Goal: Task Accomplishment & Management: Use online tool/utility

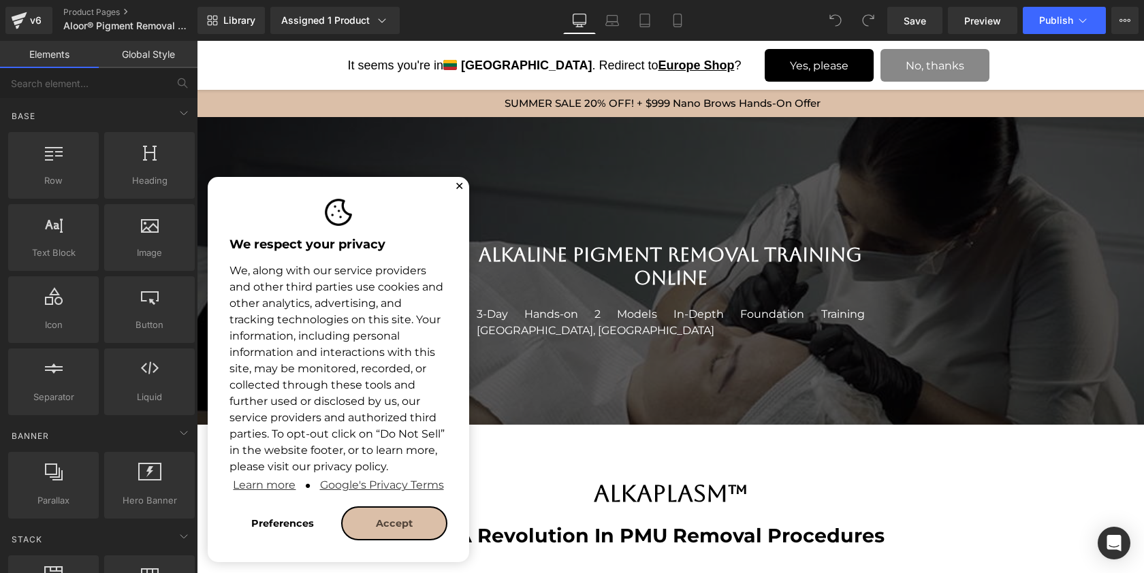
click at [458, 187] on button "✕" at bounding box center [459, 186] width 9 height 8
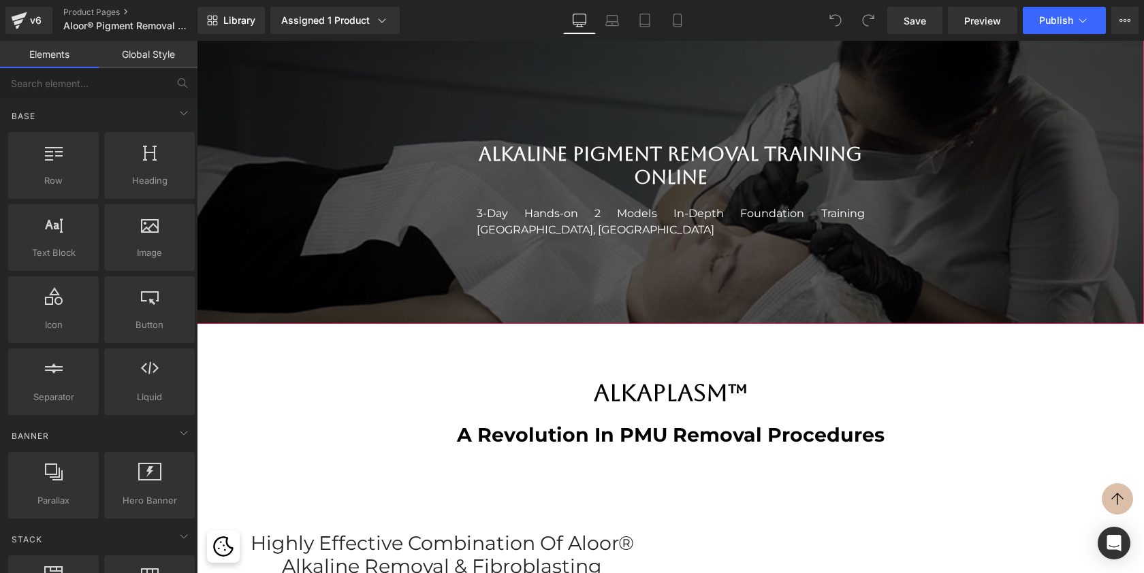
scroll to position [102, 0]
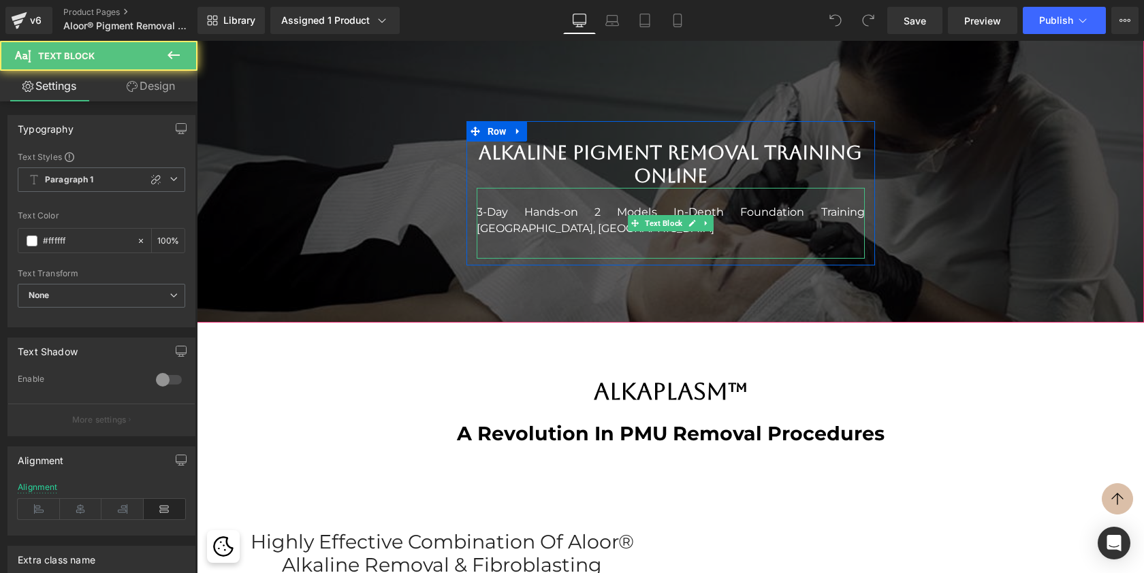
click at [492, 208] on p "3-Day Hands-on 2 Models In-Depth Foundation Training [GEOGRAPHIC_DATA], [GEOGRA…" at bounding box center [671, 220] width 388 height 33
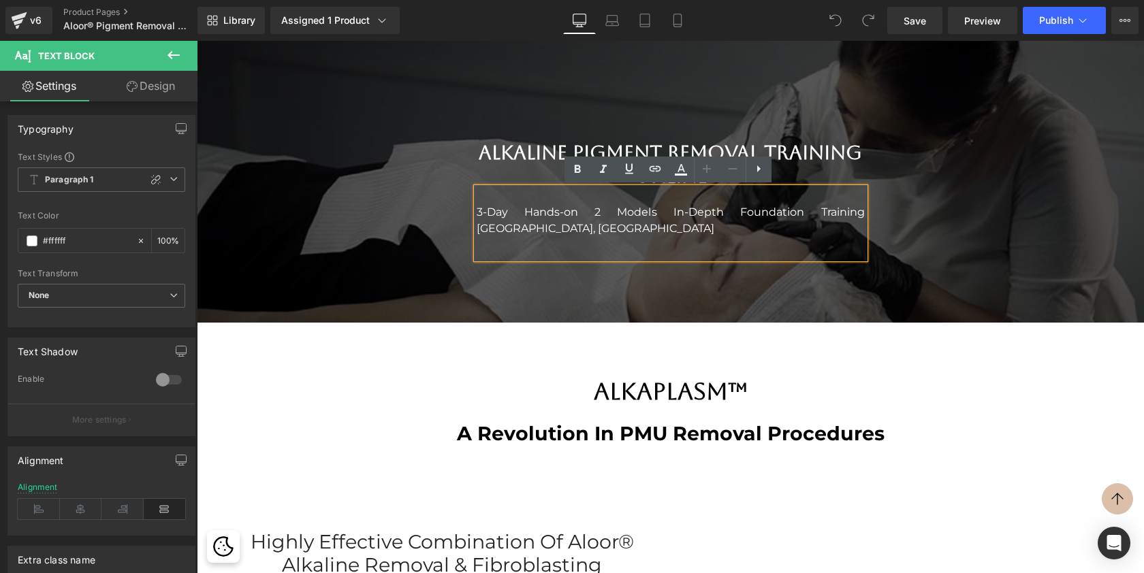
click at [744, 212] on p "3-Day Hands-on 2 Models In-Depth Foundation Training [GEOGRAPHIC_DATA], [GEOGRA…" at bounding box center [671, 220] width 388 height 33
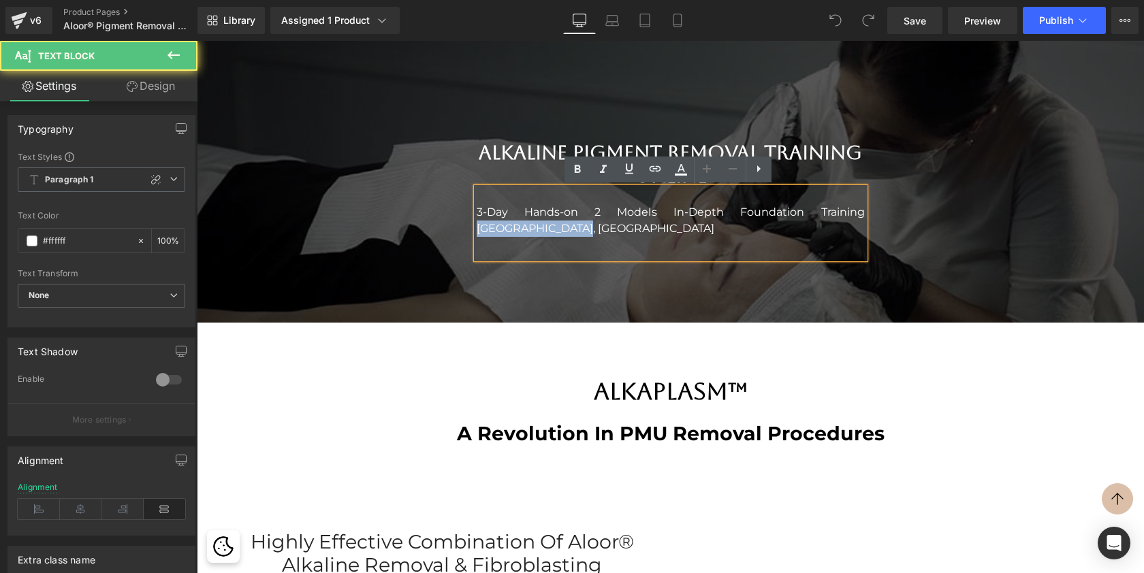
drag, startPoint x: 788, startPoint y: 208, endPoint x: 794, endPoint y: 238, distance: 30.6
click at [794, 238] on div "3-Day Hands-on 2 Models In-Depth Foundation Training [GEOGRAPHIC_DATA], [GEOGRA…" at bounding box center [671, 223] width 388 height 71
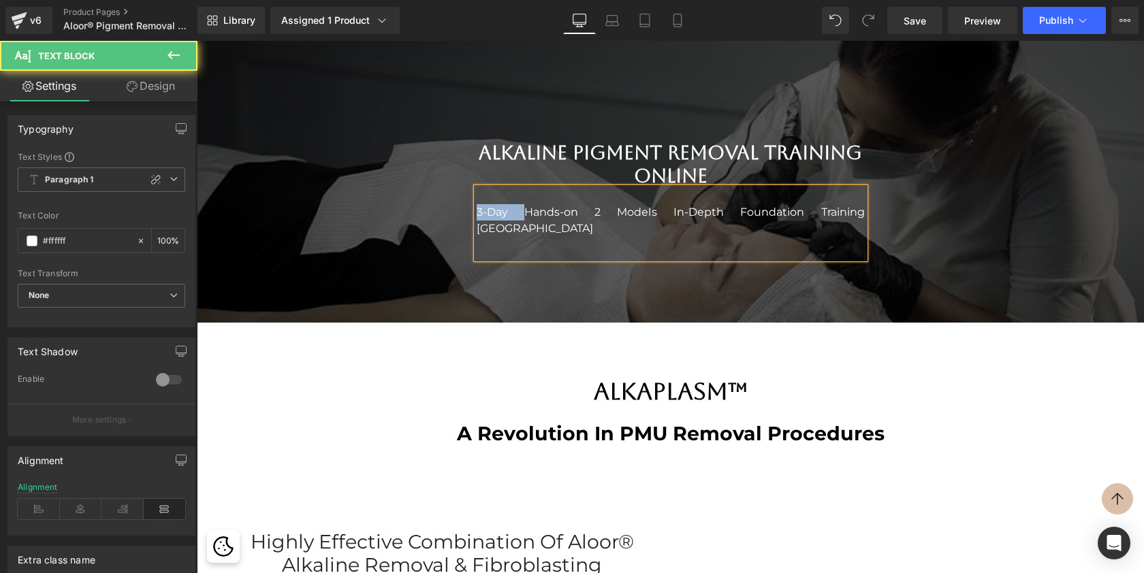
drag, startPoint x: 510, startPoint y: 210, endPoint x: 464, endPoint y: 208, distance: 46.4
click at [466, 208] on div "Alkaline Pigment Removal Training Online Heading 3-Day Hands-on 2 Models In-Dep…" at bounding box center [670, 200] width 409 height 117
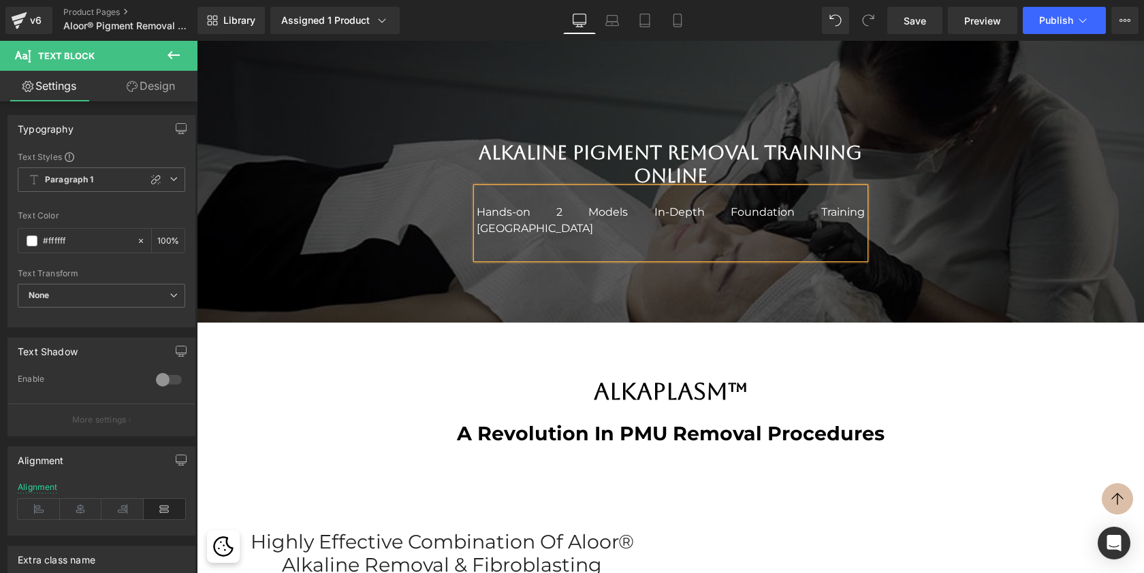
click at [562, 212] on p "Hands-on 2 Models In-Depth Foundation Training Miami" at bounding box center [671, 220] width 388 height 33
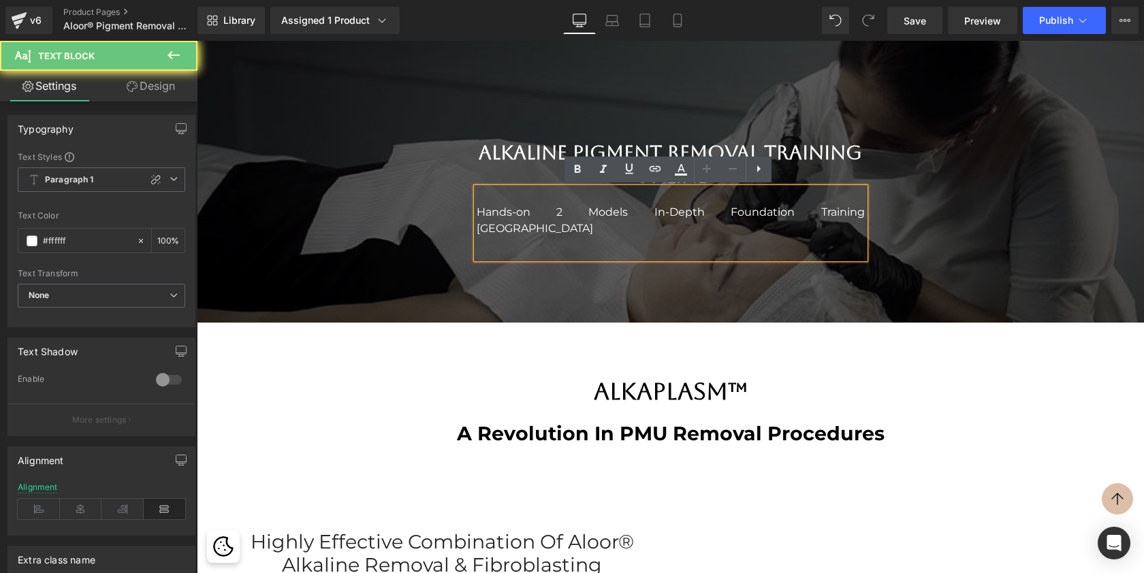
click at [535, 211] on p "Hands-on 2 Models In-Depth Foundation Training Miami" at bounding box center [671, 220] width 388 height 33
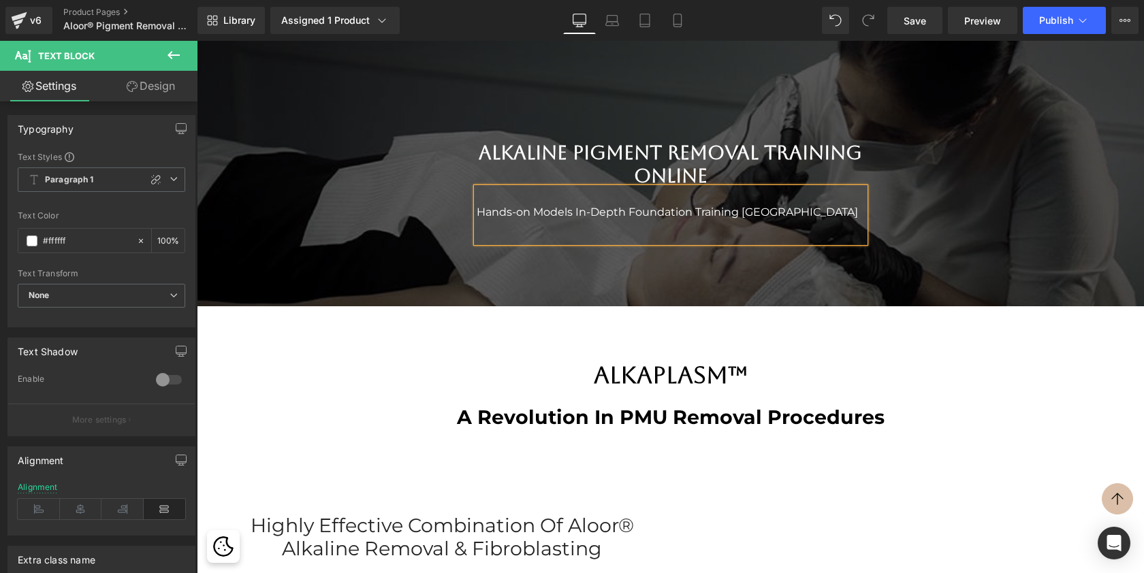
click at [569, 211] on p "Hands-on Models In-Depth Foundation Training Miami" at bounding box center [671, 212] width 388 height 16
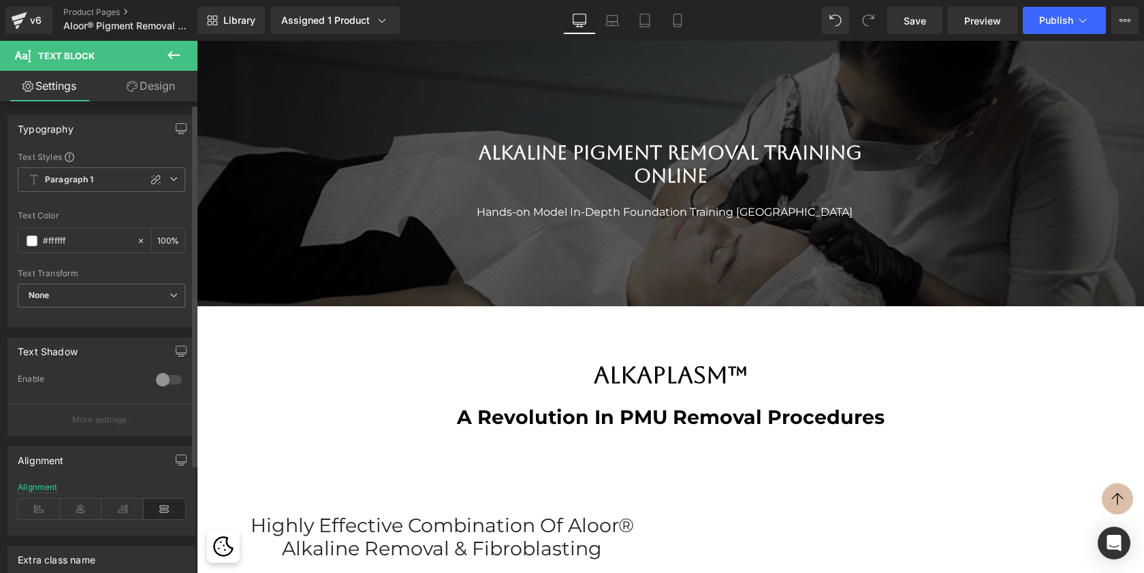
scroll to position [3, 0]
click at [72, 509] on icon at bounding box center [81, 506] width 42 height 20
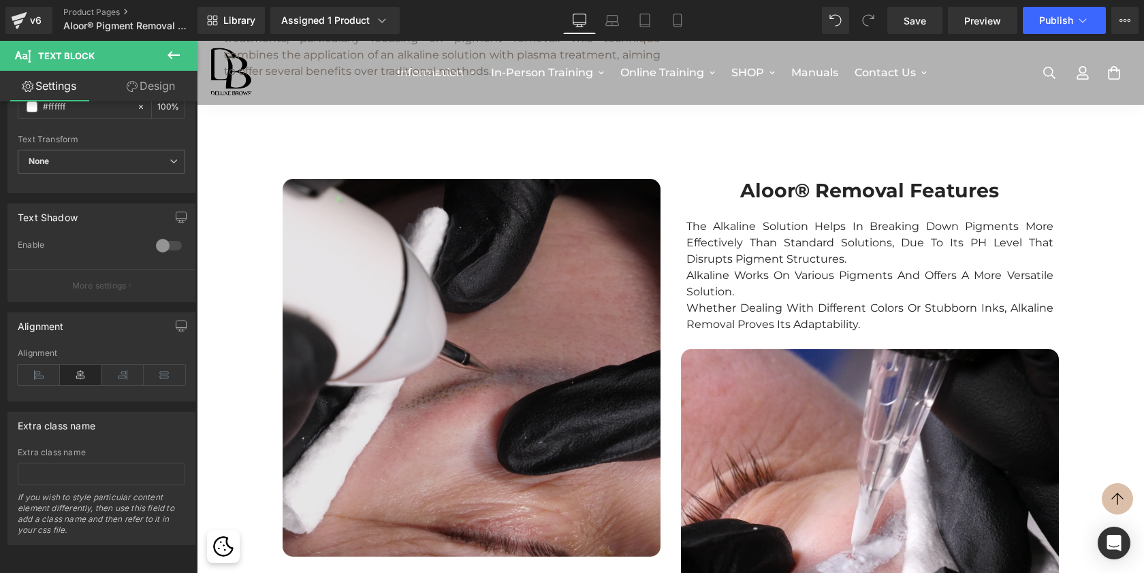
scroll to position [718, 0]
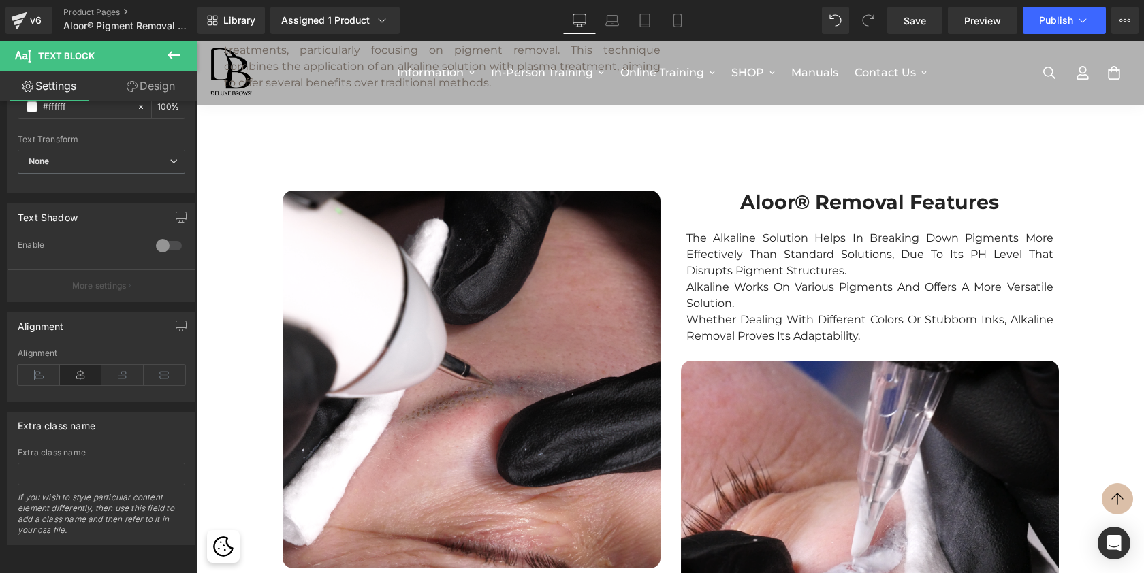
click at [167, 52] on icon at bounding box center [173, 55] width 16 height 16
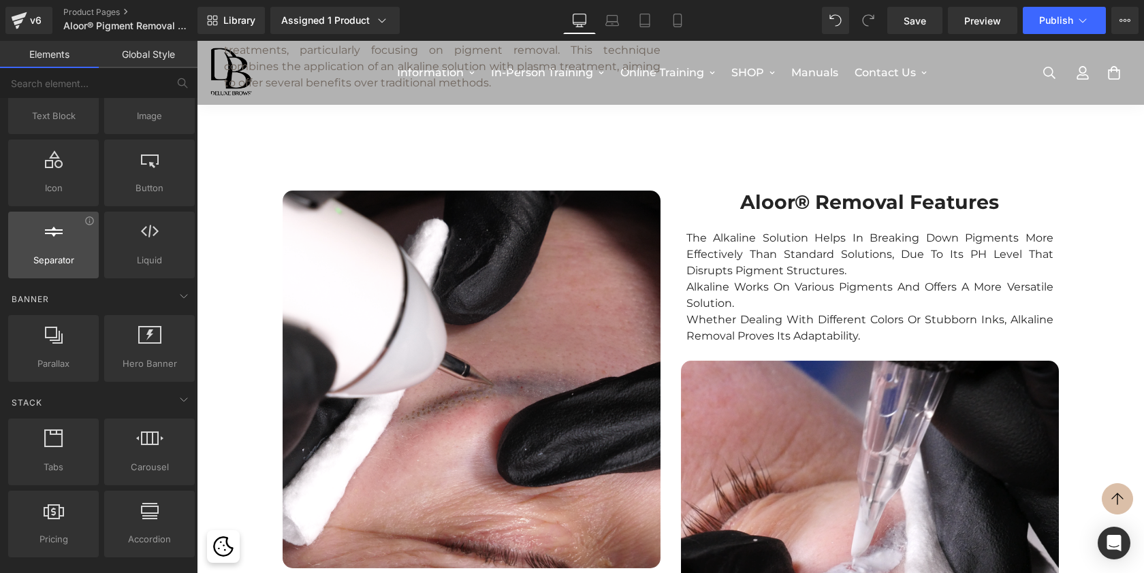
scroll to position [163, 0]
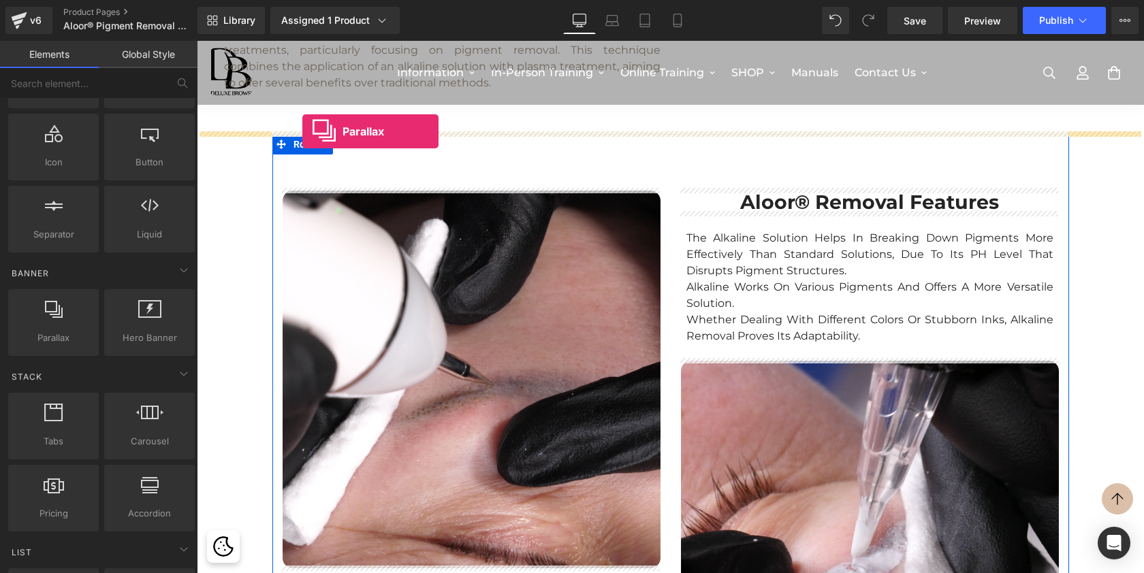
drag, startPoint x: 237, startPoint y: 373, endPoint x: 302, endPoint y: 131, distance: 250.4
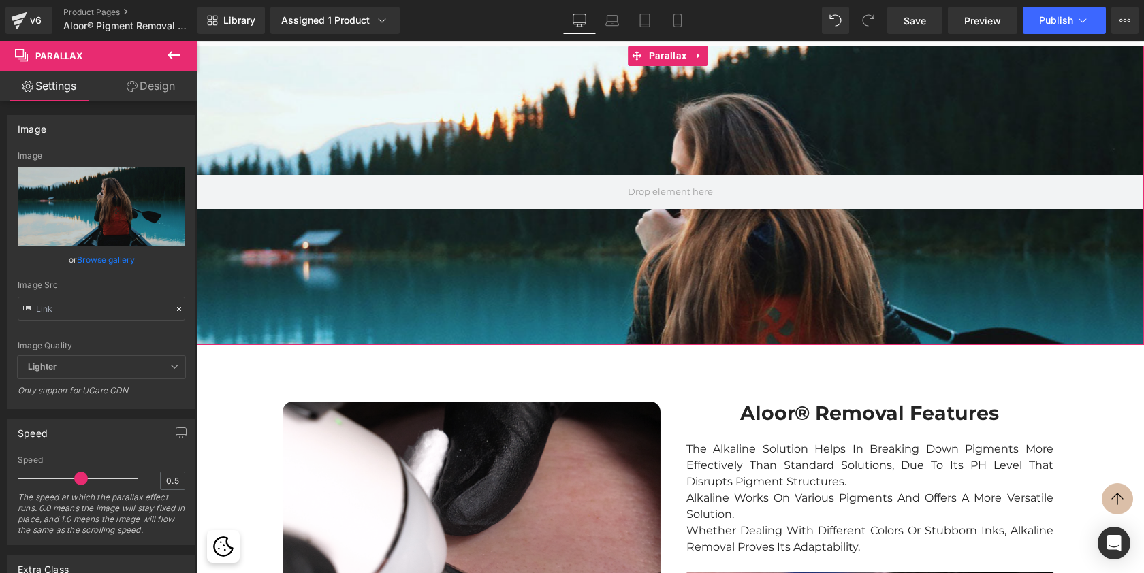
scroll to position [809, 0]
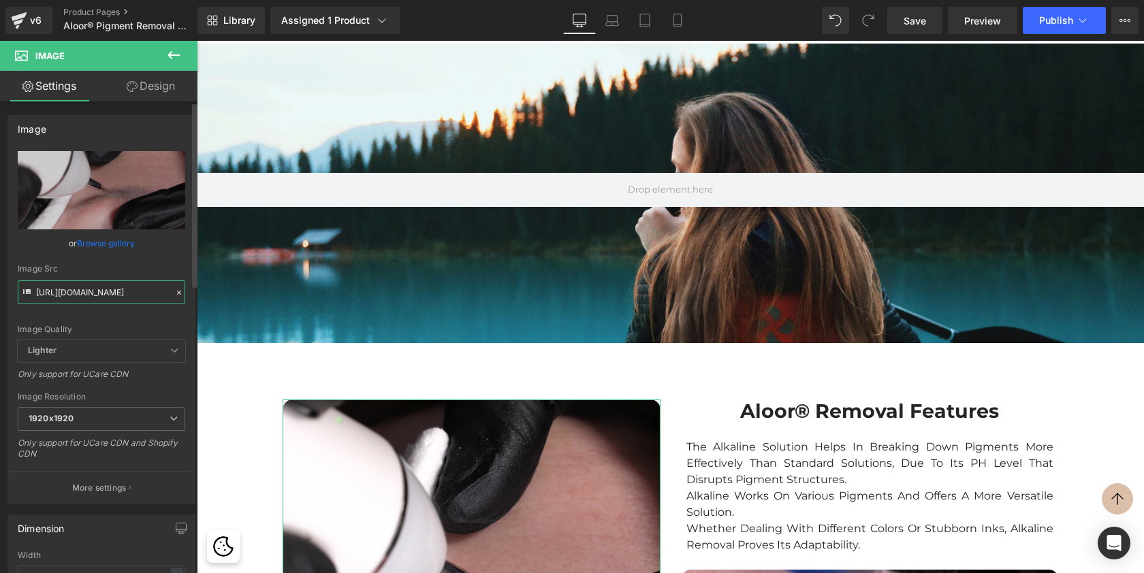
click at [116, 291] on input "https://cdn.shopify.com/s/files/1/0574/0593/1713/files/AlkaPlasm_1920x1920.png?…" at bounding box center [102, 293] width 168 height 24
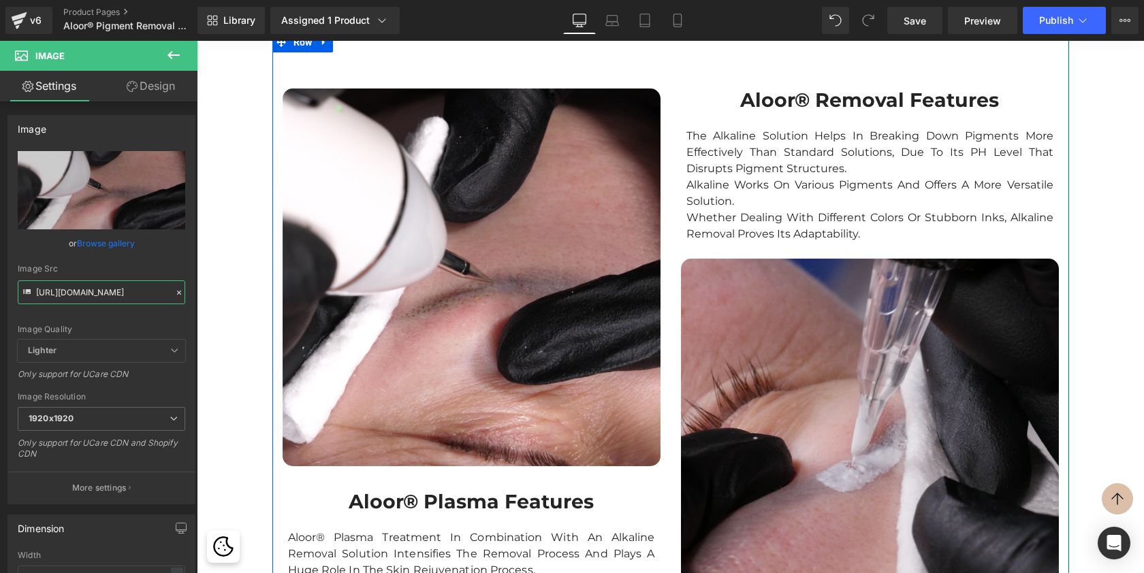
scroll to position [1158, 0]
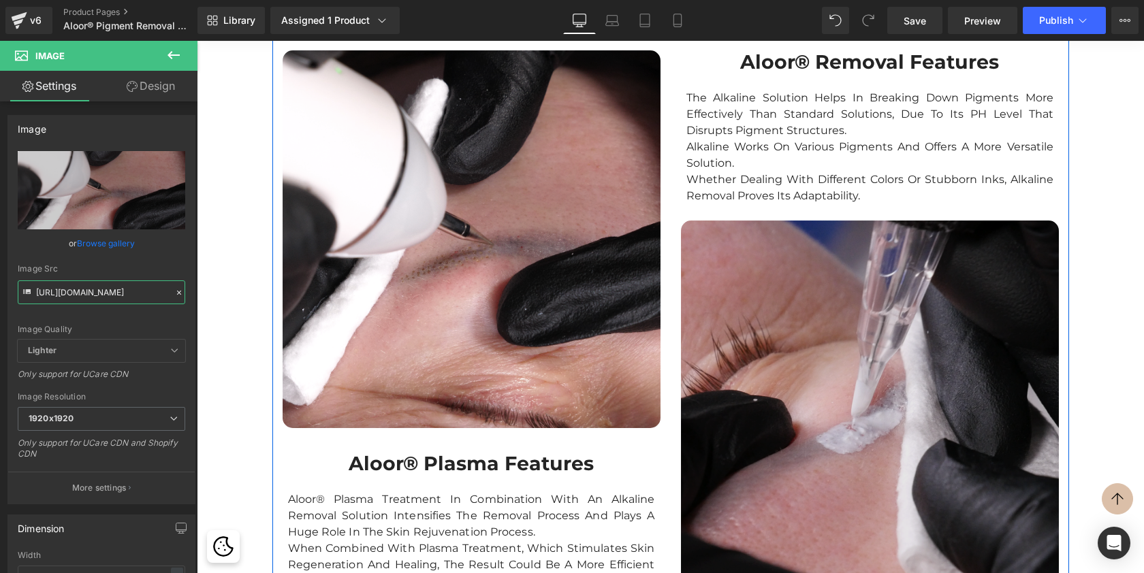
click at [782, 437] on img at bounding box center [870, 410] width 378 height 378
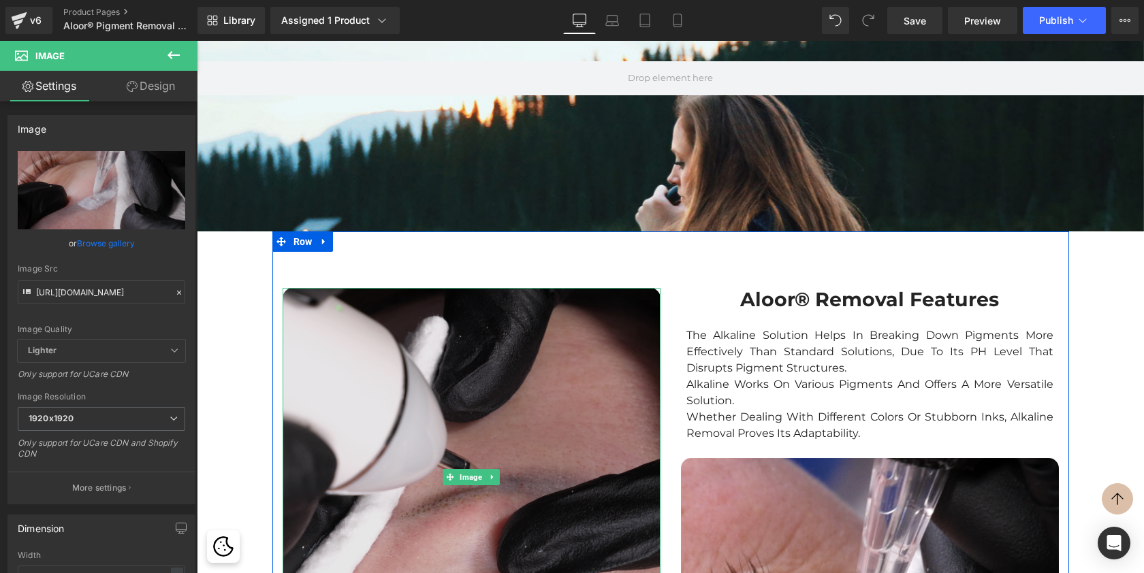
scroll to position [920, 0]
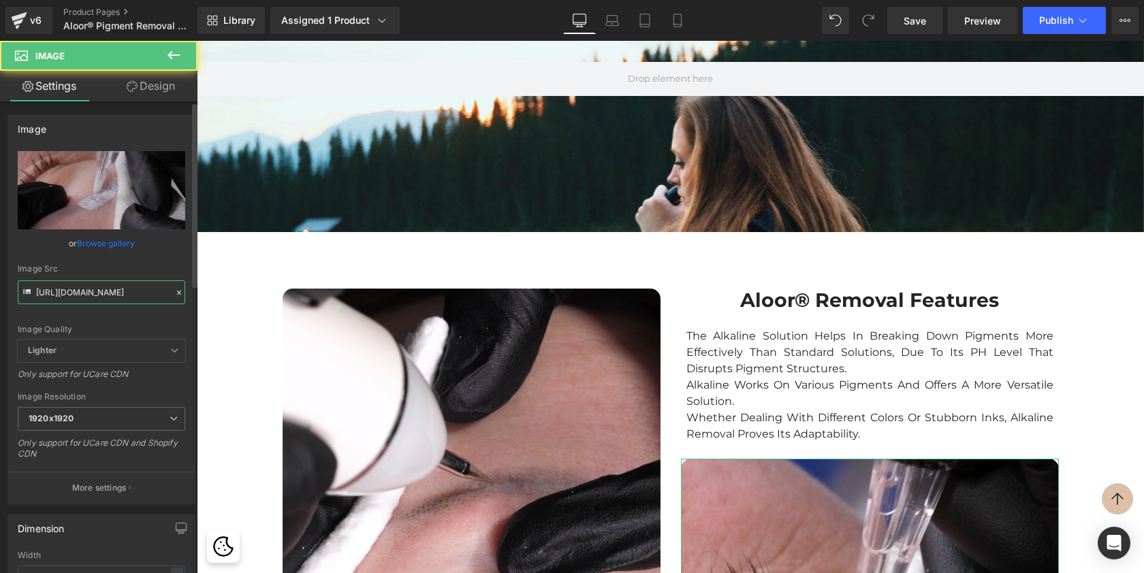
click at [118, 291] on input "https://cdn.shopify.com/s/files/1/0574/0593/1713/files/AlkaPlasm_Pigment_Remova…" at bounding box center [102, 293] width 168 height 24
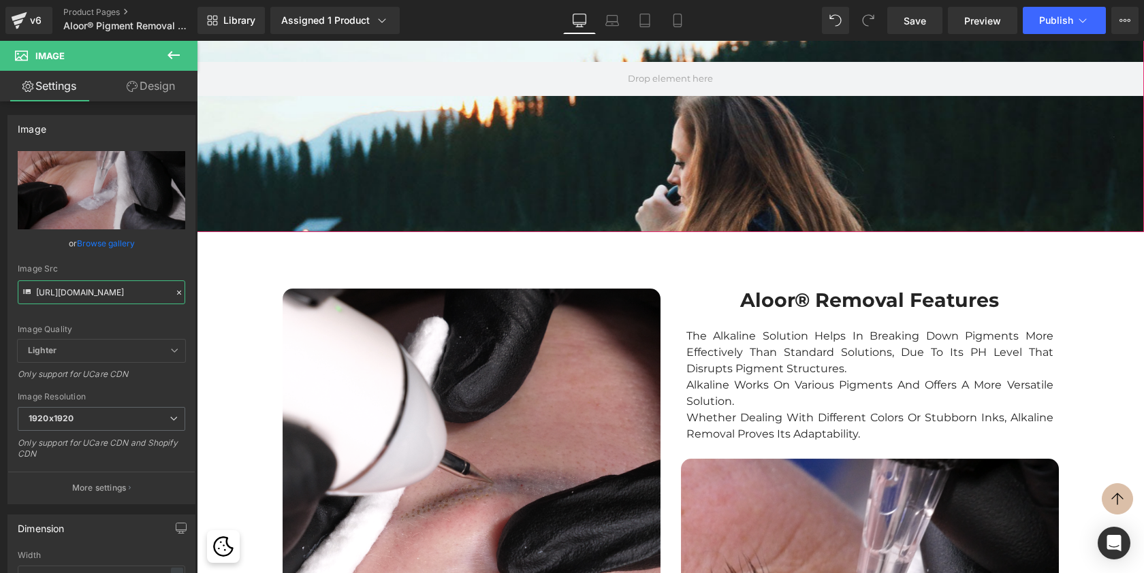
click at [459, 137] on div at bounding box center [670, 284] width 947 height 731
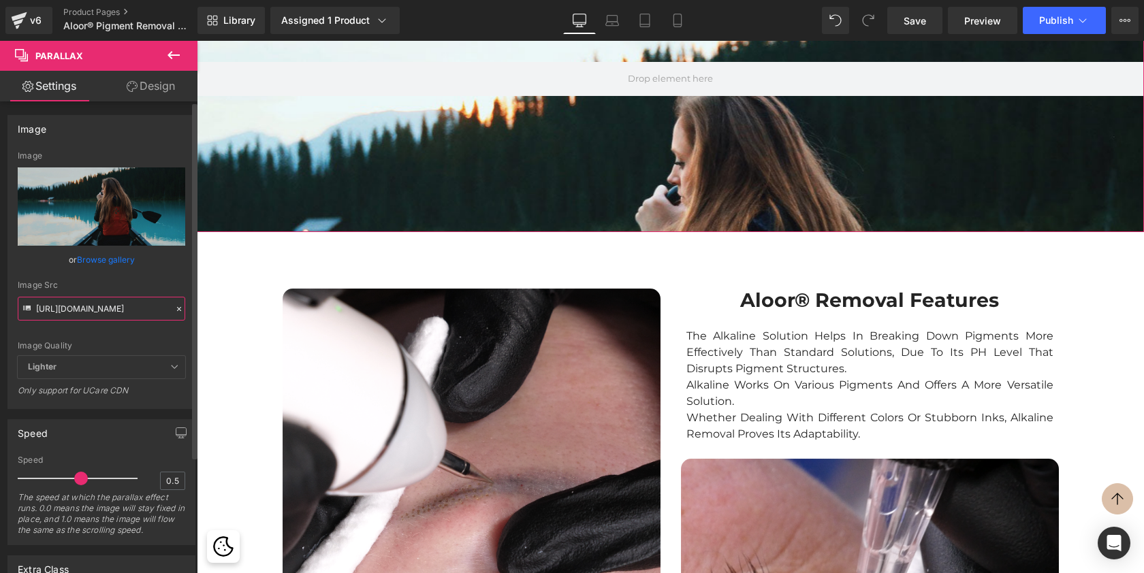
click at [105, 312] on input "https://cdn.shopify.com/s/files/1/0657/0813/files/slide-girl_2048x.jpg" at bounding box center [102, 309] width 168 height 24
paste input "574/0593/1713/files/AlkaPlasm_Pigment_Removal_1920x1920.png?v=1711192595"
type input "https://cdn.shopify.com/s/files/1/0574/0593/1713/files/AlkaPlasm_Pigment_Remova…"
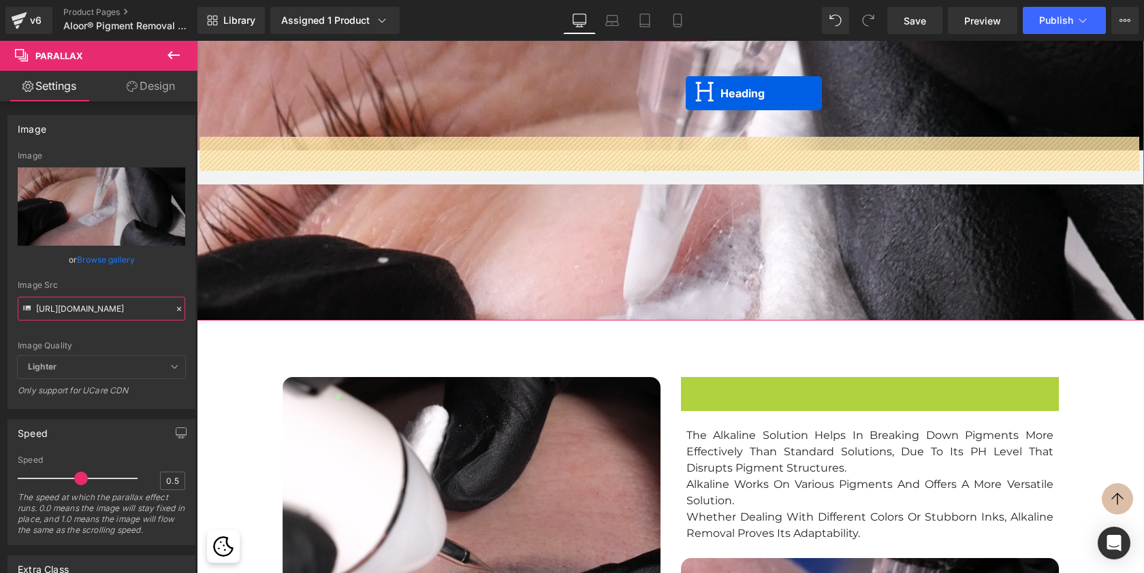
scroll to position [818, 0]
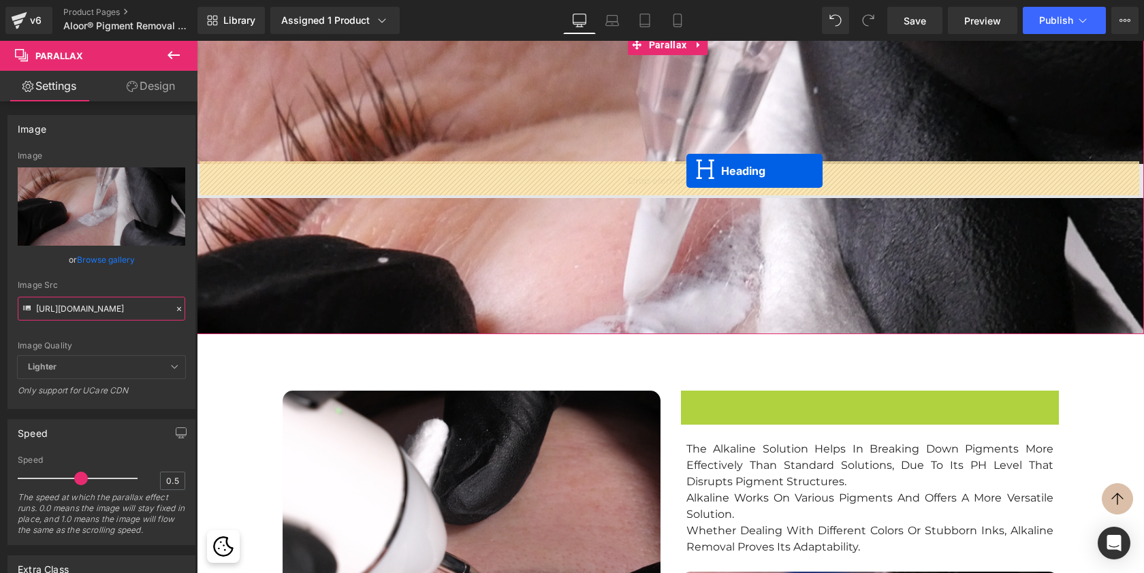
drag, startPoint x: 836, startPoint y: 289, endPoint x: 686, endPoint y: 171, distance: 190.0
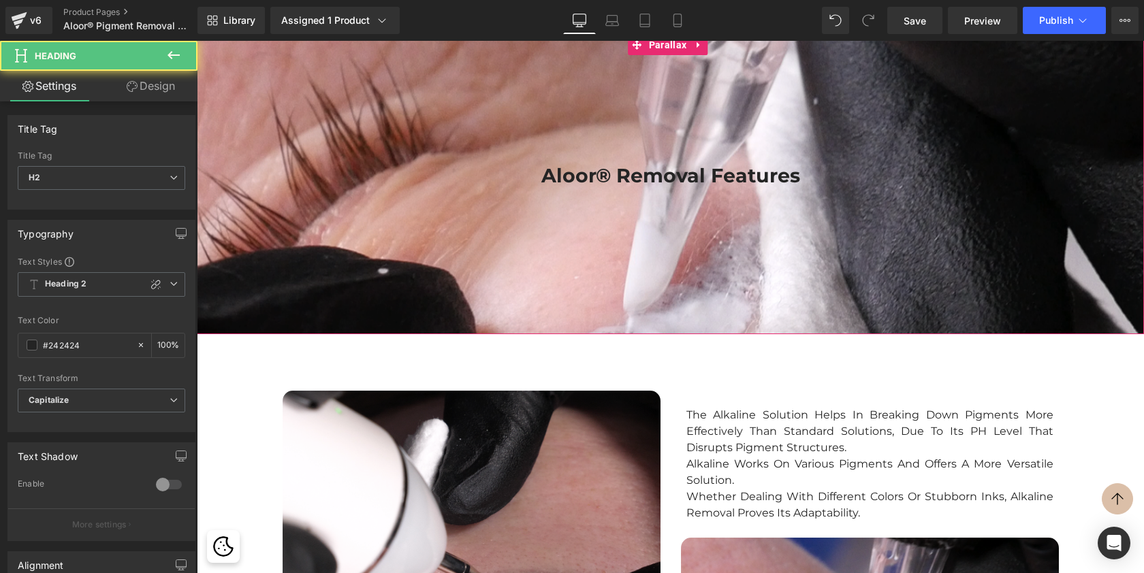
scroll to position [5481, 942]
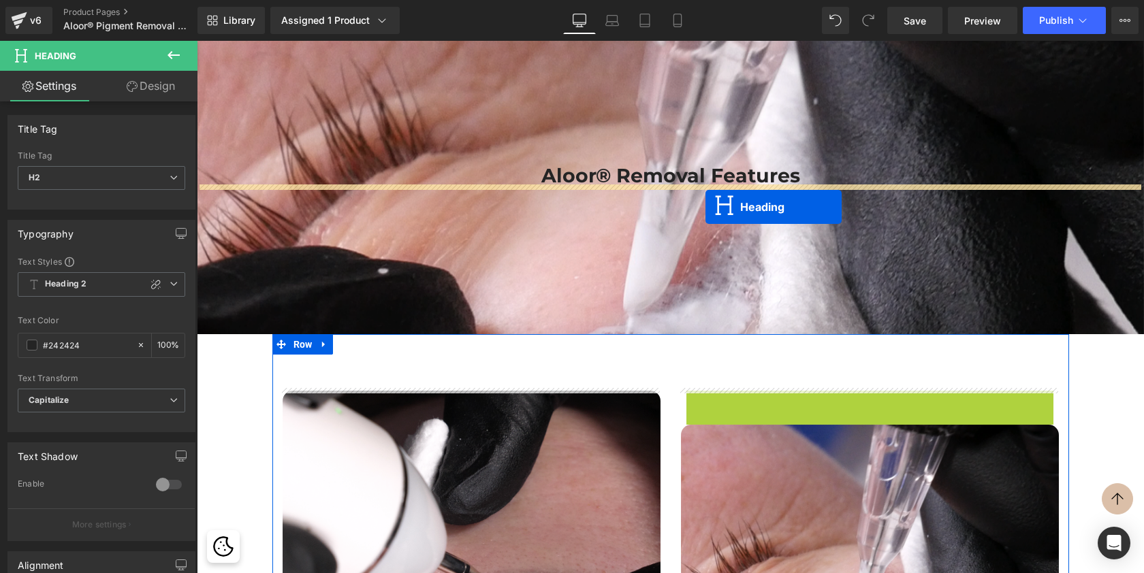
drag, startPoint x: 835, startPoint y: 466, endPoint x: 705, endPoint y: 207, distance: 289.3
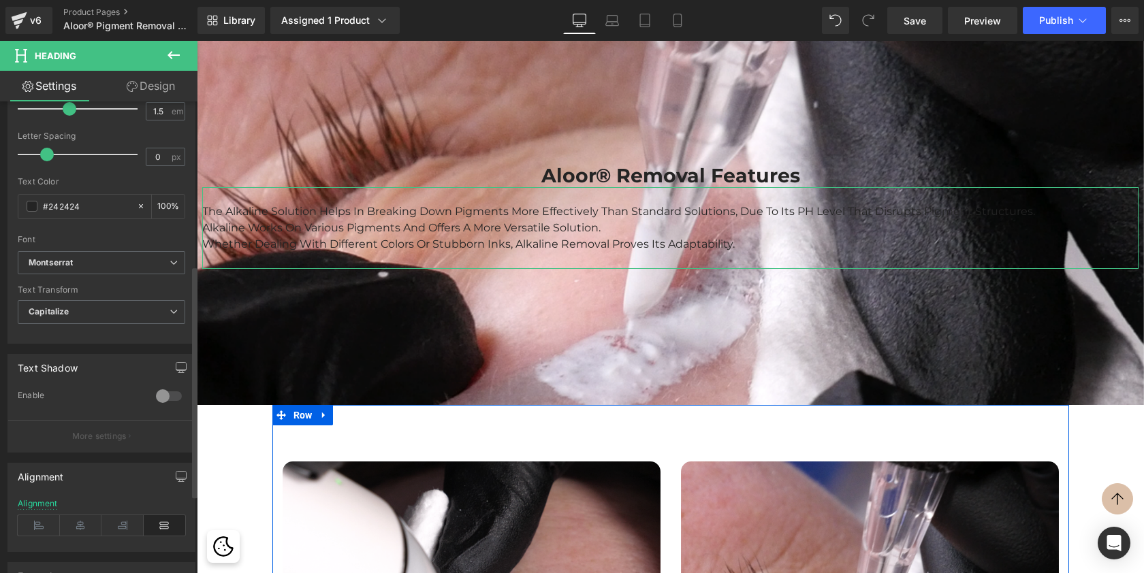
scroll to position [337, 0]
click at [76, 522] on icon at bounding box center [81, 522] width 42 height 20
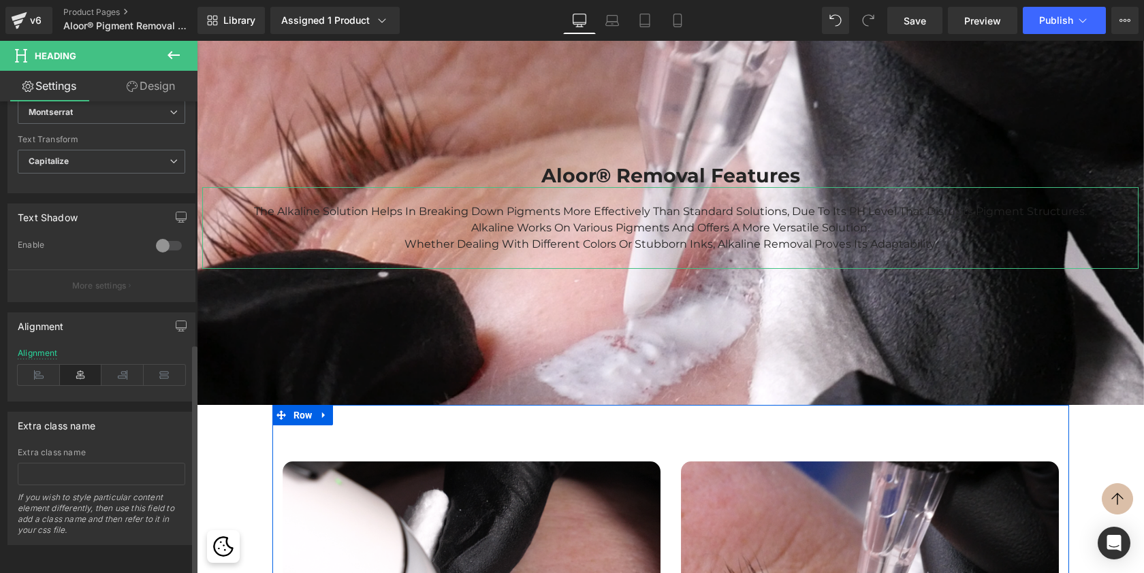
scroll to position [0, 0]
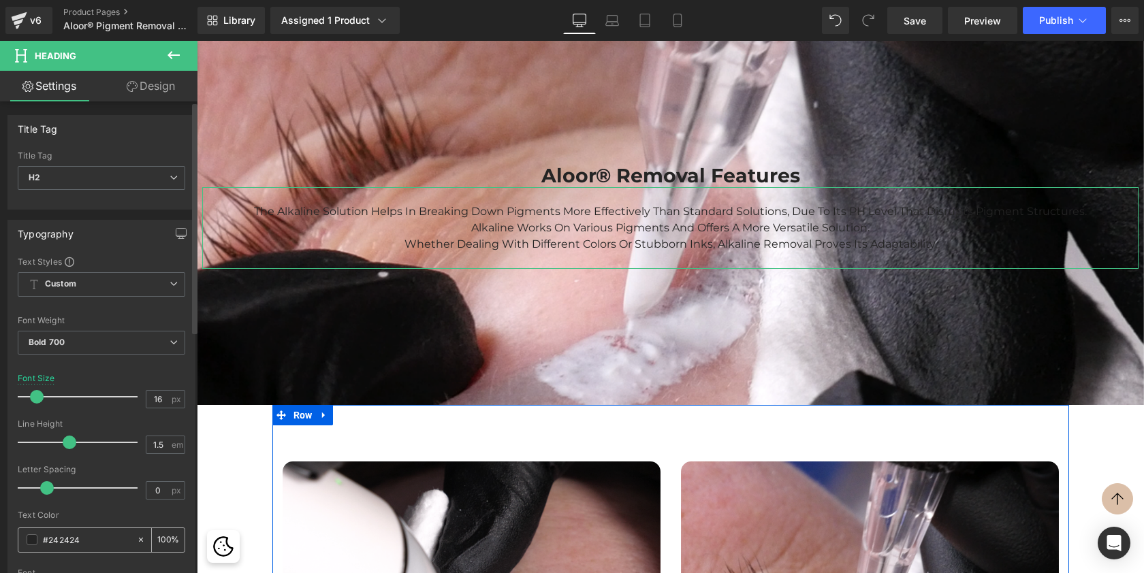
click at [34, 537] on span at bounding box center [32, 540] width 11 height 11
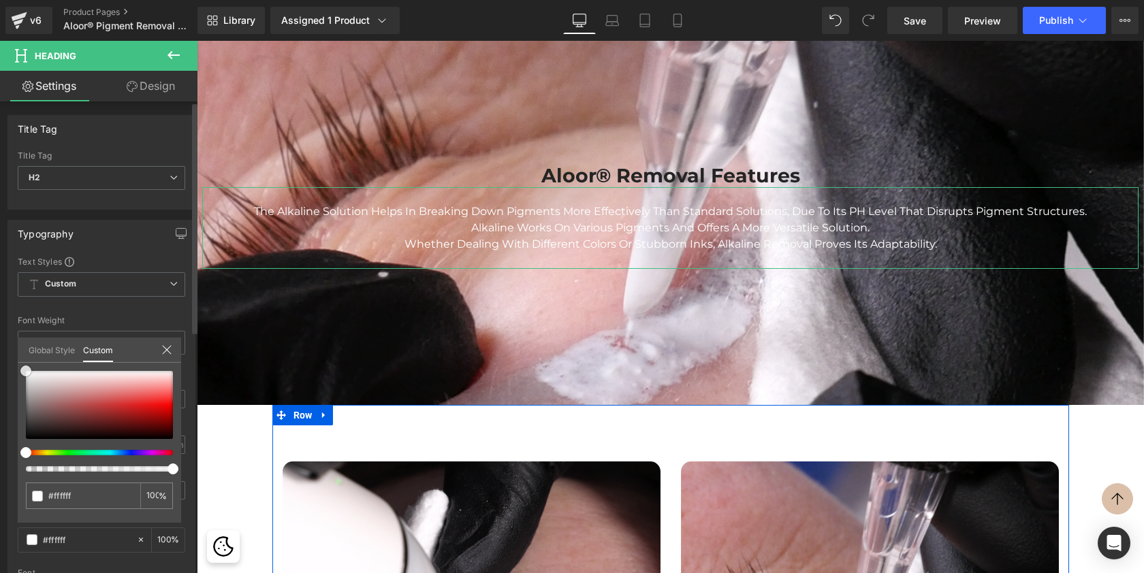
drag, startPoint x: 26, startPoint y: 428, endPoint x: 24, endPoint y: 358, distance: 70.8
click at [24, 358] on div "Global Style Custom Edit styles #242424 100 %" at bounding box center [99, 359] width 163 height 42
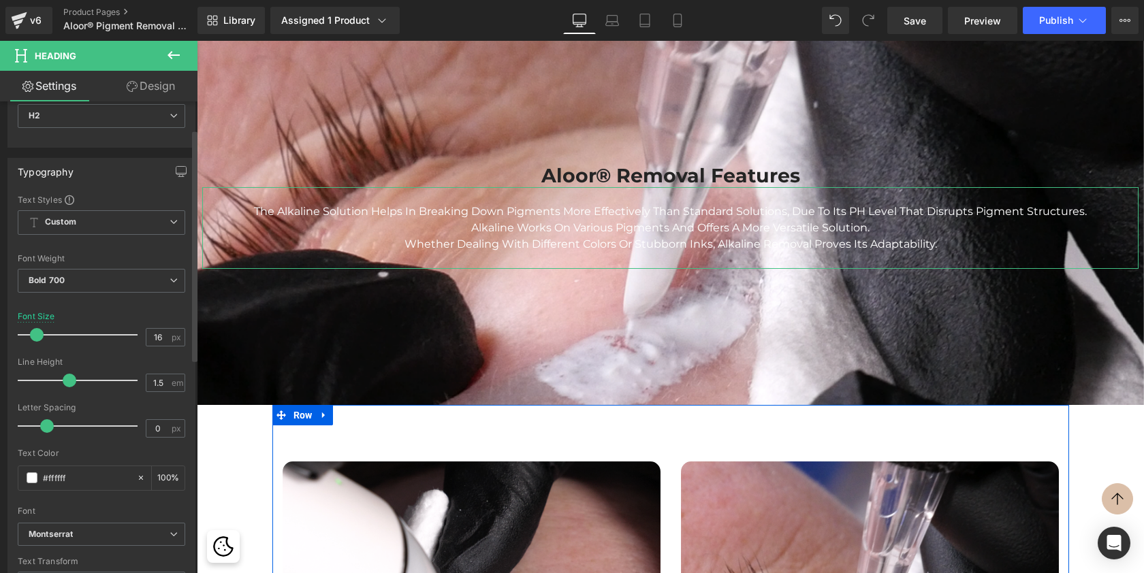
scroll to position [57, 0]
click at [172, 287] on icon at bounding box center [174, 286] width 8 height 8
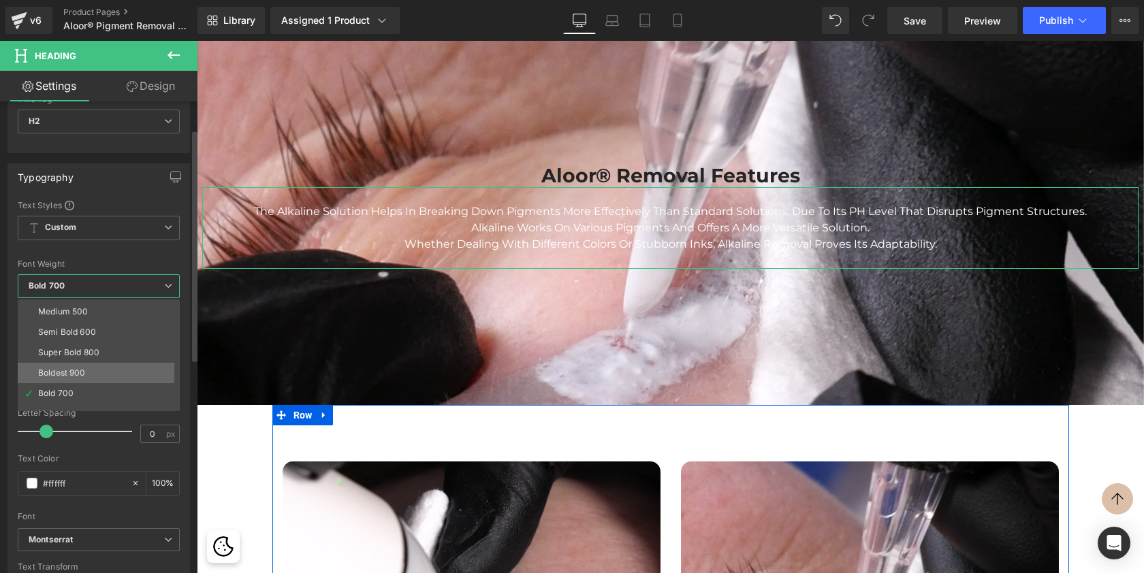
scroll to position [104, 0]
click at [84, 354] on li "Boldest 900" at bounding box center [102, 349] width 168 height 20
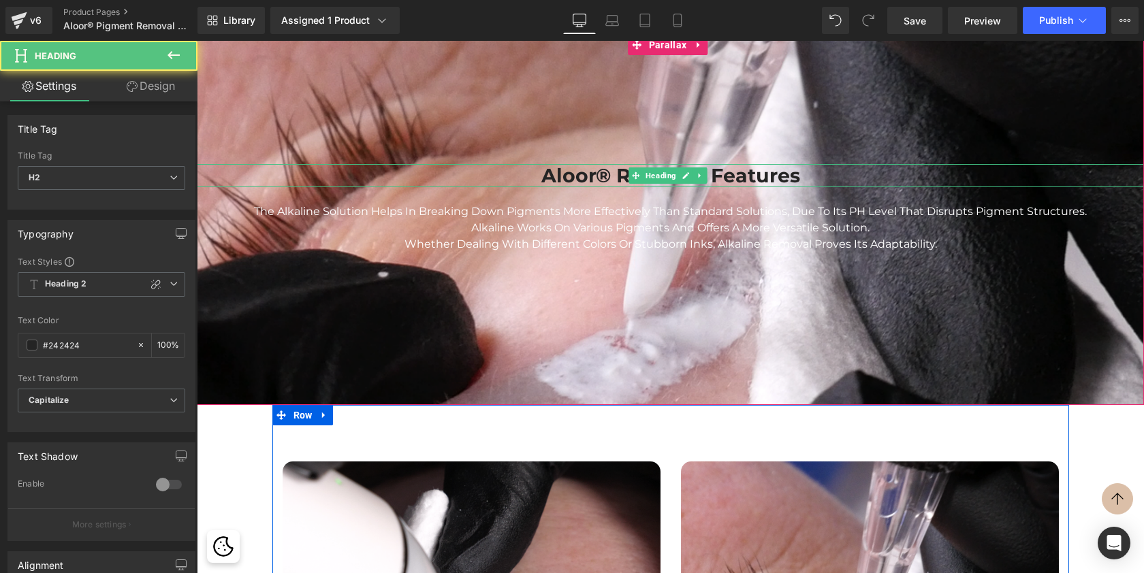
click at [751, 172] on h2 "Aloor® Removal Features" at bounding box center [670, 175] width 947 height 23
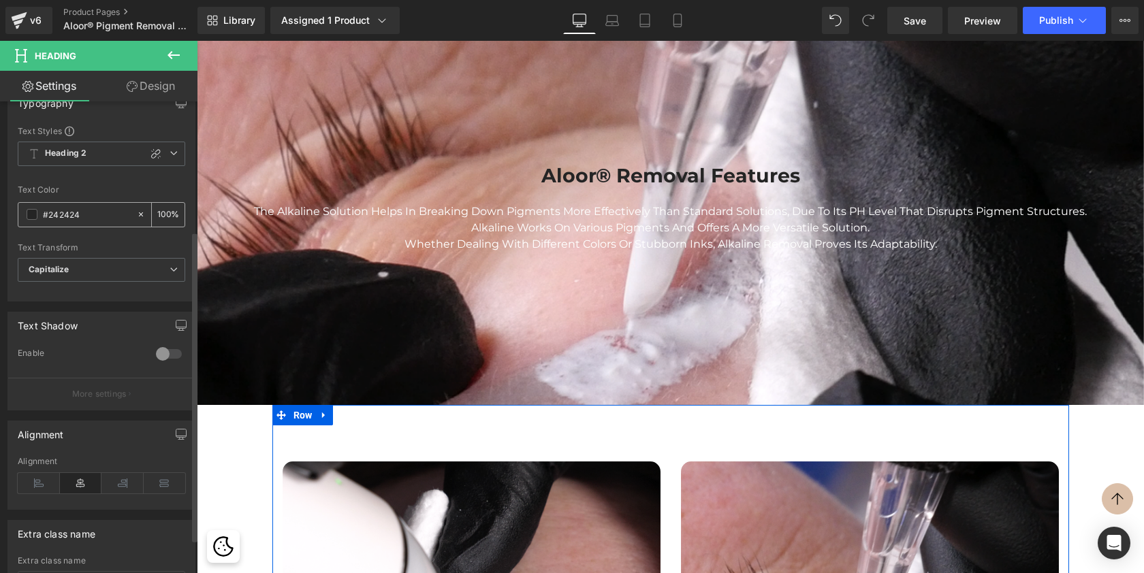
scroll to position [215, 0]
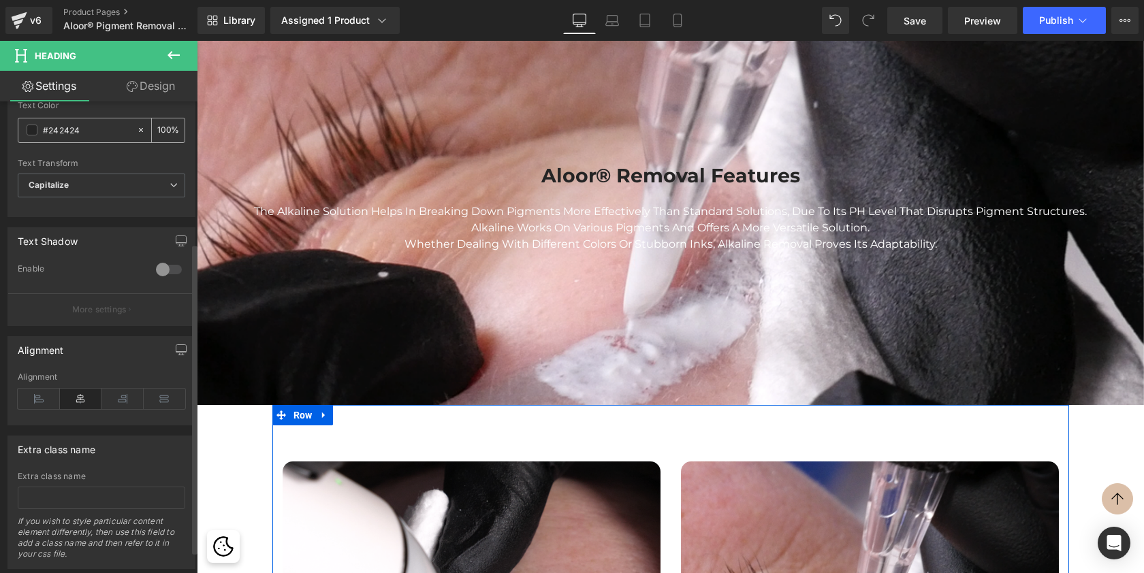
click at [31, 125] on span at bounding box center [32, 130] width 11 height 11
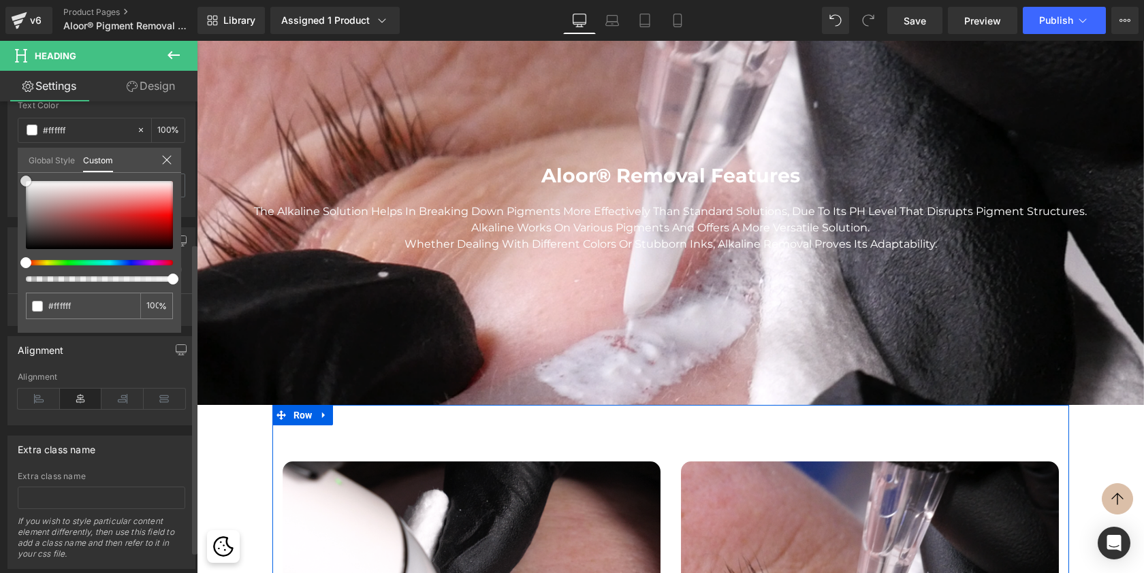
drag, startPoint x: 26, startPoint y: 238, endPoint x: 22, endPoint y: 169, distance: 69.5
click at [22, 169] on div "Global Style Custom Edit styles #242424 100 %" at bounding box center [99, 169] width 163 height 42
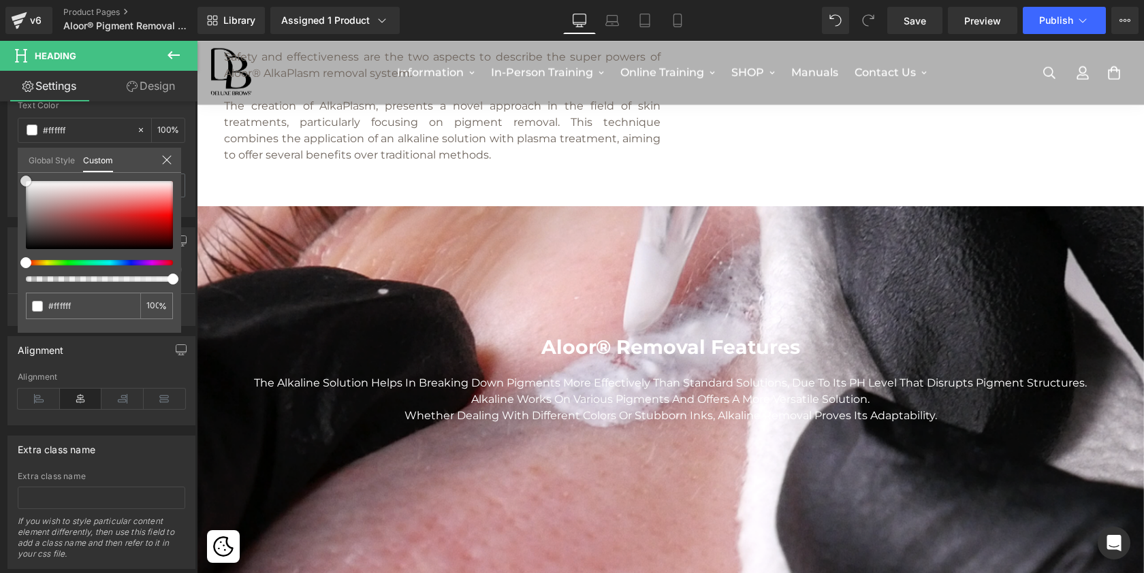
scroll to position [644, 0]
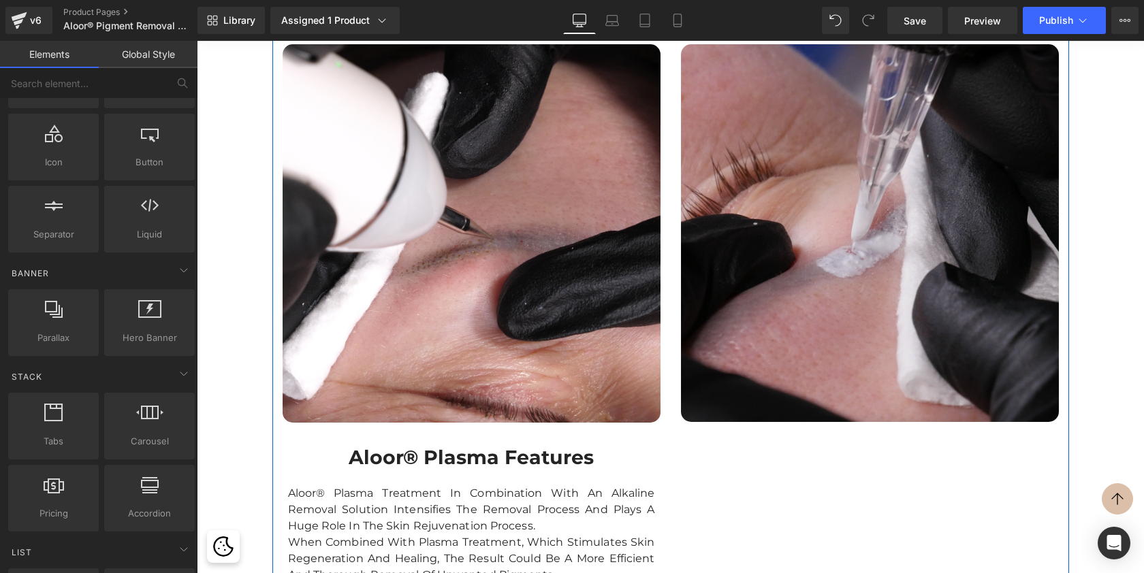
scroll to position [1248, 0]
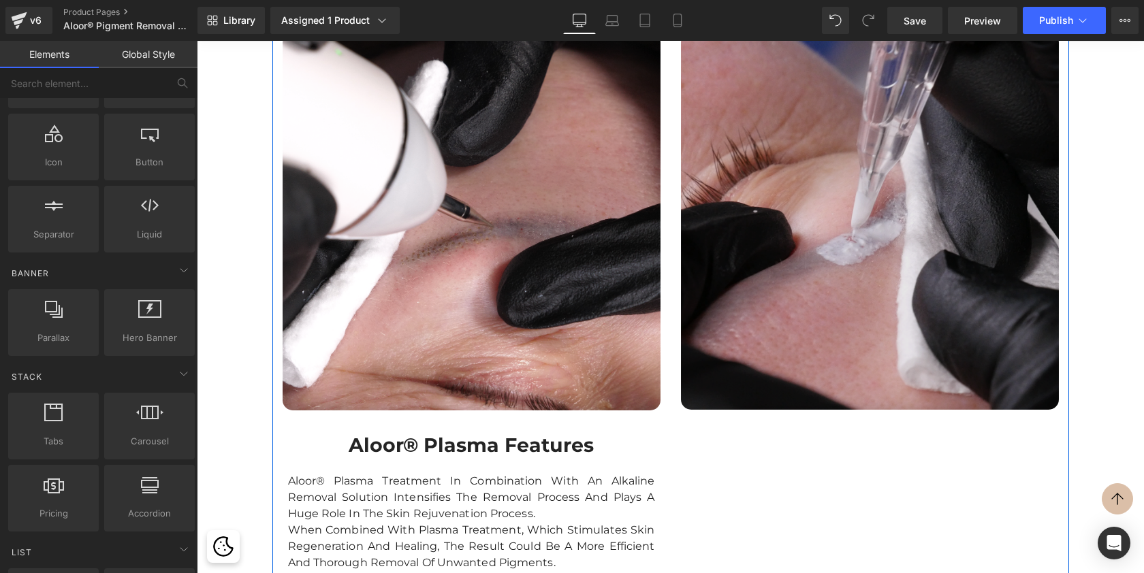
click at [809, 253] on img at bounding box center [870, 221] width 378 height 378
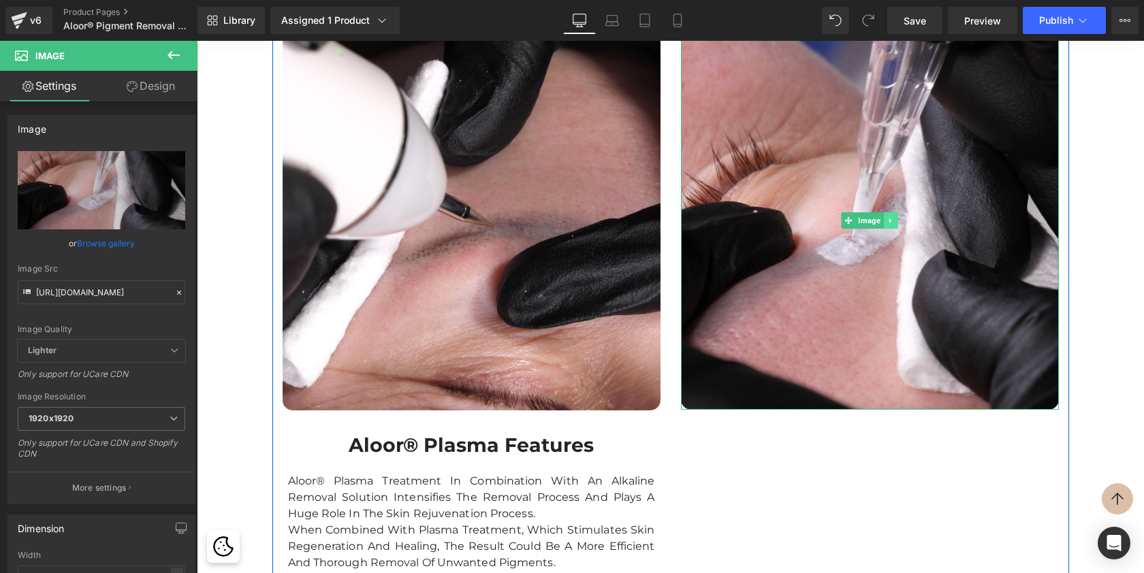
click at [889, 219] on icon at bounding box center [890, 221] width 2 height 5
click at [894, 221] on icon at bounding box center [897, 220] width 7 height 7
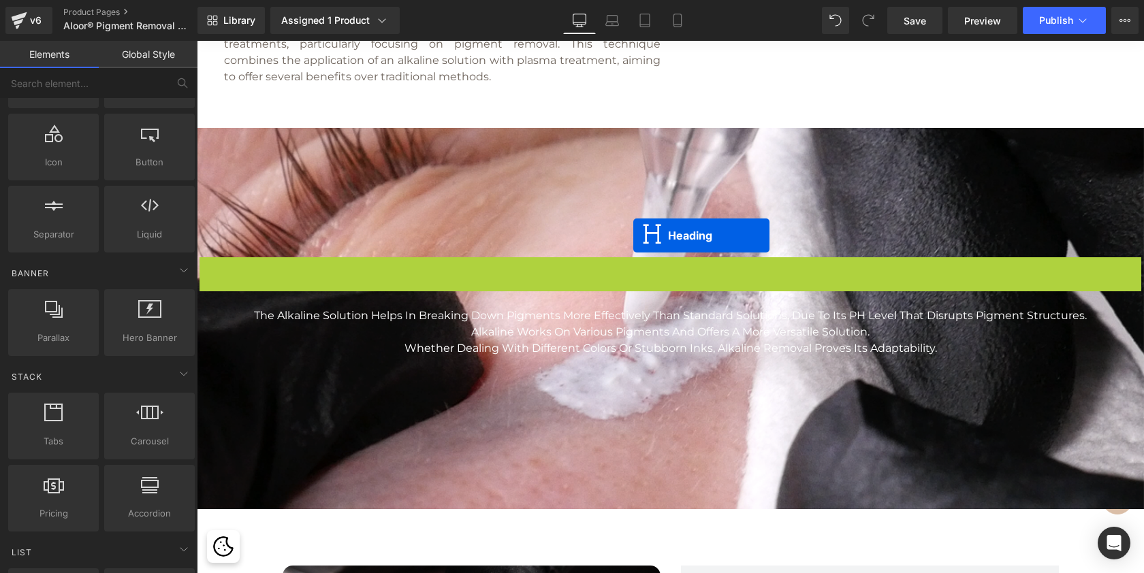
scroll to position [7, 7]
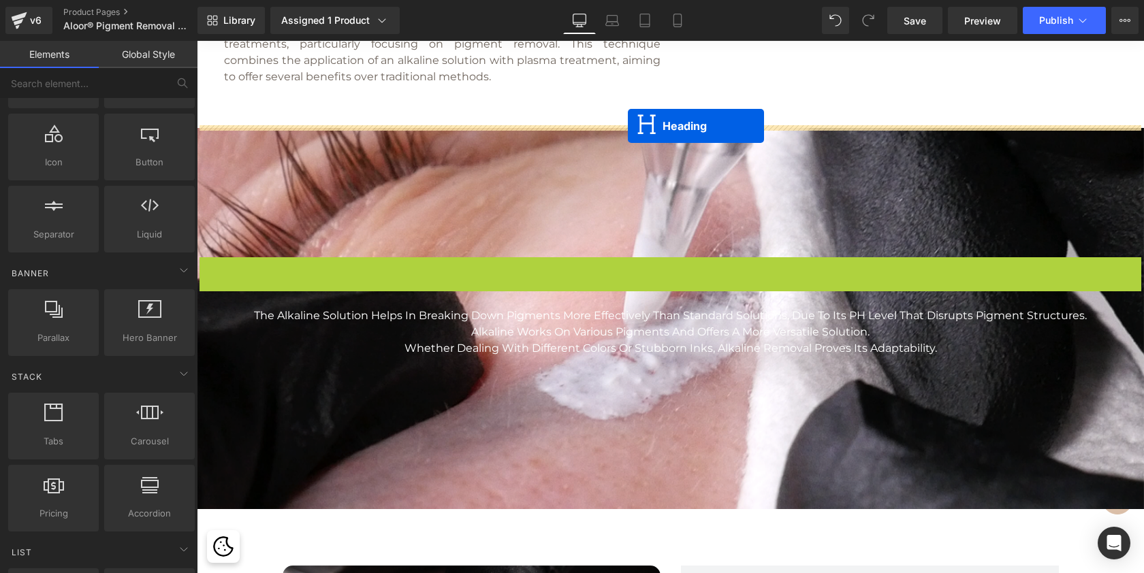
drag, startPoint x: 633, startPoint y: 266, endPoint x: 628, endPoint y: 126, distance: 140.4
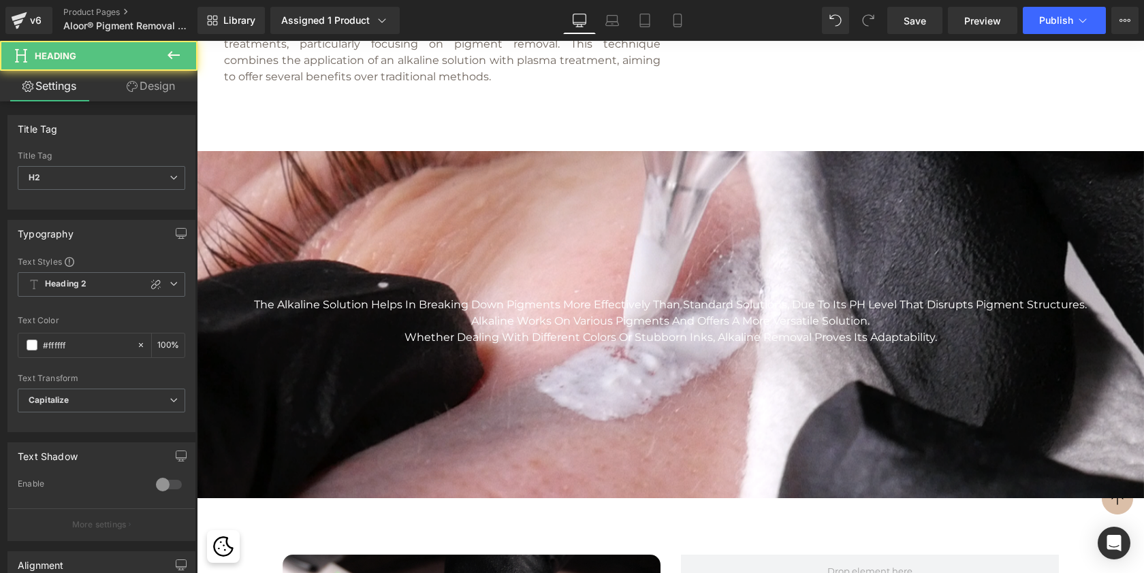
scroll to position [5552, 942]
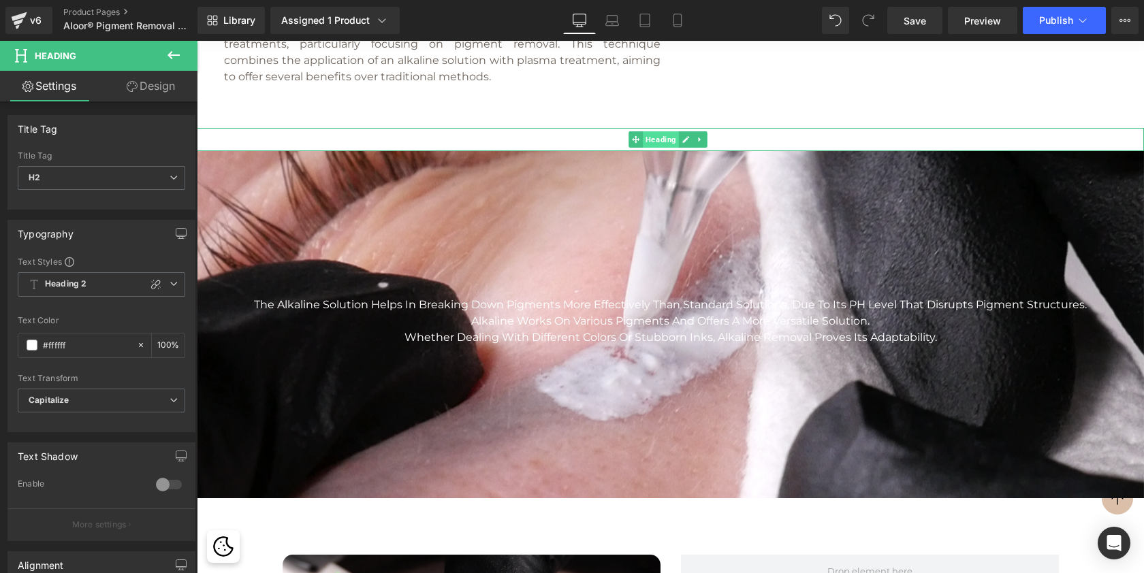
click at [654, 135] on span "Heading" at bounding box center [661, 139] width 36 height 16
click at [32, 343] on span at bounding box center [32, 345] width 11 height 11
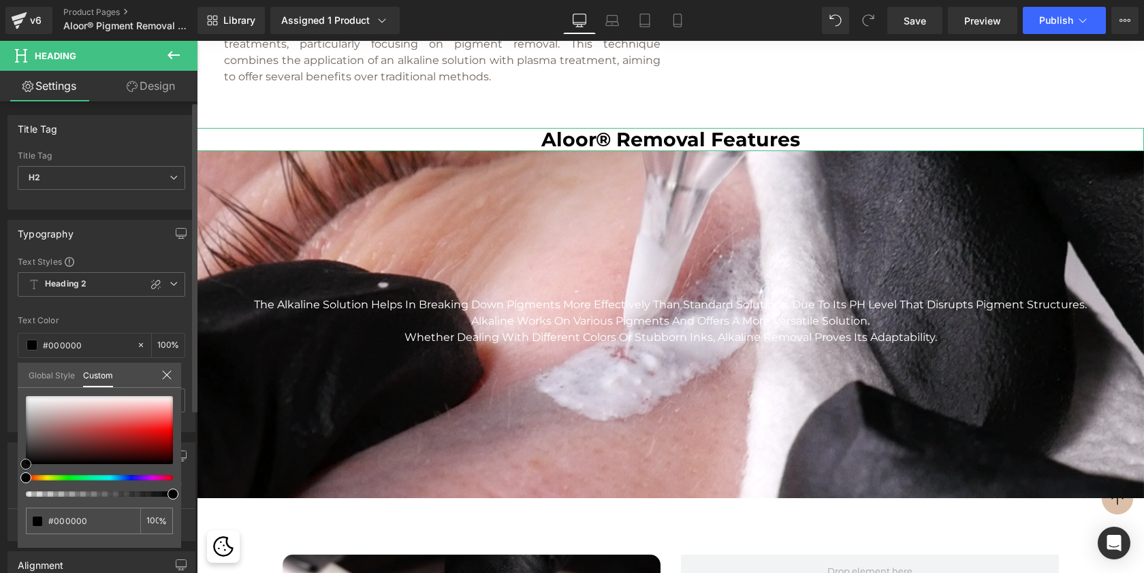
drag, startPoint x: 24, startPoint y: 394, endPoint x: 20, endPoint y: 484, distance: 90.0
click at [20, 484] on div "#ffffff 100 %" at bounding box center [99, 472] width 163 height 152
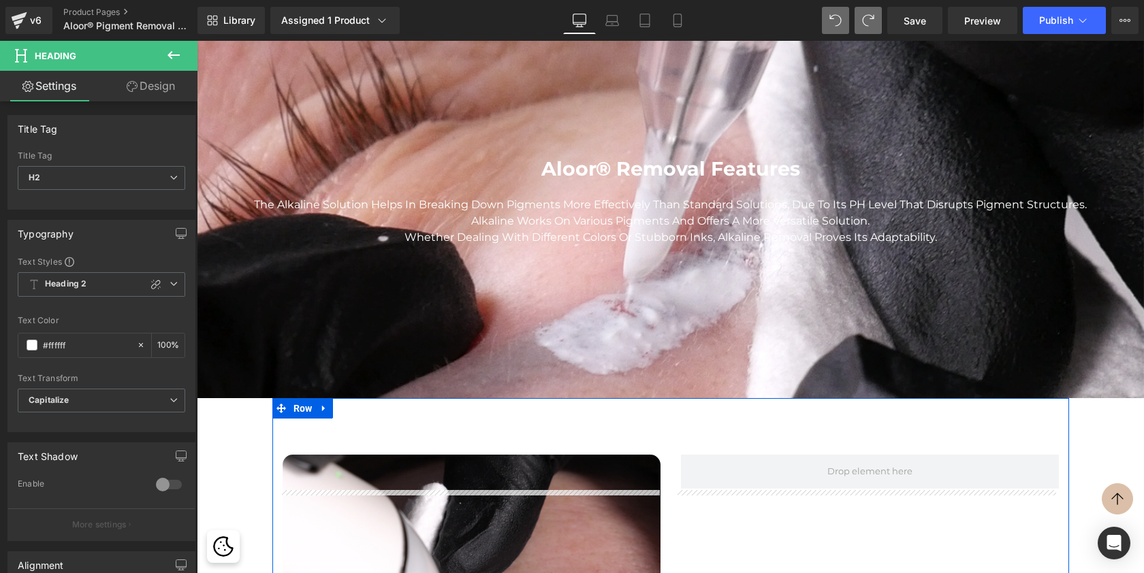
scroll to position [913, 0]
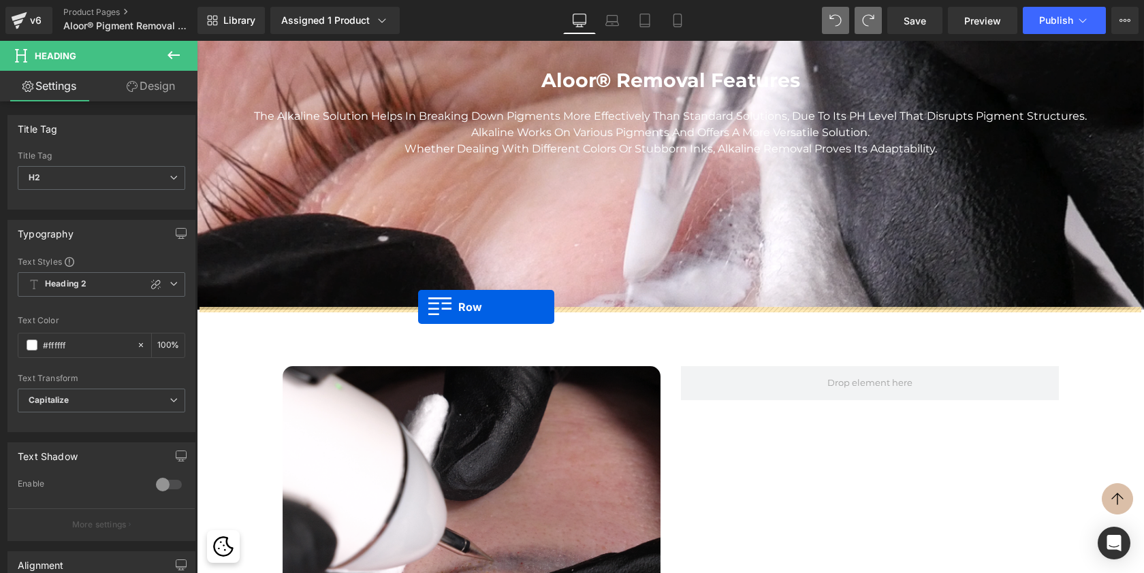
drag, startPoint x: 277, startPoint y: 149, endPoint x: 418, endPoint y: 307, distance: 211.7
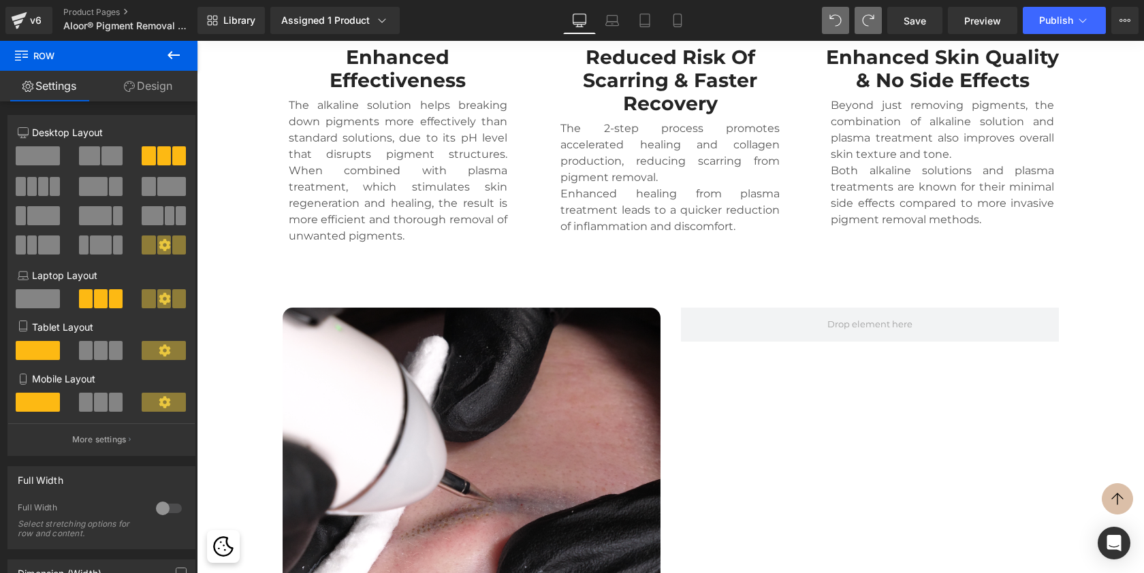
scroll to position [1266, 0]
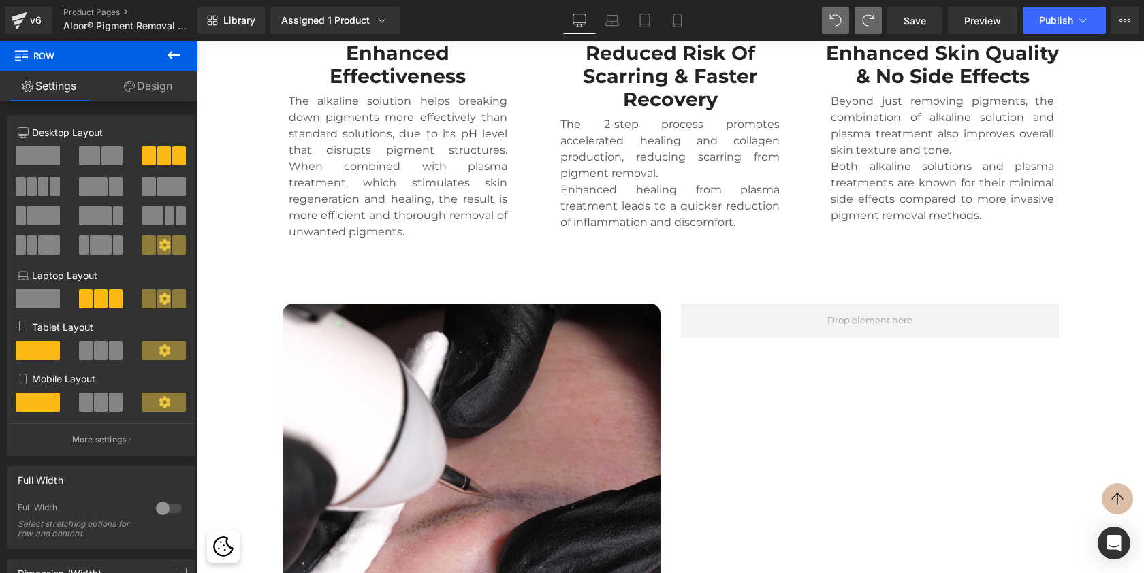
click at [178, 52] on icon at bounding box center [173, 55] width 16 height 16
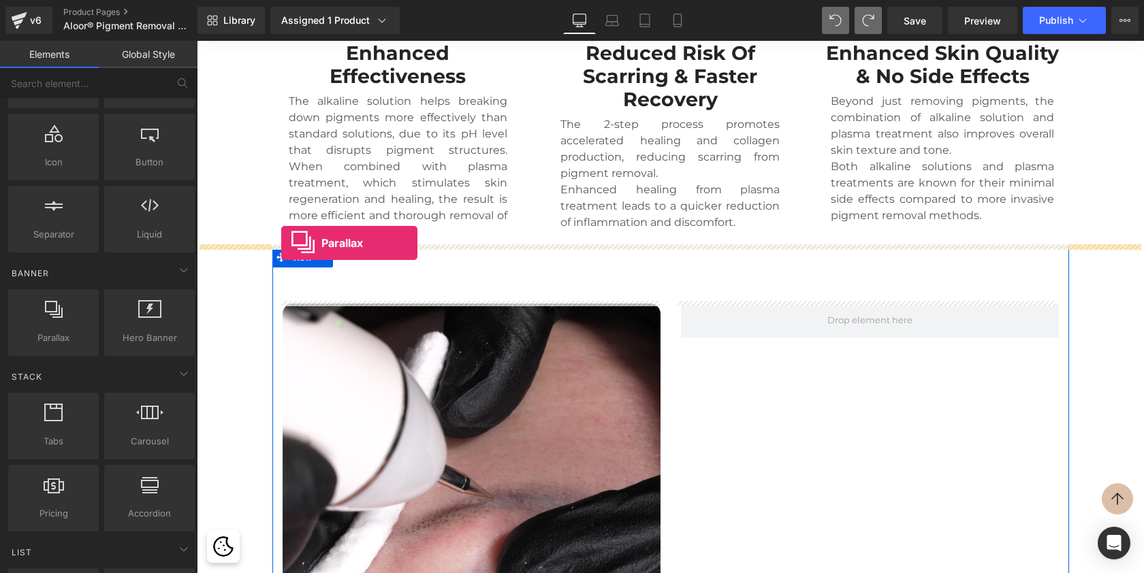
drag, startPoint x: 255, startPoint y: 361, endPoint x: 281, endPoint y: 243, distance: 120.8
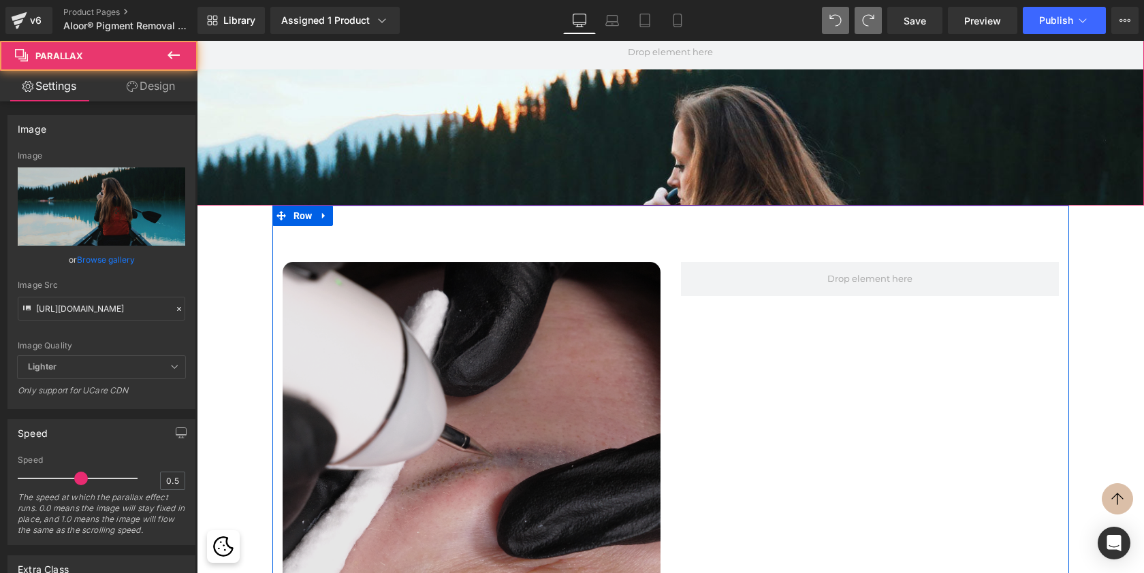
scroll to position [1621, 0]
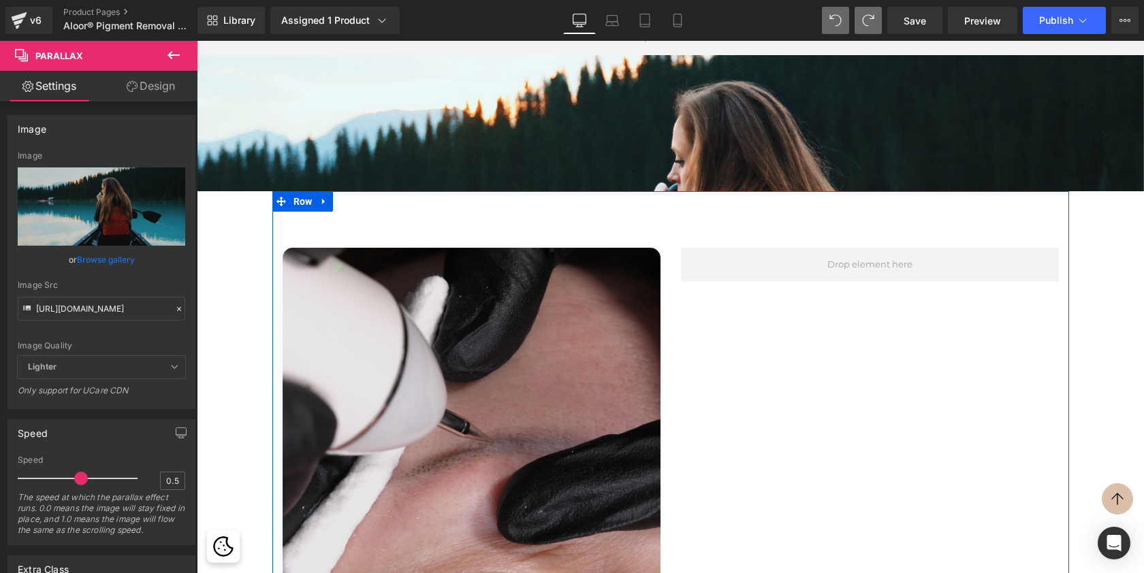
click at [487, 441] on div "Image" at bounding box center [472, 437] width 378 height 378
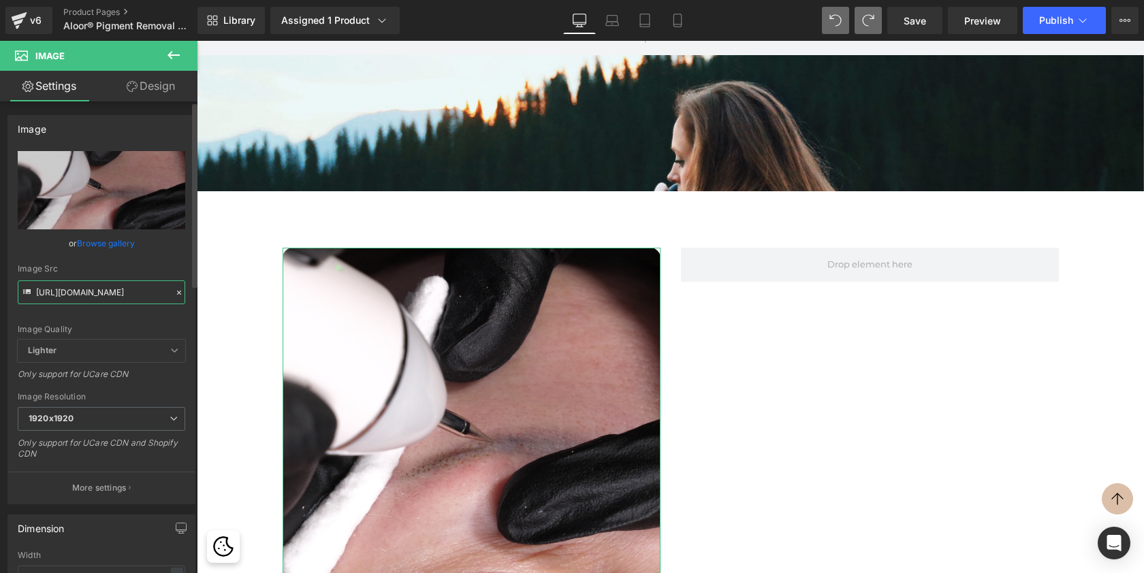
click at [144, 293] on input "https://cdn.shopify.com/s/files/1/0574/0593/1713/files/AlkaPlasm_1920x1920.png?…" at bounding box center [102, 293] width 168 height 24
click at [533, 128] on div at bounding box center [670, 281] width 947 height 718
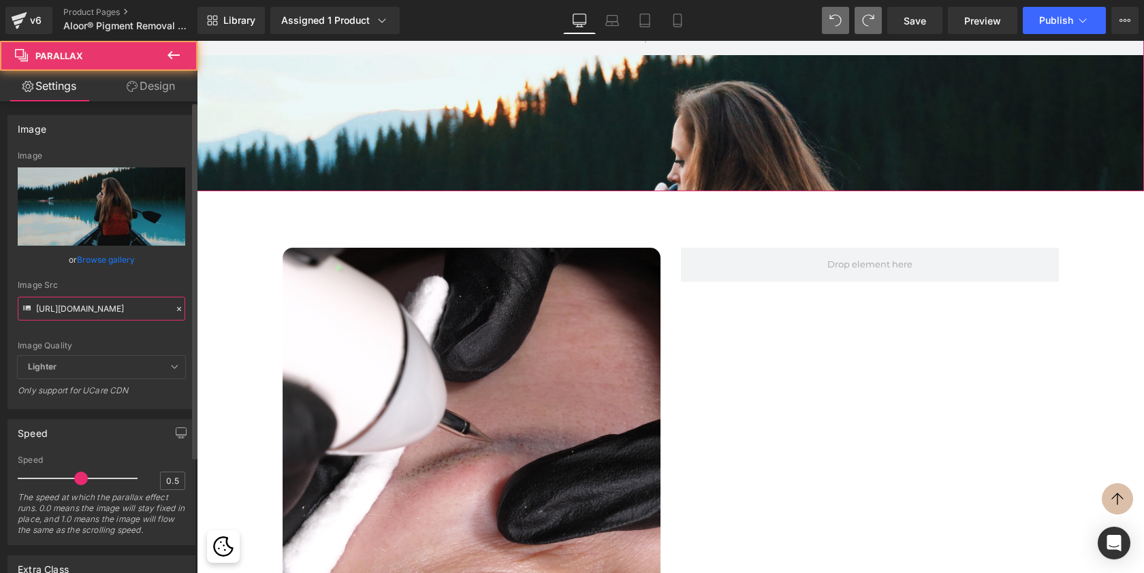
click at [81, 317] on input "https://cdn.shopify.com/s/files/1/0657/0813/files/slide-girl_2048x.jpg" at bounding box center [102, 309] width 168 height 24
paste input "574/0593/1713/files/AlkaPlasm_1920x1920.png?v=1711192595"
type input "https://cdn.shopify.com/s/files/1/0574/0593/1713/files/AlkaPlasm_1920x1920.png?…"
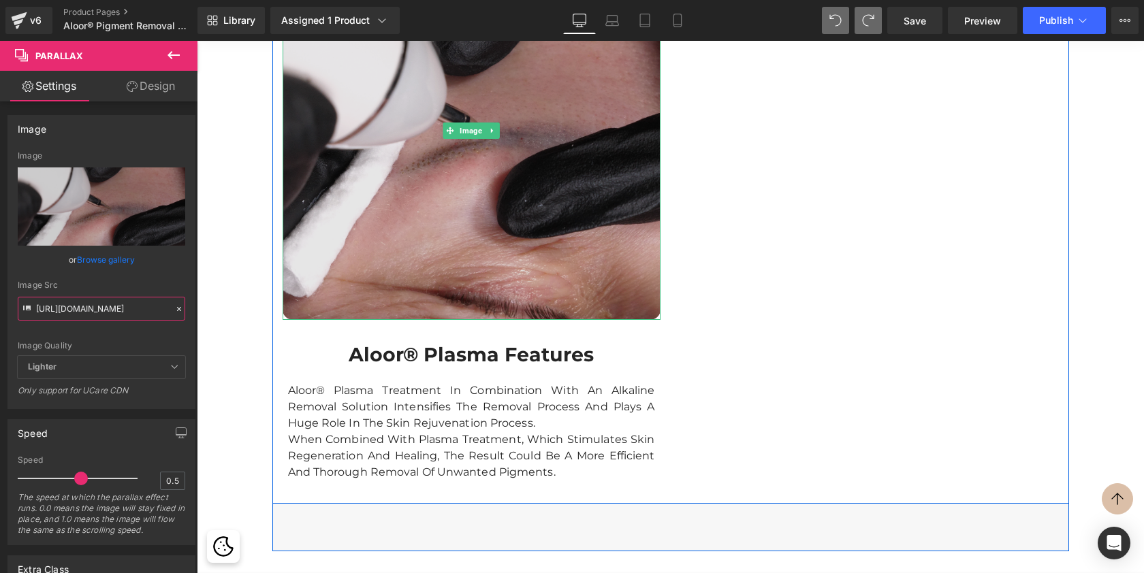
scroll to position [1930, 0]
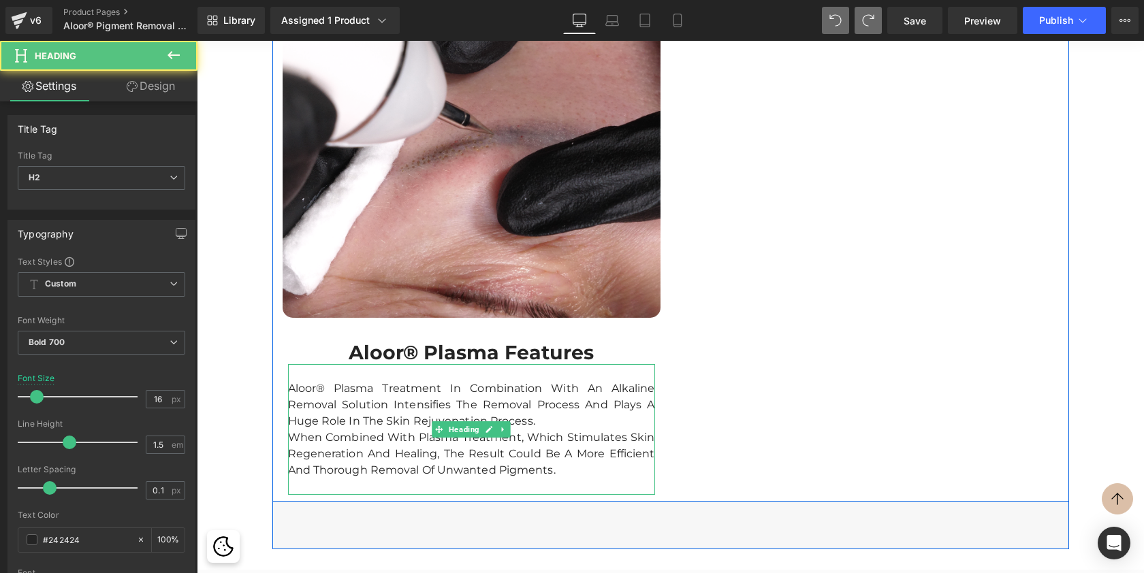
click at [339, 473] on span "Aloor® Plasma Treatment in combination with an Alkaline Removal Solution intens…" at bounding box center [471, 429] width 367 height 95
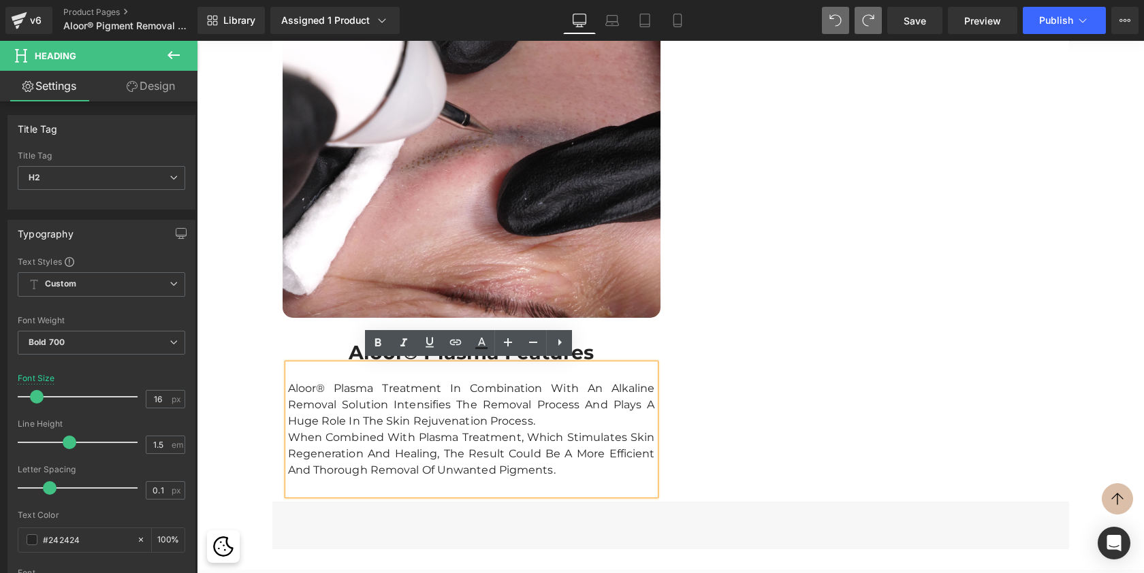
click at [706, 417] on div "Image Aloor® Plasma Features Heading Aloor® Plasma Treatment in combination wit…" at bounding box center [670, 192] width 797 height 619
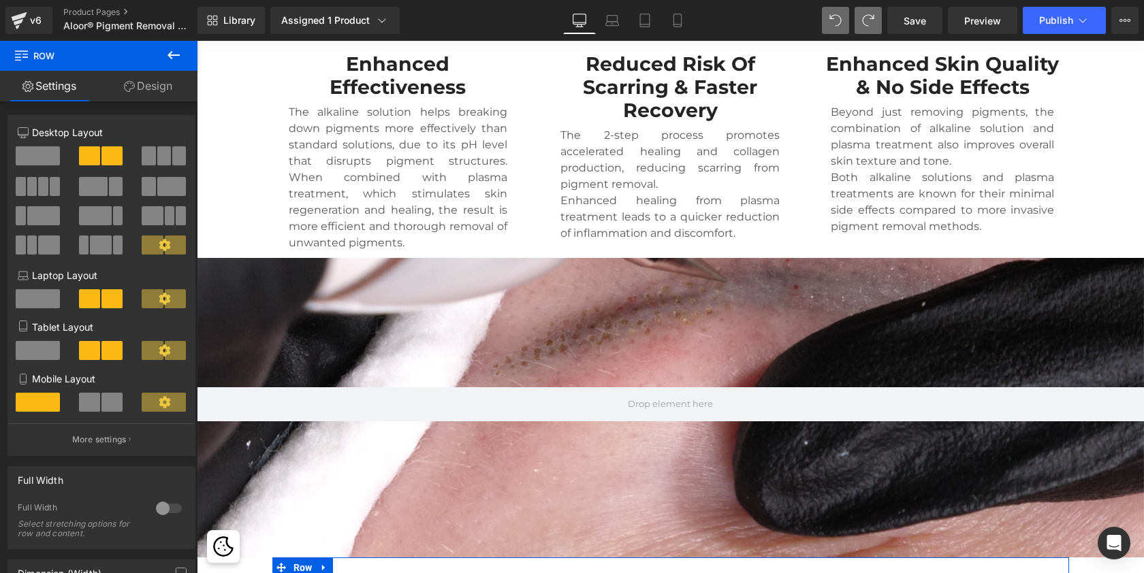
scroll to position [1235, 0]
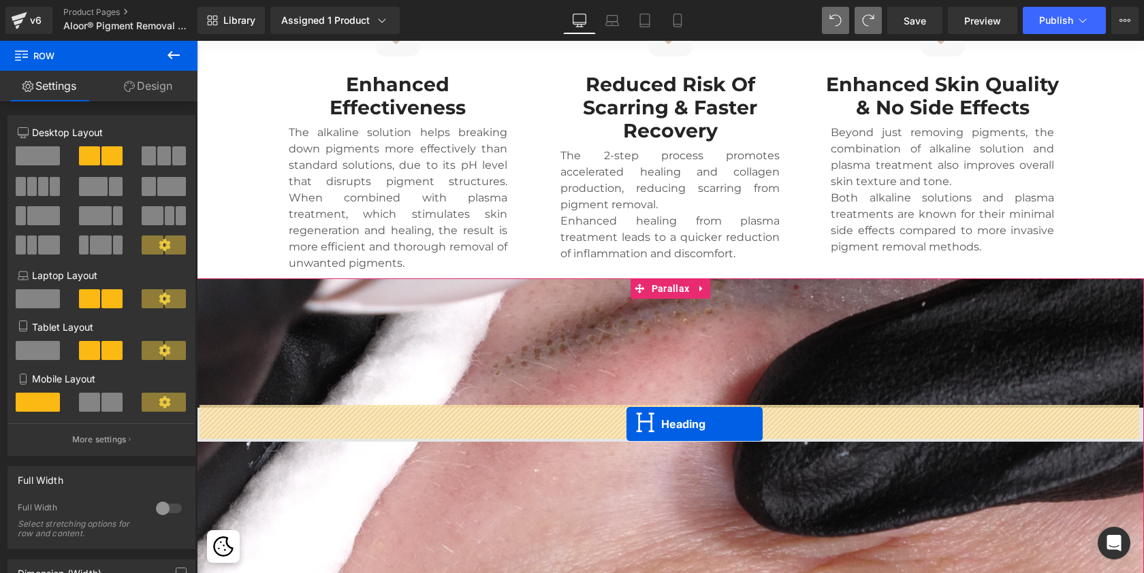
drag, startPoint x: 436, startPoint y: 335, endPoint x: 626, endPoint y: 424, distance: 210.5
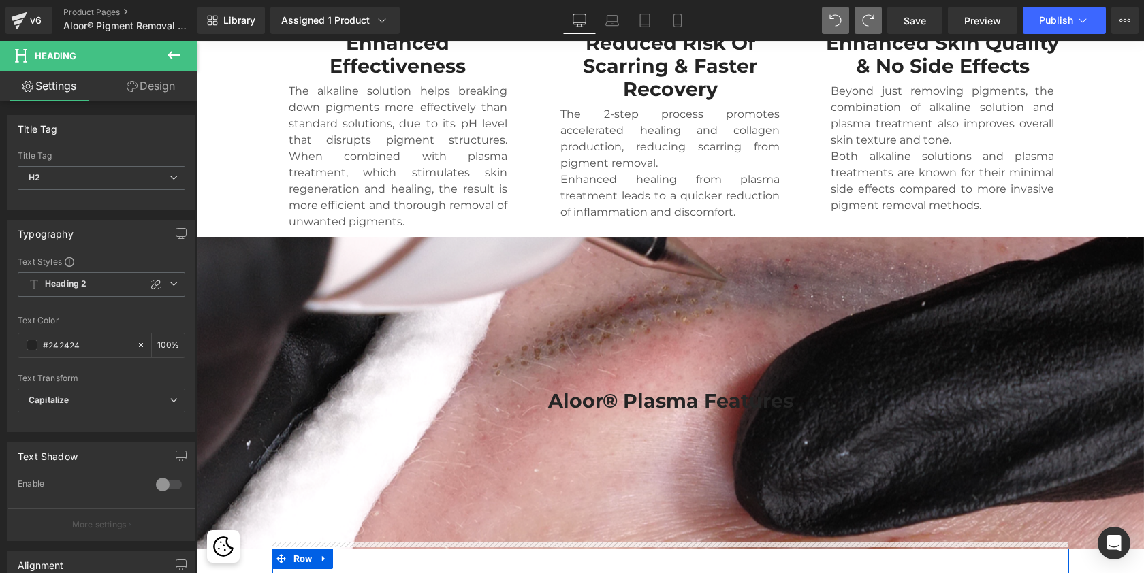
scroll to position [1267, 0]
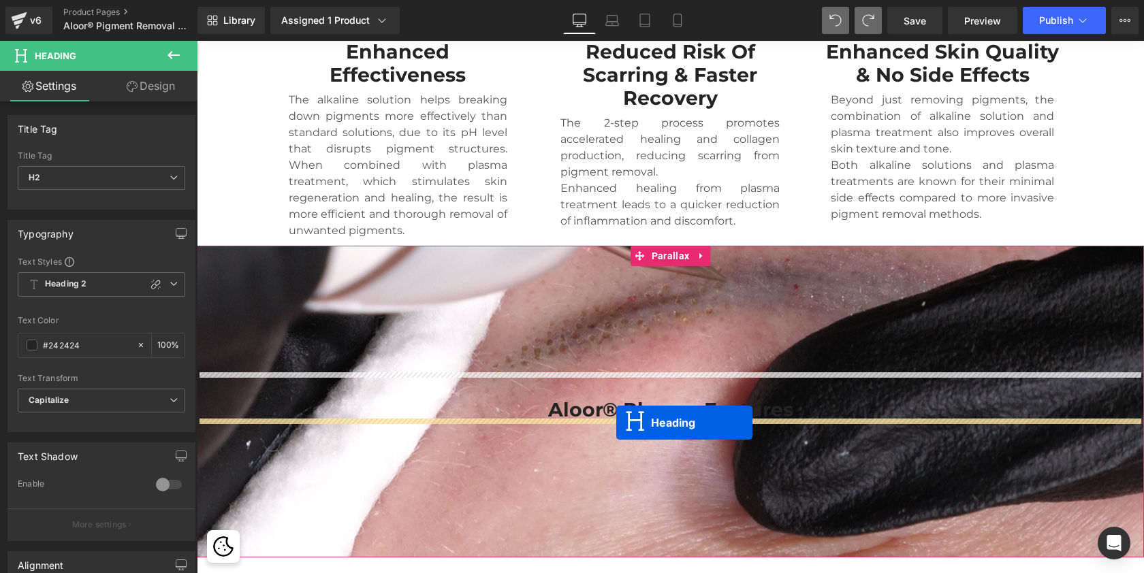
drag, startPoint x: 436, startPoint y: 389, endPoint x: 616, endPoint y: 423, distance: 183.0
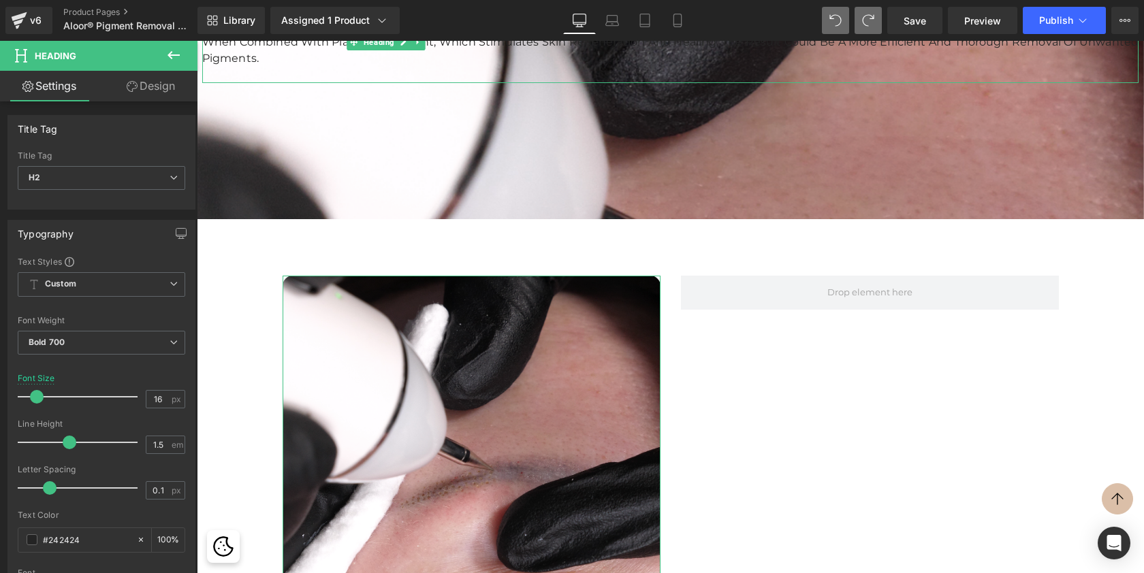
scroll to position [1653, 0]
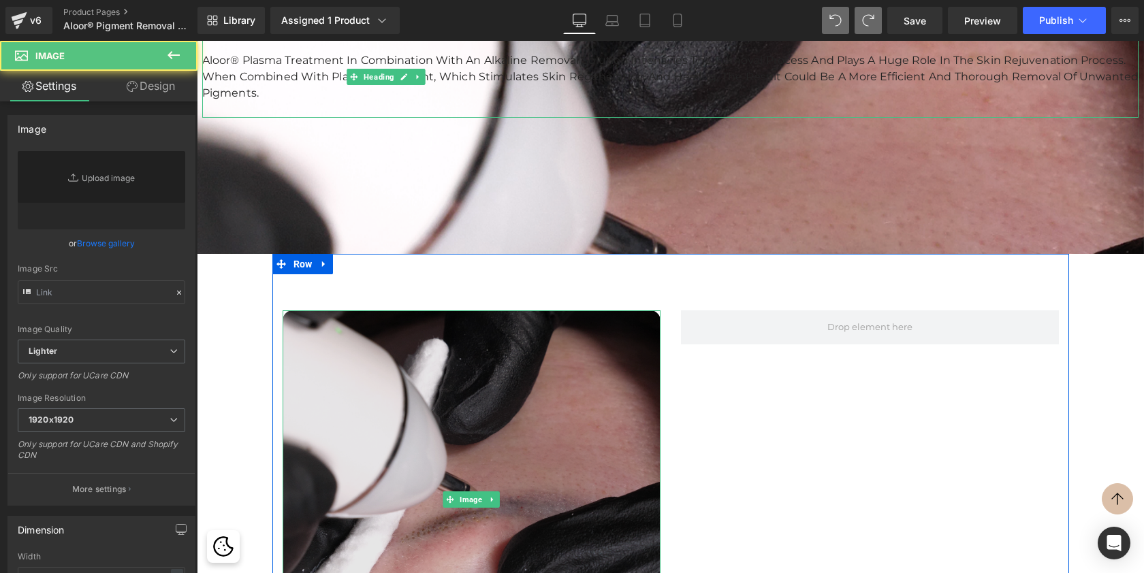
click at [400, 380] on img at bounding box center [472, 500] width 378 height 378
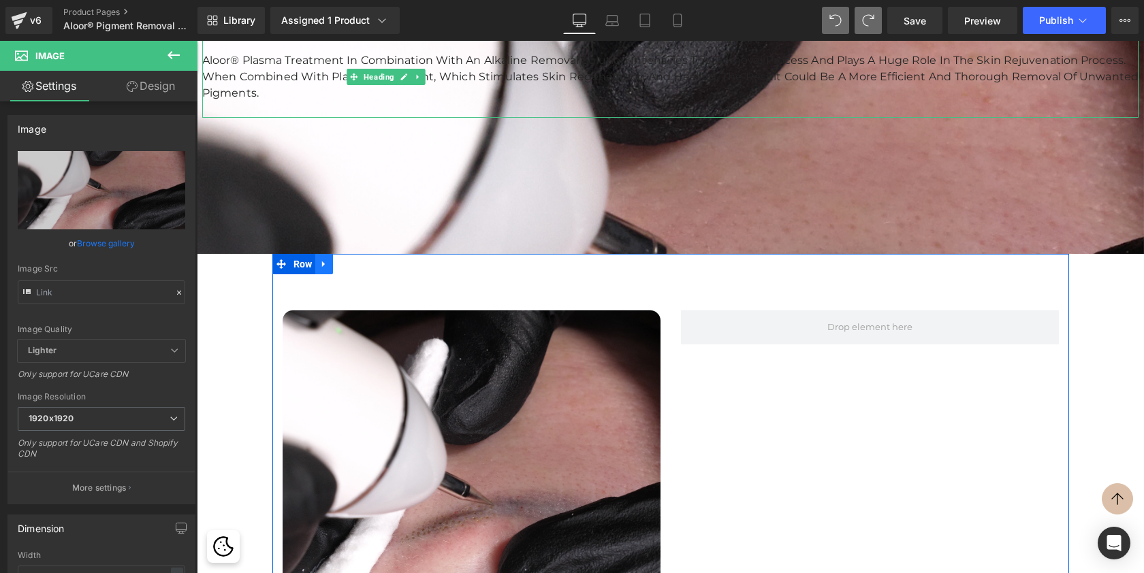
click at [323, 264] on icon at bounding box center [324, 264] width 10 height 10
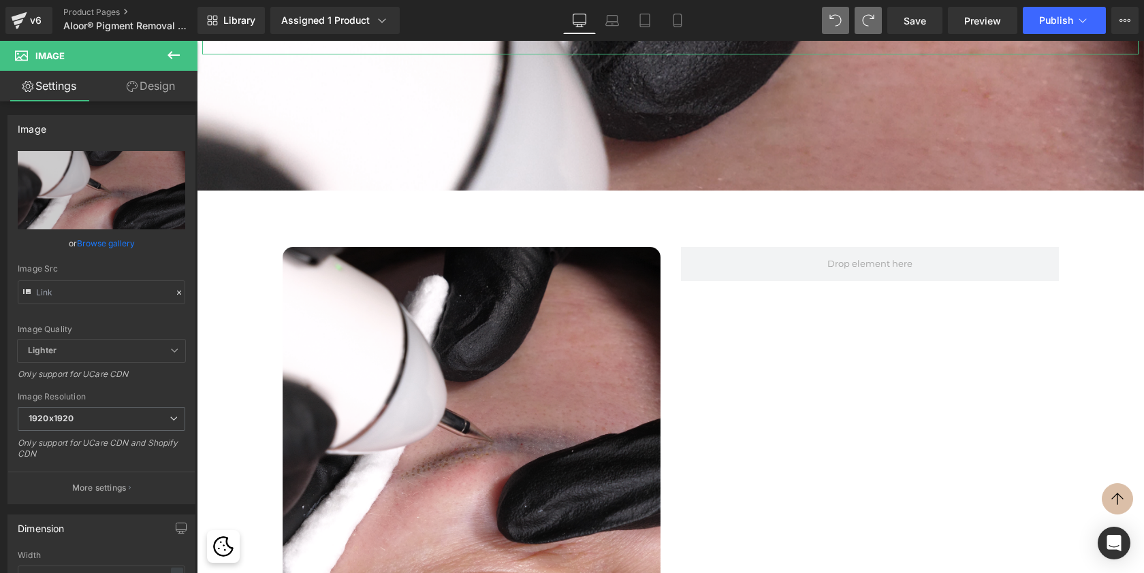
scroll to position [1653, 0]
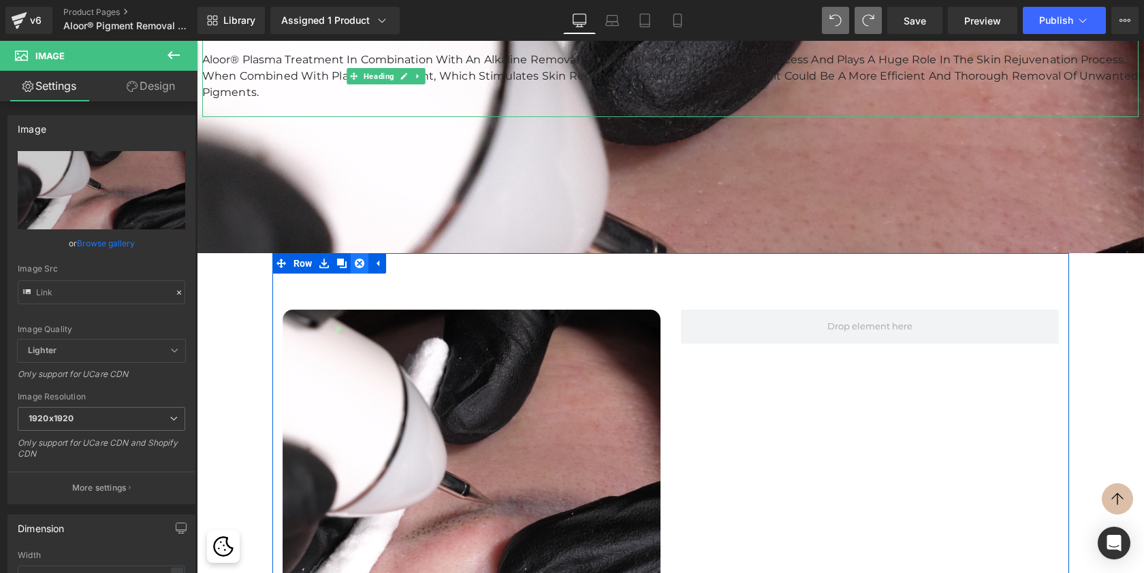
click at [360, 260] on icon at bounding box center [360, 264] width 10 height 10
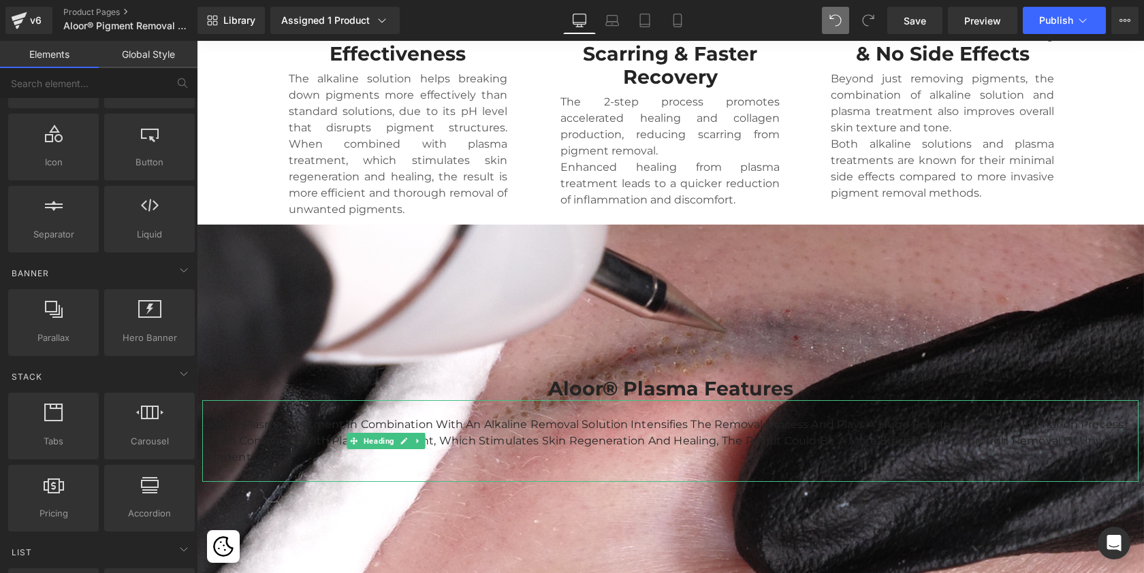
scroll to position [1309, 0]
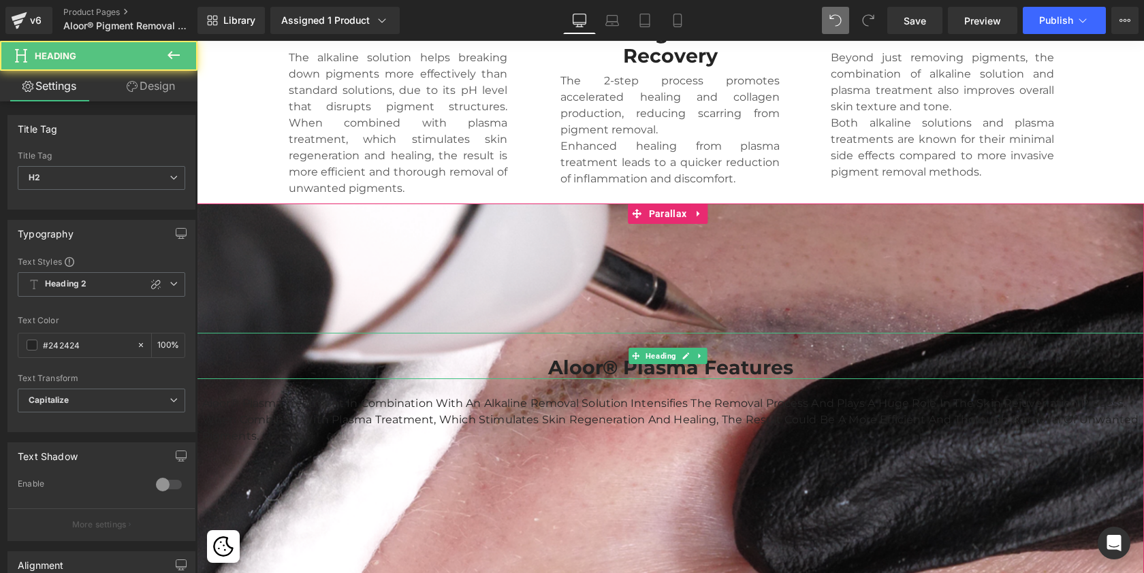
click at [689, 366] on h2 "Aloor® Plasma Features" at bounding box center [670, 367] width 947 height 23
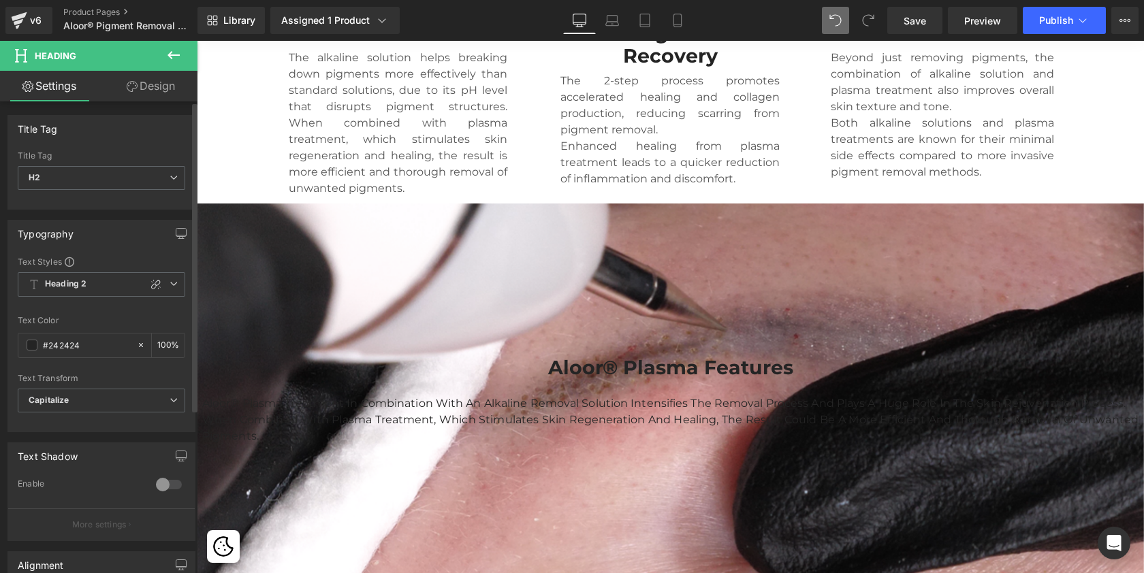
scroll to position [107, 0]
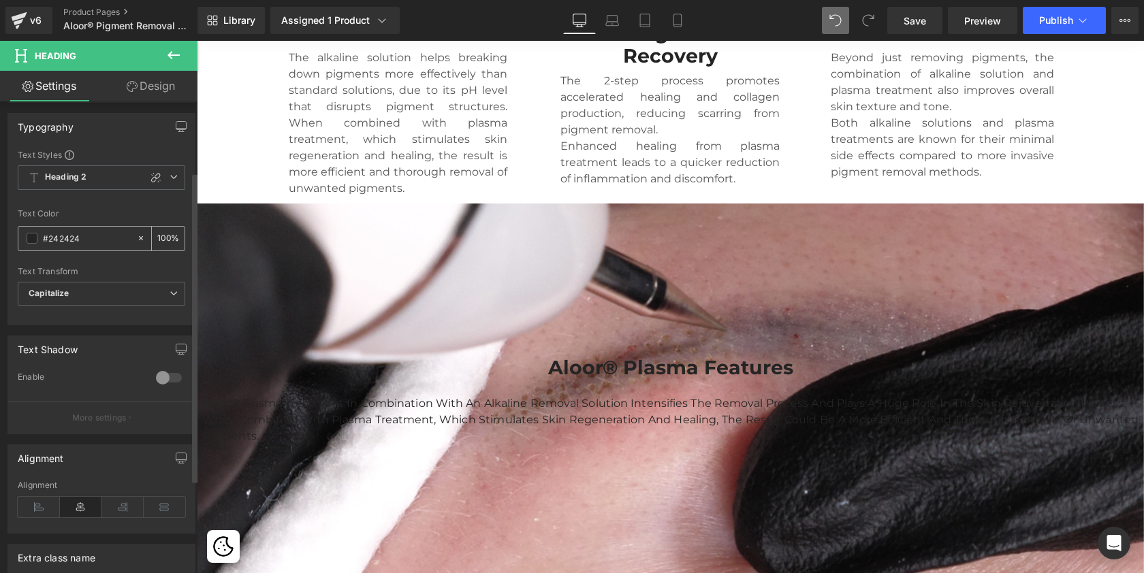
click at [29, 240] on span at bounding box center [32, 238] width 11 height 11
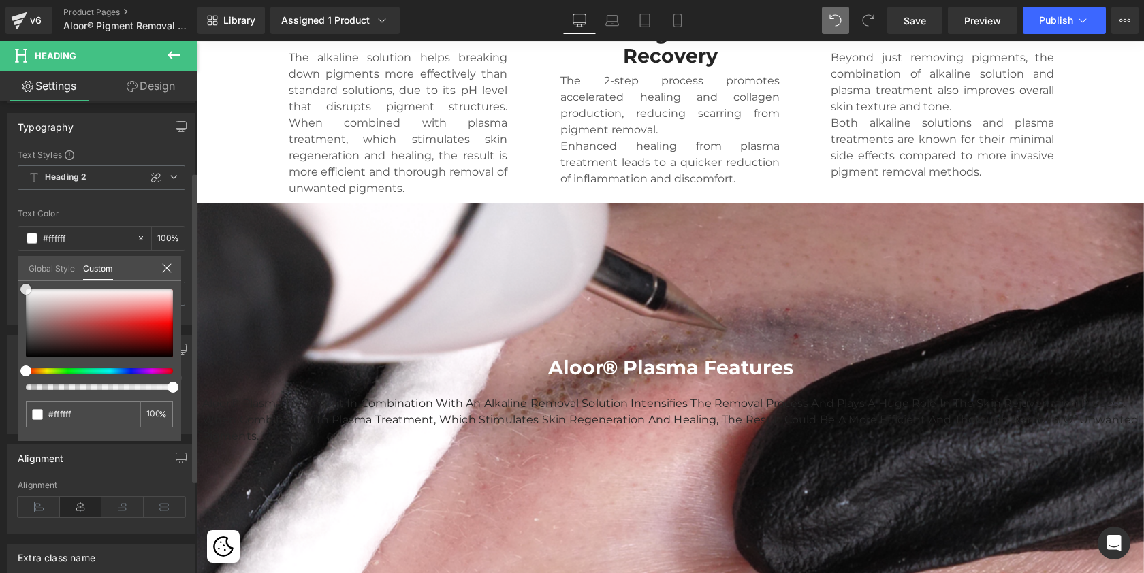
drag, startPoint x: 21, startPoint y: 350, endPoint x: 11, endPoint y: 259, distance: 91.1
click at [11, 259] on div "Typography Text Styles Custom Heading 1 Heading 2 Heading 3 Heading 4 Heading 5…" at bounding box center [102, 214] width 204 height 223
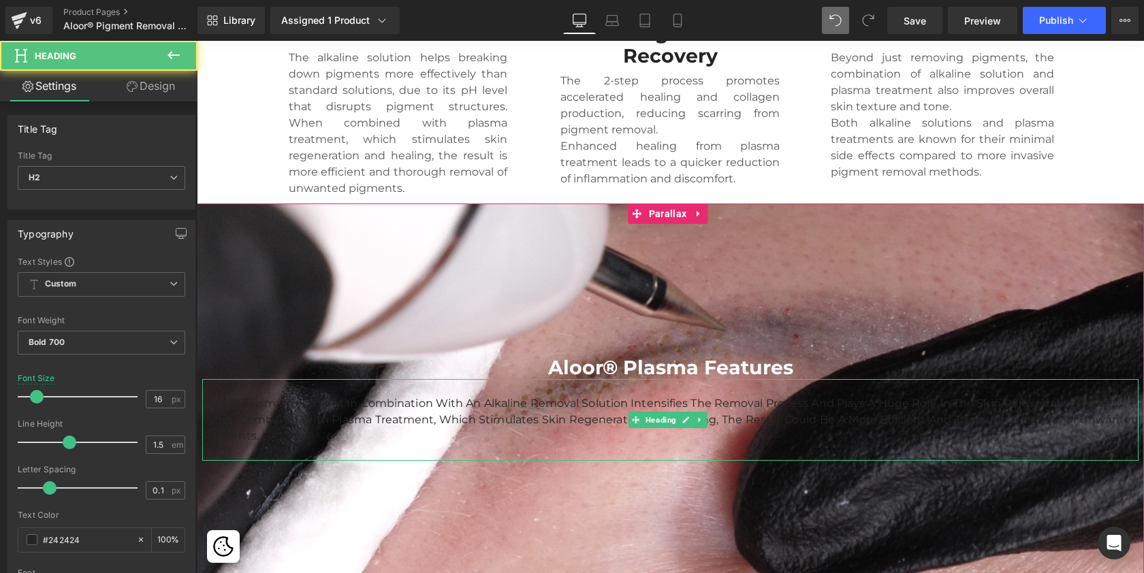
click at [449, 398] on span "Aloor® Plasma Treatment in combination with an Alkaline Removal Solution intens…" at bounding box center [670, 420] width 936 height 46
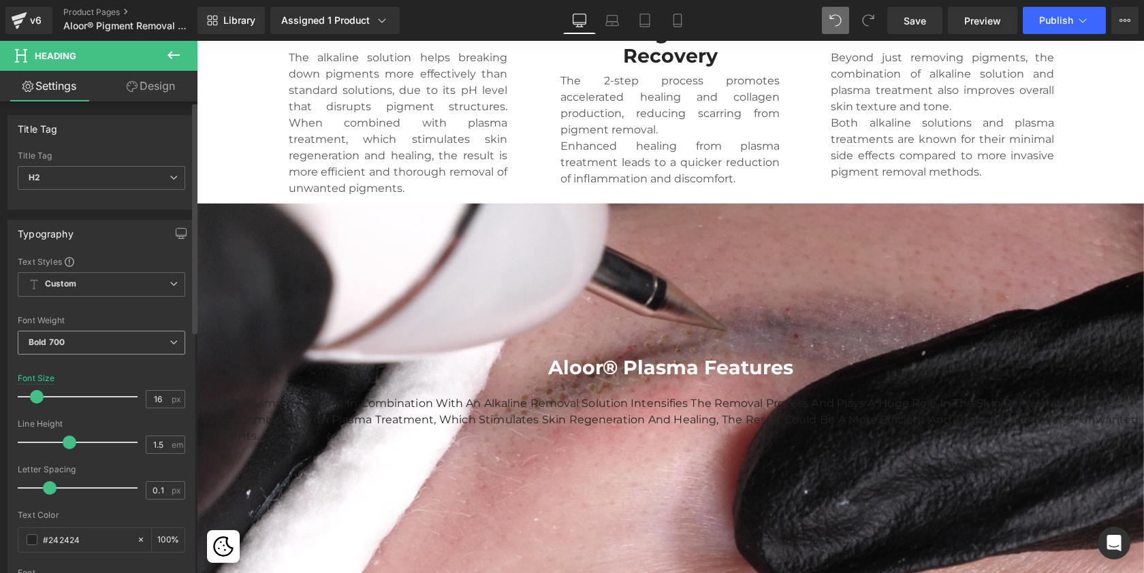
click at [52, 339] on b "Bold 700" at bounding box center [47, 342] width 36 height 10
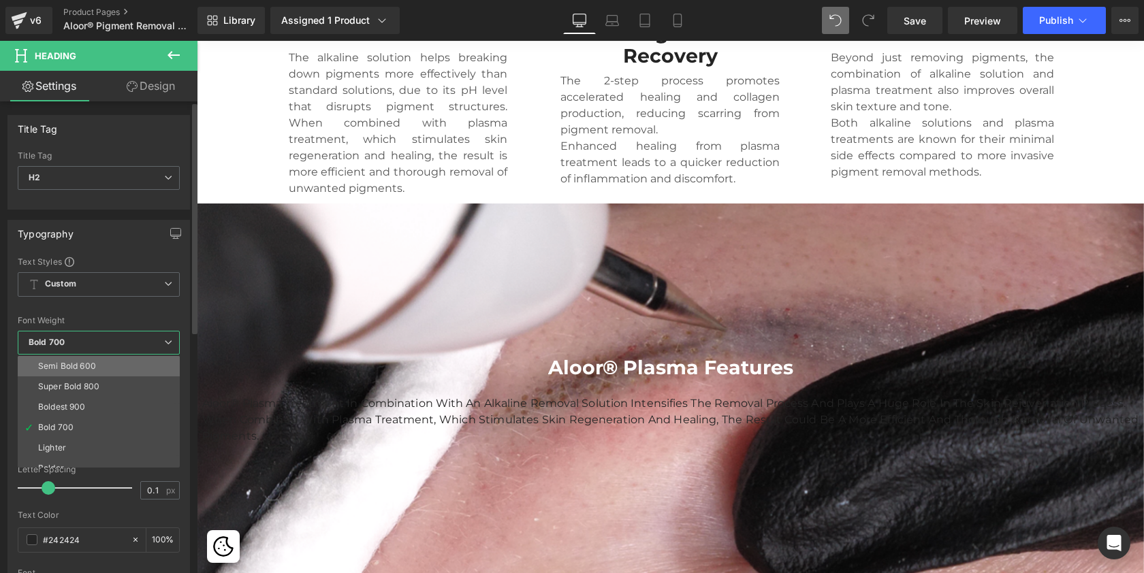
scroll to position [103, 0]
click at [61, 407] on div "Boldest 900" at bounding box center [62, 407] width 48 height 10
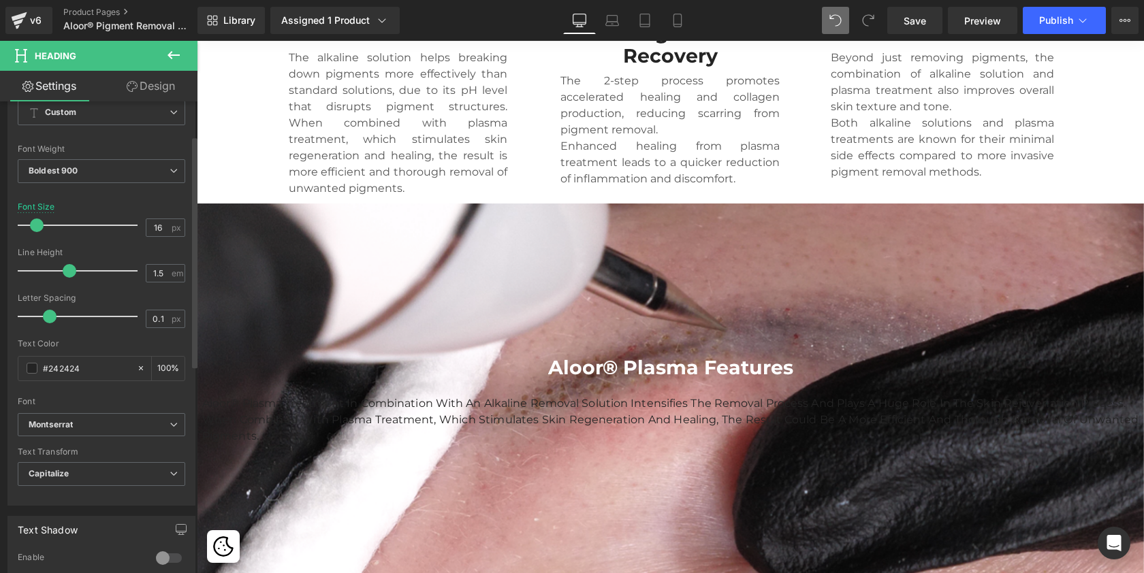
scroll to position [221, 0]
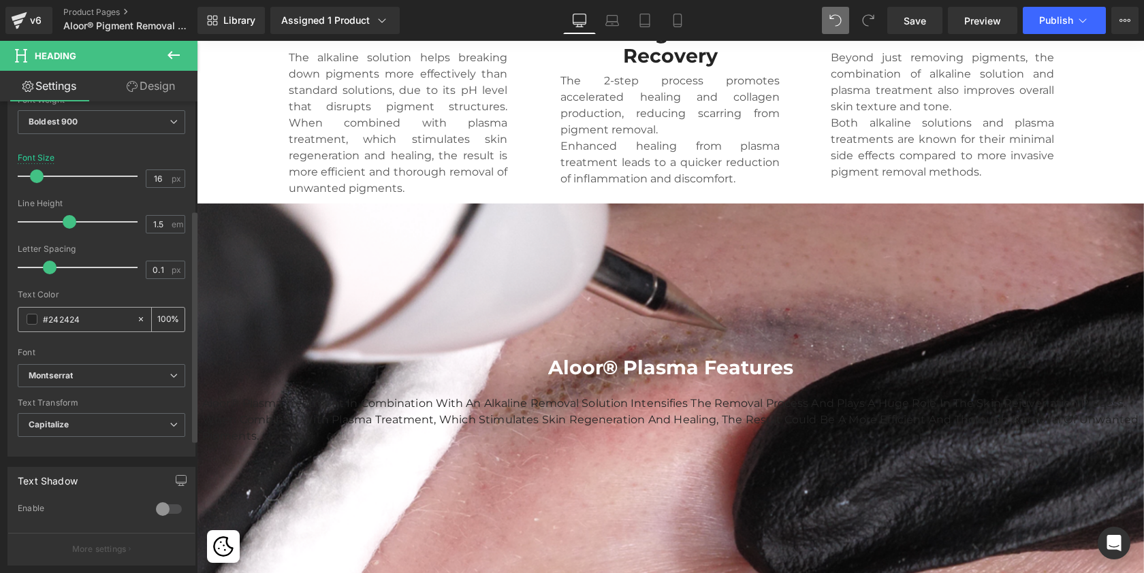
click at [33, 317] on span at bounding box center [32, 319] width 11 height 11
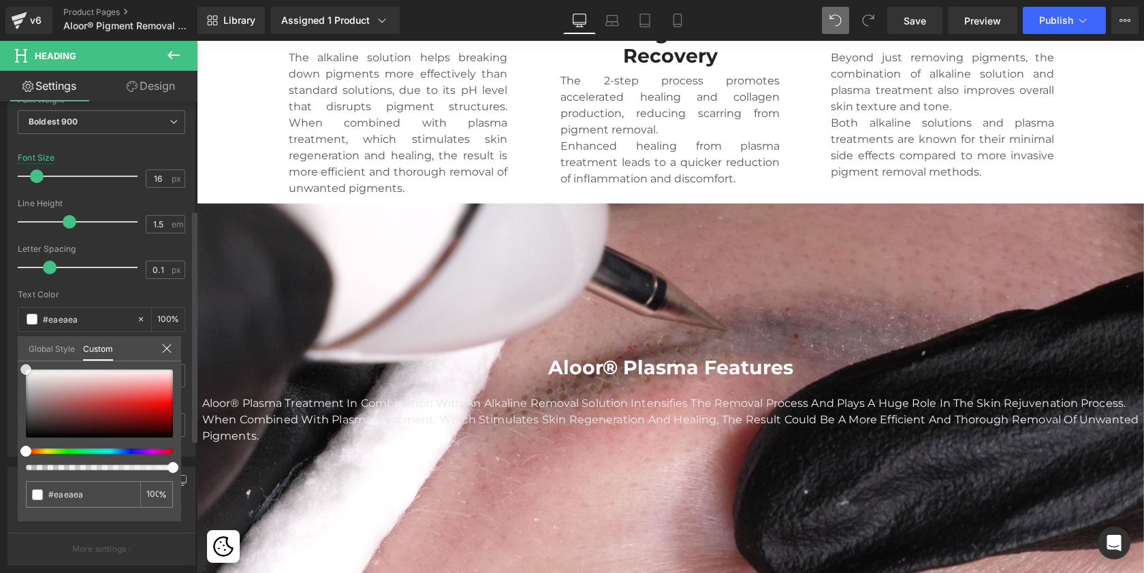
drag, startPoint x: 27, startPoint y: 425, endPoint x: 25, endPoint y: 362, distance: 62.7
click at [25, 362] on div "#242424 100 %" at bounding box center [99, 370] width 163 height 16
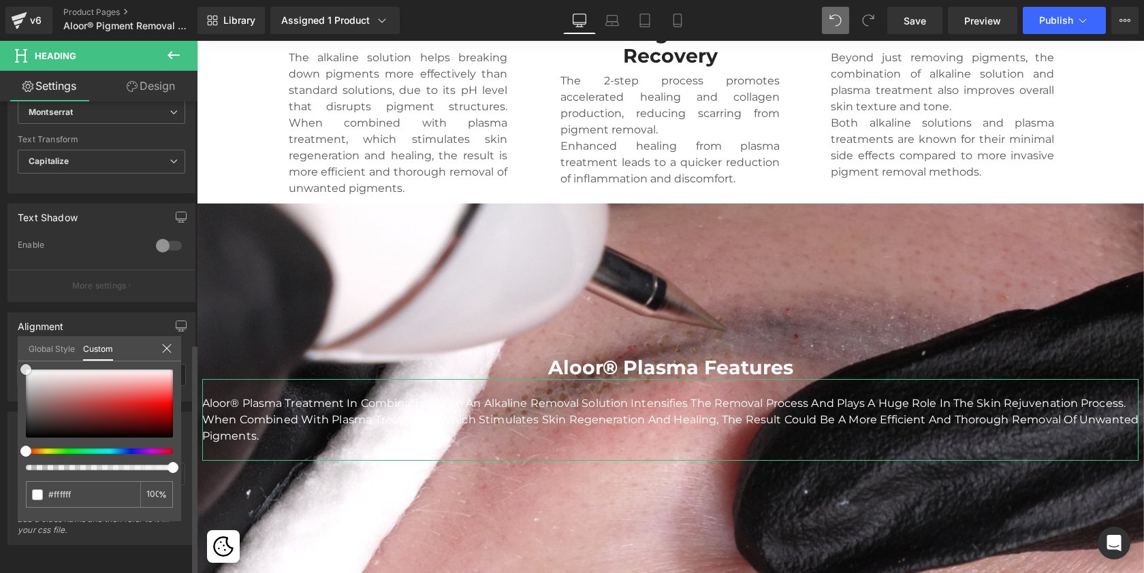
scroll to position [493, 0]
click at [163, 347] on icon at bounding box center [166, 348] width 11 height 11
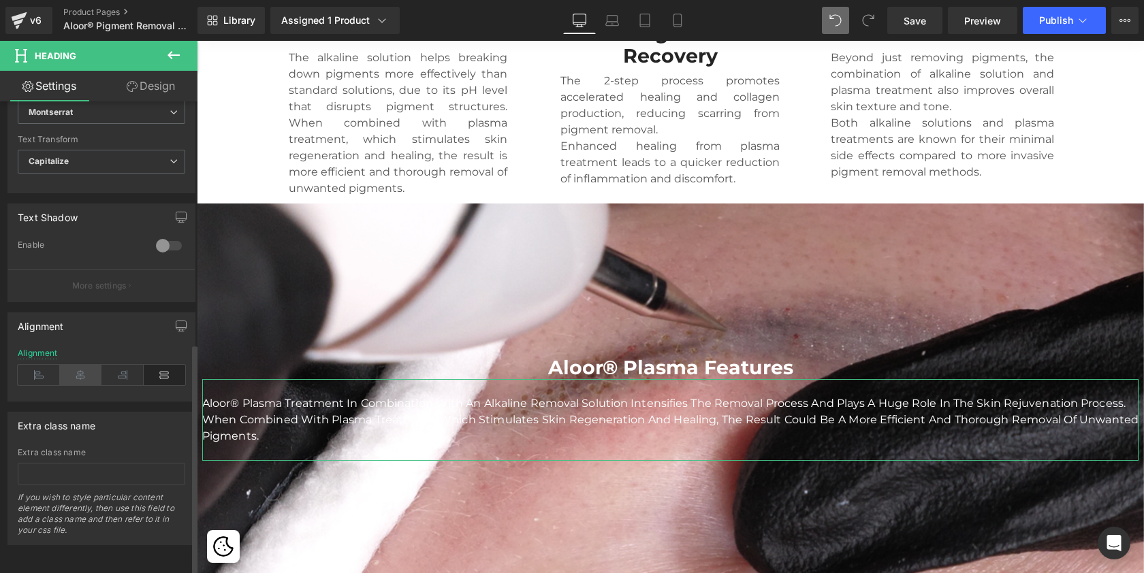
click at [80, 365] on icon at bounding box center [81, 375] width 42 height 20
click at [168, 81] on link "Design" at bounding box center [150, 86] width 99 height 31
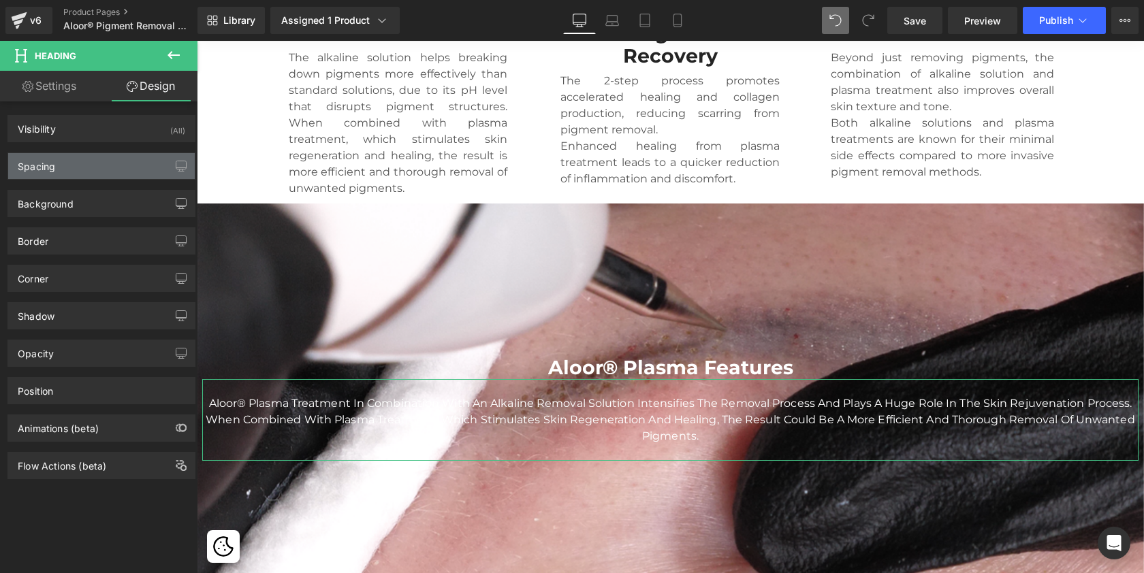
click at [89, 170] on div "Spacing" at bounding box center [101, 166] width 187 height 26
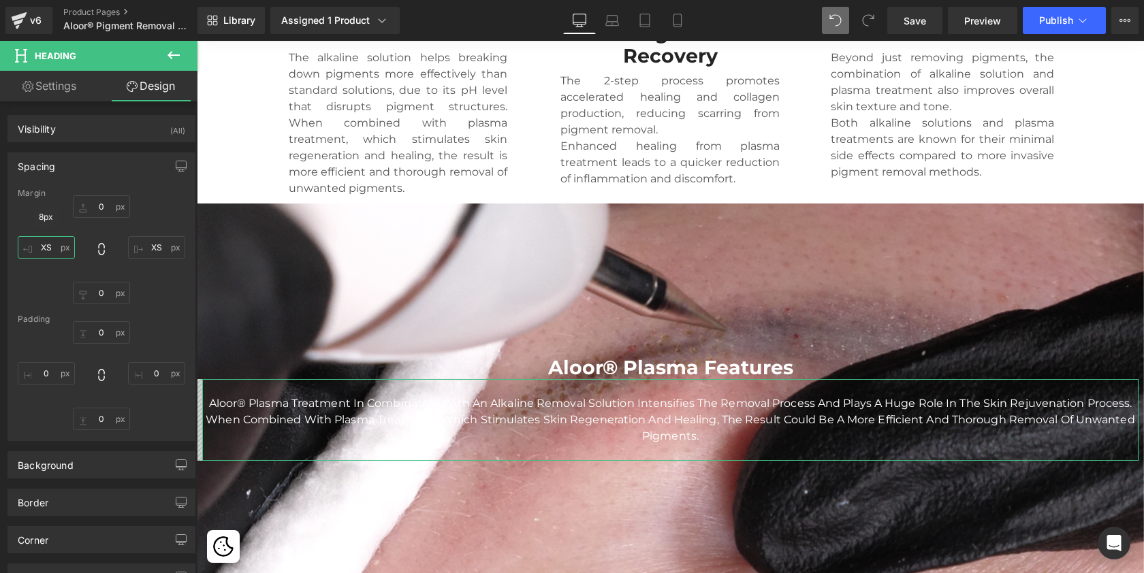
click at [44, 247] on input "XS" at bounding box center [46, 247] width 57 height 22
click at [44, 249] on input "XS" at bounding box center [46, 247] width 57 height 22
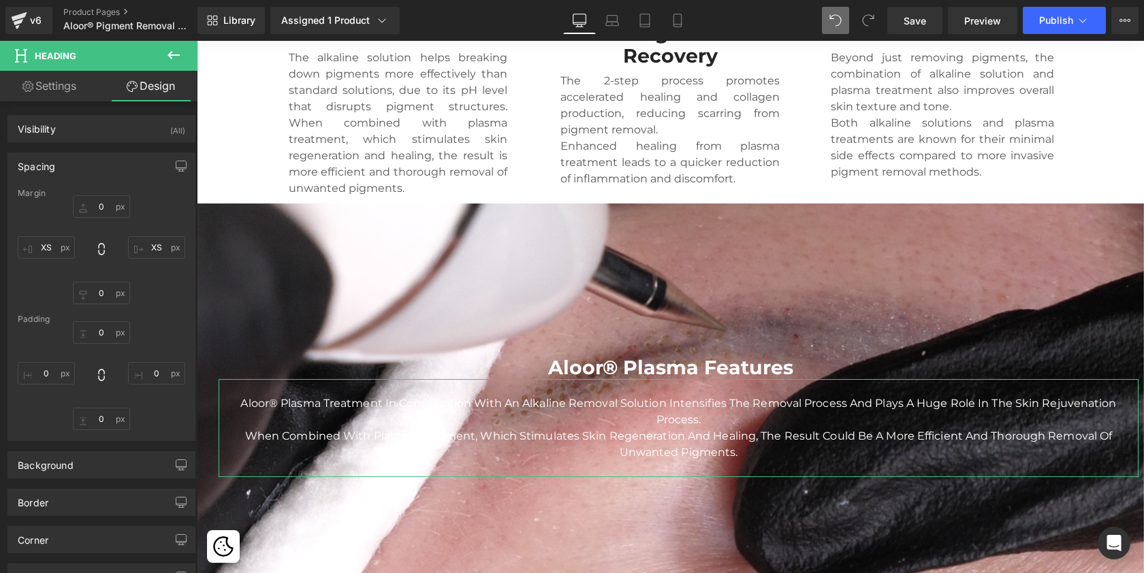
scroll to position [5296, 942]
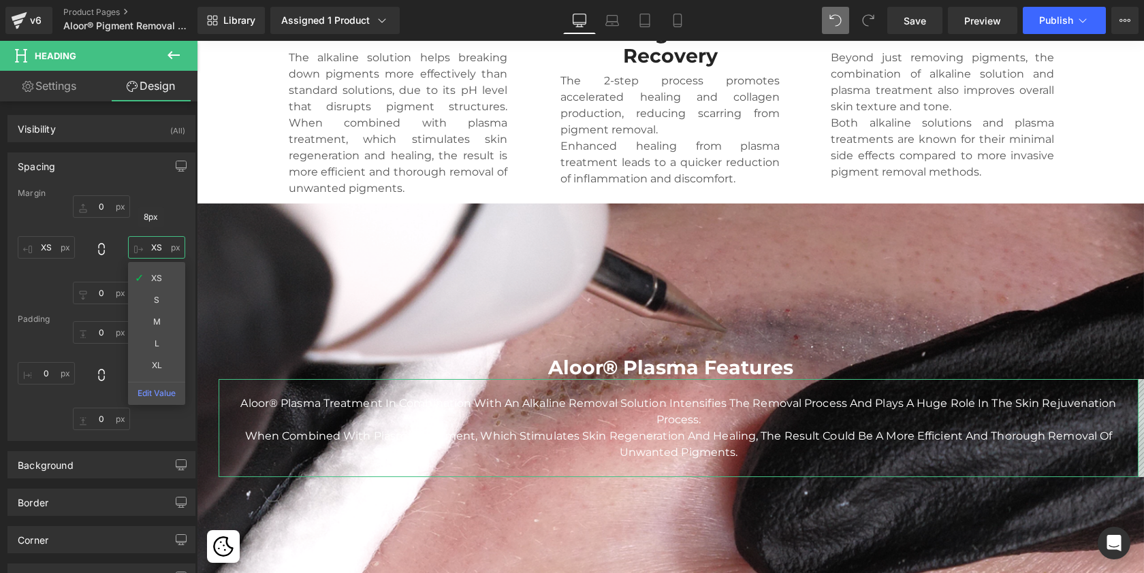
click at [148, 240] on input "XS" at bounding box center [156, 247] width 57 height 22
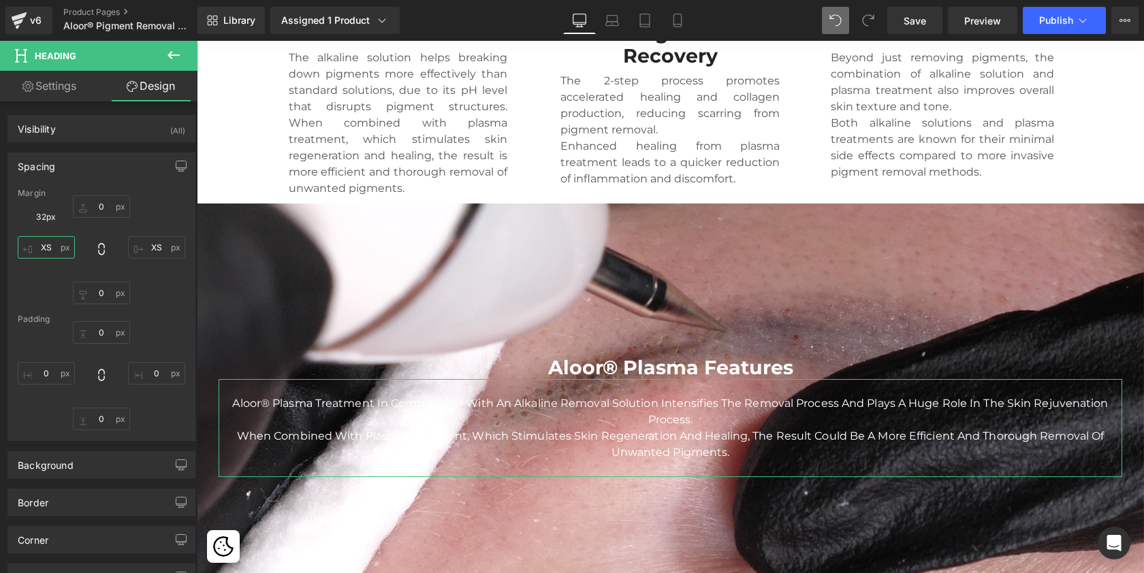
click at [44, 247] on input "XS" at bounding box center [46, 247] width 57 height 22
click at [154, 243] on input "XS" at bounding box center [156, 247] width 57 height 22
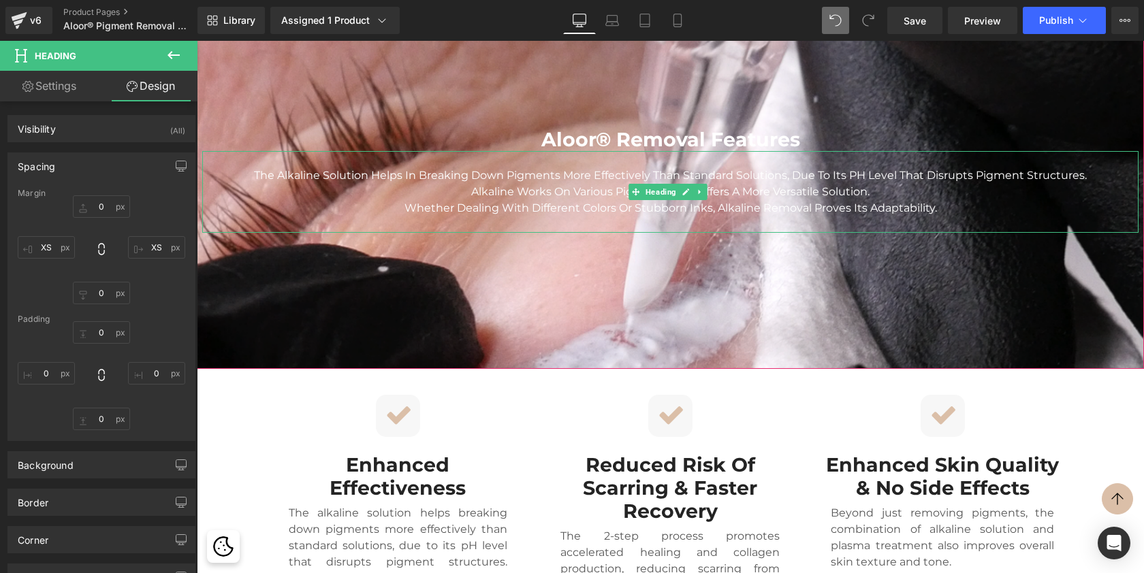
scroll to position [845, 0]
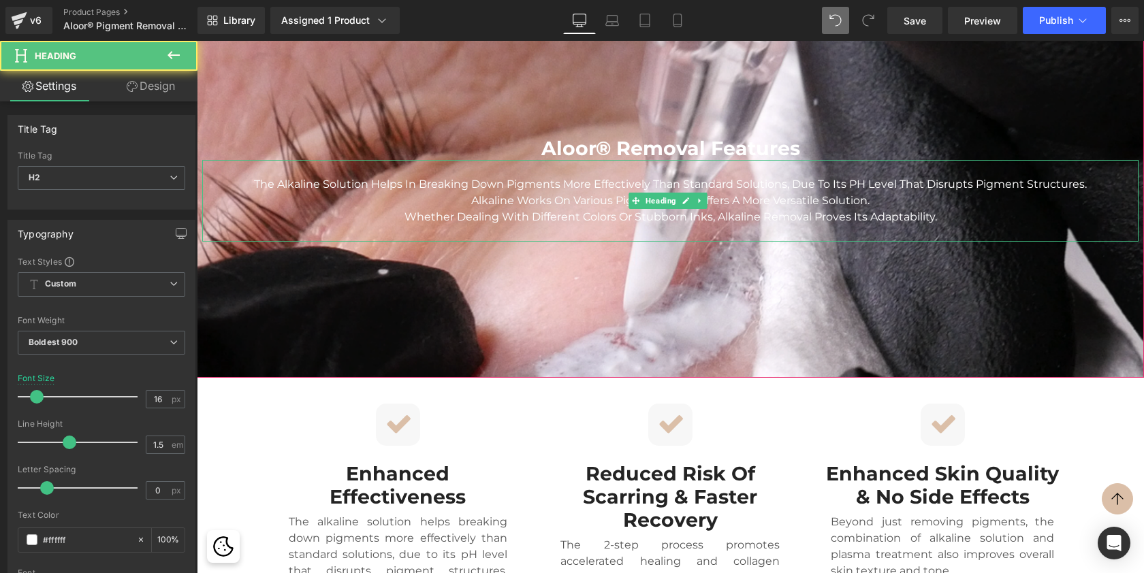
click at [597, 200] on span "The alkaline solution helps in breaking down pigments more effectively than sta…" at bounding box center [670, 192] width 833 height 29
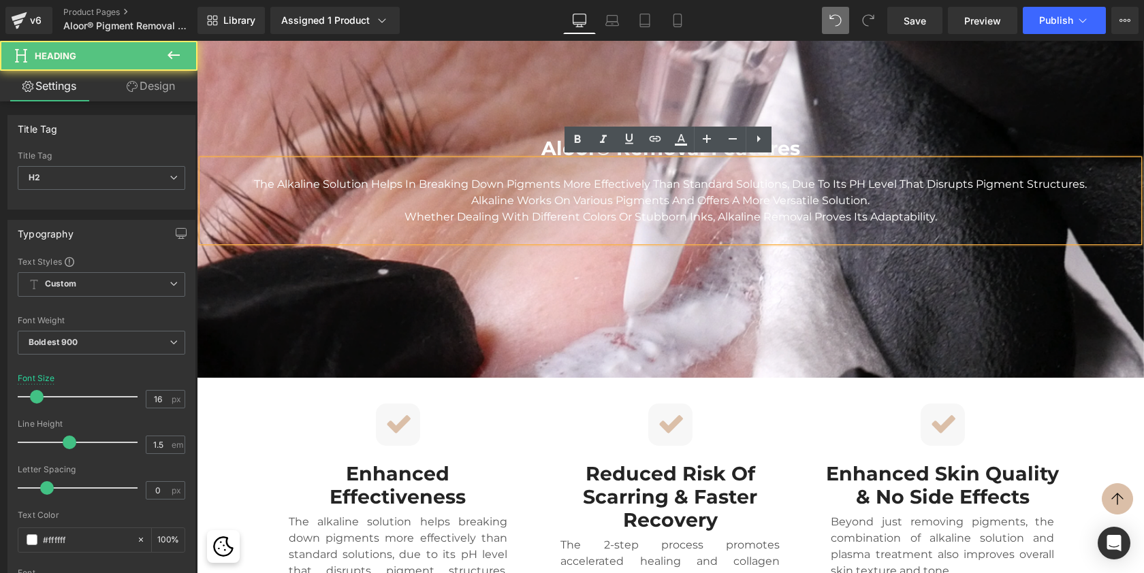
drag, startPoint x: 936, startPoint y: 215, endPoint x: 215, endPoint y: 176, distance: 721.5
click at [215, 176] on div "The alkaline solution helps in breaking down pigments more effectively than sta…" at bounding box center [670, 201] width 936 height 82
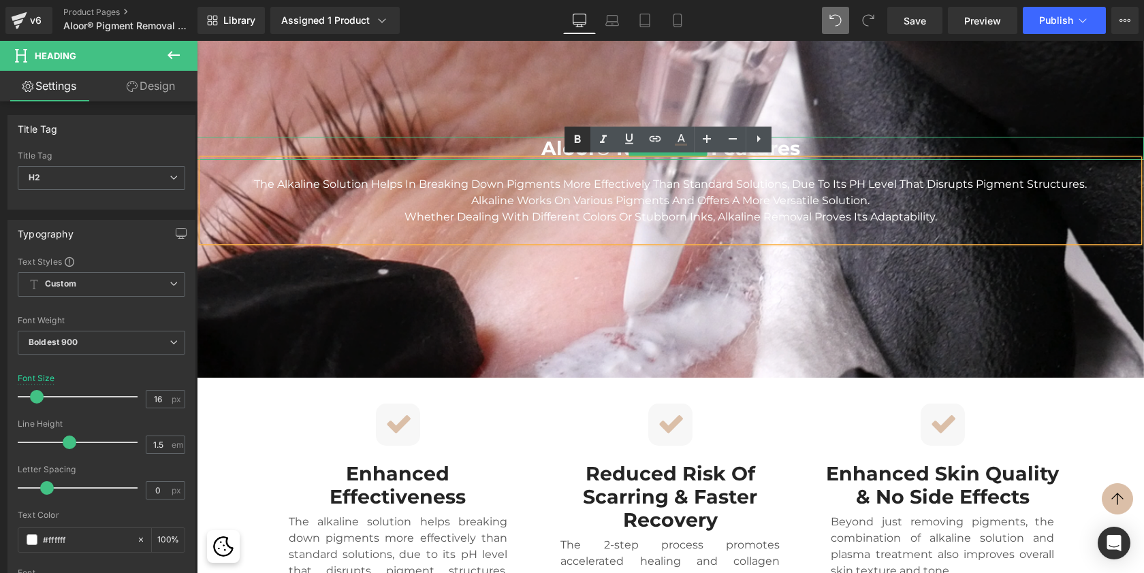
click at [577, 142] on icon at bounding box center [577, 139] width 6 height 8
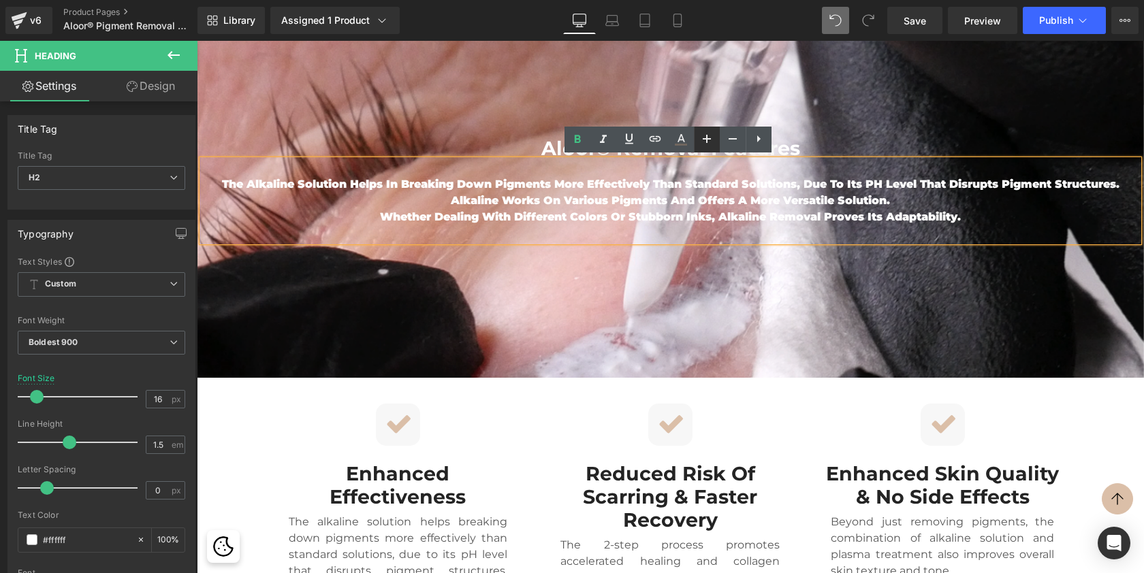
click at [708, 139] on icon at bounding box center [707, 139] width 8 height 8
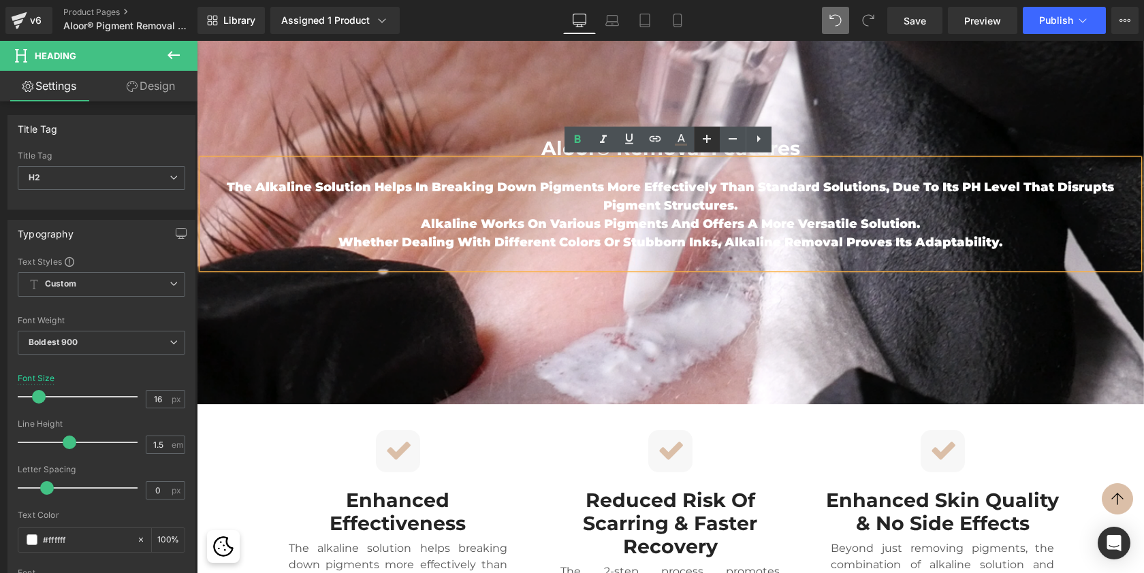
scroll to position [5322, 942]
click at [576, 136] on icon at bounding box center [577, 139] width 16 height 16
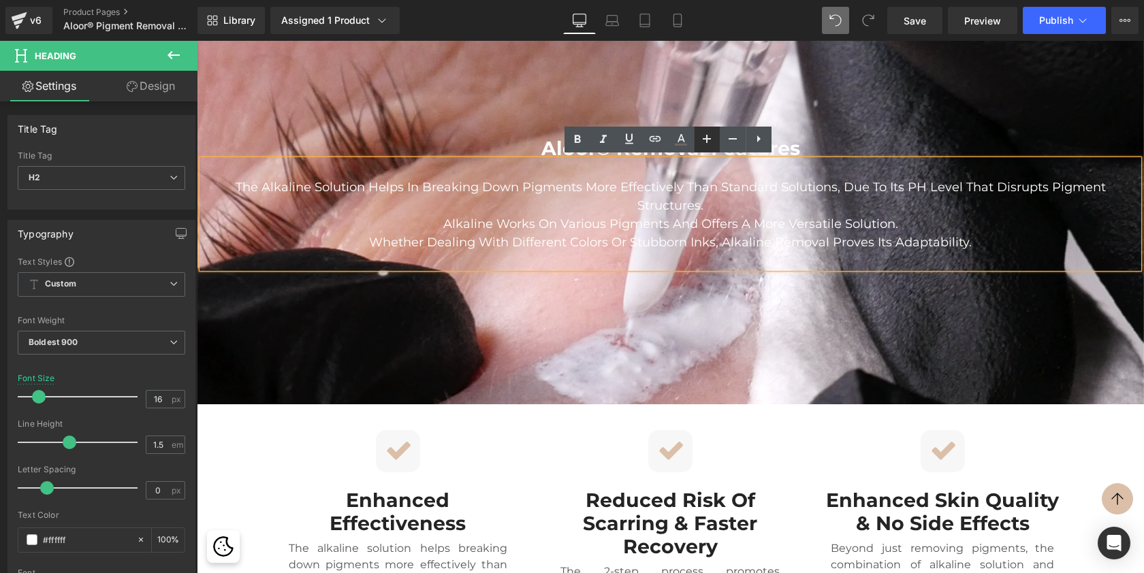
click at [711, 142] on icon at bounding box center [707, 139] width 16 height 16
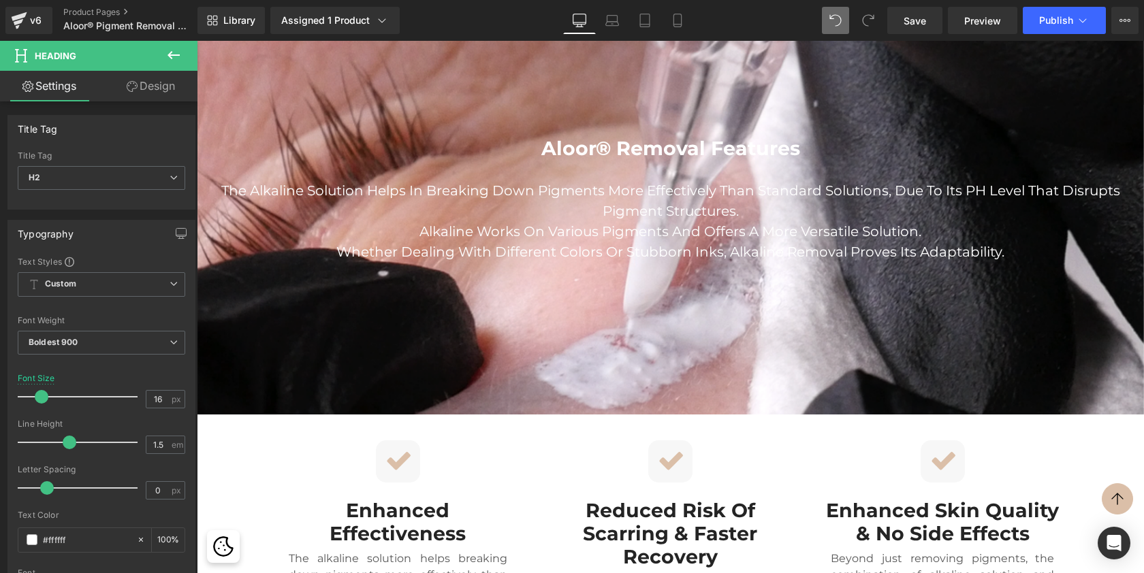
scroll to position [0, 0]
click at [160, 87] on link "Design" at bounding box center [150, 86] width 99 height 31
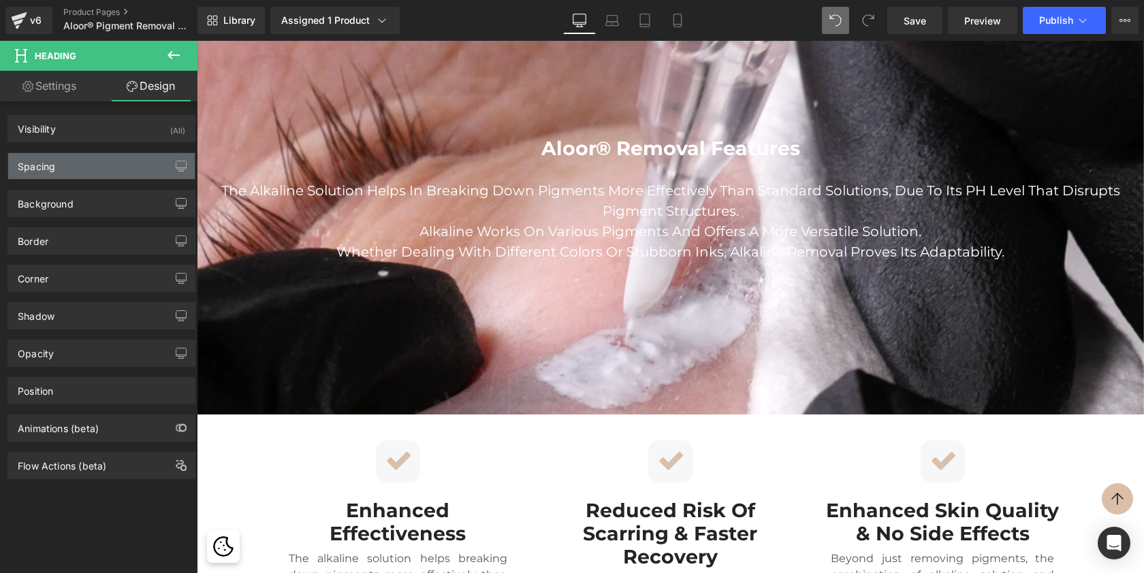
click at [52, 168] on div "Spacing" at bounding box center [36, 162] width 37 height 19
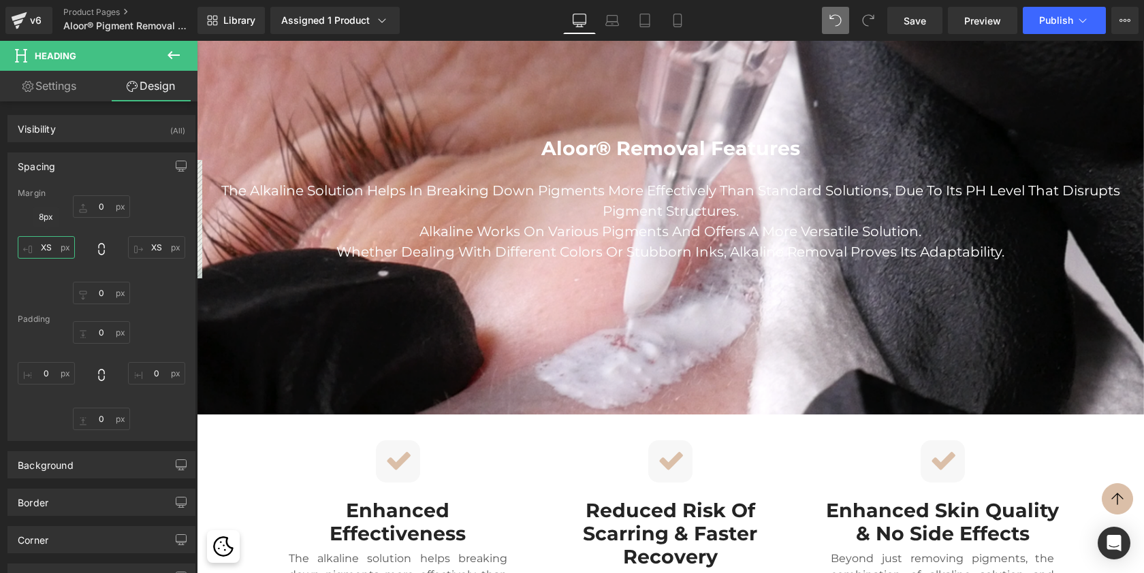
click at [48, 249] on input "XS" at bounding box center [46, 247] width 57 height 22
click at [148, 249] on input "XS" at bounding box center [156, 247] width 57 height 22
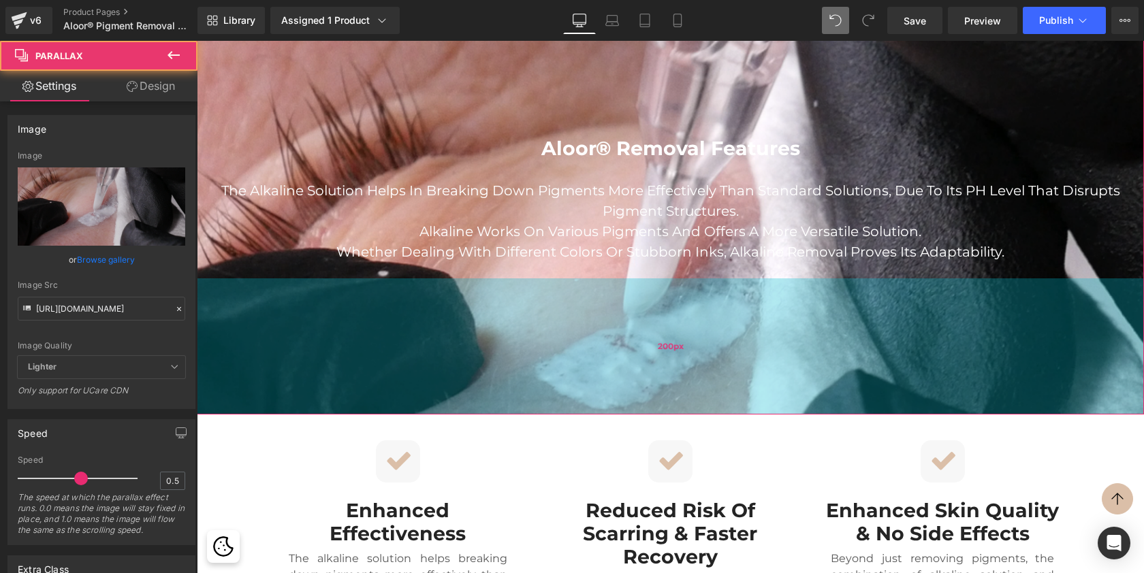
click at [621, 296] on div "200px" at bounding box center [670, 347] width 947 height 136
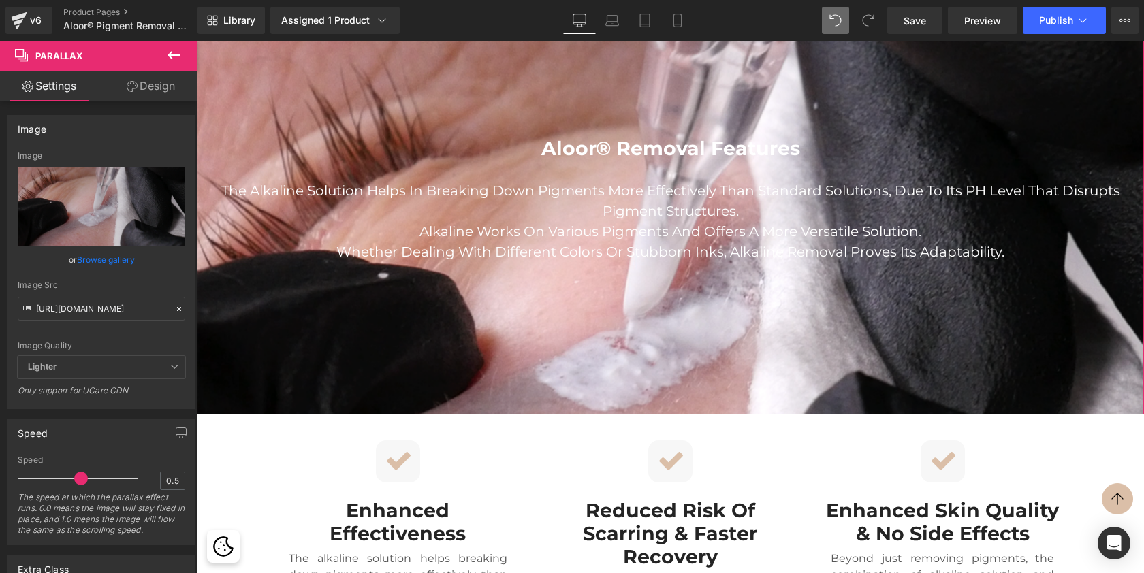
scroll to position [813, 0]
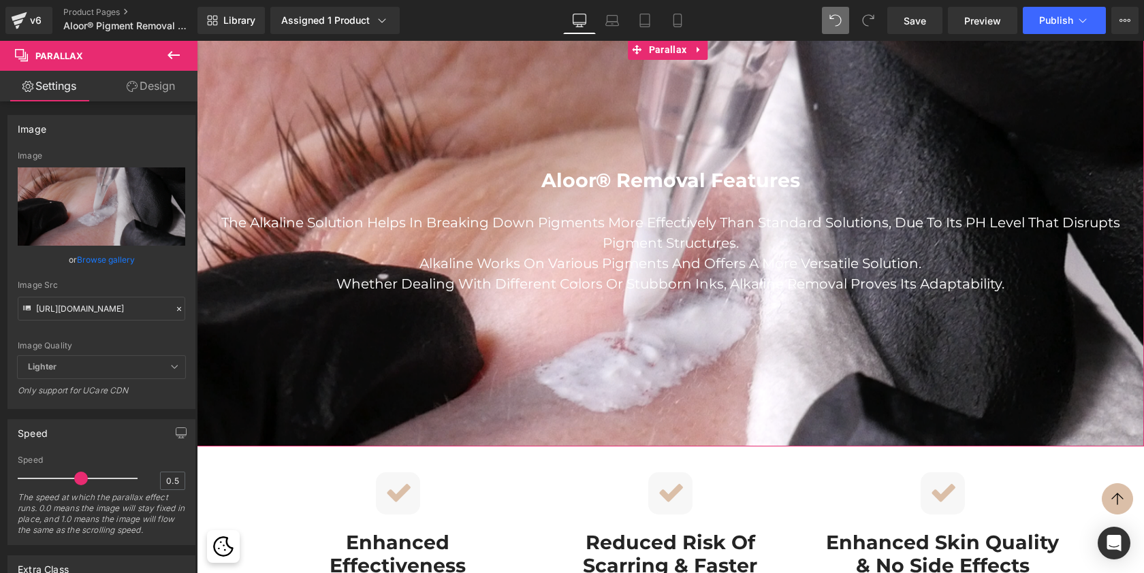
click at [897, 160] on div at bounding box center [670, 300] width 947 height 742
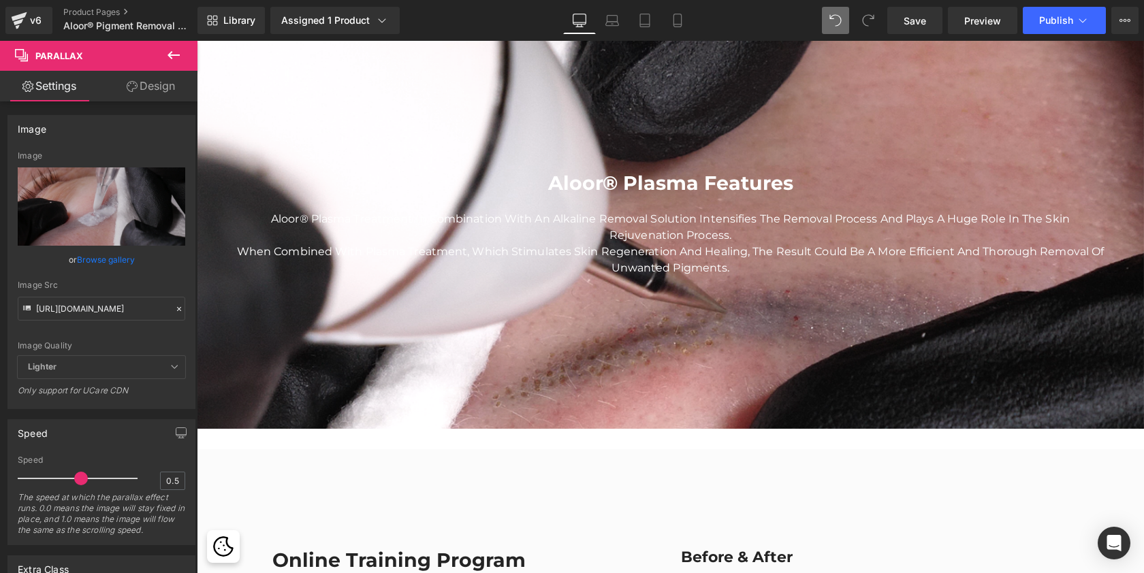
scroll to position [1532, 0]
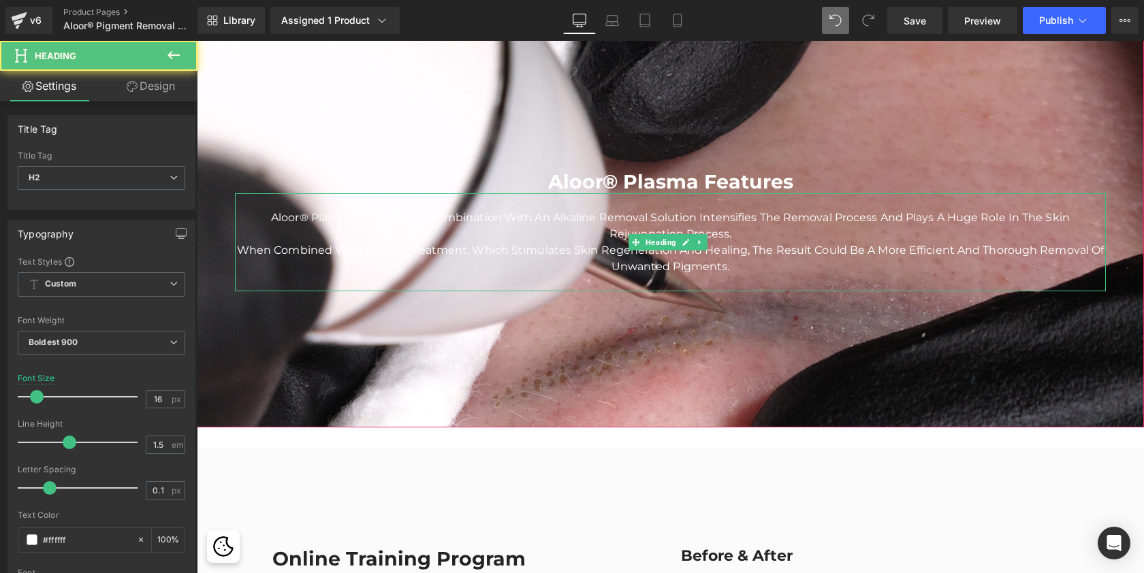
click at [721, 217] on span "Aloor® Plasma Treatment in combination with an Alkaline Removal Solution intens…" at bounding box center [671, 242] width 868 height 62
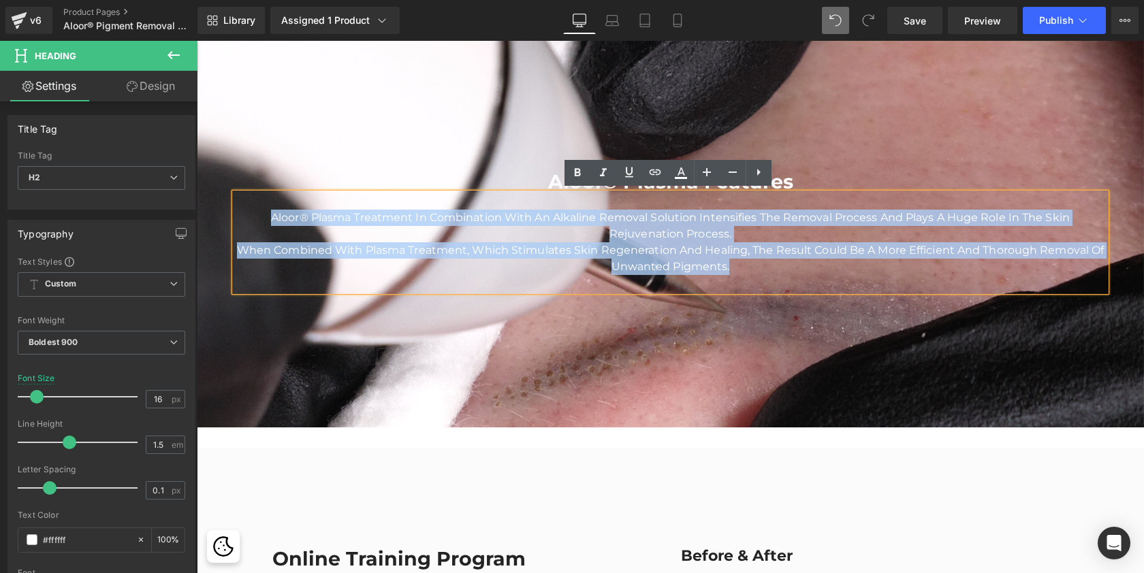
drag, startPoint x: 763, startPoint y: 264, endPoint x: 232, endPoint y: 216, distance: 533.3
click at [235, 216] on div "Aloor® Plasma Treatment in combination with an Alkaline Removal Solution intens…" at bounding box center [670, 242] width 871 height 98
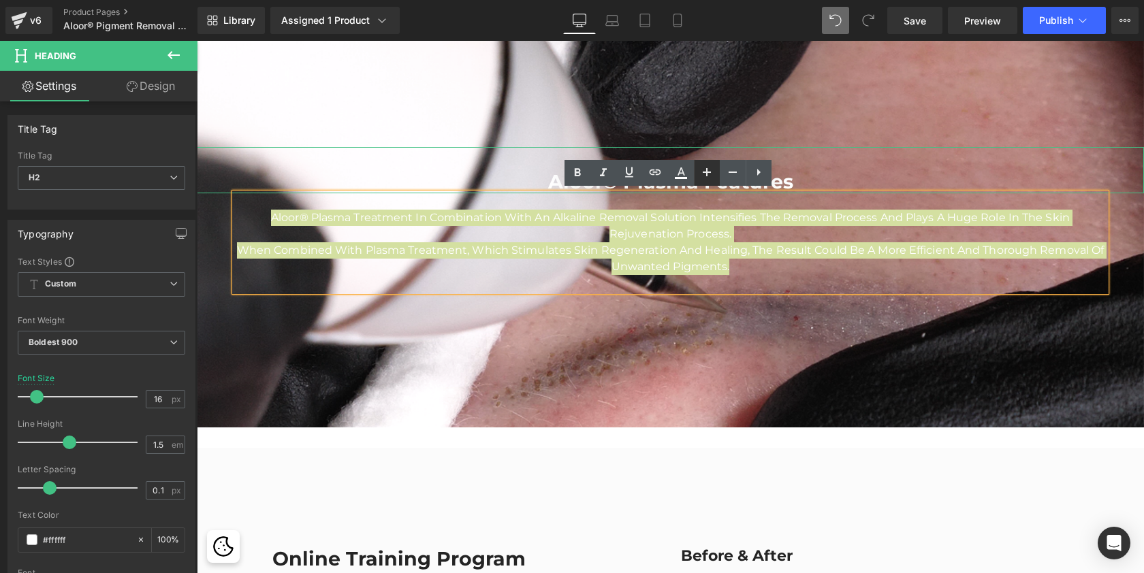
click at [712, 170] on icon at bounding box center [707, 172] width 16 height 16
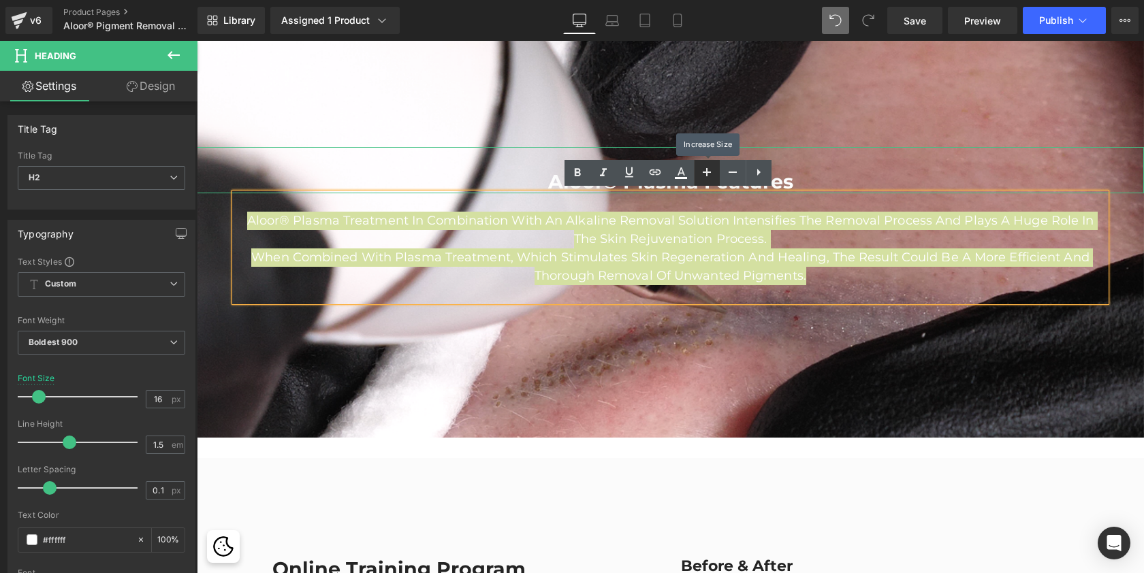
scroll to position [5343, 942]
click at [712, 170] on icon at bounding box center [707, 172] width 16 height 16
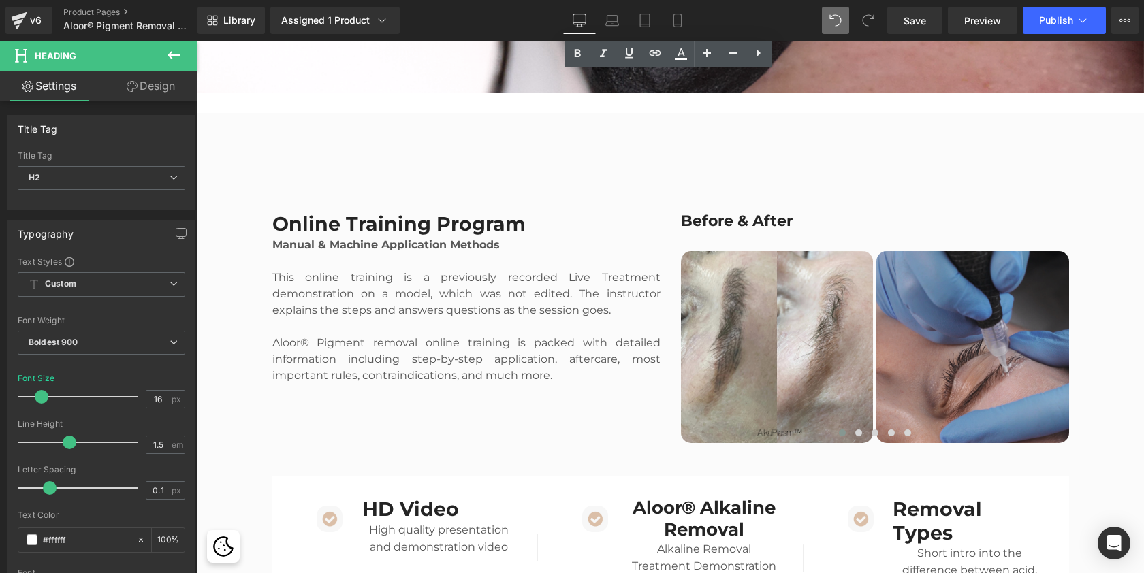
scroll to position [1901, 0]
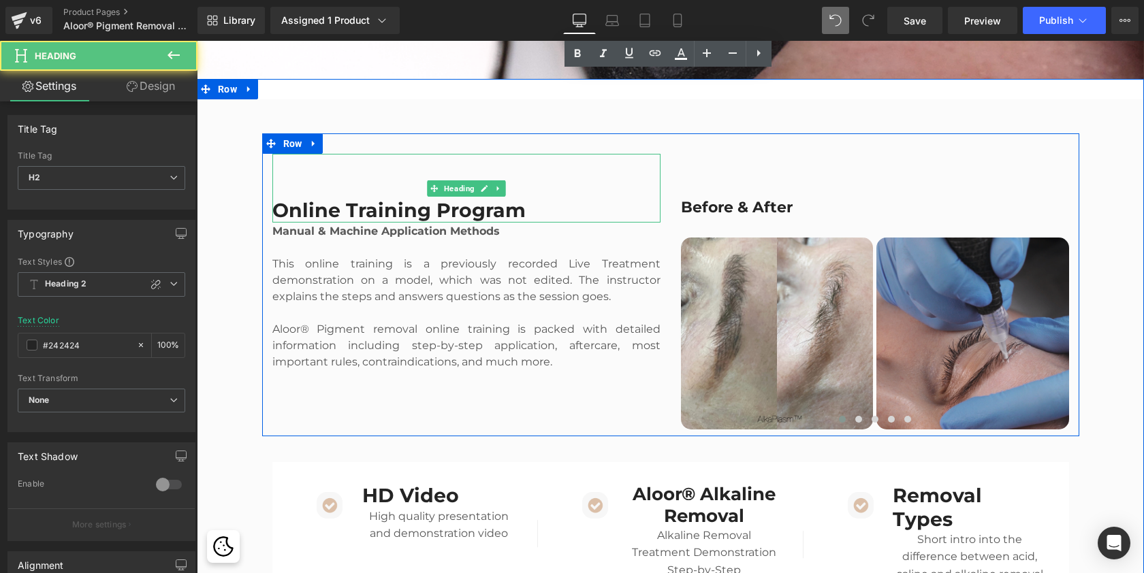
click at [529, 211] on h2 "Online Training Program" at bounding box center [466, 210] width 388 height 23
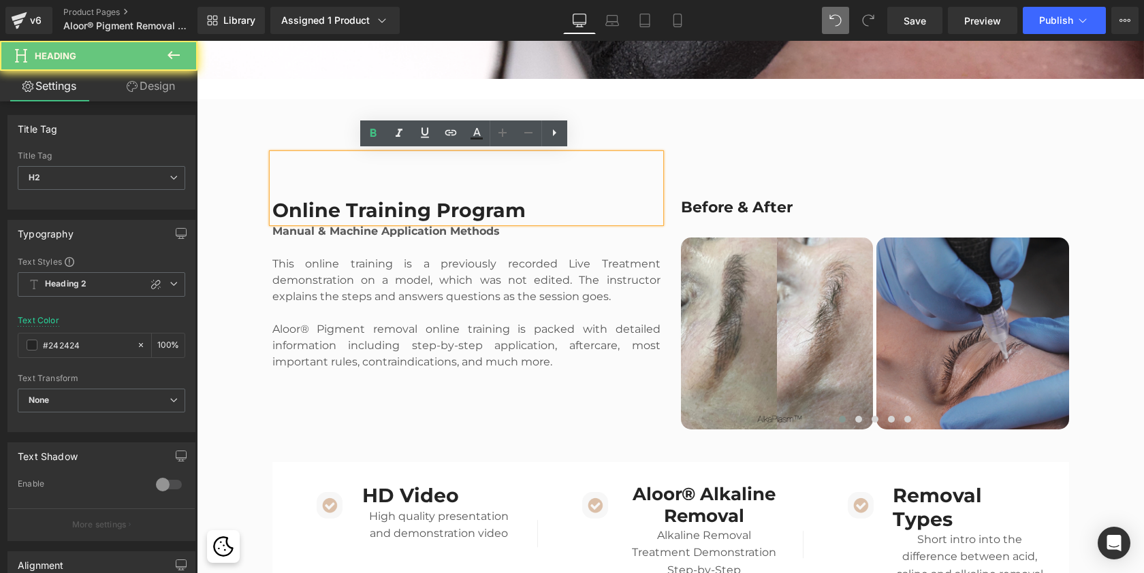
click at [522, 207] on h2 "Online Training Program" at bounding box center [466, 210] width 388 height 23
click at [512, 204] on h2 "Online Training Program" at bounding box center [466, 210] width 388 height 23
click at [518, 208] on h2 "Online Training Program" at bounding box center [466, 210] width 388 height 23
click at [530, 208] on h2 "Online Training Program" at bounding box center [466, 210] width 388 height 23
click at [427, 206] on h2 "Online Training Program" at bounding box center [466, 210] width 388 height 23
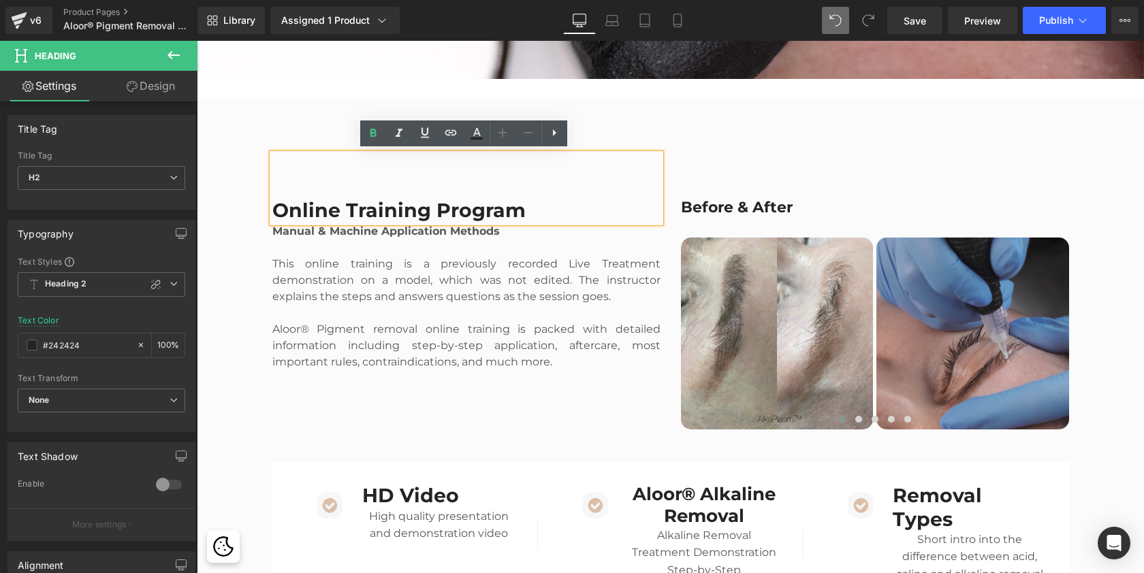
click at [509, 207] on h2 "Online Training Program" at bounding box center [466, 210] width 388 height 23
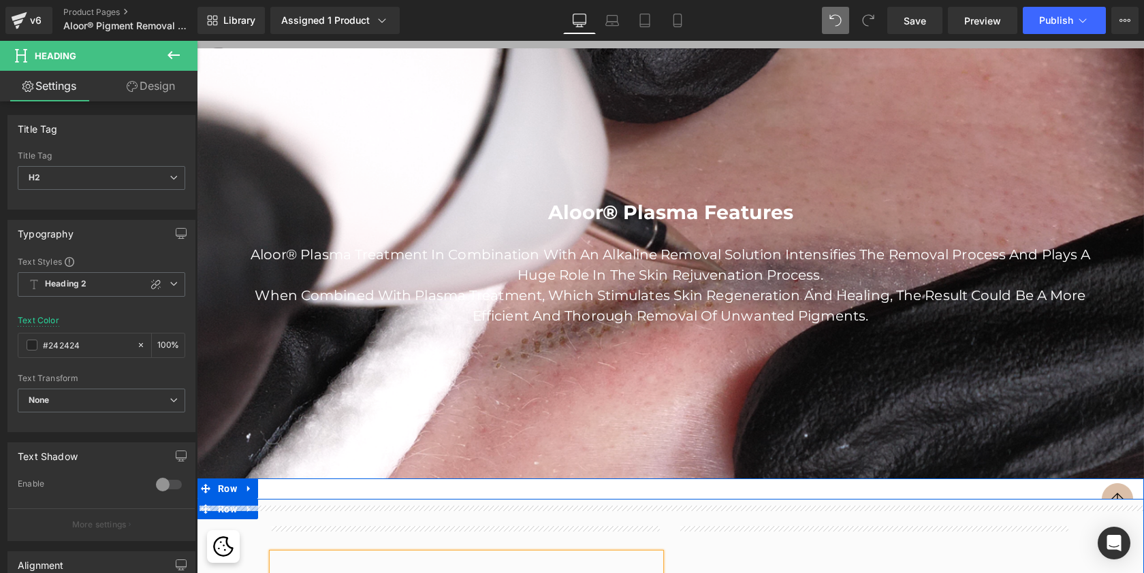
scroll to position [1610, 0]
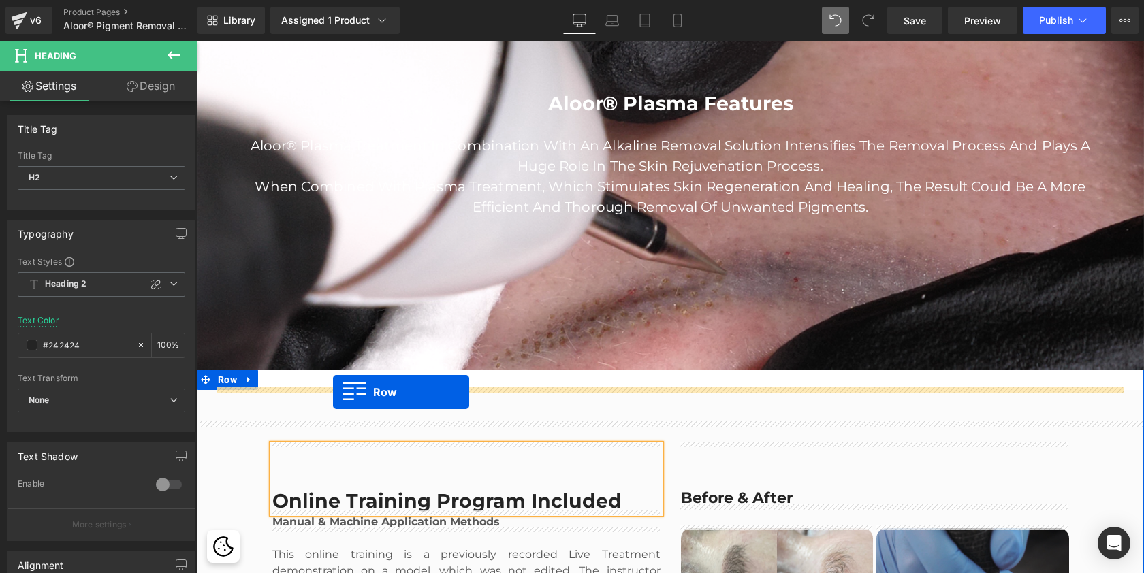
drag, startPoint x: 205, startPoint y: 288, endPoint x: 333, endPoint y: 392, distance: 165.1
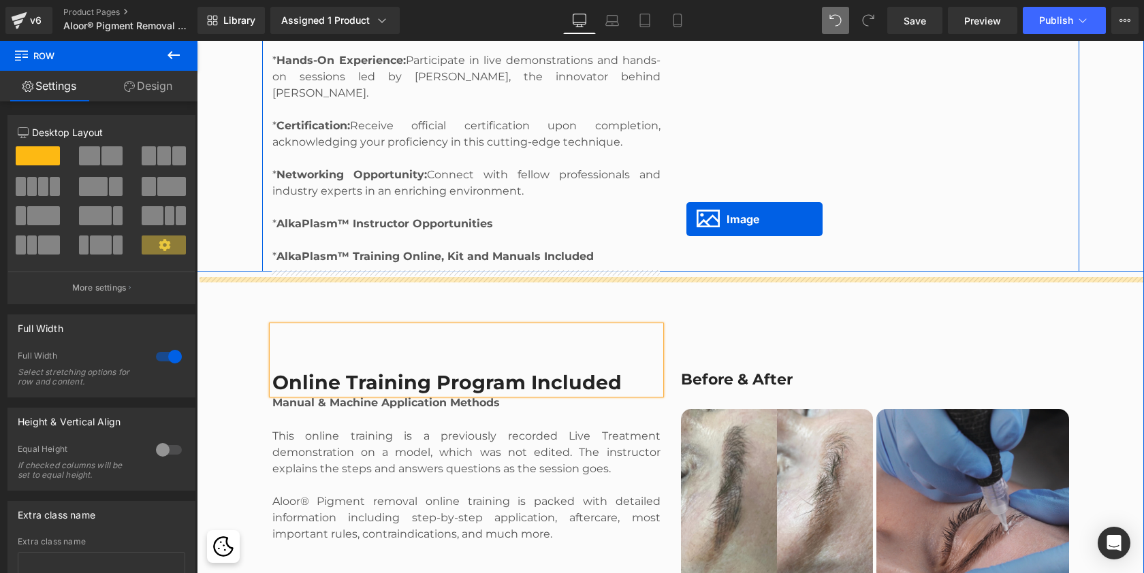
scroll to position [2313, 0]
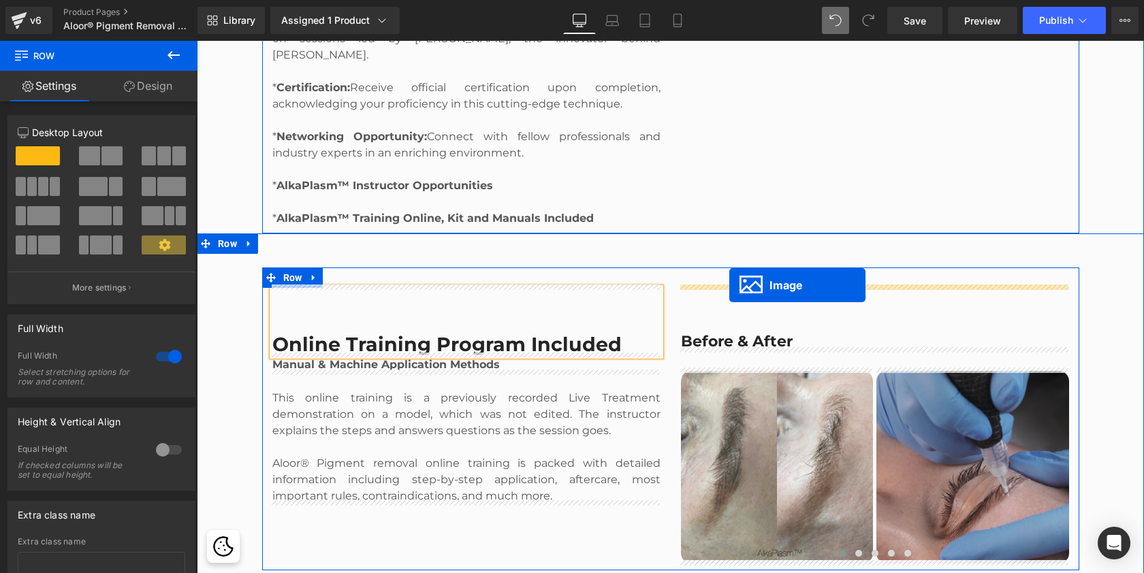
drag, startPoint x: 851, startPoint y: 64, endPoint x: 729, endPoint y: 285, distance: 252.3
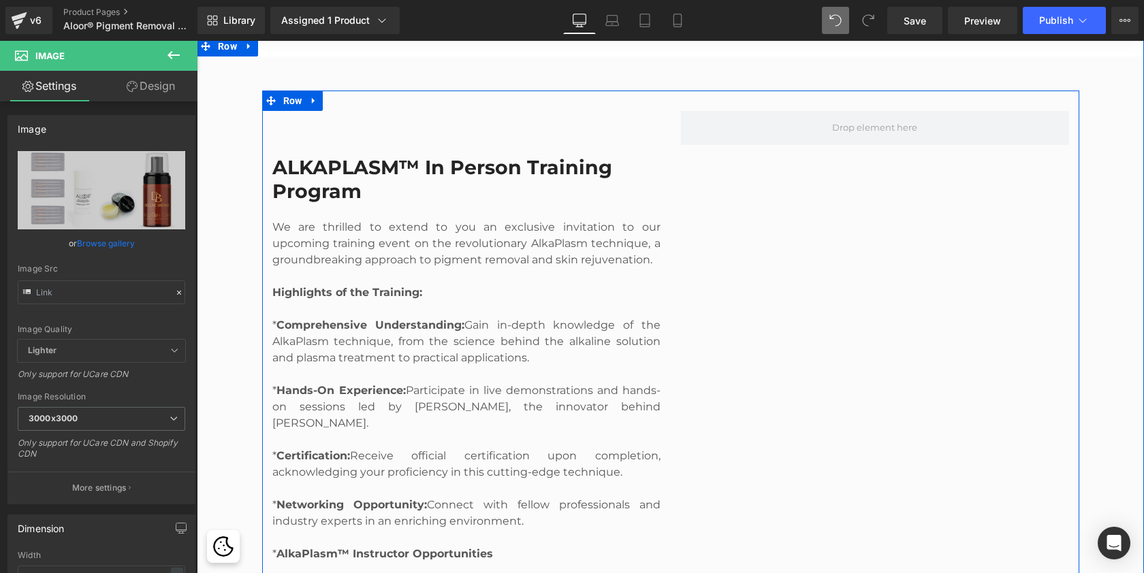
scroll to position [1925, 0]
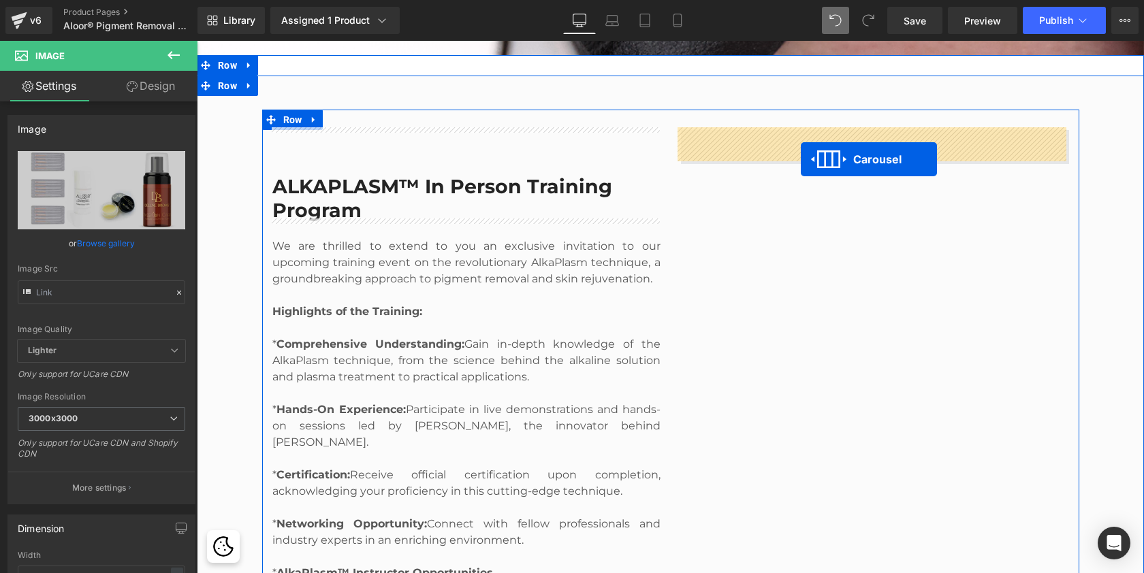
drag, startPoint x: 841, startPoint y: 372, endPoint x: 801, endPoint y: 159, distance: 216.2
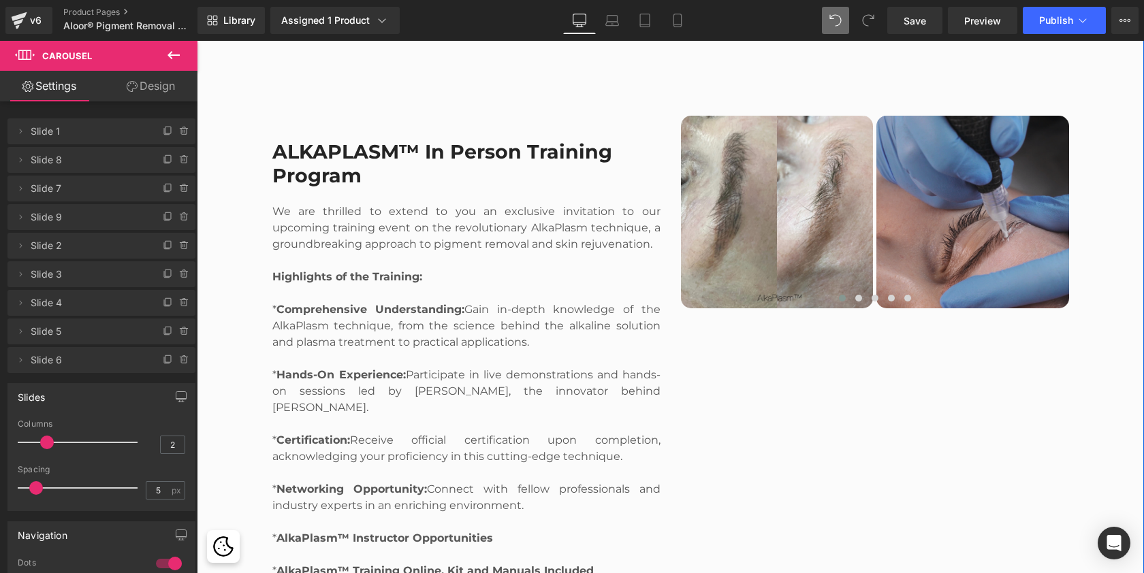
scroll to position [1943, 0]
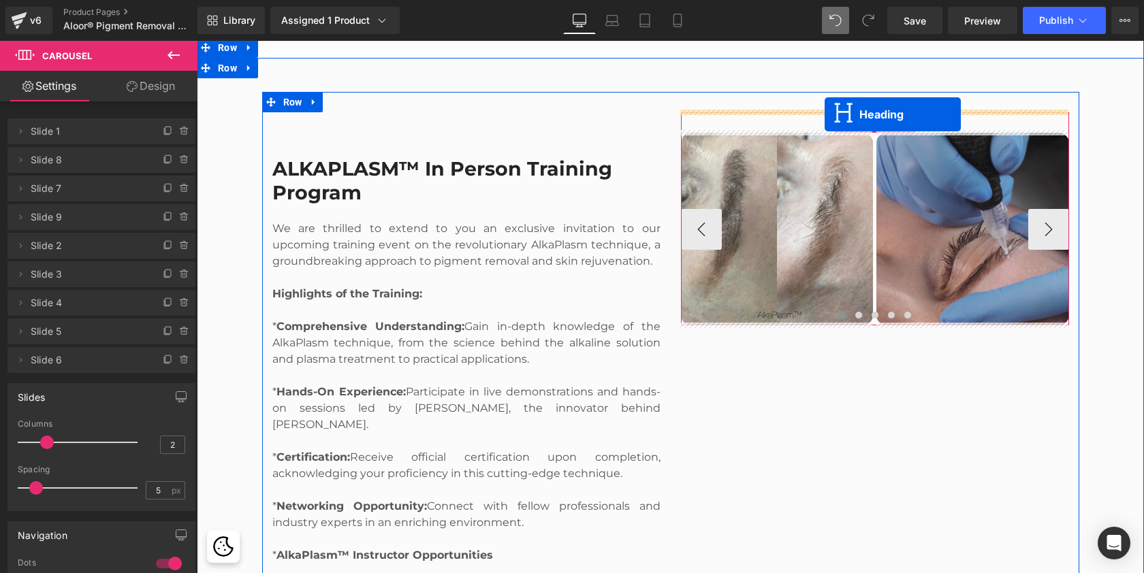
drag, startPoint x: 840, startPoint y: 207, endPoint x: 825, endPoint y: 114, distance: 93.9
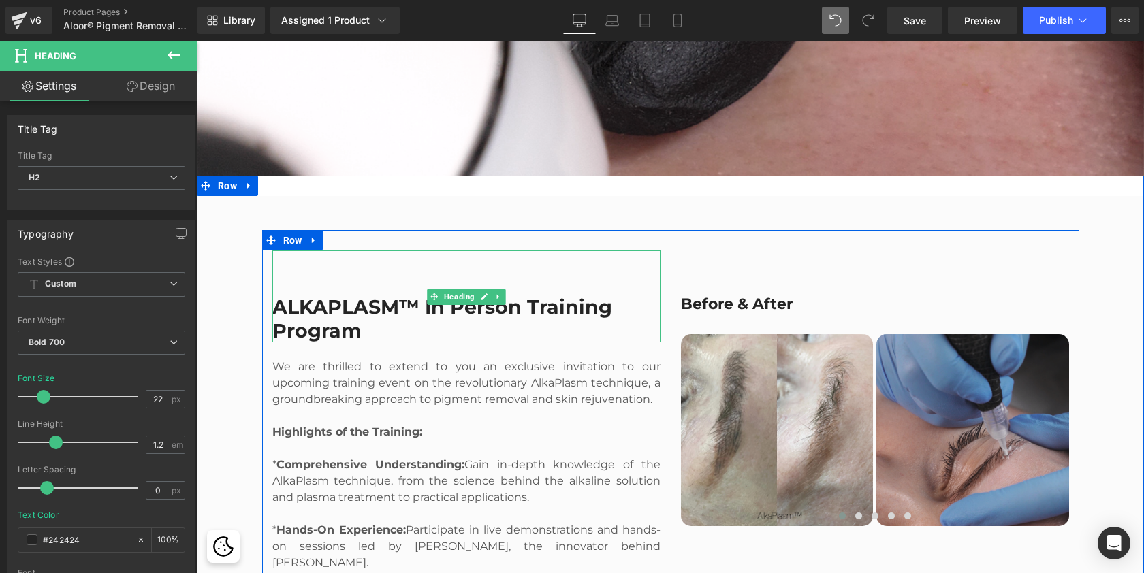
scroll to position [5436, 942]
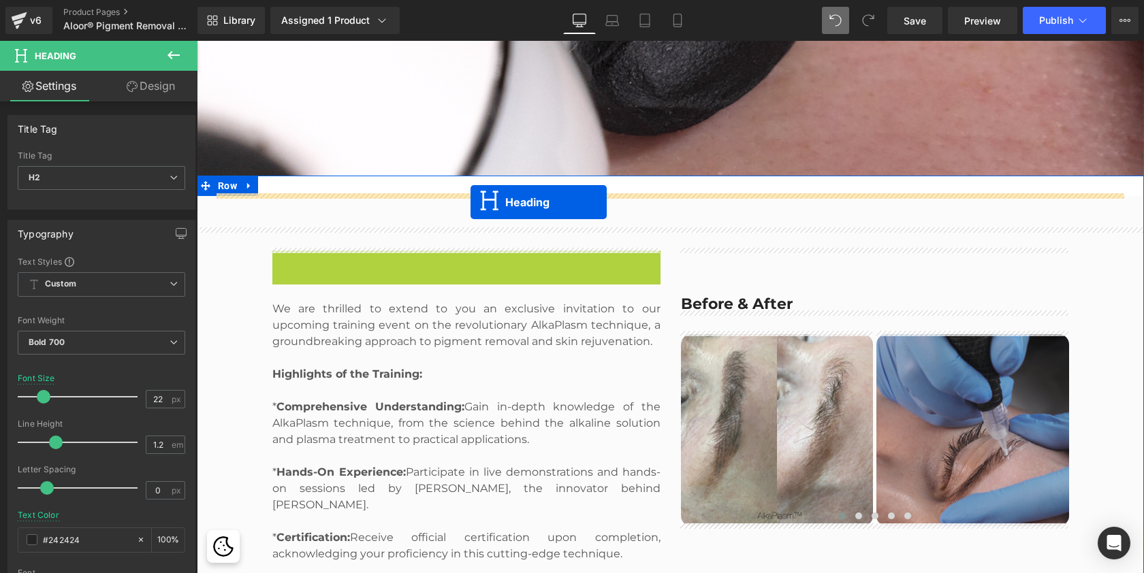
drag, startPoint x: 430, startPoint y: 294, endPoint x: 471, endPoint y: 202, distance: 100.6
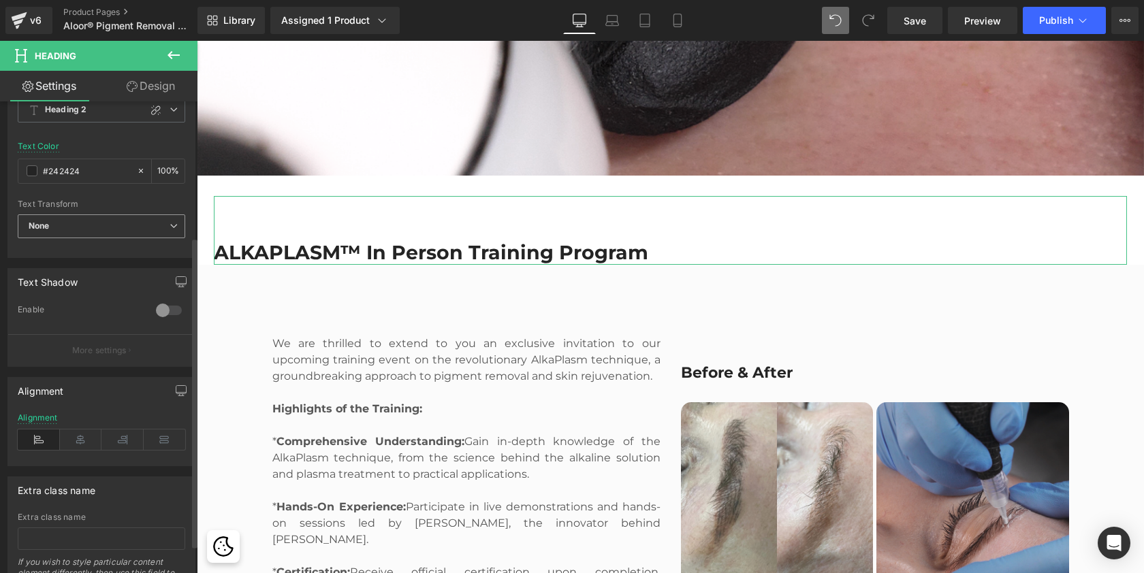
scroll to position [227, 0]
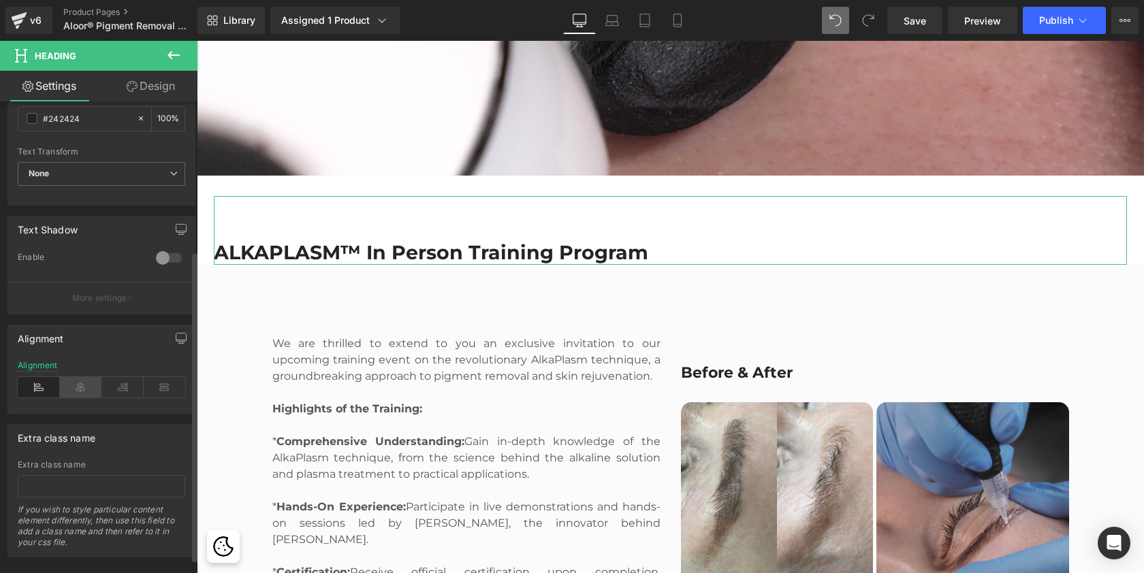
click at [81, 383] on icon at bounding box center [81, 387] width 42 height 20
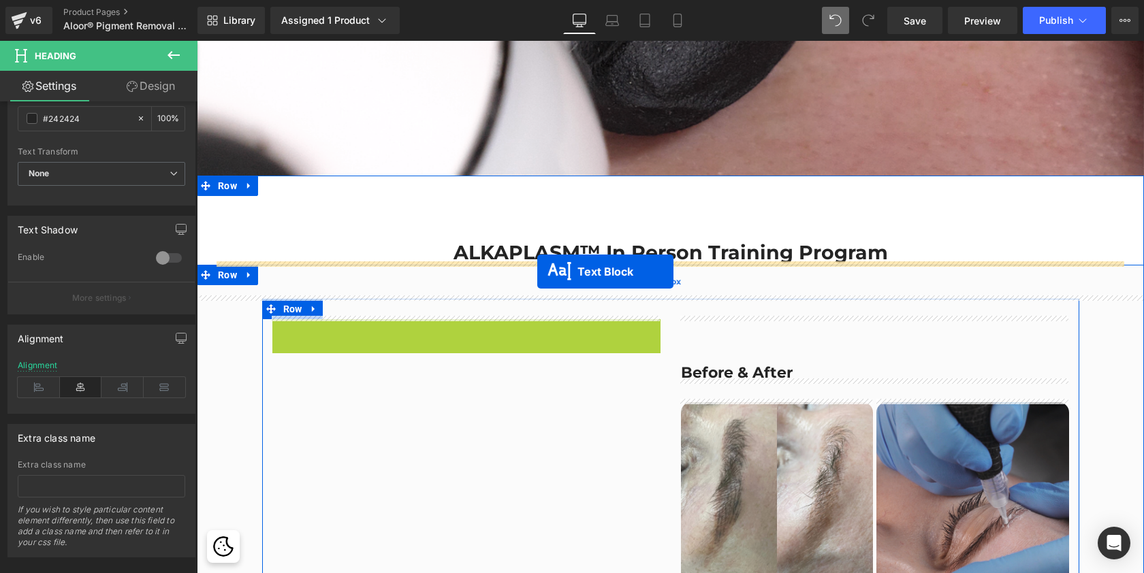
drag, startPoint x: 428, startPoint y: 321, endPoint x: 537, endPoint y: 272, distance: 119.5
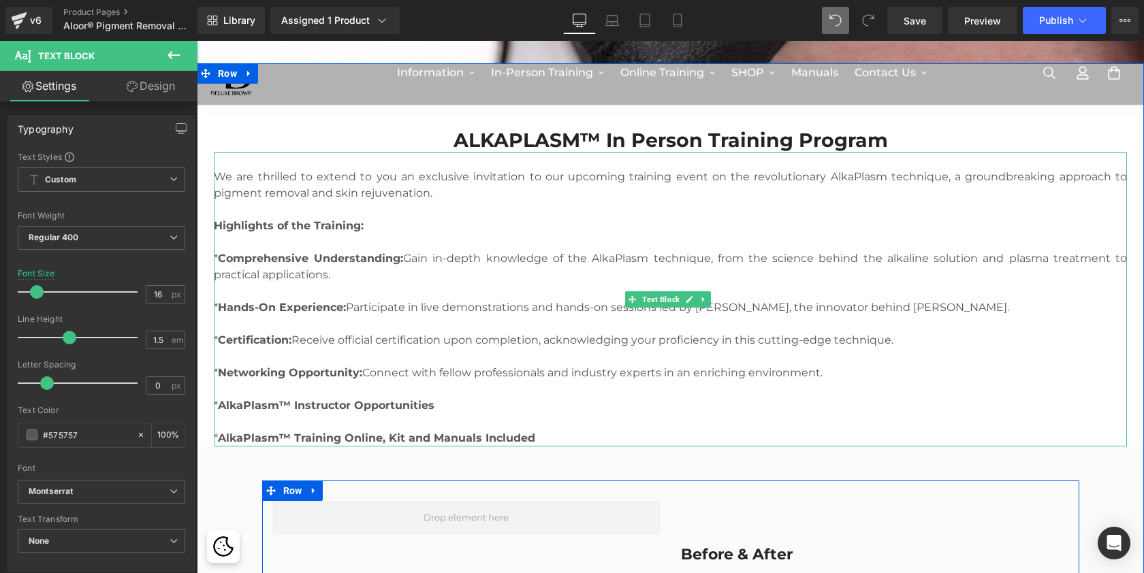
scroll to position [0, 0]
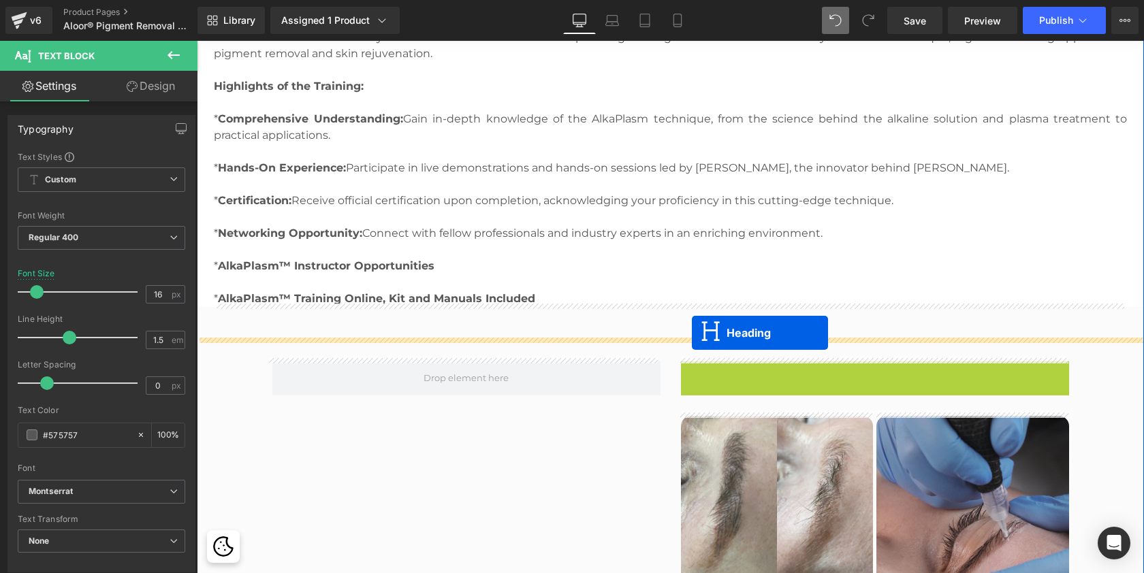
drag, startPoint x: 838, startPoint y: 392, endPoint x: 692, endPoint y: 333, distance: 157.9
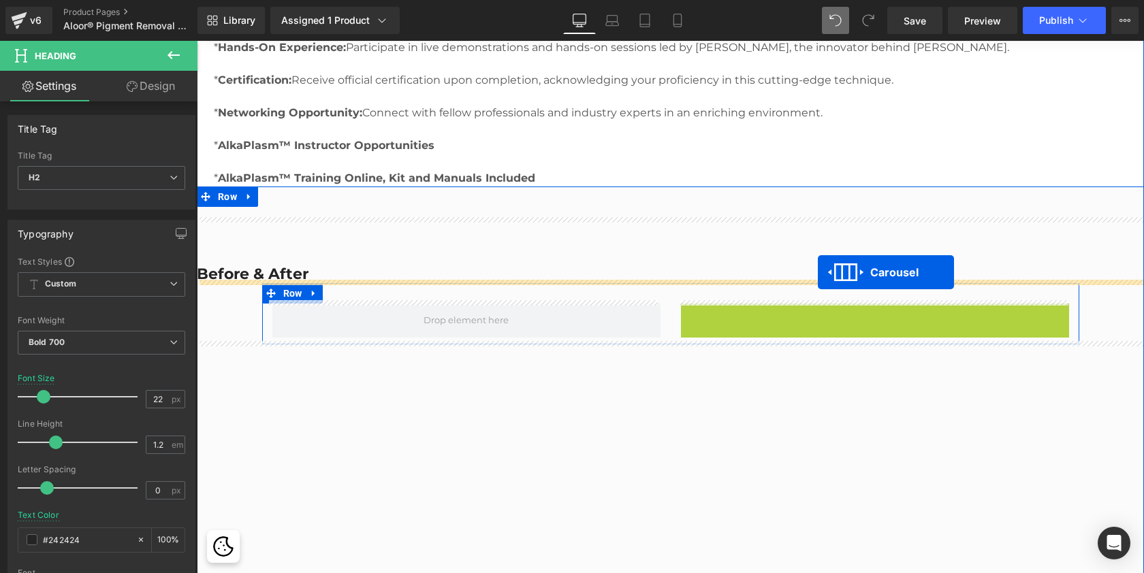
drag, startPoint x: 843, startPoint y: 312, endPoint x: 818, endPoint y: 272, distance: 46.8
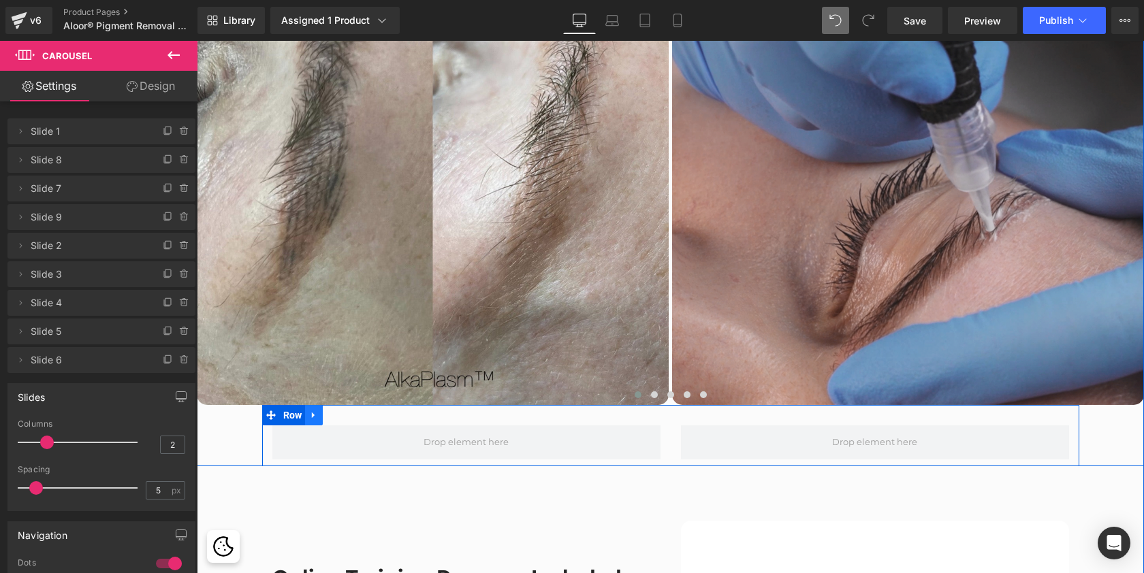
click at [315, 411] on icon at bounding box center [314, 416] width 10 height 10
click at [347, 415] on icon at bounding box center [350, 416] width 10 height 10
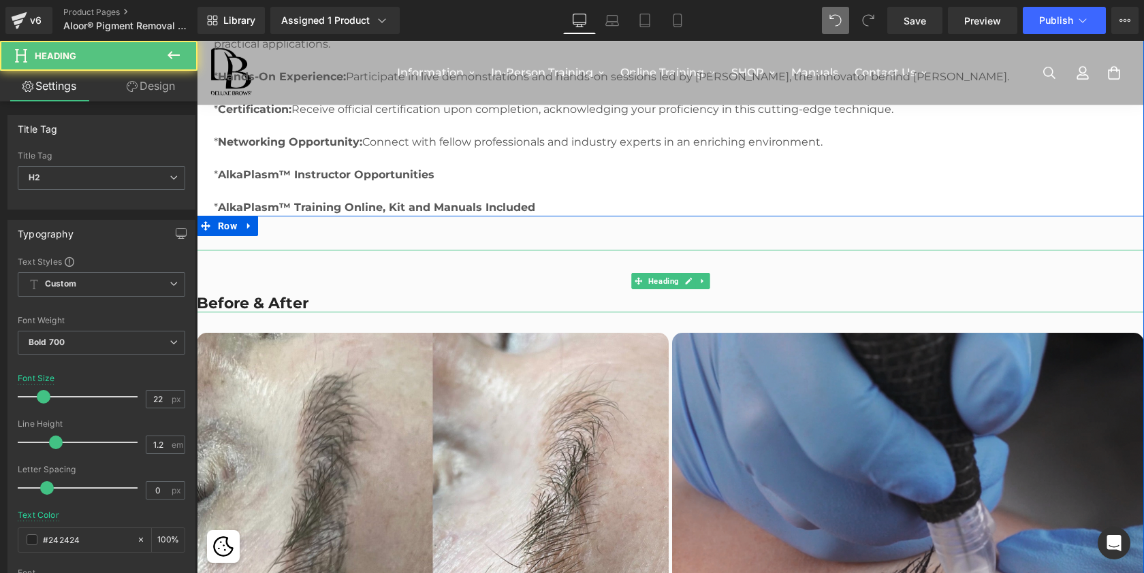
drag, startPoint x: 264, startPoint y: 301, endPoint x: 323, endPoint y: 384, distance: 102.4
click at [264, 301] on h2 "Before & After" at bounding box center [670, 304] width 947 height 18
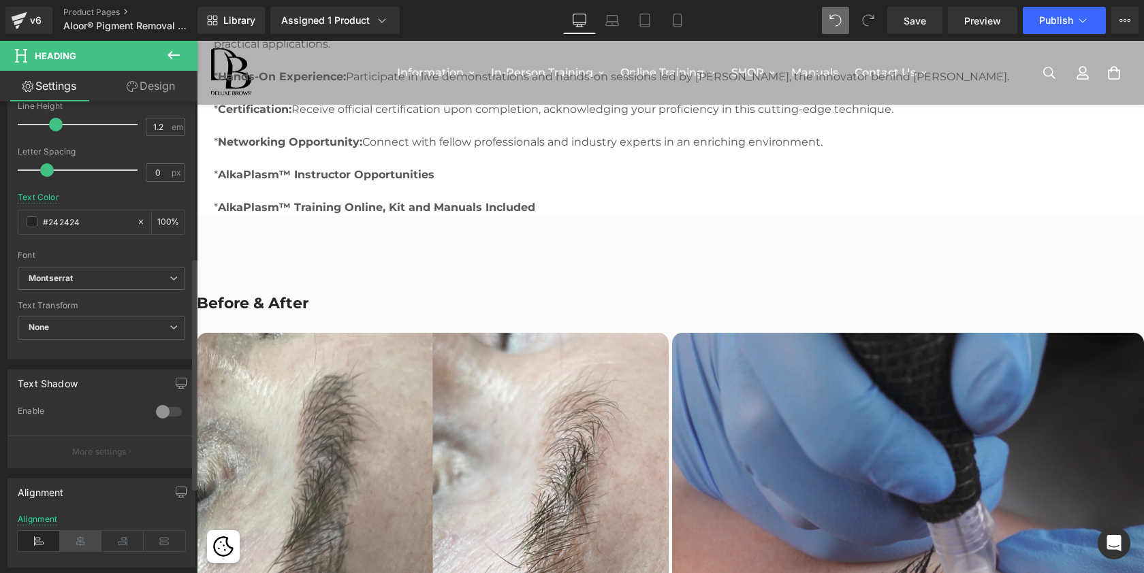
click at [82, 539] on icon at bounding box center [81, 541] width 42 height 20
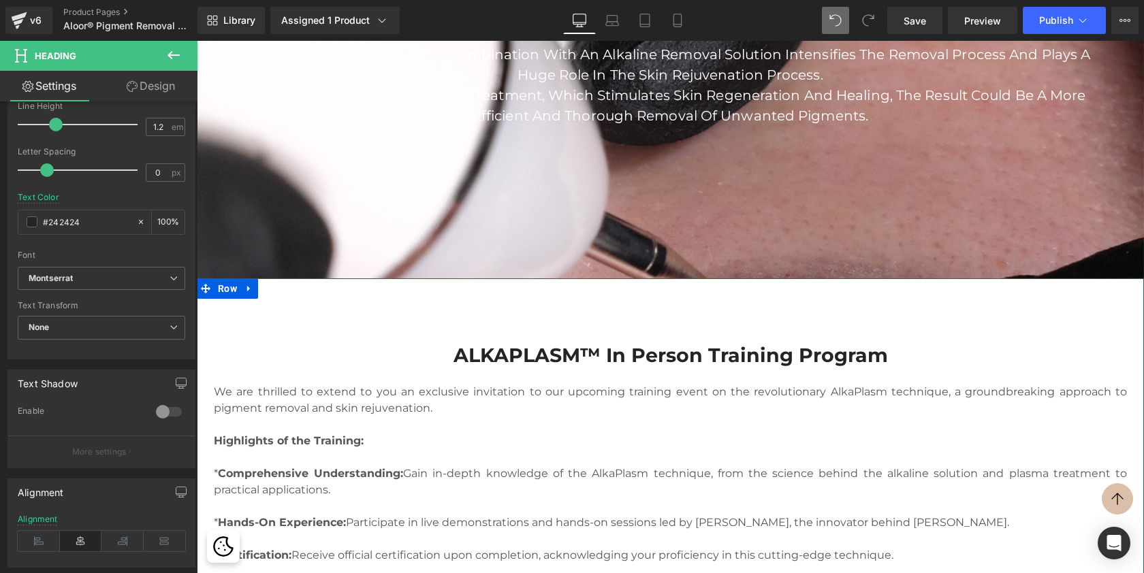
click at [441, 429] on p at bounding box center [670, 425] width 913 height 16
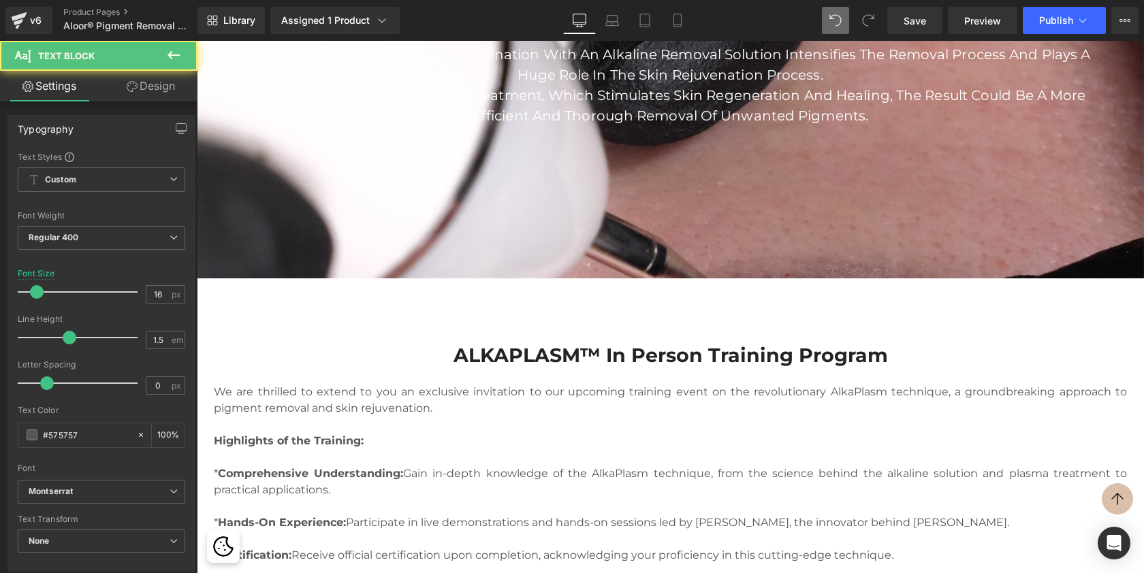
click at [165, 81] on link "Design" at bounding box center [150, 86] width 99 height 31
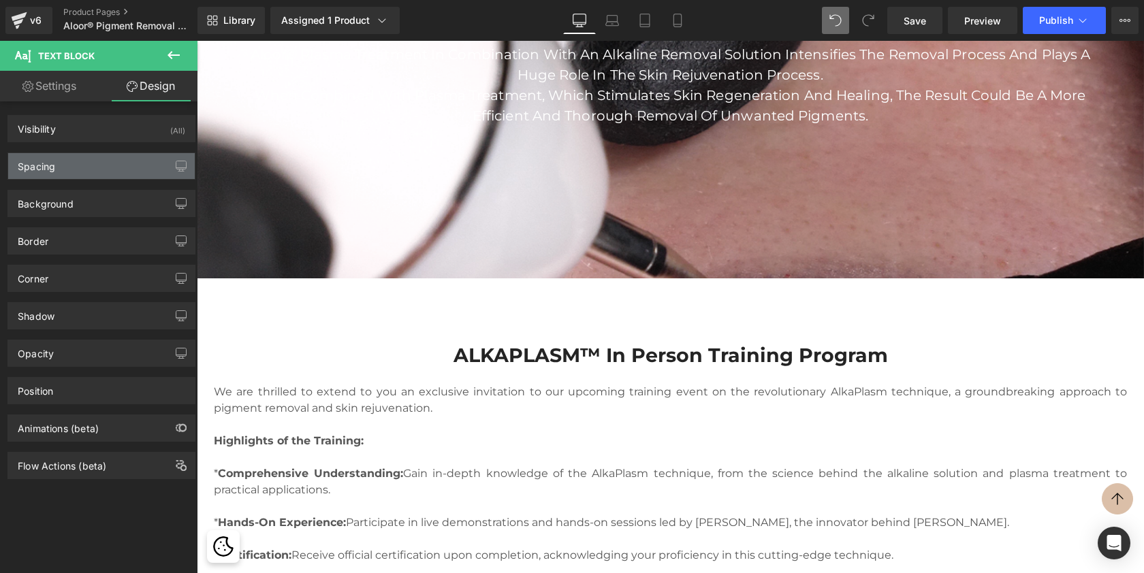
click at [96, 157] on div "Spacing" at bounding box center [101, 166] width 187 height 26
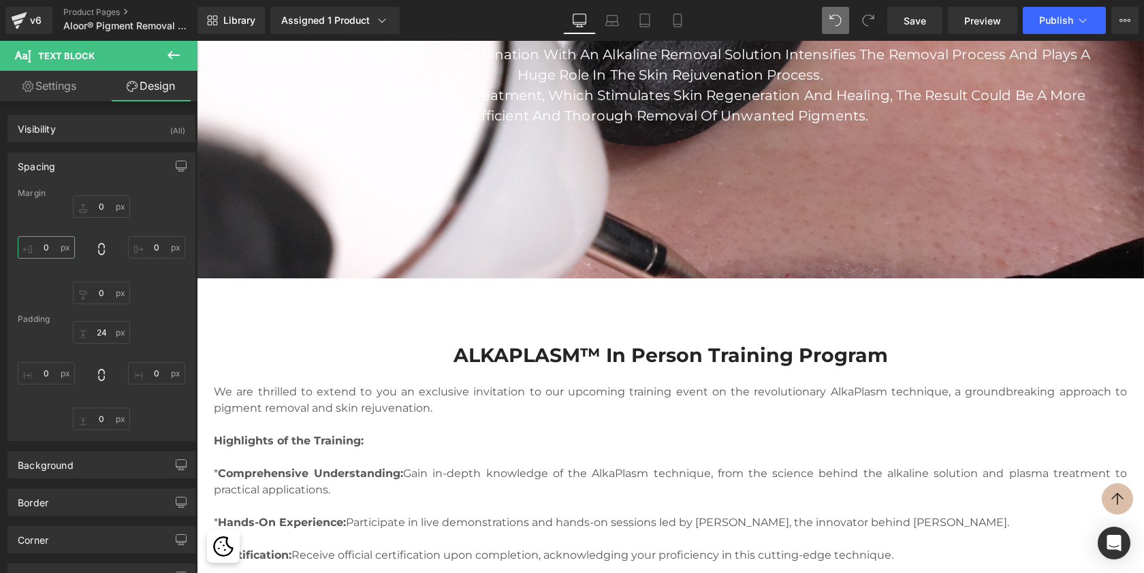
click at [51, 242] on input "0" at bounding box center [46, 247] width 57 height 22
click at [150, 245] on input "0" at bounding box center [156, 247] width 57 height 22
click at [48, 243] on input "0" at bounding box center [46, 247] width 57 height 22
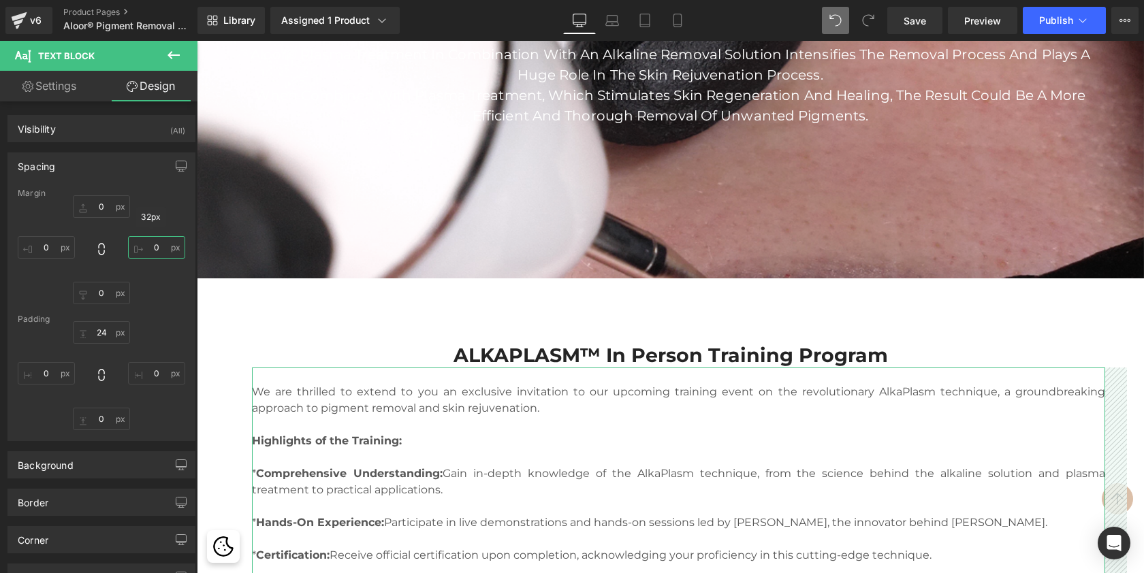
click at [163, 245] on input "0" at bounding box center [156, 247] width 57 height 22
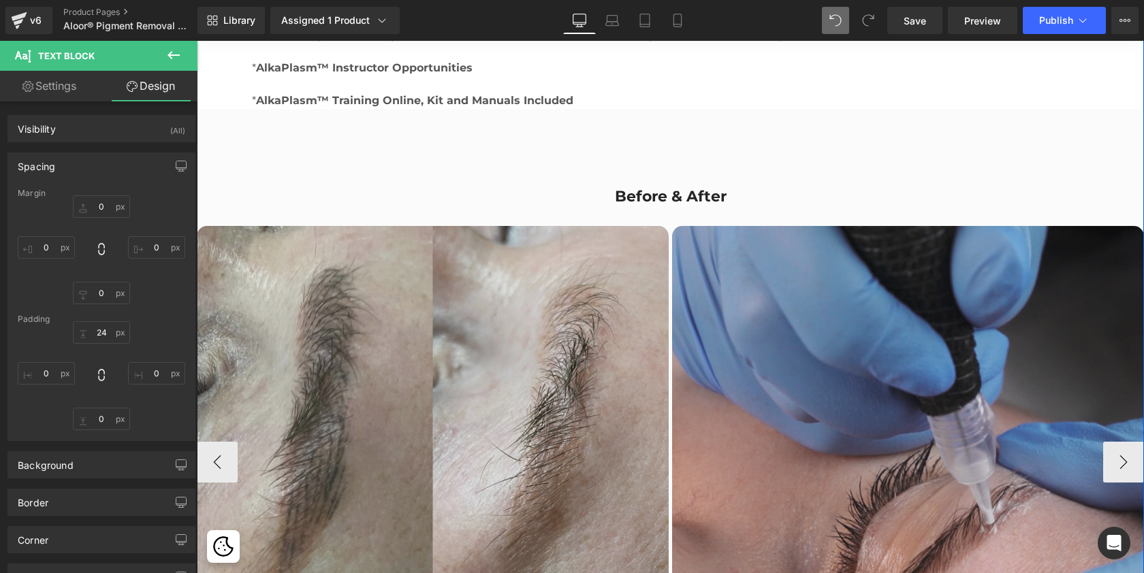
scroll to position [2296, 0]
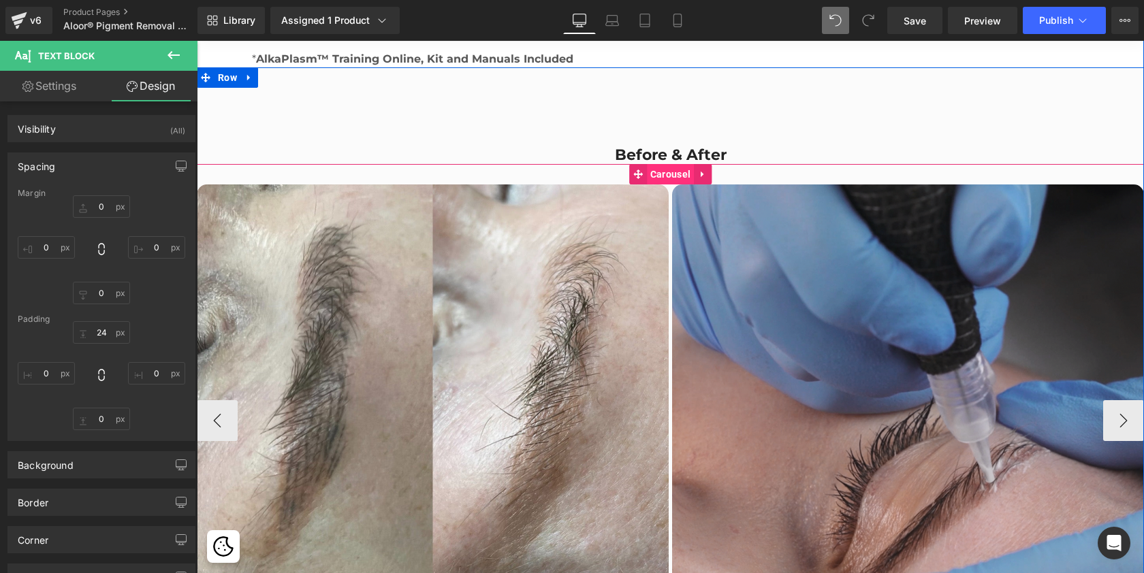
click at [655, 175] on span "Carousel" at bounding box center [670, 174] width 47 height 20
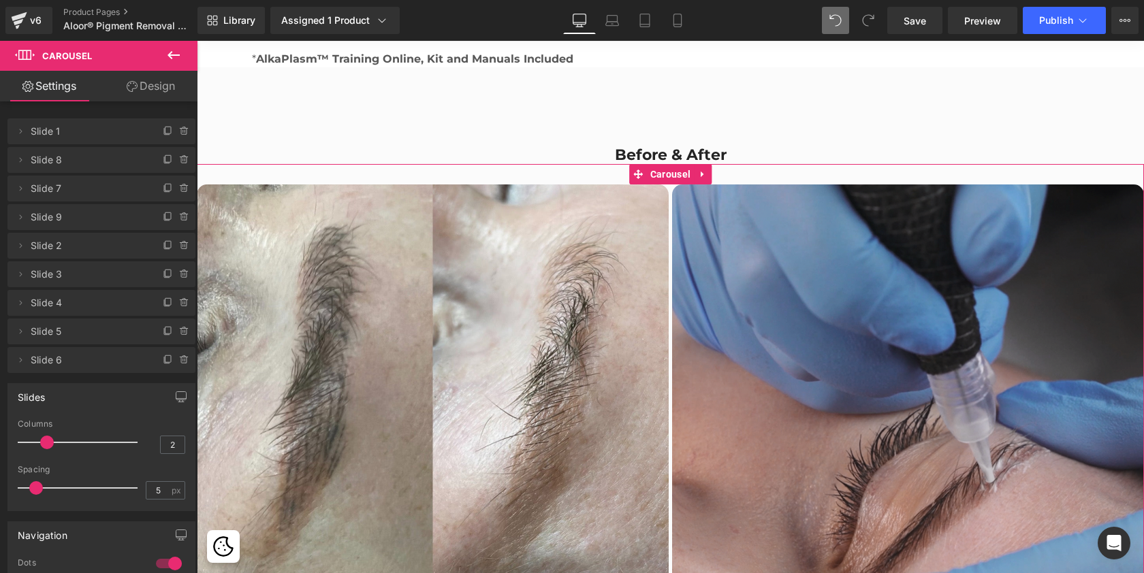
click at [162, 83] on link "Design" at bounding box center [150, 86] width 99 height 31
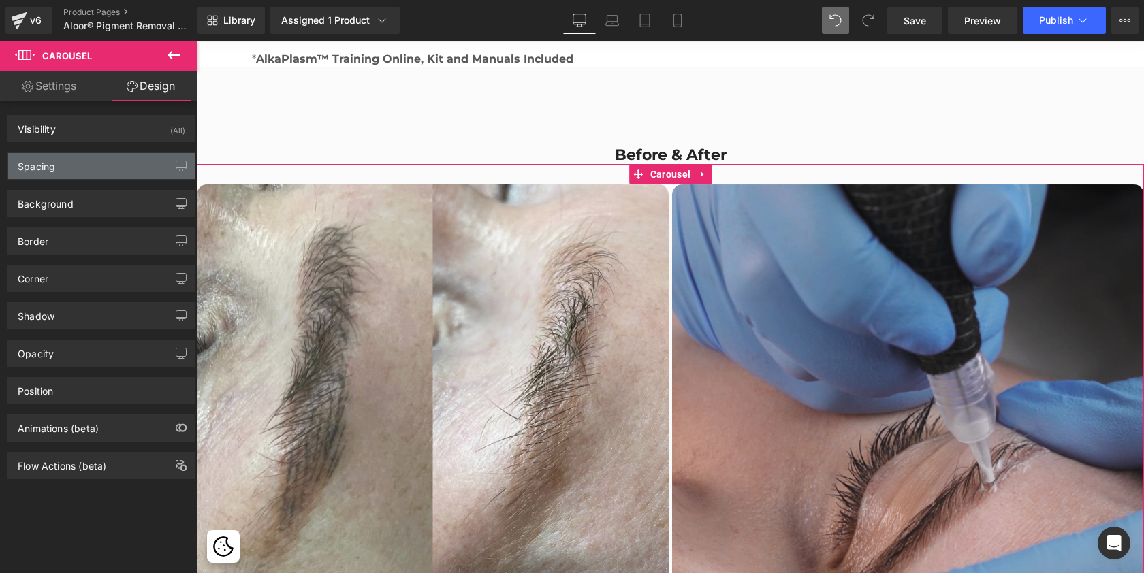
click at [103, 164] on div "Spacing" at bounding box center [101, 166] width 187 height 26
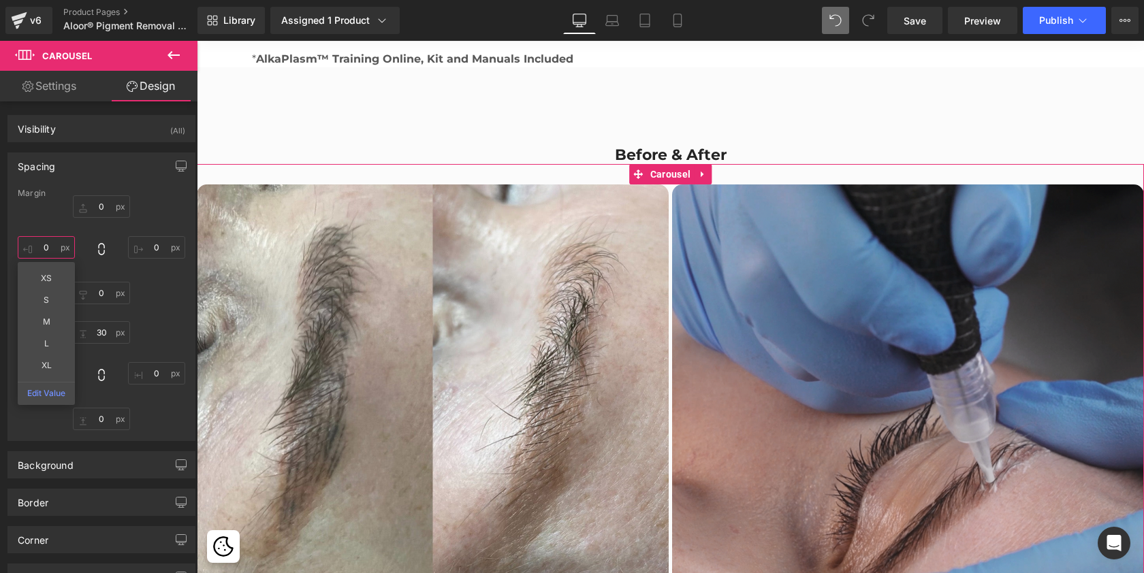
click at [51, 251] on input "0" at bounding box center [46, 247] width 57 height 22
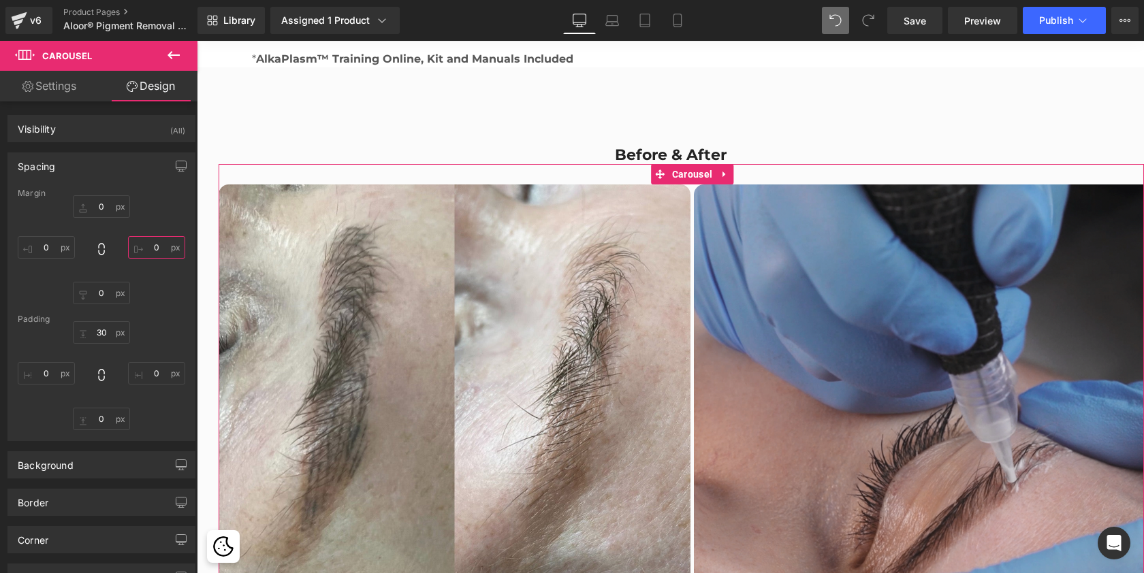
click at [147, 245] on input "0" at bounding box center [156, 247] width 57 height 22
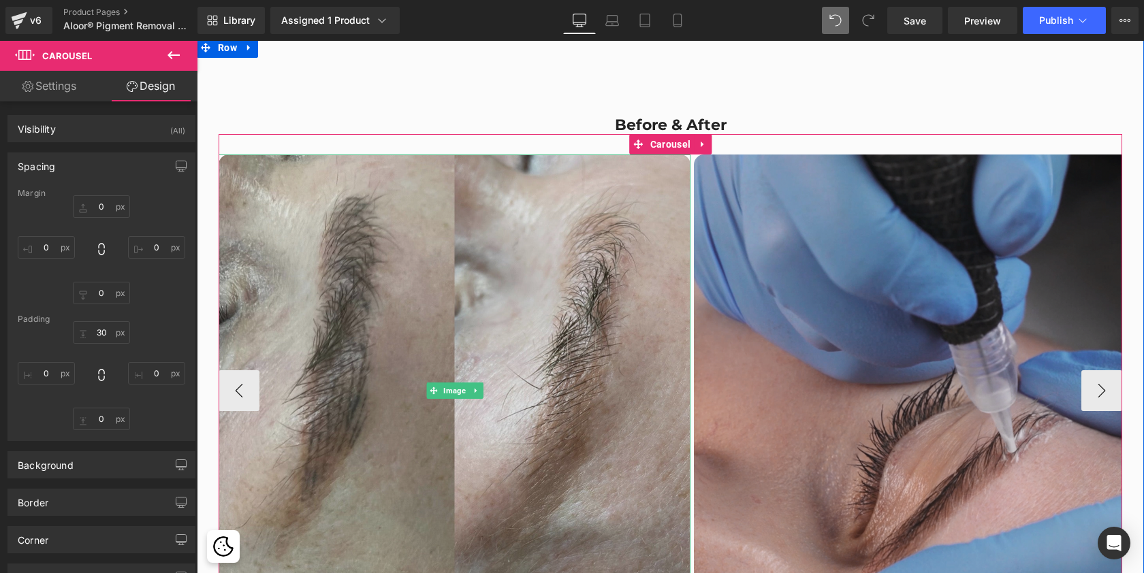
scroll to position [2317, 0]
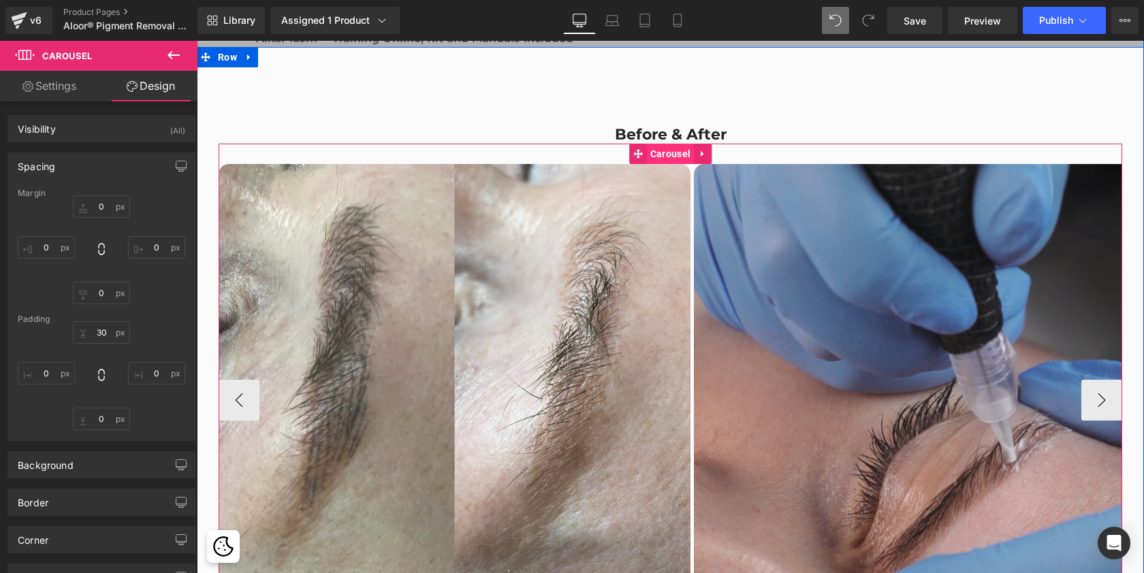
click at [671, 152] on span "Carousel" at bounding box center [670, 154] width 47 height 20
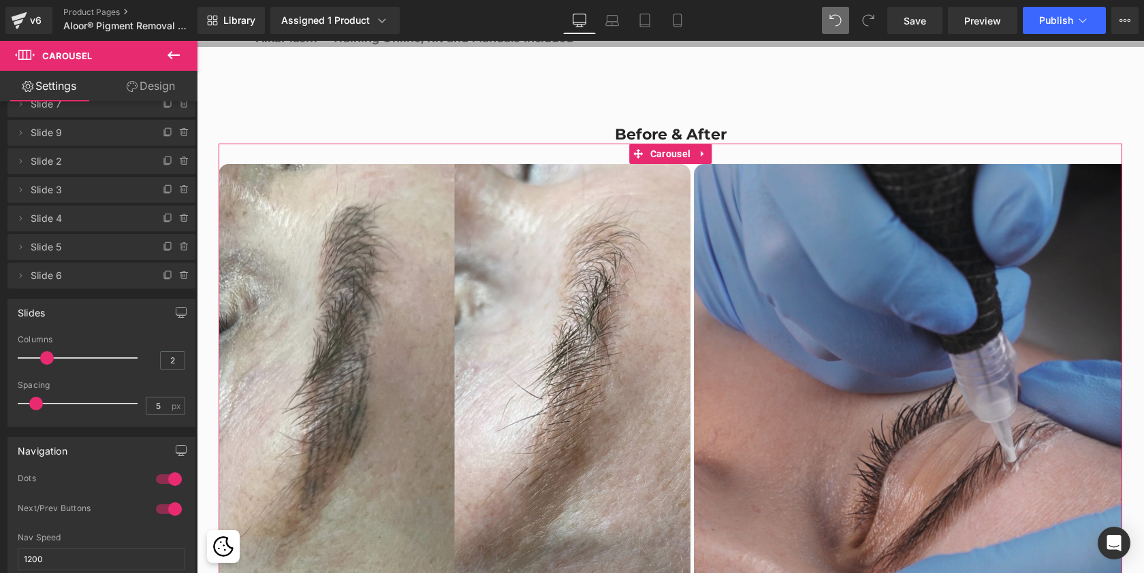
scroll to position [85, 0]
click at [44, 357] on span at bounding box center [47, 358] width 14 height 14
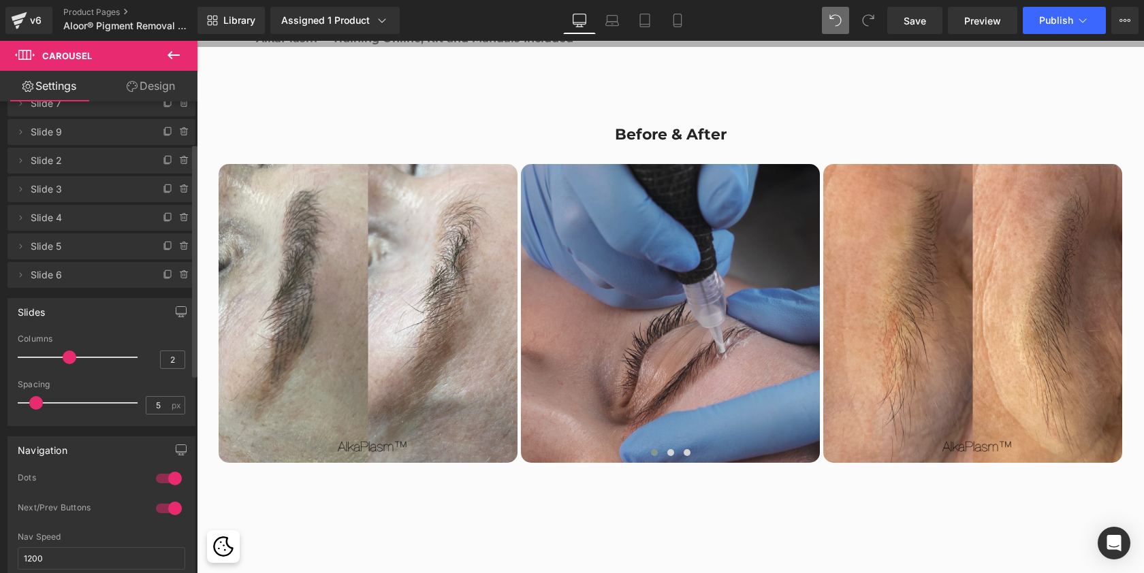
scroll to position [5798, 942]
drag, startPoint x: 46, startPoint y: 357, endPoint x: 67, endPoint y: 358, distance: 21.8
click at [67, 358] on span at bounding box center [70, 358] width 14 height 14
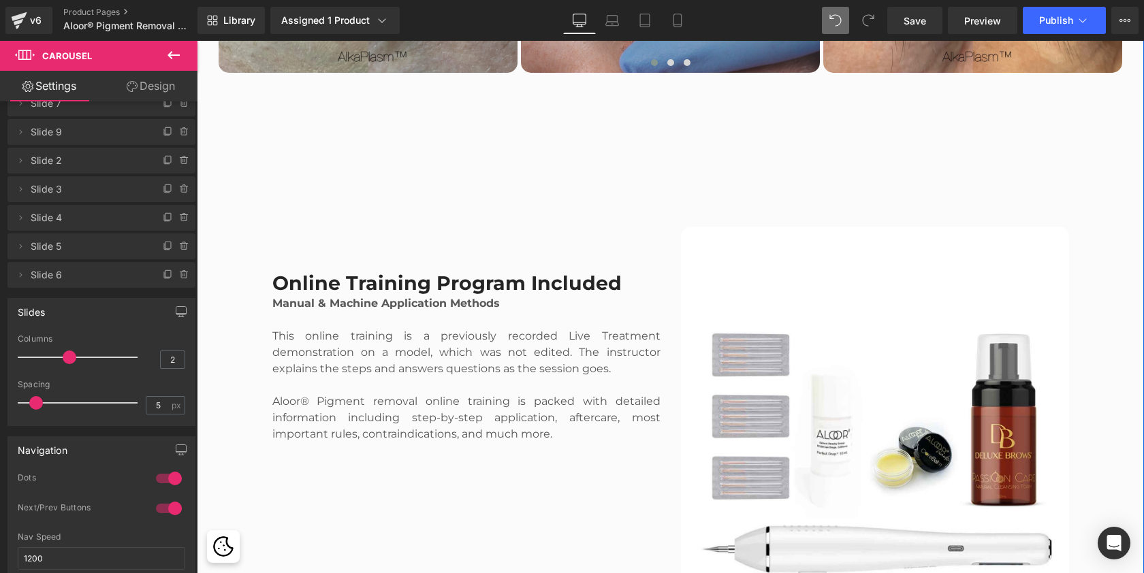
scroll to position [2659, 0]
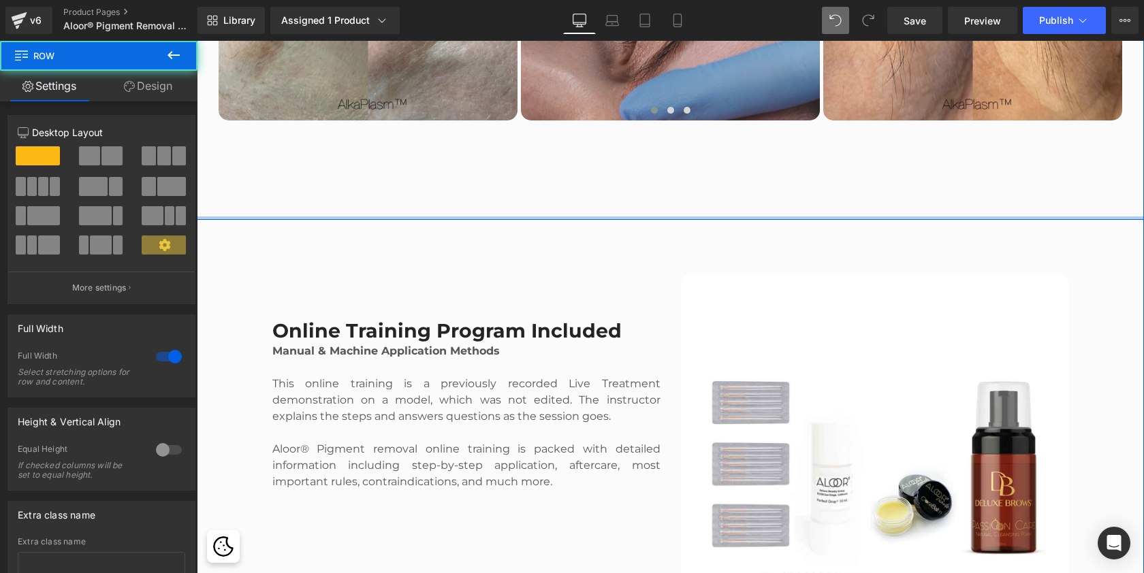
click at [607, 217] on div at bounding box center [670, 218] width 947 height 3
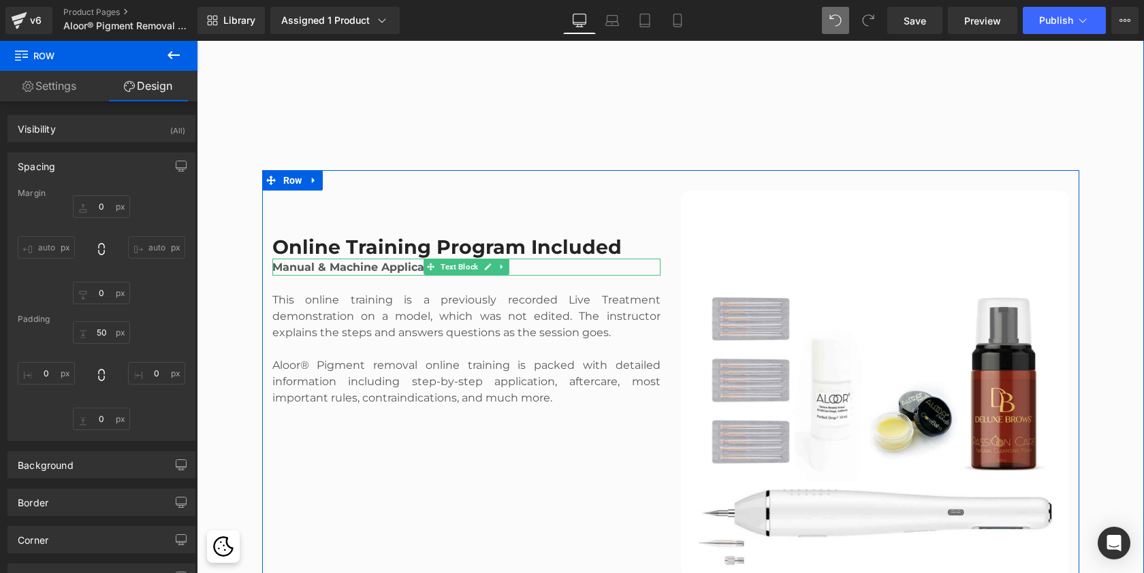
scroll to position [2746, 0]
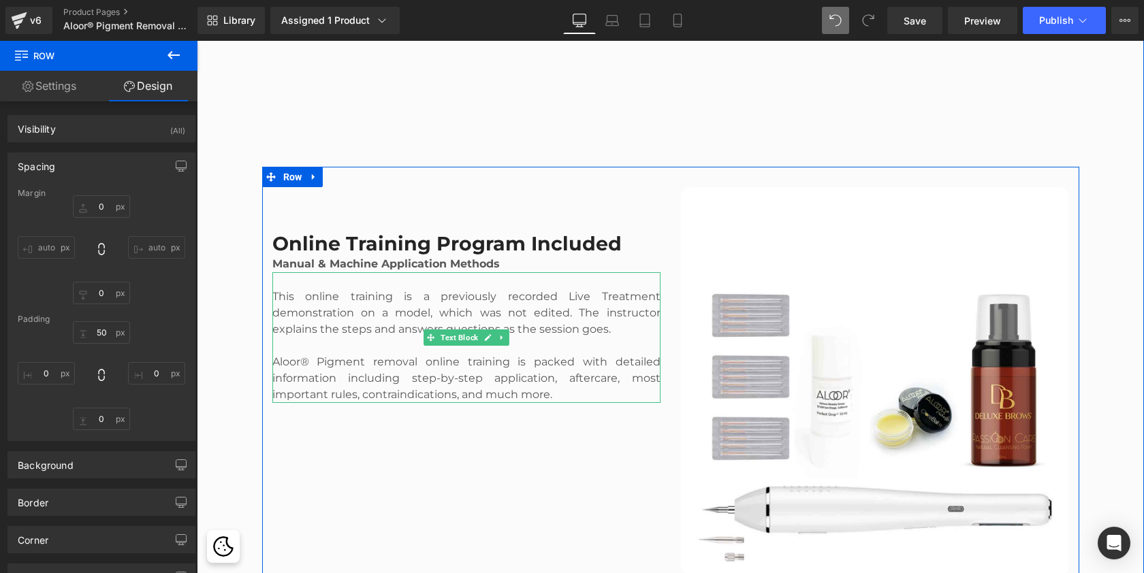
click at [350, 345] on p at bounding box center [466, 346] width 388 height 16
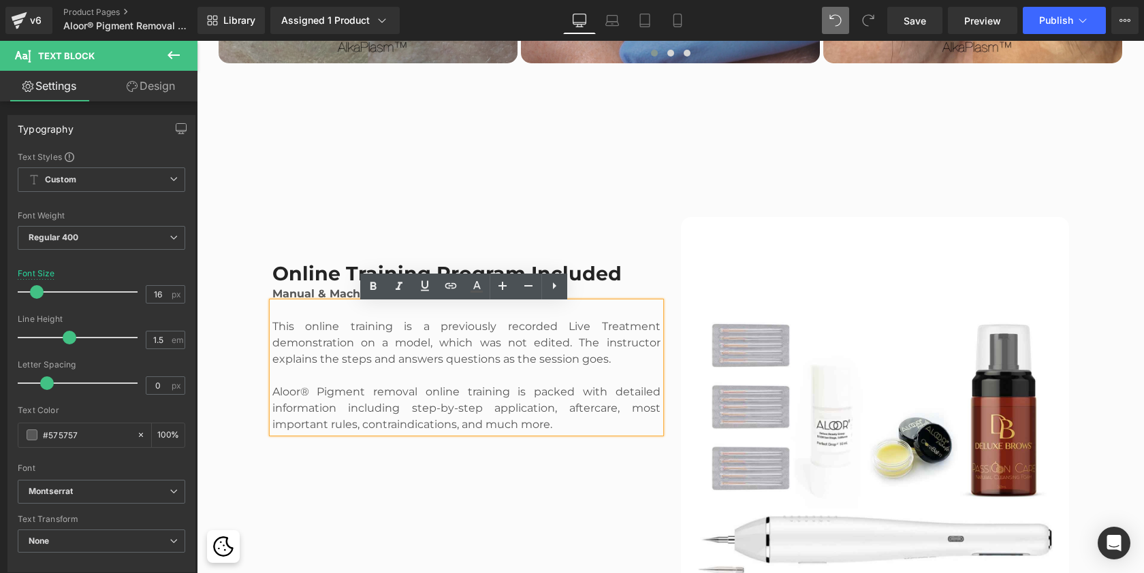
scroll to position [2711, 0]
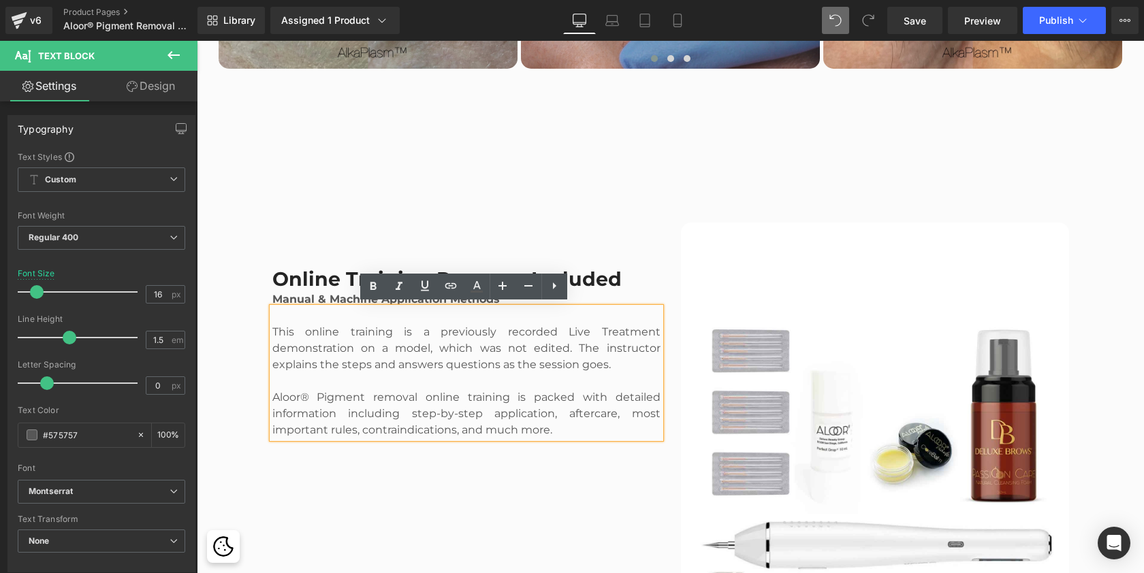
drag, startPoint x: 562, startPoint y: 430, endPoint x: 264, endPoint y: 321, distance: 316.9
click at [264, 321] on div "Online Training Program Included Heading Manual & Machine Application Methods T…" at bounding box center [466, 331] width 409 height 217
copy div "This online training is a previously recorded Live Treatment demonstration on a…"
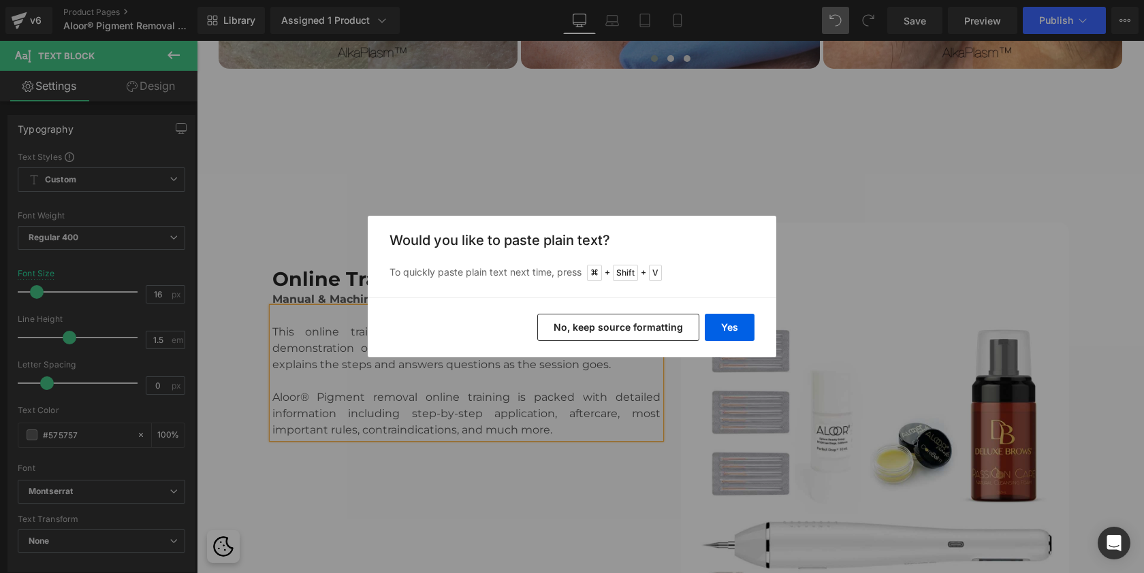
click at [760, 324] on div "Yes No, keep source formatting" at bounding box center [572, 328] width 409 height 60
click at [739, 325] on button "Yes" at bounding box center [730, 327] width 50 height 27
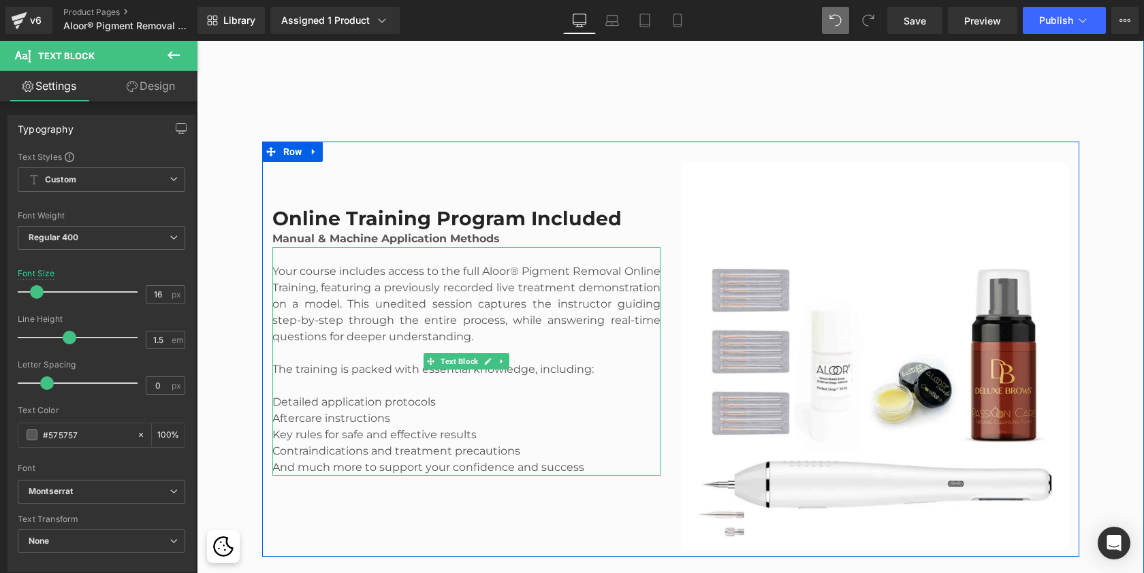
scroll to position [2785, 0]
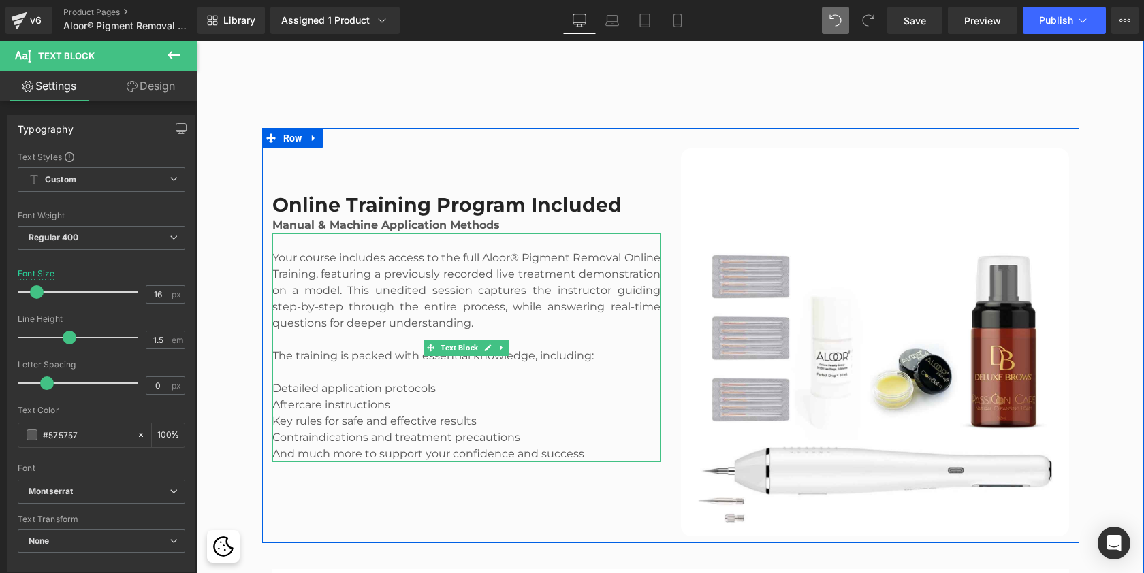
click at [603, 451] on p "And much more to support your confidence and success" at bounding box center [466, 454] width 388 height 16
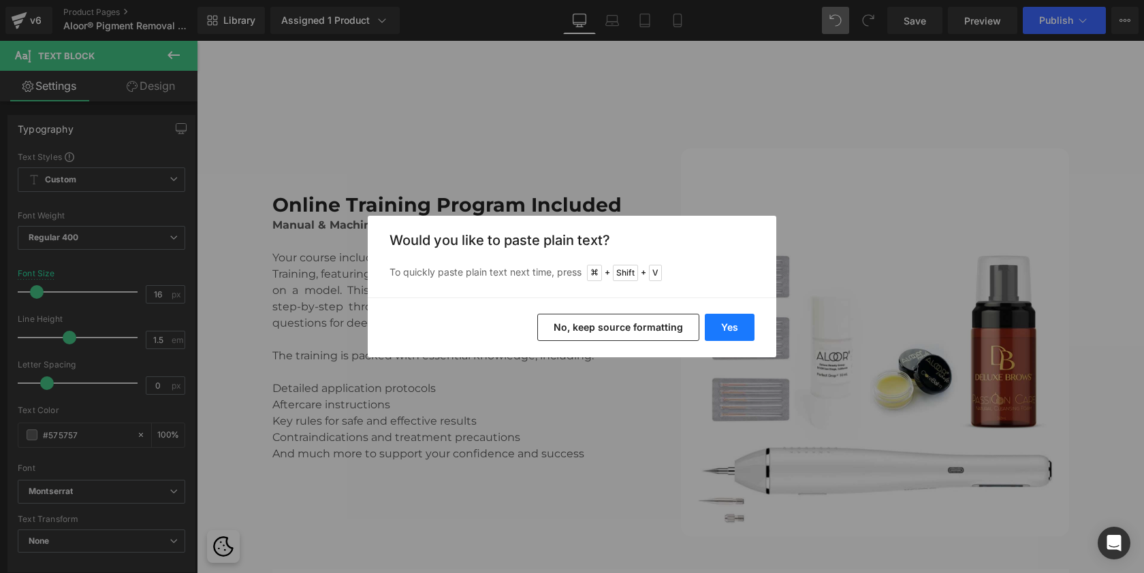
click at [742, 325] on button "Yes" at bounding box center [730, 327] width 50 height 27
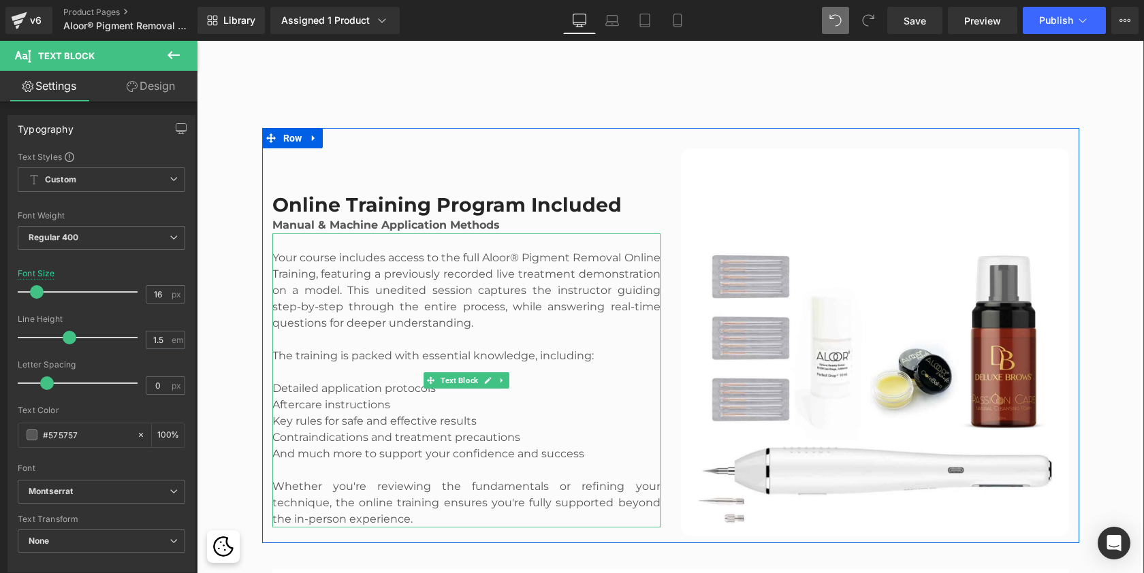
scroll to position [2834, 0]
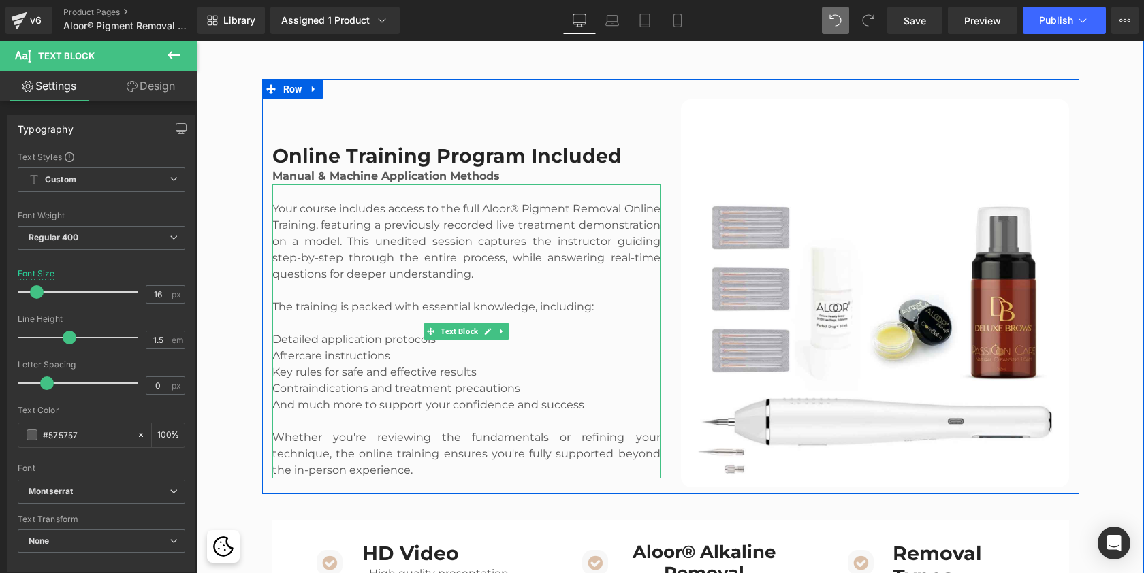
click at [419, 469] on p "Whether you're reviewing the fundamentals or refining your technique, the onlin…" at bounding box center [466, 454] width 388 height 49
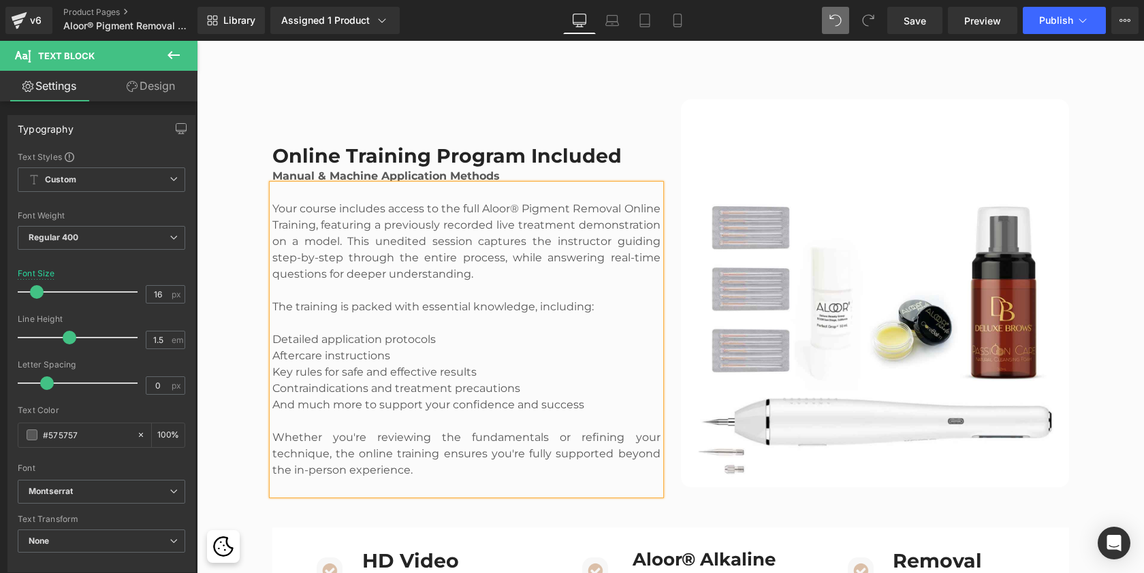
scroll to position [5822, 942]
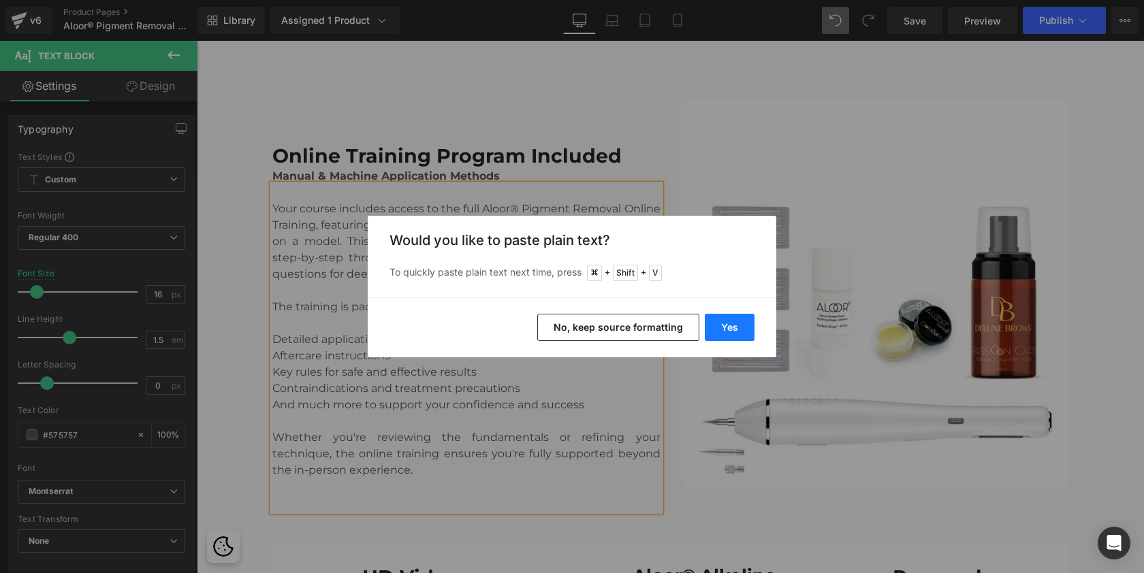
click at [727, 316] on button "Yes" at bounding box center [730, 327] width 50 height 27
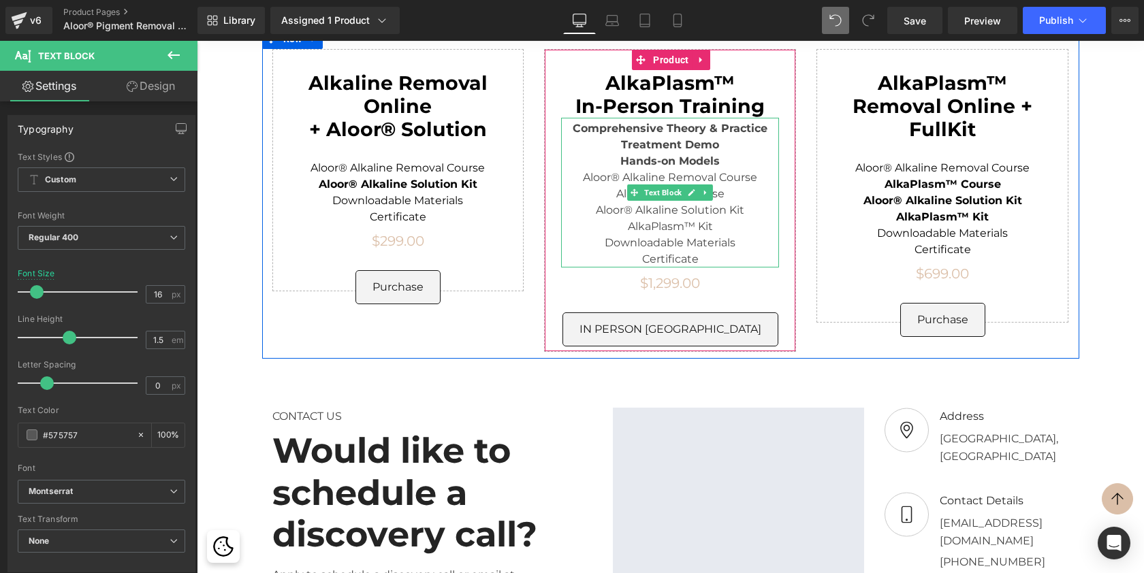
scroll to position [4507, 0]
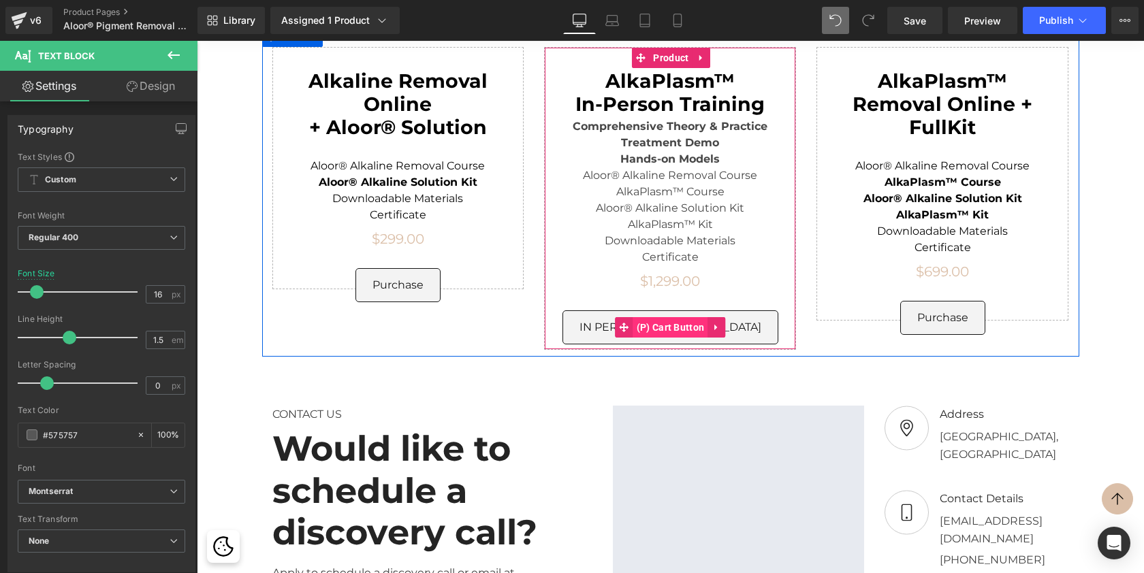
click at [684, 317] on span "(P) Cart Button" at bounding box center [670, 327] width 75 height 20
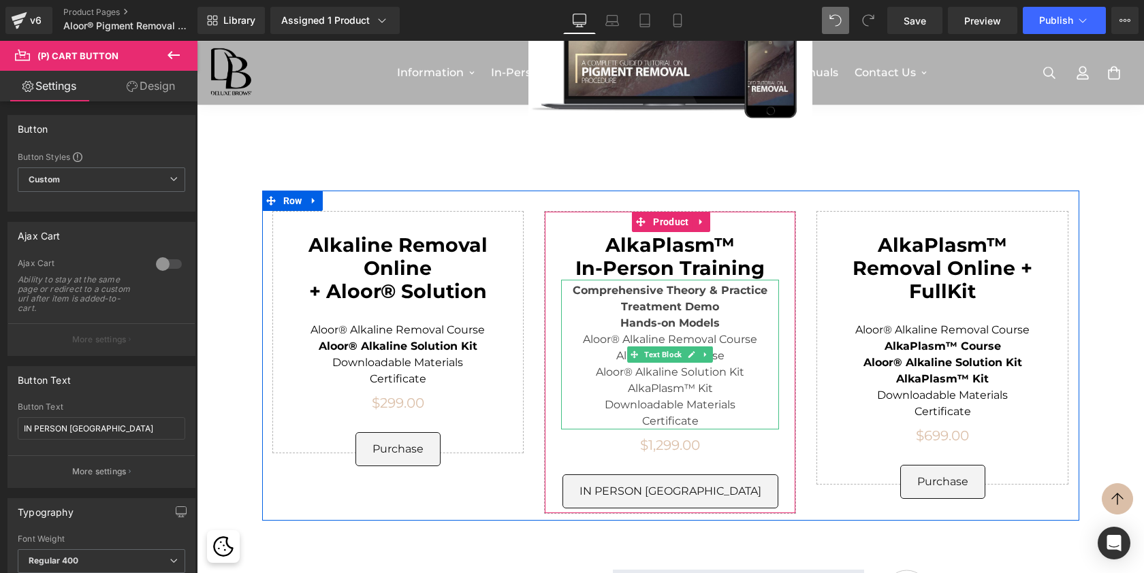
scroll to position [4331, 0]
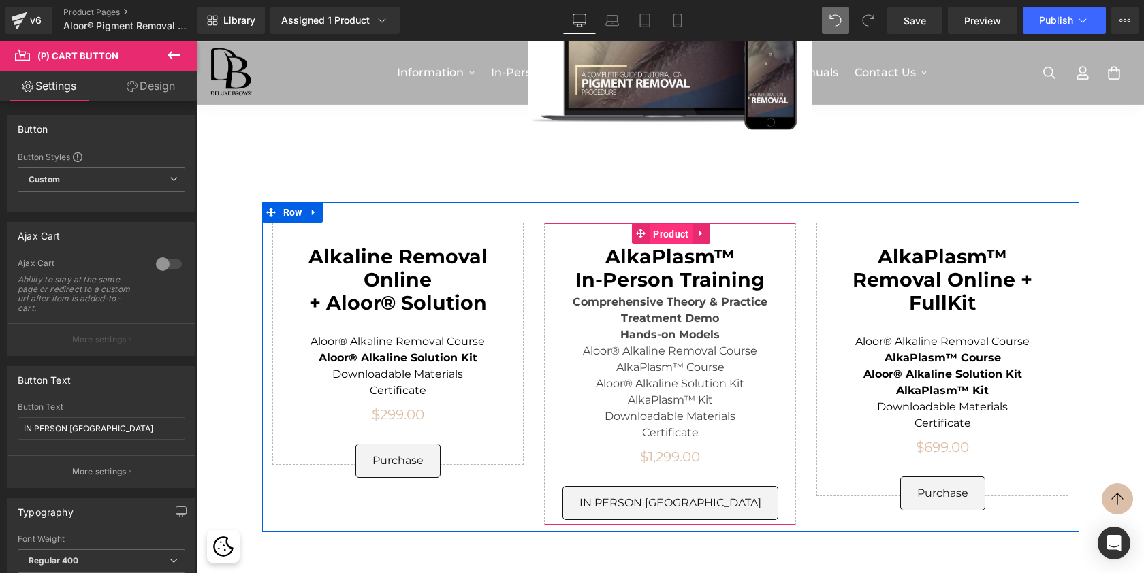
click at [670, 224] on span "Product" at bounding box center [671, 234] width 42 height 20
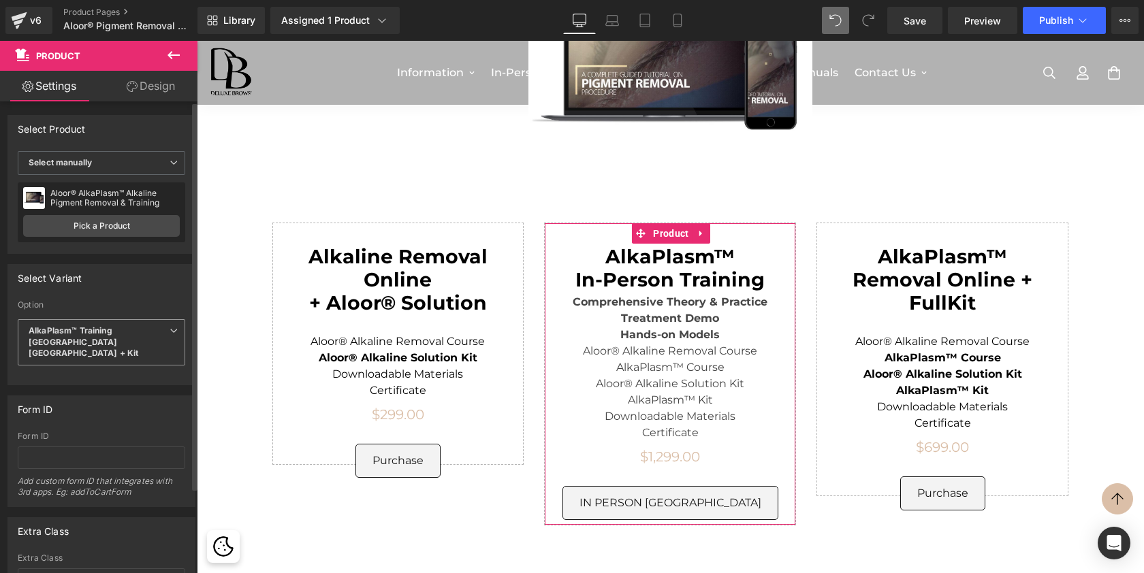
click at [133, 330] on b "AlkaPlasm™ Training San Diego CA + Kit" at bounding box center [84, 341] width 110 height 33
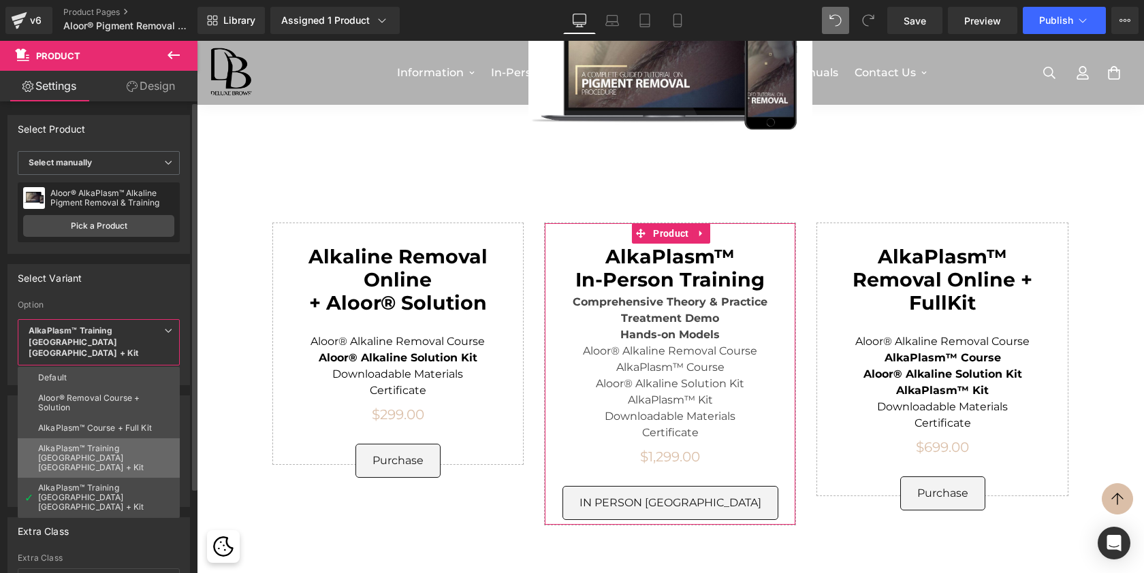
click at [116, 444] on div "AlkaPlasm™ Training Miami FL + Kit" at bounding box center [98, 458] width 121 height 29
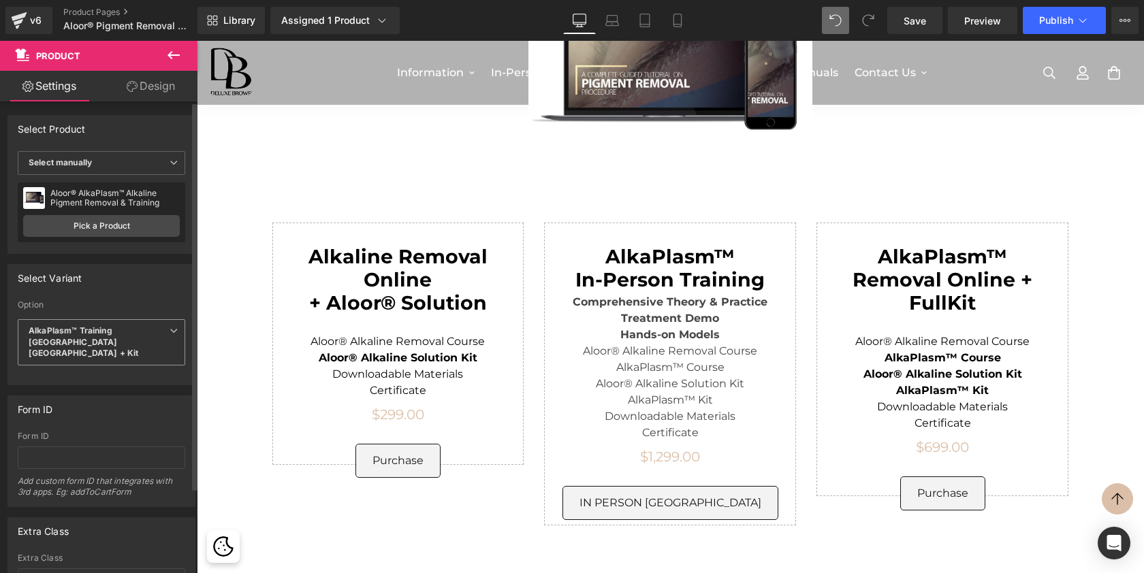
scroll to position [5839, 942]
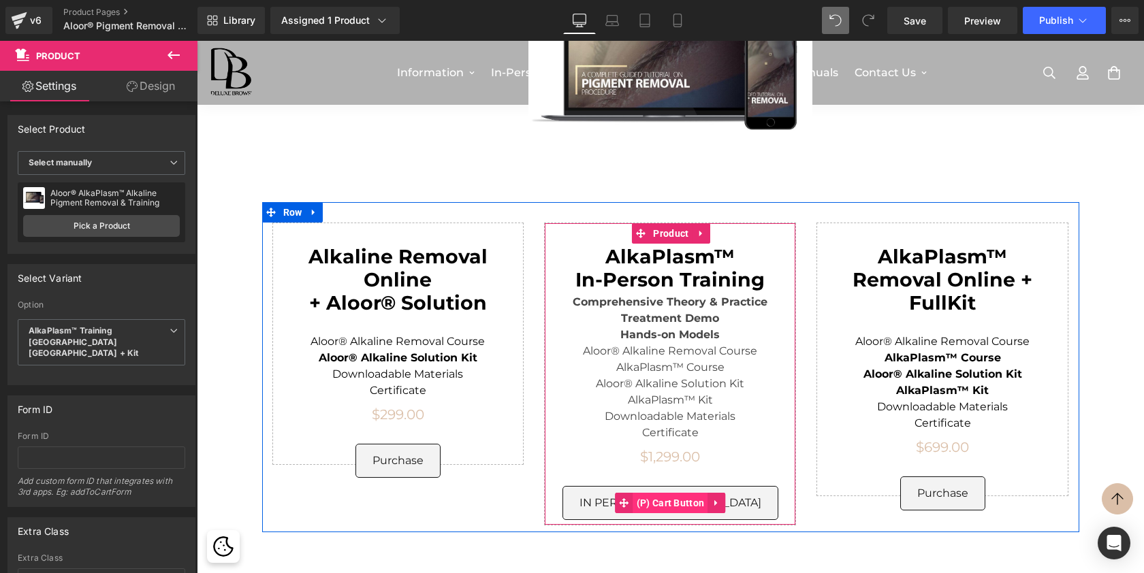
click at [671, 493] on span "(P) Cart Button" at bounding box center [670, 503] width 75 height 20
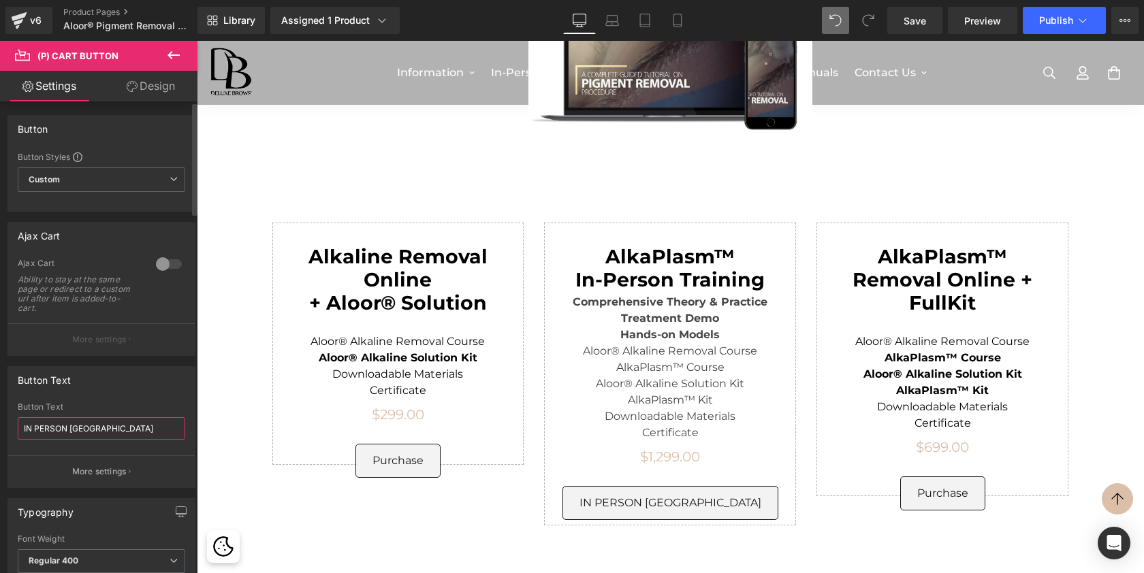
drag, startPoint x: 70, startPoint y: 431, endPoint x: 125, endPoint y: 431, distance: 55.2
click at [125, 431] on input "IN PERSON SAN DIEGO" at bounding box center [102, 428] width 168 height 22
type input "IN PERSON MIAMI"
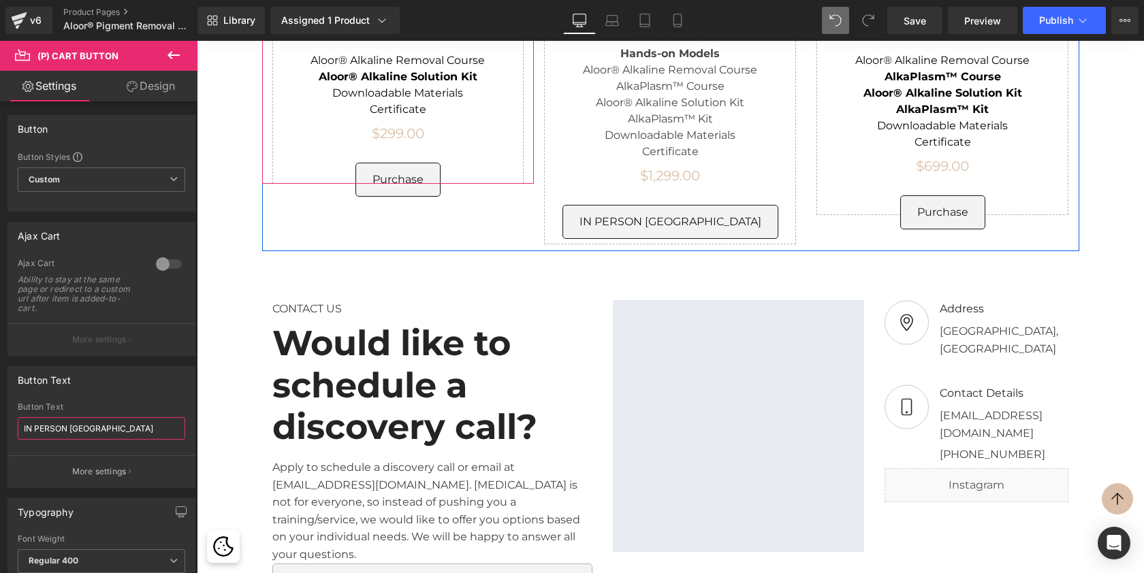
scroll to position [4617, 0]
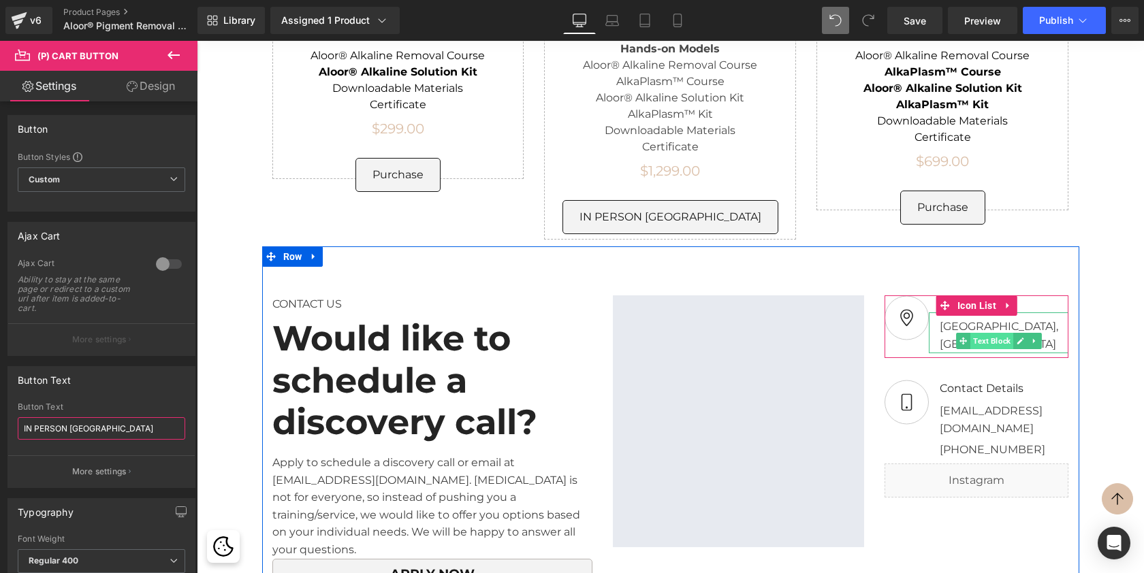
click at [985, 333] on span "Text Block" at bounding box center [991, 341] width 43 height 16
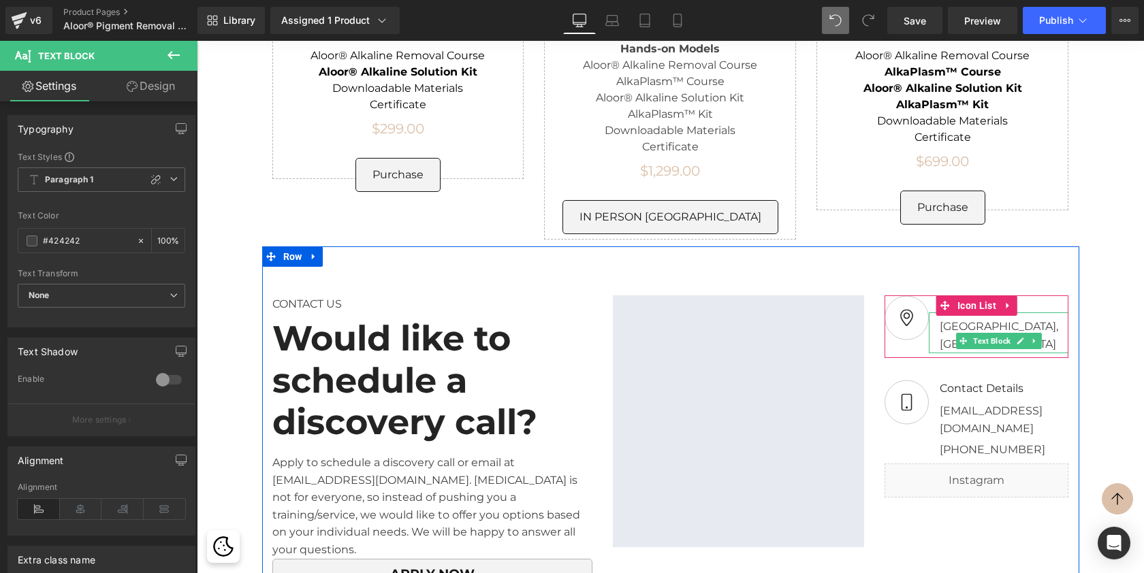
click at [933, 315] on div "Valley Center Rd, Valley Center, CA 92082, United States" at bounding box center [999, 333] width 140 height 40
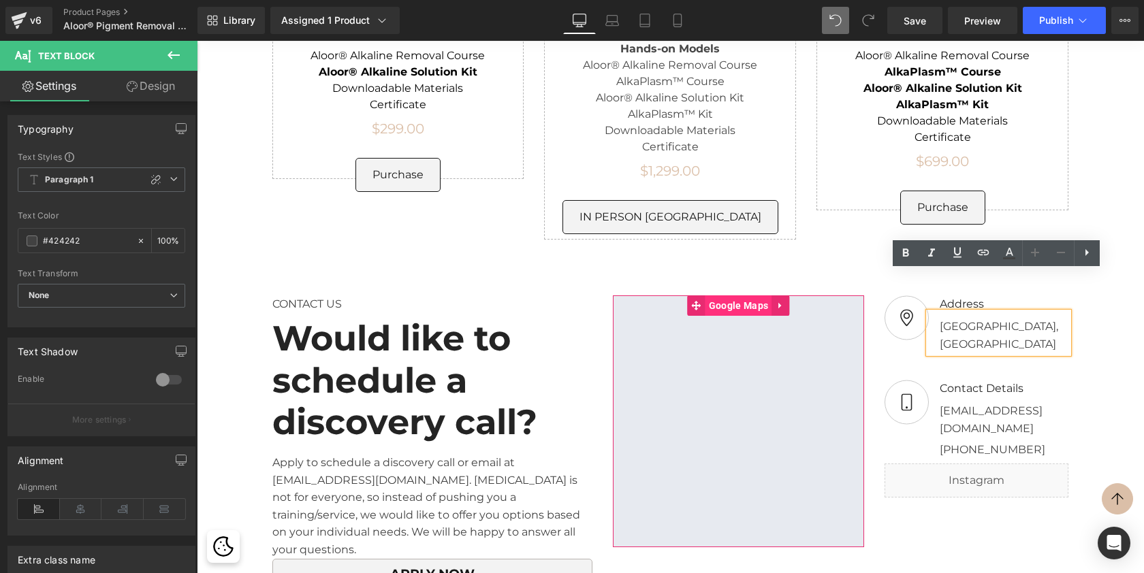
click at [726, 296] on span "Google Maps" at bounding box center [738, 306] width 66 height 20
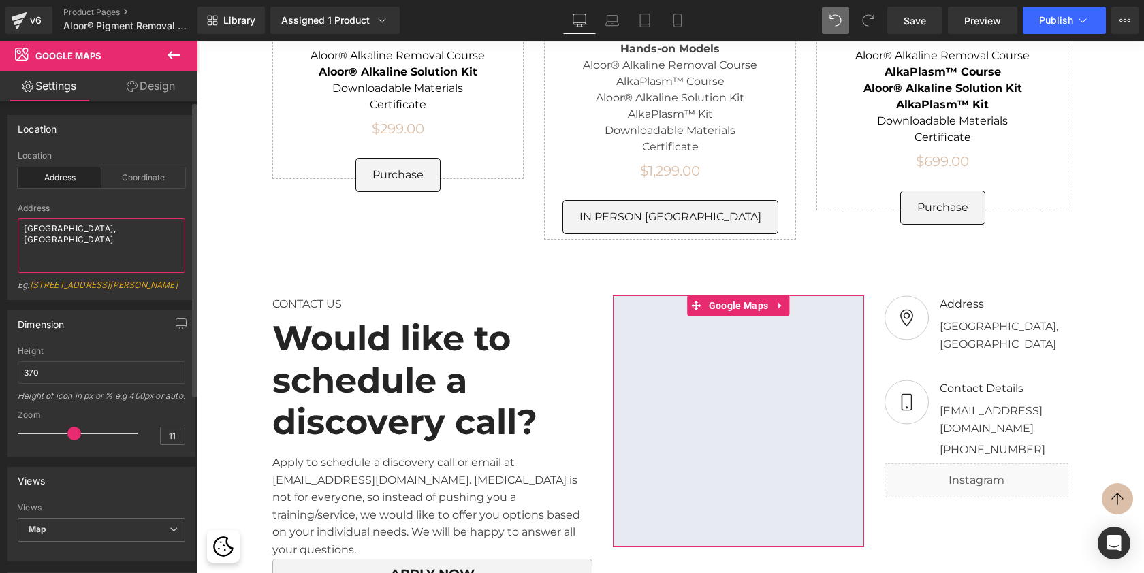
click at [93, 245] on textarea "Valley Center Rd, Valley Center, CA 92082, United States" at bounding box center [102, 246] width 168 height 54
drag, startPoint x: 121, startPoint y: 240, endPoint x: 3, endPoint y: 228, distance: 119.1
click at [3, 228] on div "Location address Location Address Coordinate Address Valley Center Rd, Valley C…" at bounding box center [102, 202] width 204 height 195
paste textarea "2253 SW 22nd St, Miami, FL 33145"
type textarea "2253 SW 22nd St, Miami, FL 33145, United States"
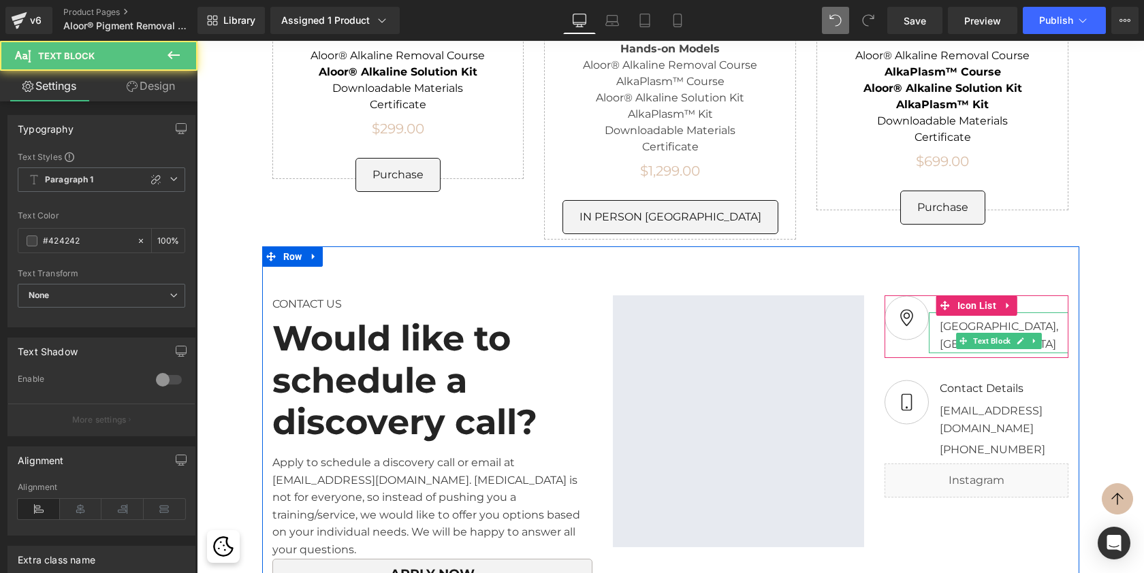
click at [949, 316] on div "Valley Center Rd, Valley Center, CA 92082, United States" at bounding box center [999, 333] width 140 height 40
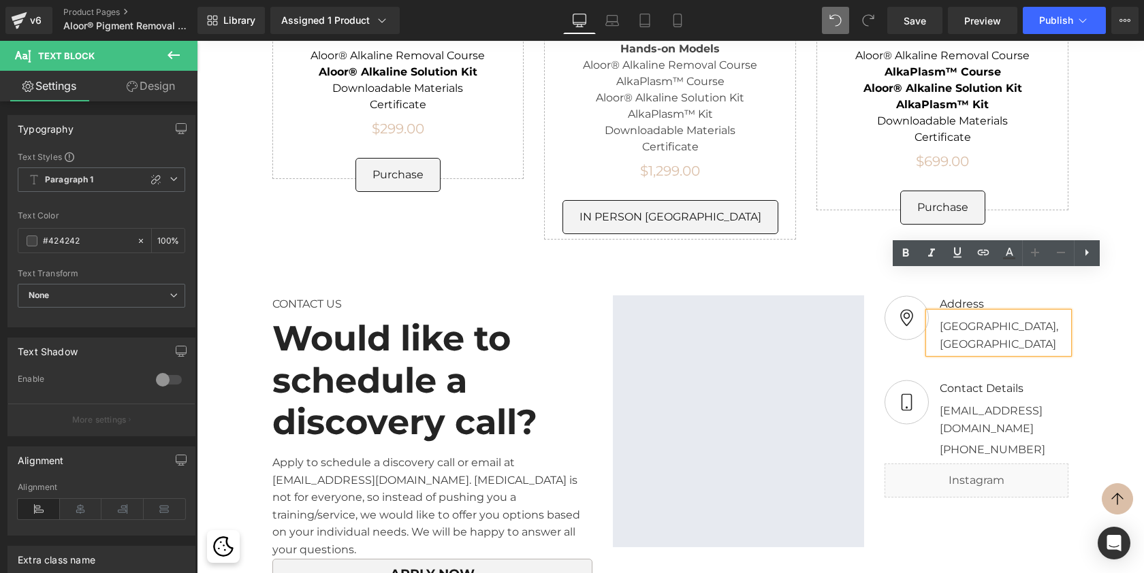
drag, startPoint x: 1015, startPoint y: 323, endPoint x: 927, endPoint y: 289, distance: 94.2
click at [929, 313] on div "Valley Center Rd, Valley Center, CA 92082, United States" at bounding box center [999, 333] width 140 height 40
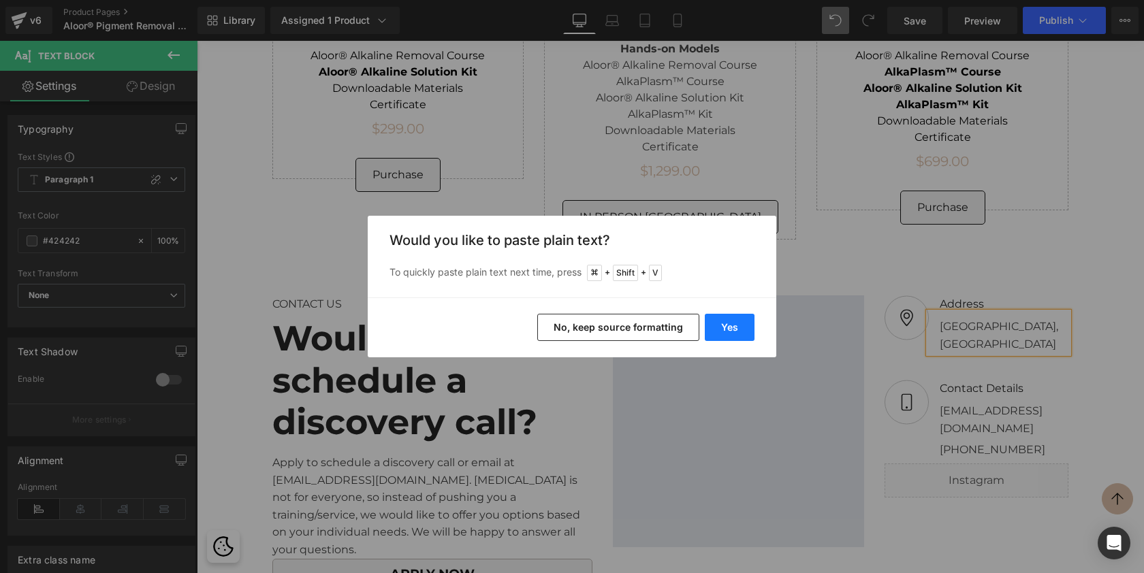
click at [731, 324] on button "Yes" at bounding box center [730, 327] width 50 height 27
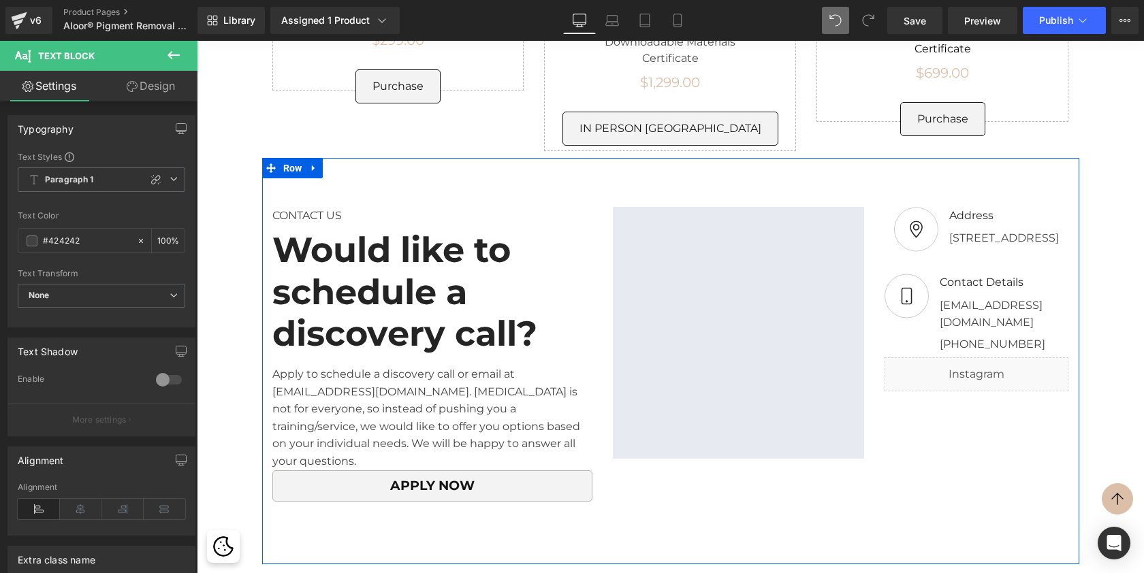
scroll to position [4706, 0]
click at [969, 358] on span "Liquid" at bounding box center [968, 368] width 35 height 20
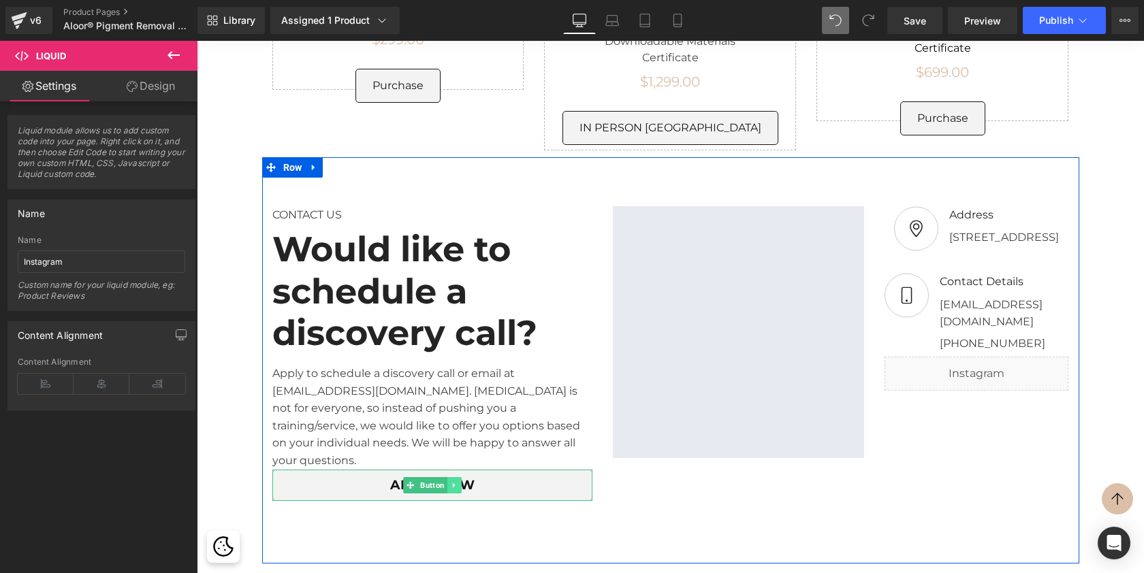
click at [454, 481] on icon at bounding box center [453, 485] width 7 height 8
click at [394, 463] on div "CONTACT US Text Block Would like to schedule a discovery call? Heading Apply to…" at bounding box center [670, 360] width 817 height 407
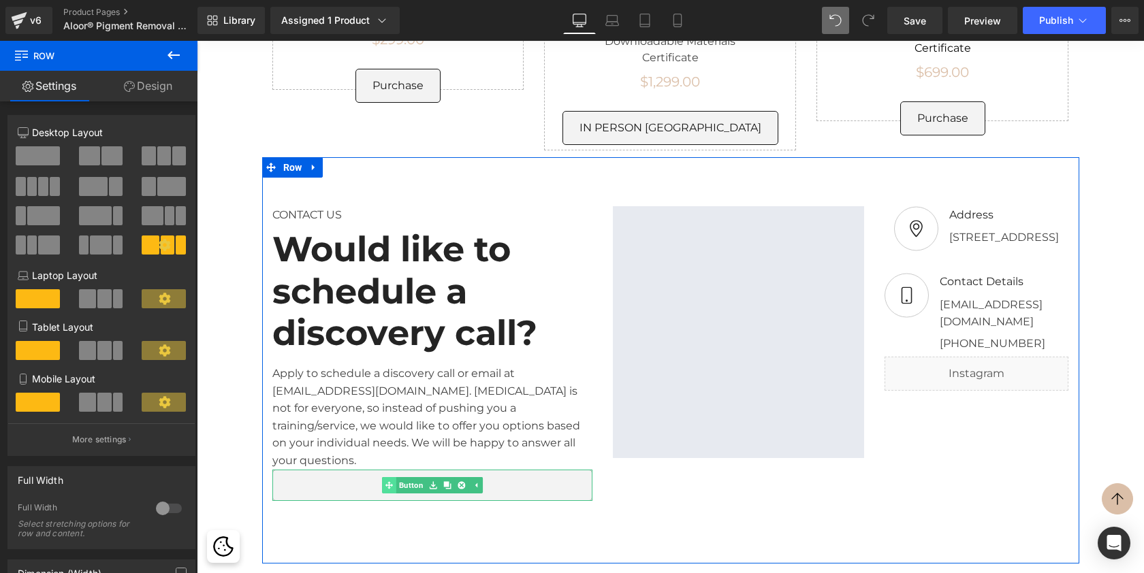
click at [406, 477] on link "Button" at bounding box center [404, 485] width 44 height 16
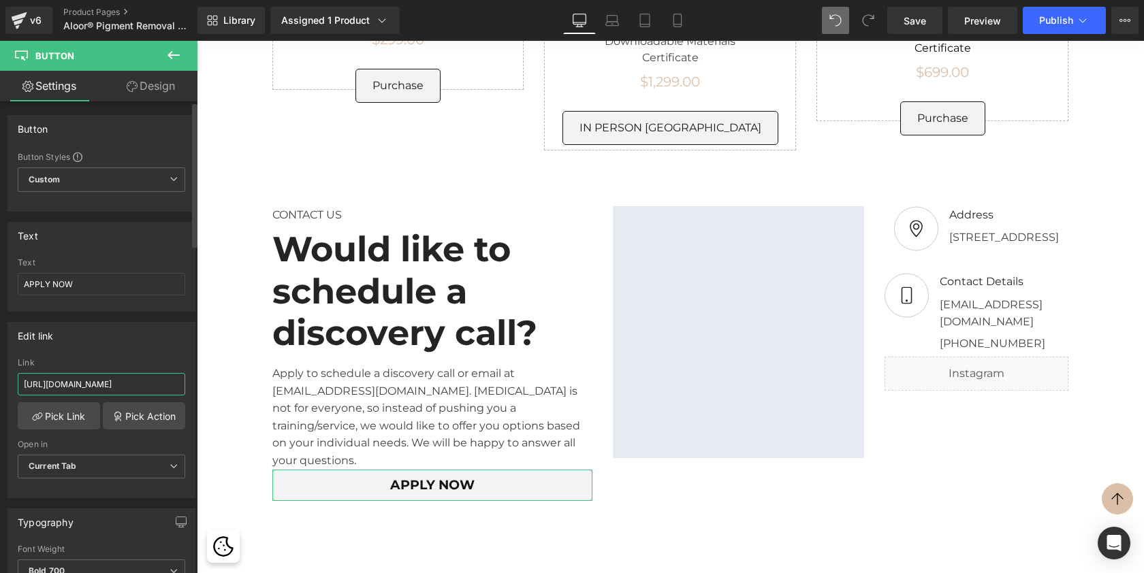
click at [108, 379] on input "https://aloor.kartra.com/page/FORM" at bounding box center [102, 384] width 168 height 22
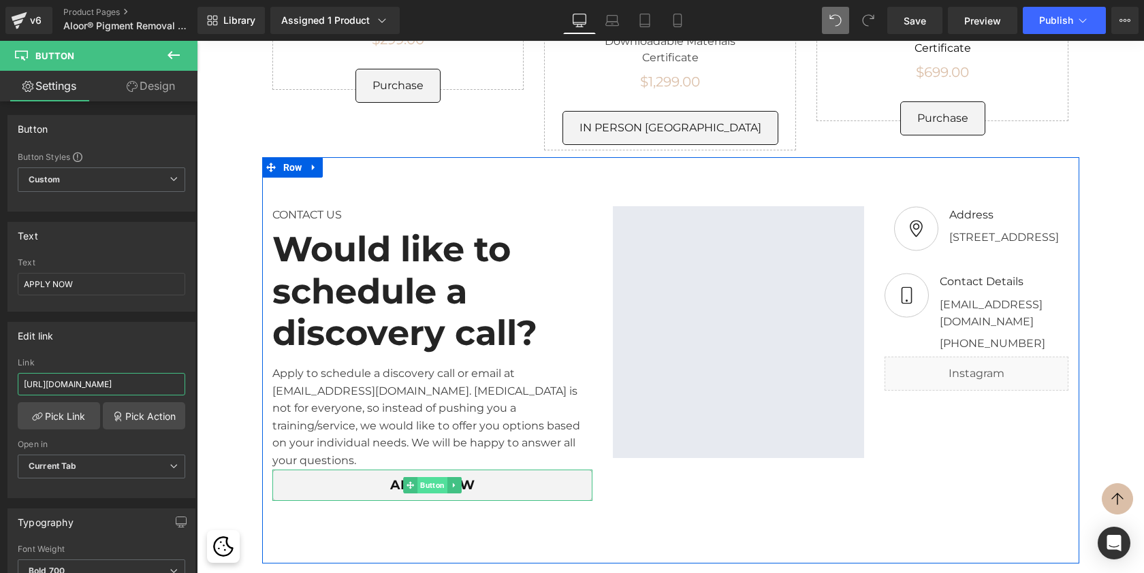
click at [422, 477] on span "Button" at bounding box center [432, 485] width 30 height 16
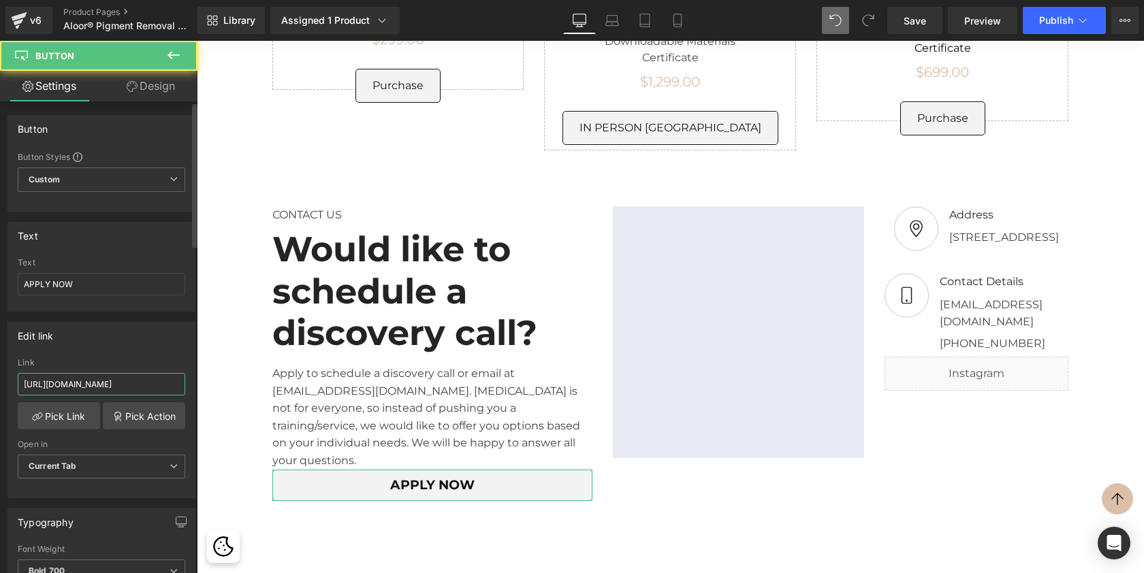
paste input "pi.whatsapp.com/send?phone=16197558887&text="
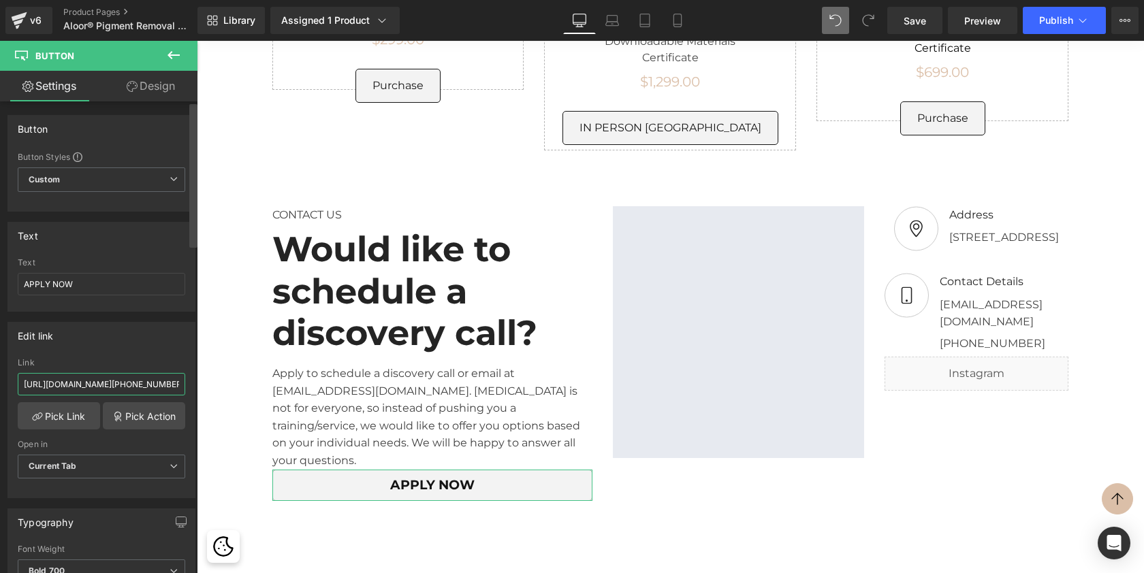
type input "https://api.whatsapp.com/send?phone=16197558887&text="
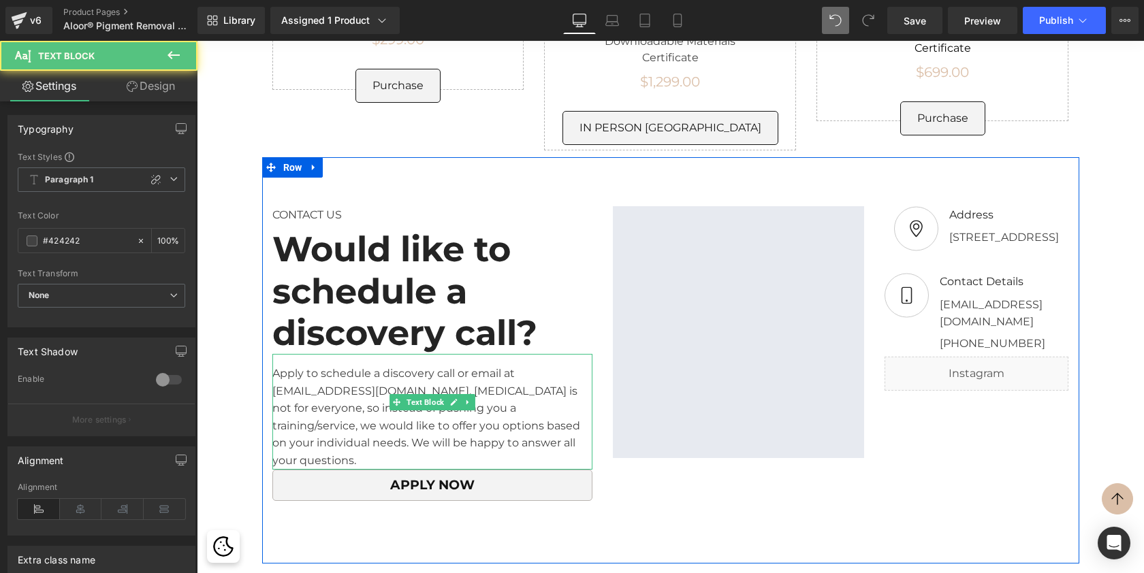
click at [353, 354] on div "Apply to schedule a discovery call or email at info@deluxebrows.com. Permanent …" at bounding box center [432, 412] width 320 height 116
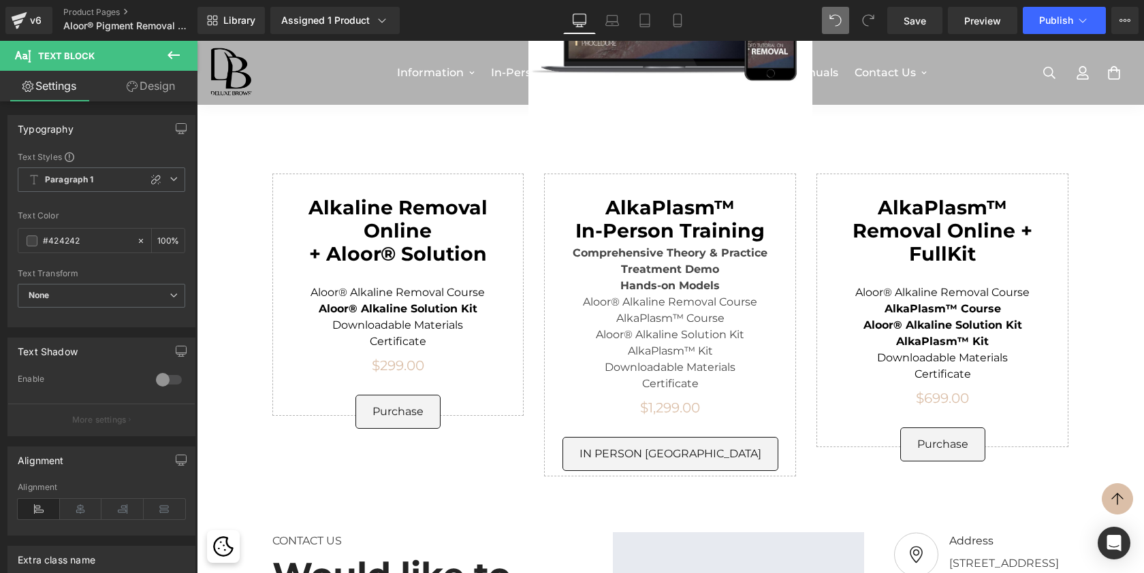
scroll to position [4375, 0]
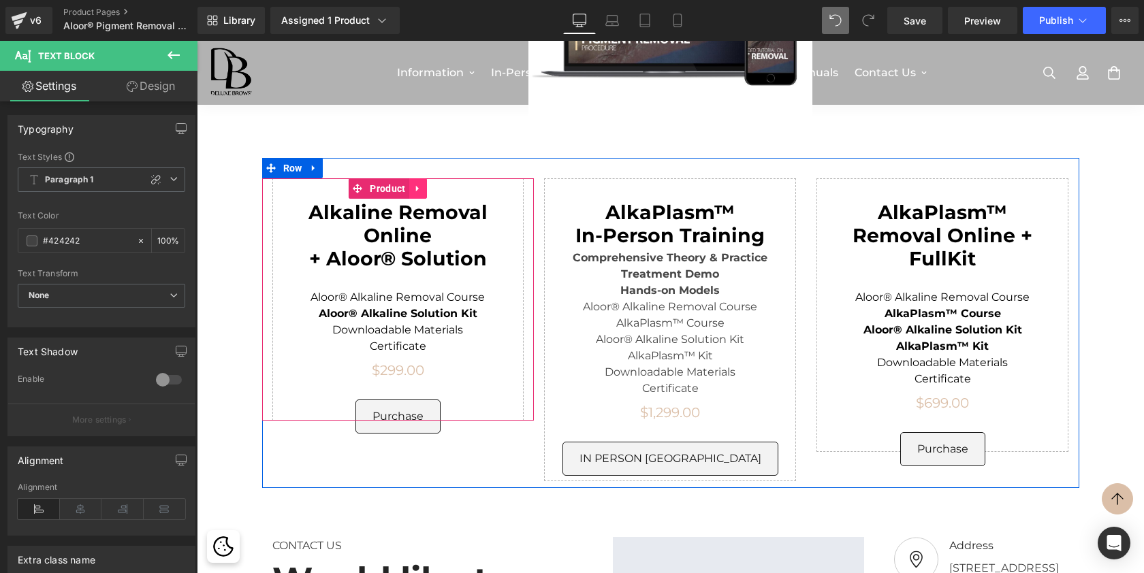
click at [420, 178] on link at bounding box center [418, 188] width 18 height 20
click at [426, 184] on icon at bounding box center [427, 189] width 10 height 10
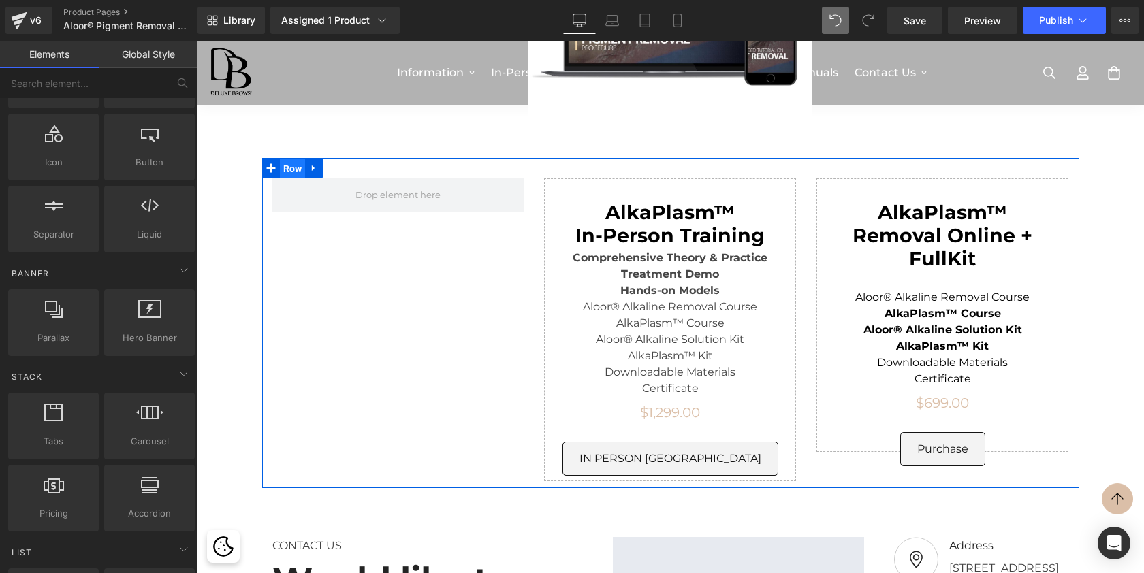
click at [295, 159] on span "Row" at bounding box center [293, 169] width 26 height 20
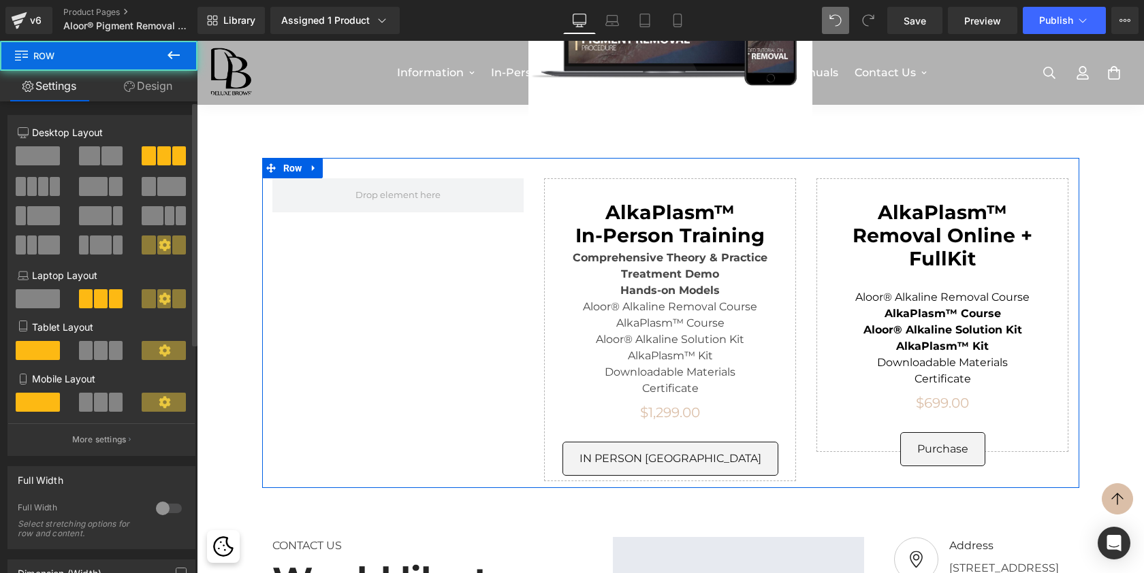
click at [105, 157] on span at bounding box center [111, 155] width 21 height 19
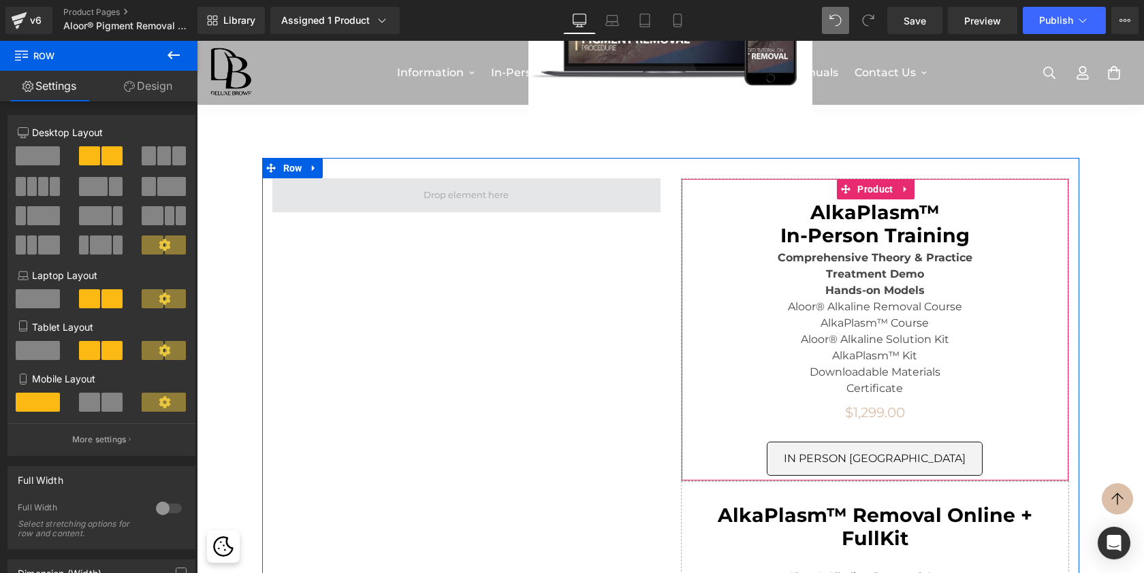
scroll to position [5820, 942]
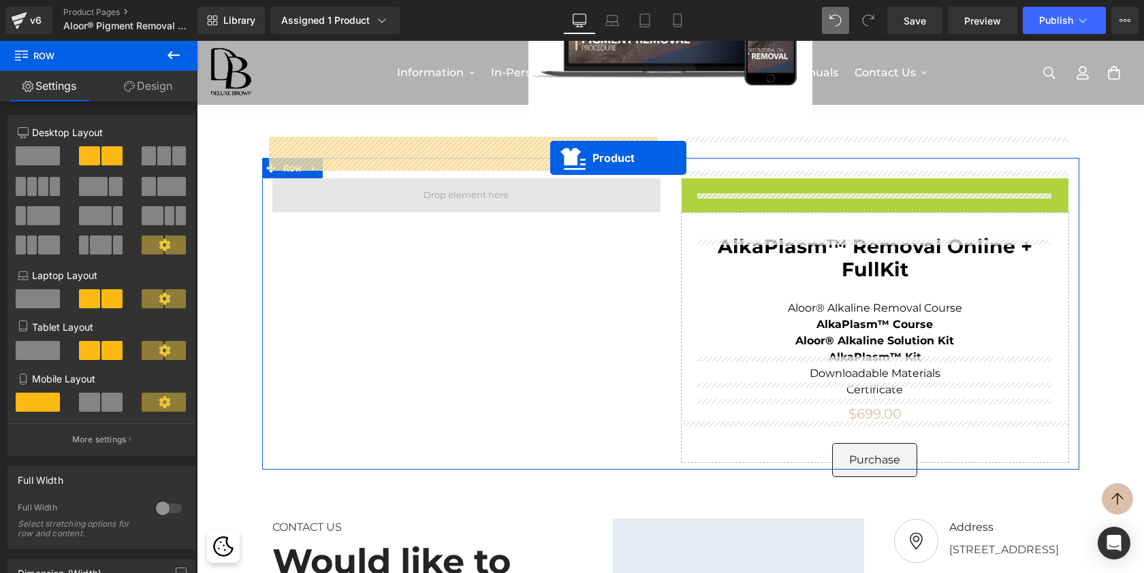
drag, startPoint x: 844, startPoint y: 150, endPoint x: 550, endPoint y: 158, distance: 293.6
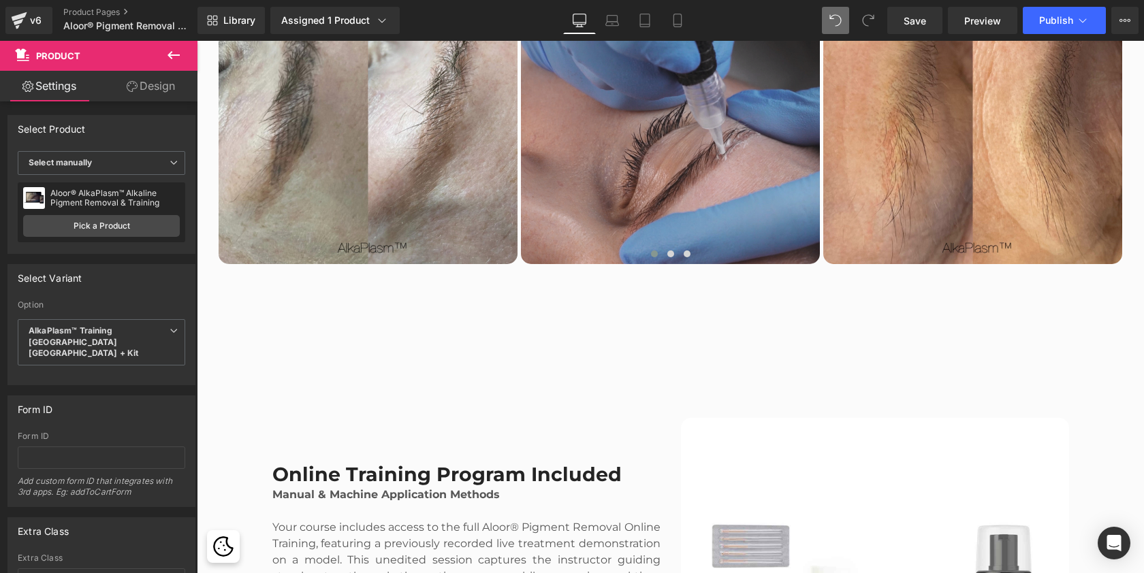
scroll to position [2547, 0]
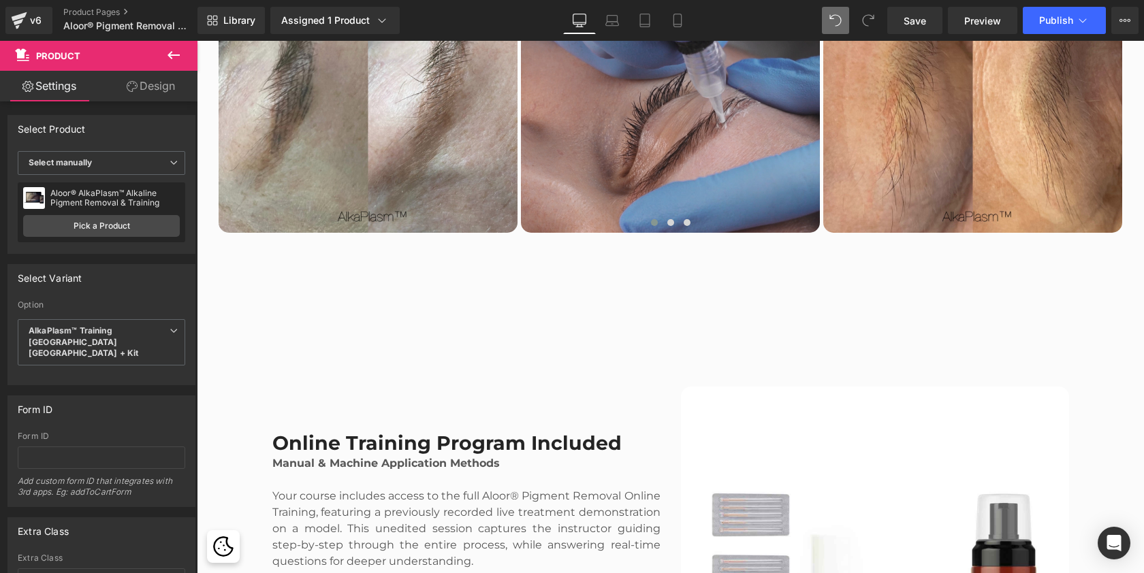
click at [175, 54] on icon at bounding box center [173, 55] width 16 height 16
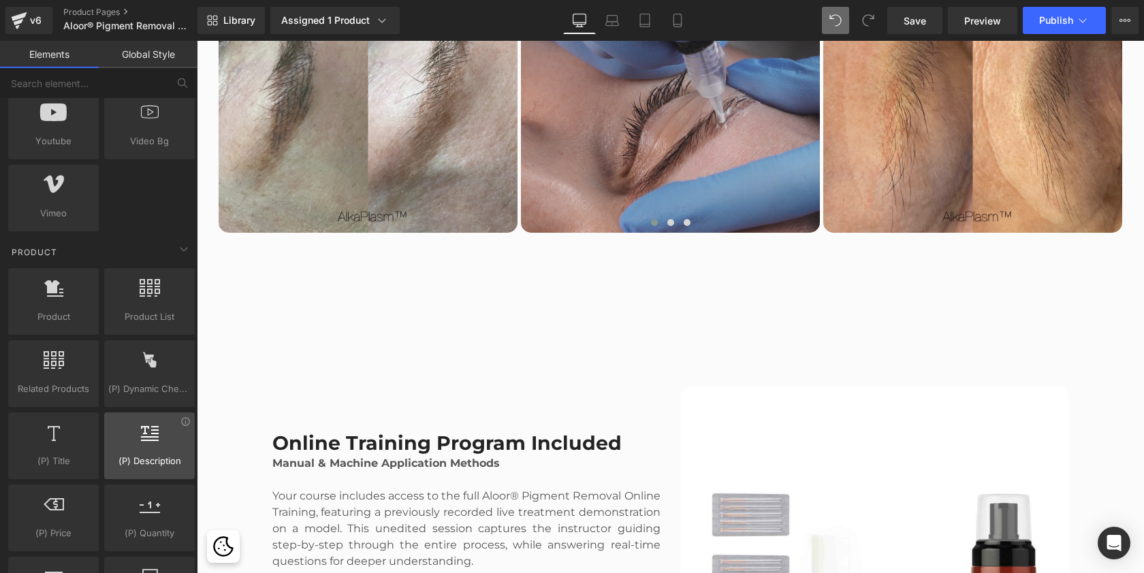
scroll to position [1067, 0]
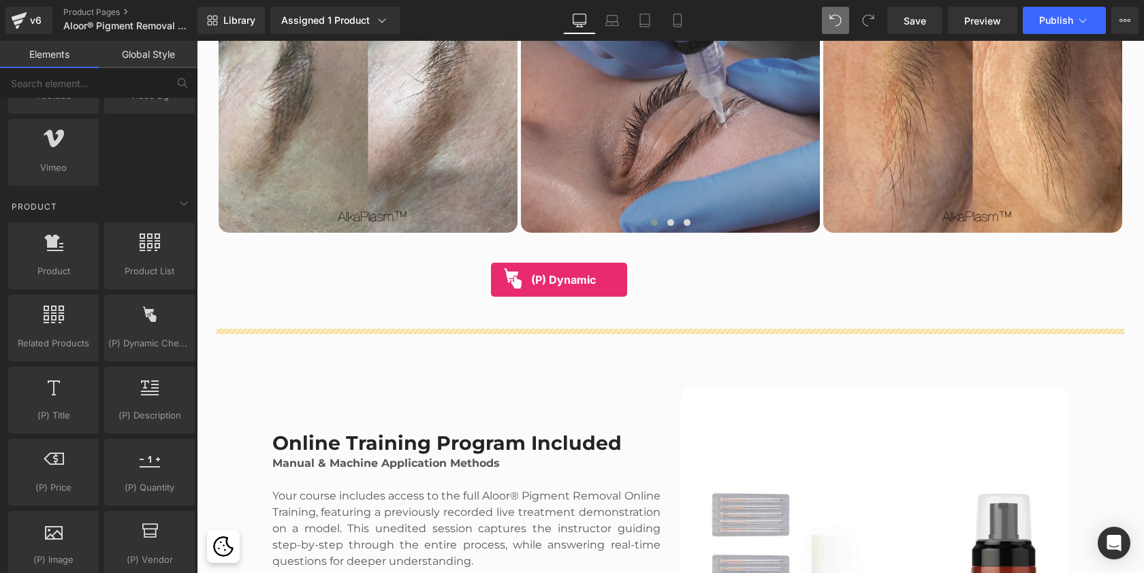
drag, startPoint x: 340, startPoint y: 378, endPoint x: 491, endPoint y: 280, distance: 179.6
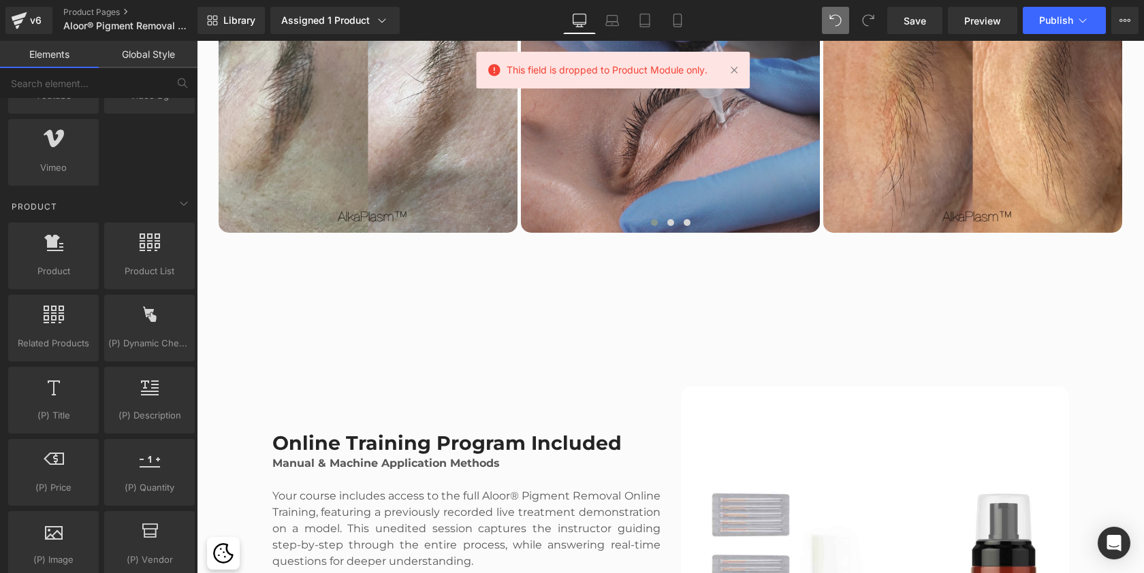
scroll to position [5839, 942]
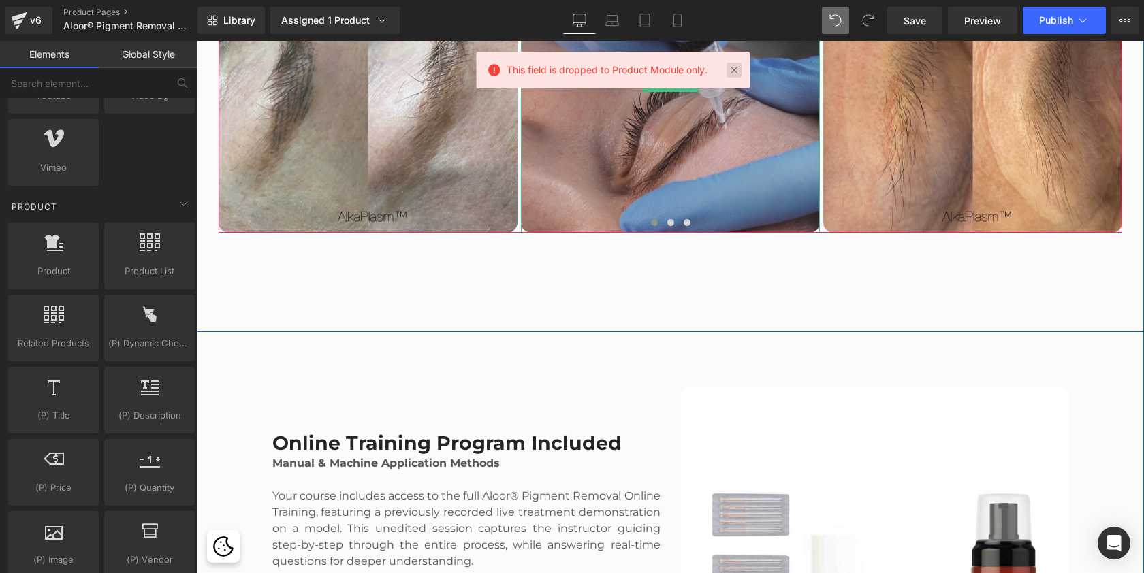
click at [740, 72] on link at bounding box center [734, 70] width 15 height 15
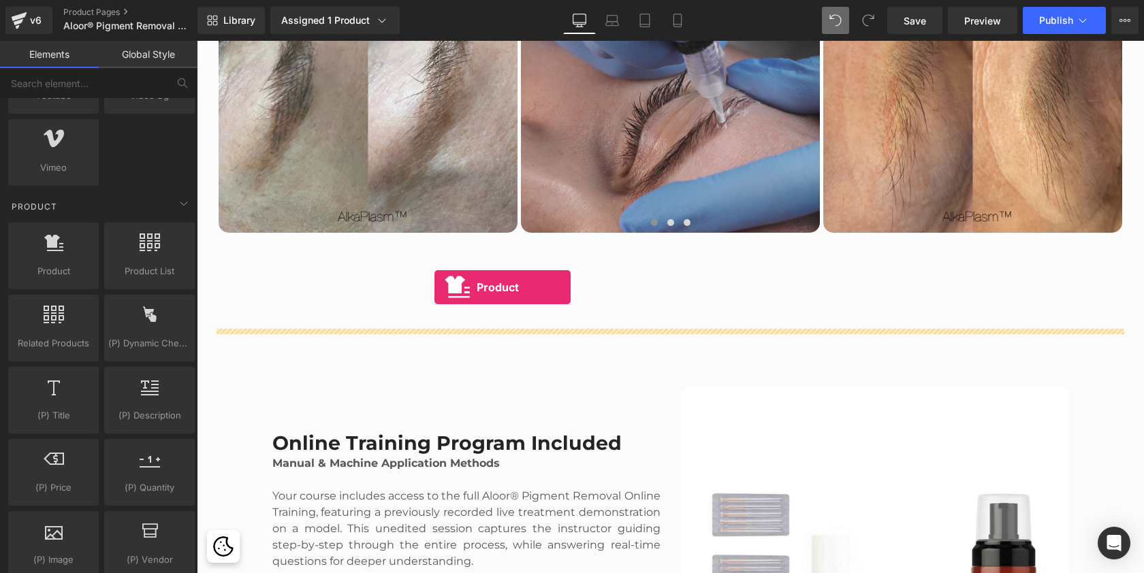
drag, startPoint x: 244, startPoint y: 305, endPoint x: 435, endPoint y: 287, distance: 191.5
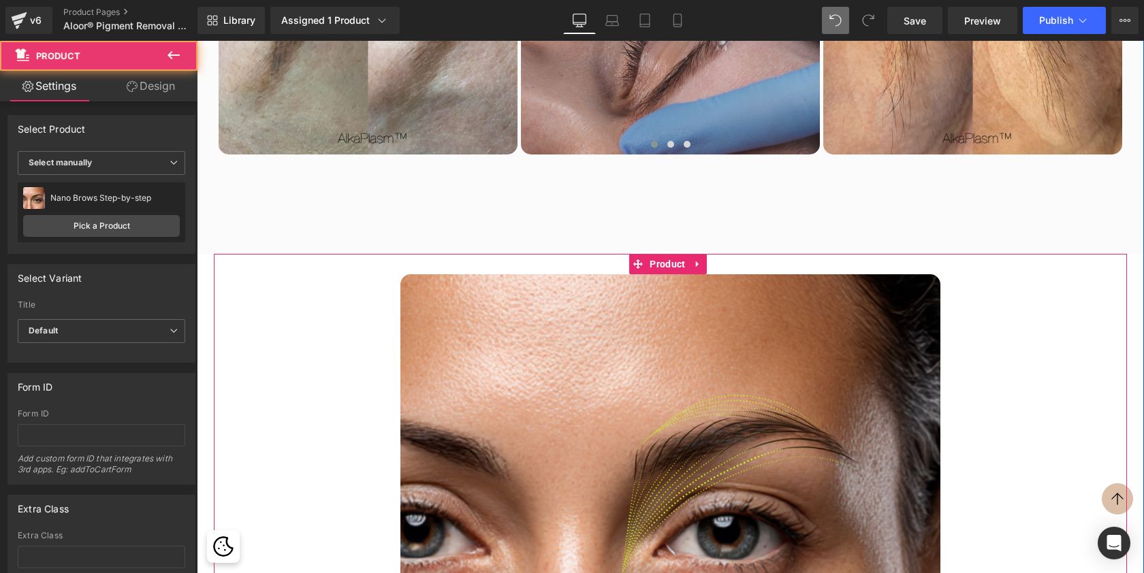
scroll to position [2635, 0]
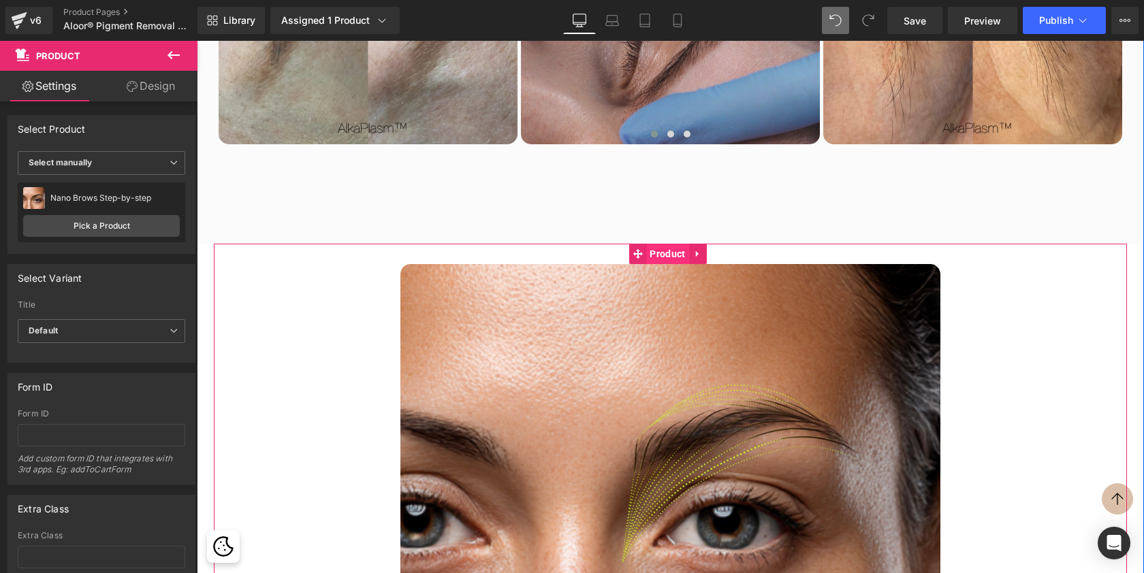
click at [669, 249] on span "Product" at bounding box center [667, 254] width 42 height 20
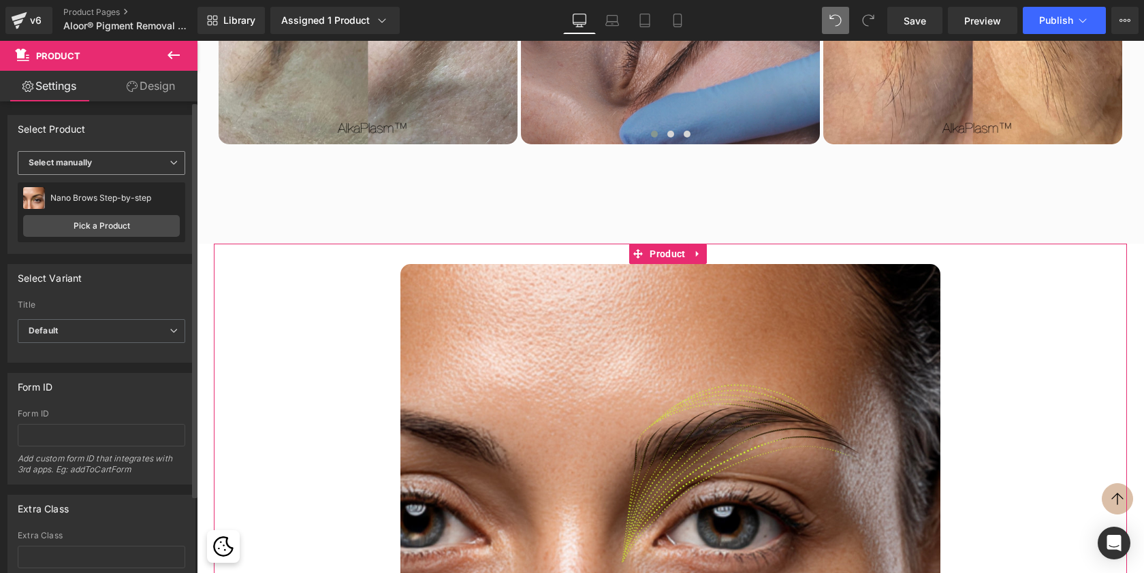
click at [170, 165] on icon at bounding box center [174, 163] width 8 height 8
click at [142, 222] on link "Pick a Product" at bounding box center [101, 226] width 157 height 22
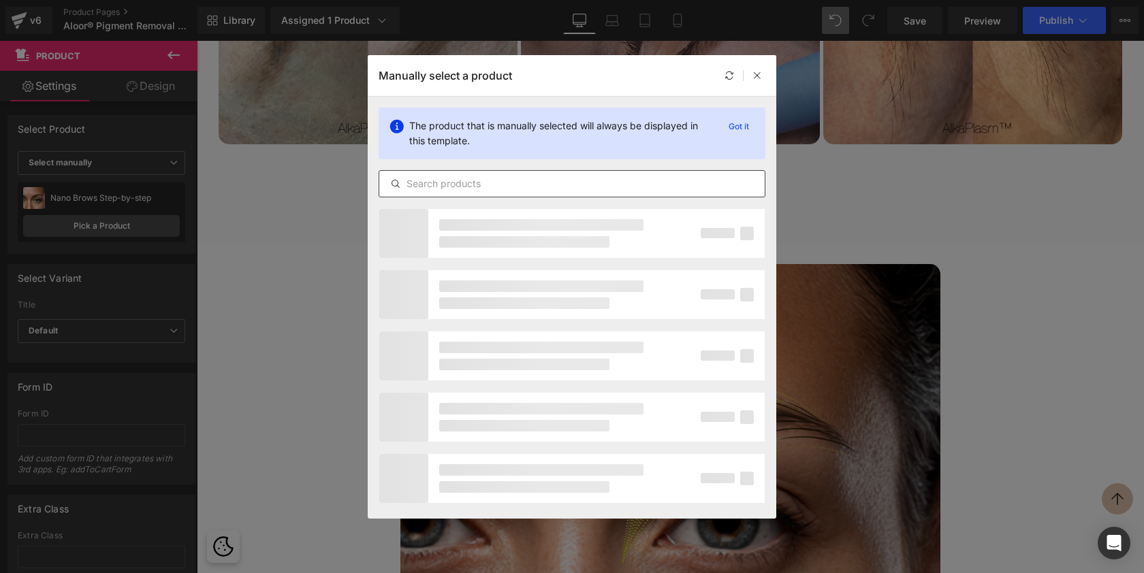
click at [513, 183] on input "text" at bounding box center [571, 184] width 385 height 16
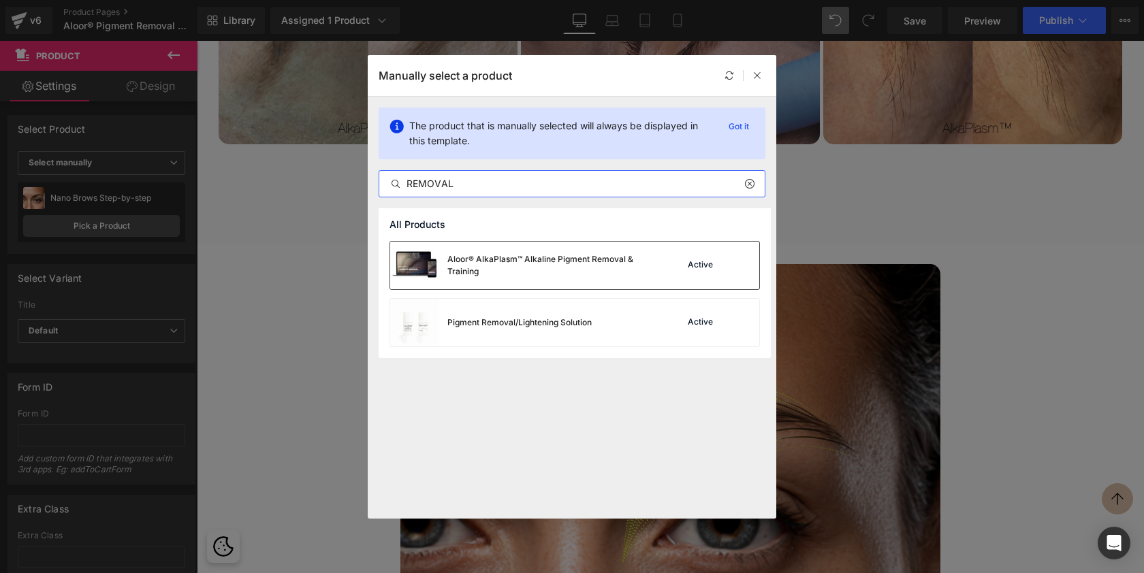
type input "REMOVAL"
click at [554, 282] on div "Aloor® AlkaPlasm™ Alkaline Pigment Removal & Training" at bounding box center [520, 266] width 261 height 48
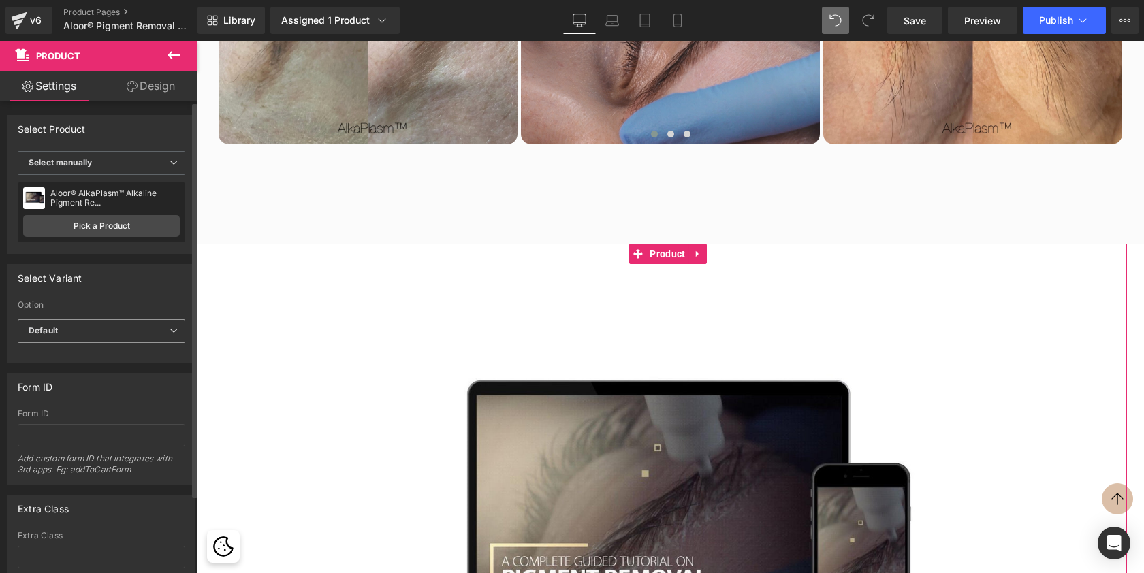
scroll to position [6481, 942]
click at [71, 328] on span "Default" at bounding box center [102, 331] width 168 height 24
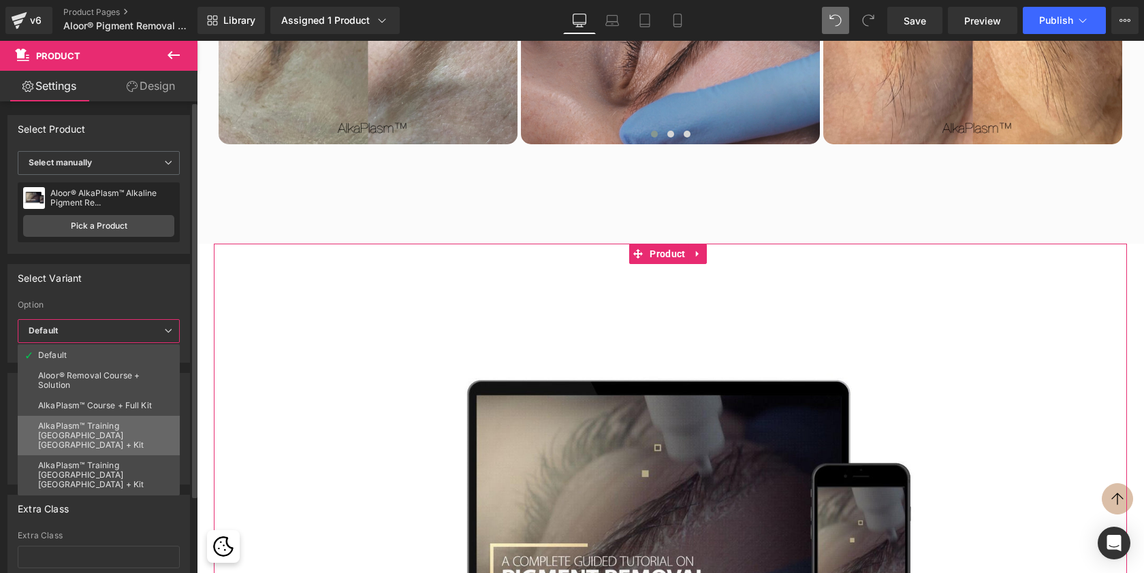
click at [108, 425] on div "AlkaPlasm™ Training Miami FL + Kit" at bounding box center [98, 436] width 121 height 29
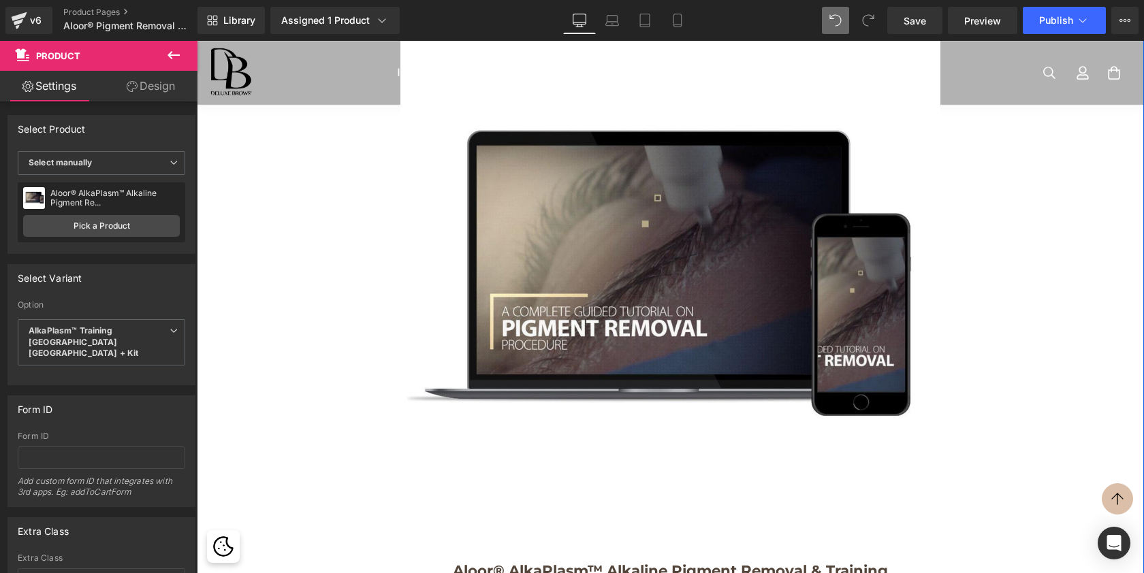
scroll to position [2878, 0]
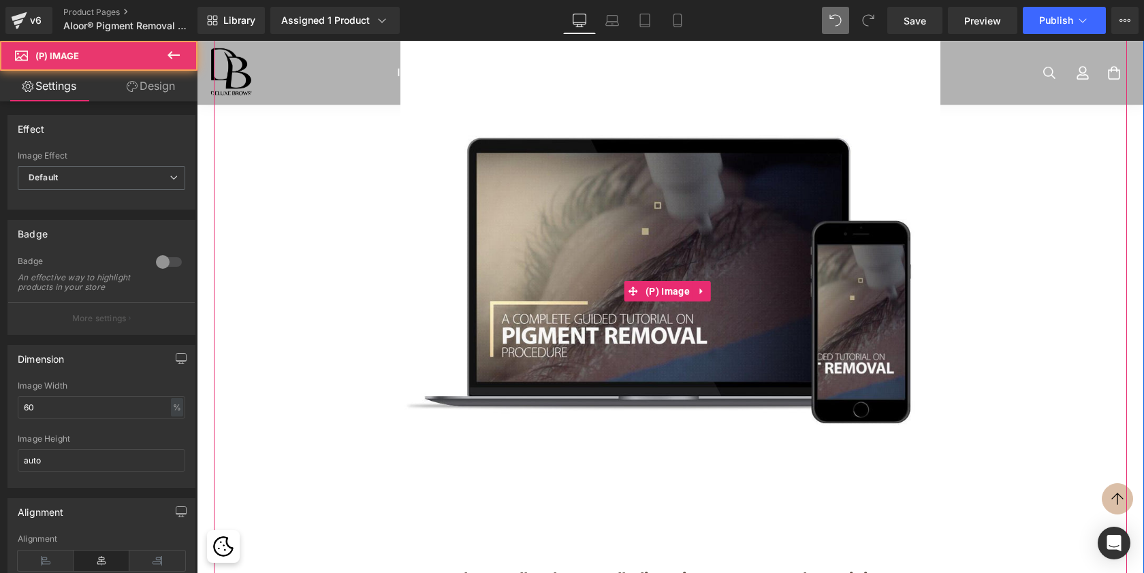
click at [679, 263] on img at bounding box center [670, 292] width 540 height 540
click at [702, 291] on icon at bounding box center [702, 291] width 10 height 10
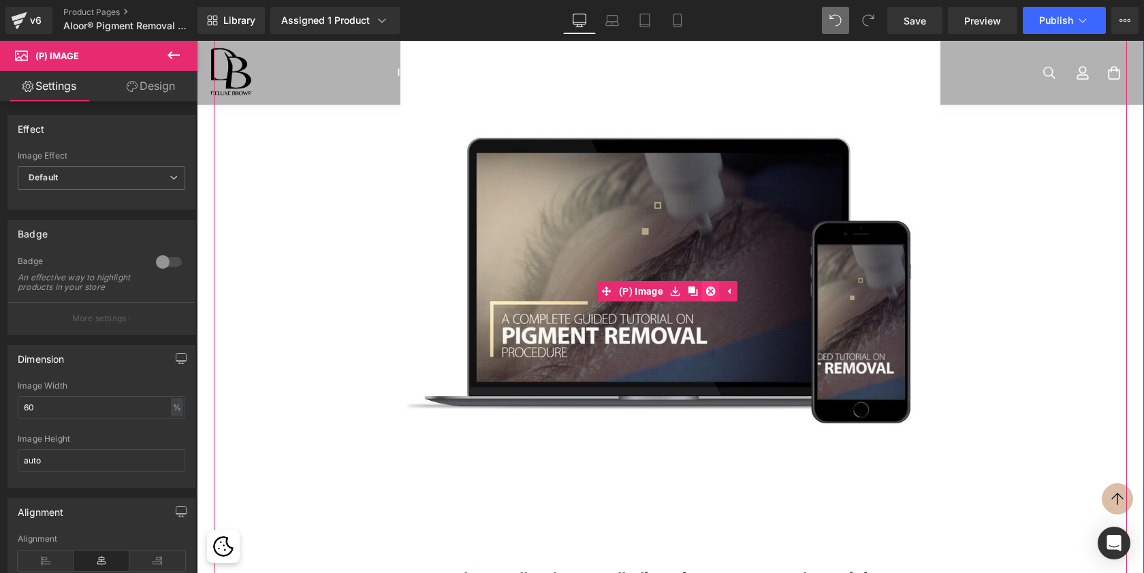
click at [712, 289] on icon at bounding box center [711, 292] width 10 height 10
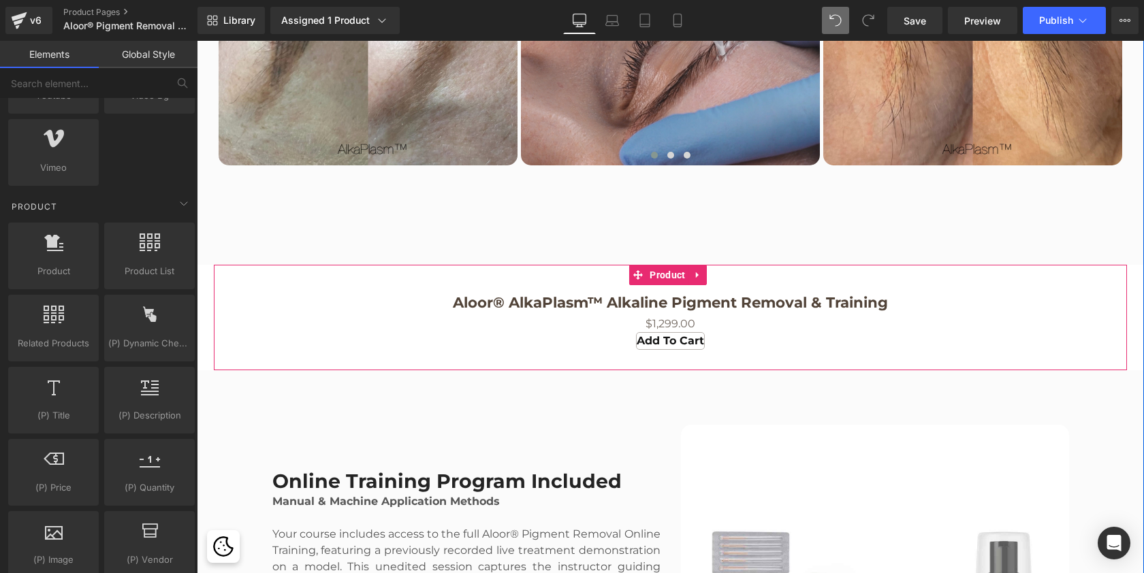
scroll to position [2614, 0]
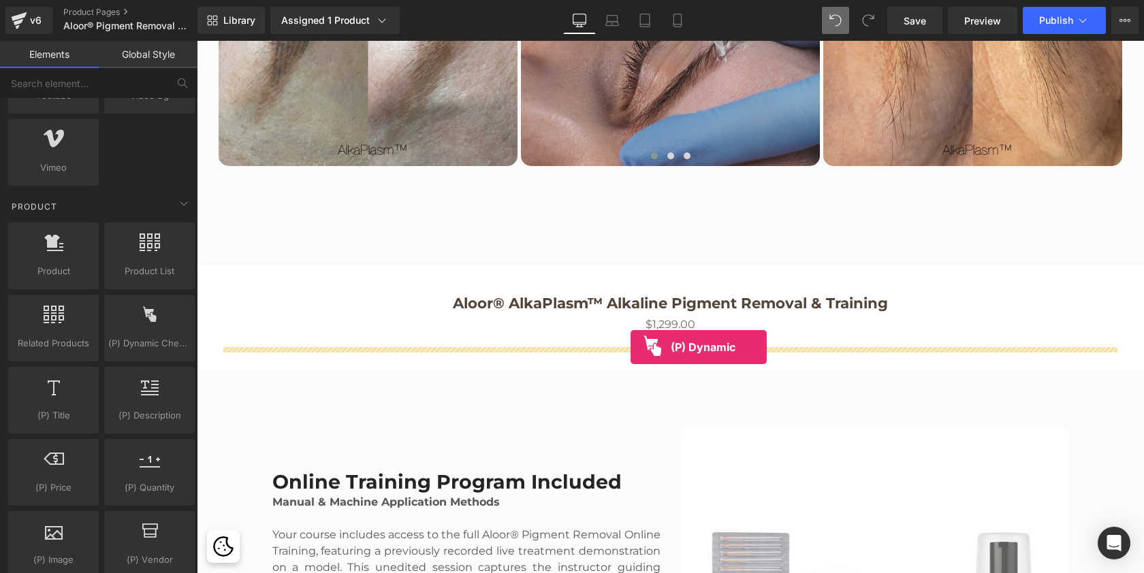
drag, startPoint x: 337, startPoint y: 382, endPoint x: 631, endPoint y: 347, distance: 295.5
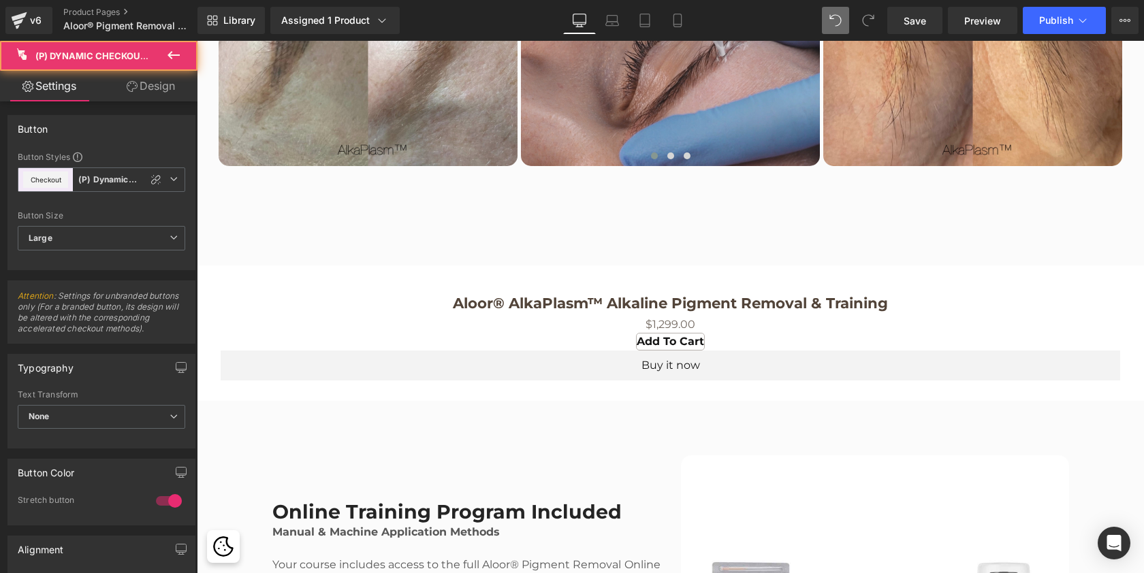
scroll to position [5974, 942]
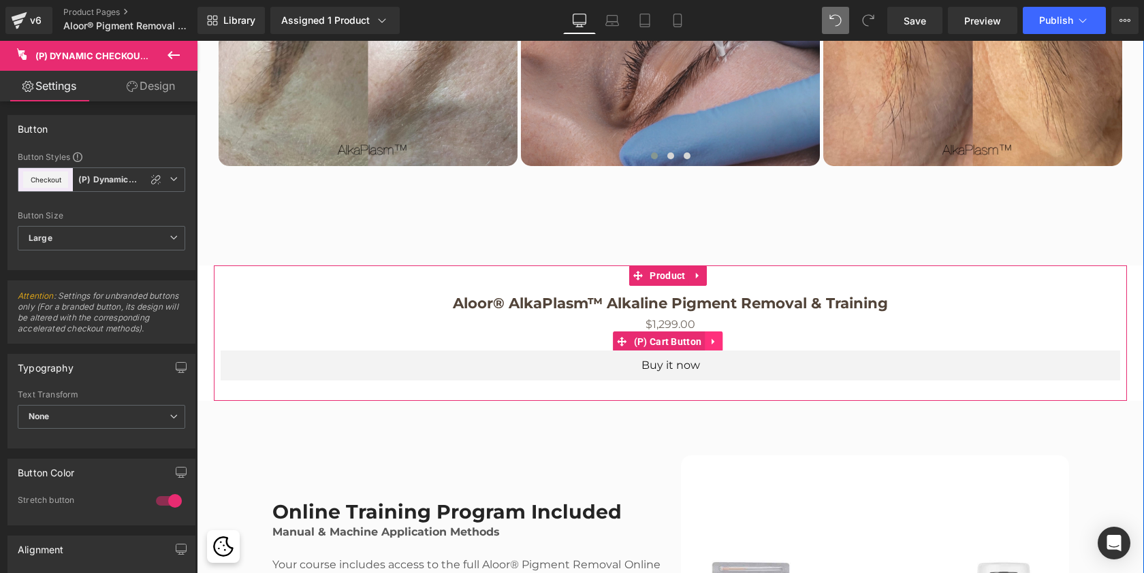
click at [718, 340] on icon at bounding box center [714, 341] width 10 height 10
click at [724, 340] on icon at bounding box center [723, 342] width 10 height 10
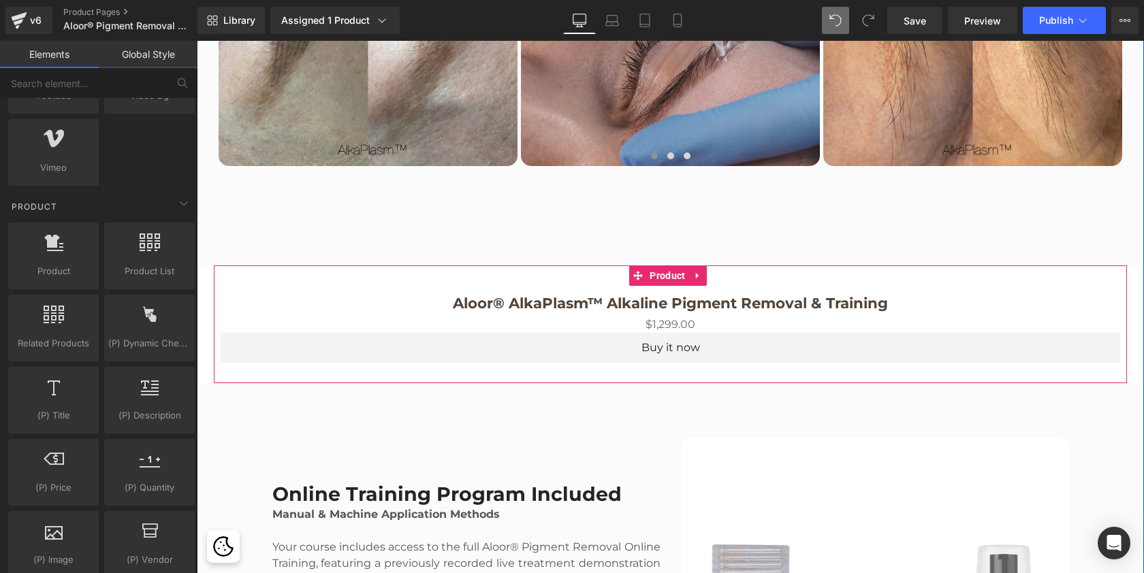
scroll to position [5956, 942]
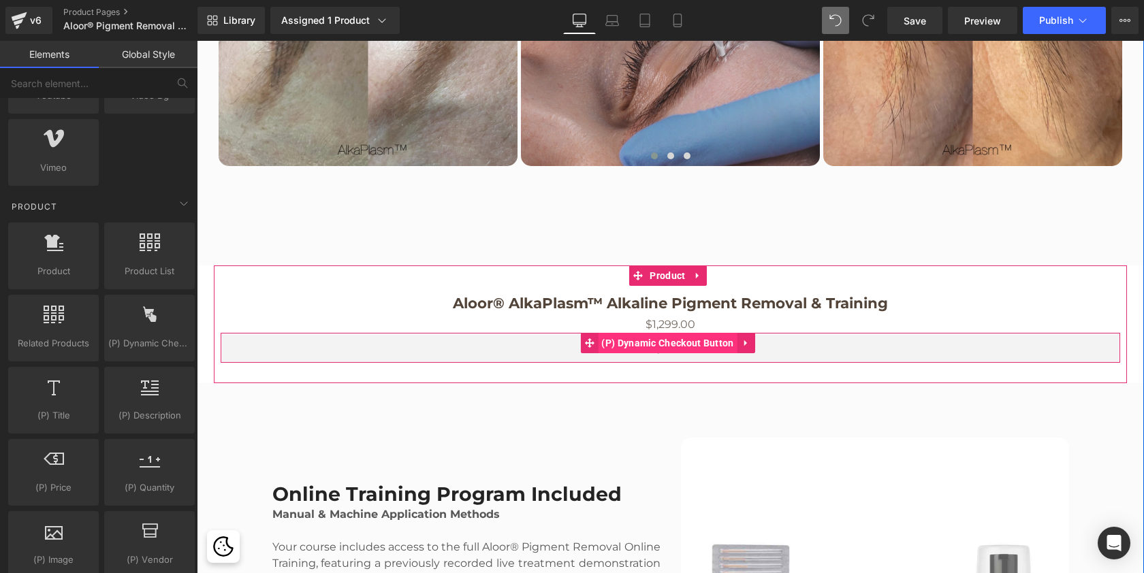
click at [665, 345] on span "(P) Dynamic Checkout Button" at bounding box center [667, 343] width 139 height 20
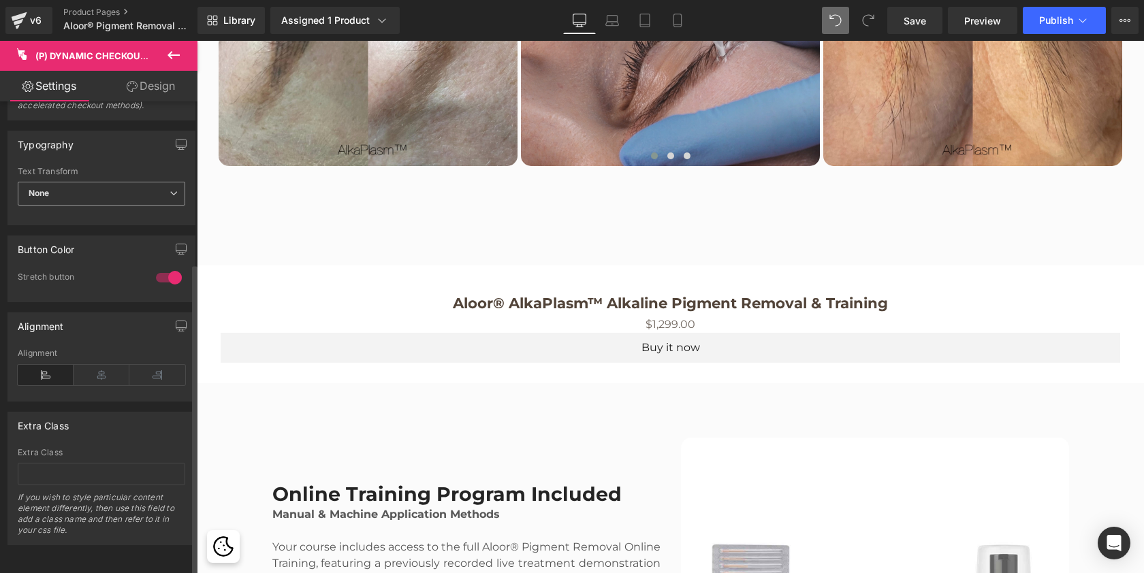
scroll to position [244, 0]
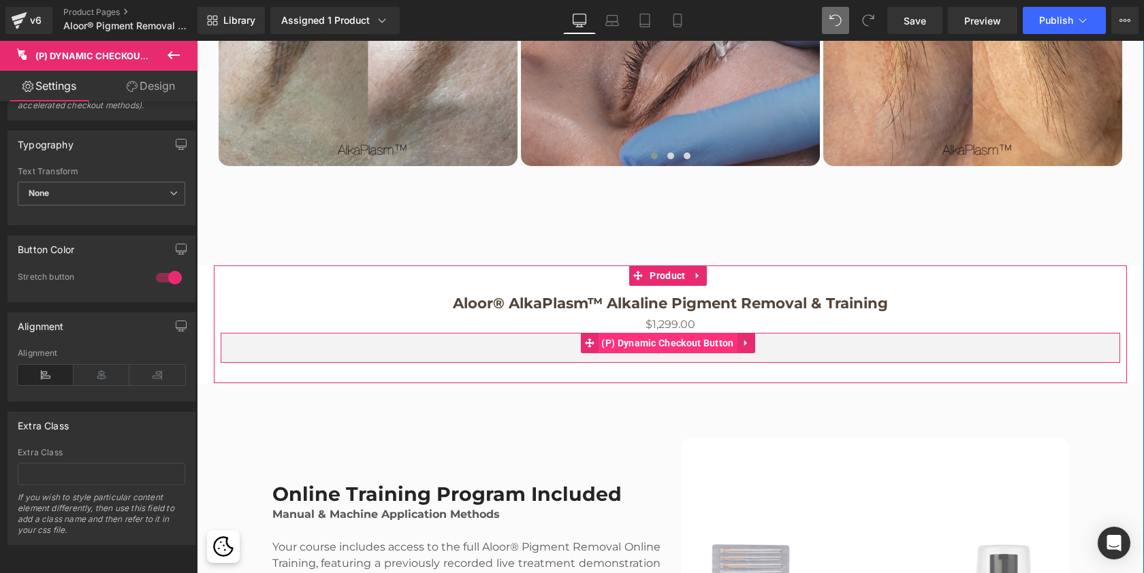
click at [673, 344] on span "(P) Dynamic Checkout Button" at bounding box center [667, 343] width 139 height 20
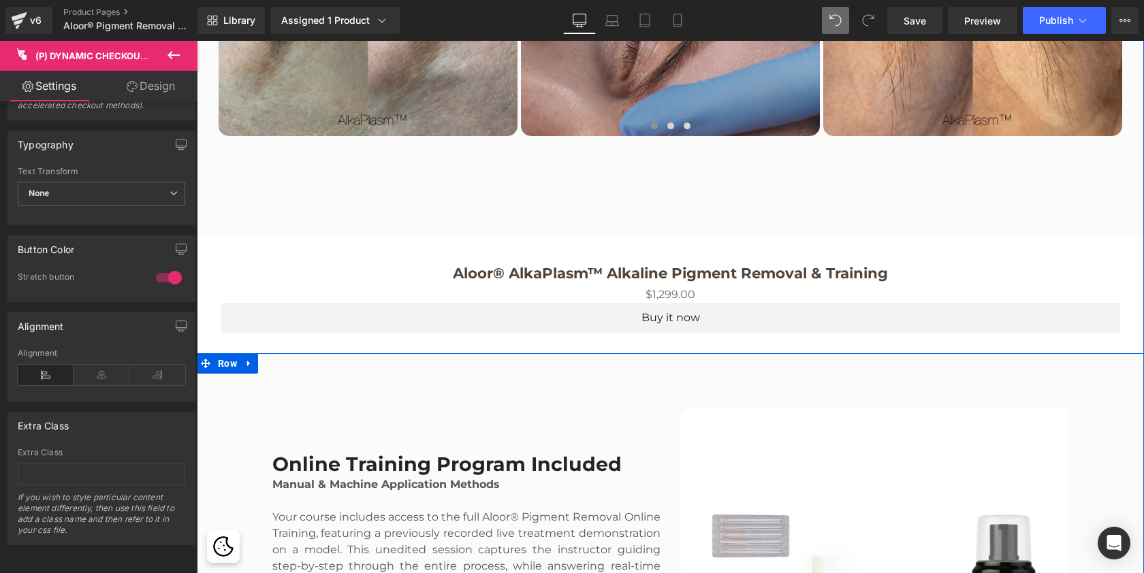
scroll to position [2652, 0]
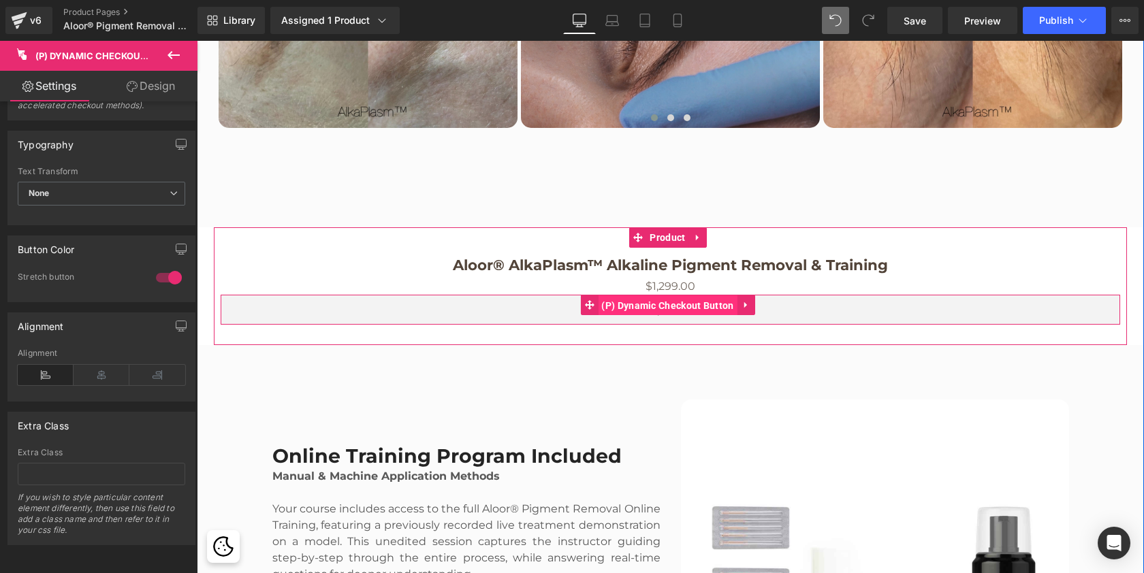
click at [688, 302] on span "(P) Dynamic Checkout Button" at bounding box center [667, 306] width 139 height 20
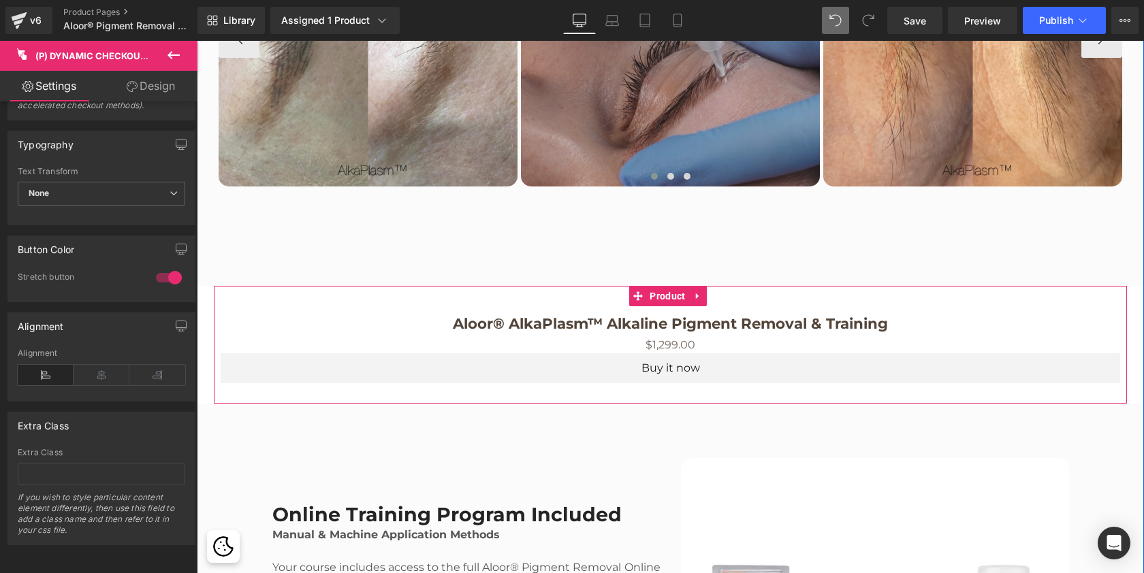
scroll to position [2583, 0]
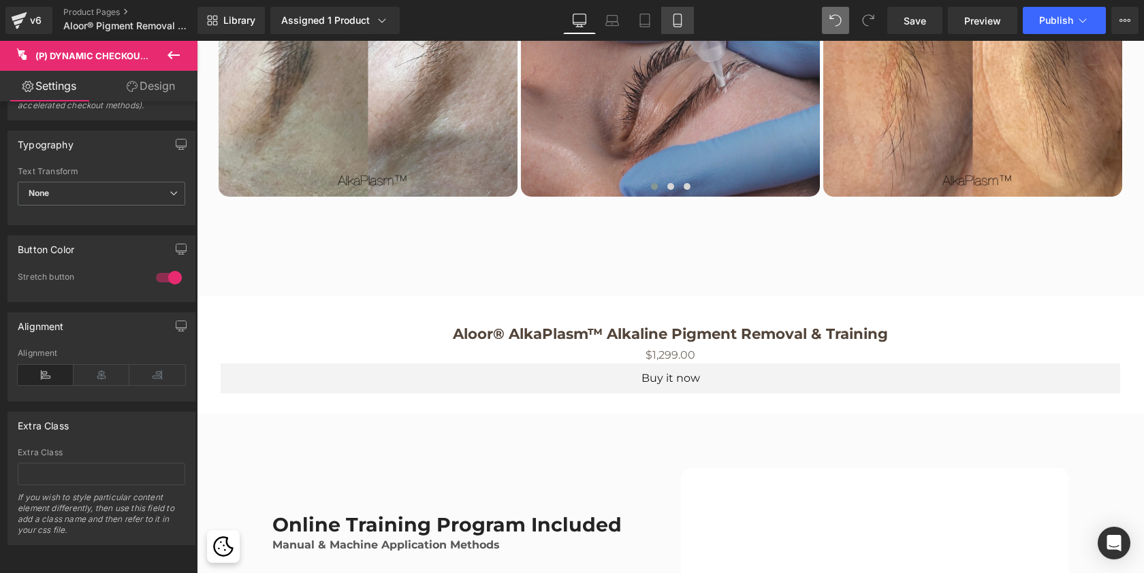
click at [684, 20] on icon at bounding box center [678, 21] width 14 height 14
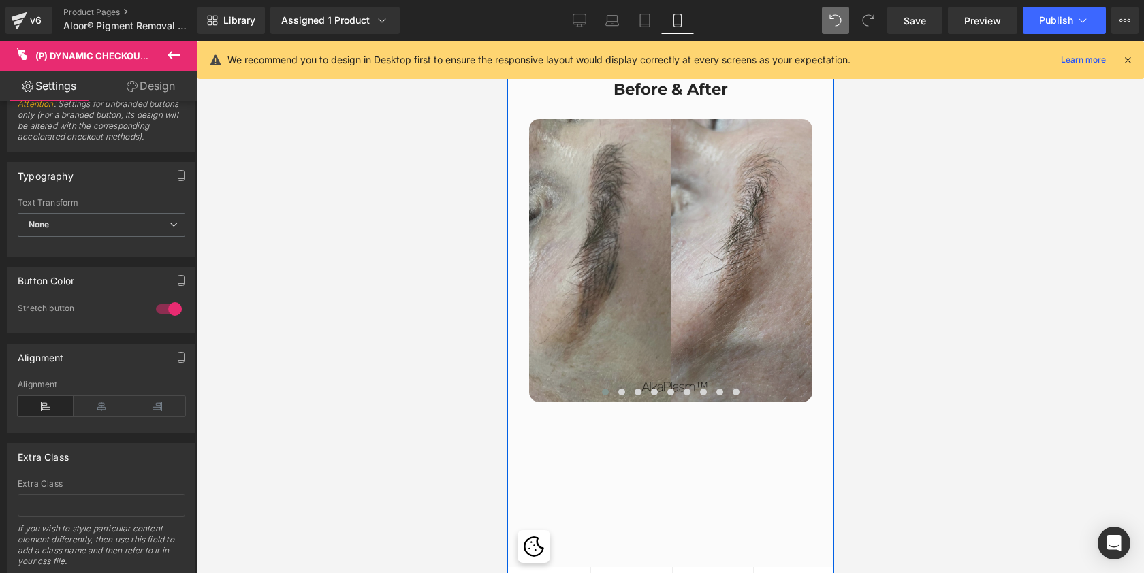
scroll to position [3027, 0]
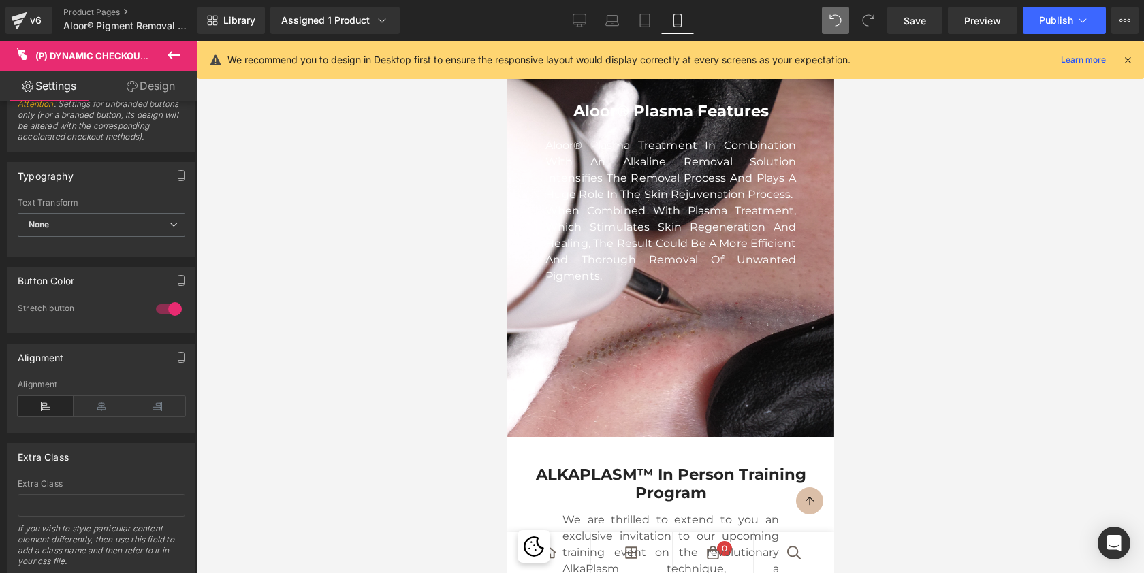
click at [692, 283] on span "Aloor® Plasma Treatment in combination with an Alkaline Removal Solution intens…" at bounding box center [670, 211] width 251 height 144
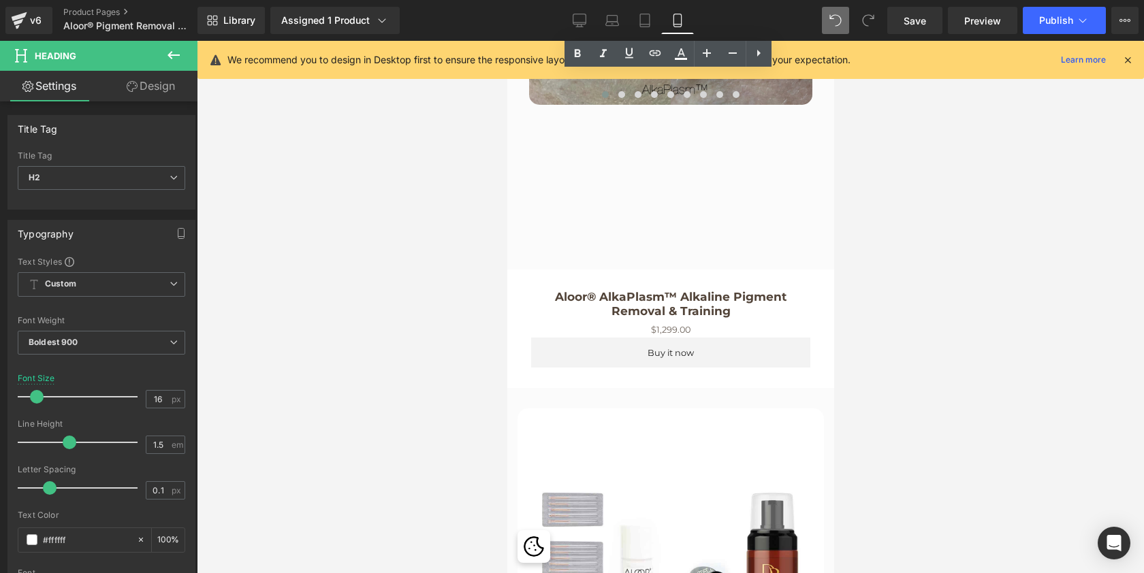
scroll to position [3331, 0]
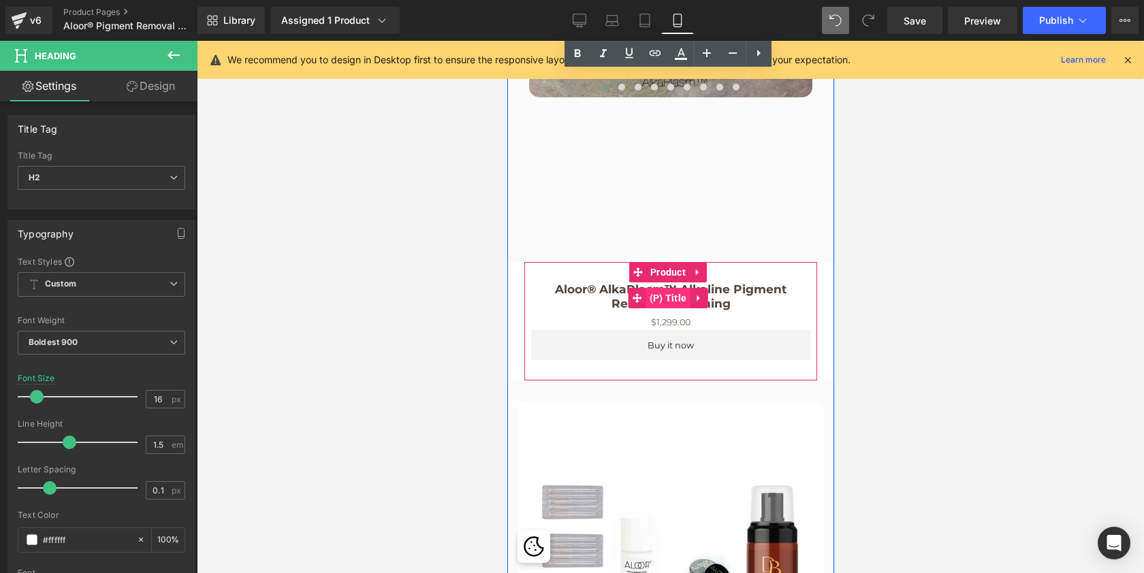
click at [672, 308] on span "(P) Title" at bounding box center [668, 298] width 44 height 20
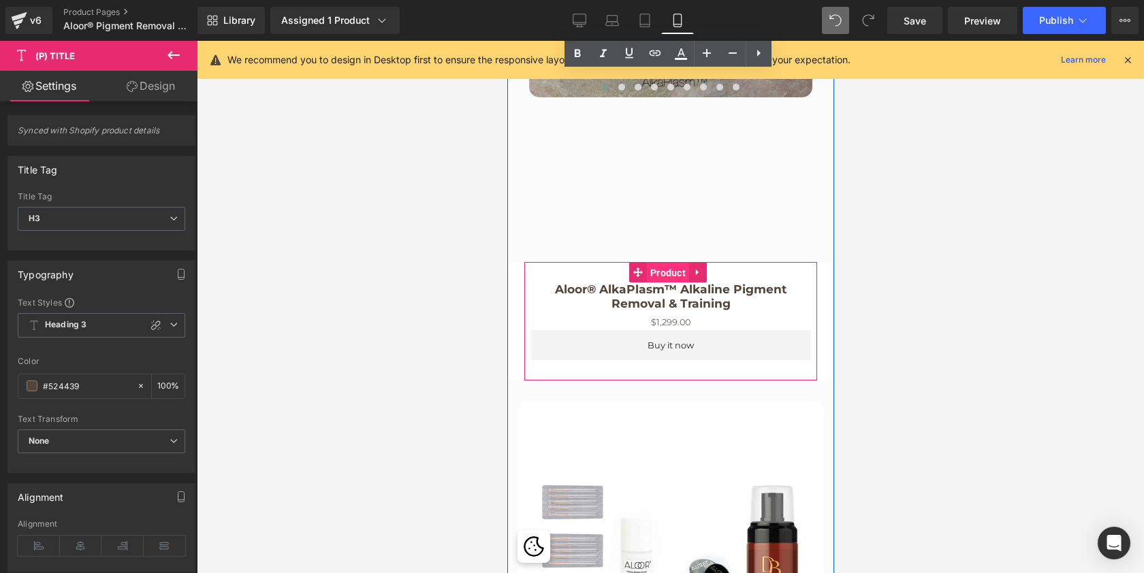
click at [668, 283] on span "Product" at bounding box center [667, 273] width 42 height 20
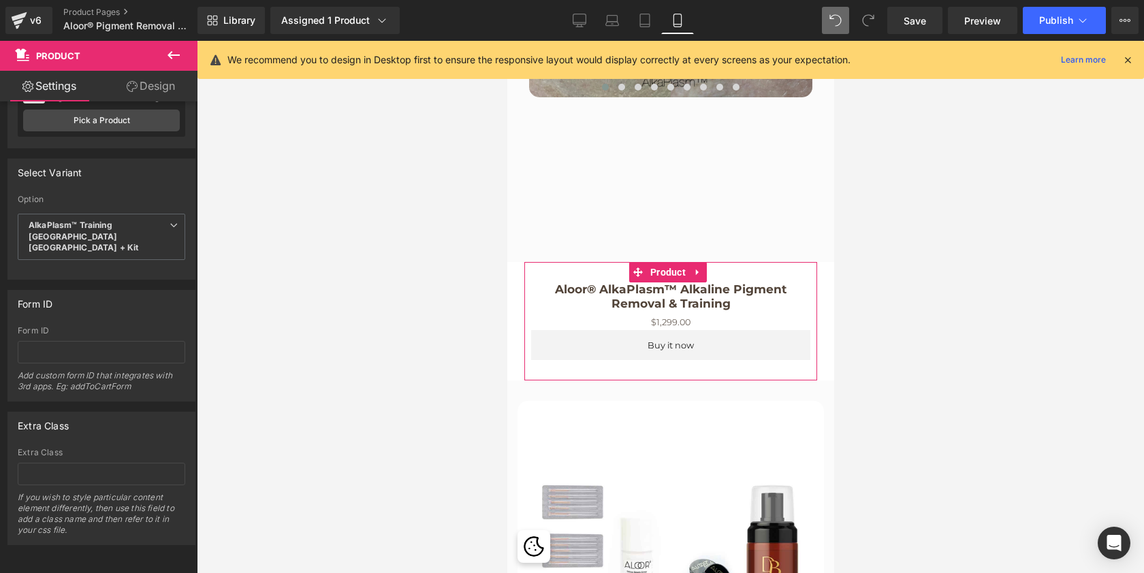
scroll to position [65, 0]
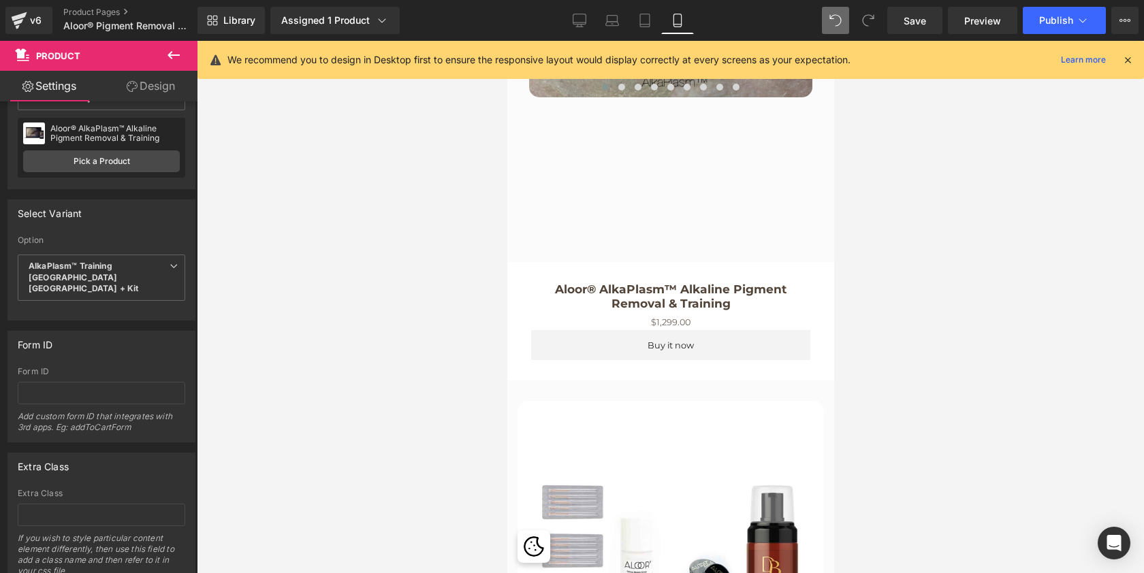
click at [174, 54] on icon at bounding box center [174, 55] width 12 height 8
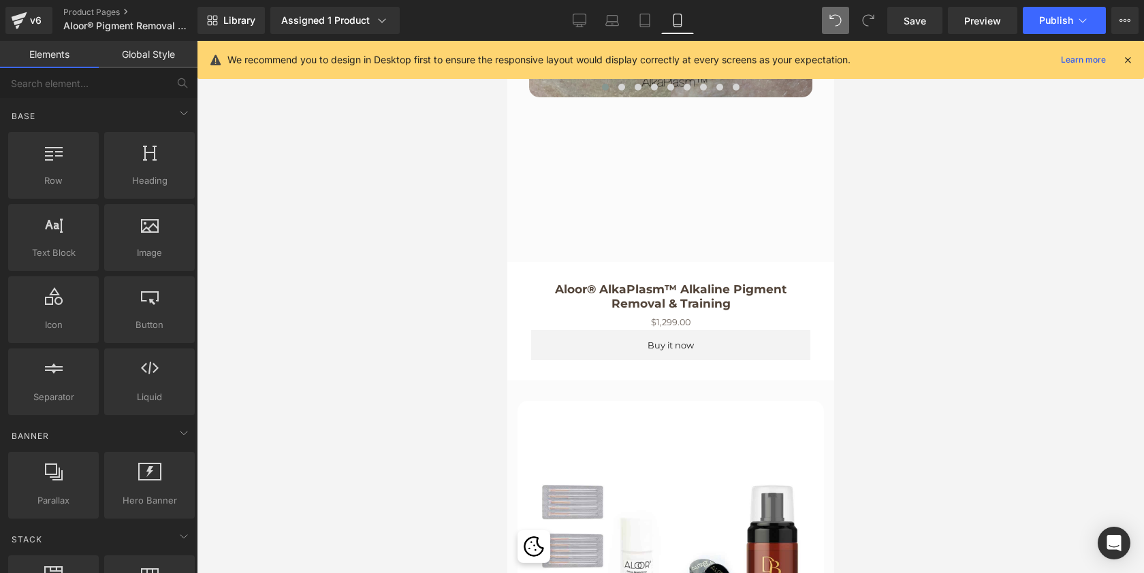
scroll to position [0, 0]
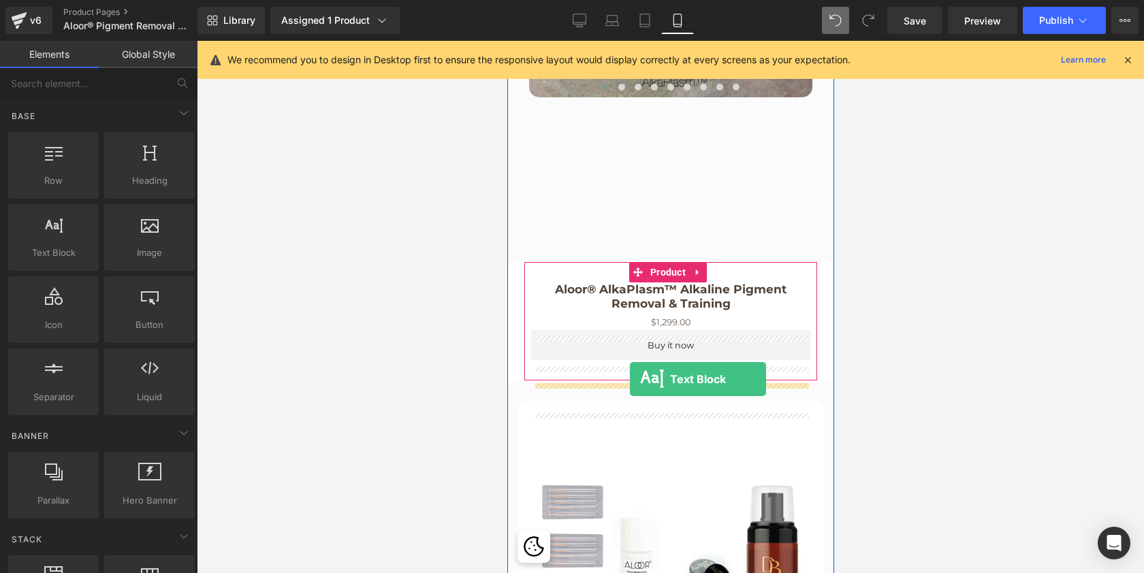
drag, startPoint x: 552, startPoint y: 284, endPoint x: 629, endPoint y: 379, distance: 122.9
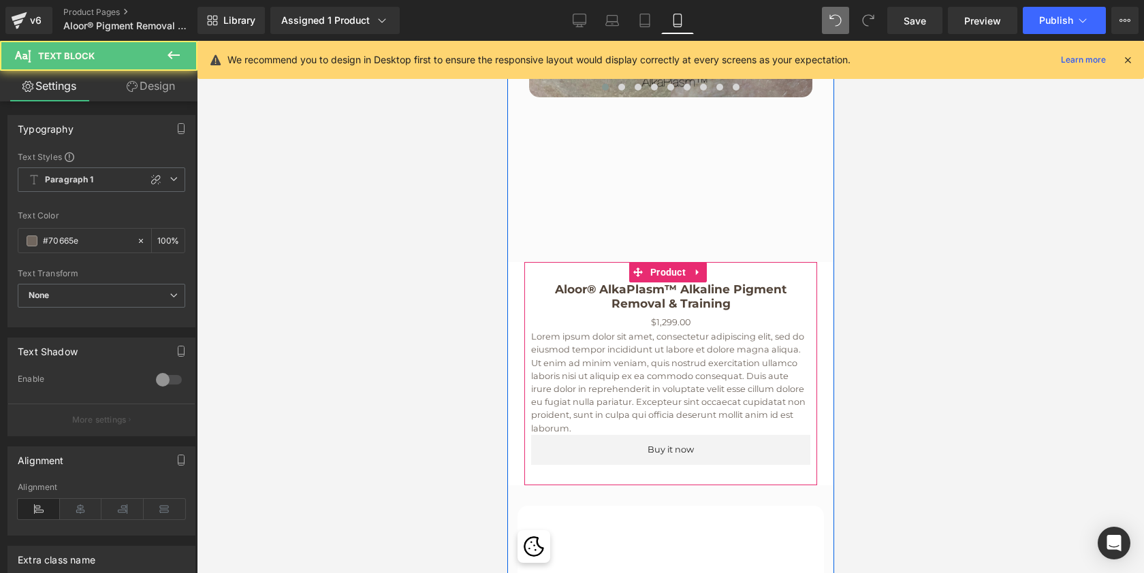
scroll to position [7878, 321]
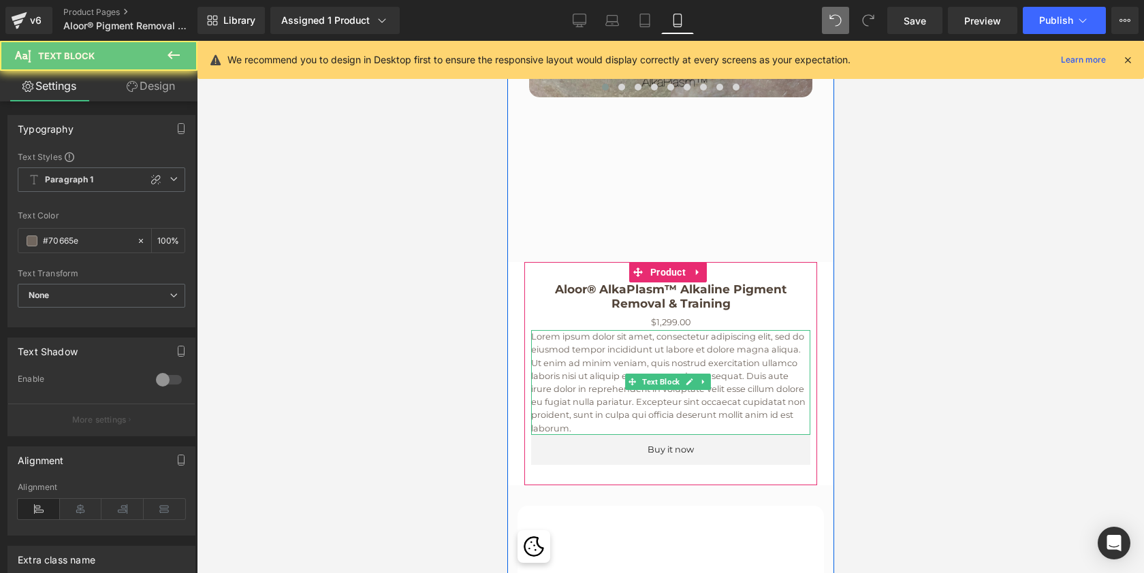
click at [618, 435] on p "Lorem ipsum dolor sit amet, consectetur adipiscing elit, sed do eiusmod tempor …" at bounding box center [669, 382] width 279 height 105
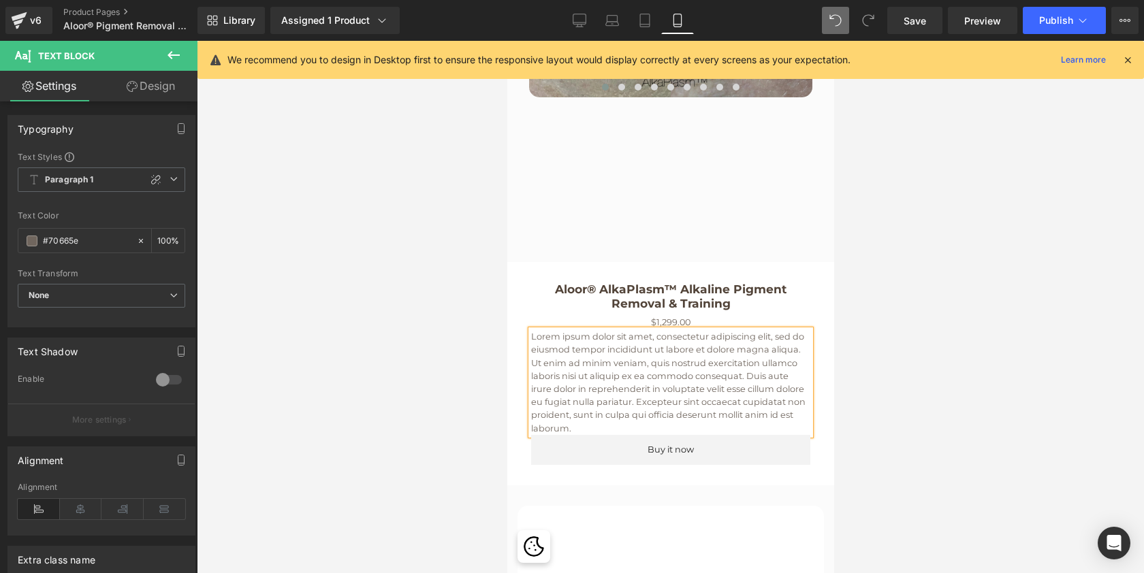
scroll to position [7787, 321]
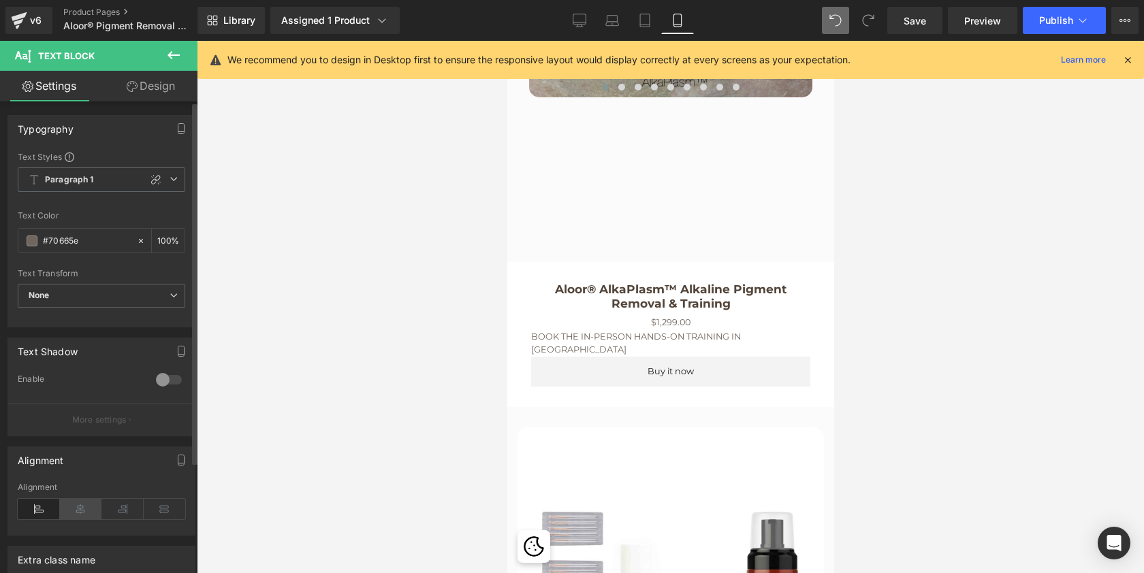
click at [74, 513] on icon at bounding box center [81, 509] width 42 height 20
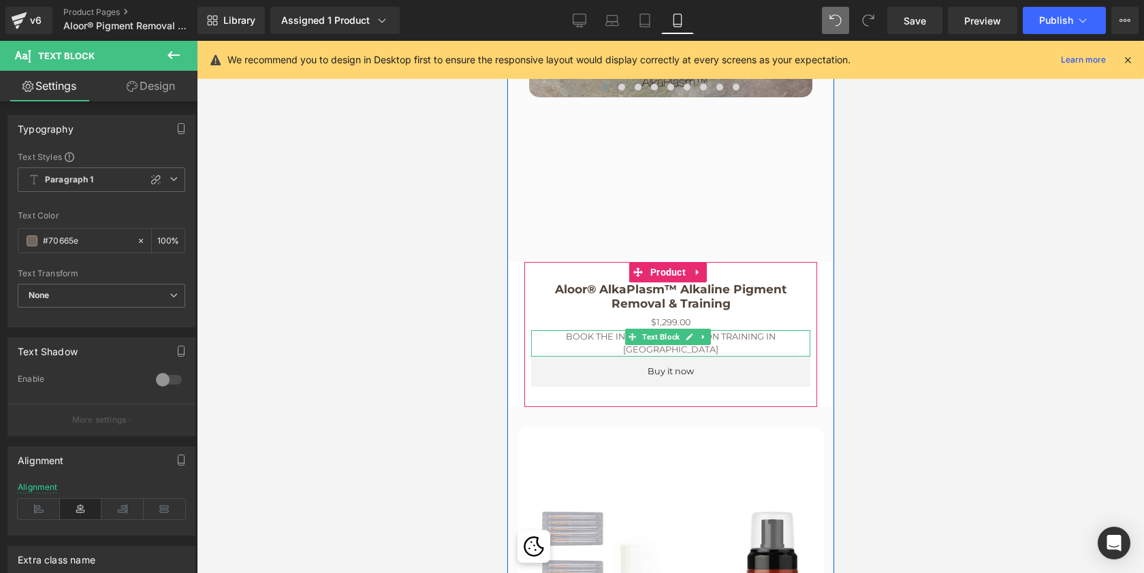
click at [578, 356] on p "BOOK THE IN-PERSON HANDS-ON TRAINING IN MIAMI" at bounding box center [669, 343] width 279 height 26
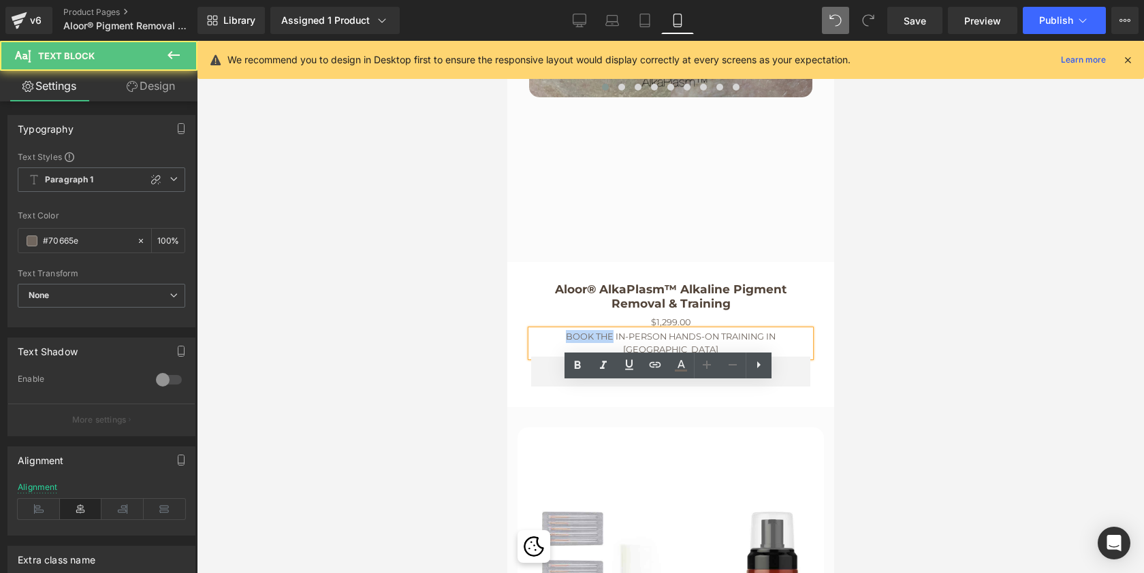
drag, startPoint x: 593, startPoint y: 388, endPoint x: 547, endPoint y: 385, distance: 45.7
click at [547, 356] on p "BOOK THE IN-PERSON HANDS-ON TRAINING IN MIAMI" at bounding box center [669, 343] width 279 height 26
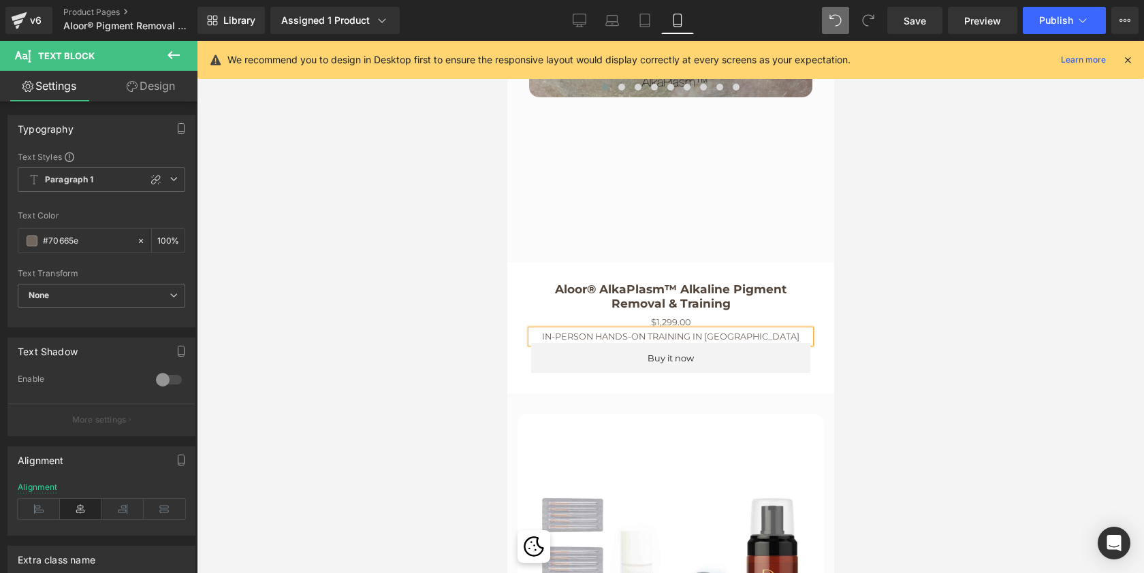
click at [782, 343] on p "IN-PERSON HANDS-ON TRAINING IN MIAMI" at bounding box center [669, 336] width 279 height 13
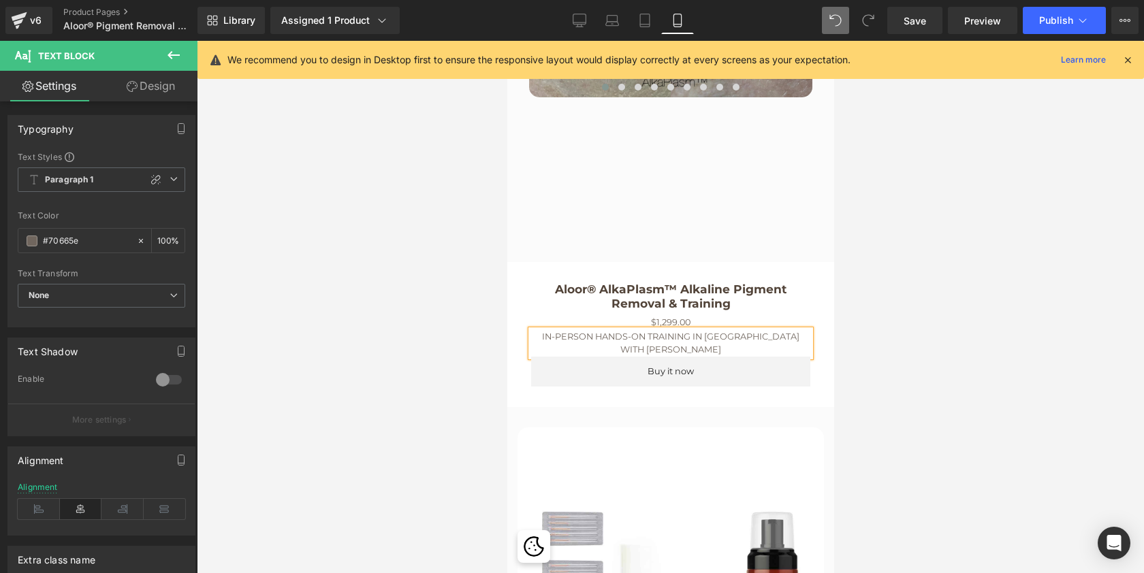
scroll to position [7800, 321]
click at [752, 356] on p "IN-PERSON HANDS-ON TRAINING IN MIAMI WITH ALEKSANDRA MANIUSE" at bounding box center [669, 343] width 279 height 26
click at [856, 362] on div at bounding box center [670, 307] width 947 height 533
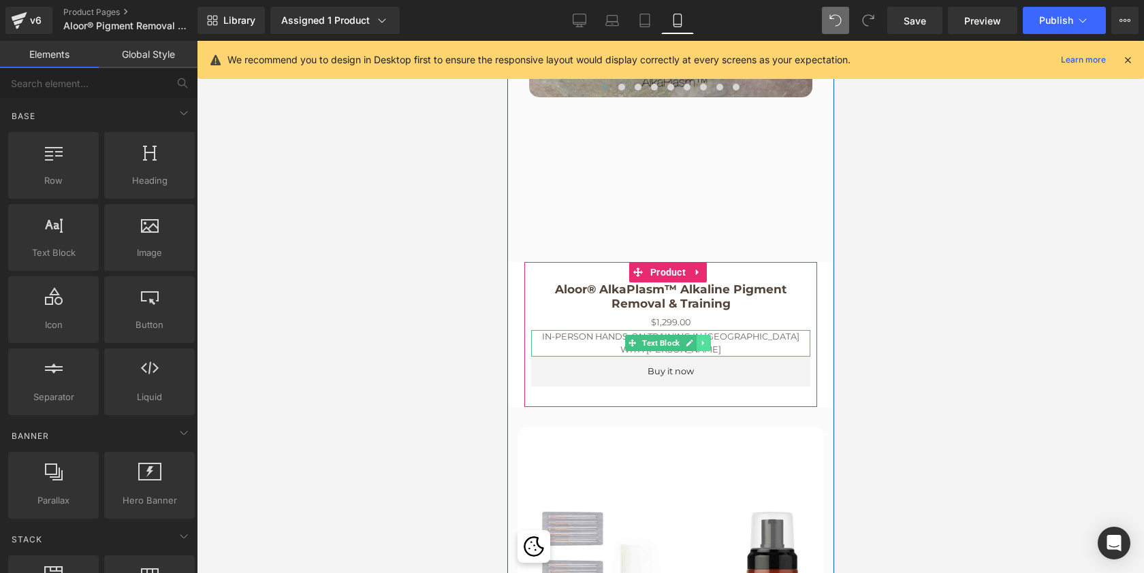
click at [706, 347] on icon at bounding box center [702, 343] width 7 height 8
click at [699, 347] on icon at bounding box center [695, 343] width 7 height 7
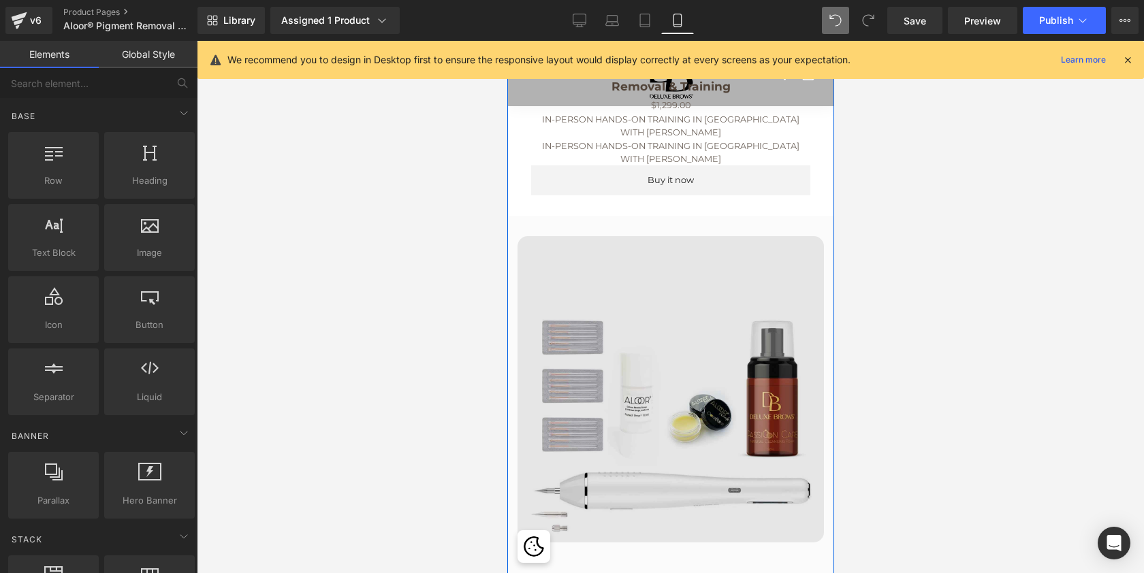
scroll to position [3513, 0]
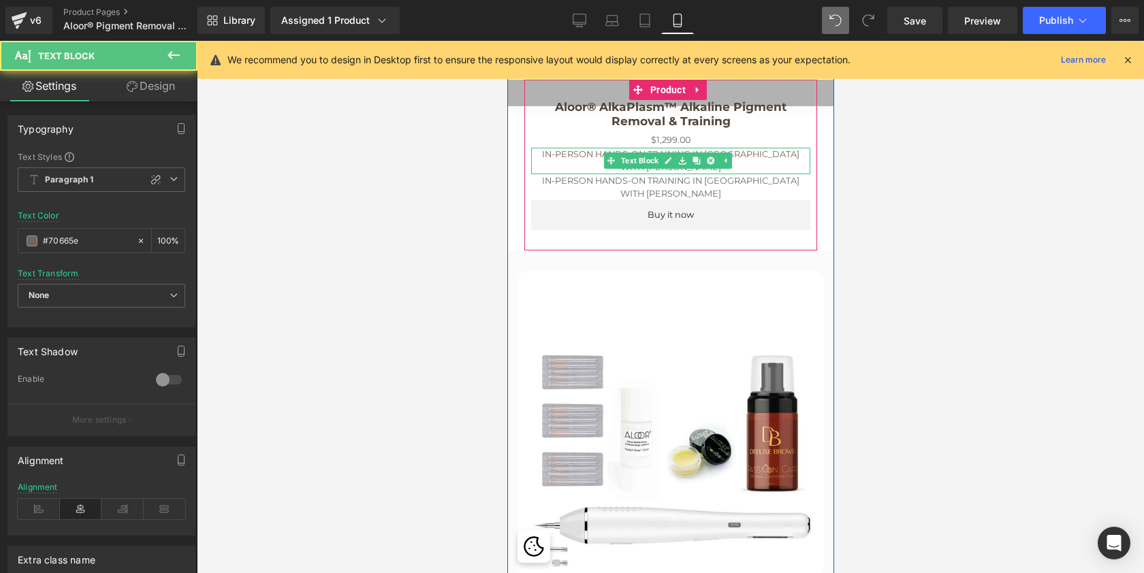
drag, startPoint x: 752, startPoint y: 218, endPoint x: 558, endPoint y: 211, distance: 194.2
click at [558, 174] on div "IN-PERSON HANDS-ON TRAINING IN MIAMI WITH ALEKSANDRA MANIUSE" at bounding box center [669, 161] width 279 height 26
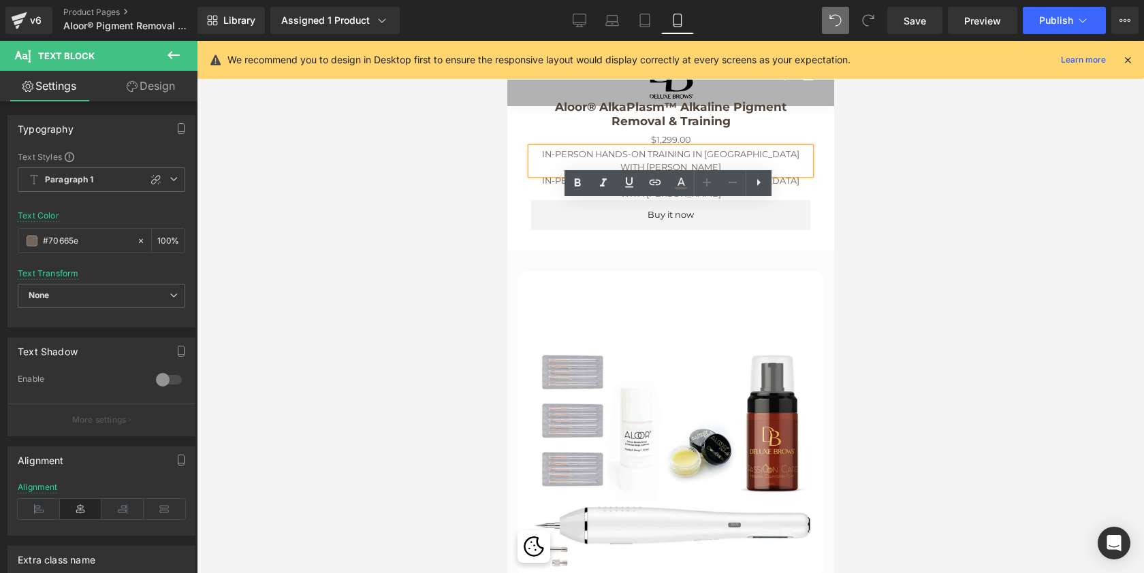
click at [748, 161] on p "IN-PERSON HANDS-ON TRAINING IN MIAMI" at bounding box center [669, 154] width 279 height 13
click at [595, 174] on p "WITH ALEKSANDRA MANIUSE" at bounding box center [669, 167] width 279 height 13
drag, startPoint x: 595, startPoint y: 221, endPoint x: 744, endPoint y: 222, distance: 148.5
click at [744, 174] on p "WITH ALEKSANDRA MANIUSE" at bounding box center [669, 167] width 279 height 13
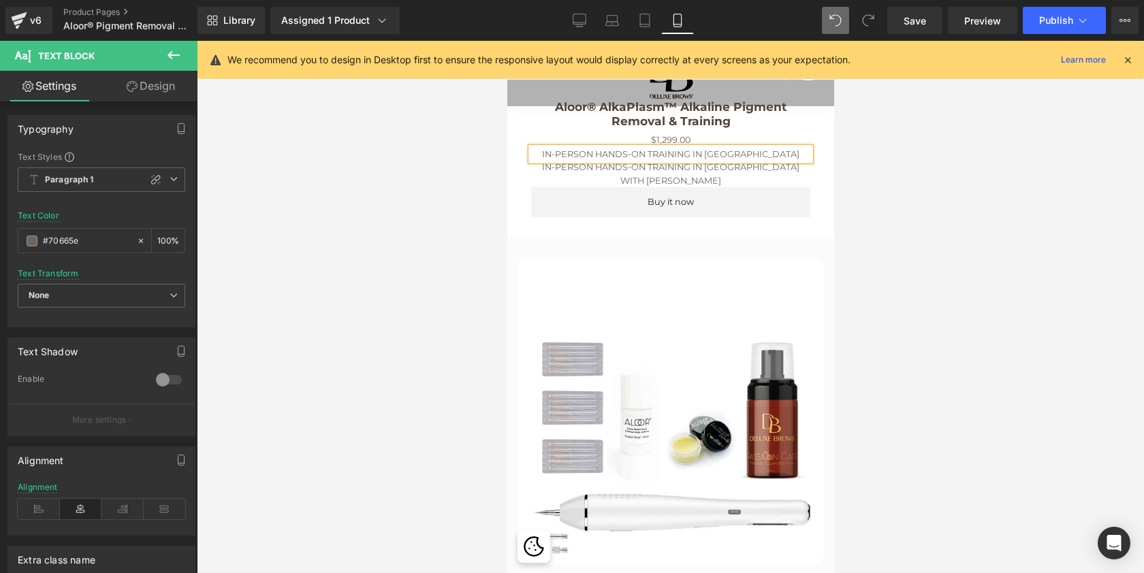
scroll to position [7813, 321]
click at [586, 174] on p "IN-PERSON HANDS-ON TRAINING IN MIAMI" at bounding box center [669, 167] width 279 height 13
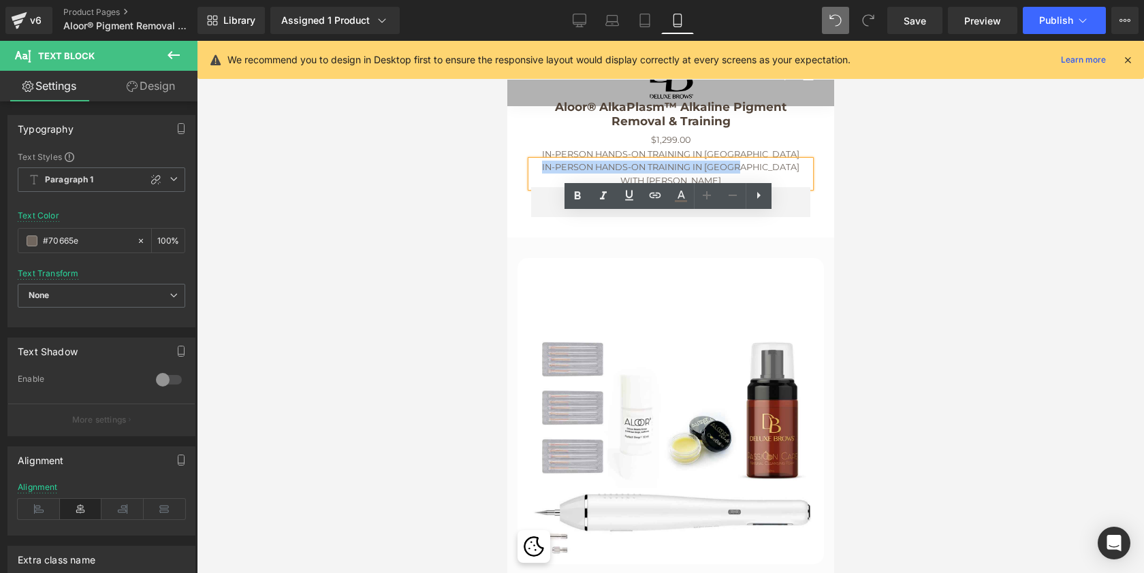
drag, startPoint x: 571, startPoint y: 221, endPoint x: 787, endPoint y: 221, distance: 215.9
click at [787, 174] on p "IN-PERSON HANDS-ON TRAINING IN MIAMI" at bounding box center [669, 167] width 279 height 13
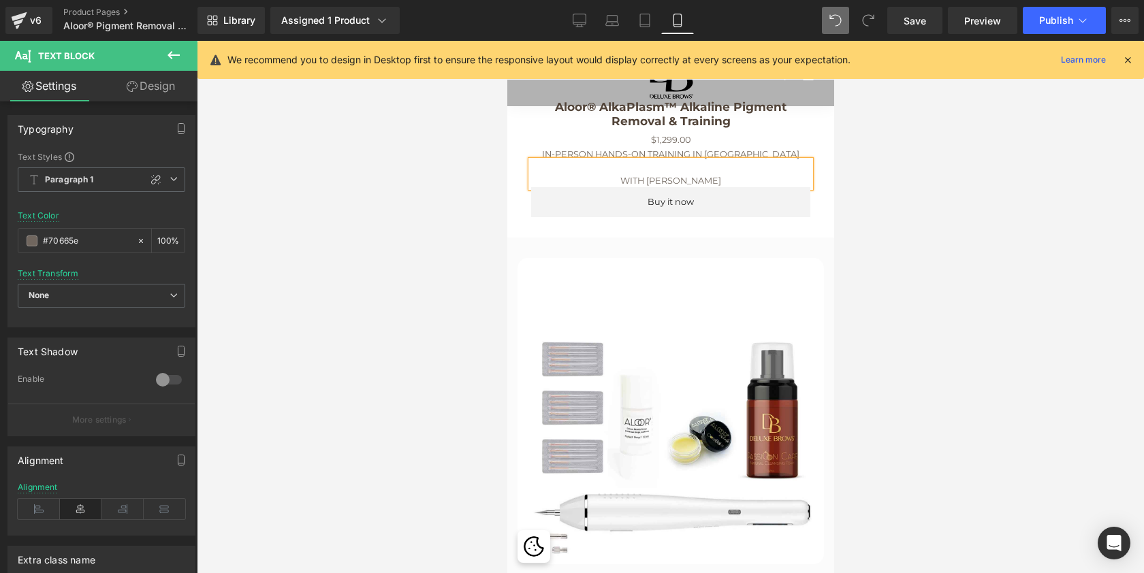
click at [601, 187] on p "WITH ALEKSANDRA MANIUSE" at bounding box center [669, 180] width 279 height 13
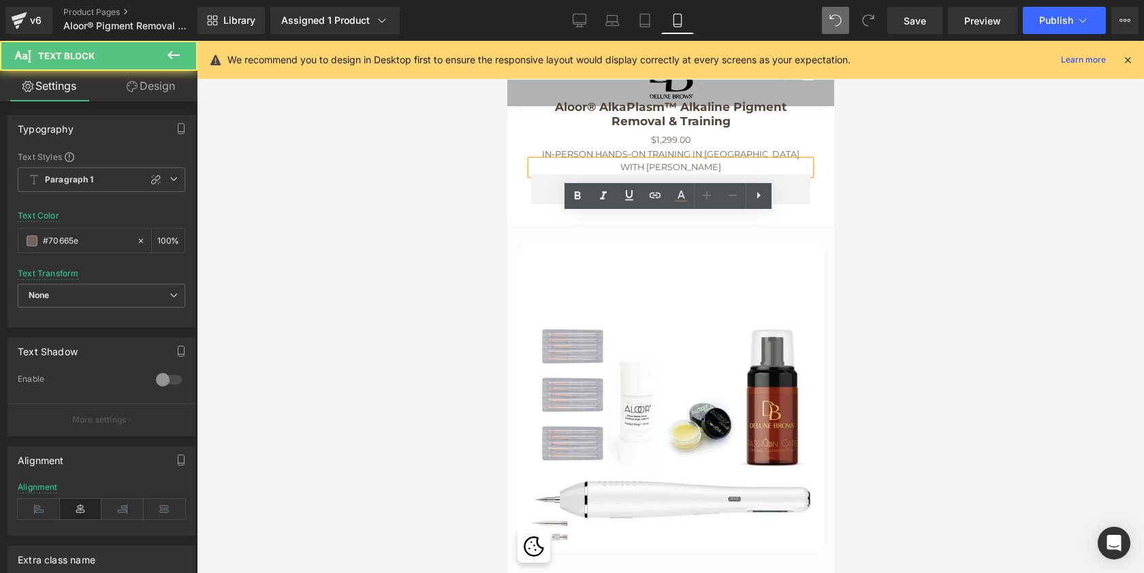
scroll to position [7800, 321]
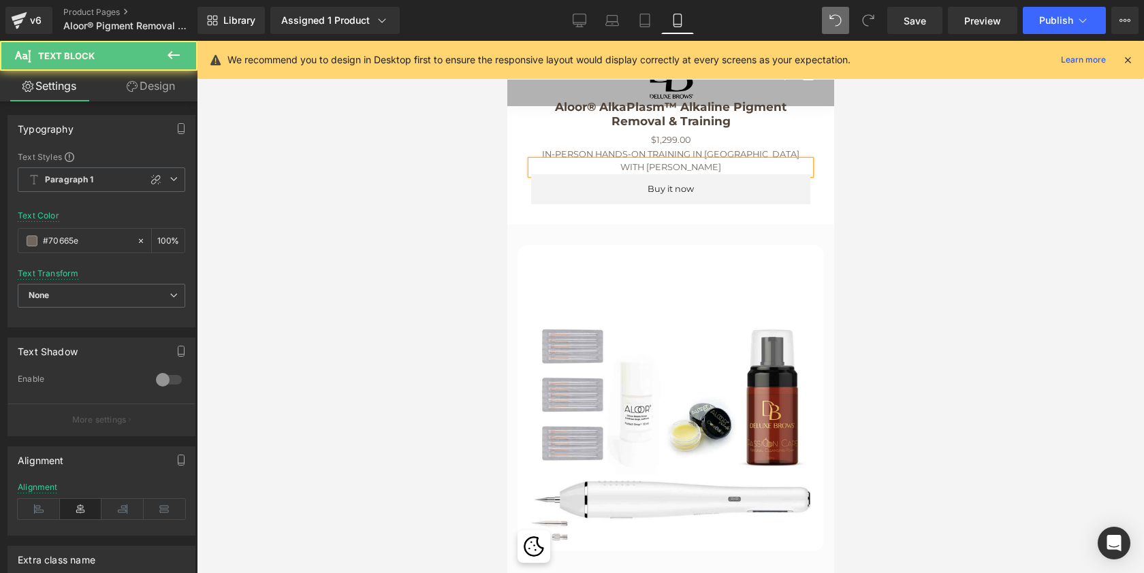
drag, startPoint x: 737, startPoint y: 219, endPoint x: 533, endPoint y: 219, distance: 204.3
click at [533, 174] on p "WITH ALEKSANDRA MANIUSE" at bounding box center [669, 167] width 279 height 13
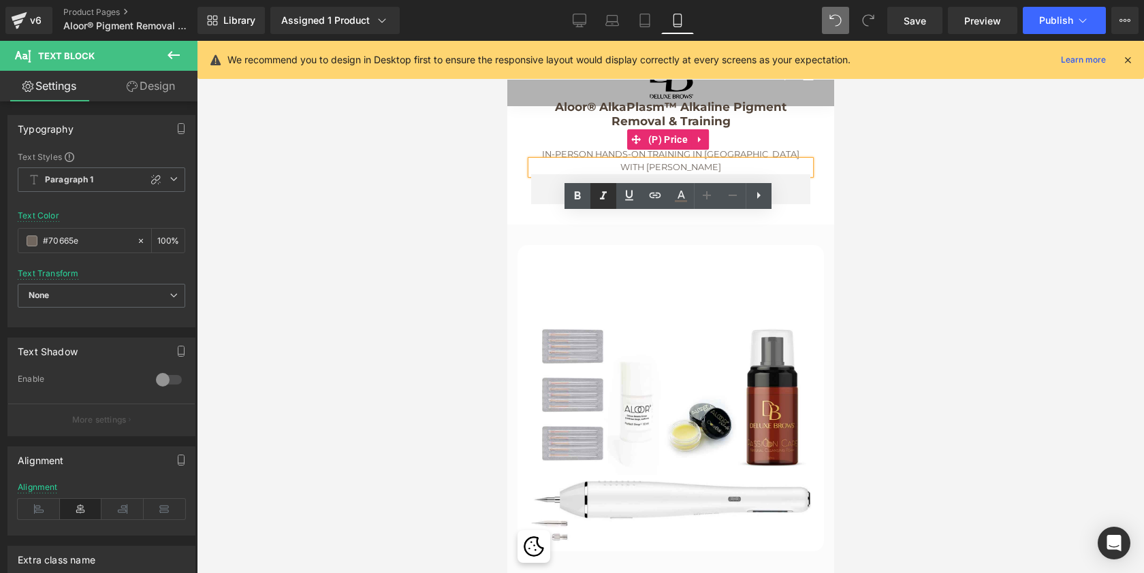
click at [608, 194] on icon at bounding box center [603, 196] width 16 height 16
click at [870, 225] on div at bounding box center [670, 307] width 947 height 533
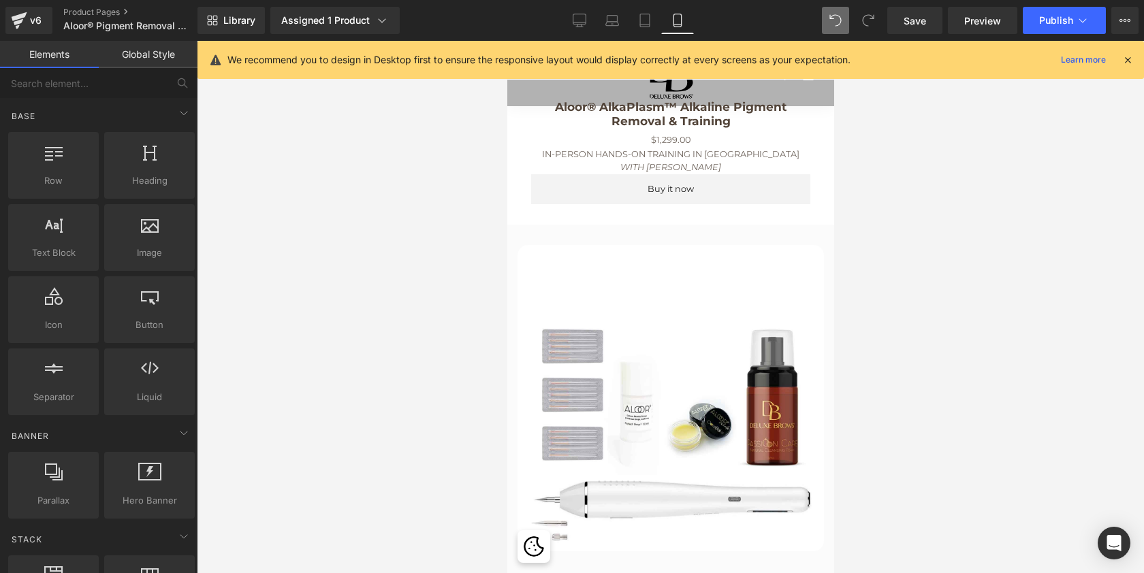
click at [901, 165] on div at bounding box center [670, 307] width 947 height 533
click at [882, 229] on div at bounding box center [670, 307] width 947 height 533
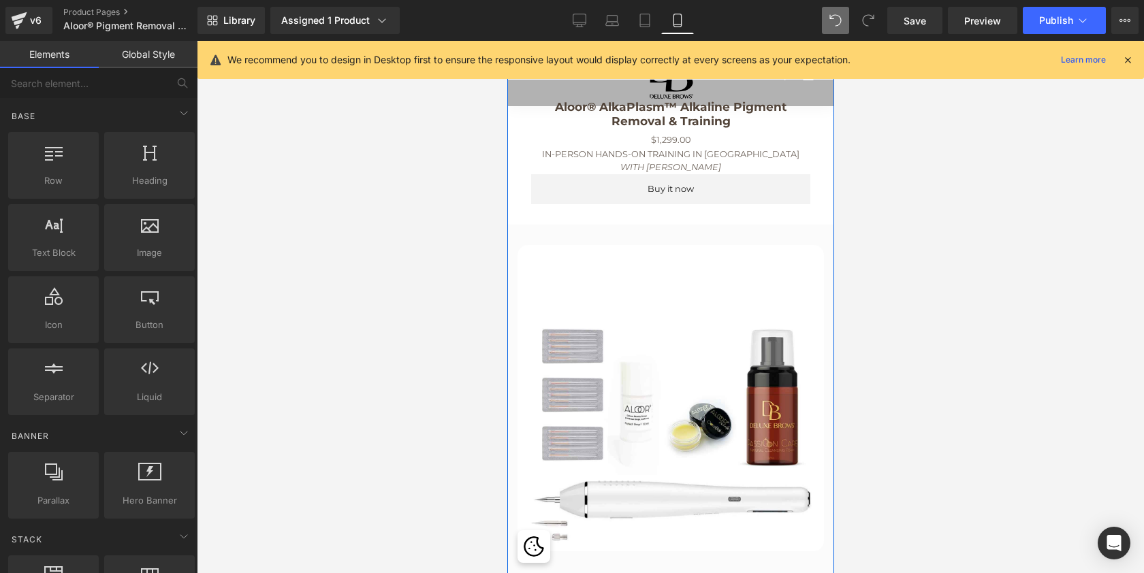
click at [814, 257] on div "ALKAPLASM™ In Person Training Program Heading We are thrilled to extend to you …" at bounding box center [669, 245] width 313 height 2622
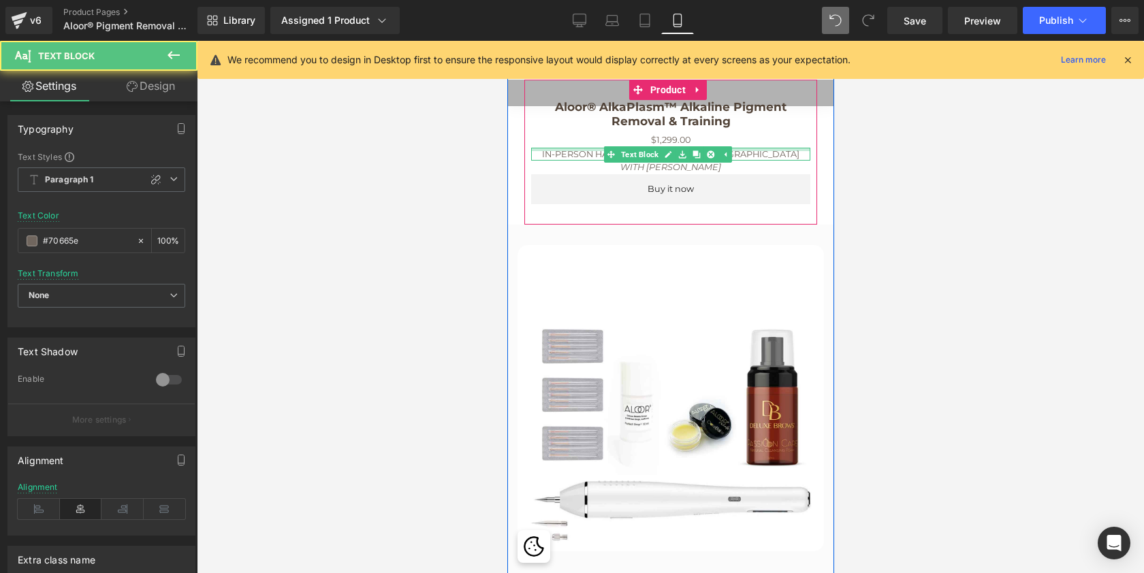
click at [734, 151] on div at bounding box center [669, 149] width 279 height 3
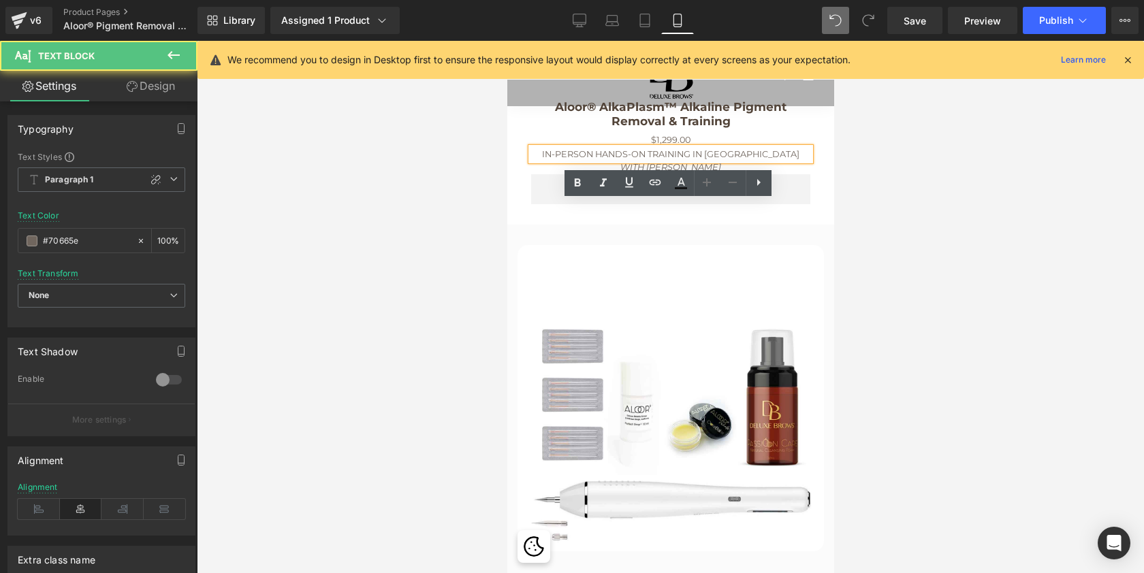
click at [735, 161] on p "IN-PERSON HANDS-ON TRAINING IN MIAMI" at bounding box center [669, 154] width 279 height 13
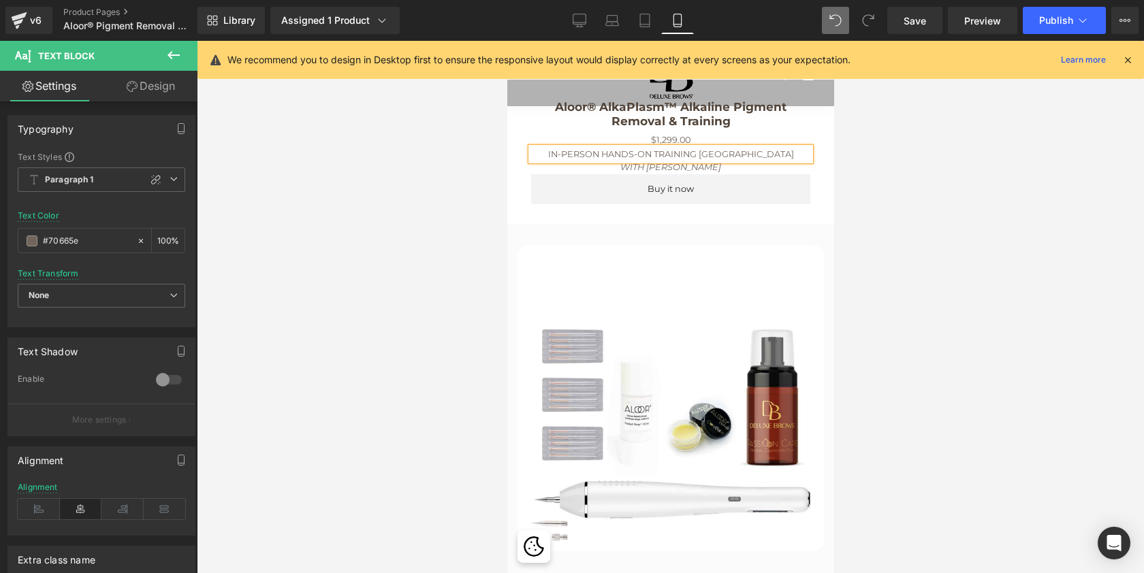
click at [963, 266] on div at bounding box center [670, 307] width 947 height 533
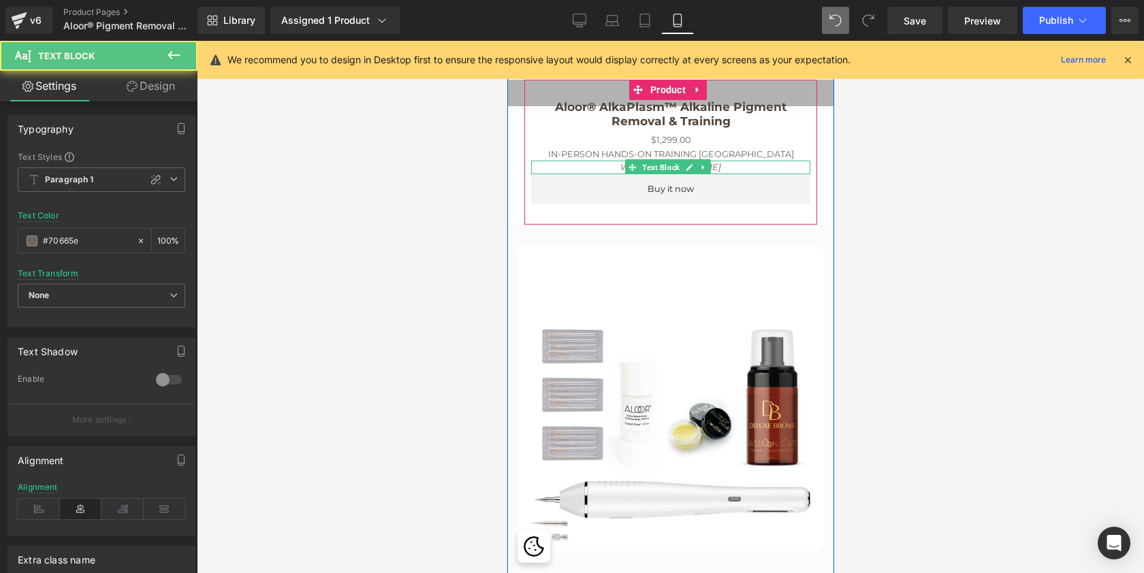
click at [720, 172] on icon "WITH ALEKSANDRA MANIUSE" at bounding box center [670, 167] width 101 height 10
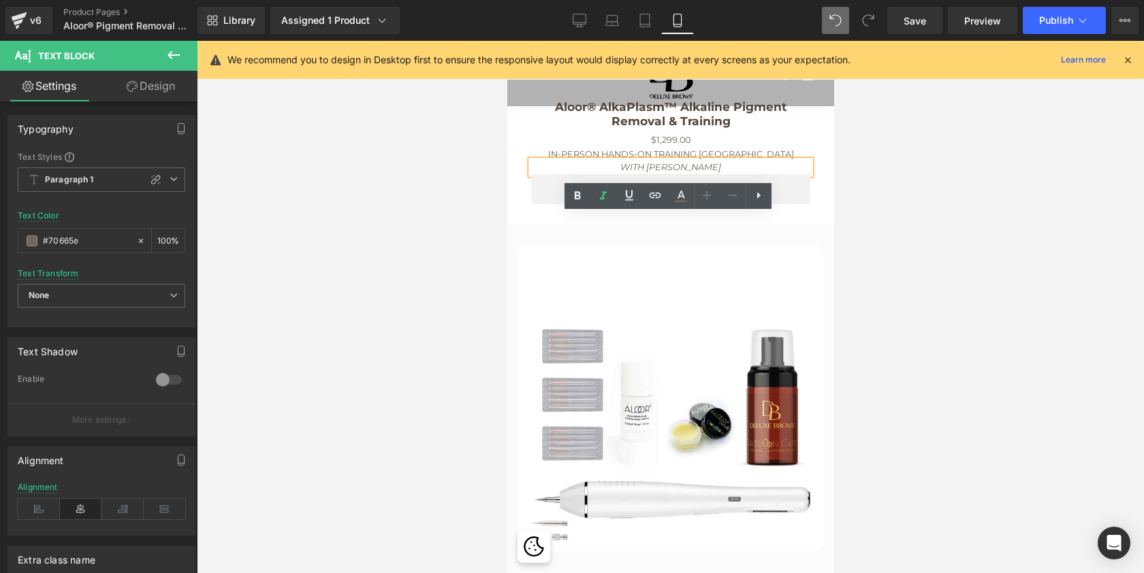
drag, startPoint x: 739, startPoint y: 222, endPoint x: 567, endPoint y: 219, distance: 171.6
click at [567, 174] on p "WITH ALEKSANDRA MANIUSE" at bounding box center [669, 167] width 279 height 13
click at [763, 174] on p "WITH ALEKSANDRA MANIUSE" at bounding box center [669, 167] width 279 height 13
click at [847, 227] on div at bounding box center [670, 307] width 947 height 533
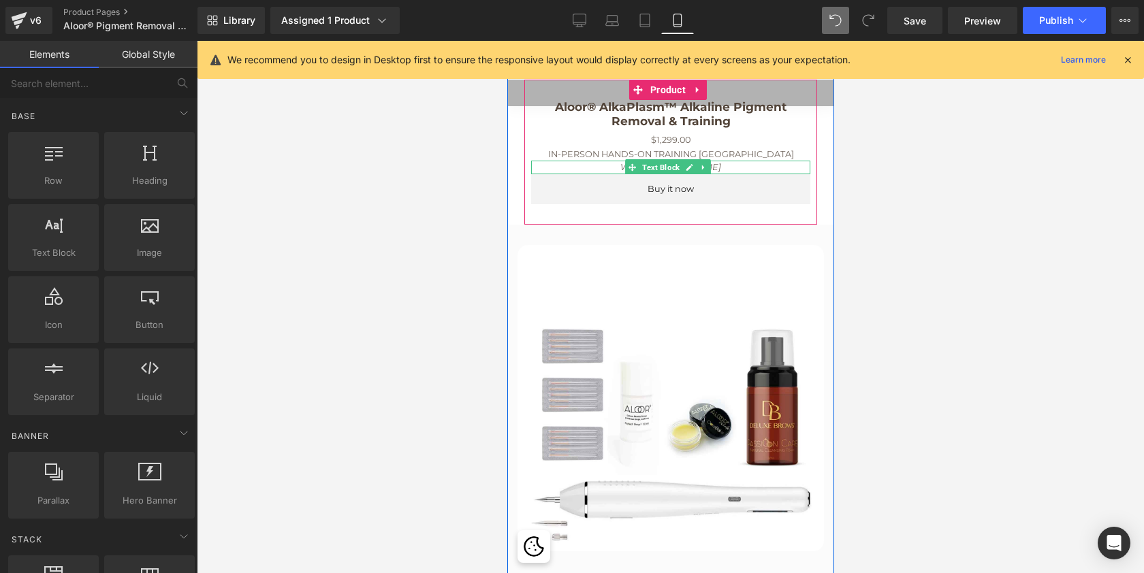
click at [716, 172] on icon "WITH ALEKSANDRA MANIUSE" at bounding box center [670, 167] width 101 height 10
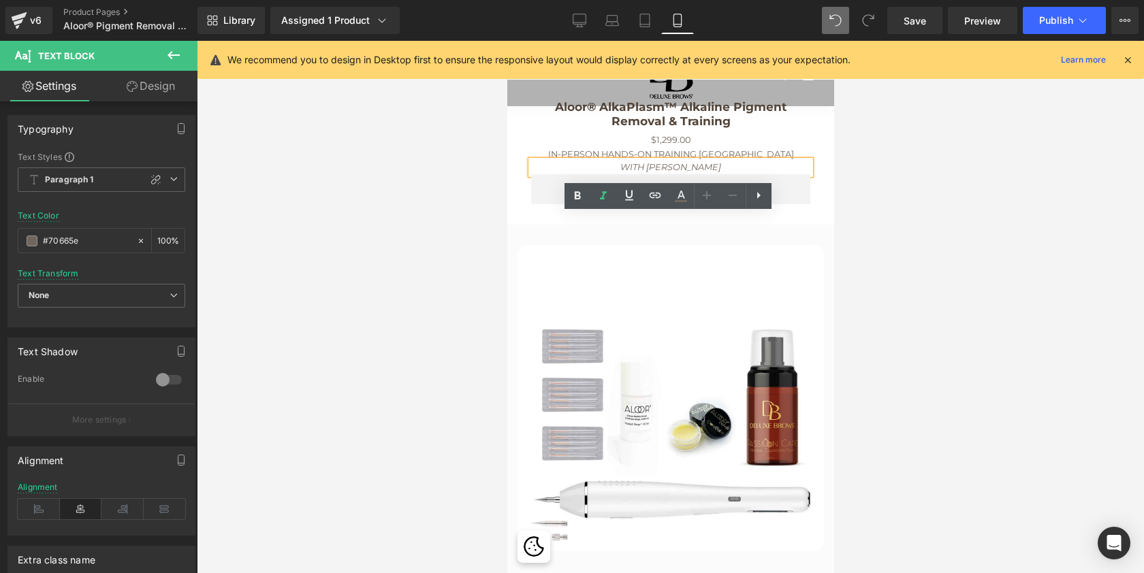
drag, startPoint x: 744, startPoint y: 223, endPoint x: 558, endPoint y: 217, distance: 186.0
click at [558, 174] on p "WITH ALEKSANDRA MANIUSE" at bounding box center [669, 167] width 279 height 13
click at [686, 172] on icon "ONLINE PROGRAM INCLUDED" at bounding box center [671, 167] width 136 height 10
click at [1017, 304] on div at bounding box center [670, 307] width 947 height 533
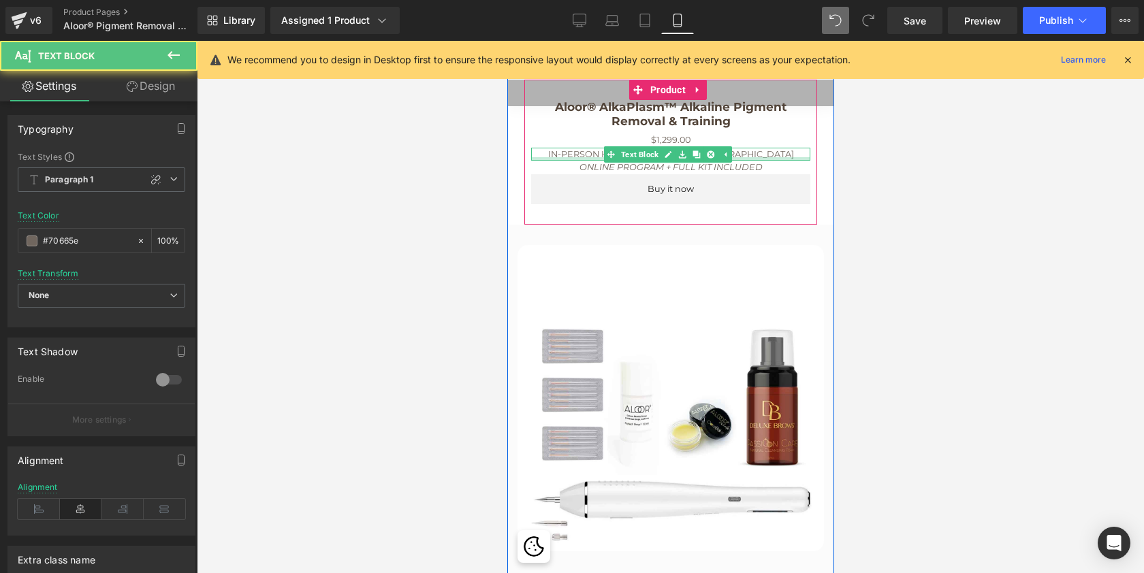
click at [745, 161] on div at bounding box center [669, 158] width 279 height 3
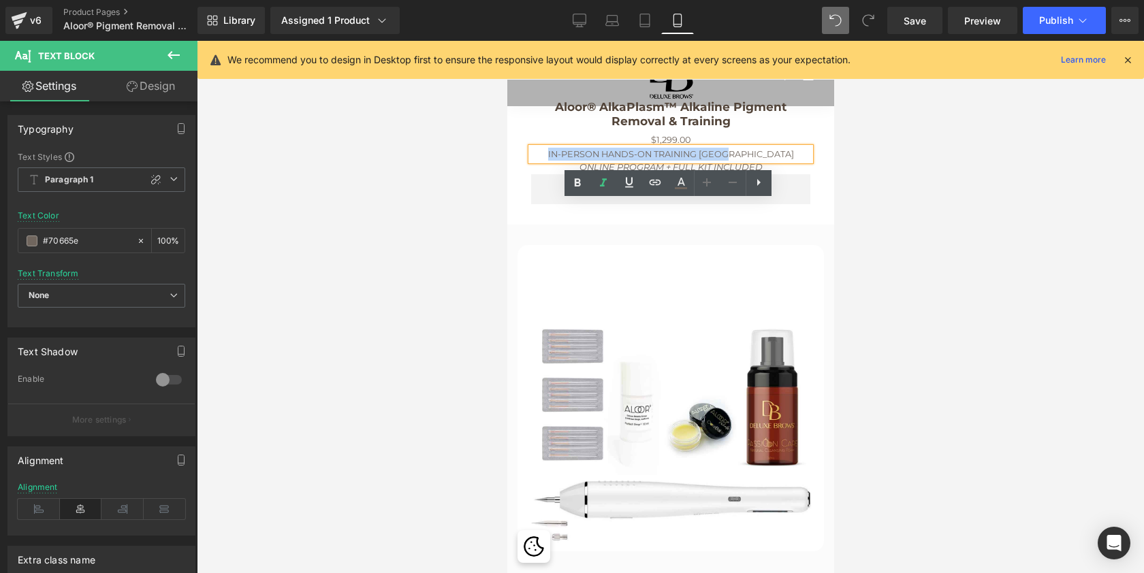
drag, startPoint x: 757, startPoint y: 208, endPoint x: 573, endPoint y: 205, distance: 183.9
click at [573, 161] on p "IN-PERSON HANDS-ON TRAINING MIAMI" at bounding box center [669, 154] width 279 height 13
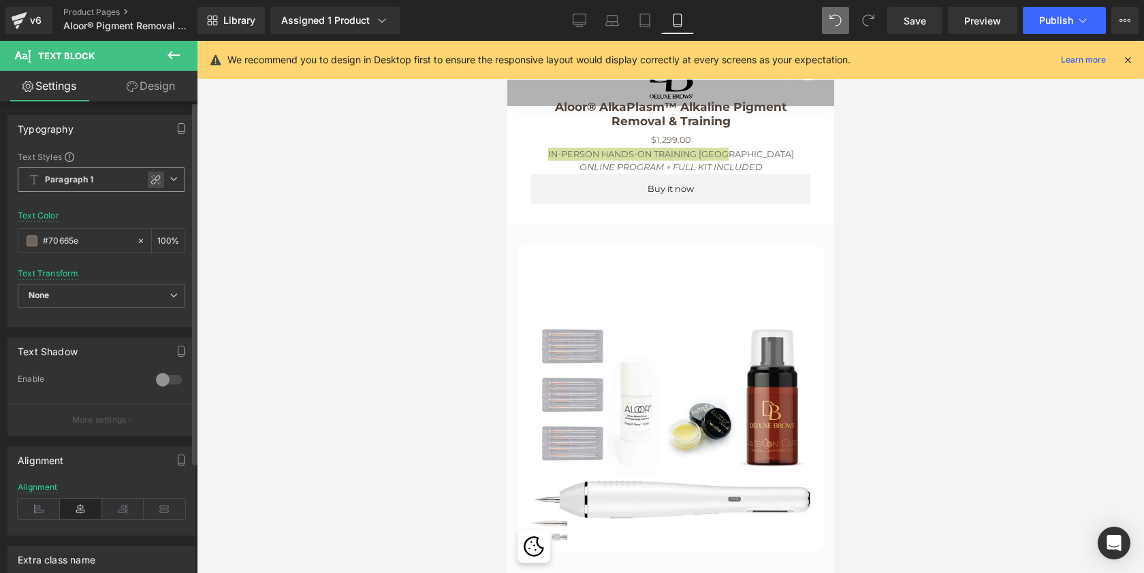
click at [150, 177] on icon at bounding box center [155, 179] width 11 height 11
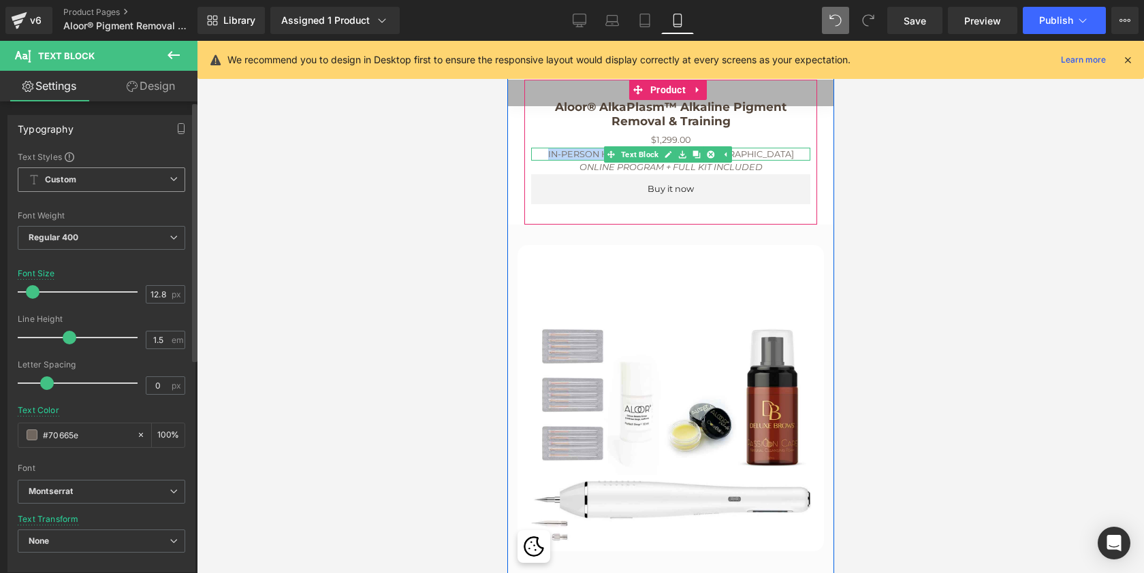
click at [740, 161] on p "IN-PERSON HANDS-ON TRAINING MIAMI" at bounding box center [669, 154] width 279 height 13
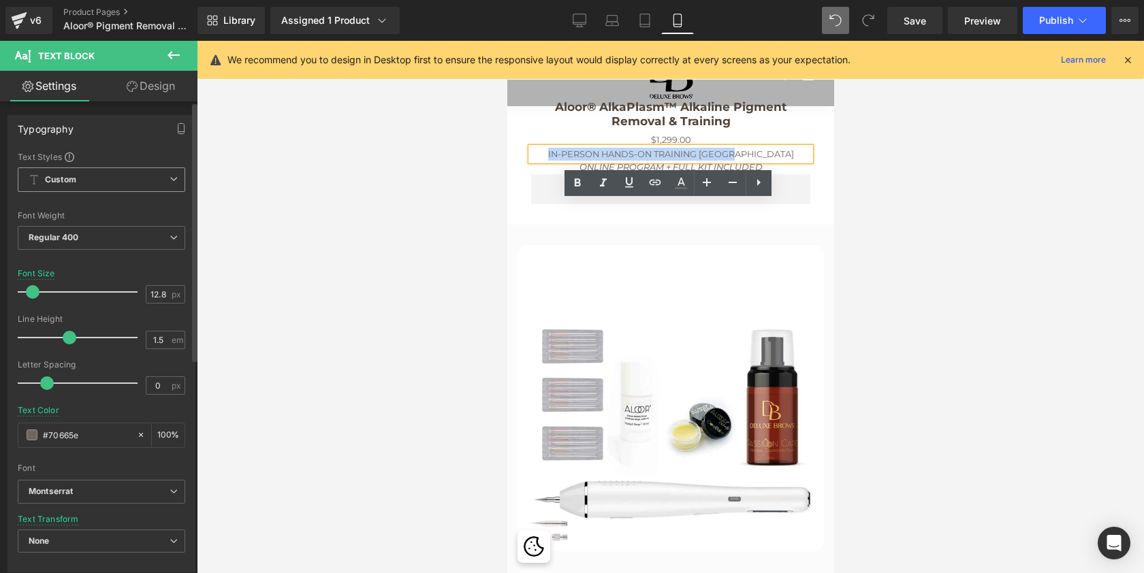
drag, startPoint x: 761, startPoint y: 207, endPoint x: 573, endPoint y: 202, distance: 187.3
click at [573, 161] on p "IN-PERSON HANDS-ON TRAINING MIAMI" at bounding box center [669, 154] width 279 height 13
click at [705, 182] on icon at bounding box center [707, 182] width 8 height 8
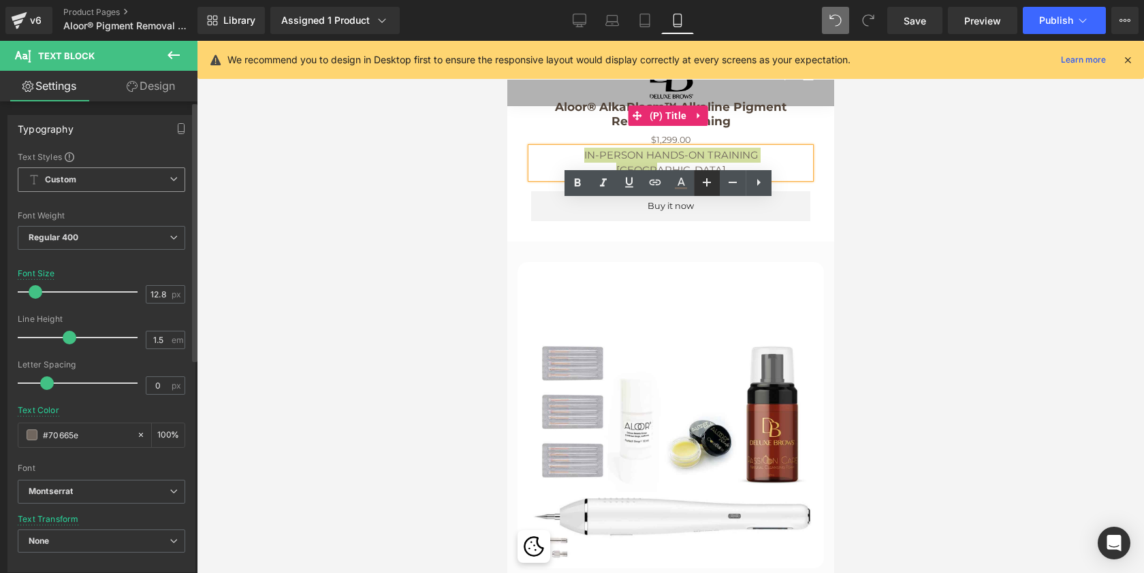
scroll to position [7802, 321]
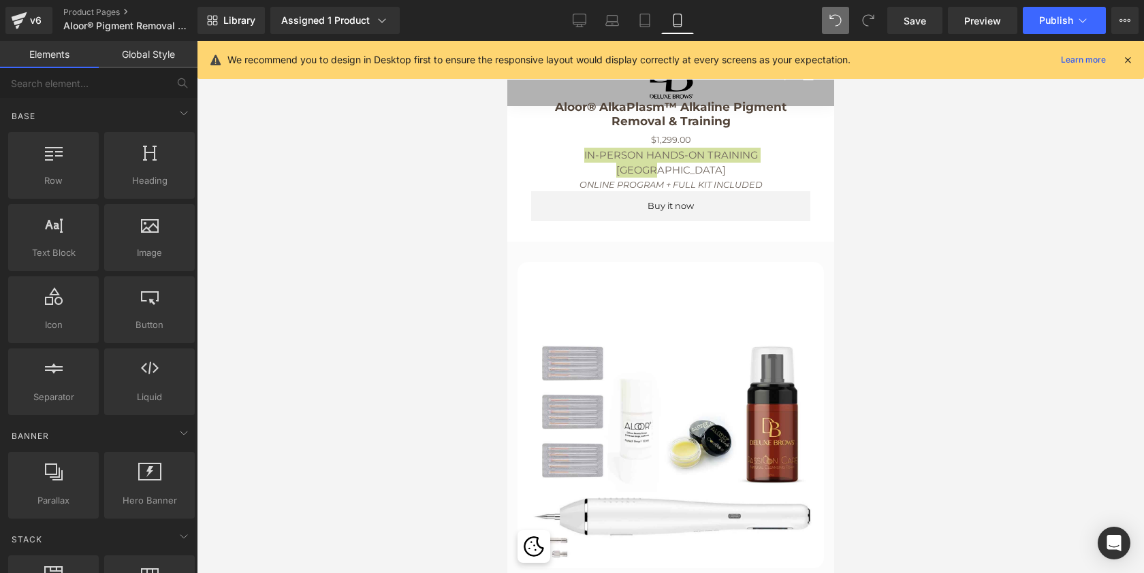
click at [863, 309] on div at bounding box center [670, 307] width 947 height 533
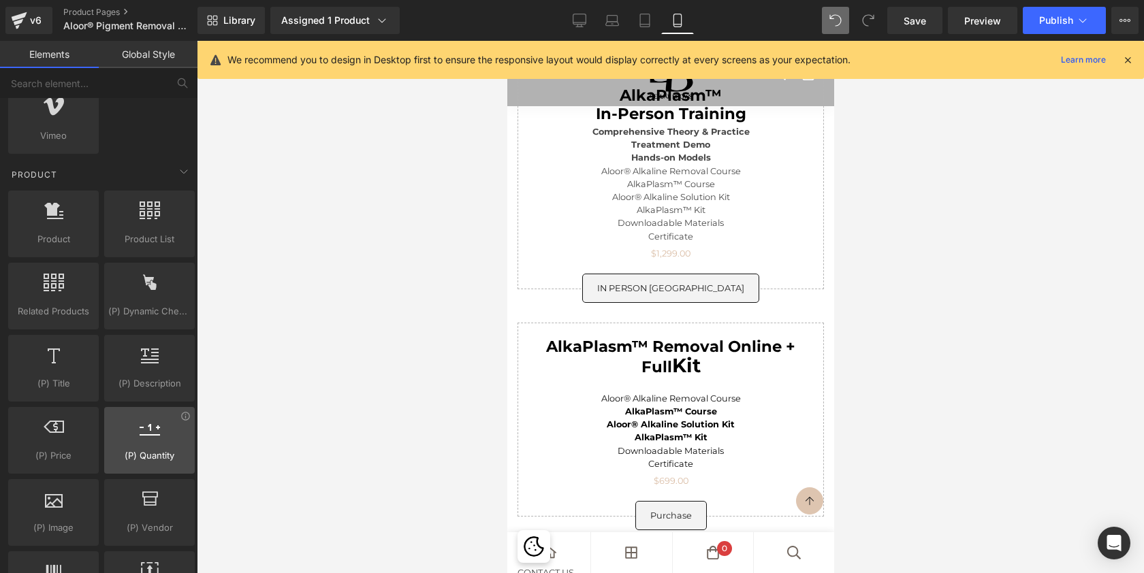
scroll to position [1105, 0]
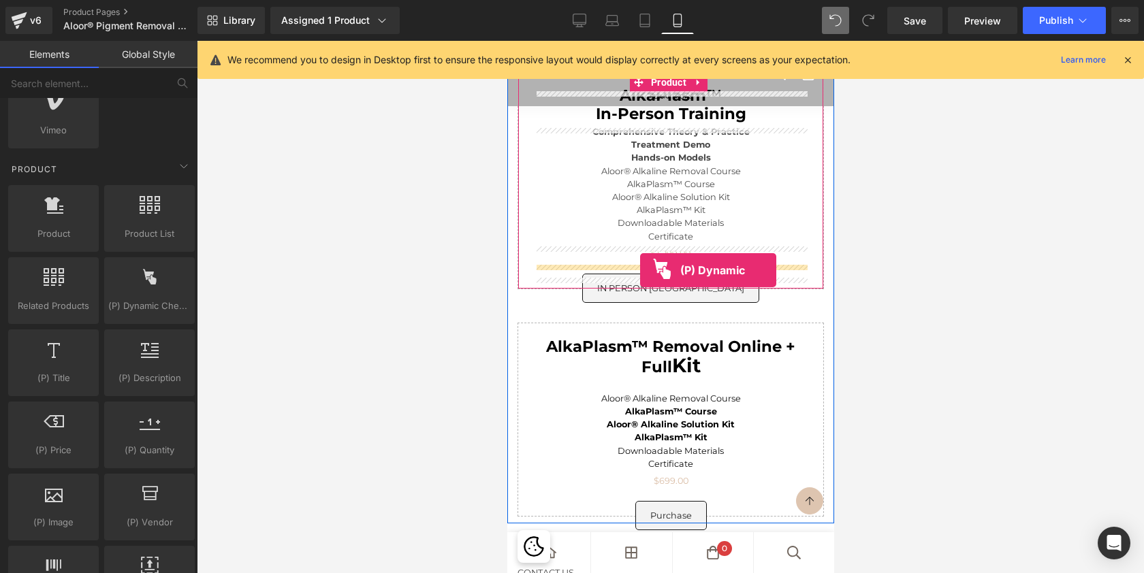
drag, startPoint x: 655, startPoint y: 336, endPoint x: 639, endPoint y: 270, distance: 67.9
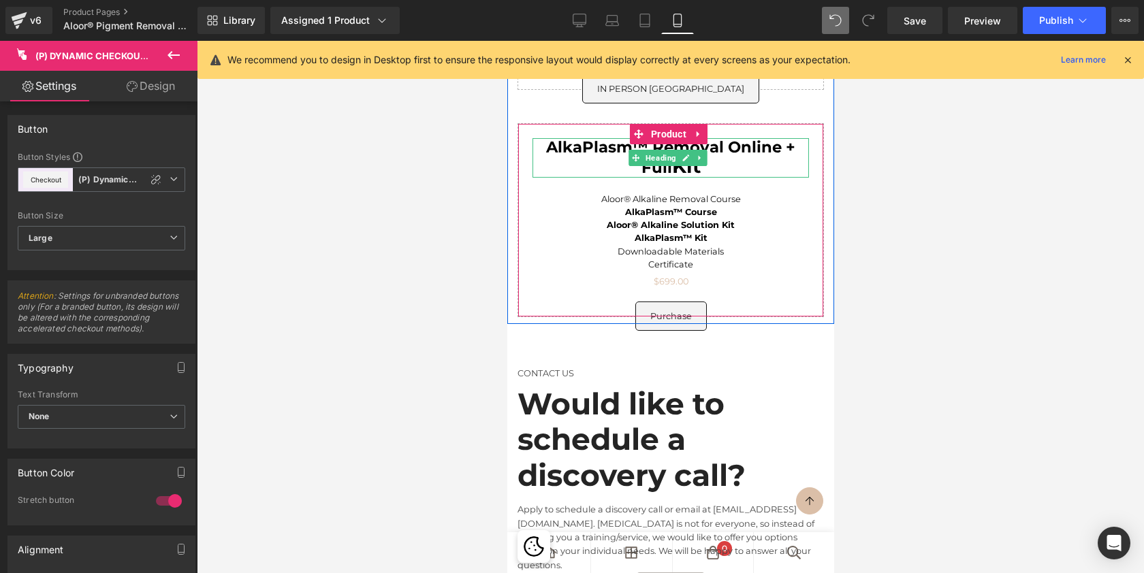
scroll to position [6193, 0]
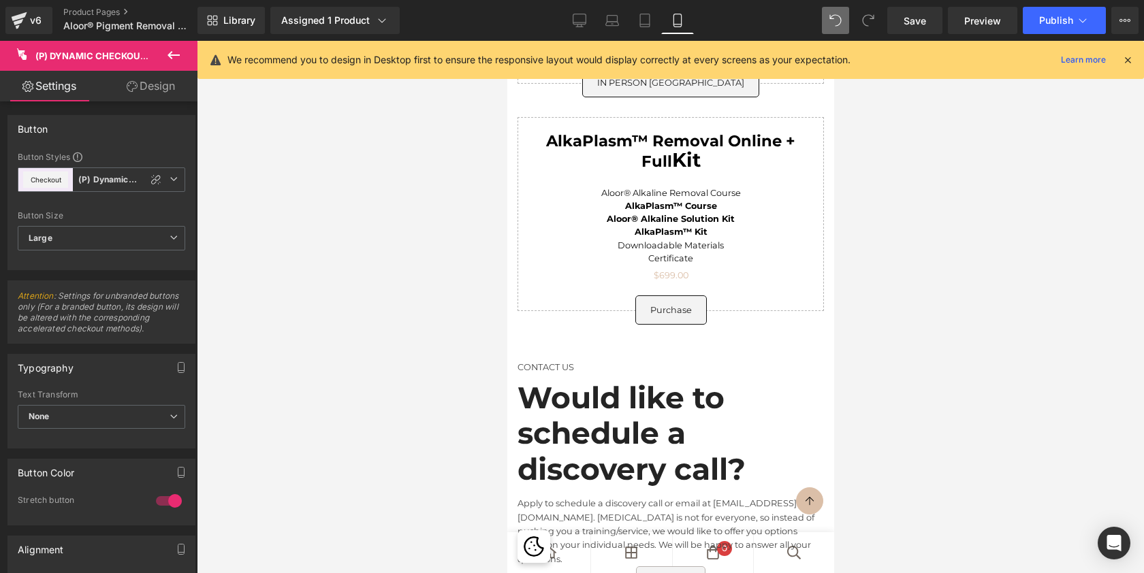
click at [175, 57] on icon at bounding box center [173, 55] width 16 height 16
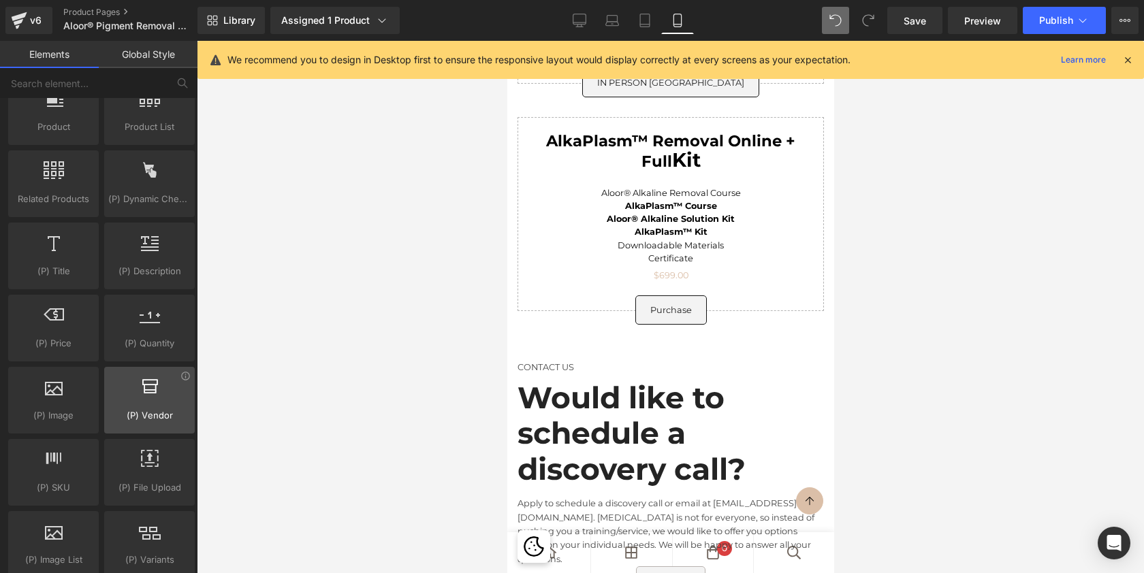
scroll to position [1207, 0]
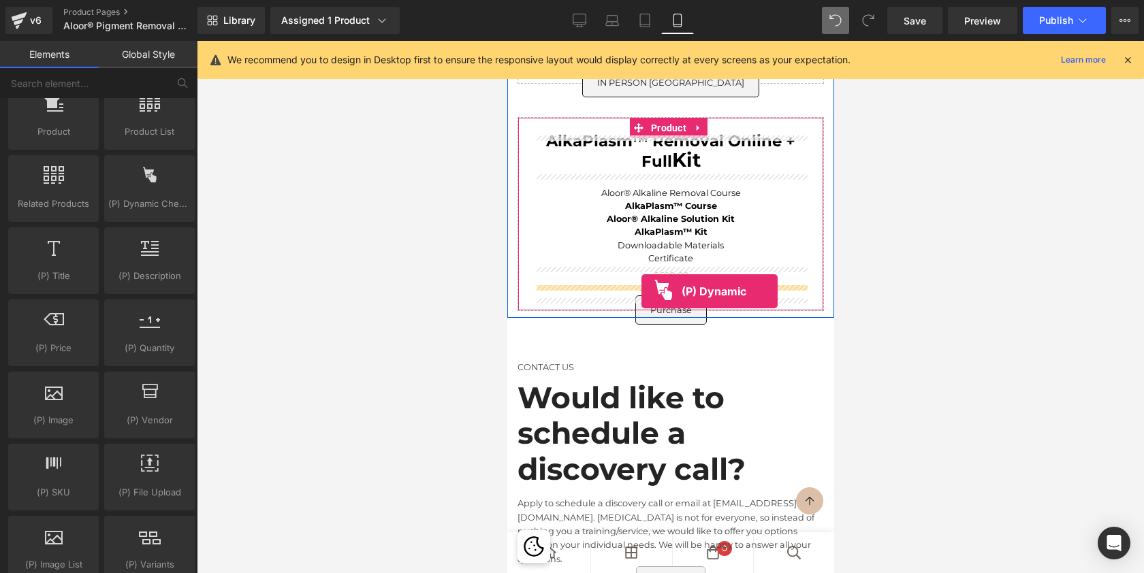
drag, startPoint x: 647, startPoint y: 243, endPoint x: 641, endPoint y: 291, distance: 48.7
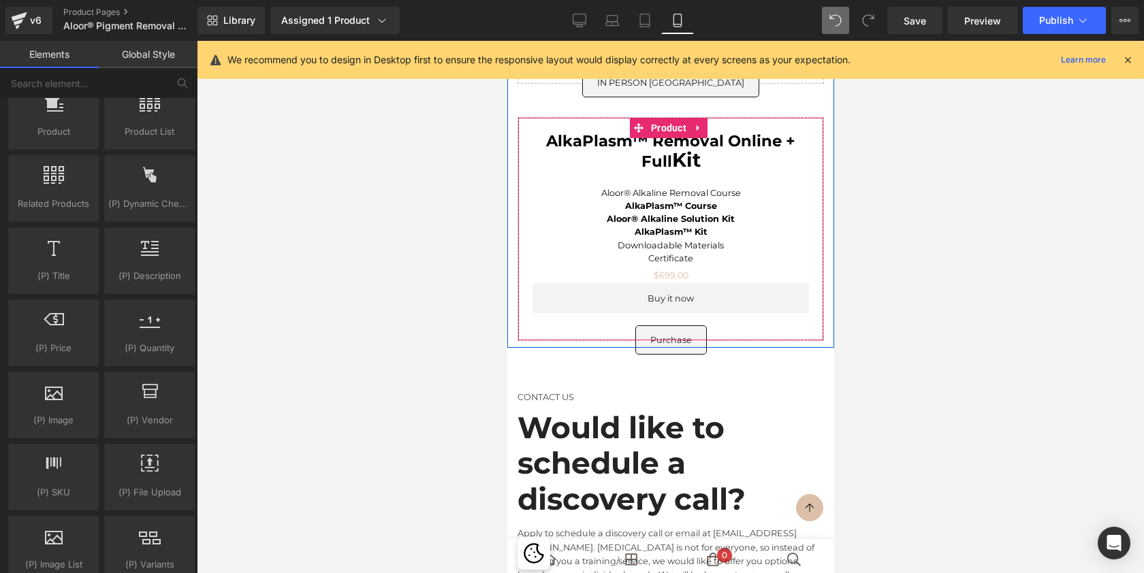
scroll to position [7862, 321]
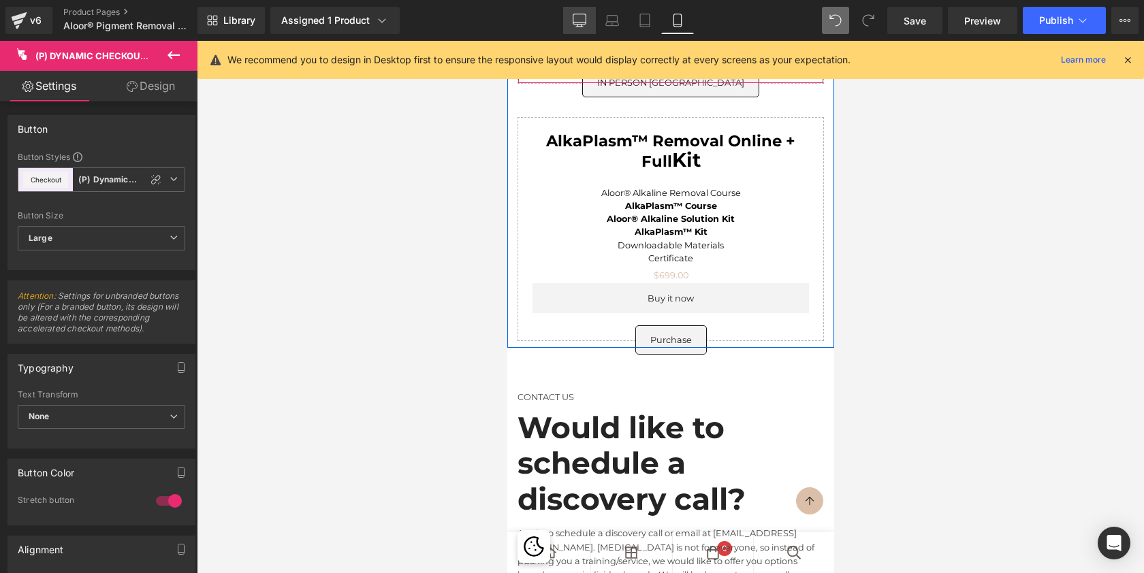
click at [578, 18] on icon at bounding box center [580, 21] width 14 height 14
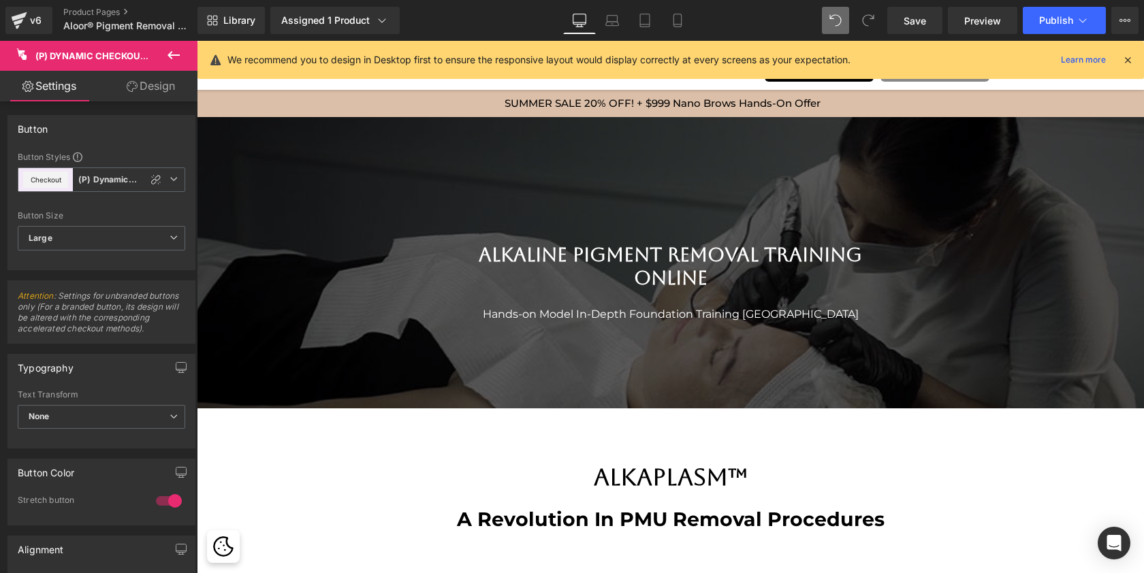
scroll to position [0, 0]
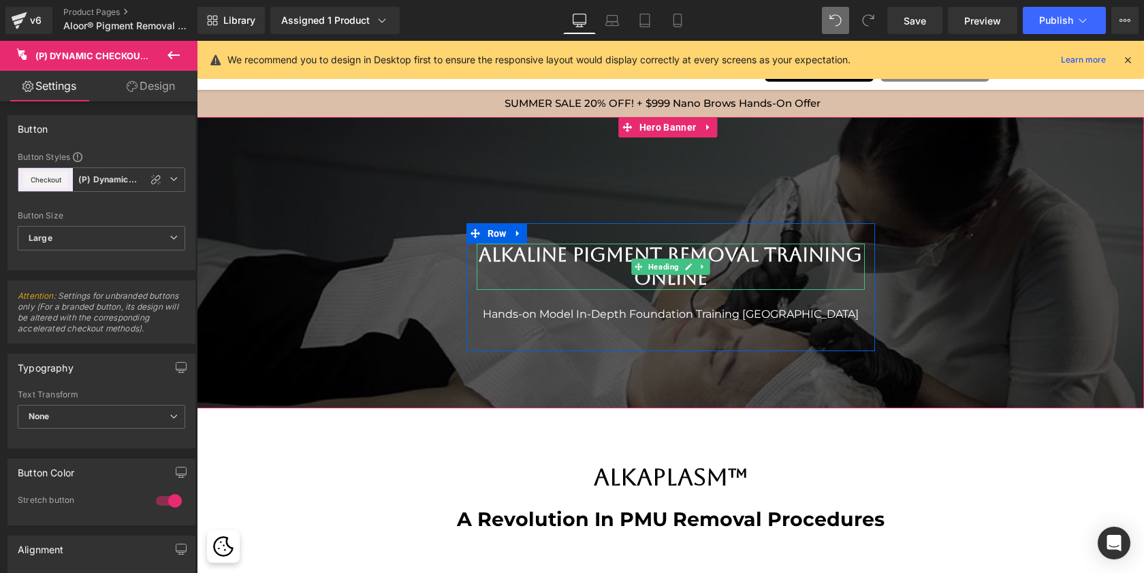
click at [556, 253] on h2 "Alkaline Pigment Removal Training Online" at bounding box center [671, 267] width 388 height 46
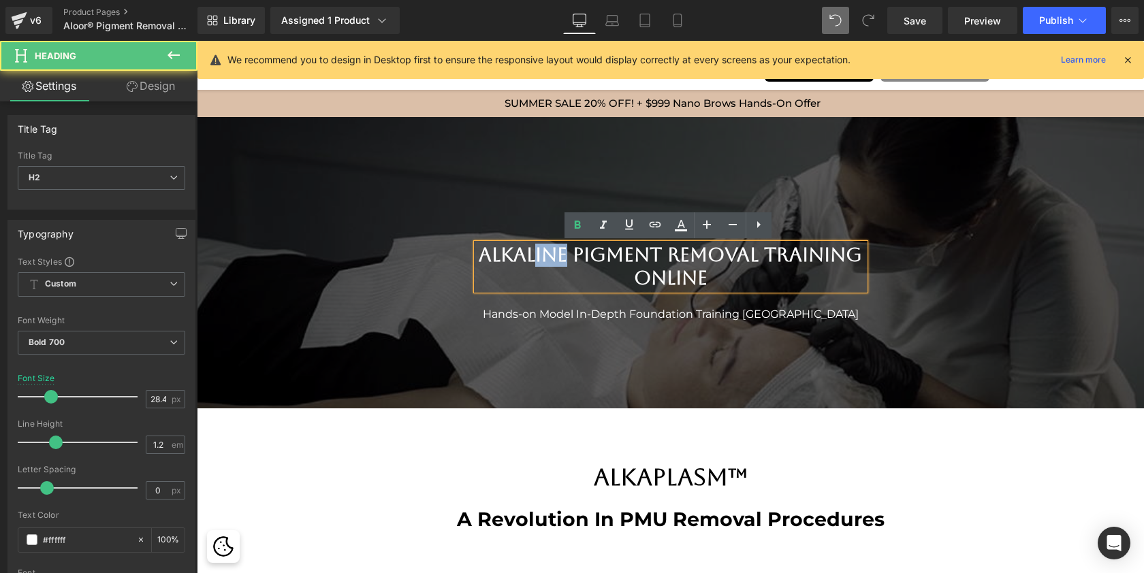
drag, startPoint x: 610, startPoint y: 251, endPoint x: 578, endPoint y: 251, distance: 32.0
click at [578, 251] on h2 "Alkaline Pigment Removal Training Online" at bounding box center [671, 267] width 388 height 46
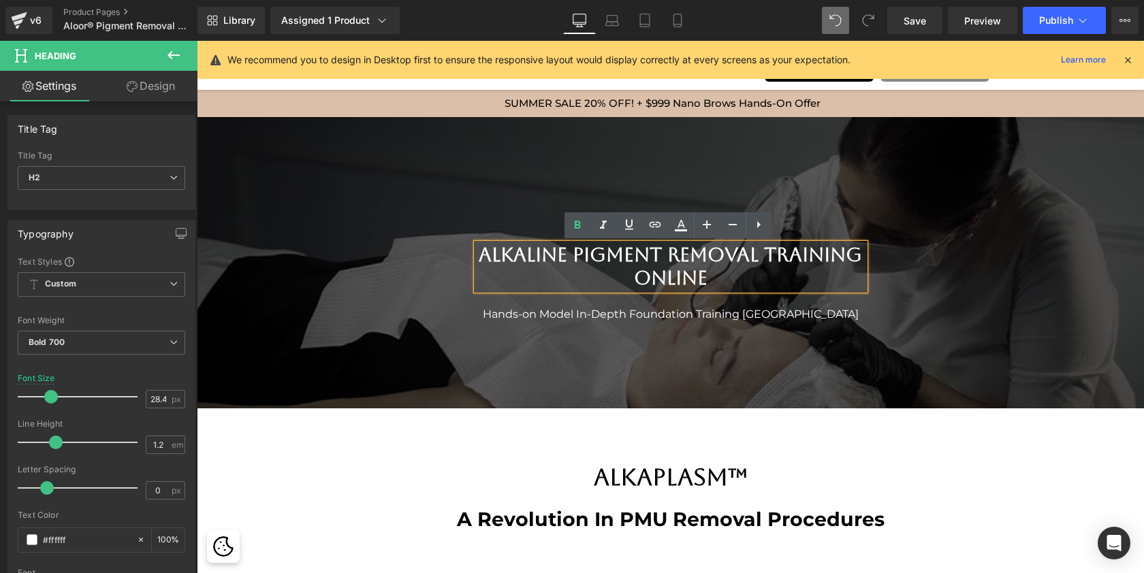
click at [513, 254] on h2 "Alkaline Pigment Removal Training Online" at bounding box center [671, 267] width 388 height 46
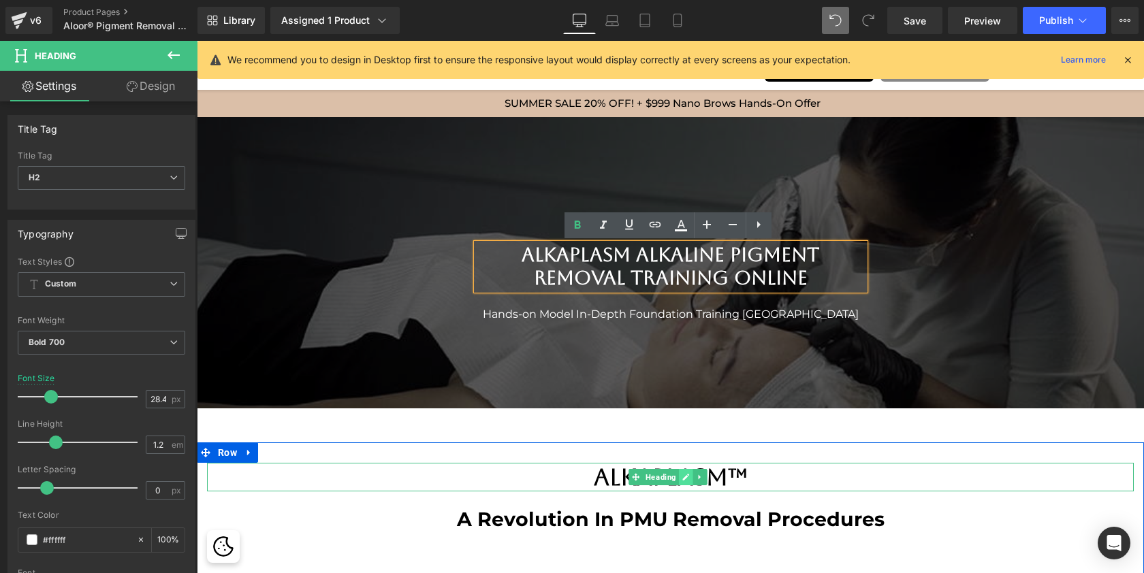
click at [688, 473] on icon at bounding box center [685, 477] width 7 height 8
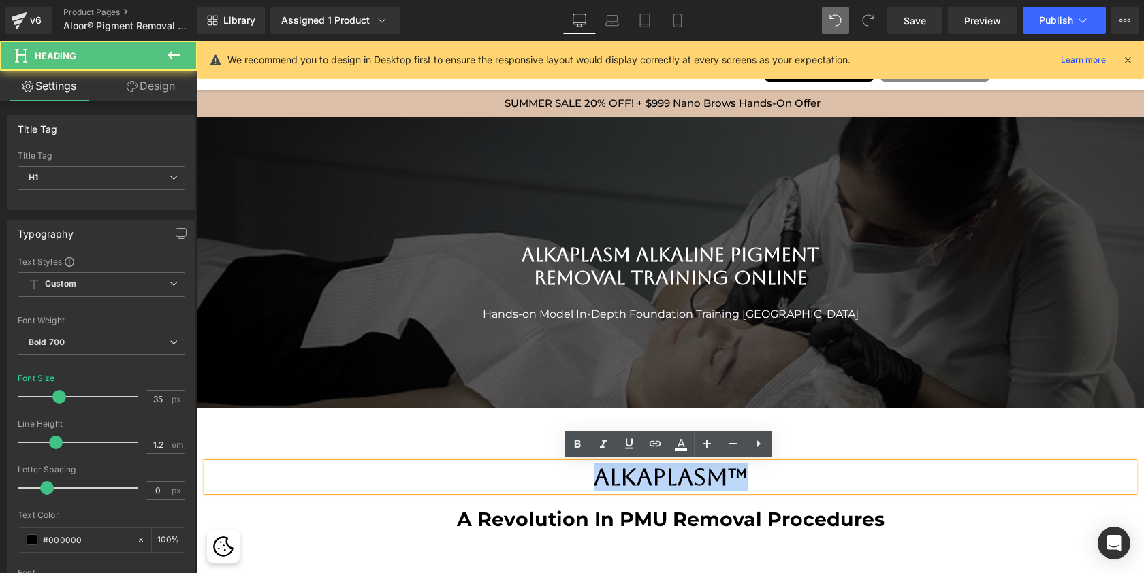
drag, startPoint x: 757, startPoint y: 471, endPoint x: 542, endPoint y: 466, distance: 215.2
click at [542, 466] on h1 "ALKAPLASM™" at bounding box center [670, 477] width 927 height 29
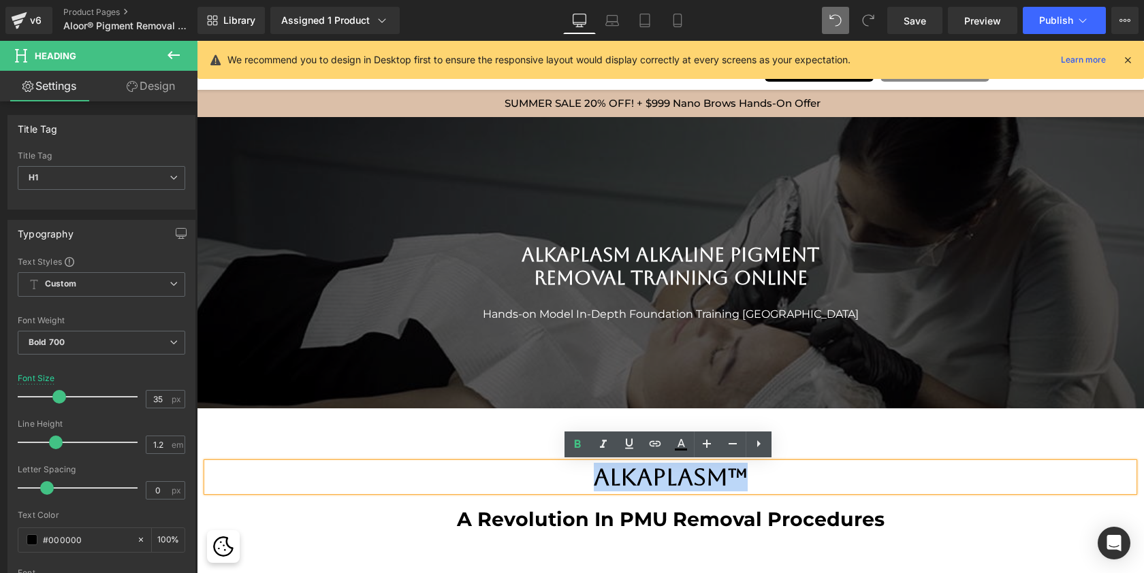
copy h1 "ALKAPLASM™"
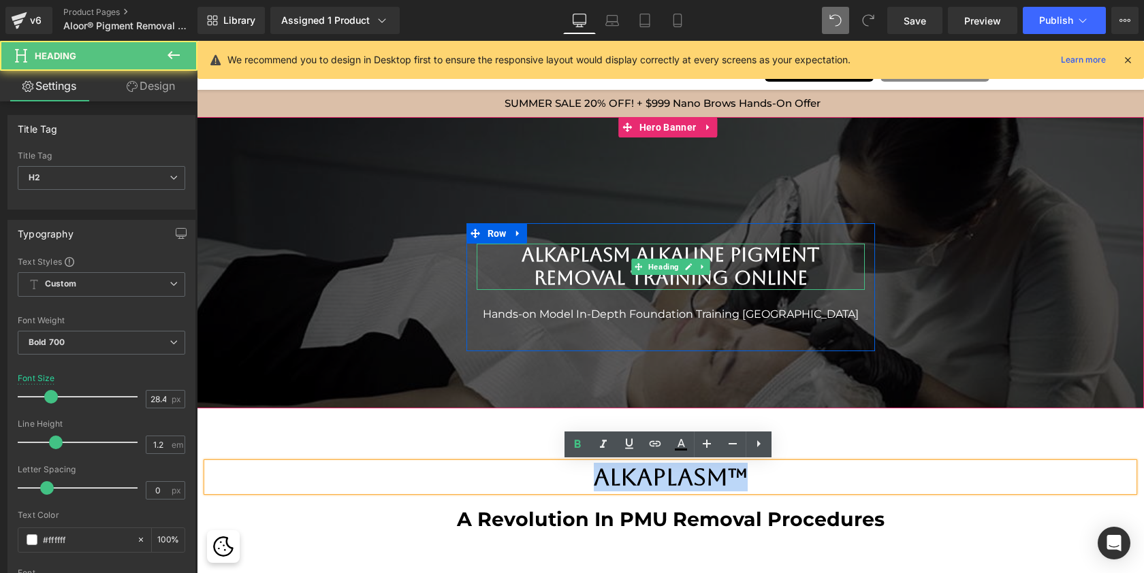
click at [574, 254] on h2 "ALKAPLASM Alkaline Pigment Removal Training Online" at bounding box center [671, 267] width 388 height 46
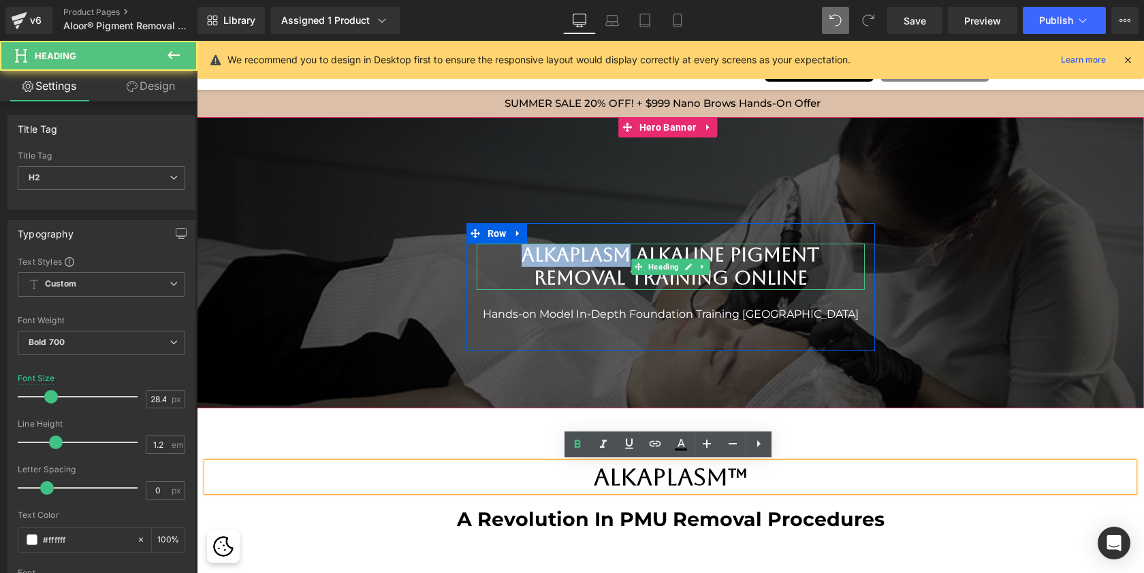
click at [574, 254] on h2 "ALKAPLASM Alkaline Pigment Removal Training Online" at bounding box center [671, 267] width 388 height 46
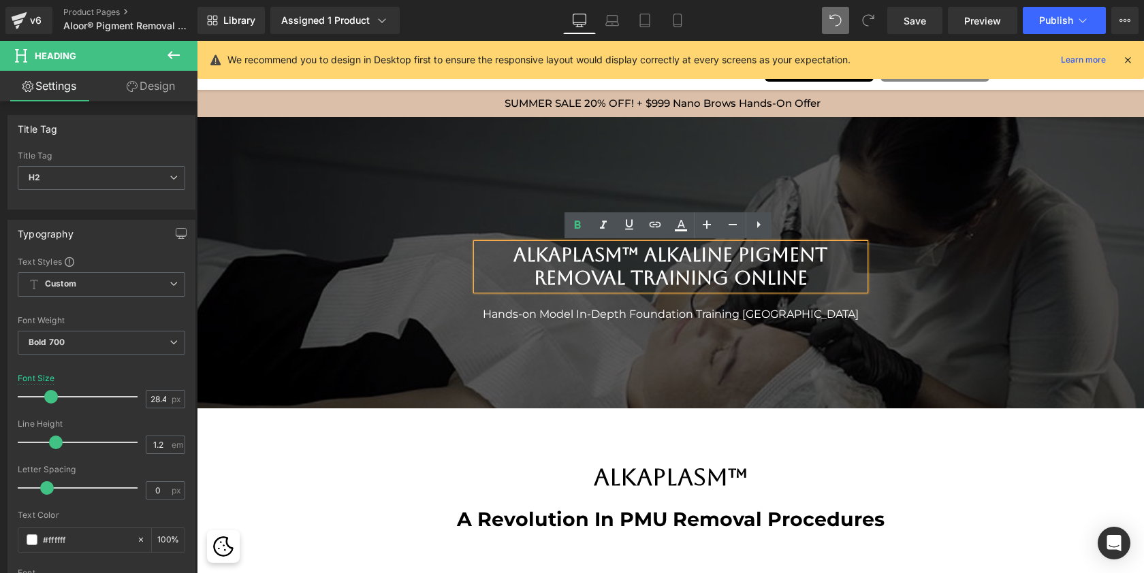
click at [786, 280] on h2 "ALKAPLASM™ Alkaline Pigment Removal Training Online" at bounding box center [671, 267] width 388 height 46
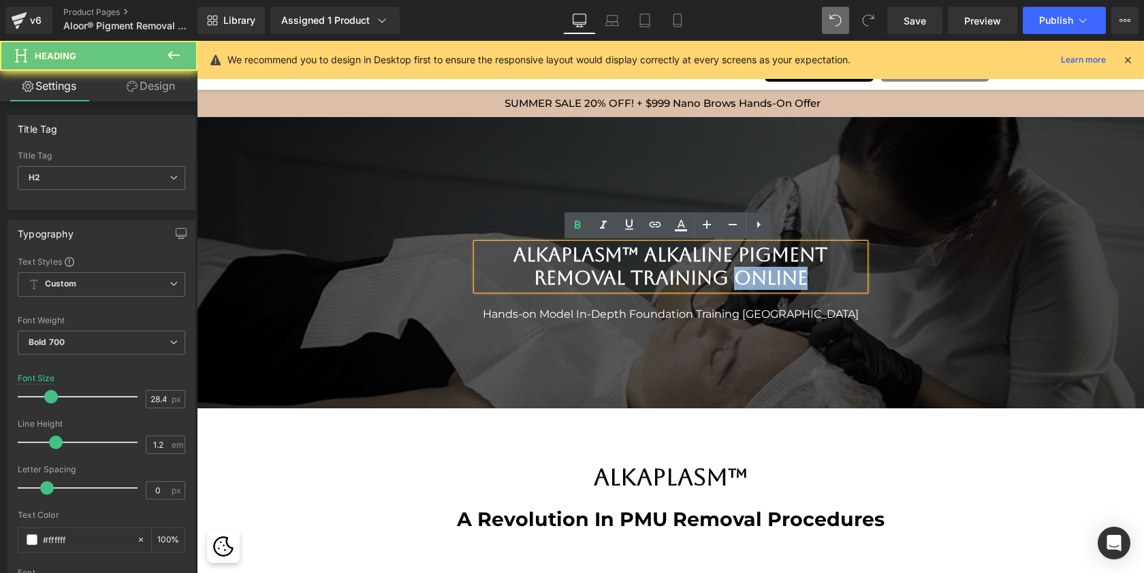
click at [786, 280] on h2 "ALKAPLASM™ Alkaline Pigment Removal Training Online" at bounding box center [671, 267] width 388 height 46
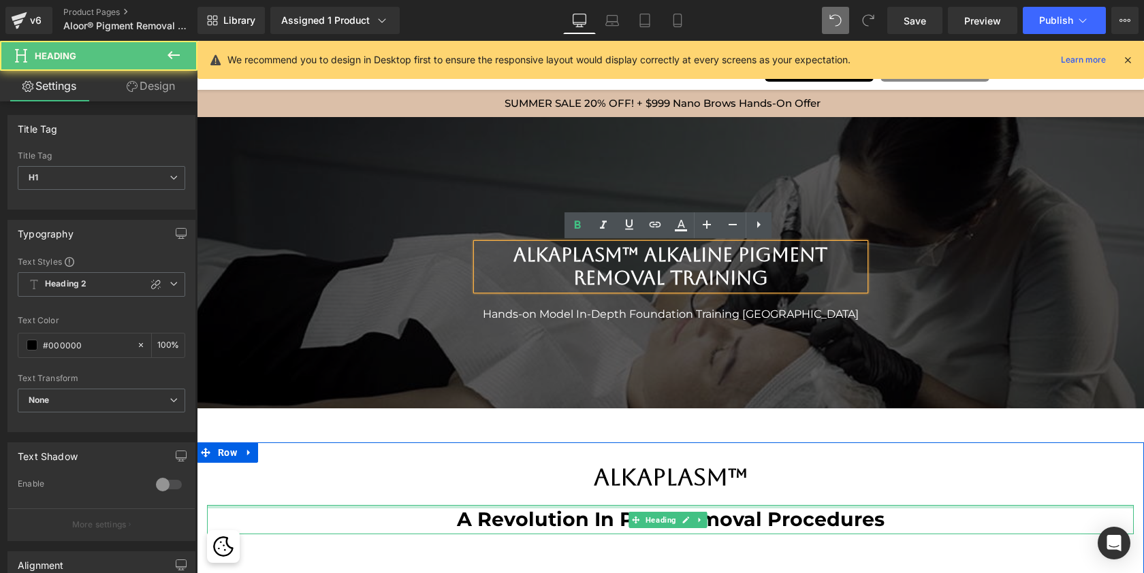
click at [953, 507] on div at bounding box center [670, 506] width 927 height 3
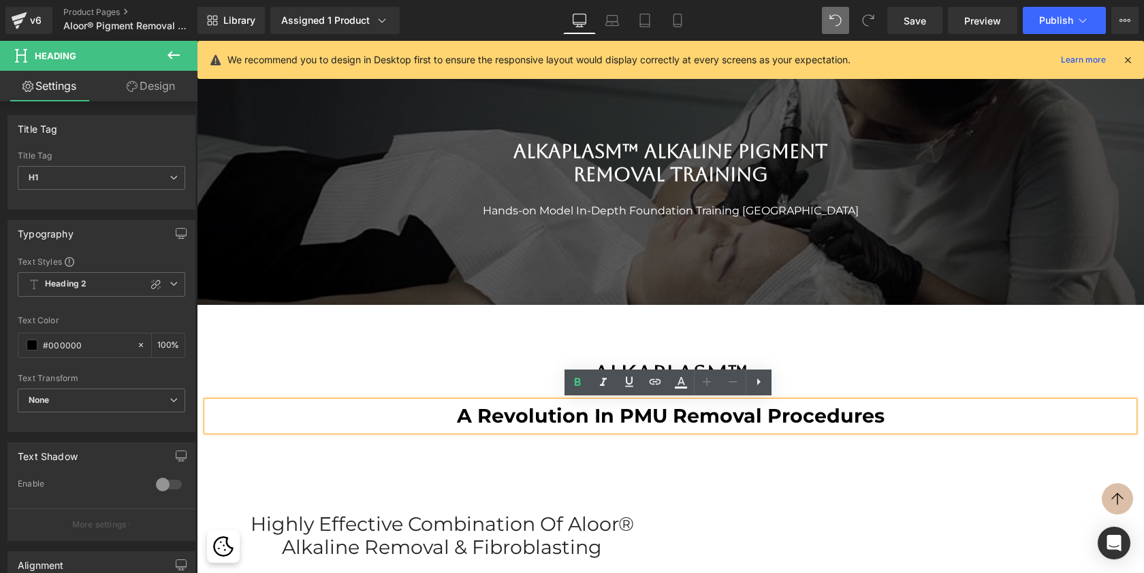
scroll to position [104, 0]
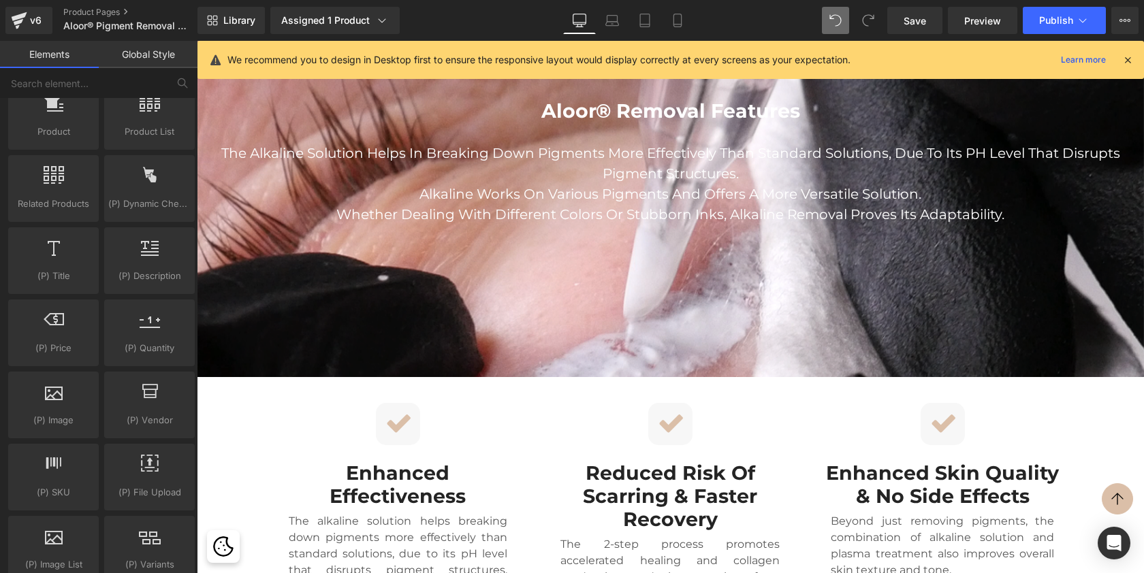
scroll to position [981, 0]
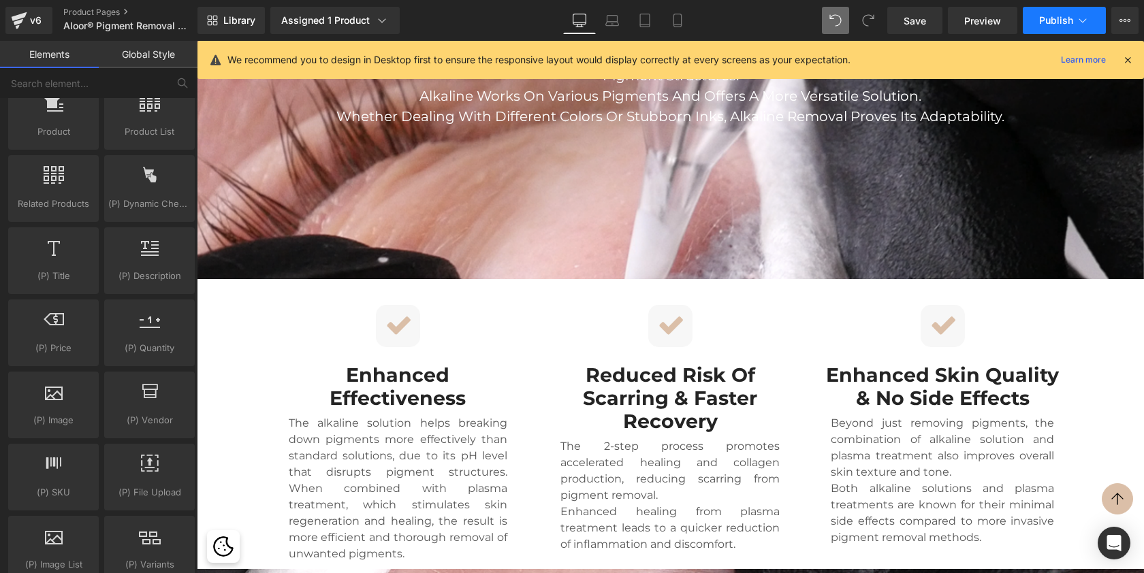
click at [1060, 25] on span "Publish" at bounding box center [1056, 20] width 34 height 11
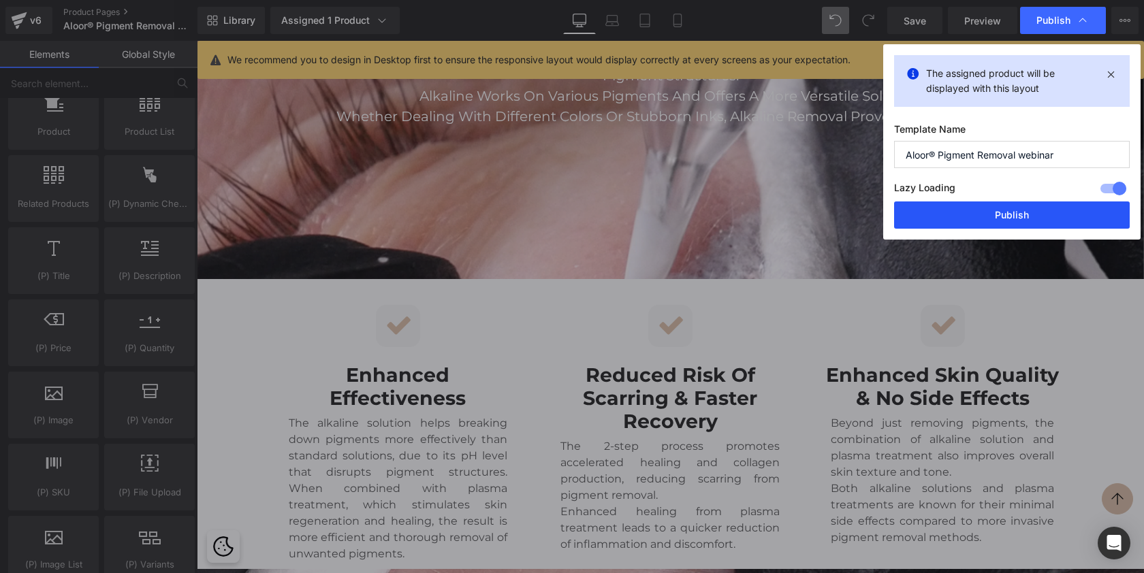
click at [996, 217] on button "Publish" at bounding box center [1012, 215] width 236 height 27
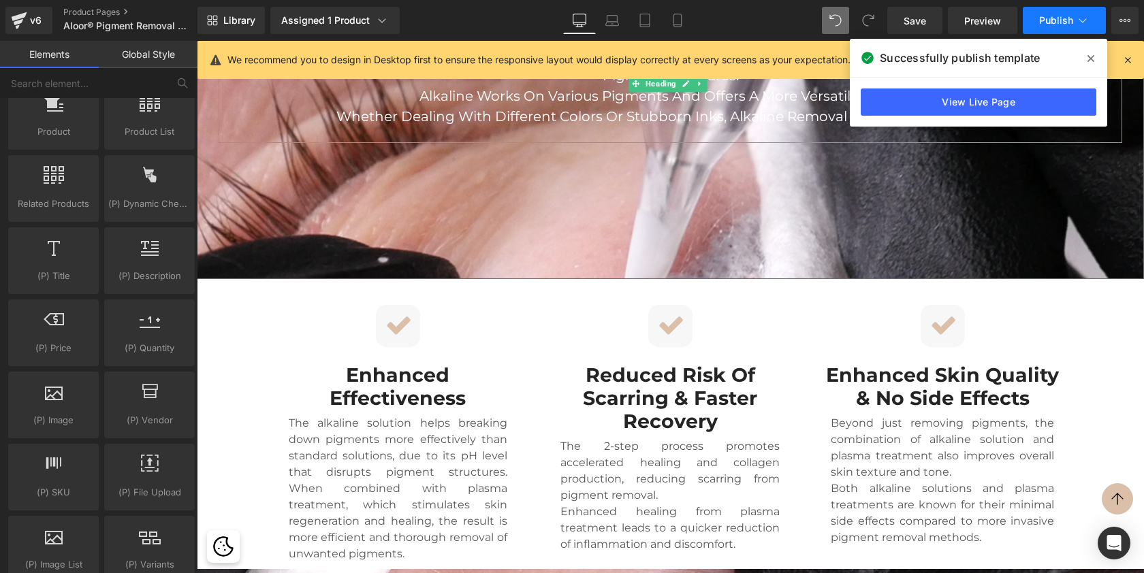
click at [1060, 26] on button "Publish" at bounding box center [1064, 20] width 83 height 27
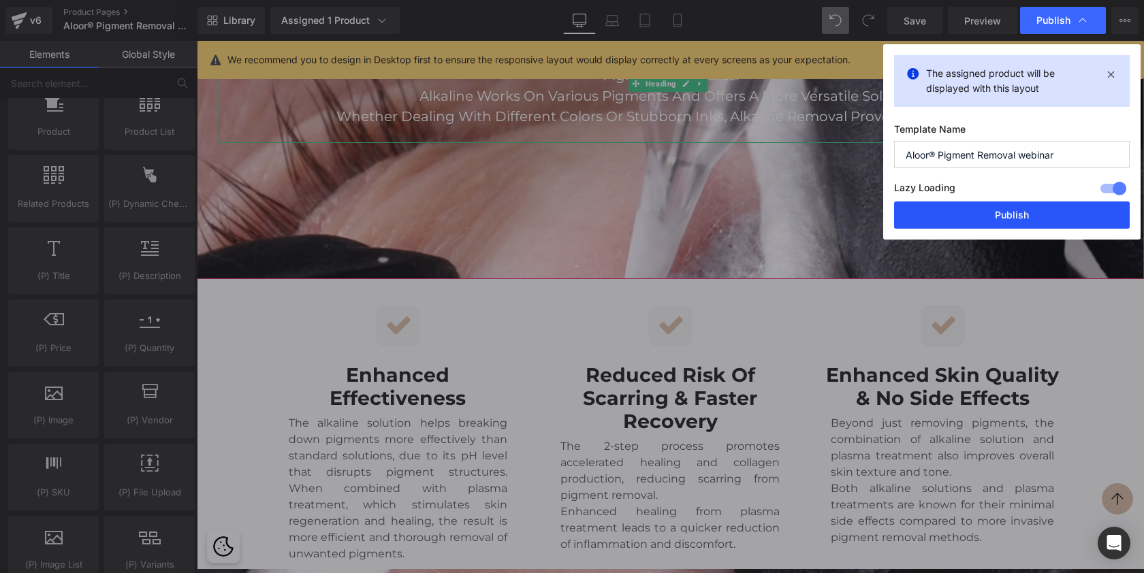
click at [983, 217] on button "Publish" at bounding box center [1012, 215] width 236 height 27
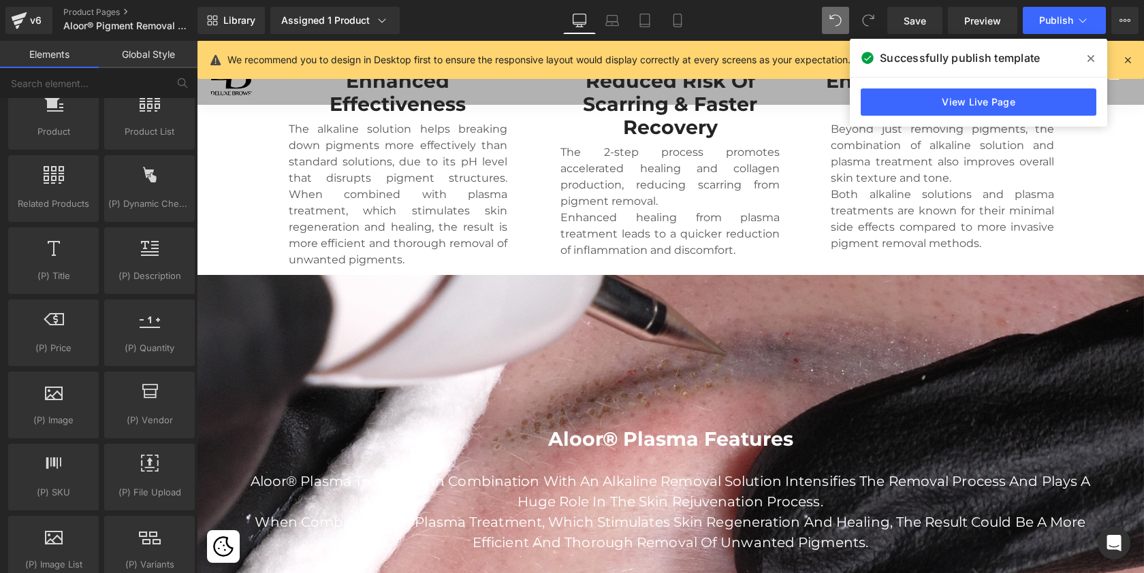
scroll to position [1100, 0]
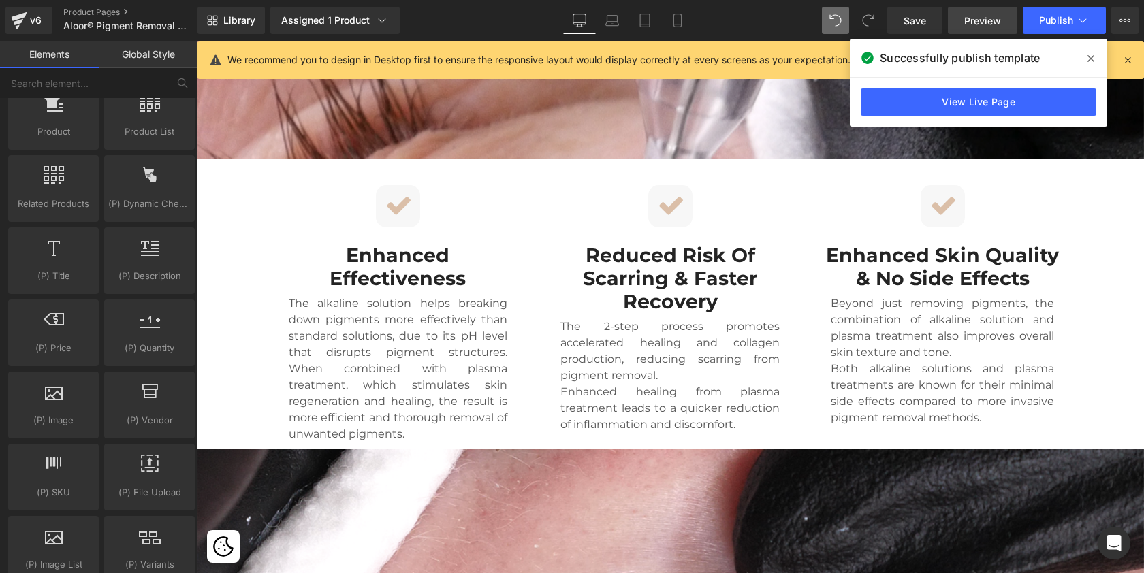
click at [985, 21] on span "Preview" at bounding box center [982, 21] width 37 height 14
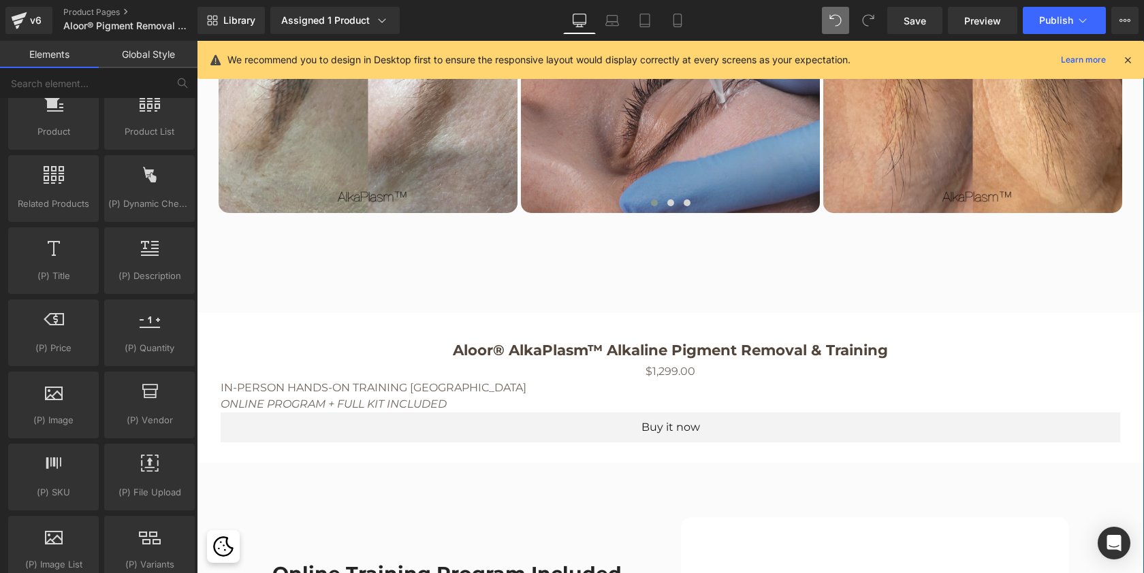
scroll to position [2588, 0]
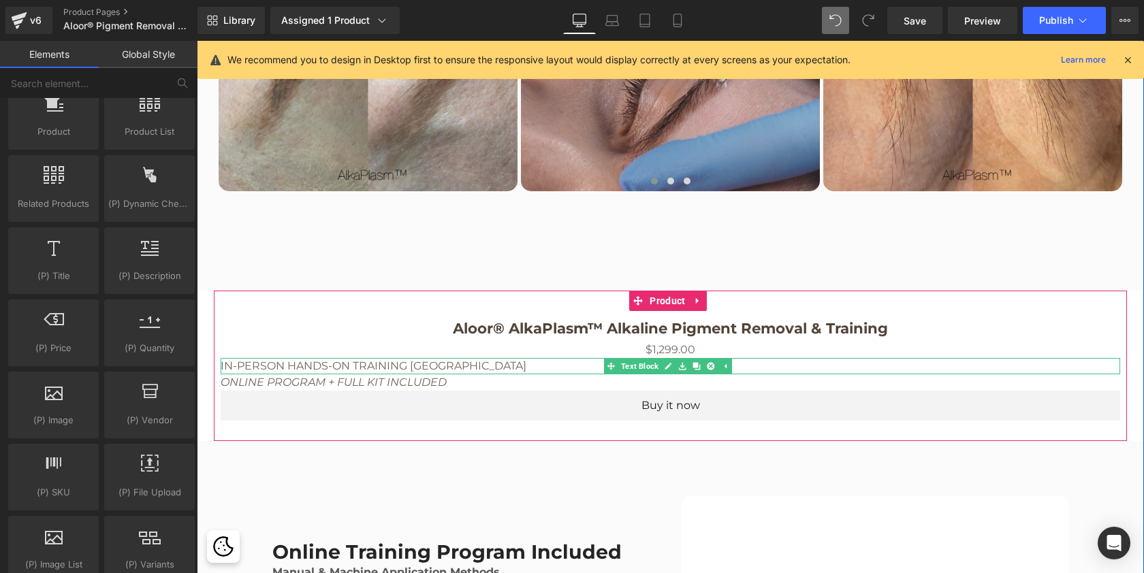
click at [364, 364] on p "IN-PERSON HANDS-ON TRAINING MIAMI" at bounding box center [671, 366] width 900 height 16
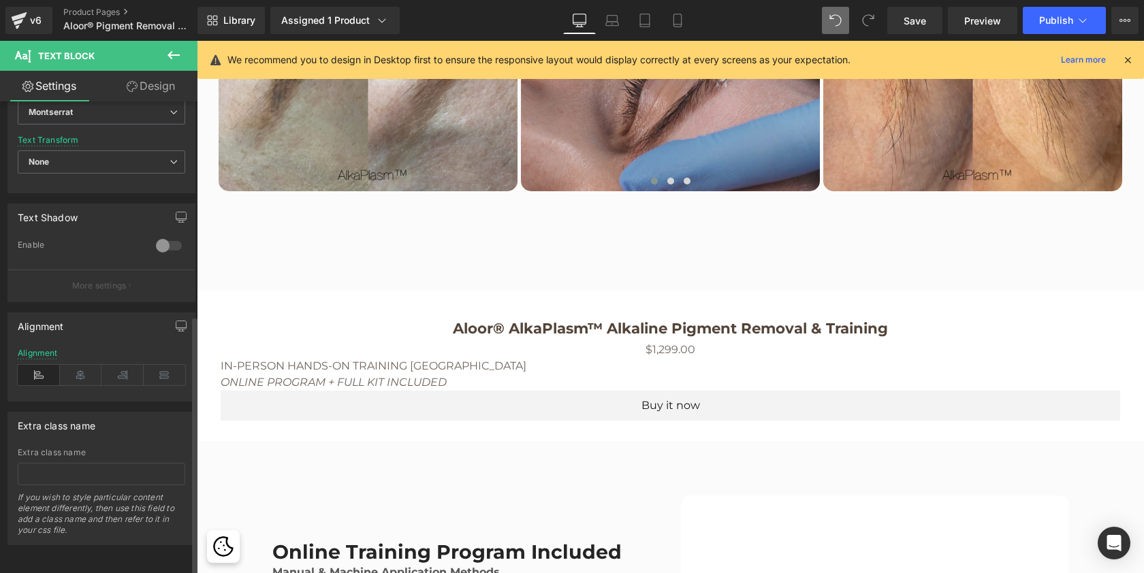
scroll to position [389, 0]
click at [76, 365] on icon at bounding box center [81, 375] width 42 height 20
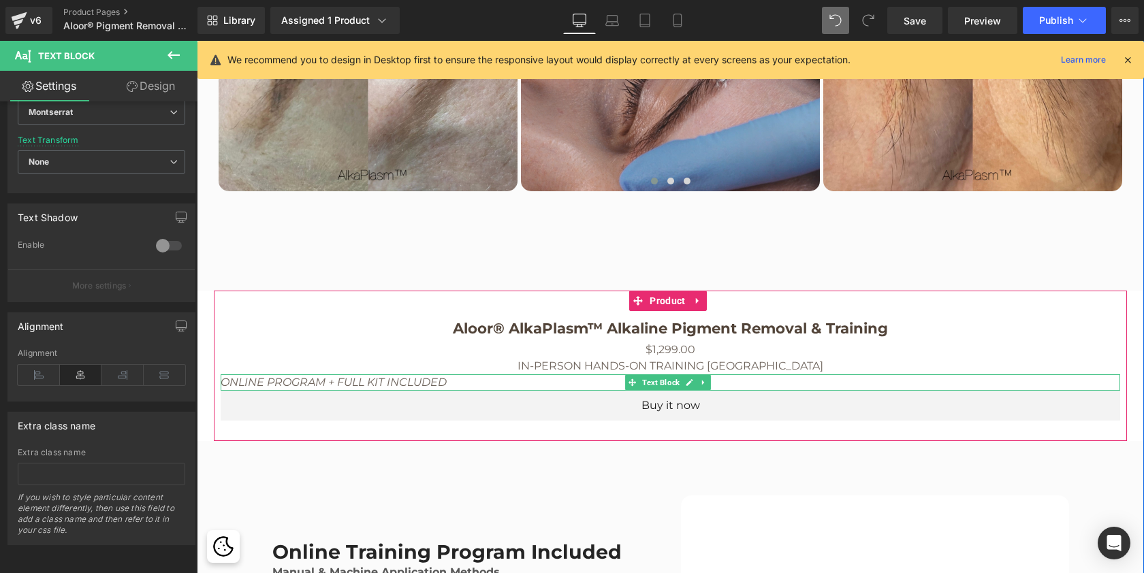
click at [238, 382] on icon "ONLINE PROGRAM + FULL KIT INCLUDED" at bounding box center [334, 382] width 226 height 13
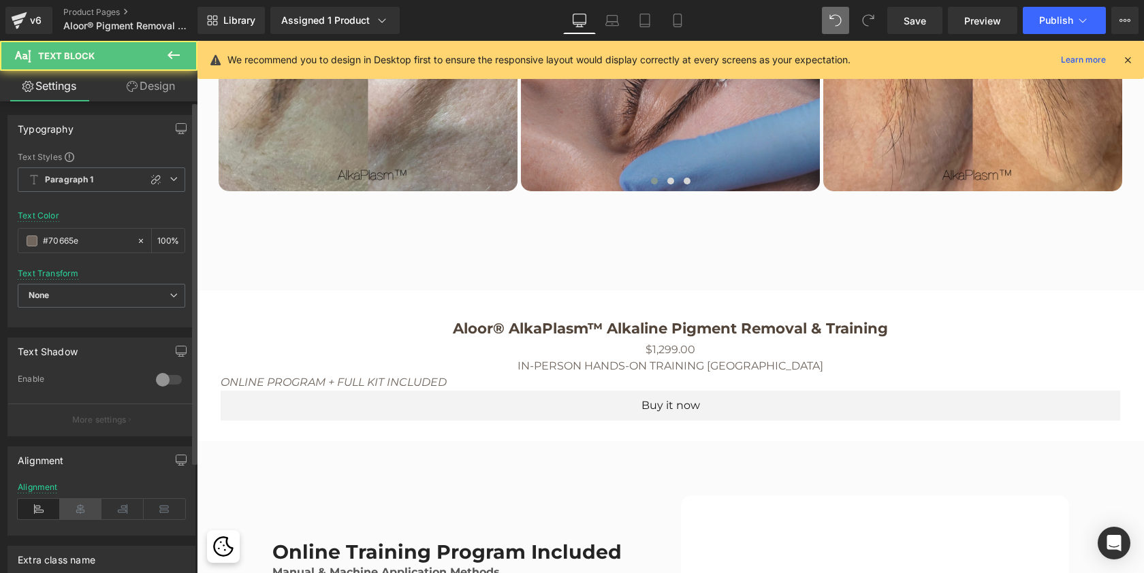
click at [80, 509] on icon at bounding box center [81, 509] width 42 height 20
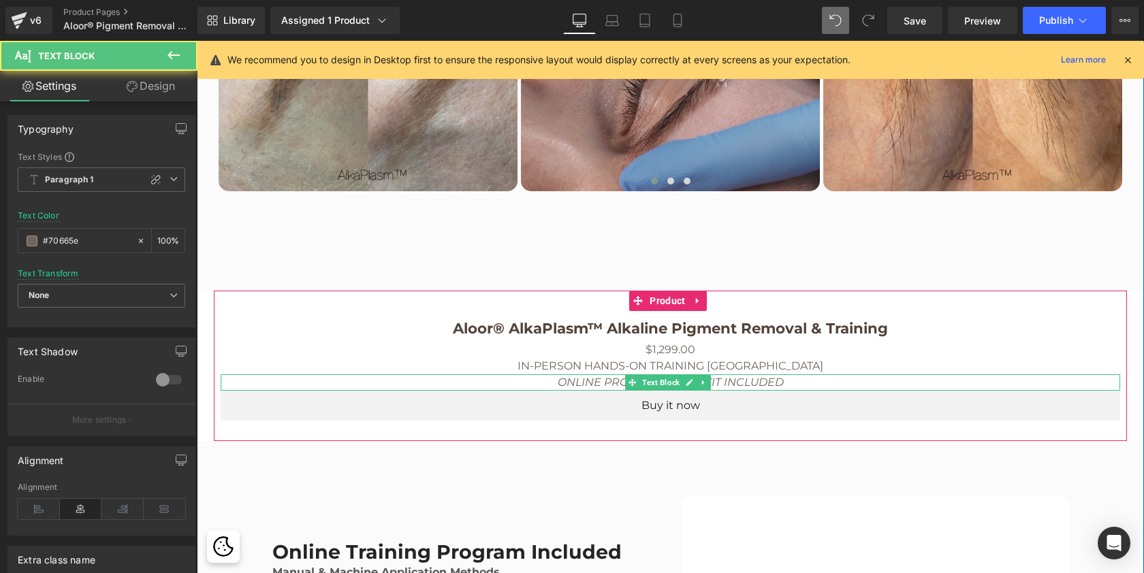
click at [570, 382] on icon "ONLINE PROGRAM + FULL KIT INCLUDED" at bounding box center [671, 382] width 226 height 13
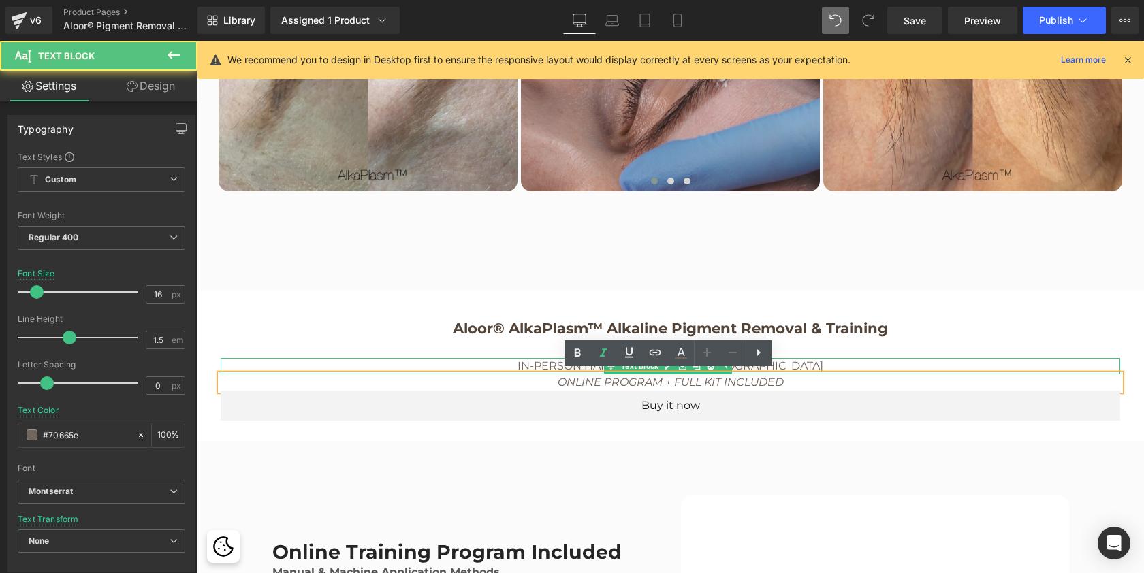
click at [550, 362] on p "IN-PERSON HANDS-ON TRAINING MIAMI" at bounding box center [671, 366] width 900 height 16
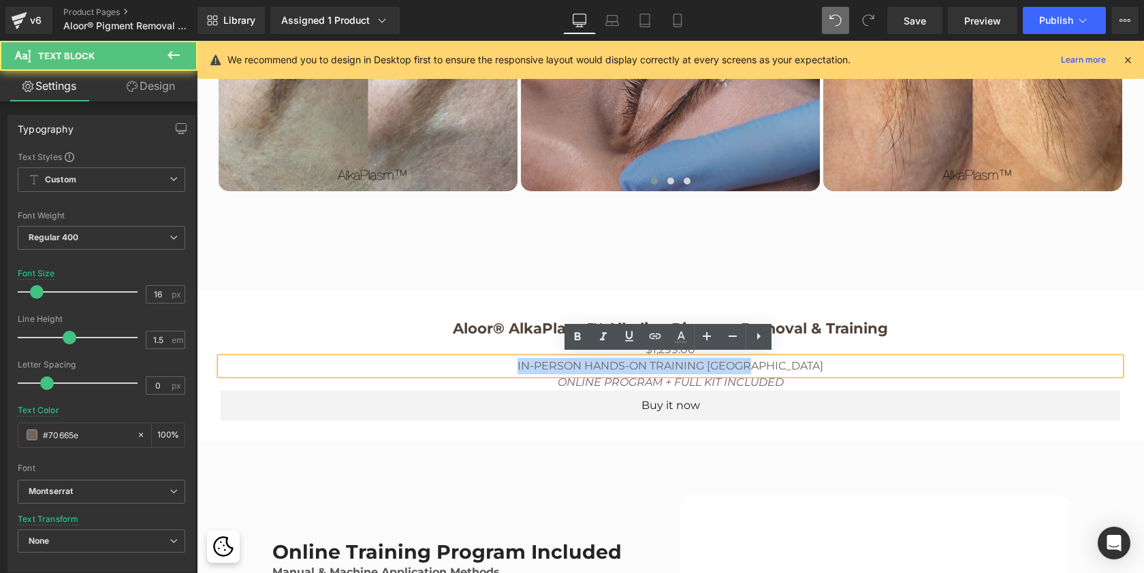
drag, startPoint x: 788, startPoint y: 362, endPoint x: 541, endPoint y: 361, distance: 246.5
click at [541, 361] on p "IN-PERSON HANDS-ON TRAINING MIAMI" at bounding box center [671, 366] width 900 height 16
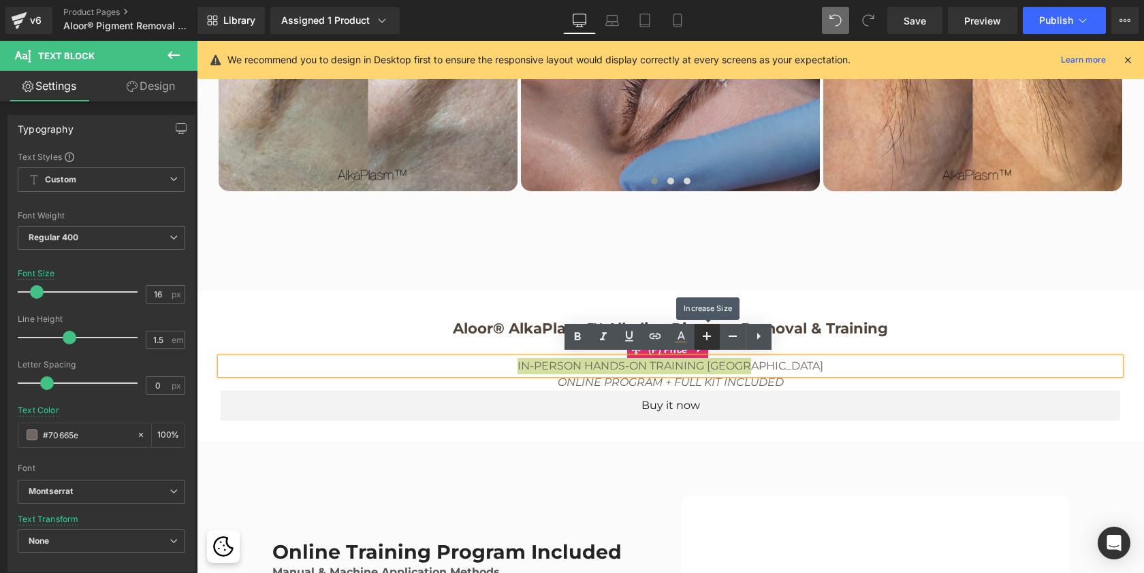
click at [710, 334] on icon at bounding box center [707, 336] width 16 height 16
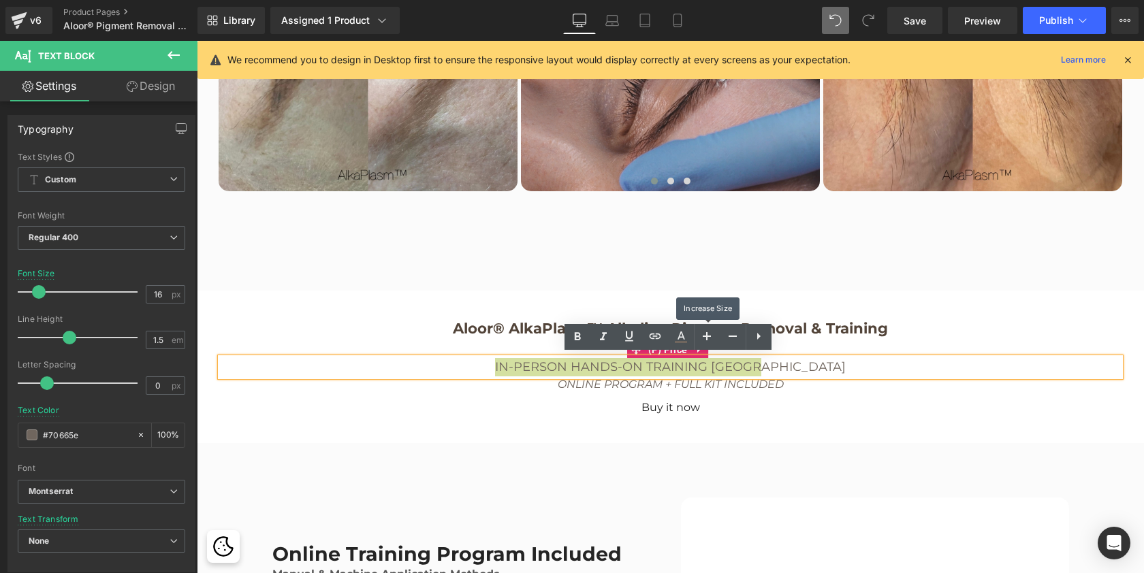
scroll to position [6021, 942]
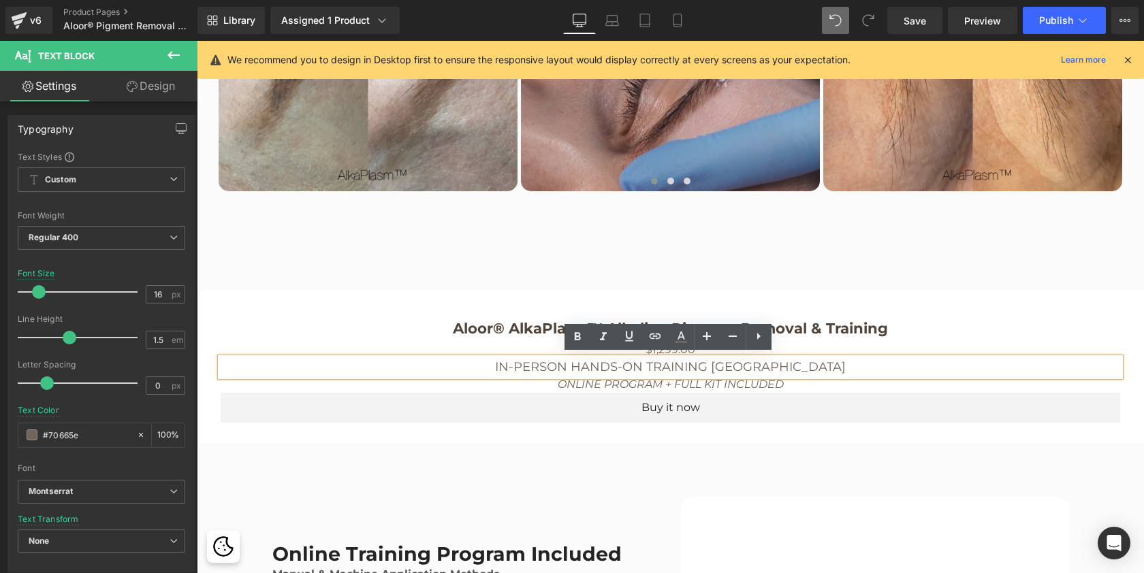
click at [868, 358] on p "IN-PERSON HANDS-ON TRAINING MIAMI" at bounding box center [671, 367] width 900 height 18
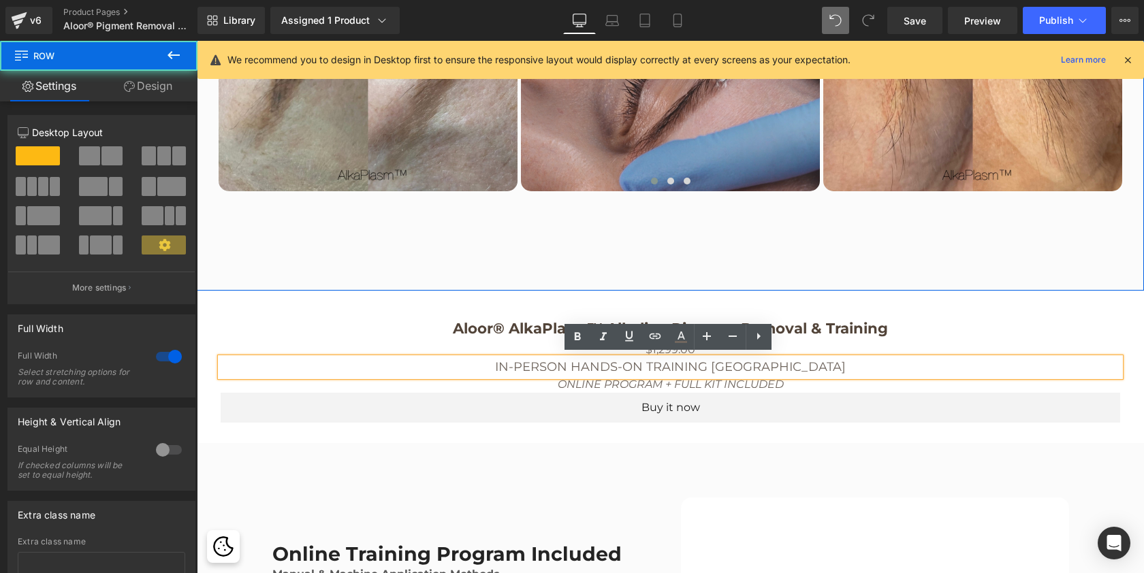
click at [966, 272] on div "Before & After Heading Image Image Image Image Image Image Image Image" at bounding box center [670, 32] width 947 height 515
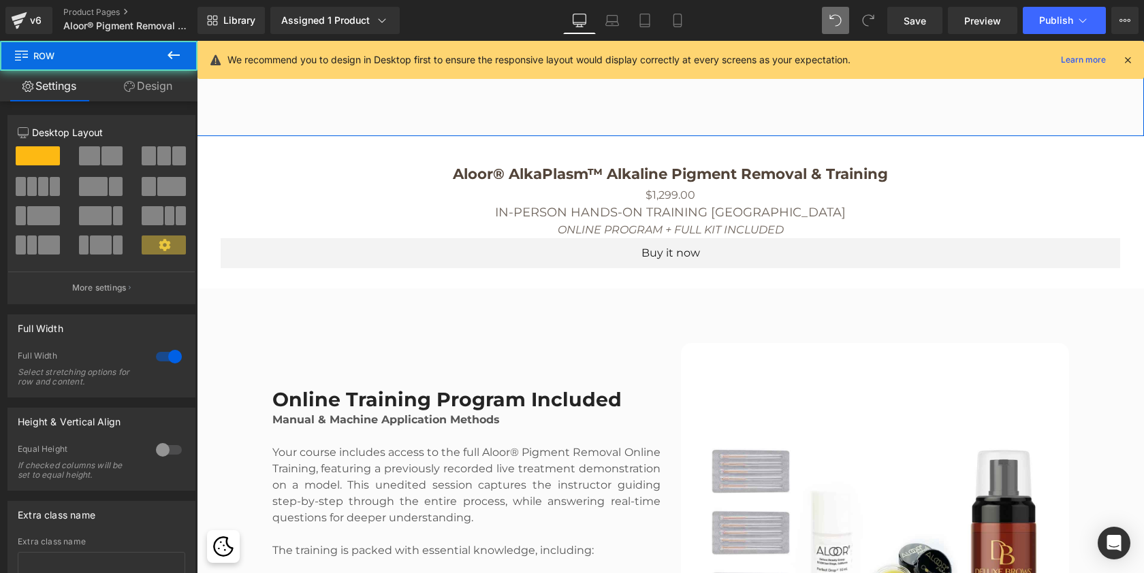
scroll to position [2767, 0]
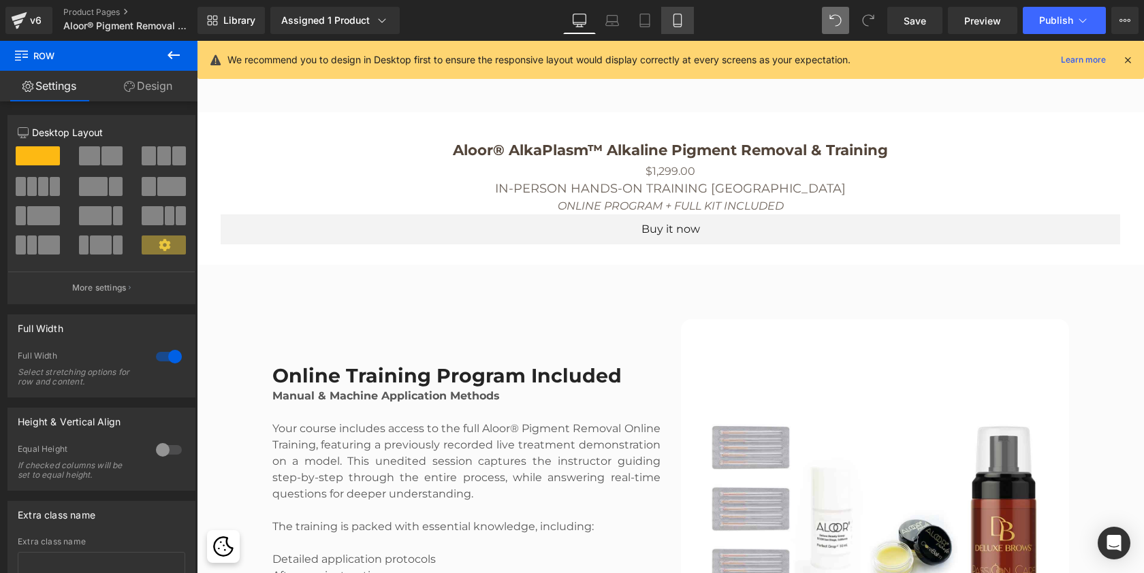
click at [673, 20] on icon at bounding box center [678, 21] width 14 height 14
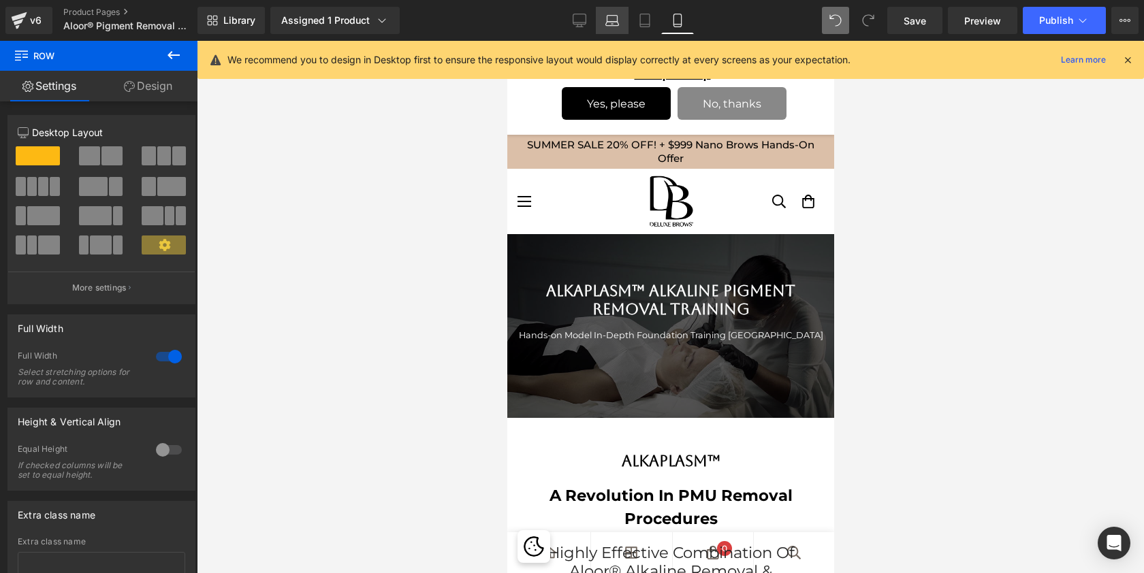
scroll to position [0, 0]
click at [584, 15] on icon at bounding box center [580, 21] width 14 height 14
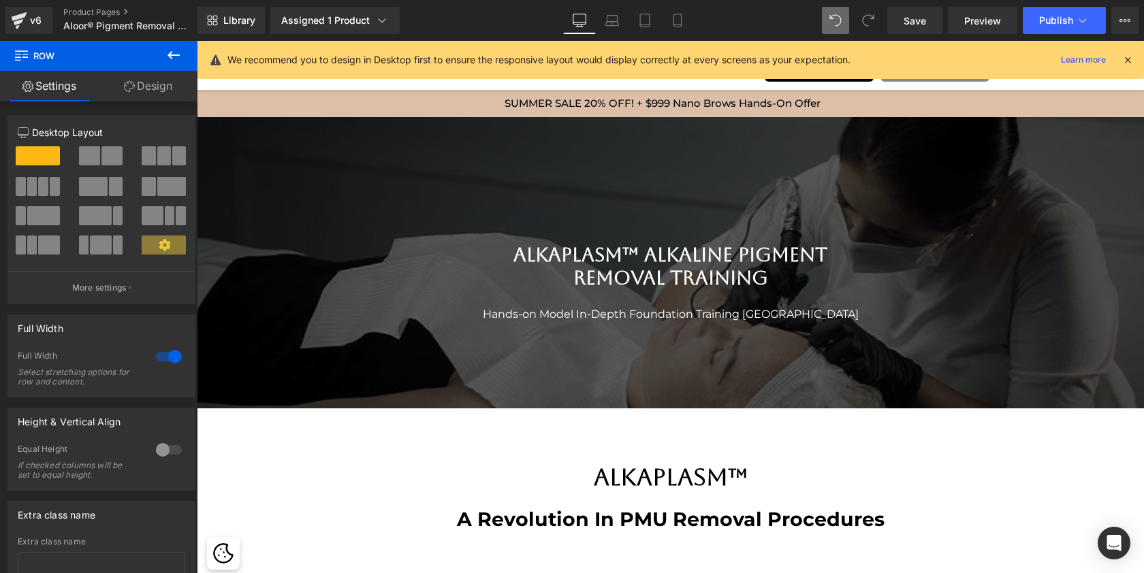
scroll to position [7, 7]
click at [1052, 23] on span "Publish" at bounding box center [1056, 20] width 34 height 11
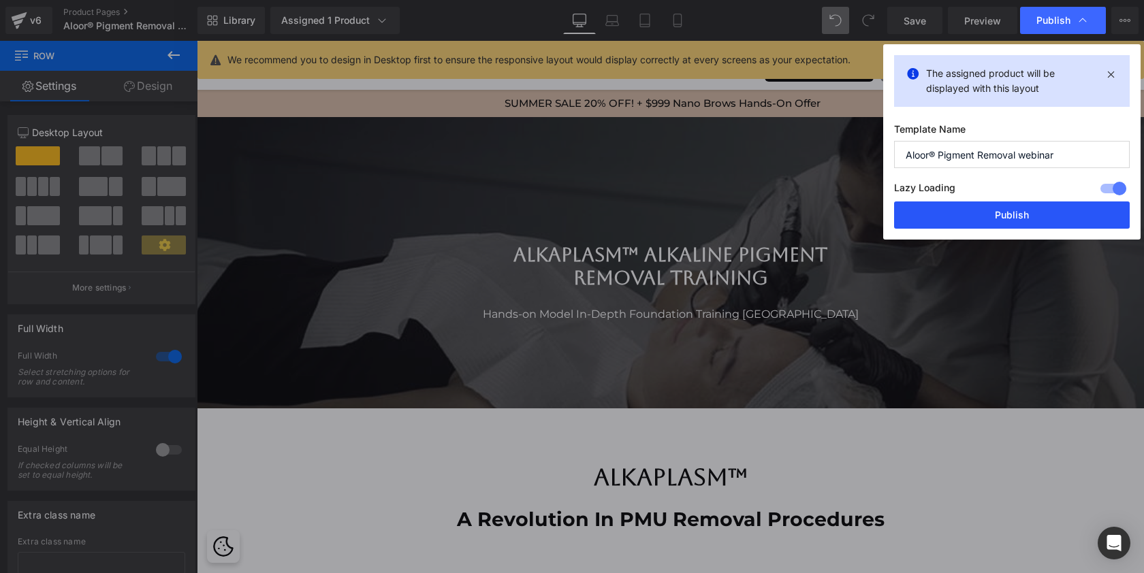
click at [1015, 212] on button "Publish" at bounding box center [1012, 215] width 236 height 27
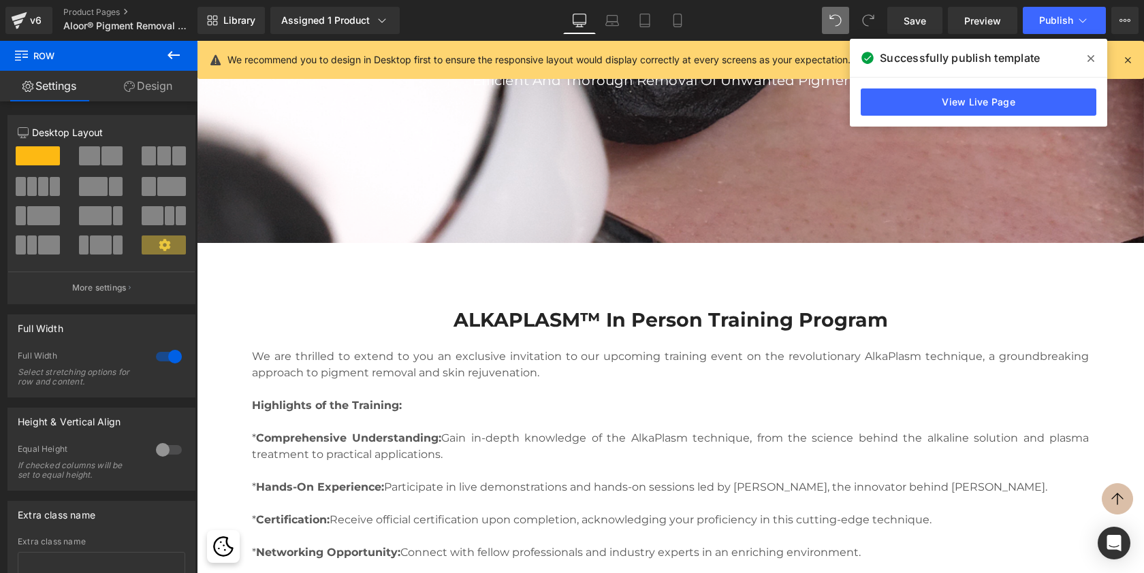
scroll to position [1706, 0]
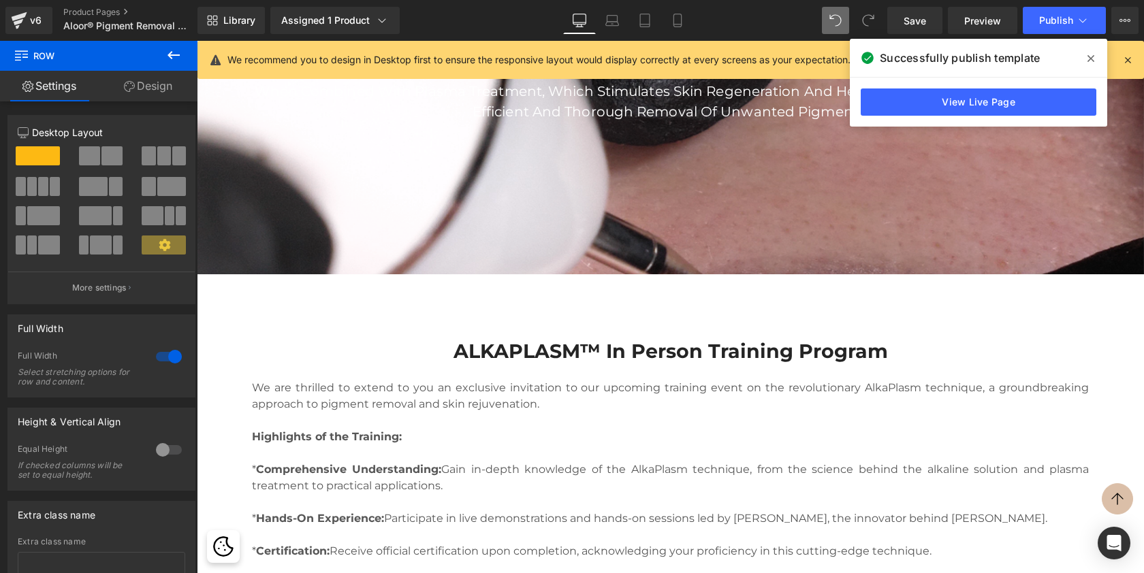
click at [394, 455] on p at bounding box center [670, 453] width 837 height 16
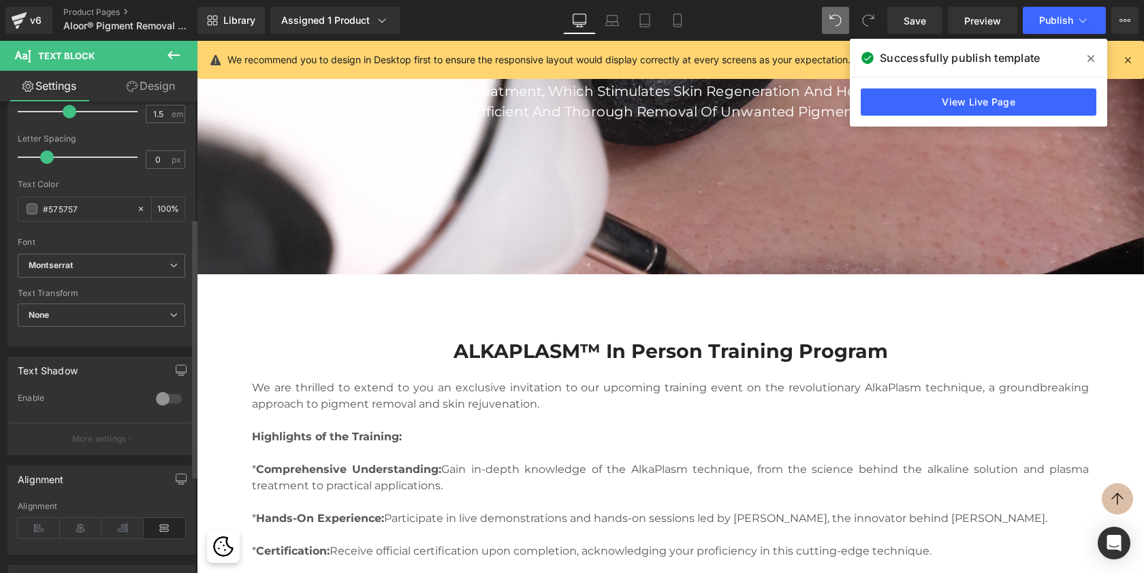
scroll to position [235, 0]
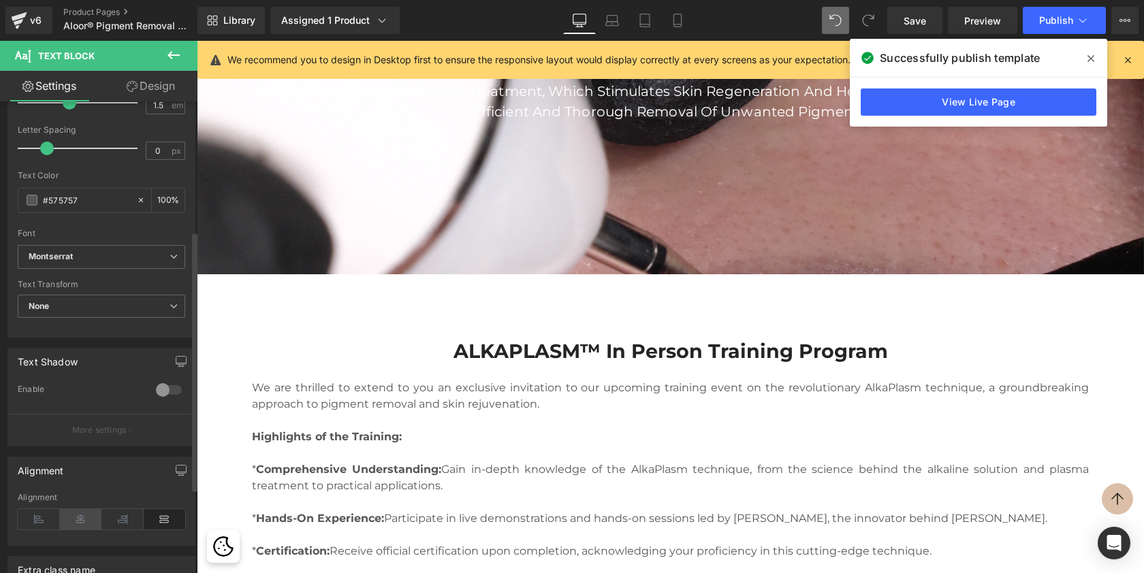
click at [82, 522] on icon at bounding box center [81, 519] width 42 height 20
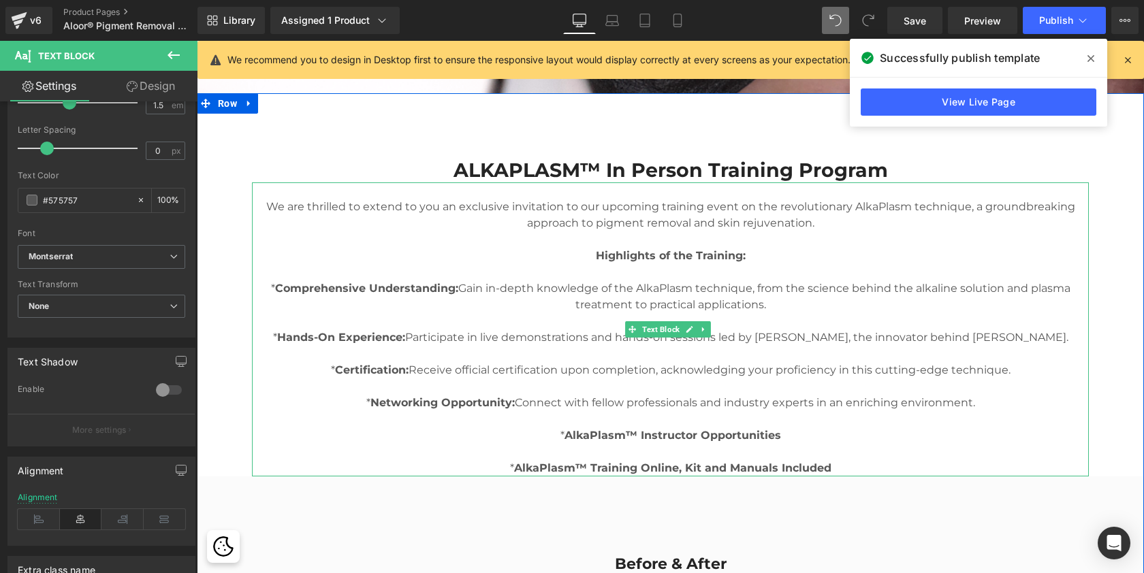
scroll to position [1888, 0]
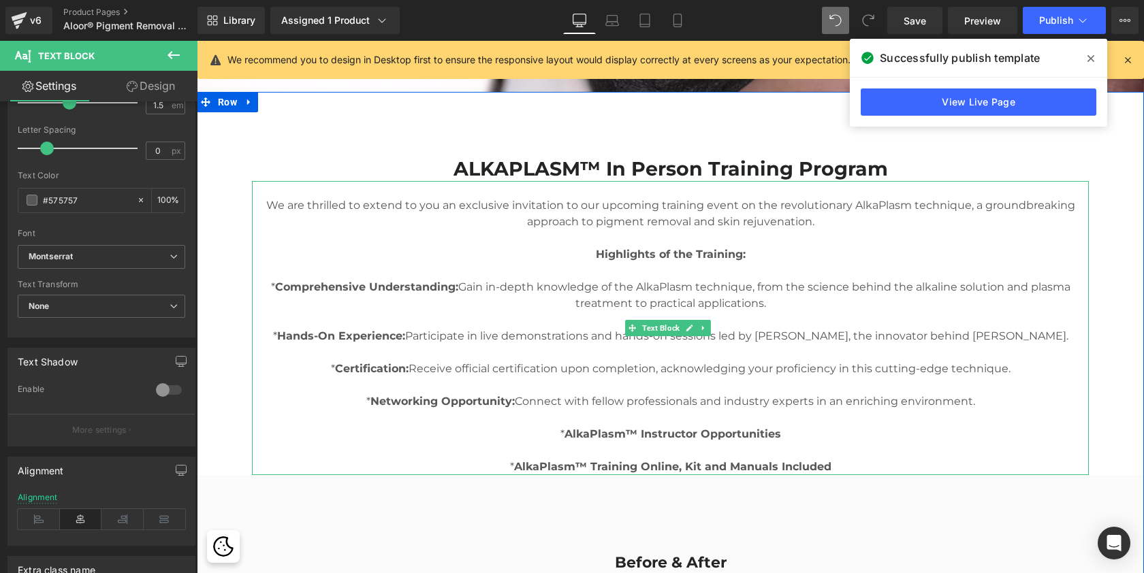
click at [843, 467] on p "* AlkaPlasm™ Training Online, Kit and Manuals Included" at bounding box center [670, 467] width 837 height 16
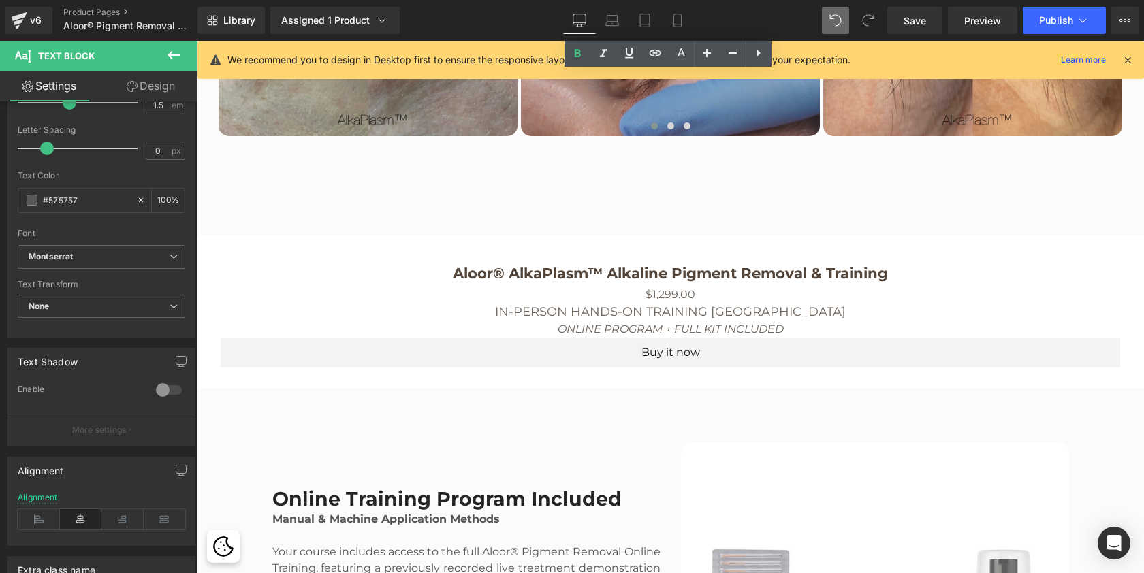
scroll to position [2824, 0]
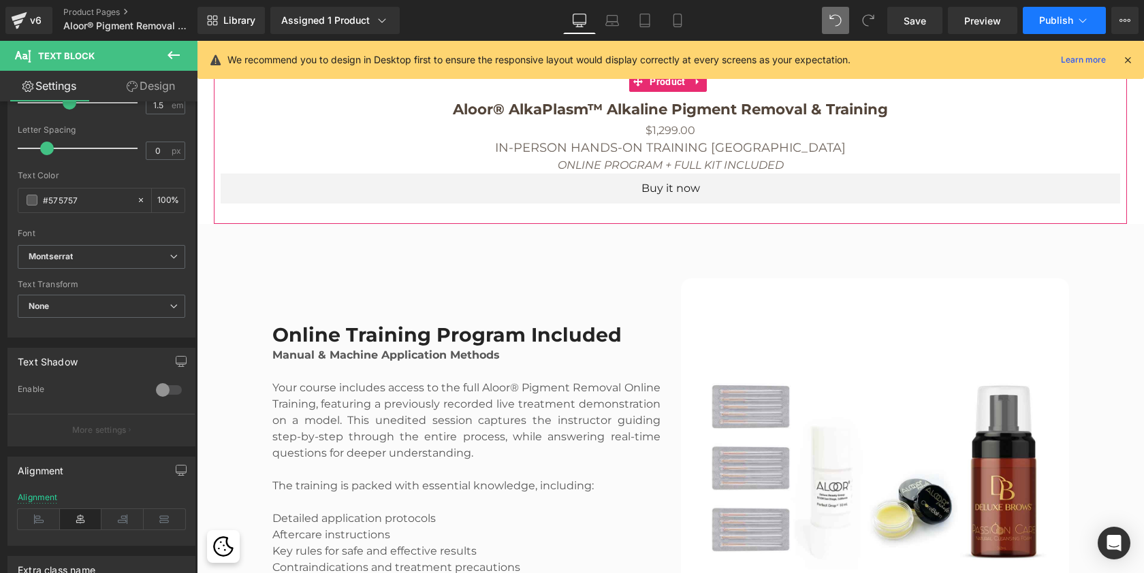
click at [1059, 22] on span "Publish" at bounding box center [1056, 20] width 34 height 11
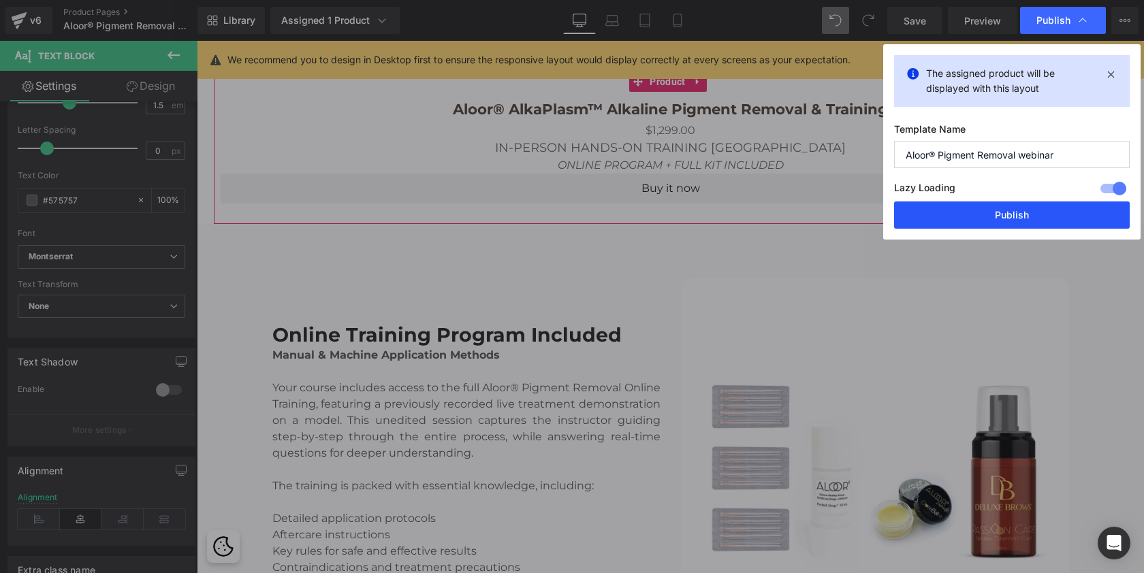
click at [992, 212] on button "Publish" at bounding box center [1012, 215] width 236 height 27
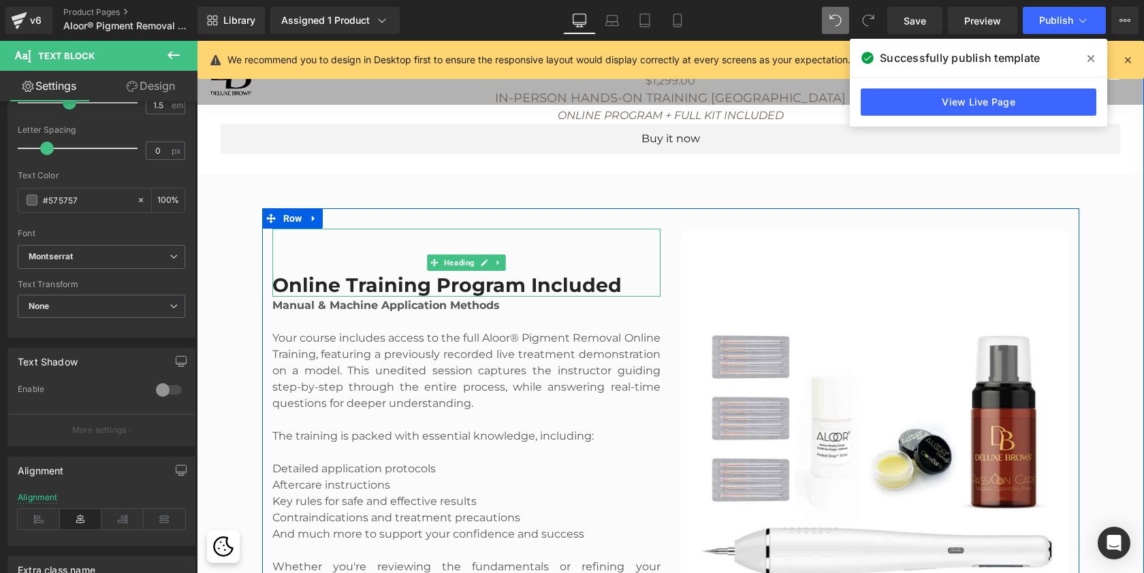
scroll to position [2818, 0]
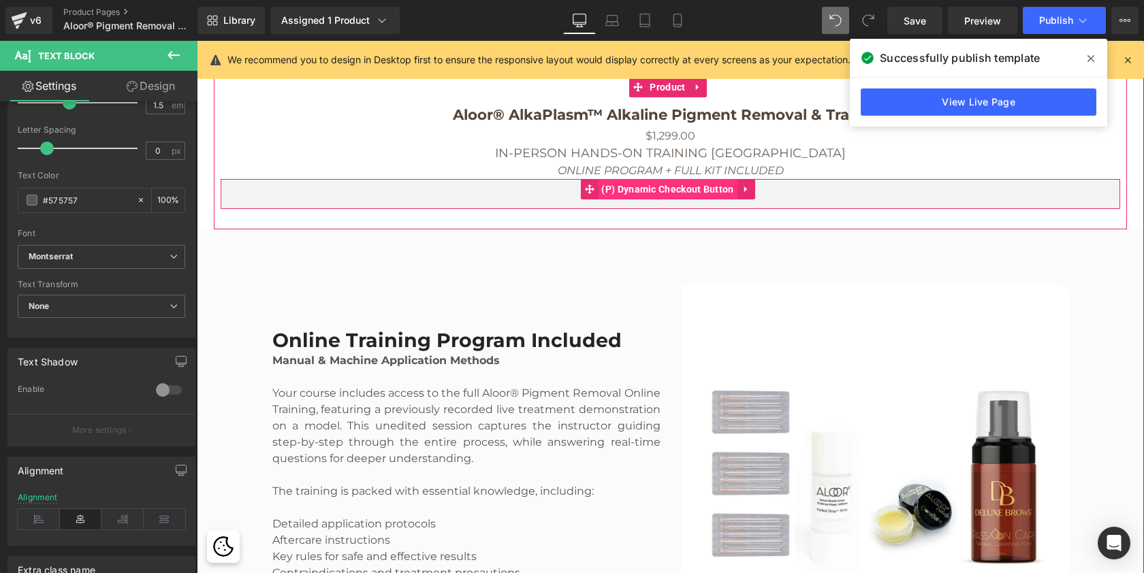
click at [700, 185] on span "(P) Dynamic Checkout Button" at bounding box center [667, 189] width 139 height 20
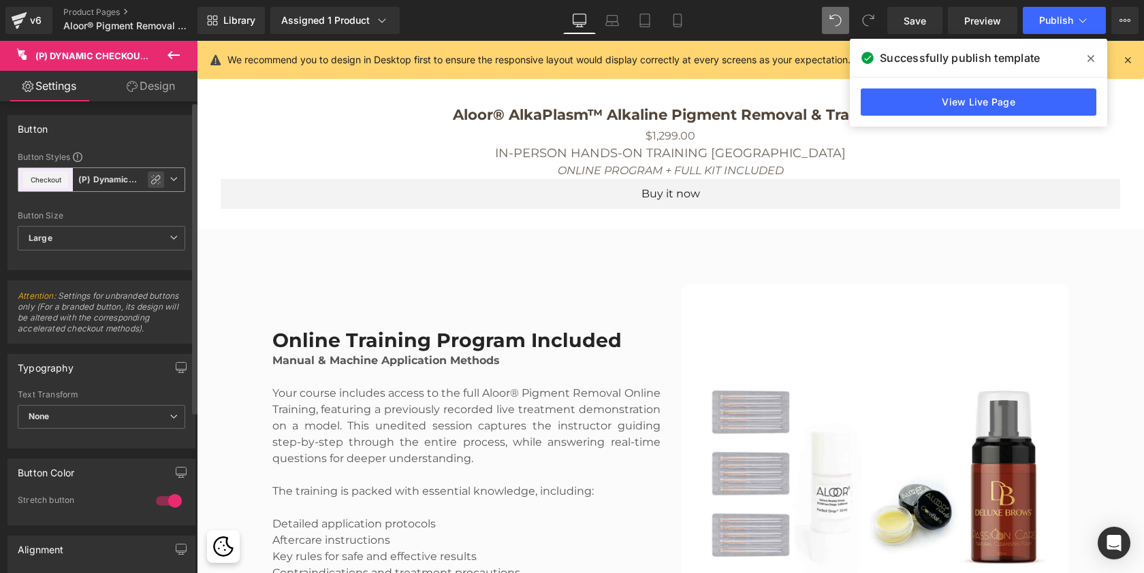
click at [150, 178] on icon at bounding box center [155, 179] width 11 height 11
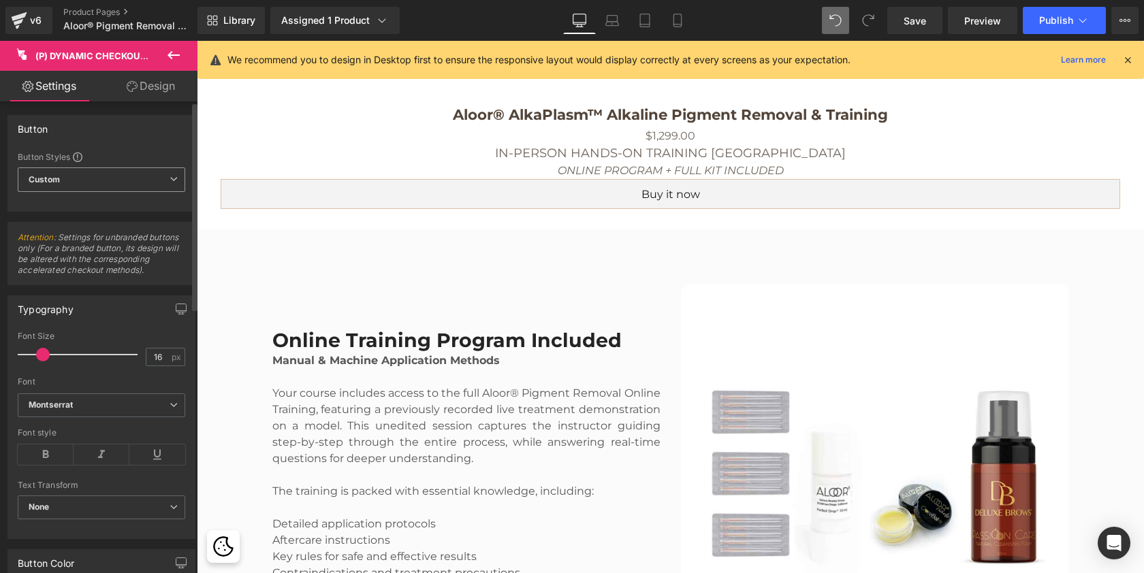
scroll to position [0, 0]
click at [163, 84] on link "Design" at bounding box center [150, 86] width 99 height 31
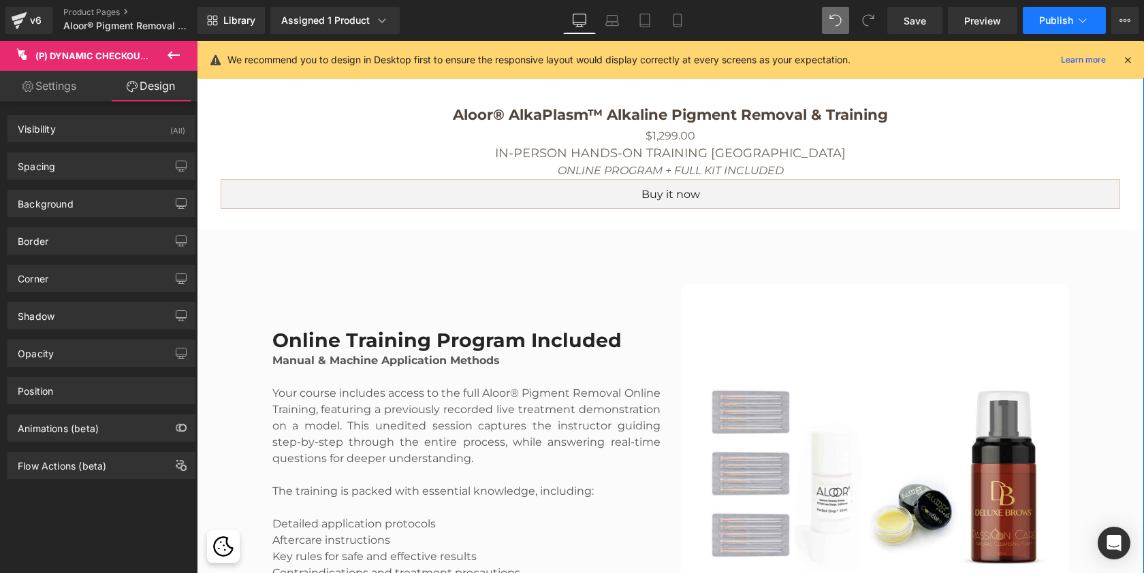
click at [1046, 29] on button "Publish" at bounding box center [1064, 20] width 83 height 27
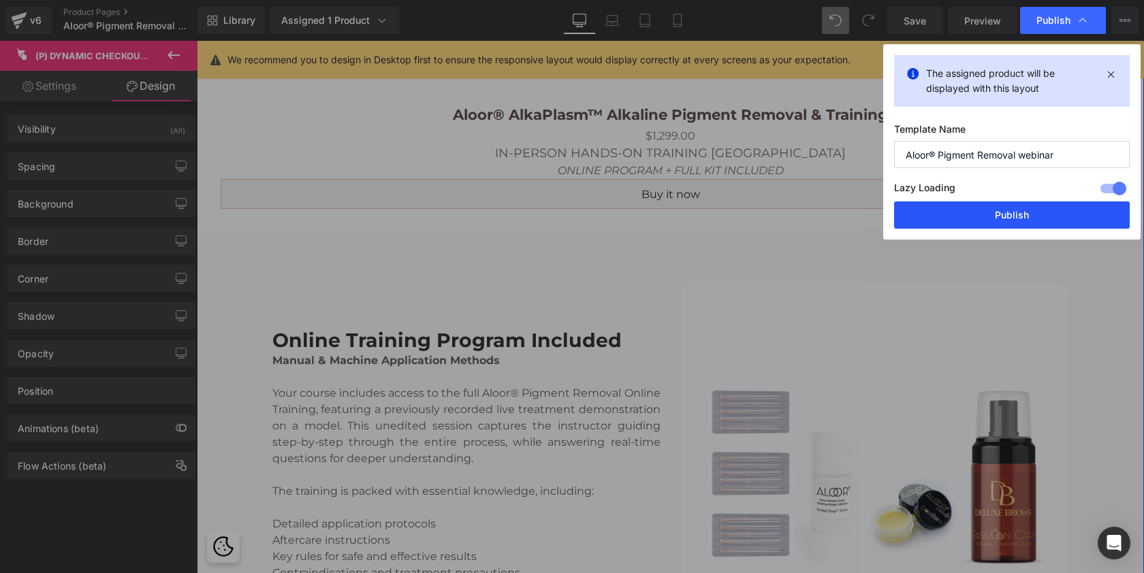
click at [1005, 220] on button "Publish" at bounding box center [1012, 215] width 236 height 27
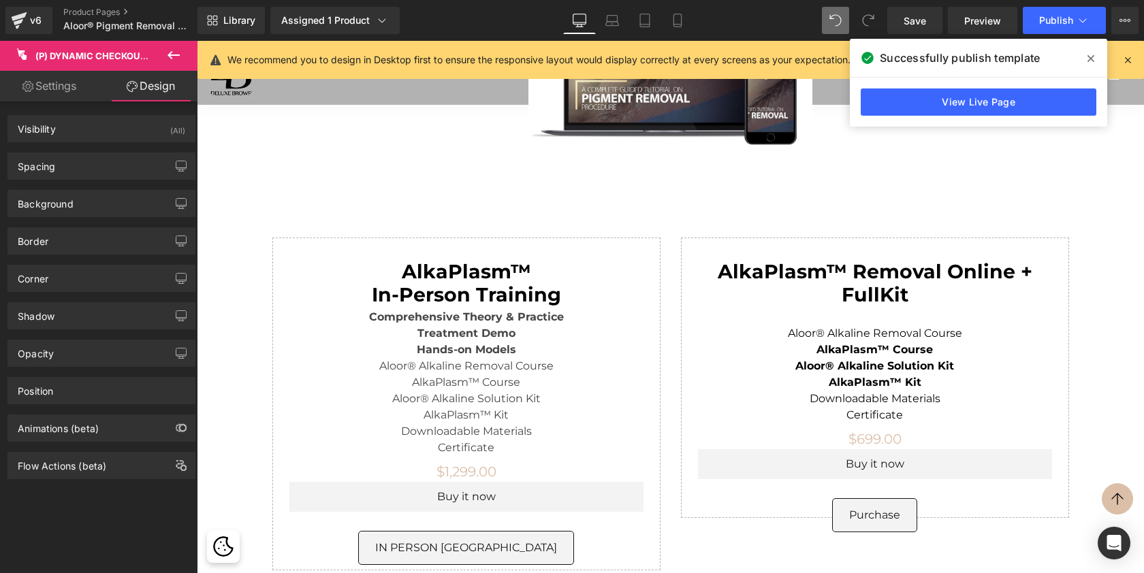
scroll to position [4474, 0]
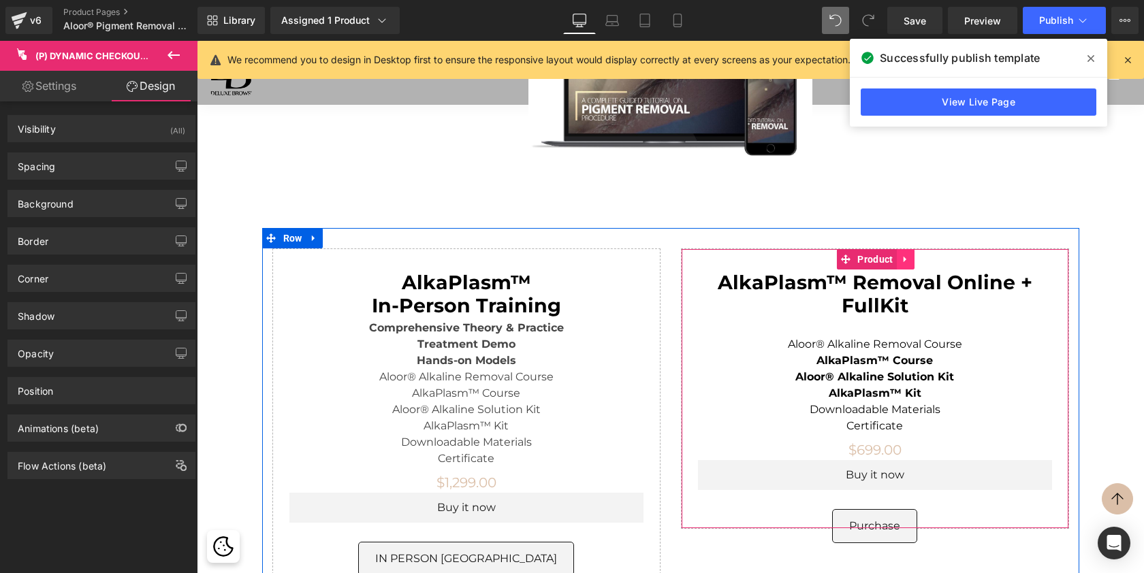
click at [906, 254] on icon at bounding box center [906, 259] width 10 height 10
click at [917, 254] on icon at bounding box center [915, 259] width 10 height 10
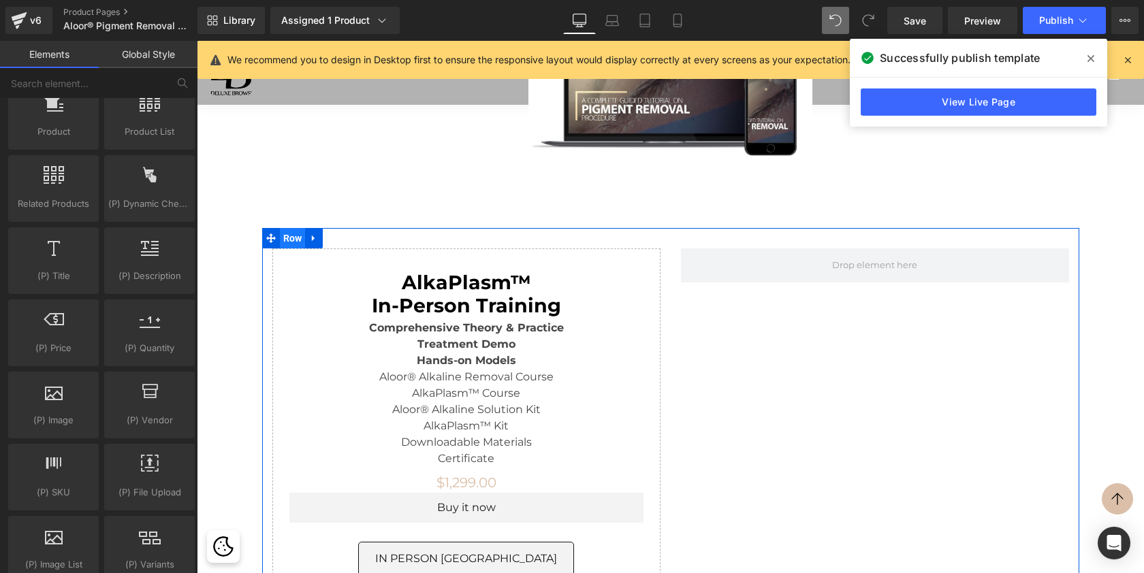
click at [292, 228] on span "Row" at bounding box center [293, 238] width 26 height 20
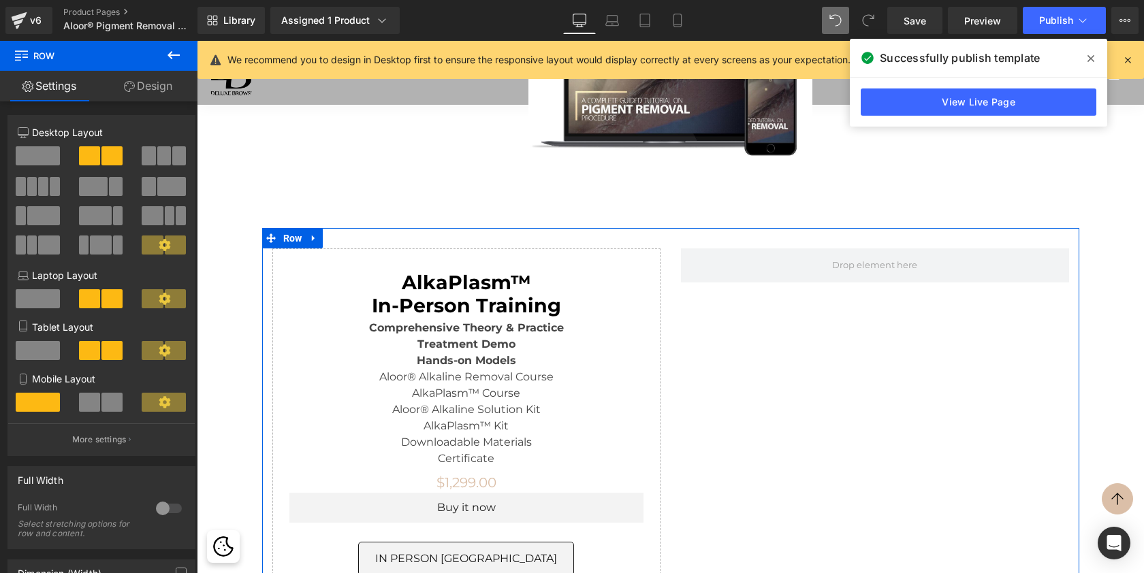
click at [23, 158] on span at bounding box center [38, 155] width 44 height 19
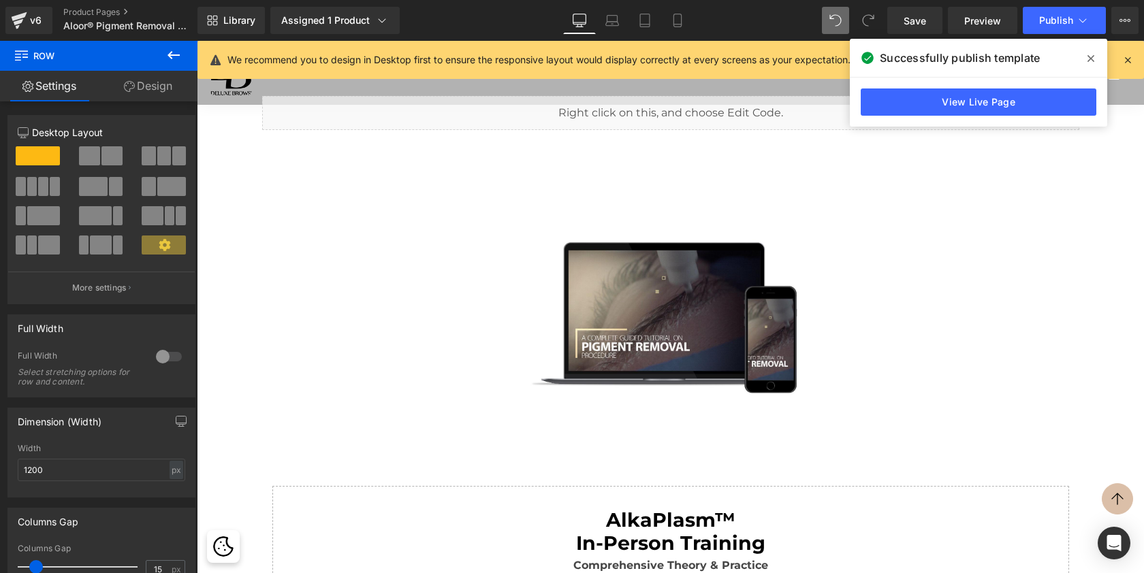
scroll to position [4235, 0]
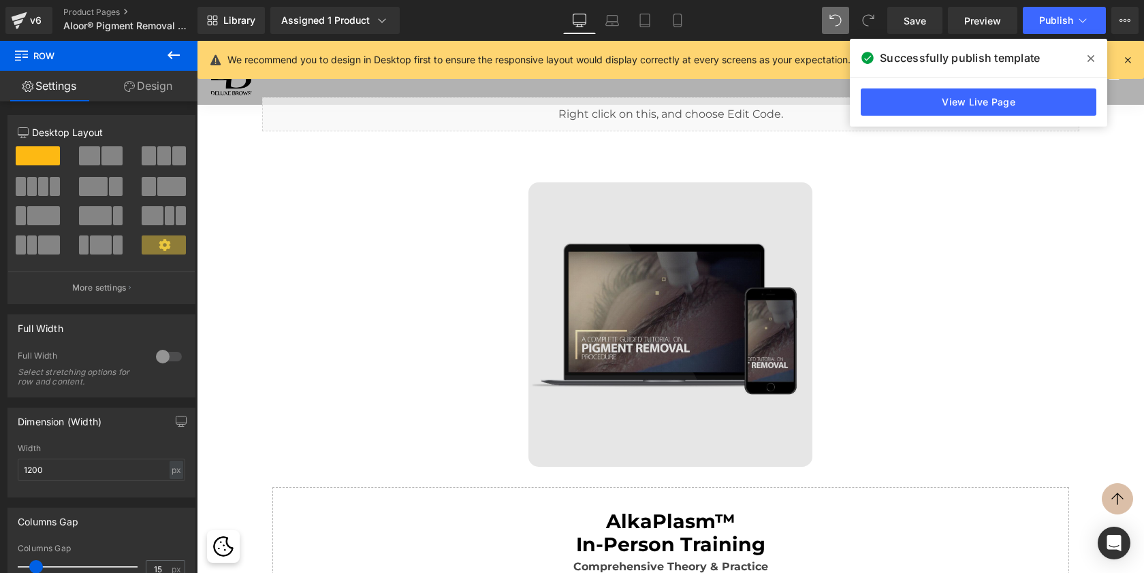
click at [664, 323] on img at bounding box center [670, 324] width 284 height 284
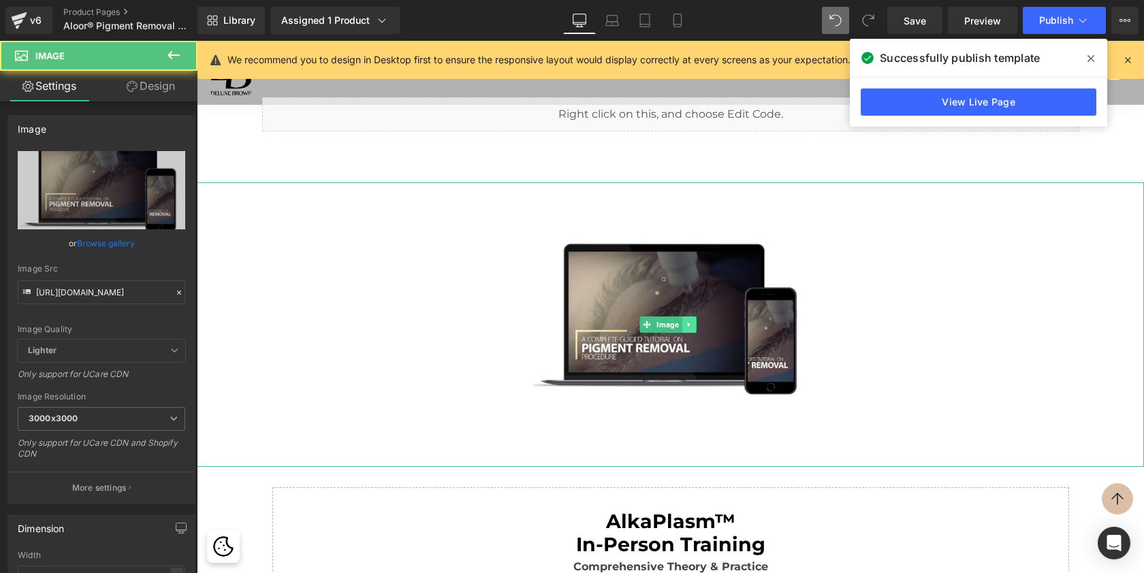
click at [688, 322] on icon at bounding box center [688, 324] width 2 height 5
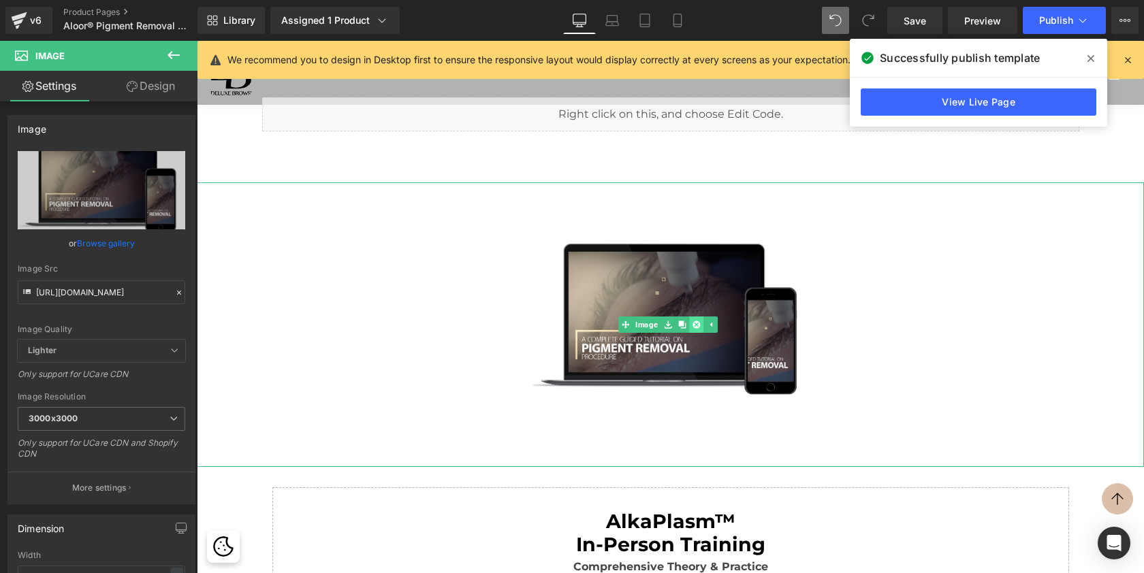
click at [696, 321] on icon at bounding box center [695, 325] width 7 height 8
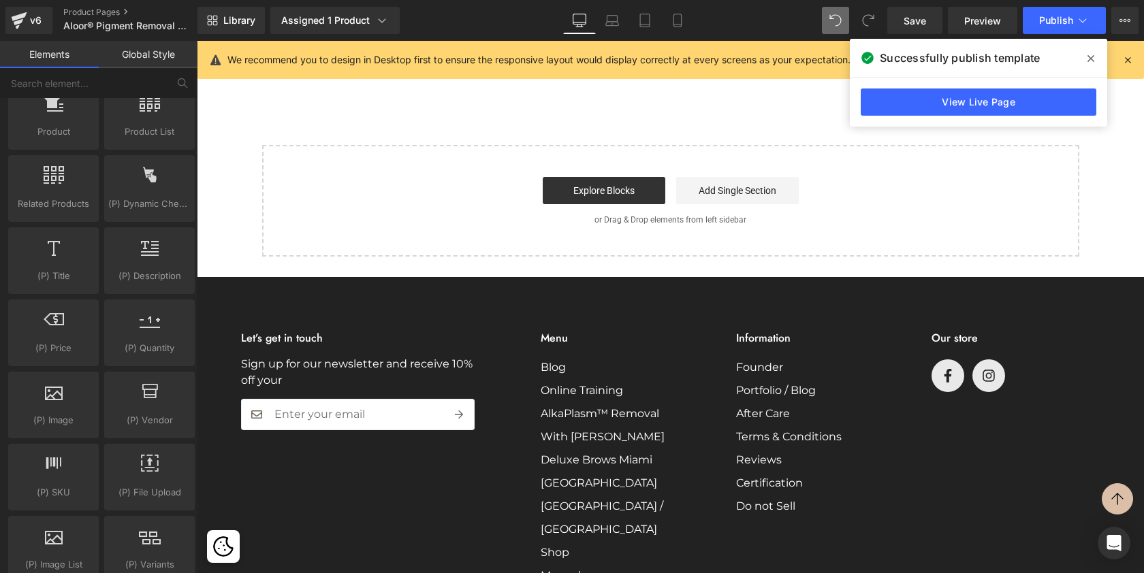
scroll to position [5153, 0]
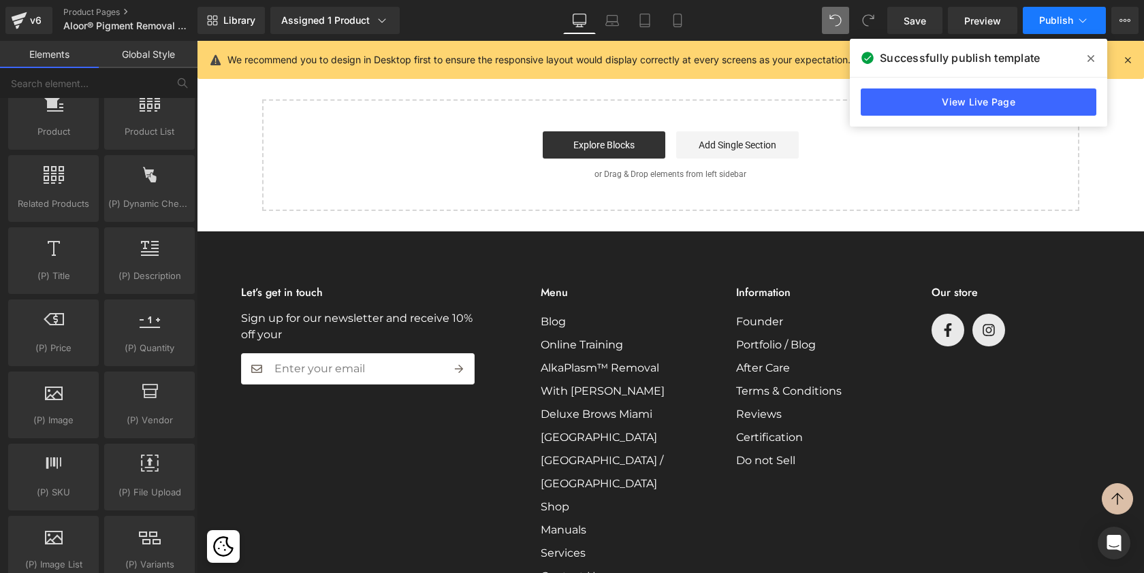
click at [1067, 22] on span "Publish" at bounding box center [1056, 20] width 34 height 11
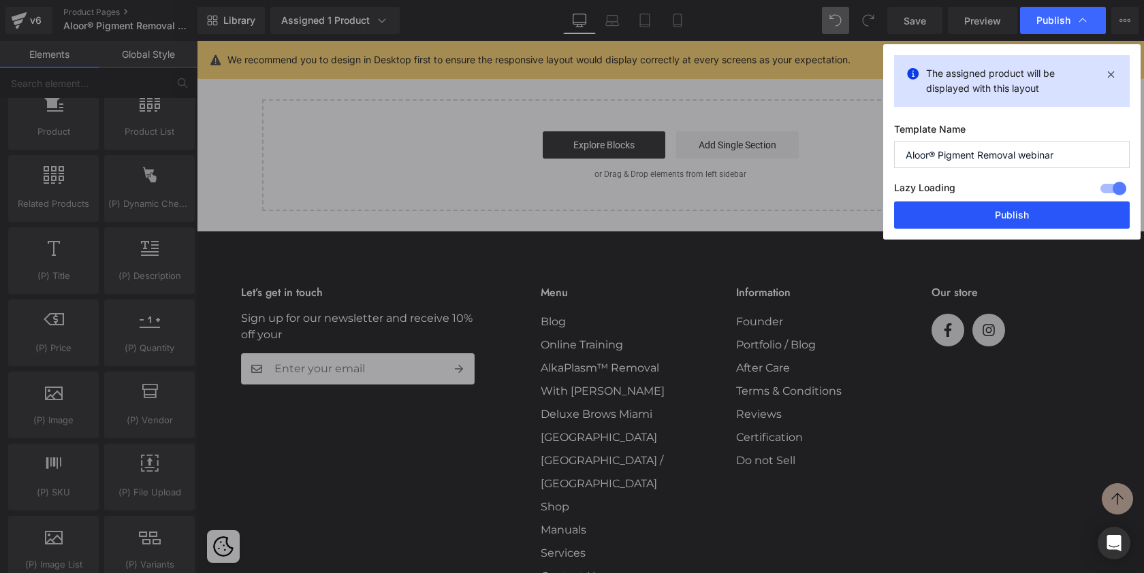
click at [1015, 204] on button "Publish" at bounding box center [1012, 215] width 236 height 27
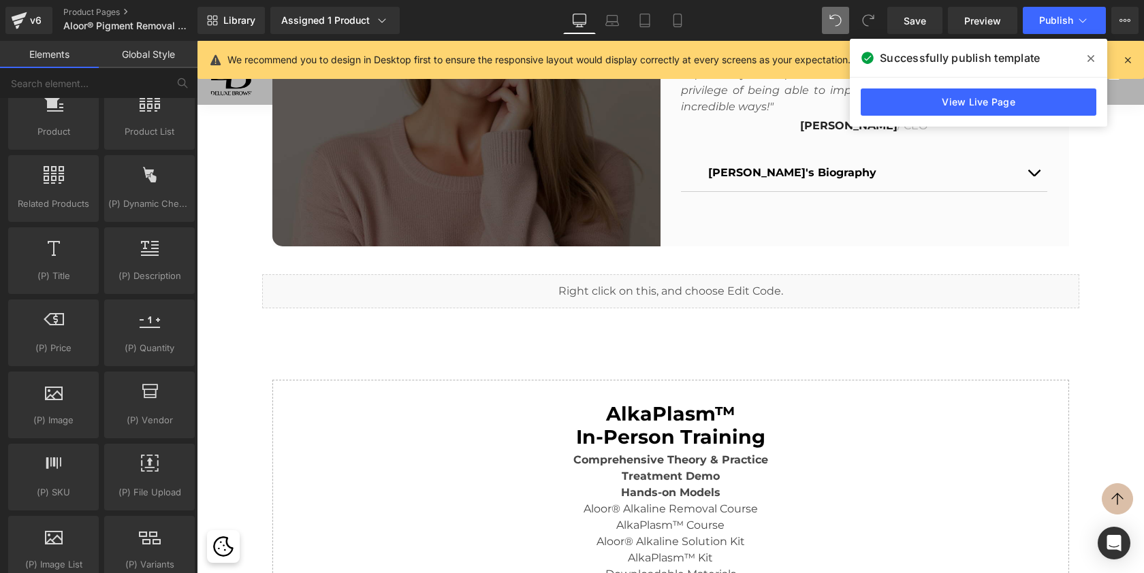
scroll to position [4055, 0]
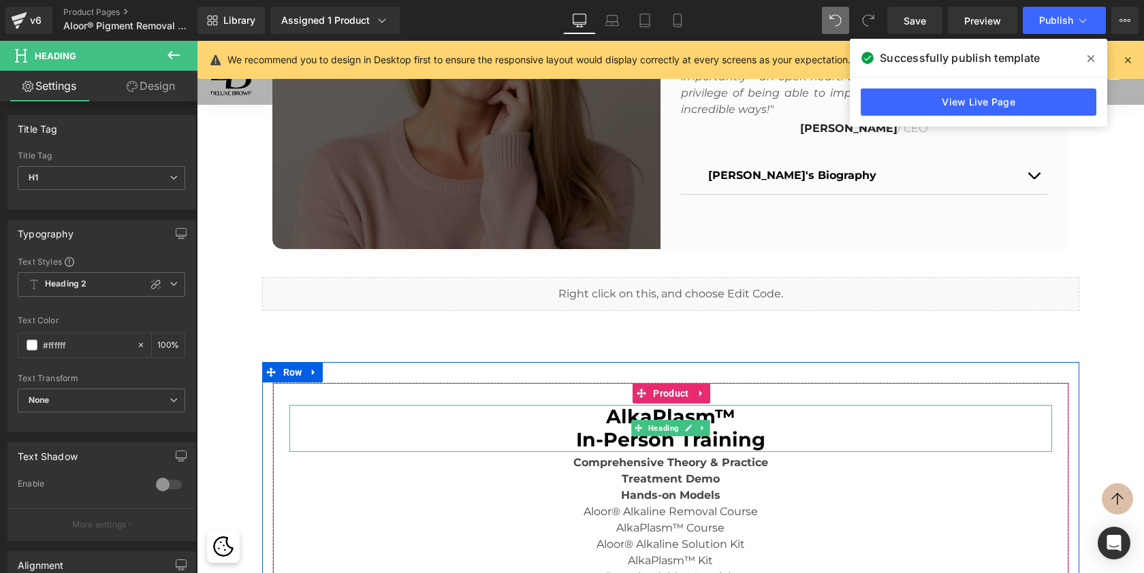
drag, startPoint x: 733, startPoint y: 379, endPoint x: 605, endPoint y: 378, distance: 128.0
click at [606, 404] on span "AlkaPlasm™" at bounding box center [670, 416] width 129 height 24
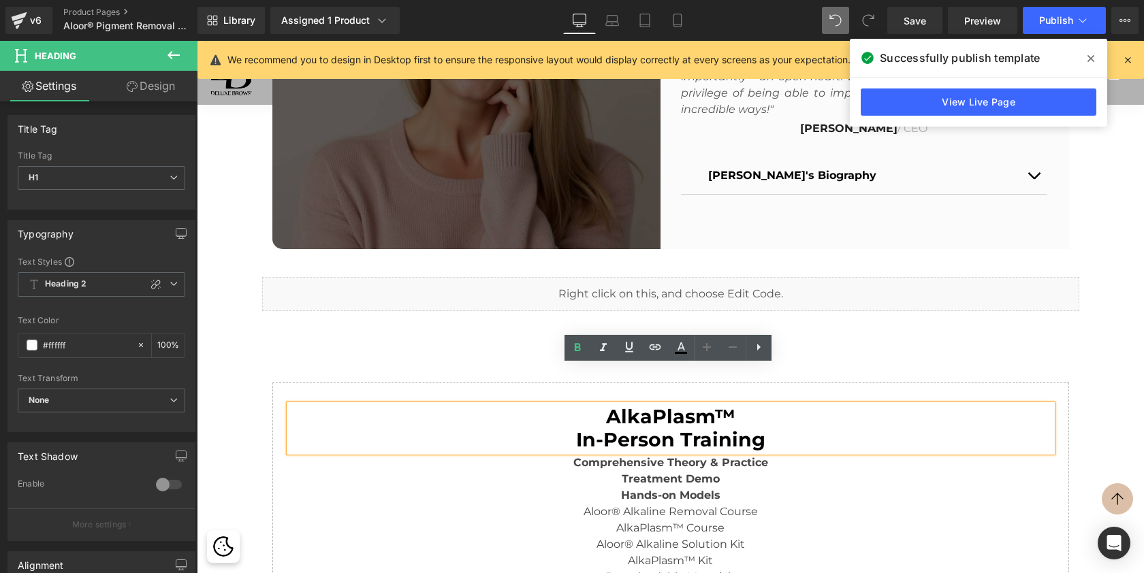
copy span "AlkaPlasm™"
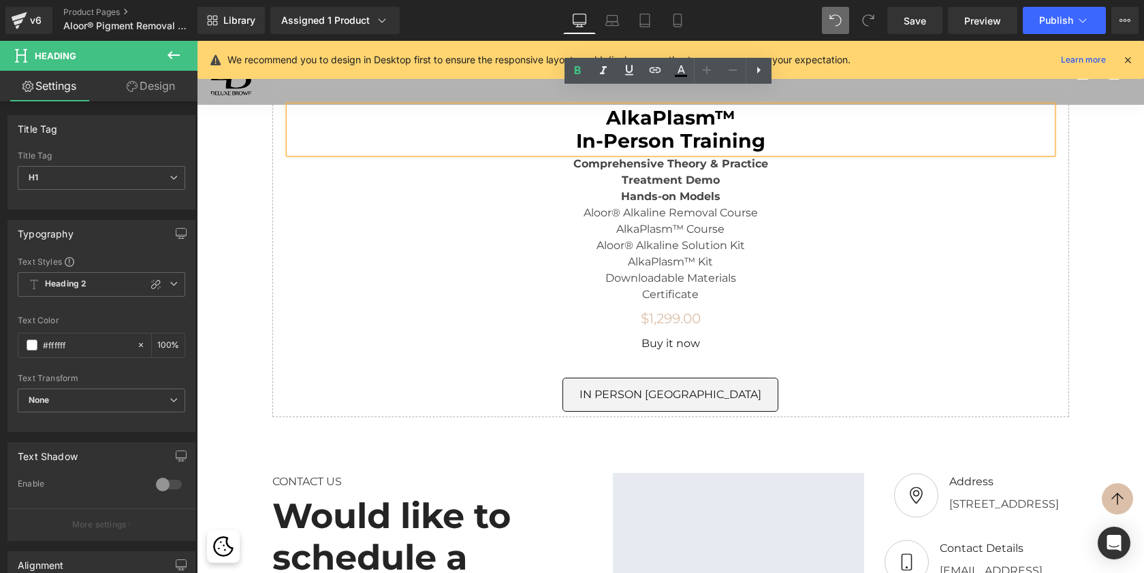
scroll to position [4321, 0]
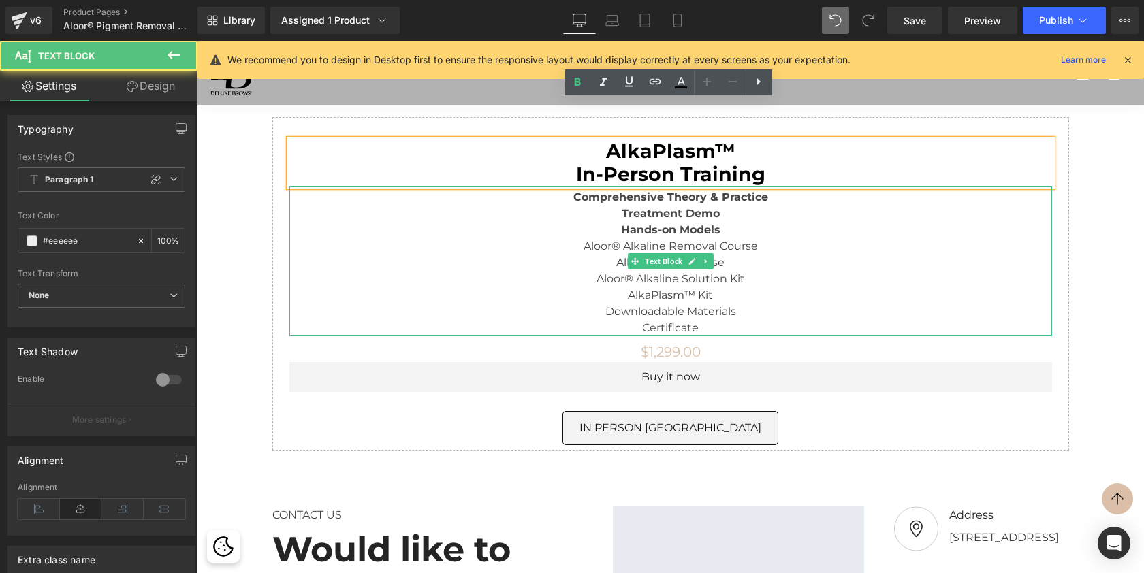
click at [585, 191] on span "Comprehensive Theory & Practice" at bounding box center [670, 197] width 195 height 13
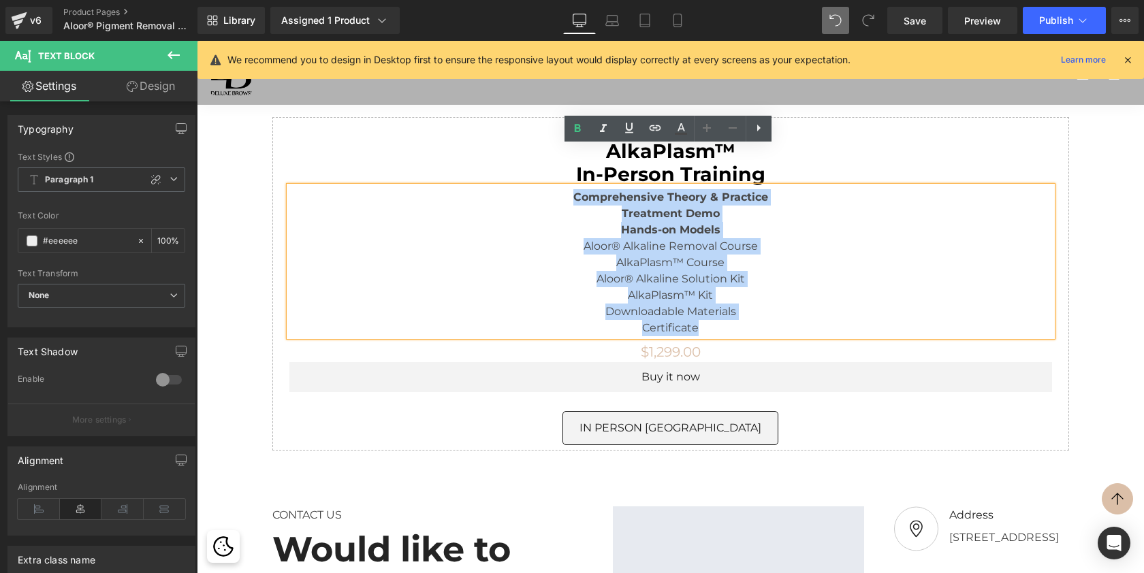
drag, startPoint x: 568, startPoint y: 156, endPoint x: 740, endPoint y: 285, distance: 215.0
click at [740, 285] on div "Comprehensive Theory & Practice Treatment Demo Hands-on Models Aloor® Alkaline …" at bounding box center [670, 262] width 763 height 147
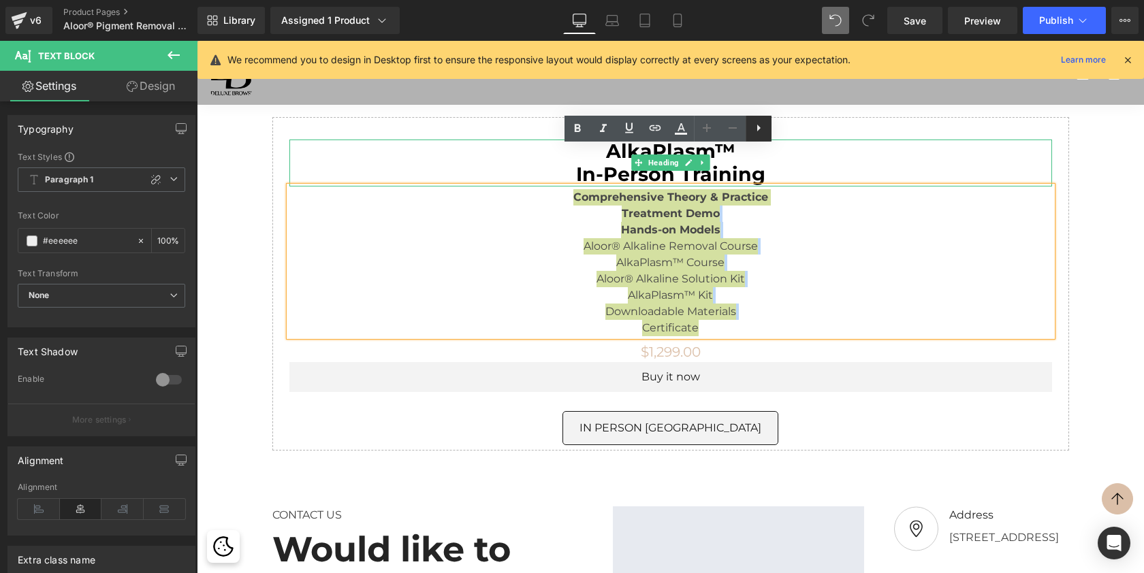
click at [759, 132] on icon at bounding box center [758, 128] width 16 height 16
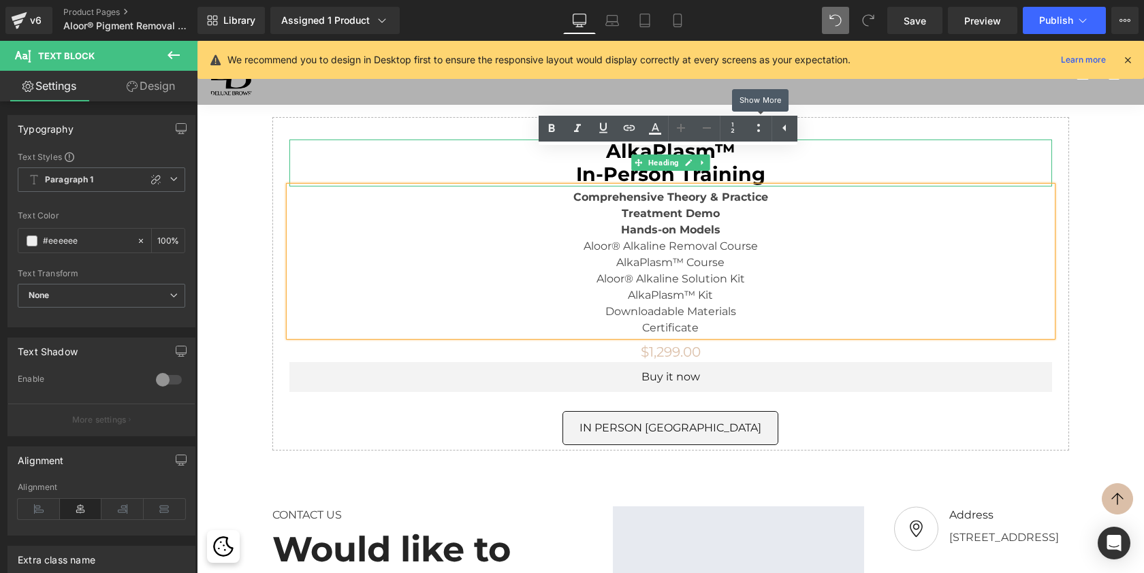
scroll to position [7, 7]
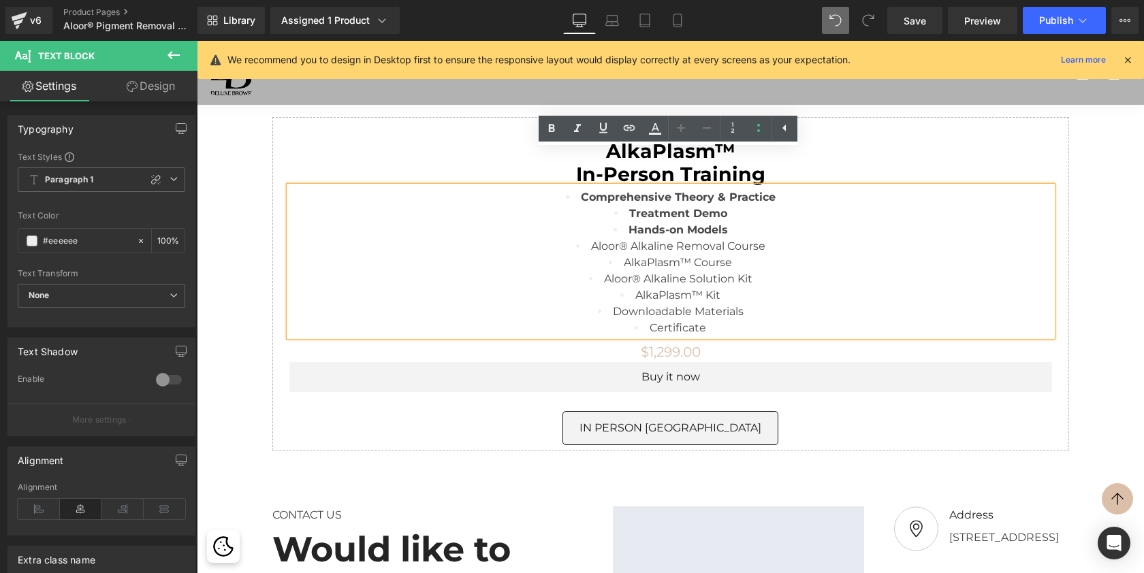
click at [776, 271] on li "Aloor® Alkaline Solution Kit" at bounding box center [670, 279] width 763 height 16
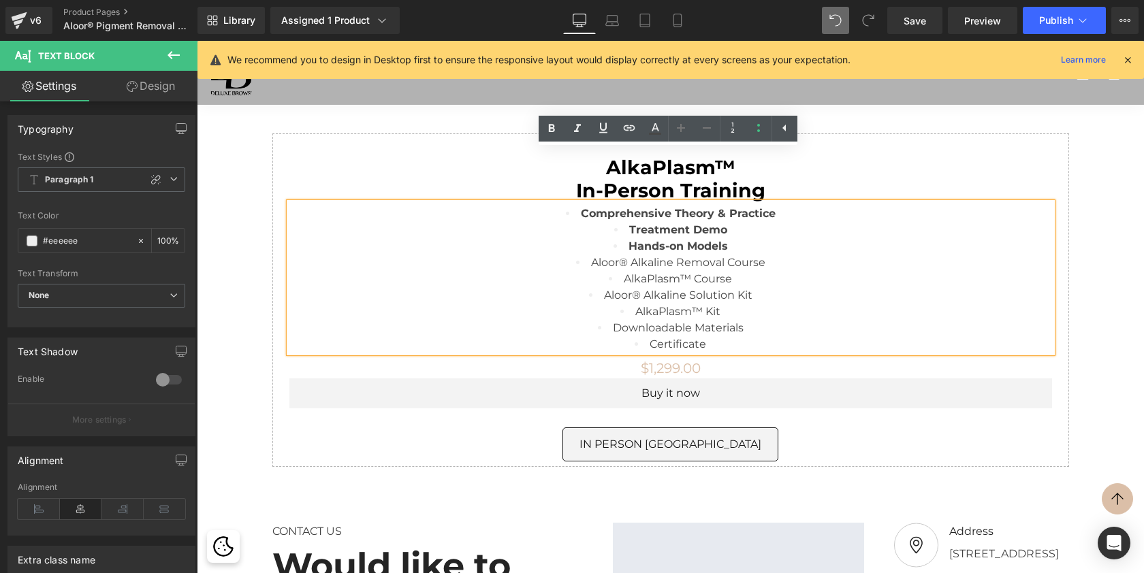
scroll to position [4301, 0]
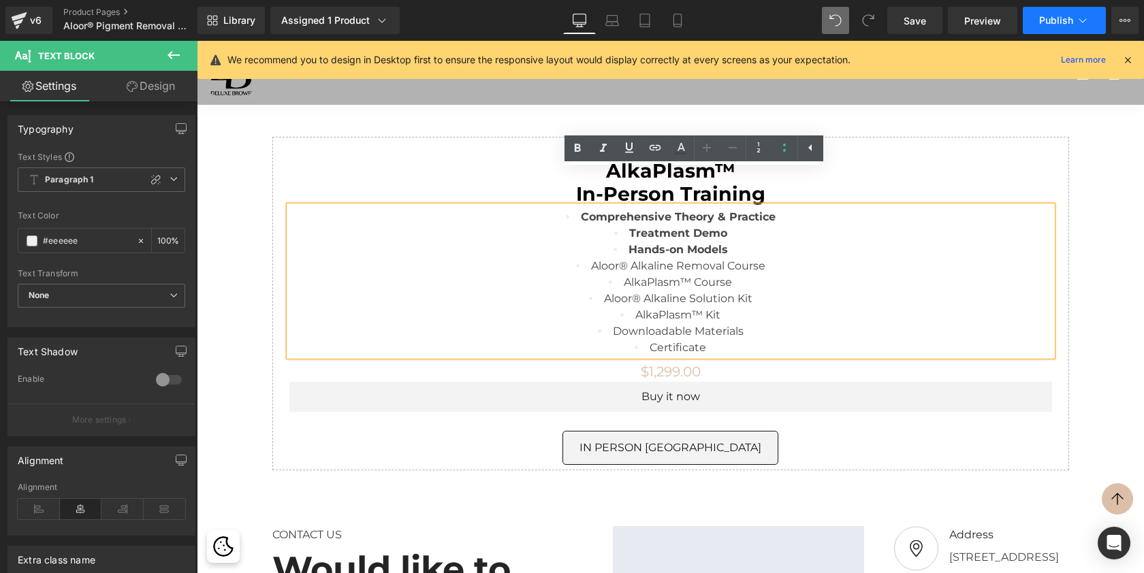
click at [1066, 21] on span "Publish" at bounding box center [1056, 20] width 34 height 11
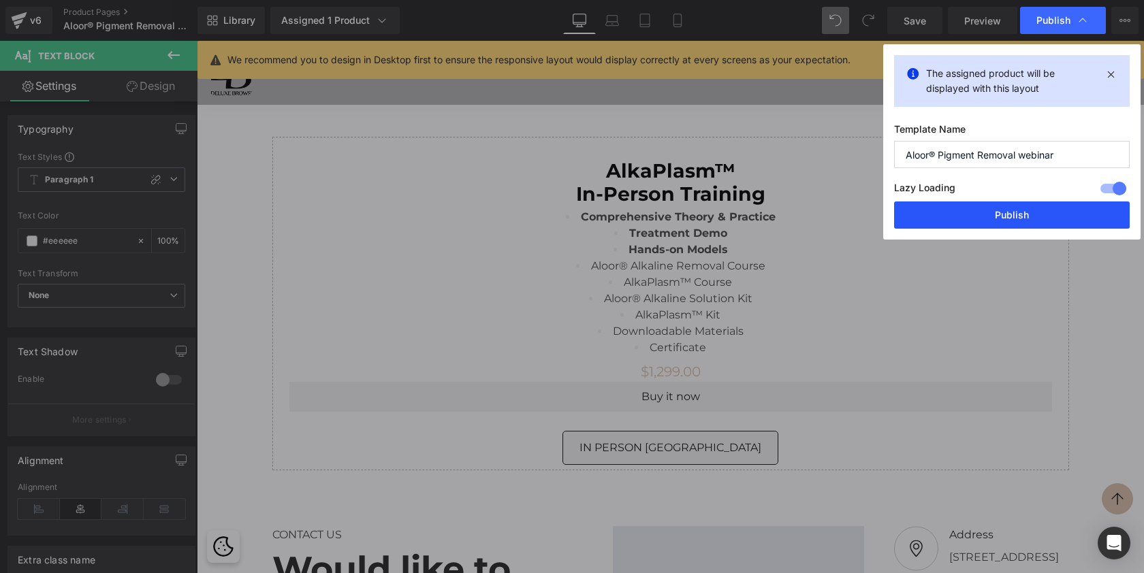
click at [1029, 213] on button "Publish" at bounding box center [1012, 215] width 236 height 27
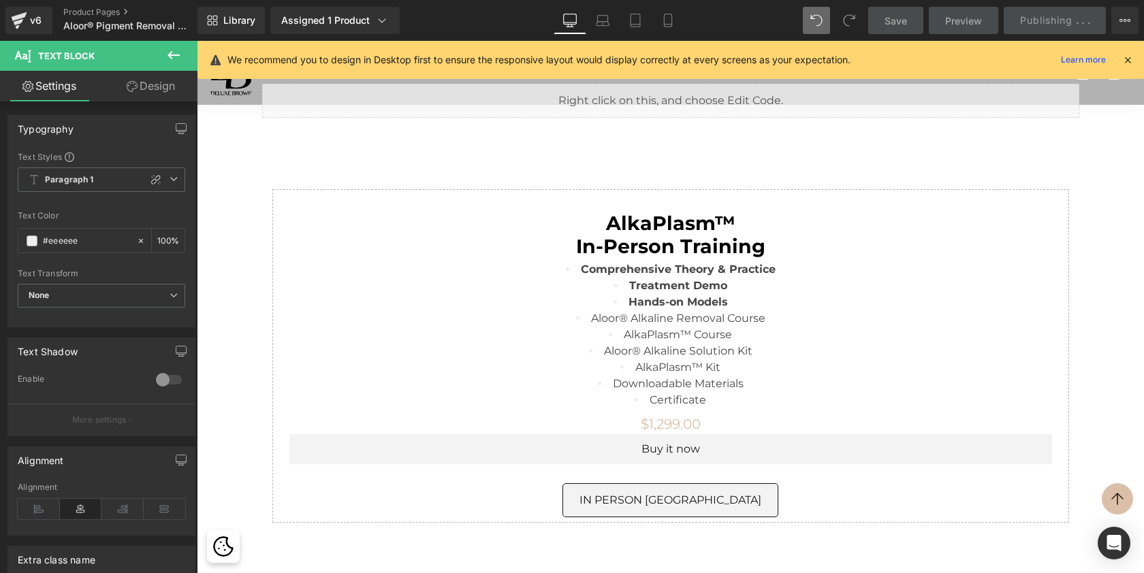
scroll to position [4248, 0]
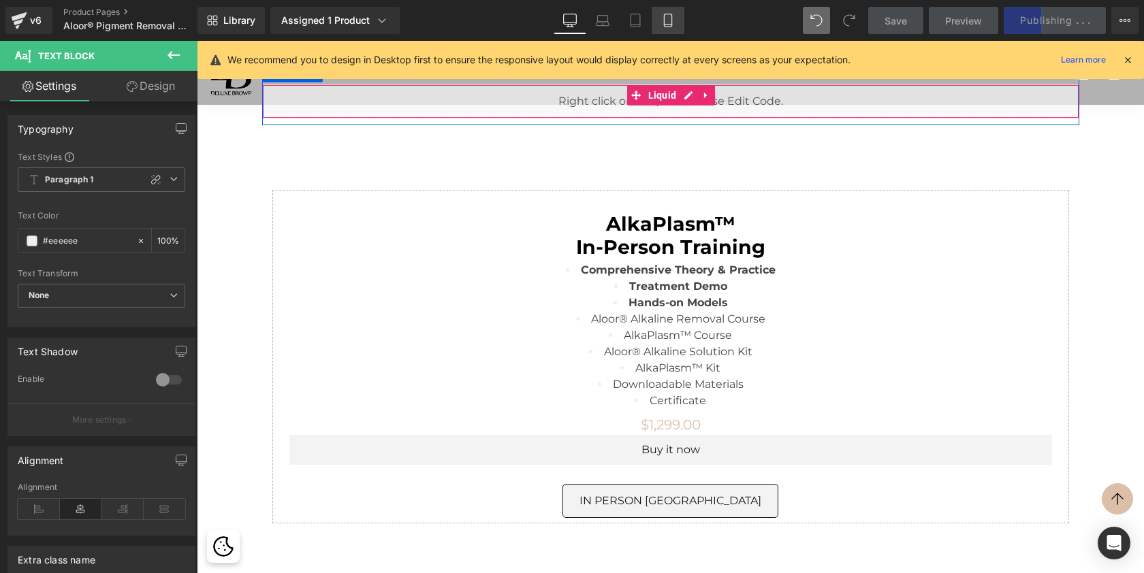
click at [676, 17] on link "Mobile" at bounding box center [668, 20] width 33 height 27
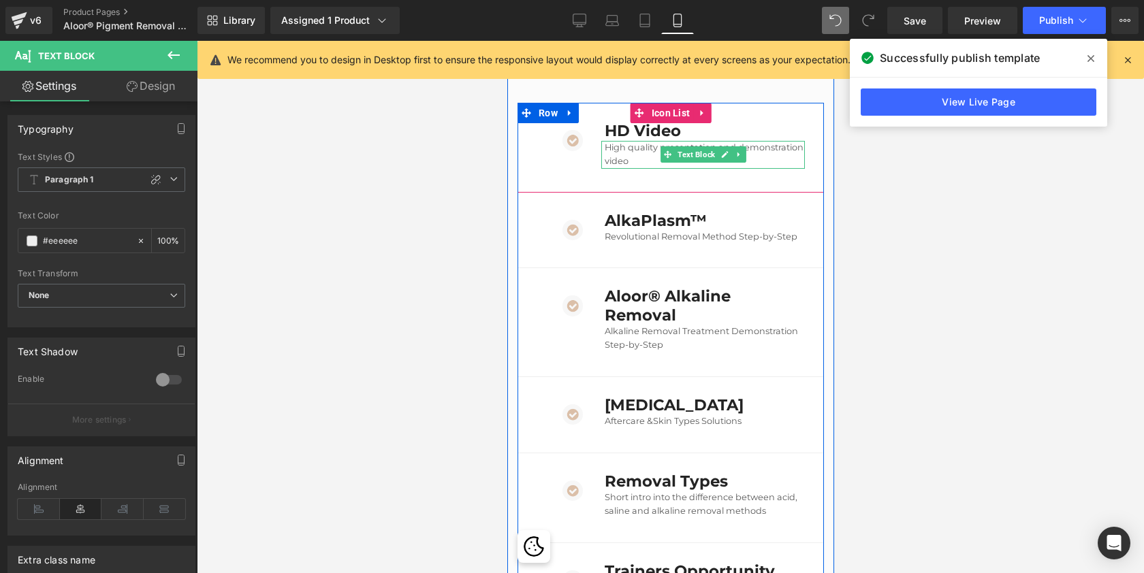
scroll to position [4502, 0]
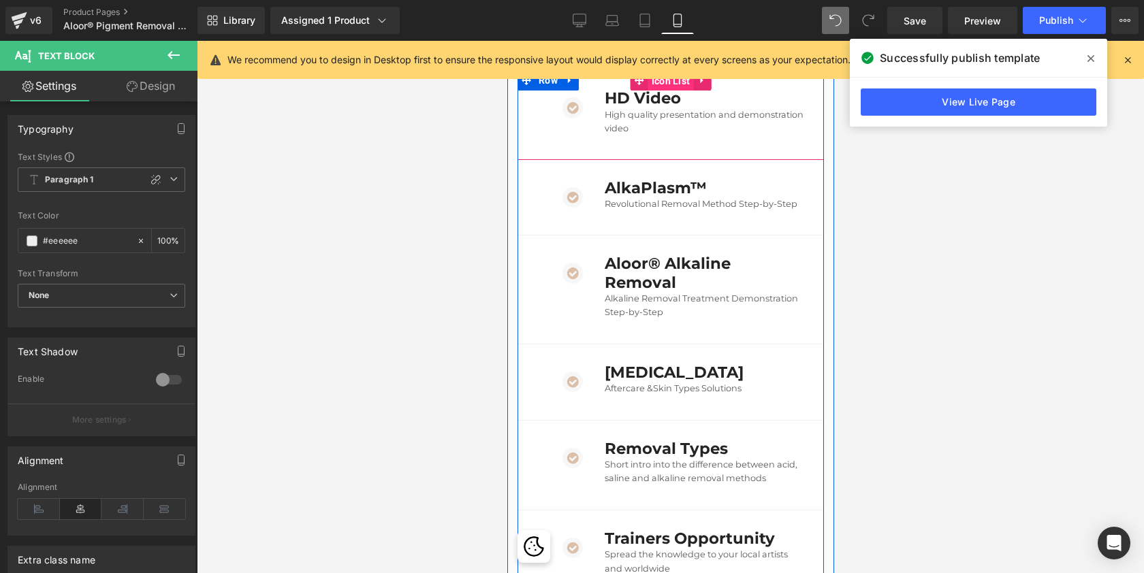
click at [663, 91] on span "Icon List" at bounding box center [671, 81] width 46 height 20
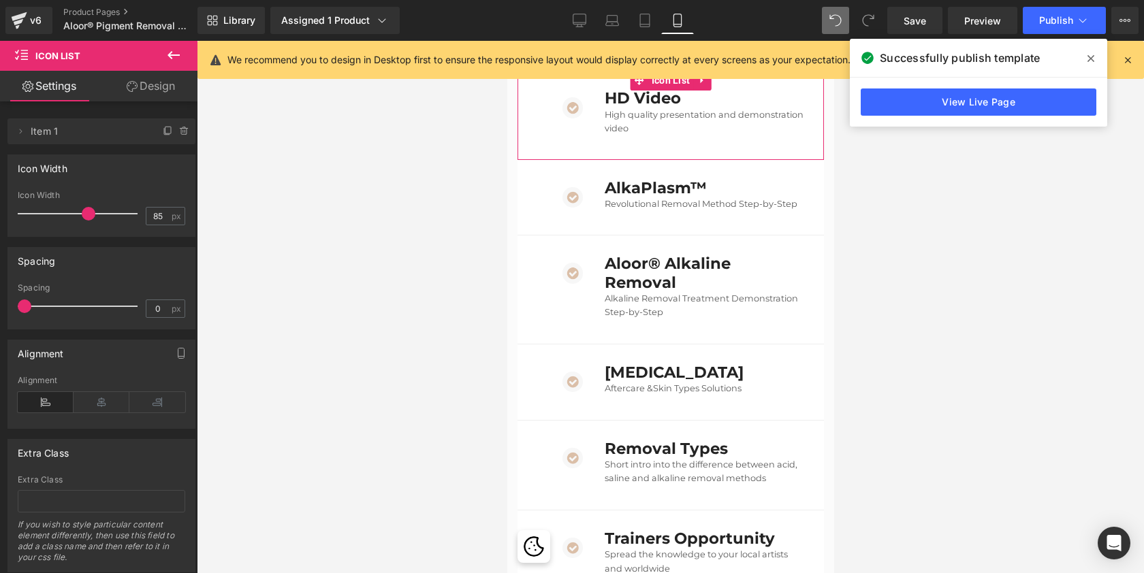
scroll to position [0, 0]
click at [582, 22] on icon at bounding box center [579, 22] width 13 height 0
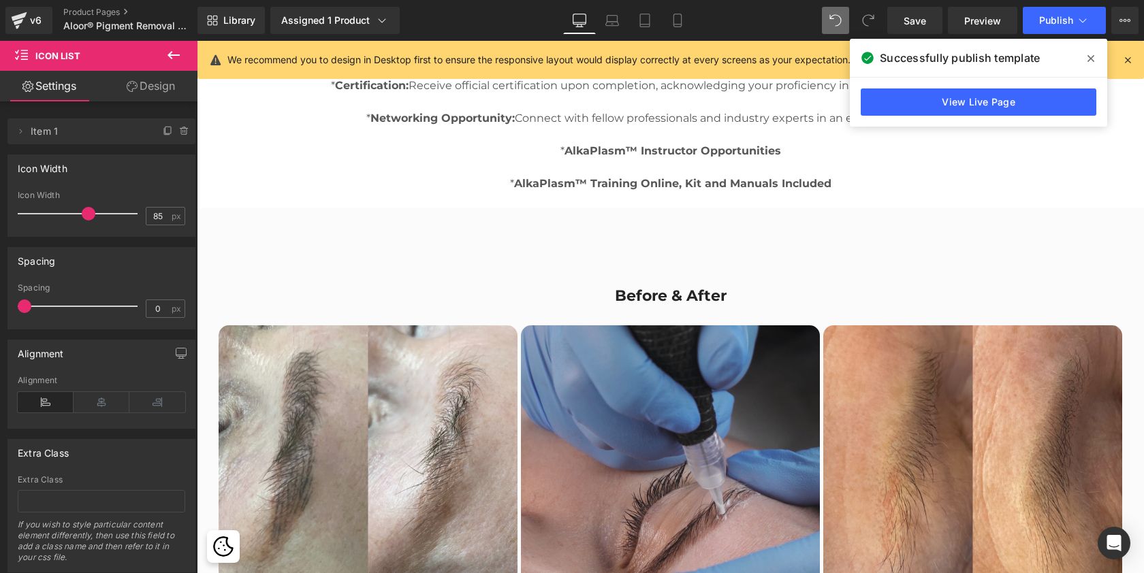
scroll to position [2616, 0]
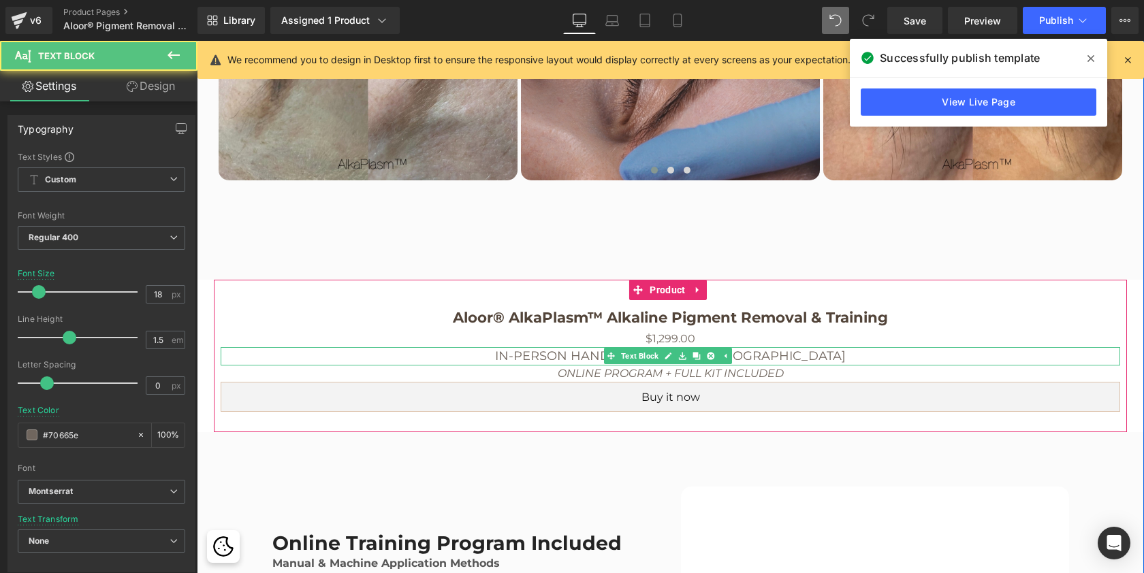
click at [813, 354] on p "IN-PERSON HANDS-ON TRAINING MIAMI" at bounding box center [671, 356] width 900 height 18
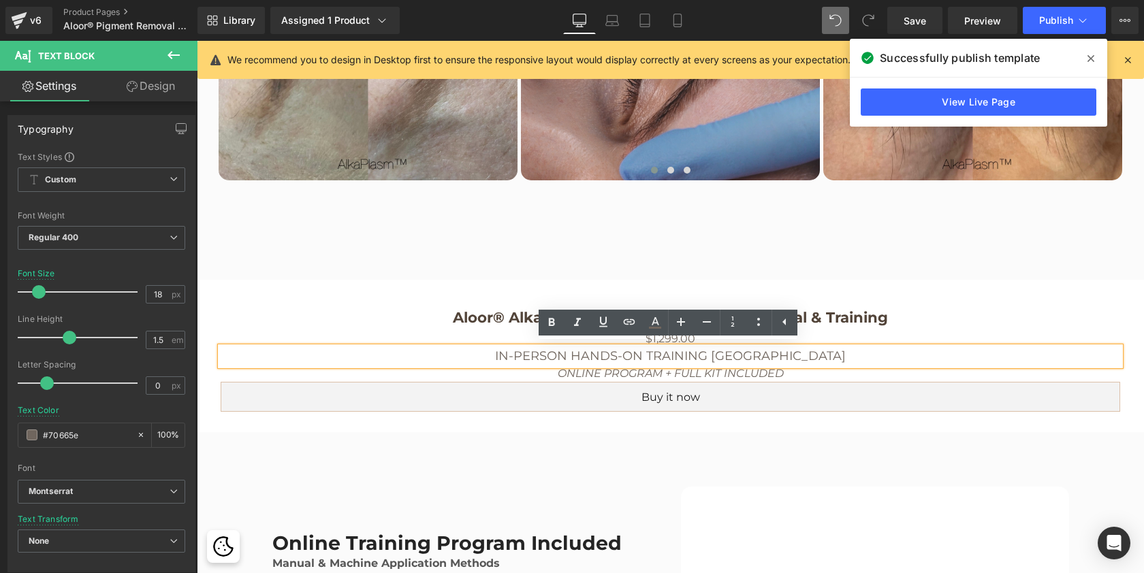
scroll to position [5773, 942]
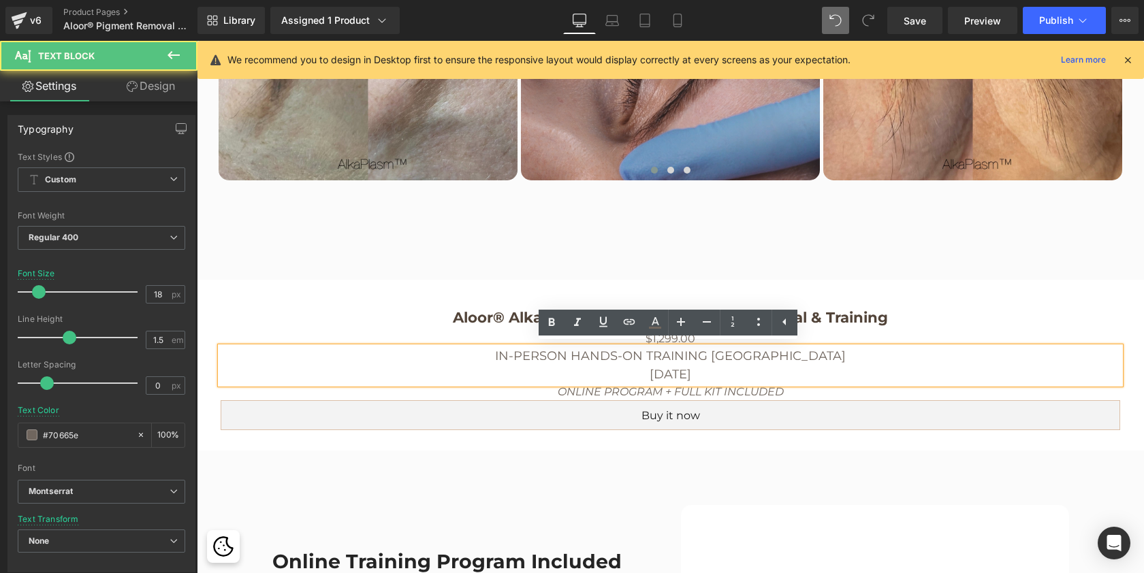
drag, startPoint x: 727, startPoint y: 373, endPoint x: 603, endPoint y: 372, distance: 124.6
click at [603, 372] on p "October 12, 2025" at bounding box center [671, 375] width 900 height 18
click at [548, 323] on icon at bounding box center [551, 323] width 16 height 16
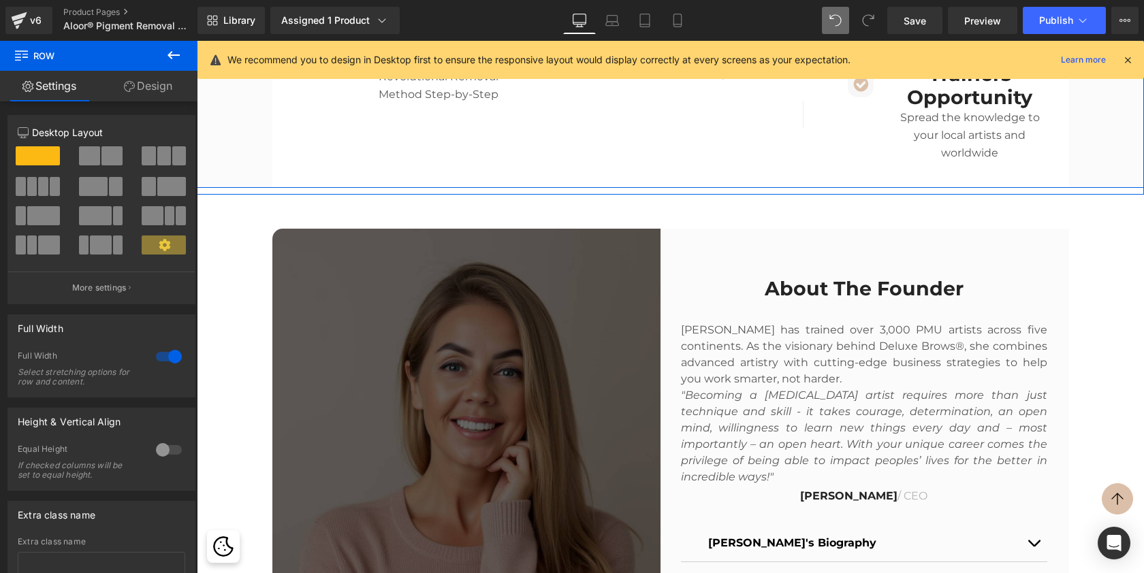
scroll to position [3708, 0]
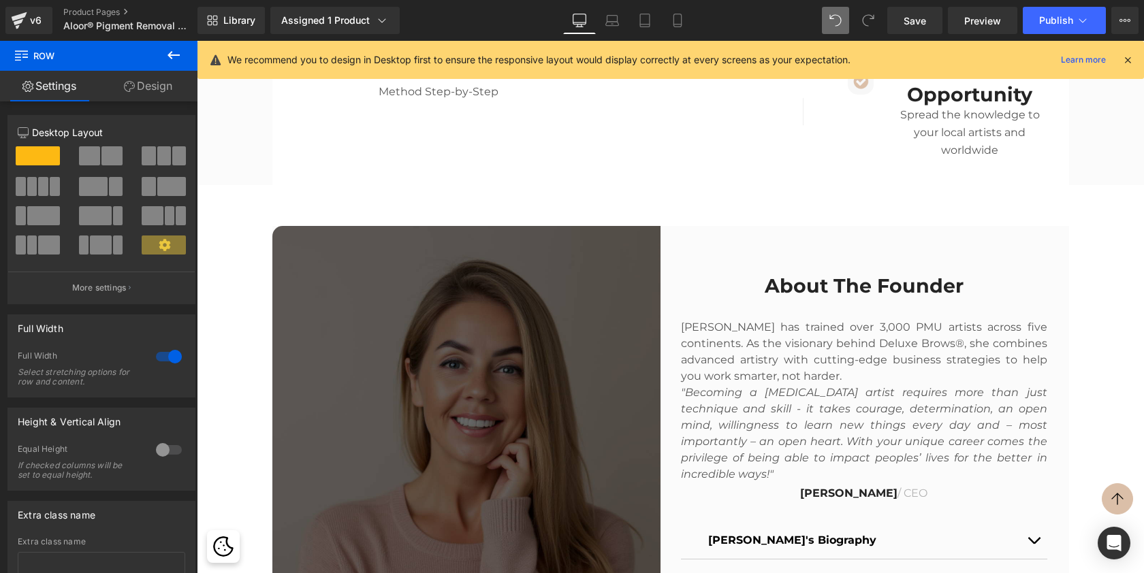
click at [174, 60] on icon at bounding box center [173, 55] width 16 height 16
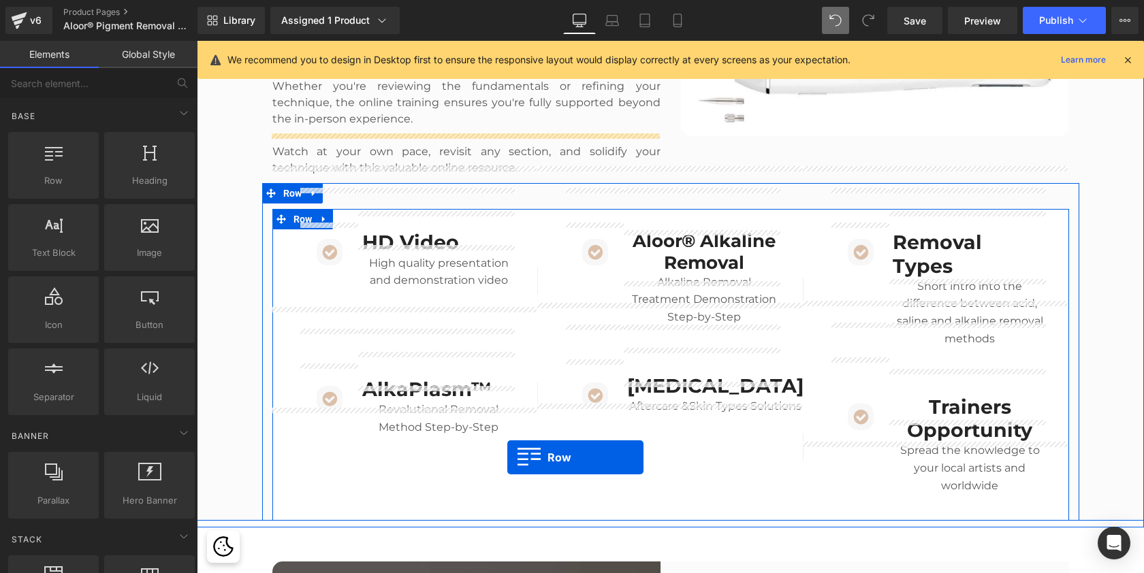
scroll to position [3482, 0]
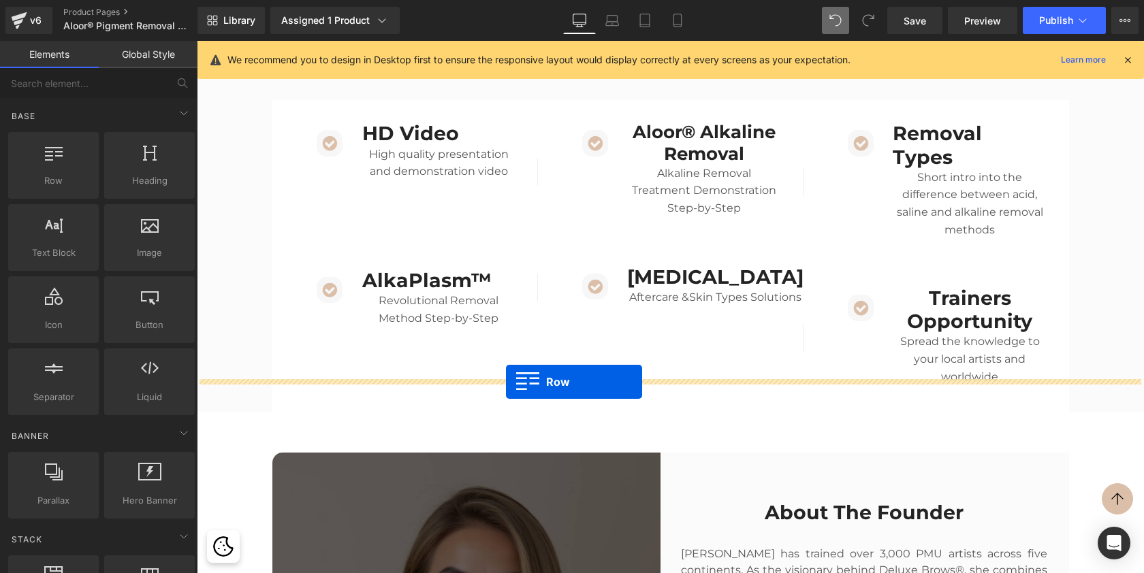
drag, startPoint x: 251, startPoint y: 215, endPoint x: 506, endPoint y: 382, distance: 304.8
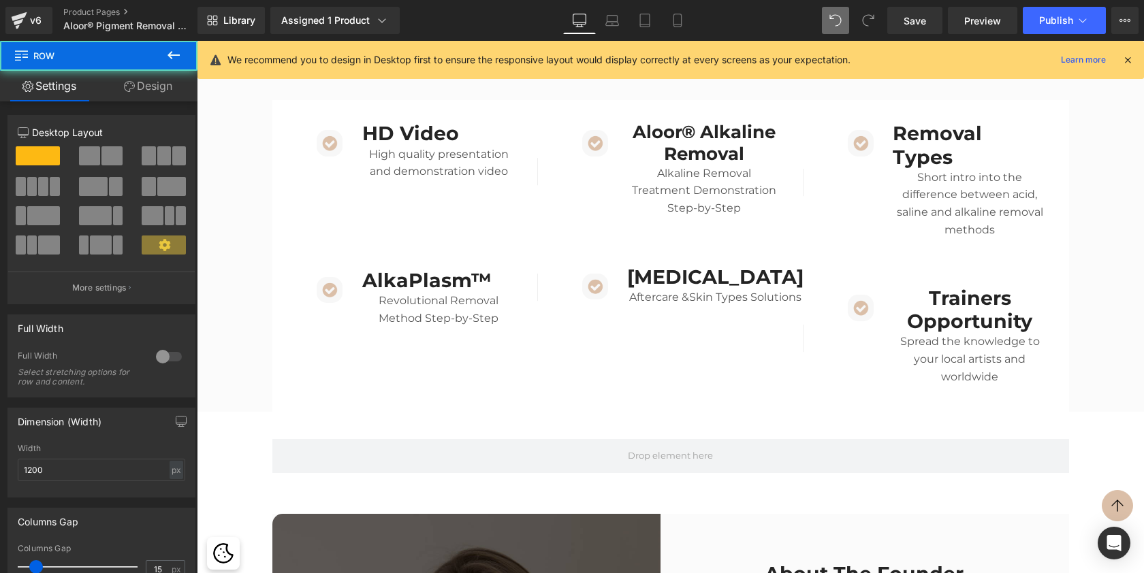
scroll to position [5834, 942]
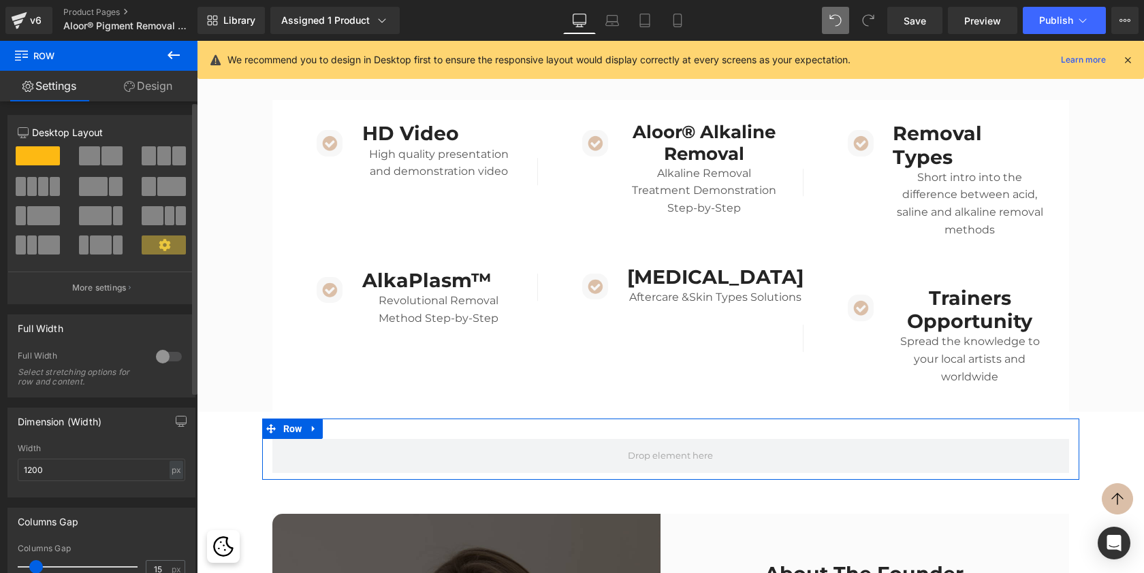
click at [97, 158] on button at bounding box center [102, 155] width 46 height 19
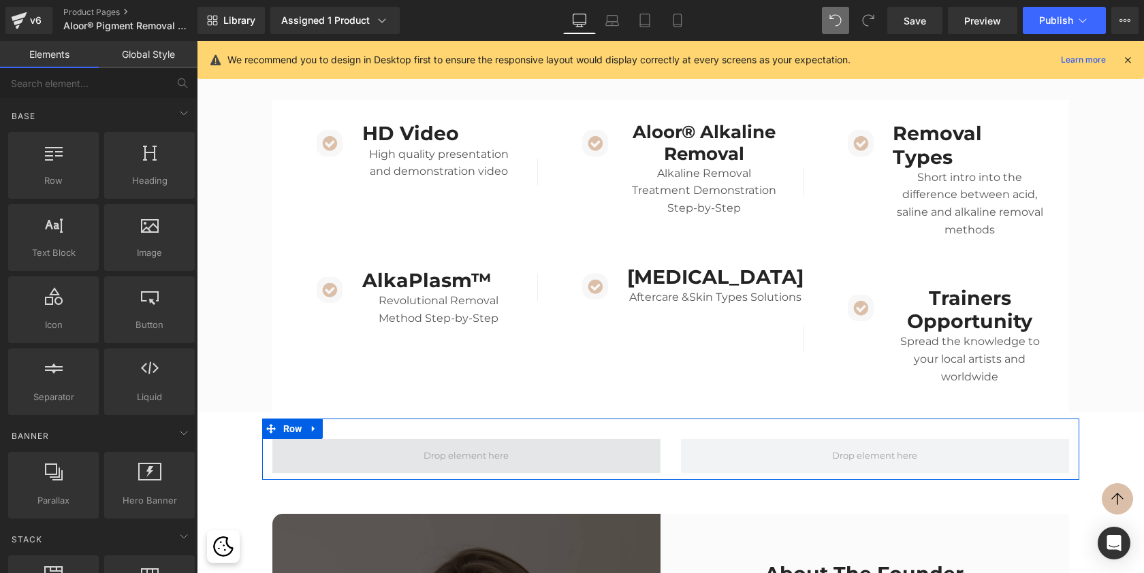
click at [419, 446] on span at bounding box center [466, 456] width 95 height 20
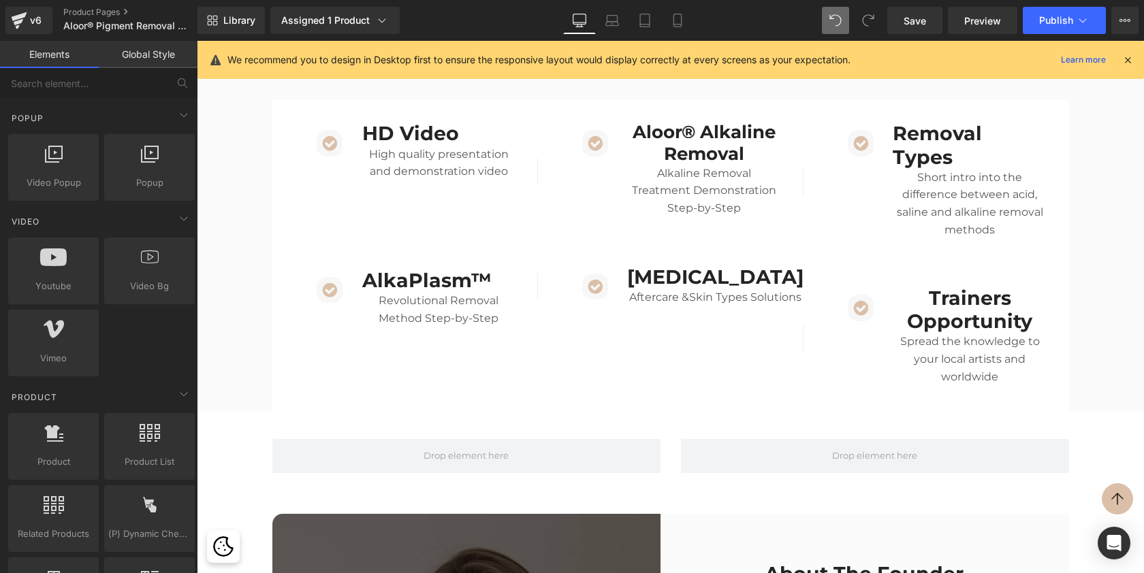
scroll to position [898, 0]
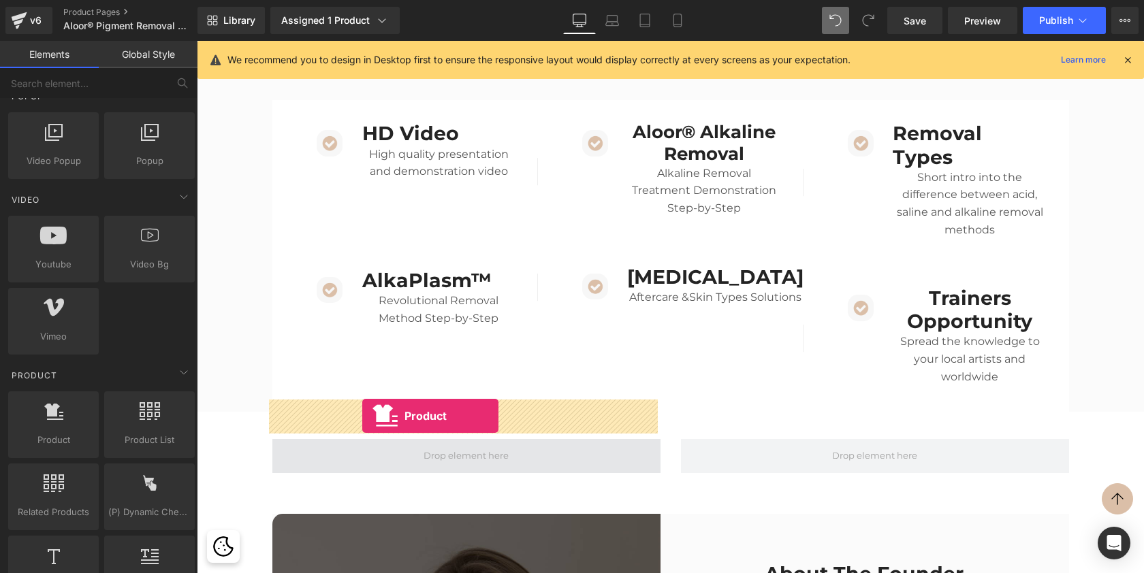
drag, startPoint x: 257, startPoint y: 474, endPoint x: 362, endPoint y: 416, distance: 120.4
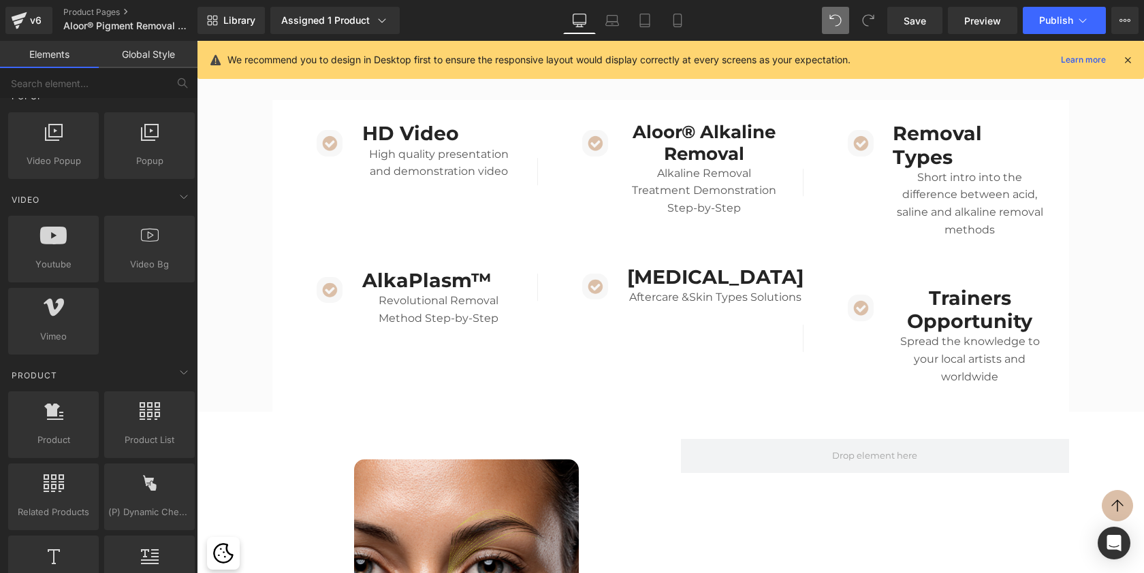
scroll to position [6086, 942]
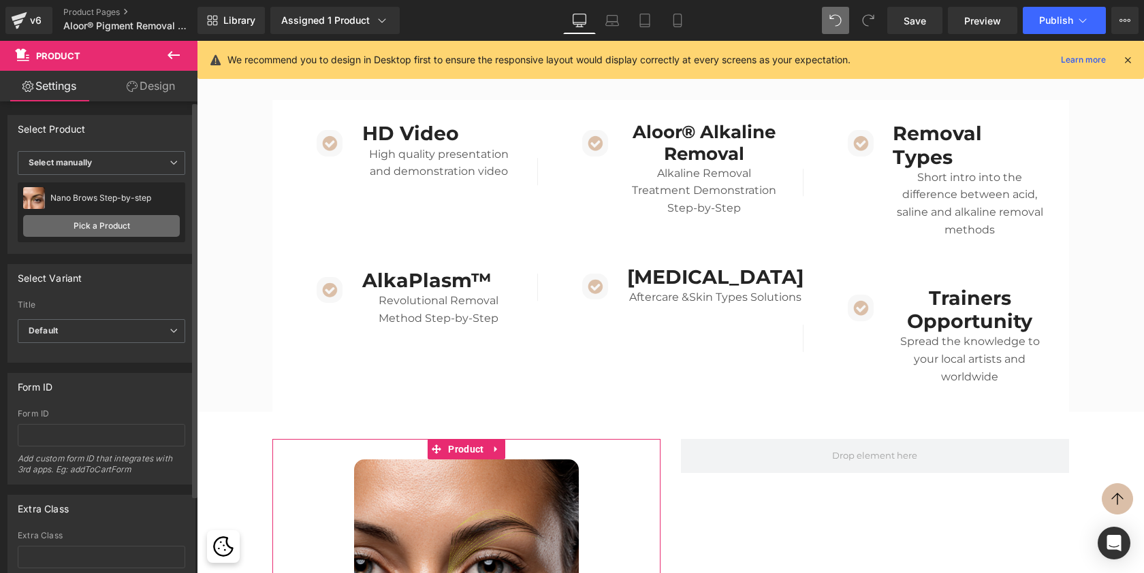
click at [129, 226] on link "Pick a Product" at bounding box center [101, 226] width 157 height 22
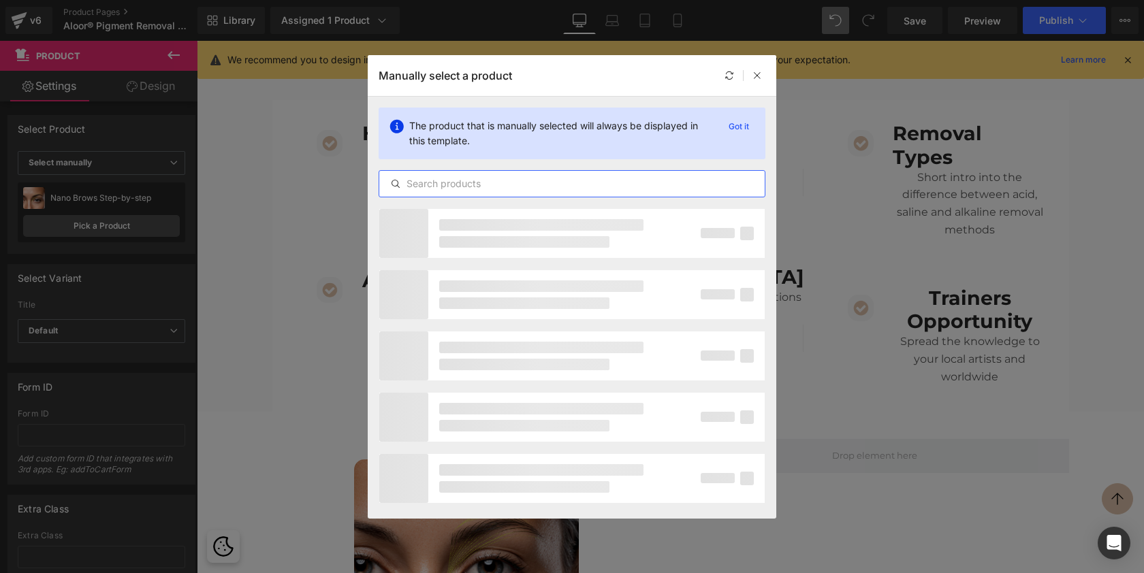
click at [584, 188] on input "text" at bounding box center [571, 184] width 385 height 16
type input "FIBR"
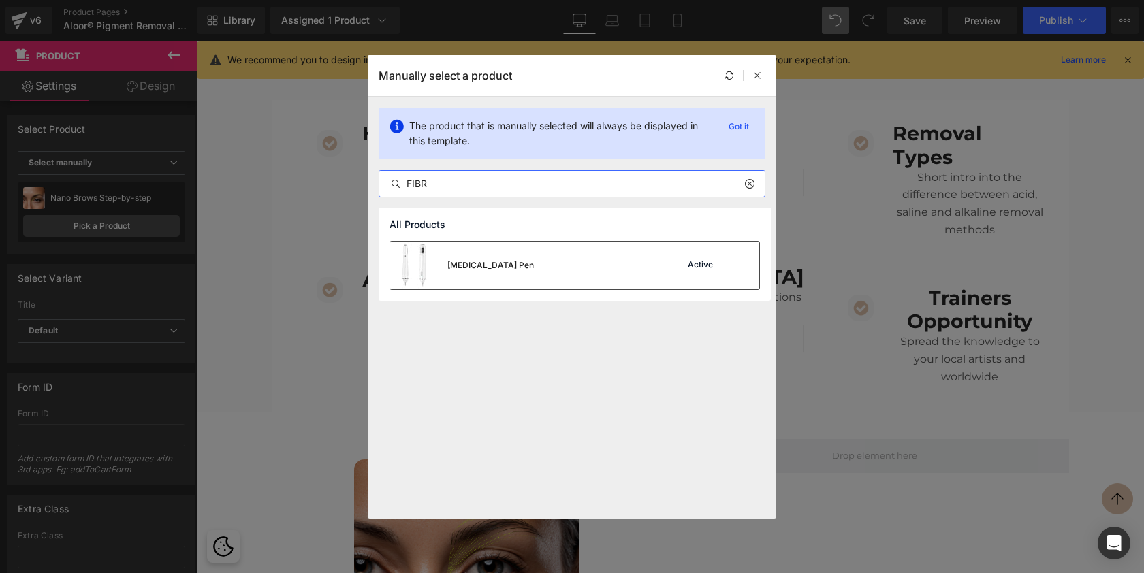
click at [609, 271] on div "Fibroblast Pen Active" at bounding box center [574, 266] width 369 height 48
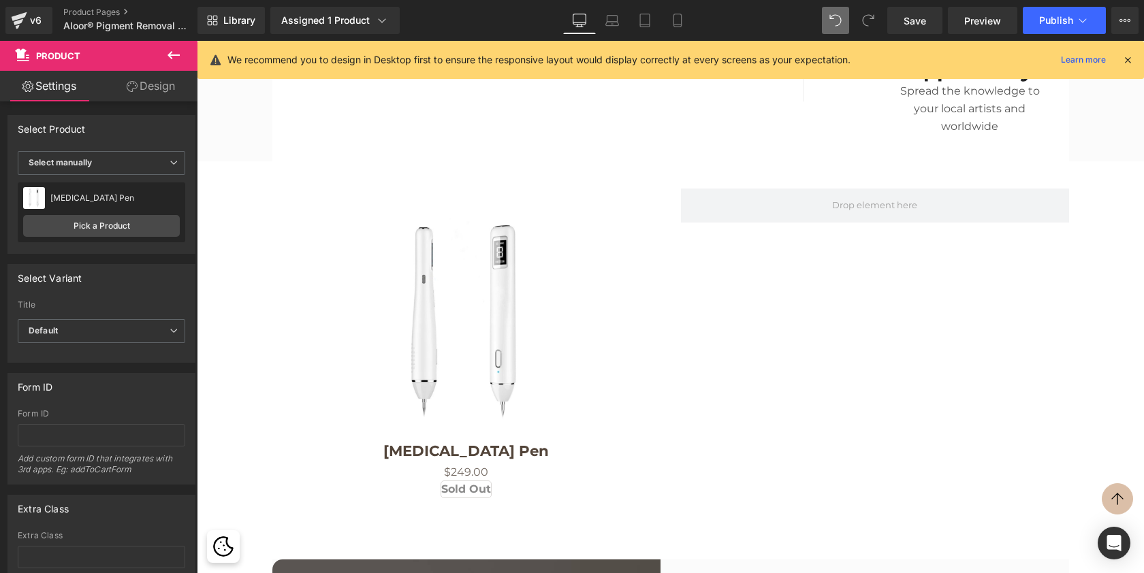
scroll to position [3764, 0]
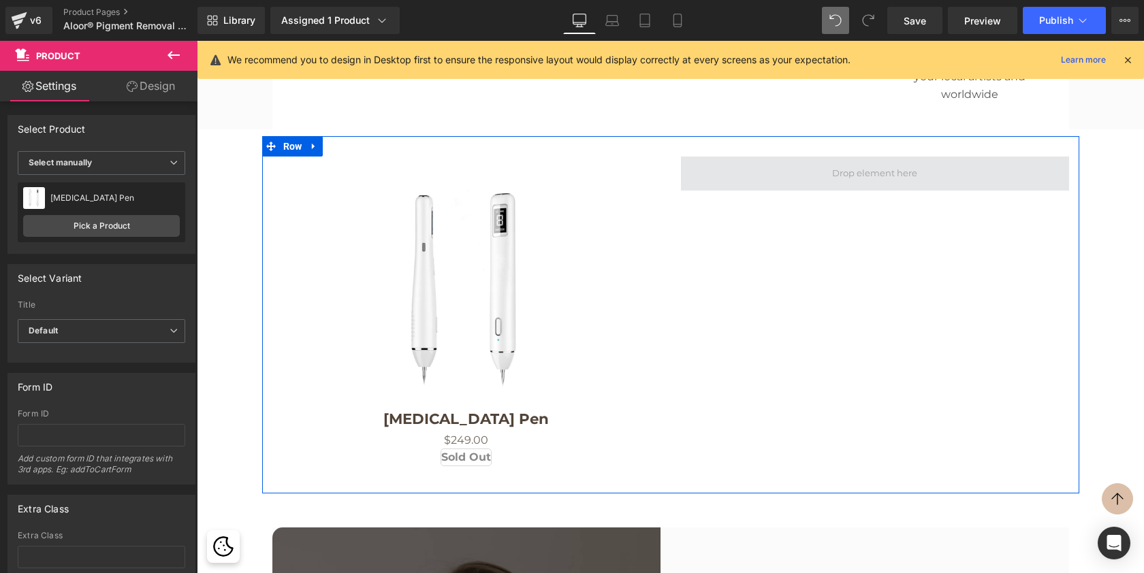
click at [827, 163] on span at bounding box center [874, 173] width 95 height 20
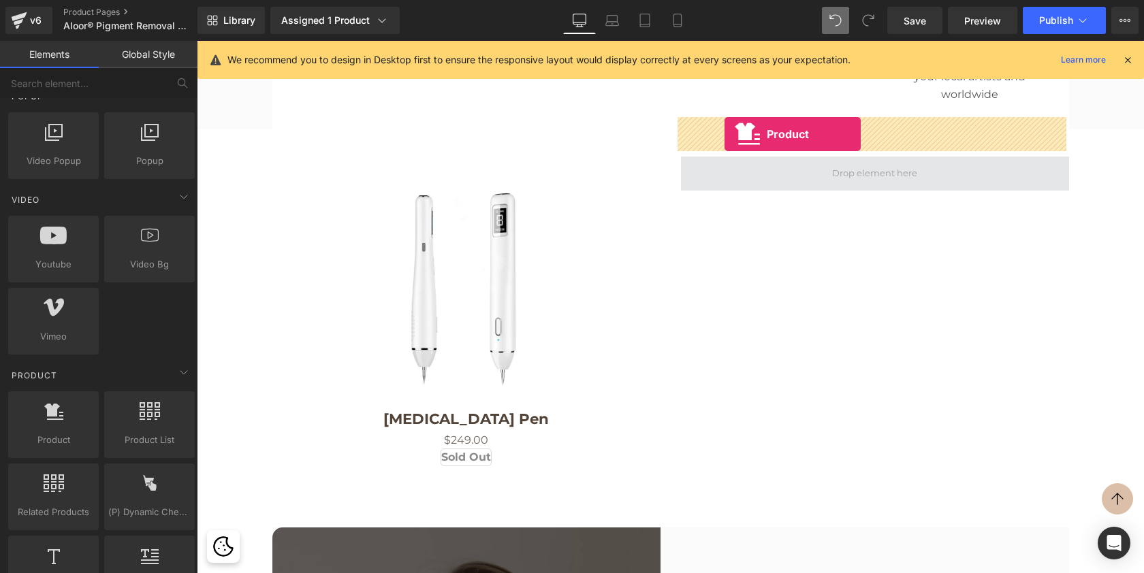
drag, startPoint x: 233, startPoint y: 483, endPoint x: 725, endPoint y: 134, distance: 603.1
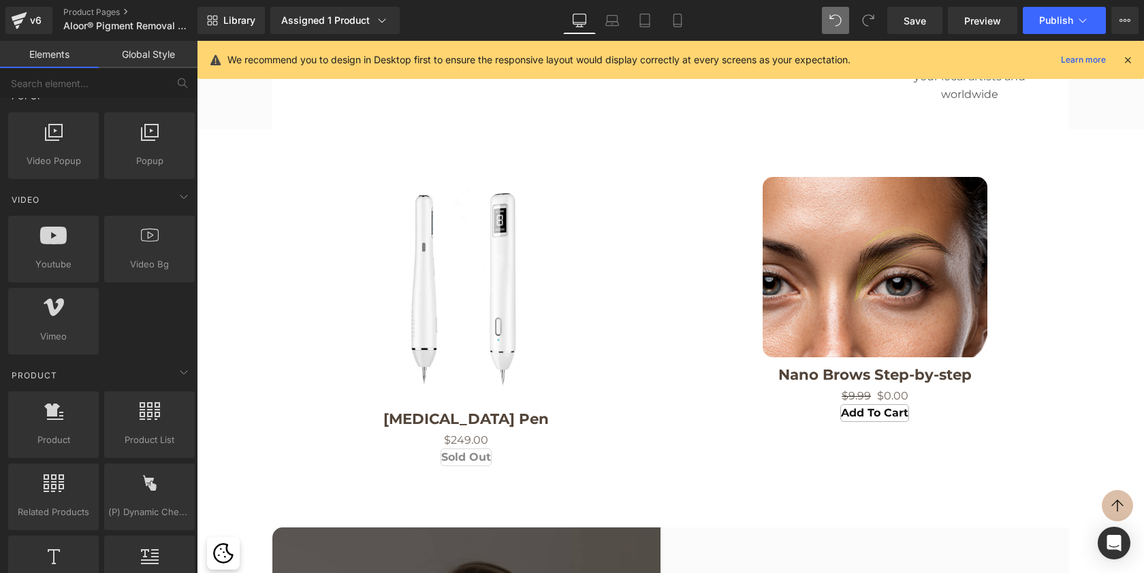
scroll to position [7, 7]
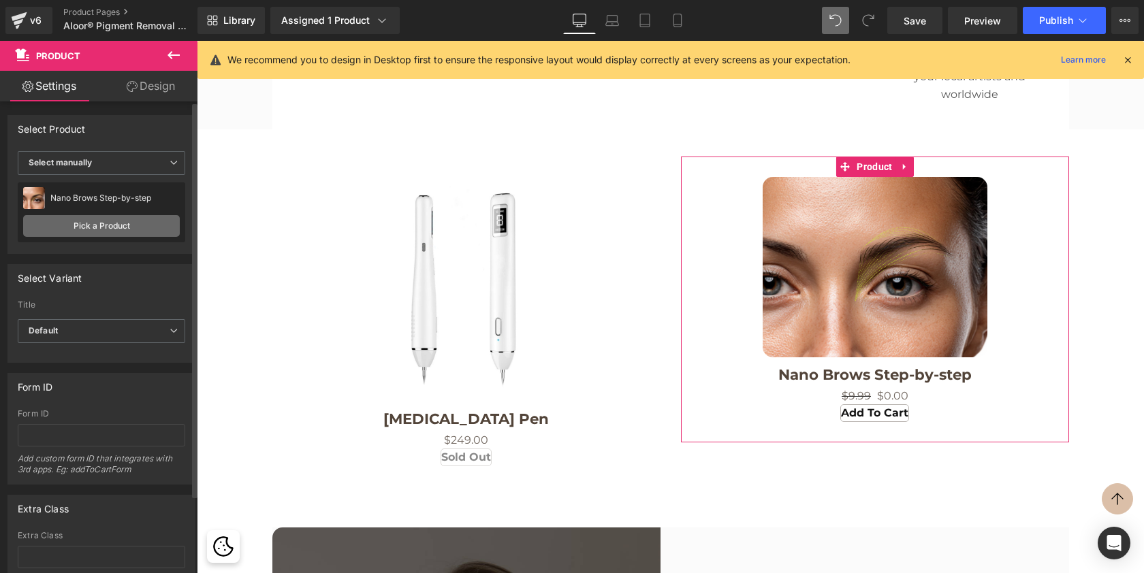
click at [101, 229] on link "Pick a Product" at bounding box center [101, 226] width 157 height 22
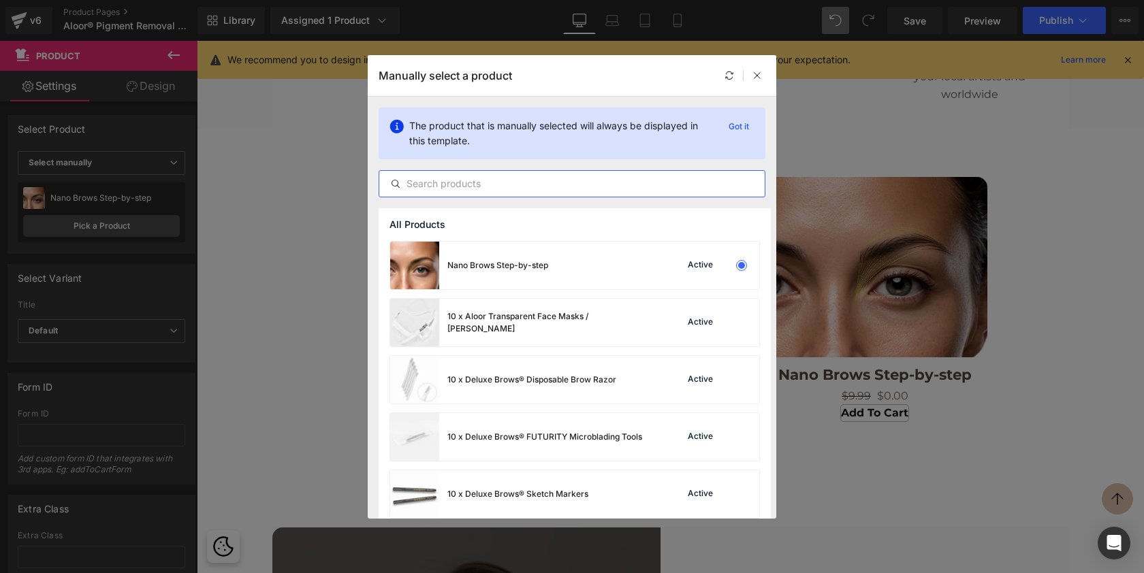
click at [534, 190] on input "text" at bounding box center [571, 184] width 385 height 16
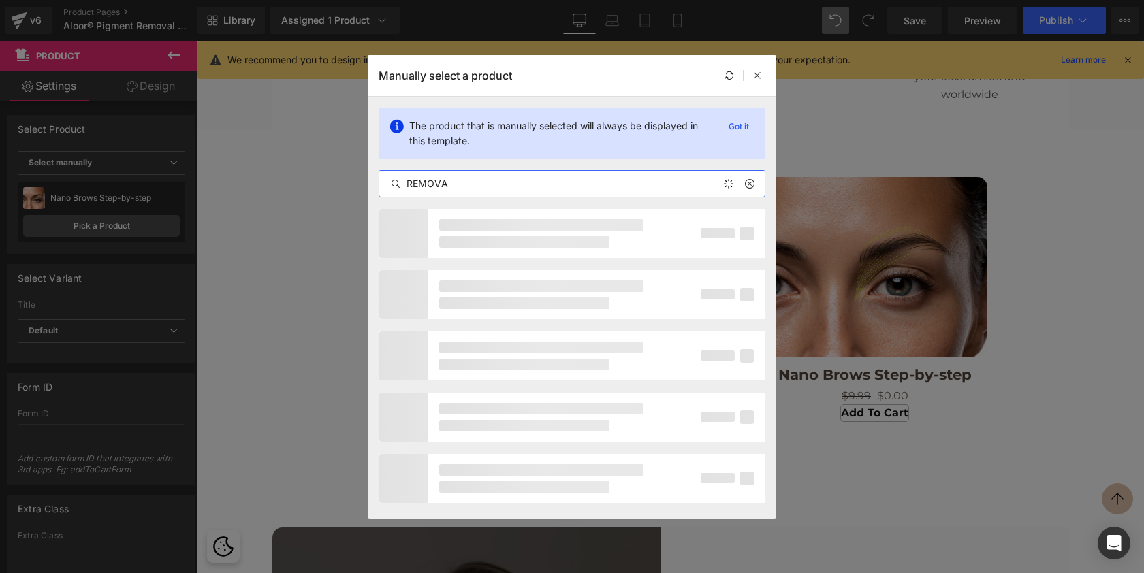
type input "REMOVAL"
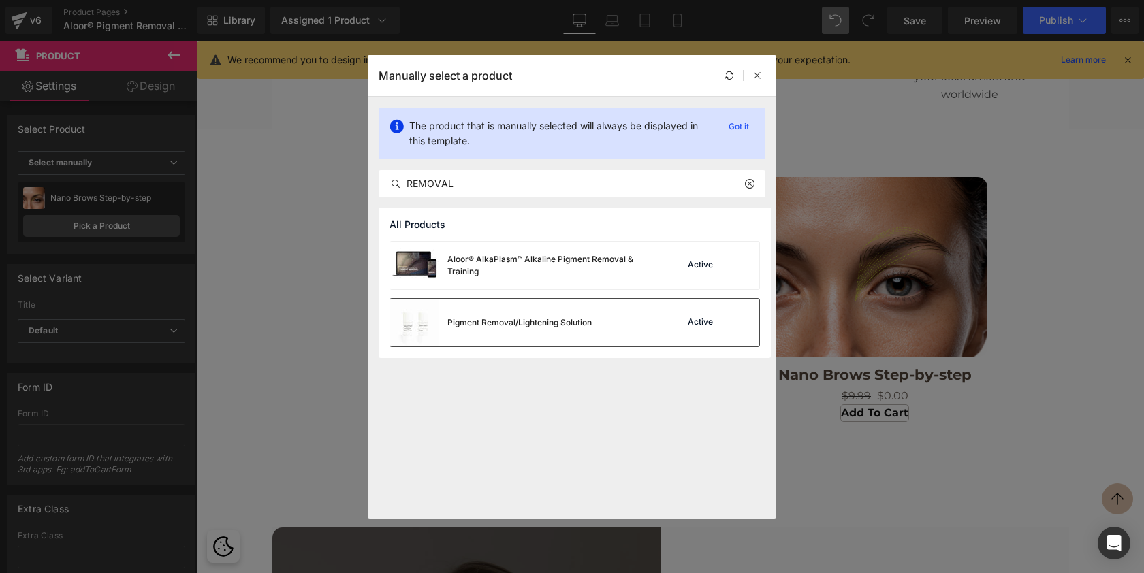
click at [541, 317] on div "Pigment Removal/Lightening Solution" at bounding box center [519, 323] width 144 height 12
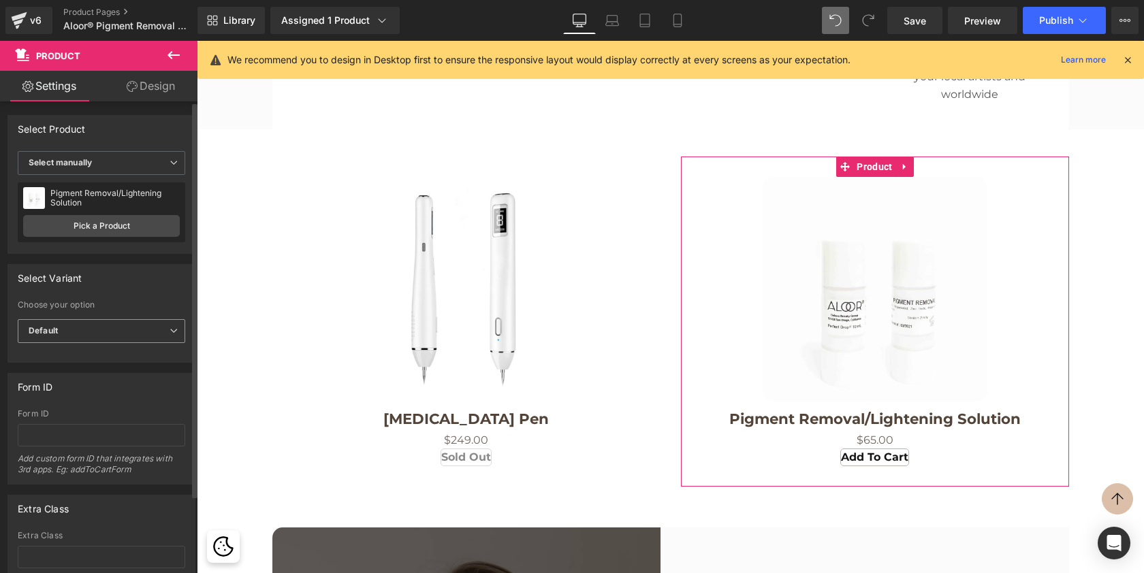
click at [109, 328] on span "Default" at bounding box center [102, 331] width 168 height 24
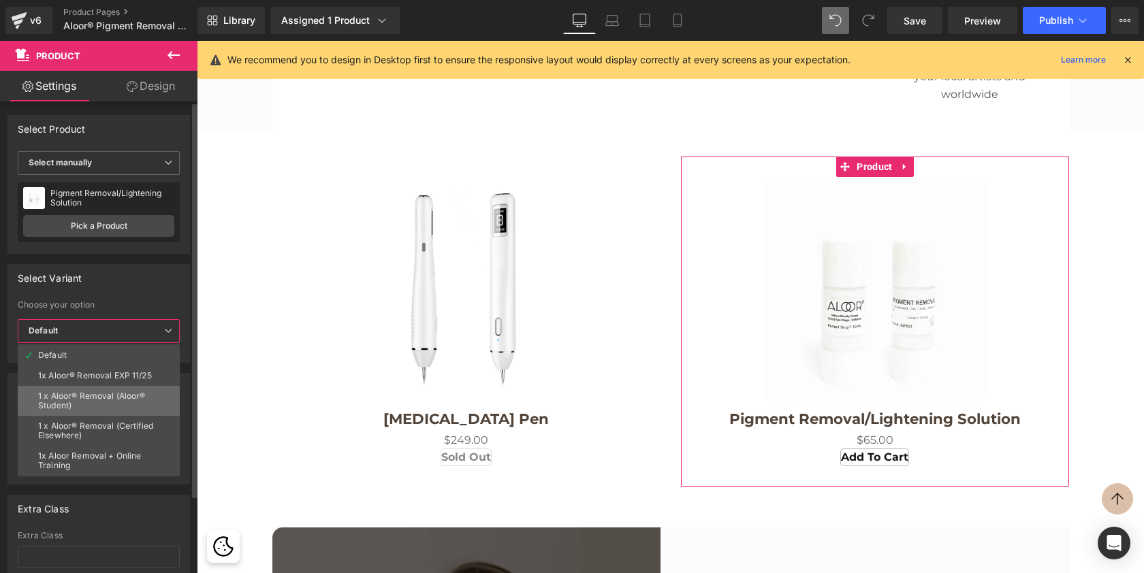
click at [112, 392] on div "1 x Aloor® Removal (Aloor® Student)" at bounding box center [98, 401] width 121 height 19
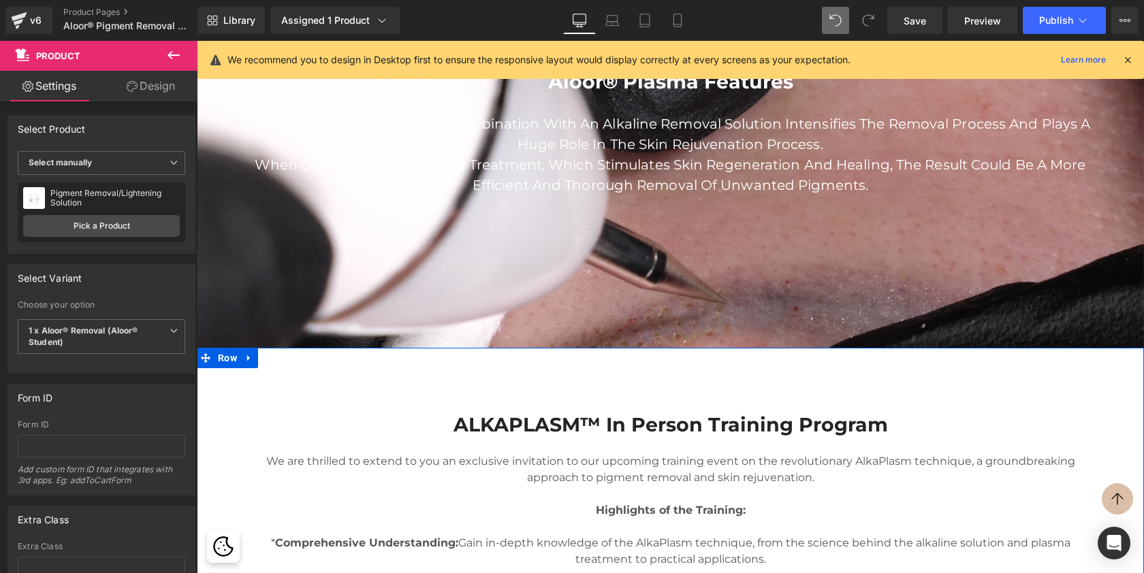
scroll to position [1634, 0]
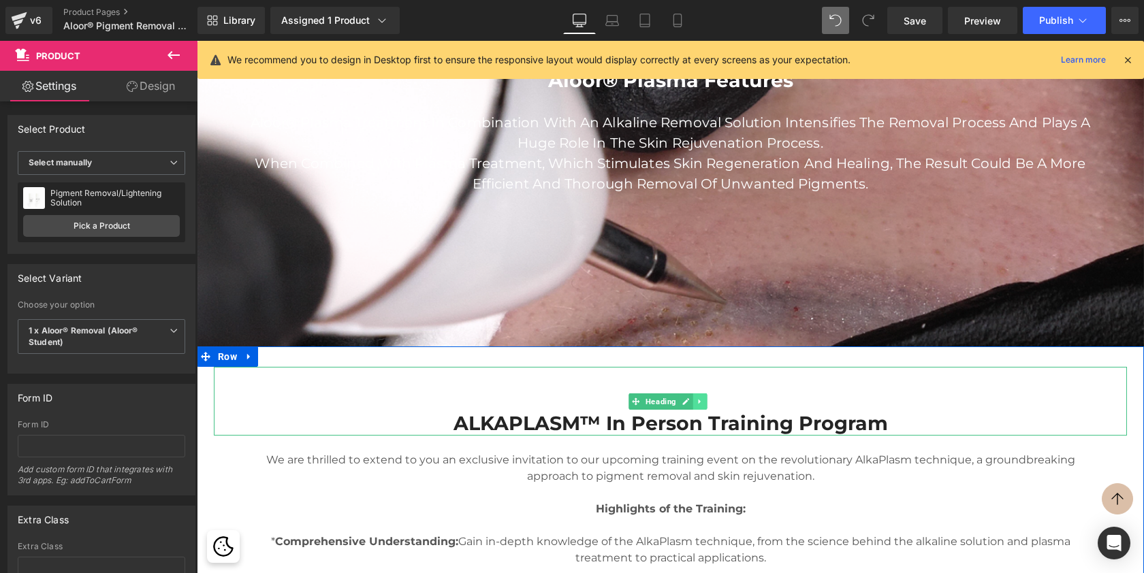
click at [700, 400] on icon at bounding box center [699, 401] width 2 height 5
click at [695, 398] on icon at bounding box center [692, 401] width 7 height 7
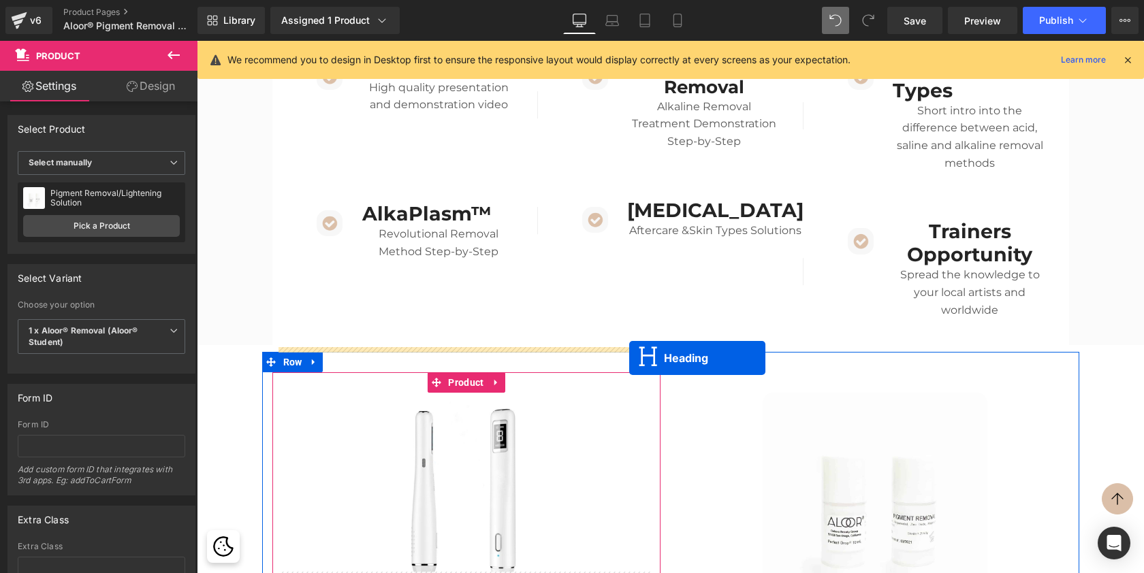
scroll to position [3589, 0]
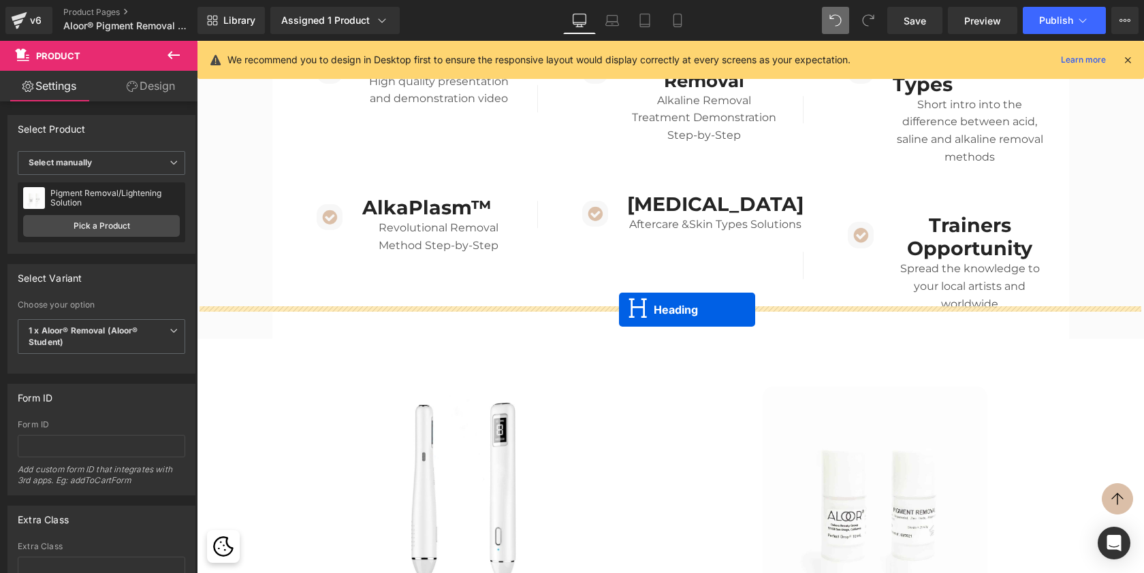
drag, startPoint x: 634, startPoint y: 124, endPoint x: 619, endPoint y: 310, distance: 186.5
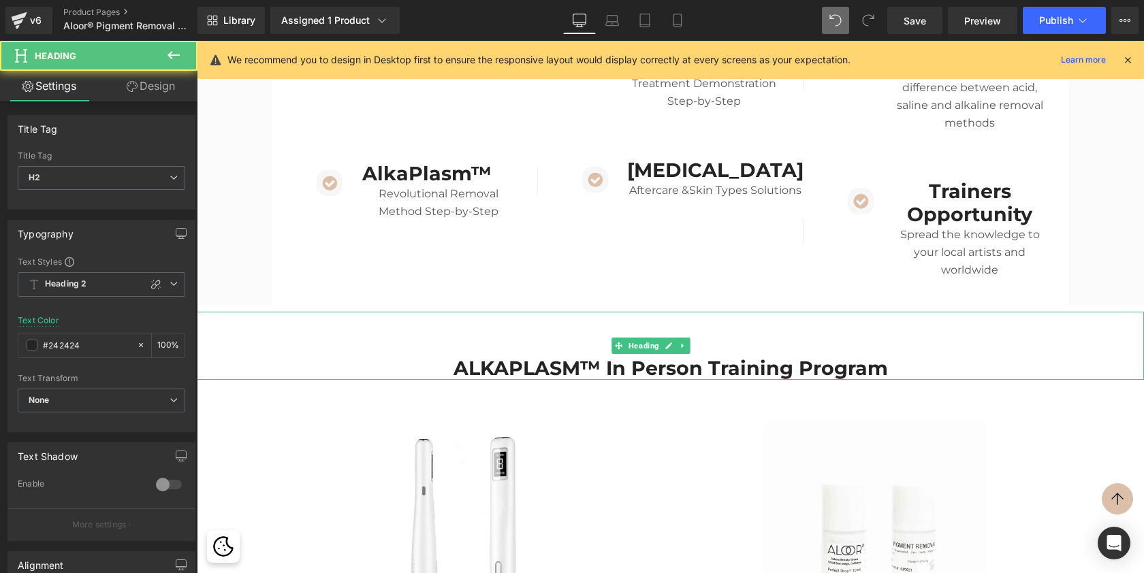
scroll to position [6199, 942]
click at [456, 357] on h2 "ALKAPLASM™ In Person Training Program" at bounding box center [670, 368] width 947 height 23
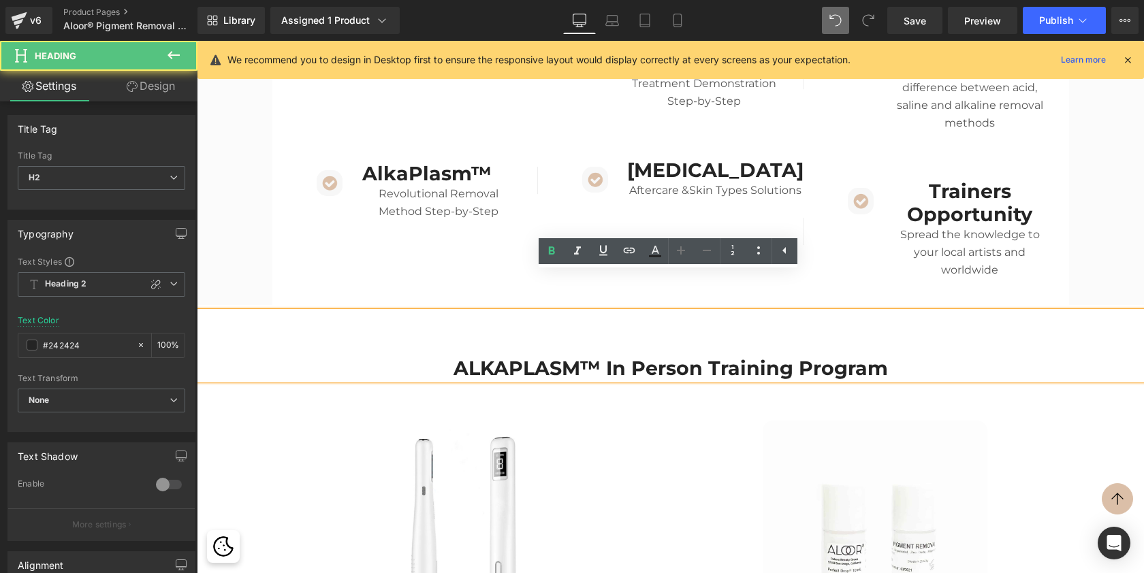
click at [456, 357] on h2 "ALKAPLASM™ In Person Training Program" at bounding box center [670, 368] width 947 height 23
click at [453, 357] on h2 "ALKAPLASM™ In Person Training Program" at bounding box center [670, 368] width 947 height 23
click at [454, 357] on h2 "ALKAPLASM™ In Person Training Program" at bounding box center [670, 368] width 947 height 23
click at [481, 357] on h2 "ALKAPLASM™ In Person Training Program" at bounding box center [670, 368] width 947 height 23
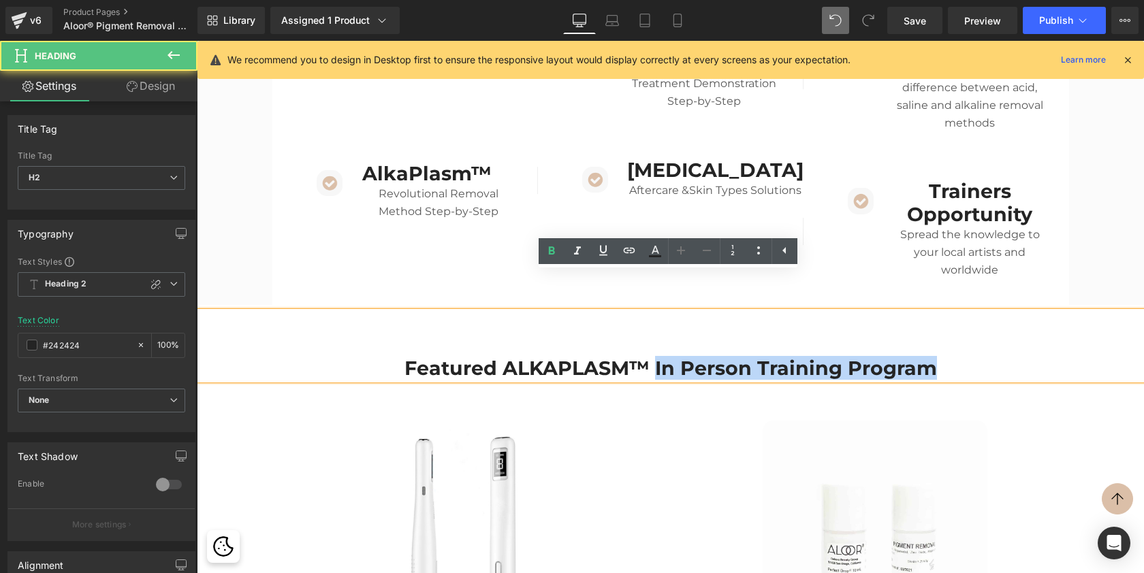
drag, startPoint x: 651, startPoint y: 325, endPoint x: 944, endPoint y: 313, distance: 293.0
click at [944, 313] on div "Featured ALKAPLASM™ In Person Training Program" at bounding box center [670, 346] width 947 height 68
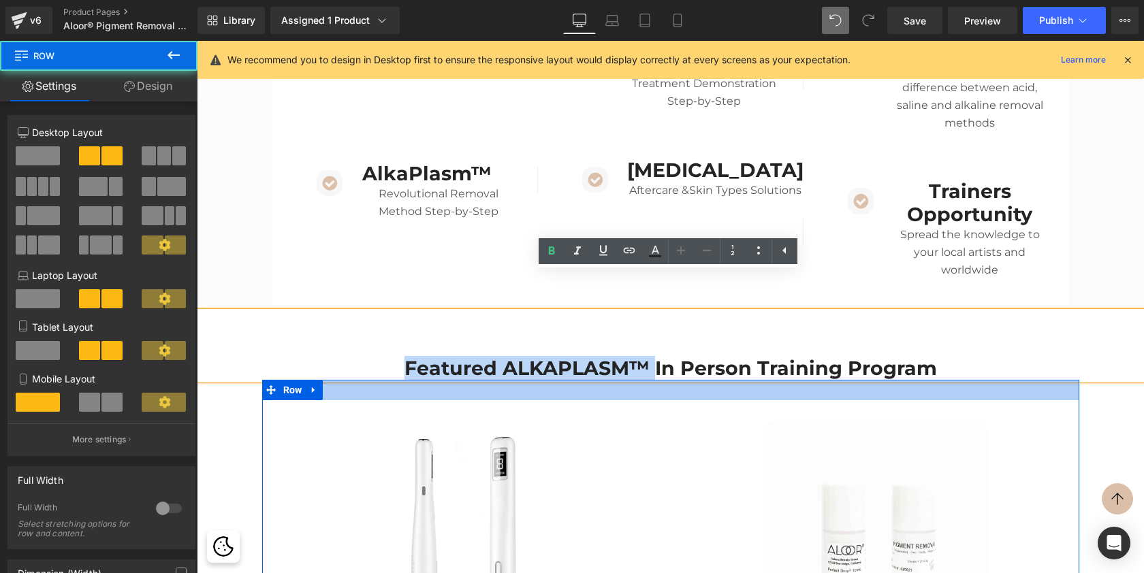
click at [872, 380] on div at bounding box center [670, 390] width 817 height 20
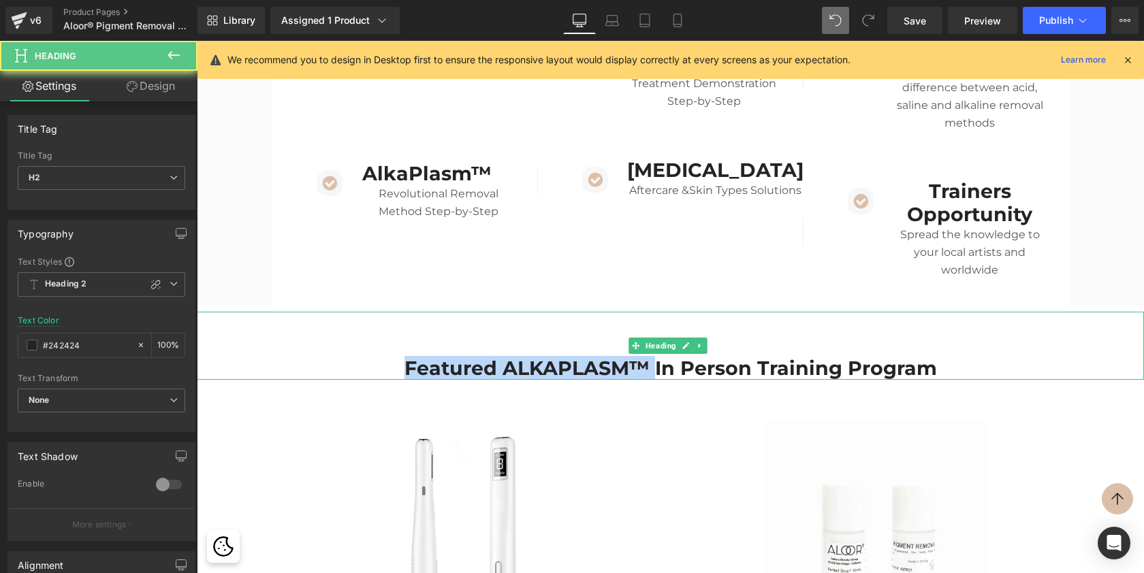
click at [894, 357] on h2 "Featured ALKAPLASM™ In Person Training Program" at bounding box center [670, 368] width 947 height 23
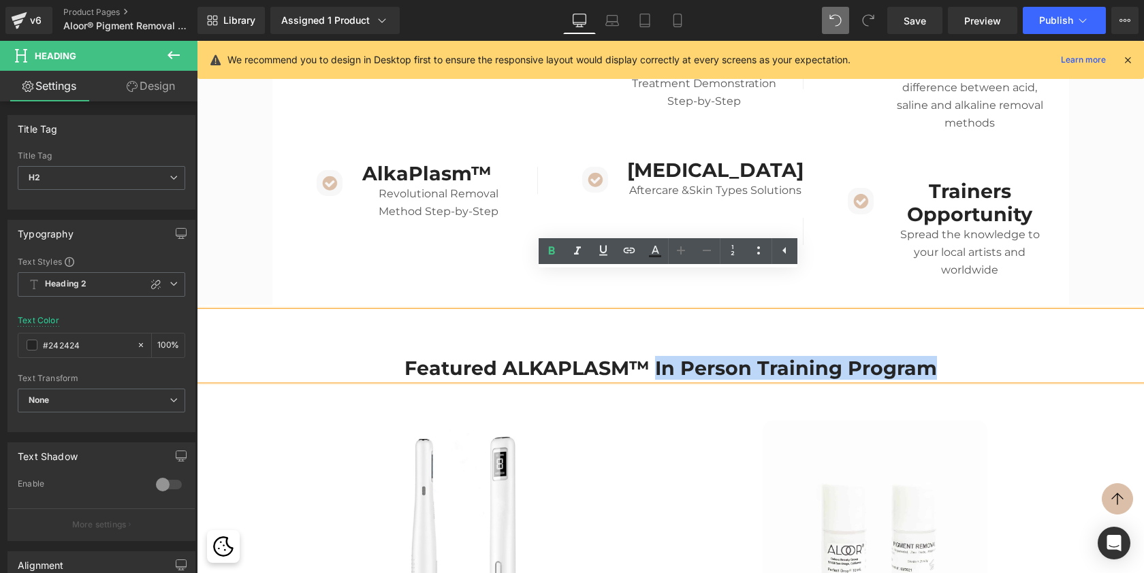
drag, startPoint x: 934, startPoint y: 329, endPoint x: 655, endPoint y: 327, distance: 279.2
click at [655, 357] on h2 "Featured ALKAPLASM™ In Person Training Program" at bounding box center [670, 368] width 947 height 23
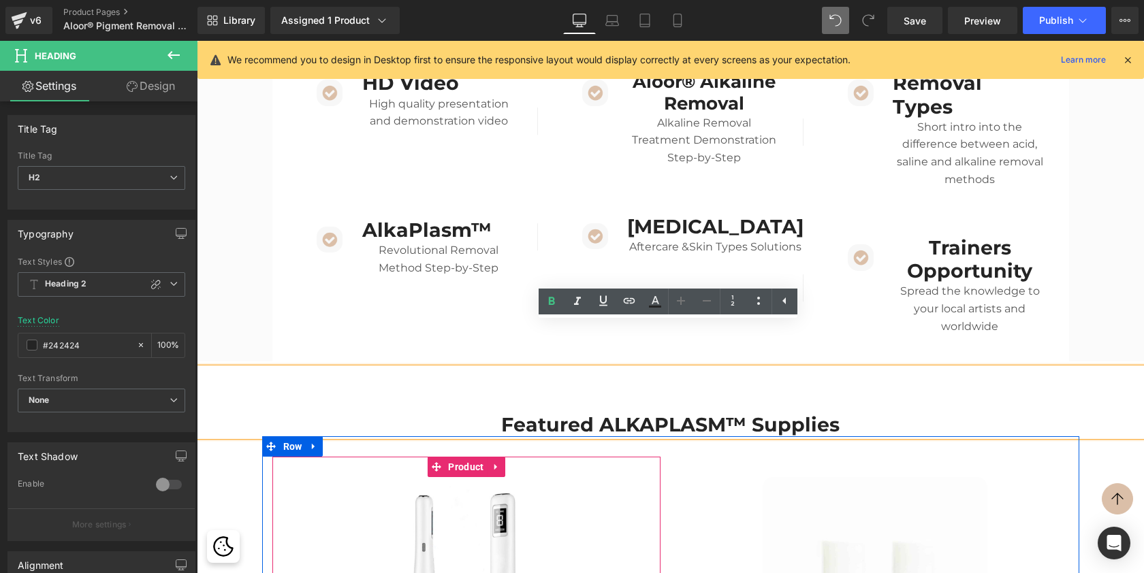
scroll to position [3538, 0]
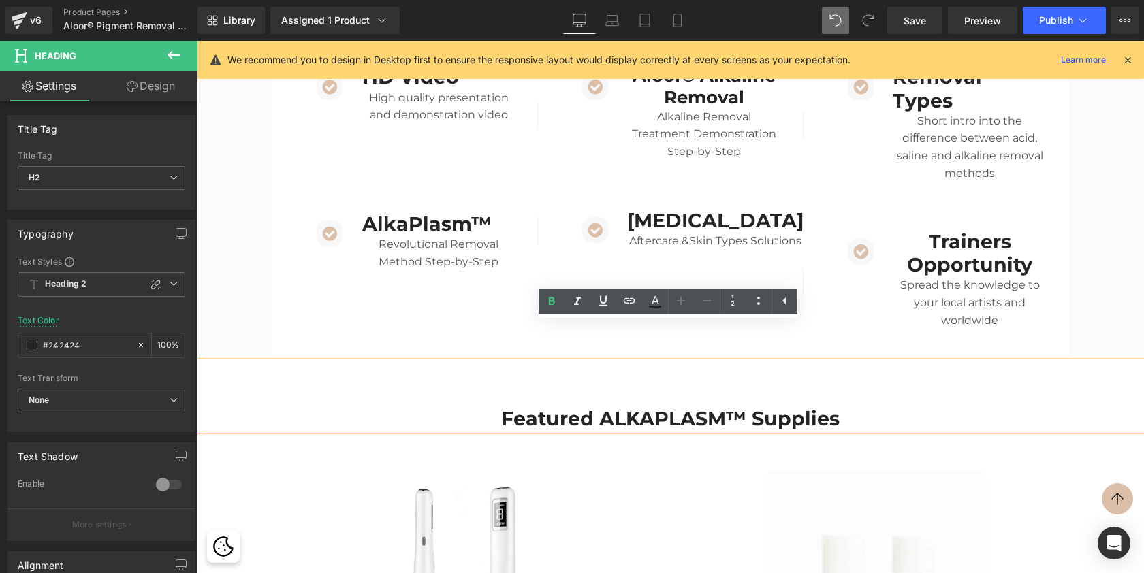
click at [701, 407] on h2 "Featured ALKAPLASM™ Supplies" at bounding box center [670, 418] width 947 height 23
drag, startPoint x: 727, startPoint y: 377, endPoint x: 597, endPoint y: 376, distance: 130.1
click at [597, 407] on h2 "Featured ALKAPLASM™ Supplies" at bounding box center [670, 418] width 947 height 23
copy h2 "ALKAPLASM™"
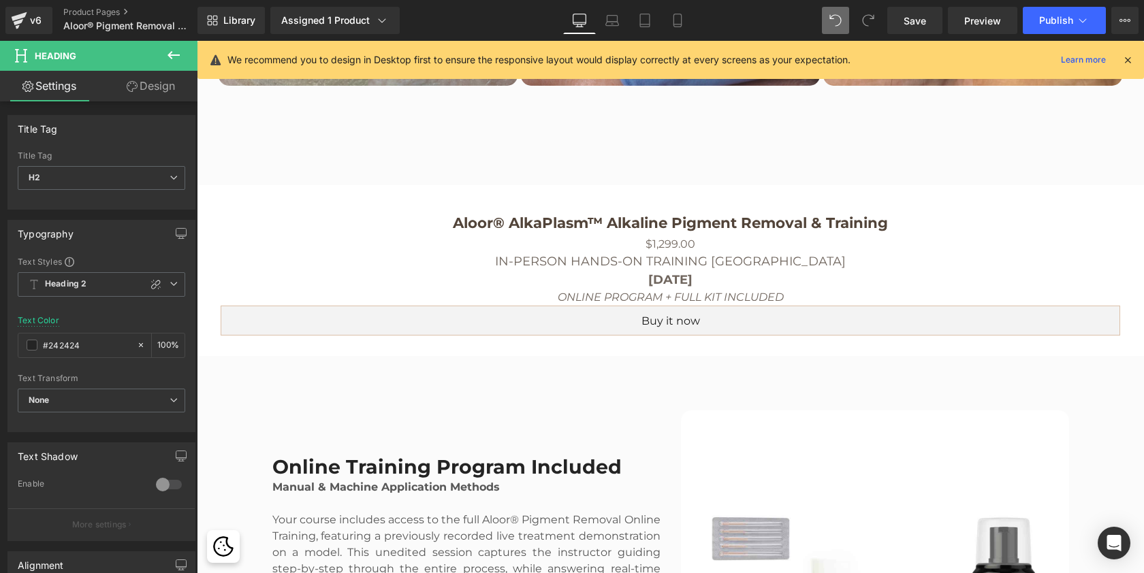
scroll to position [2703, 0]
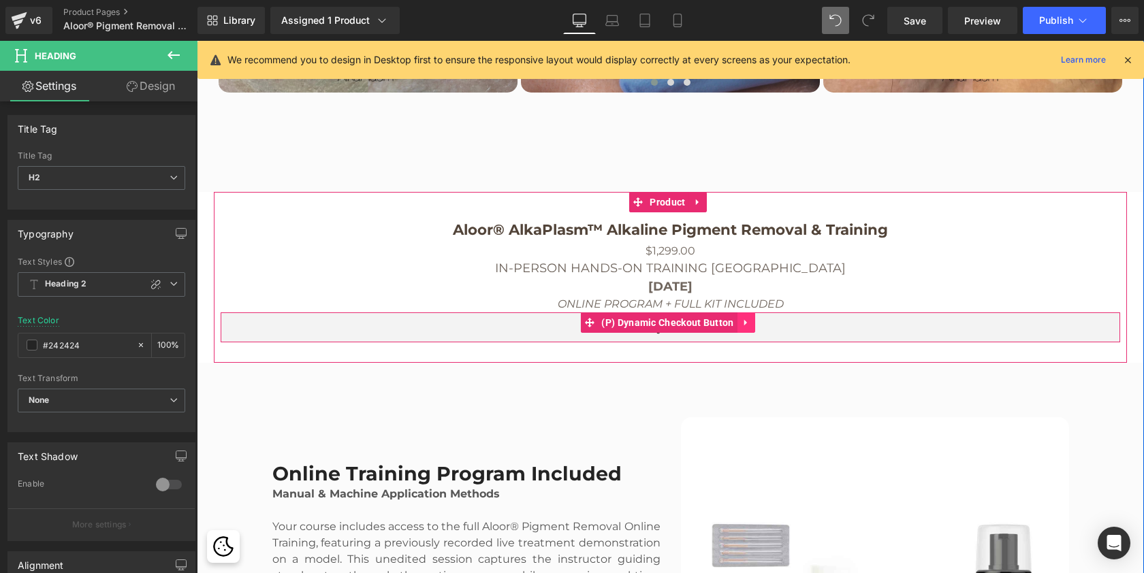
click at [751, 323] on icon at bounding box center [747, 322] width 10 height 10
click at [760, 318] on icon at bounding box center [755, 323] width 10 height 10
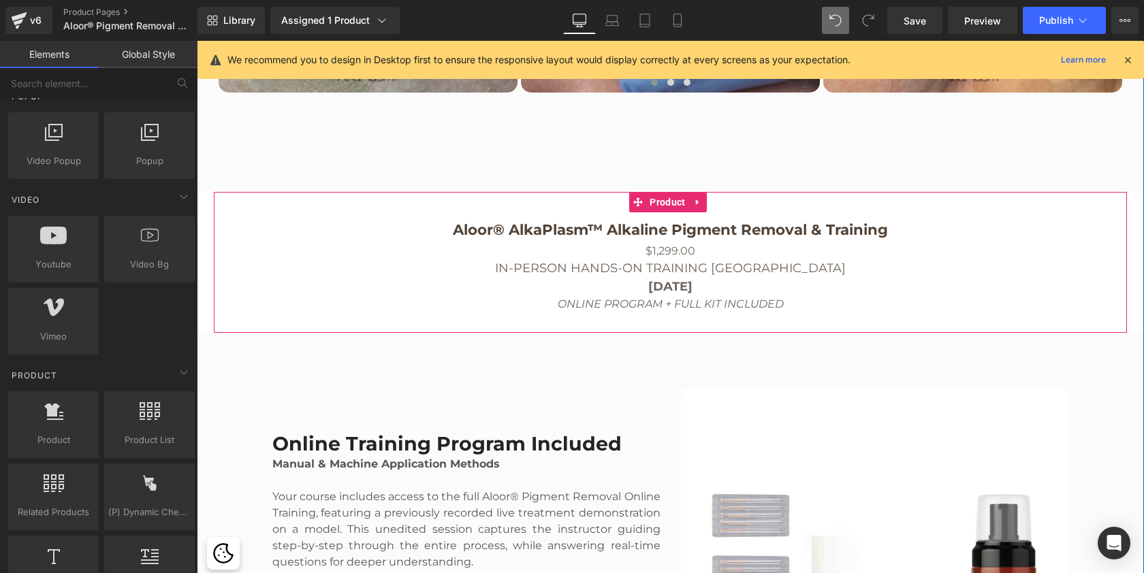
scroll to position [6169, 942]
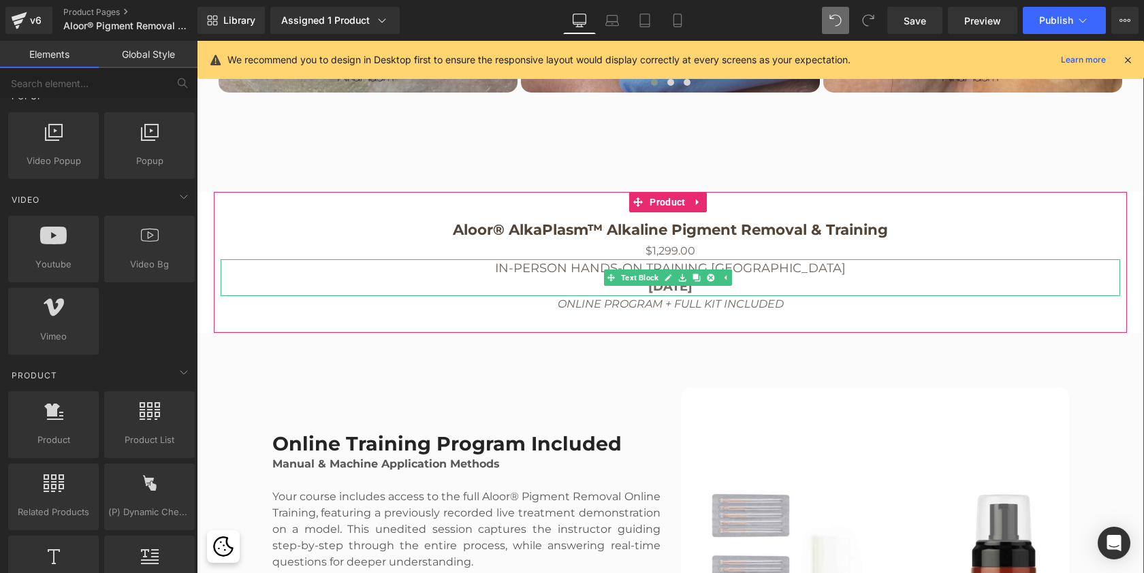
click at [617, 281] on div "IN-PERSON HANDS-ON TRAINING MIAMI October 12, 2025 Text Block" at bounding box center [671, 277] width 900 height 37
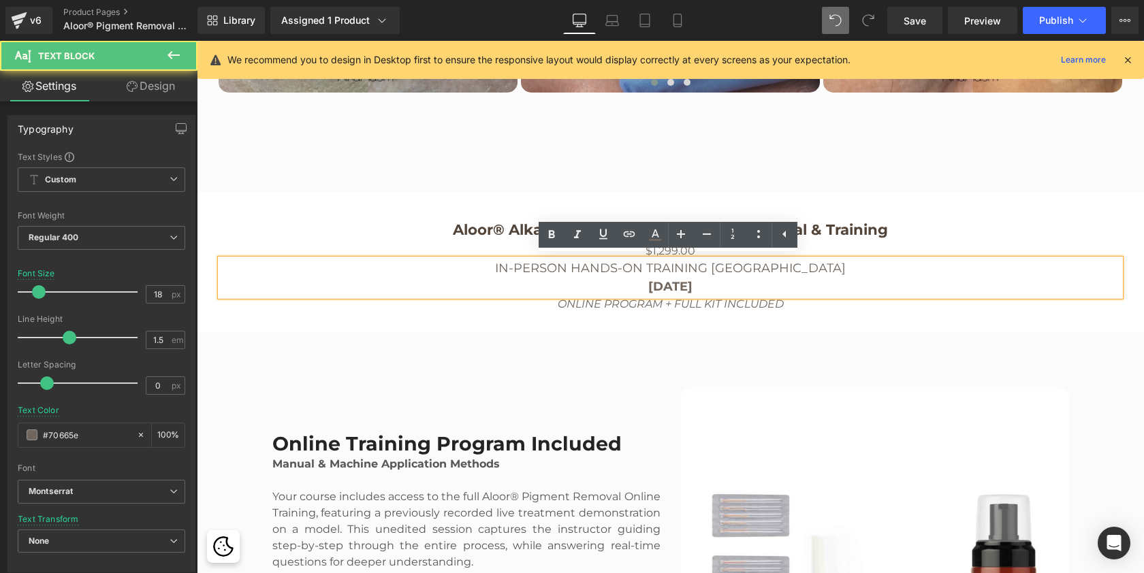
click at [587, 283] on p "October 12, 2025" at bounding box center [671, 287] width 900 height 18
click at [736, 281] on p "October 12, 2025" at bounding box center [671, 287] width 900 height 18
drag, startPoint x: 754, startPoint y: 262, endPoint x: 798, endPoint y: 262, distance: 44.3
click at [798, 262] on p "IN-PERSON HANDS-ON TRAINING MIAMI" at bounding box center [671, 268] width 900 height 18
click at [755, 282] on p "October 12, 2025" at bounding box center [671, 287] width 900 height 18
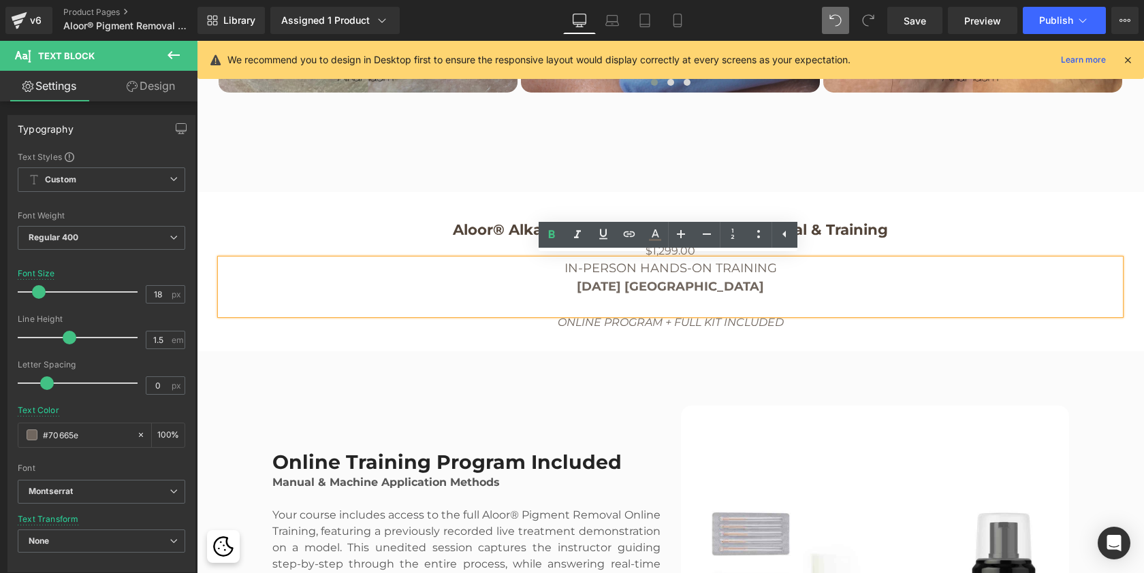
scroll to position [6187, 942]
click at [792, 271] on p "IN-PERSON HANDS-ON TRAINING" at bounding box center [671, 268] width 900 height 18
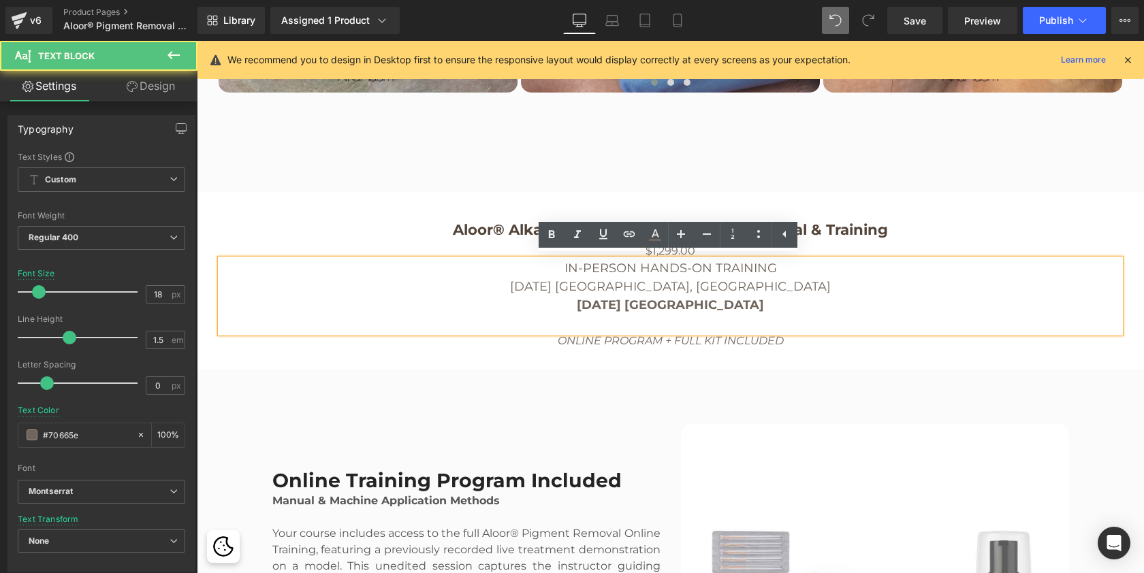
click at [748, 302] on p "October 12, 2025 Miami" at bounding box center [671, 305] width 900 height 18
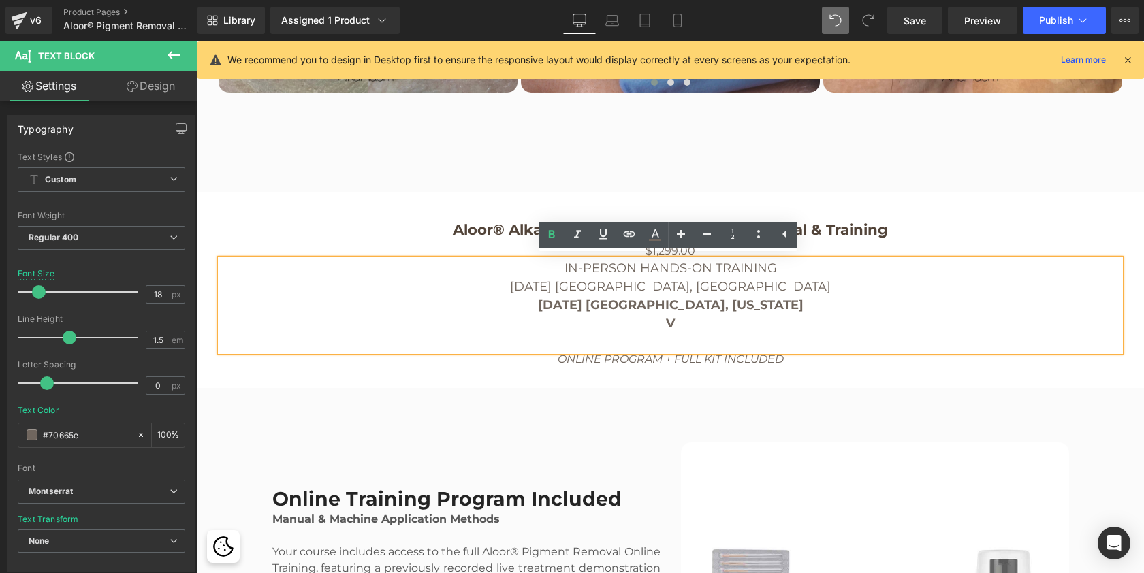
scroll to position [6224, 942]
click at [672, 323] on b "September" at bounding box center [670, 323] width 70 height 15
click at [634, 298] on strong "October 12, 2025 Miami, Florida" at bounding box center [671, 305] width 266 height 15
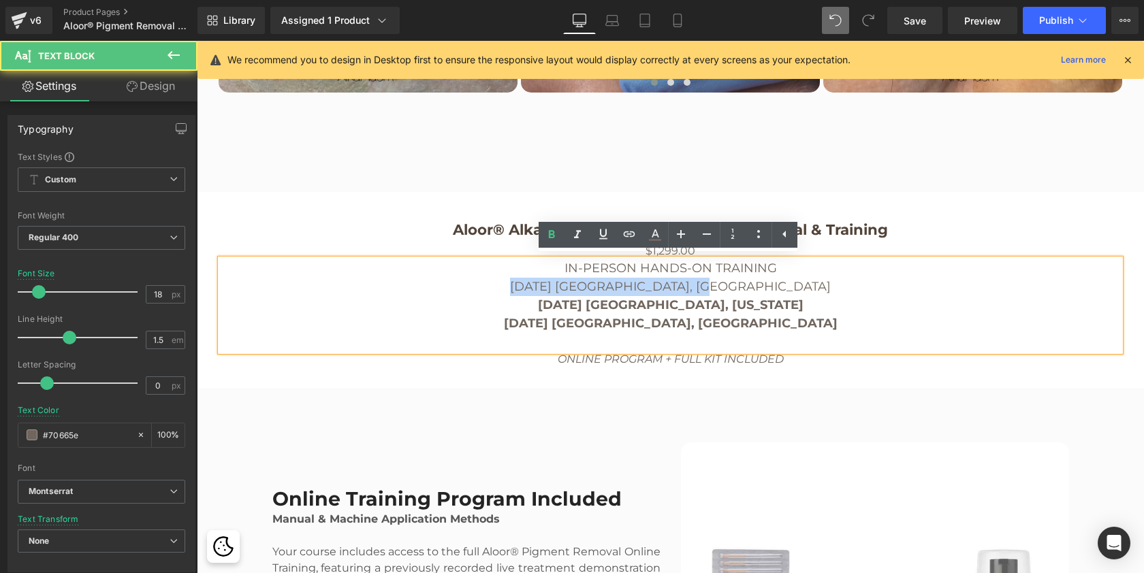
drag, startPoint x: 574, startPoint y: 283, endPoint x: 807, endPoint y: 286, distance: 232.9
click at [807, 286] on p "September 26th Malaga, Spain" at bounding box center [671, 287] width 900 height 18
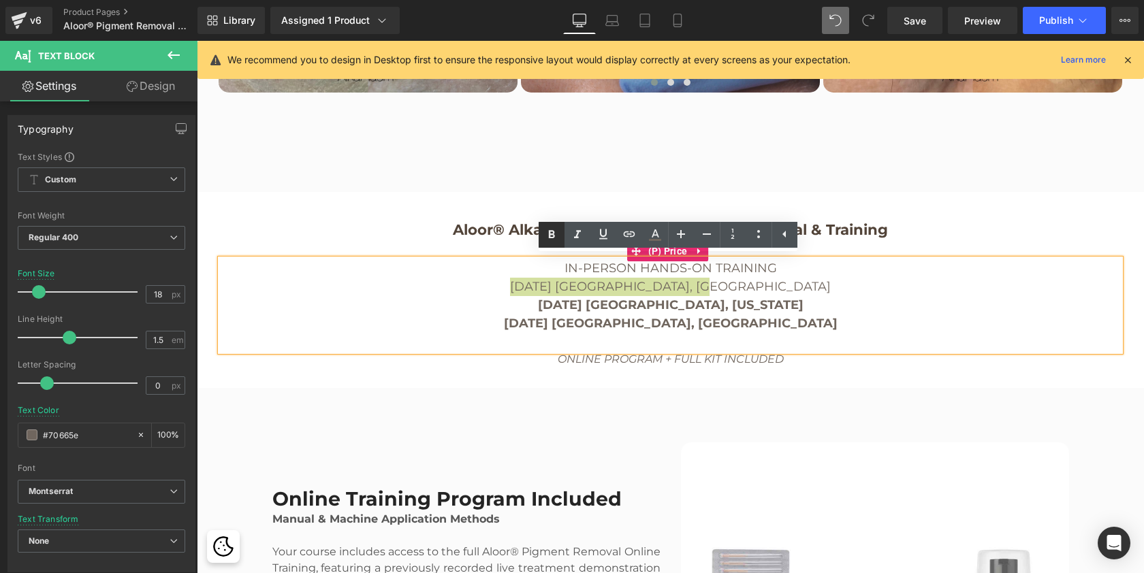
click at [554, 232] on icon at bounding box center [551, 235] width 16 height 16
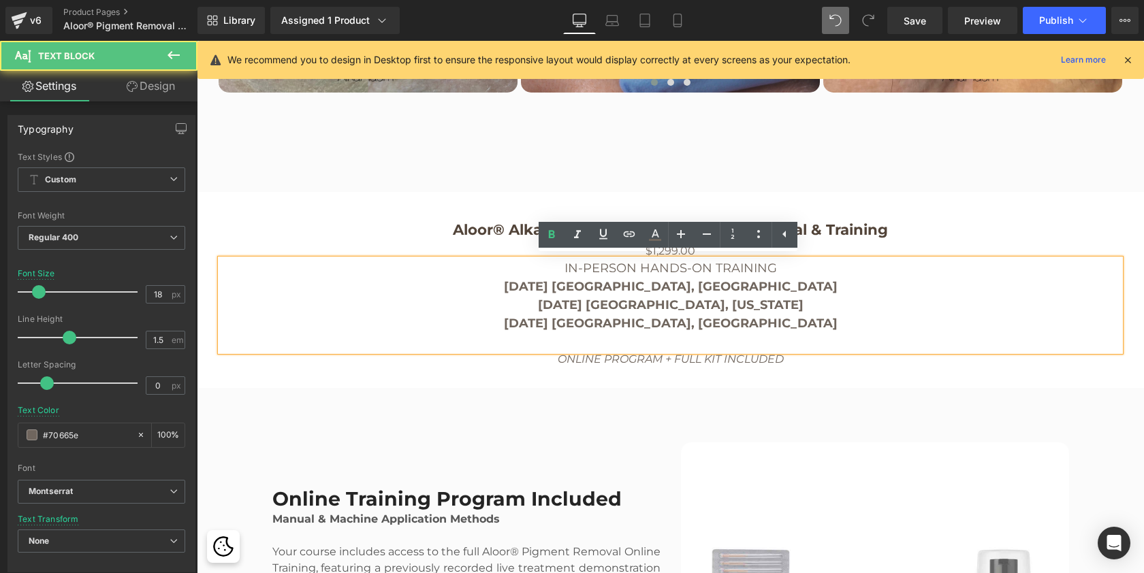
click at [806, 328] on p "October 4th Vilnius, Lithuania" at bounding box center [671, 324] width 900 height 18
click at [635, 300] on strong "October 19, 2025 Miami, Florida" at bounding box center [671, 305] width 266 height 15
click at [671, 283] on strong "September 26th Malaga, Spain" at bounding box center [671, 286] width 334 height 15
click at [656, 301] on strong "October 19, 2025 Miami, Florida" at bounding box center [671, 305] width 266 height 15
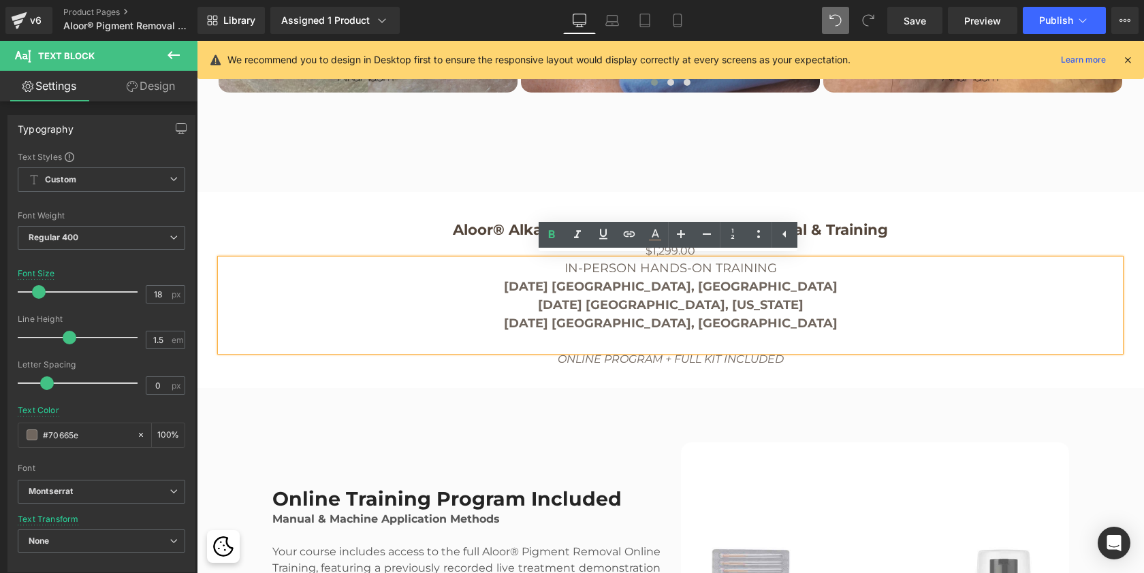
click at [646, 318] on b "October 4th Vilnius, Lithuania" at bounding box center [671, 323] width 334 height 15
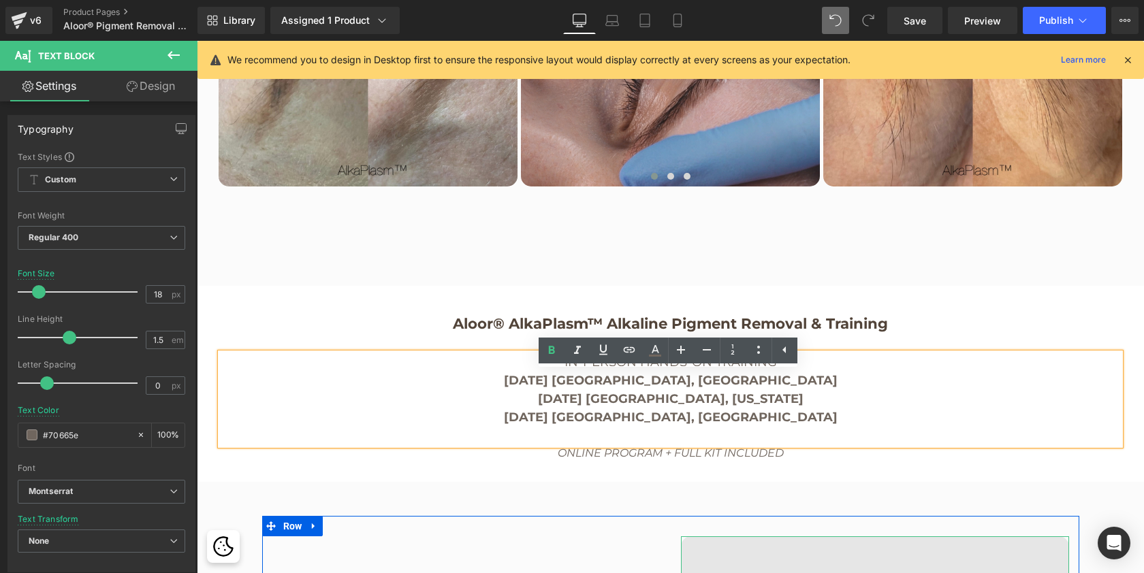
scroll to position [2611, 0]
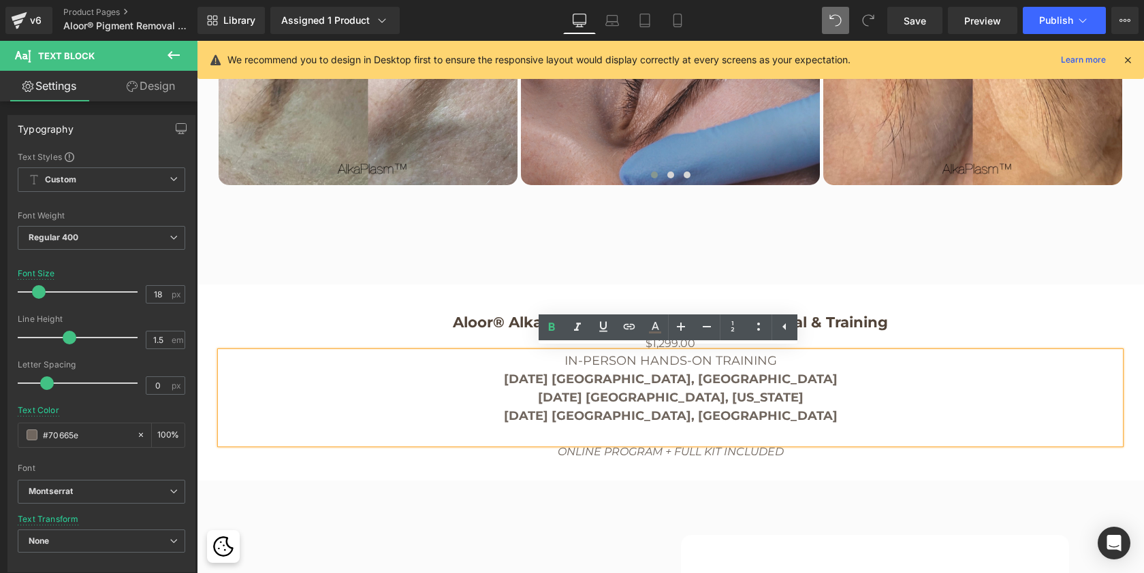
click at [947, 293] on div "Aloor® AlkaPlasm™ Alkaline Pigment Removal & Training (P) Title $0 $1,299.00 (P…" at bounding box center [670, 383] width 913 height 196
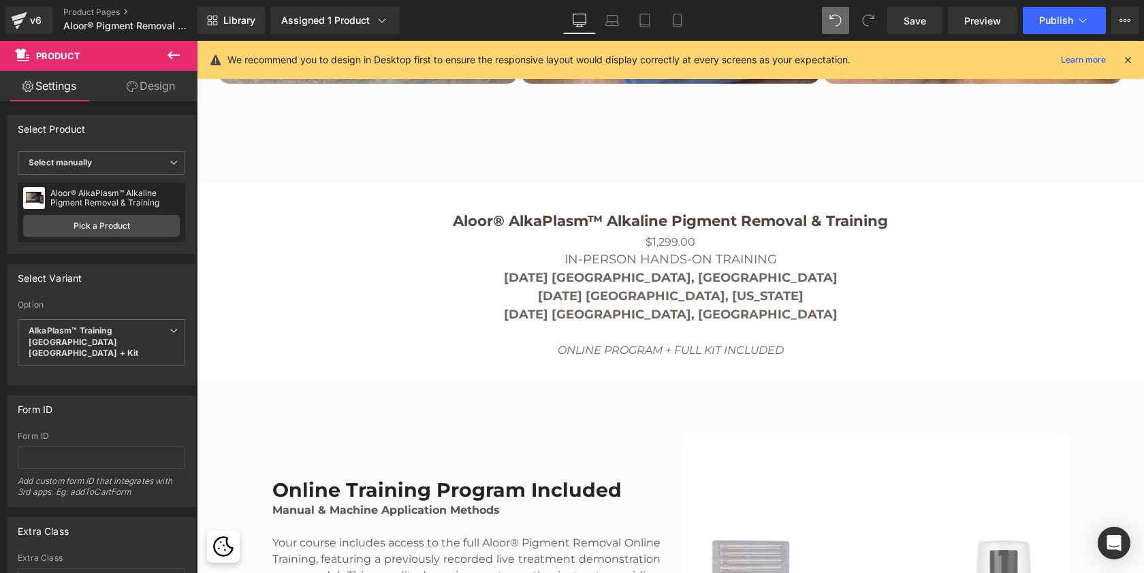
scroll to position [2718, 0]
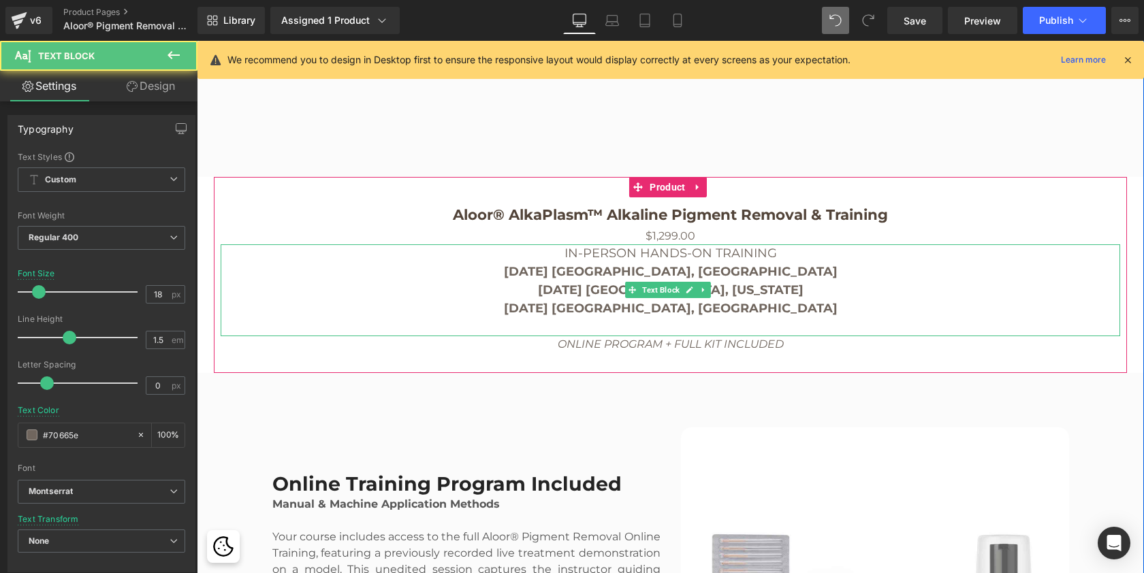
drag, startPoint x: 747, startPoint y: 290, endPoint x: 761, endPoint y: 291, distance: 14.4
click at [747, 290] on strong "October 19 Miami, Florida" at bounding box center [671, 290] width 266 height 15
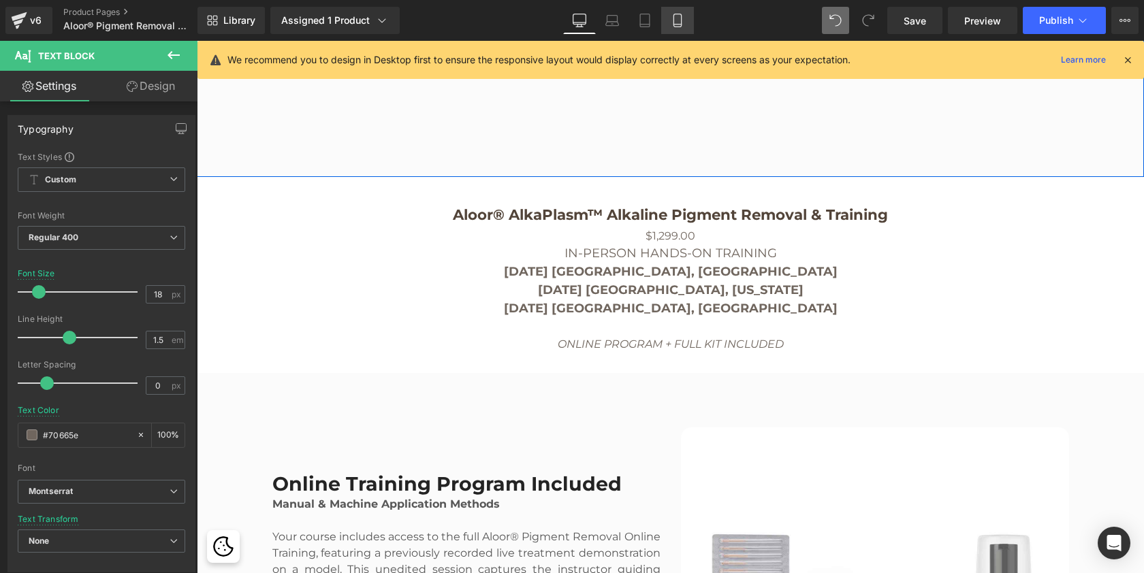
click at [681, 19] on icon at bounding box center [676, 20] width 7 height 13
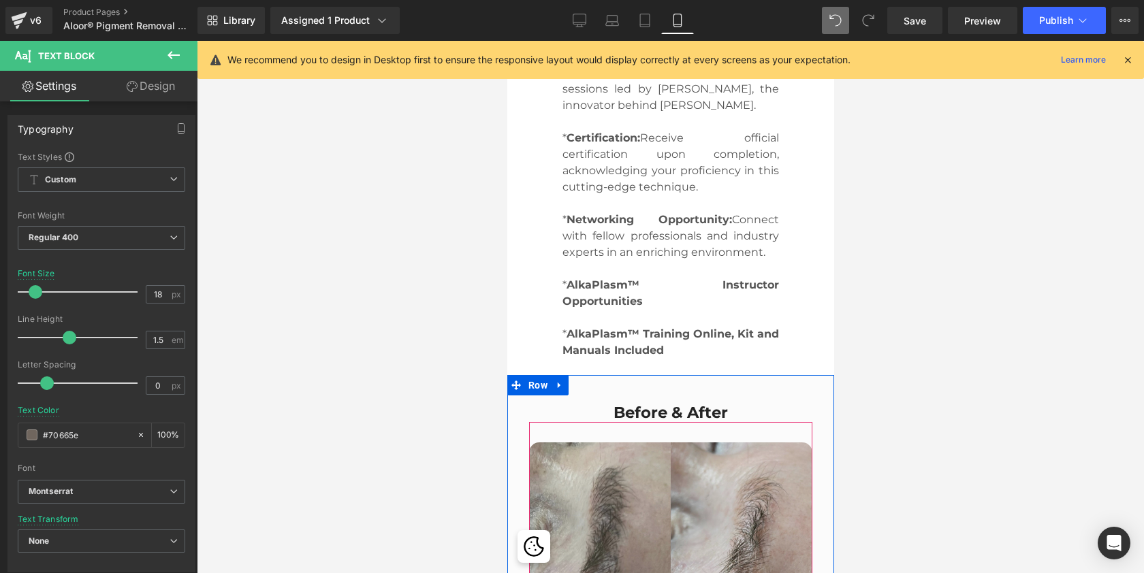
scroll to position [8164, 321]
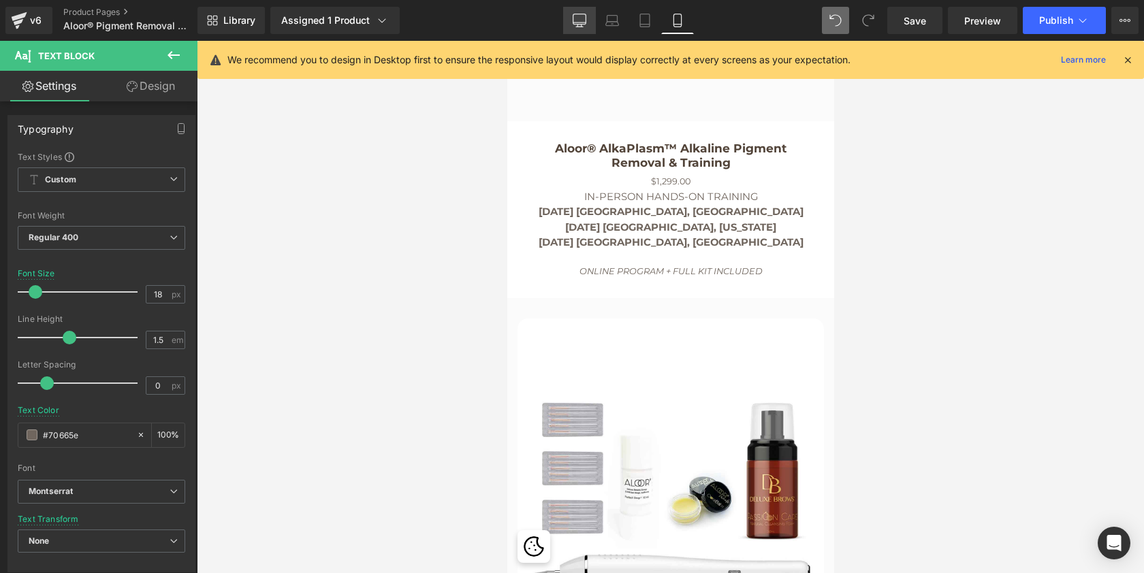
click at [578, 18] on icon at bounding box center [580, 21] width 14 height 14
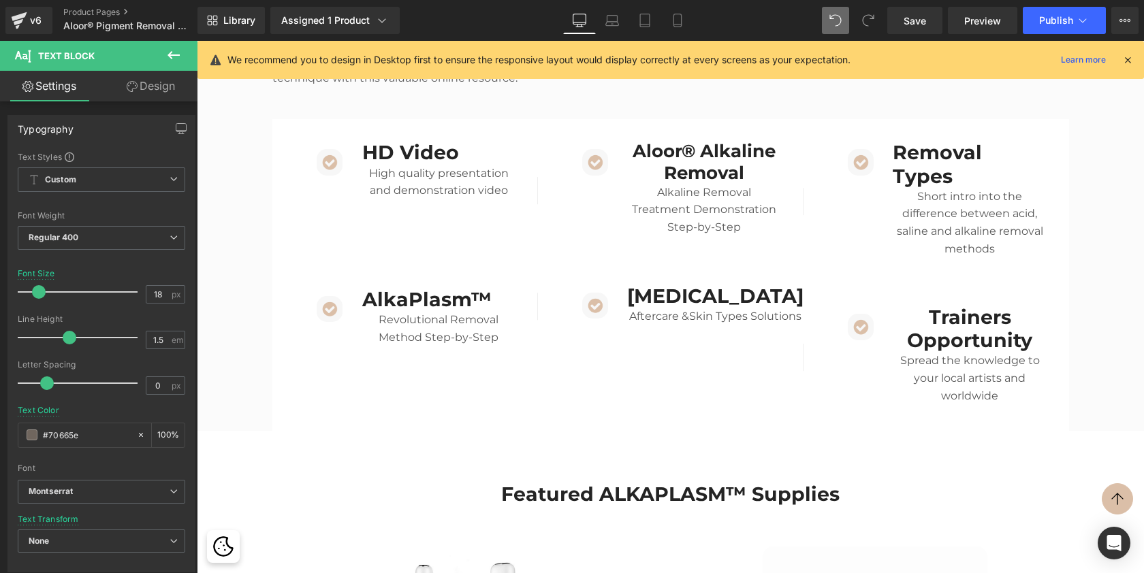
scroll to position [7, 7]
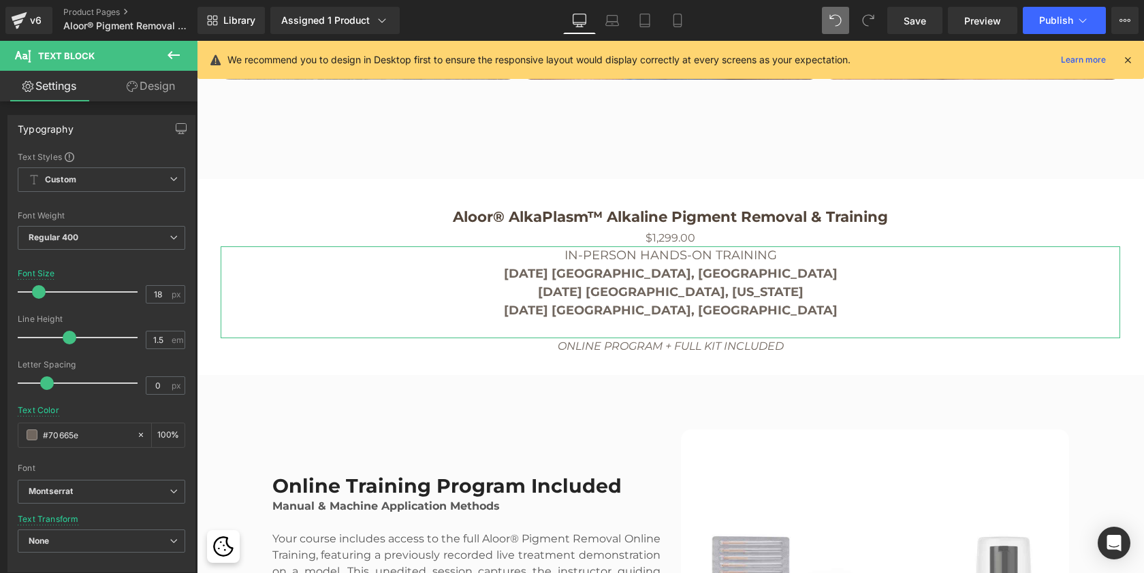
click at [146, 86] on link "Design" at bounding box center [150, 86] width 99 height 31
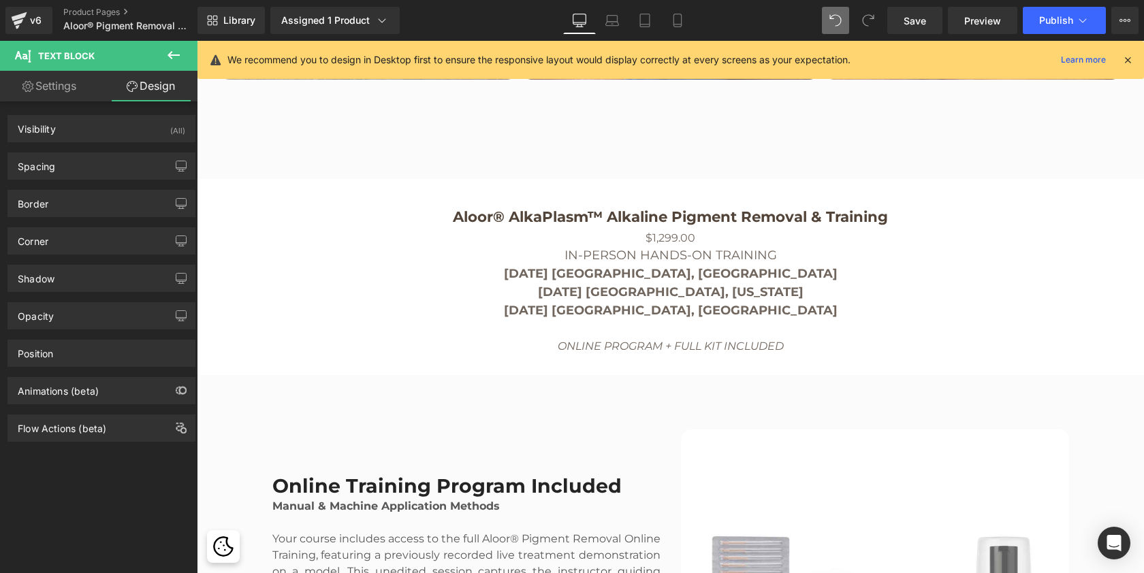
click at [176, 59] on icon at bounding box center [173, 55] width 16 height 16
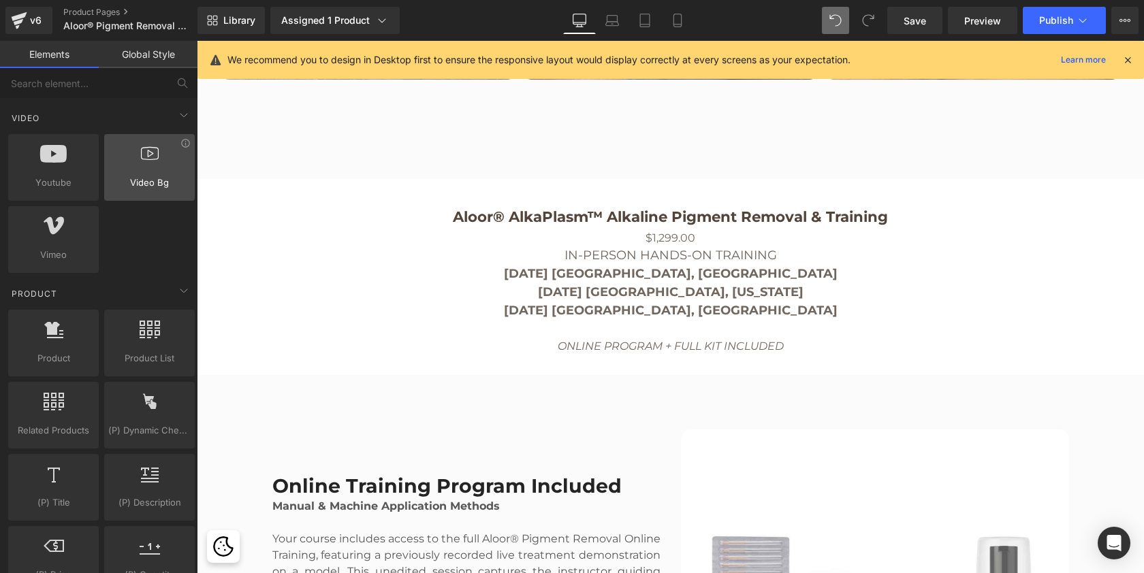
scroll to position [990, 0]
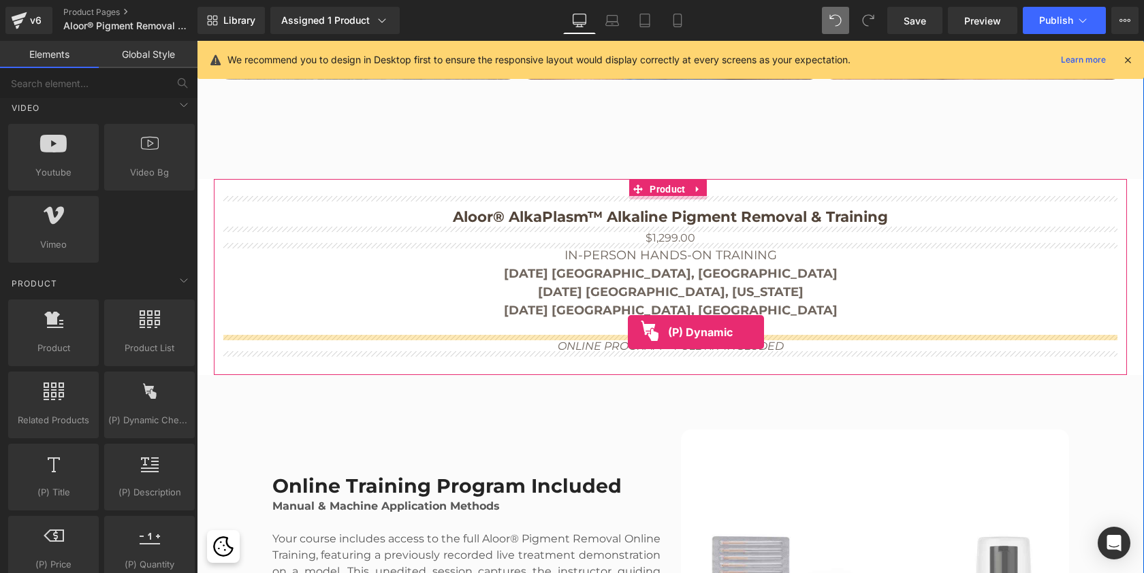
drag, startPoint x: 351, startPoint y: 456, endPoint x: 628, endPoint y: 332, distance: 303.0
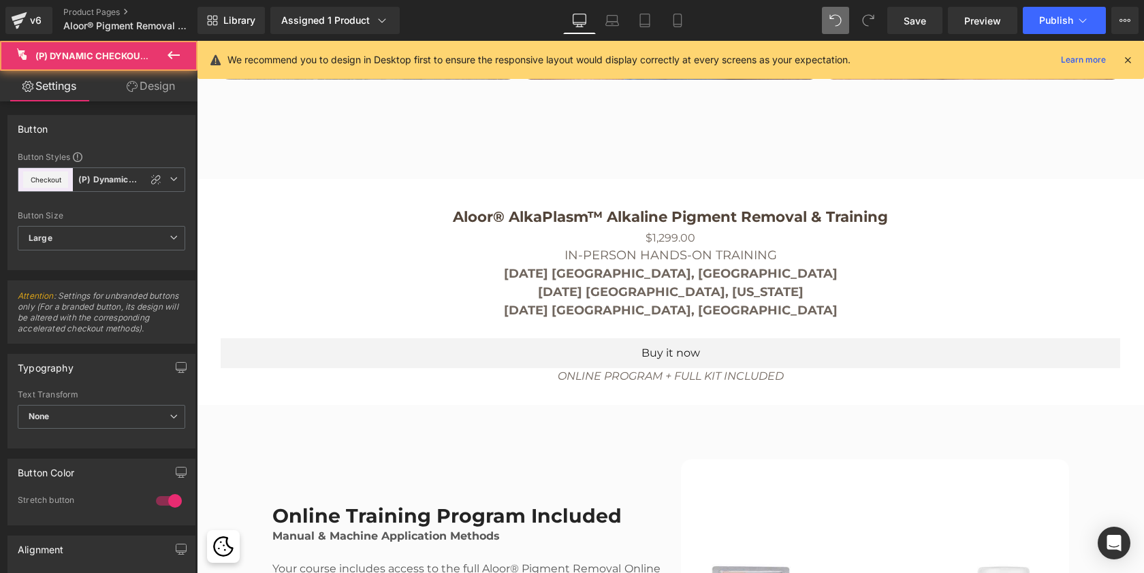
scroll to position [6254, 942]
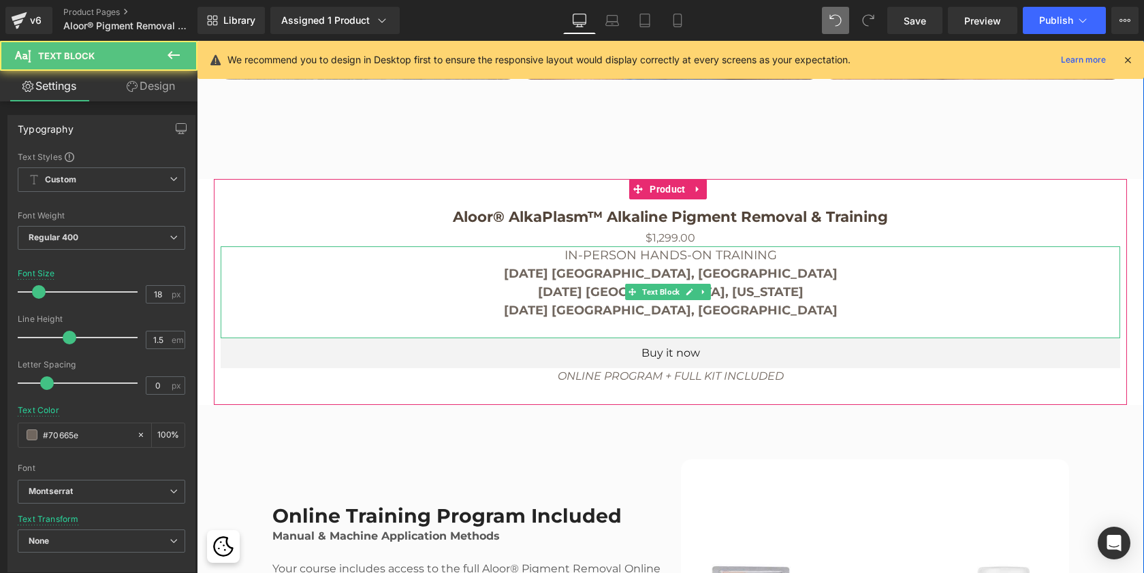
click at [722, 296] on strong "October 19 Miami, Florida" at bounding box center [671, 292] width 266 height 15
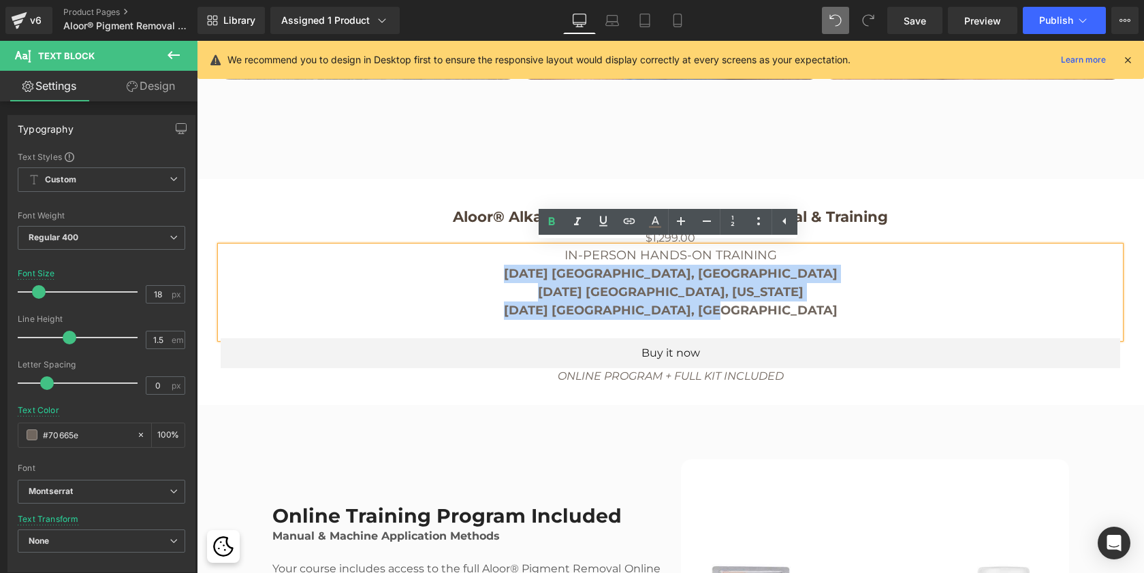
drag, startPoint x: 762, startPoint y: 313, endPoint x: 577, endPoint y: 270, distance: 190.3
click at [577, 270] on div "IN-PERSON HANDS-ON TRAINING September 26 Malaga, Spain October 19 Miami, Florid…" at bounding box center [671, 293] width 900 height 92
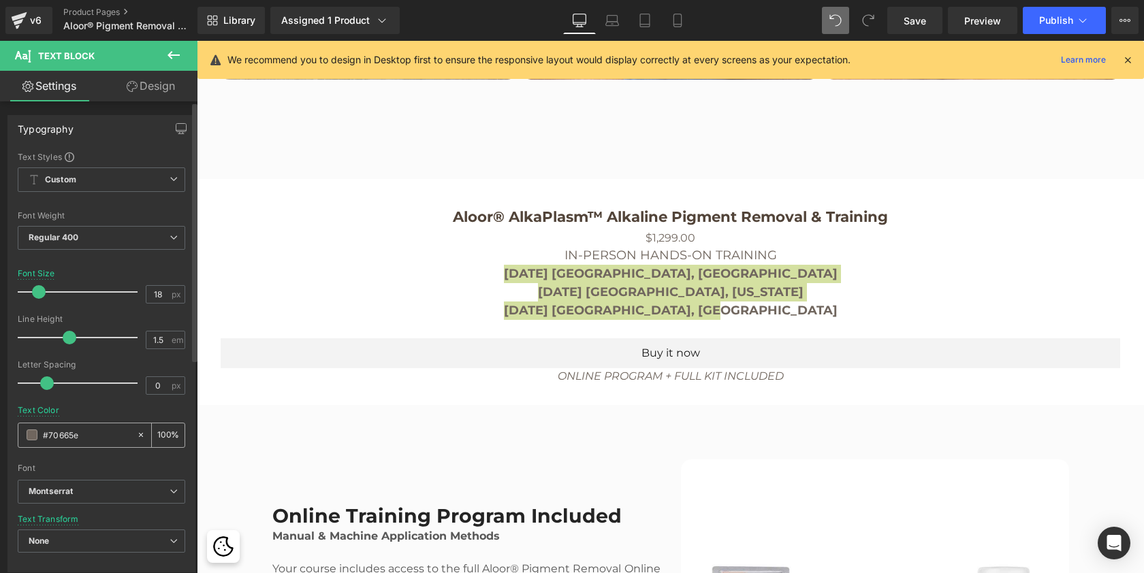
click at [32, 433] on span at bounding box center [32, 435] width 11 height 11
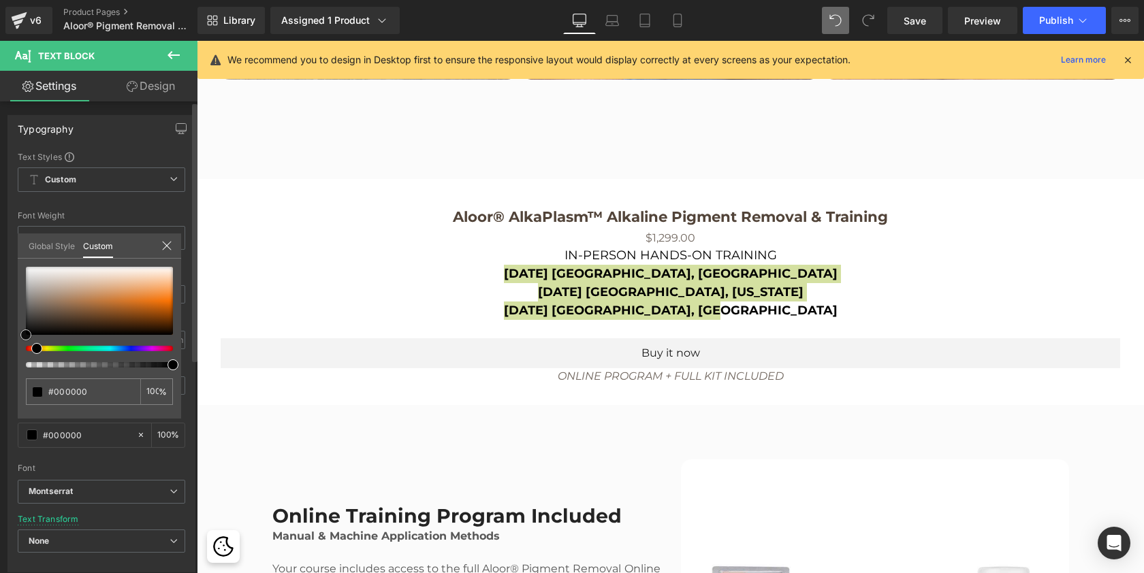
drag, startPoint x: 39, startPoint y: 306, endPoint x: 91, endPoint y: 336, distance: 60.4
click at [19, 347] on div "#70665e 100 %" at bounding box center [99, 343] width 163 height 152
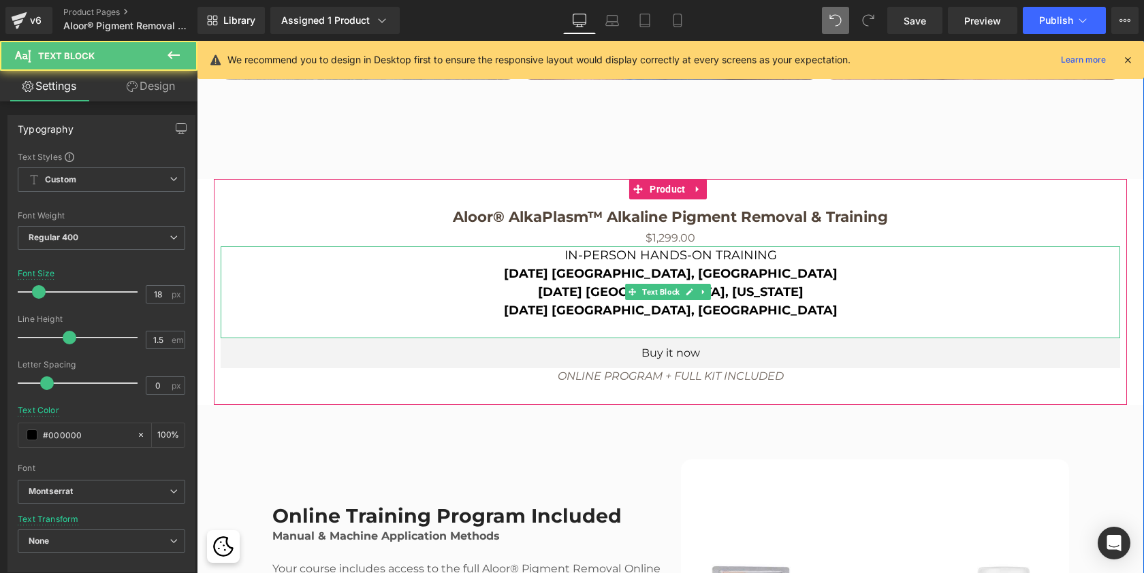
click at [755, 295] on p "October 19 Miami, Florida" at bounding box center [671, 292] width 900 height 18
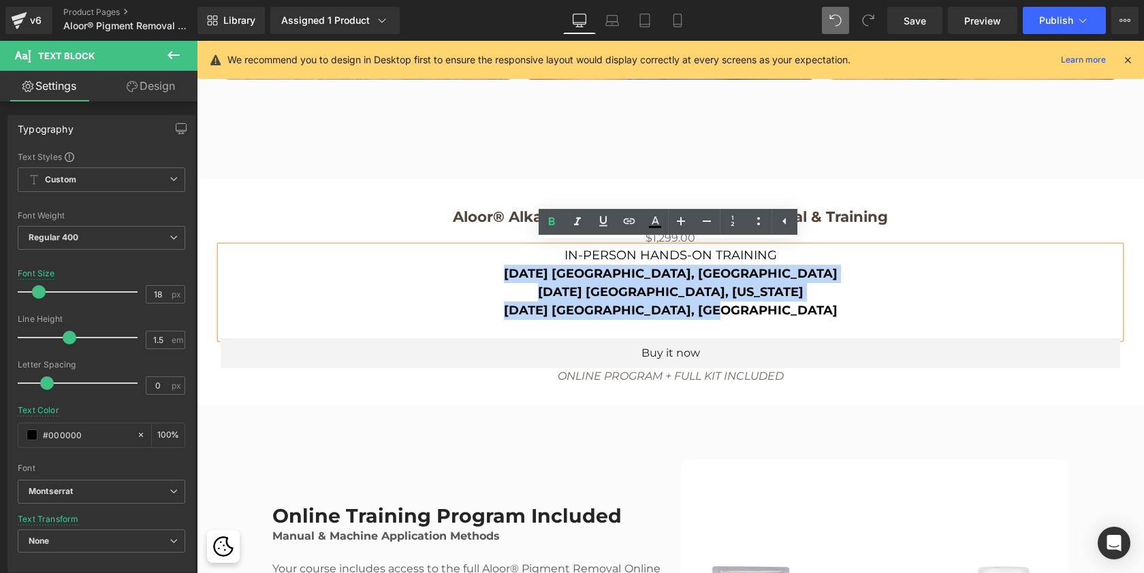
drag, startPoint x: 780, startPoint y: 311, endPoint x: 573, endPoint y: 276, distance: 209.2
click at [573, 276] on div "IN-PERSON HANDS-ON TRAINING September 26 Malaga, Spain October 19 Miami, Florid…" at bounding box center [671, 293] width 900 height 92
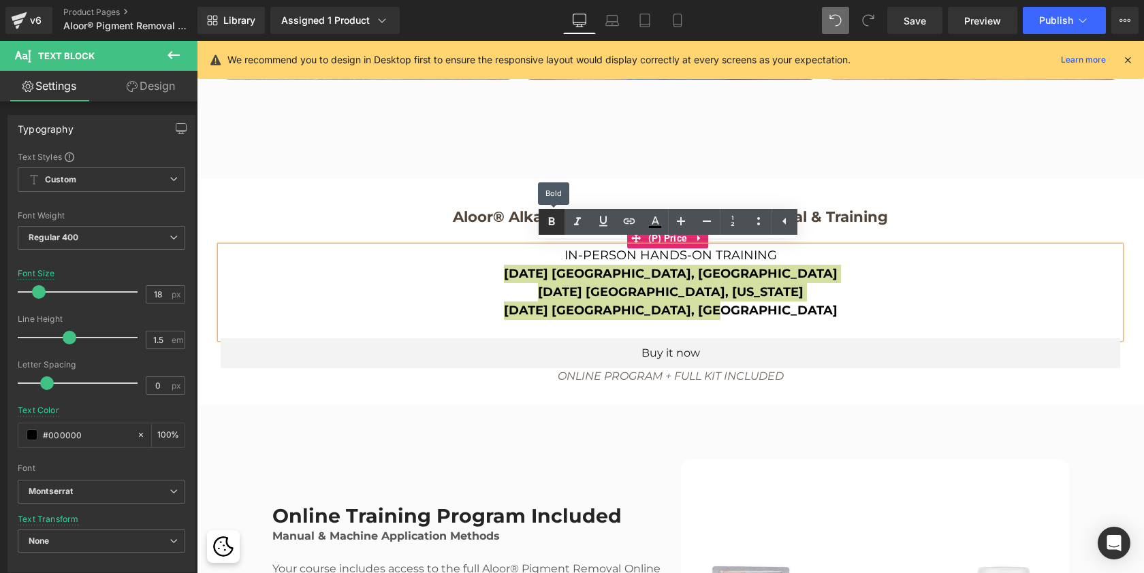
click at [550, 219] on icon at bounding box center [551, 222] width 16 height 16
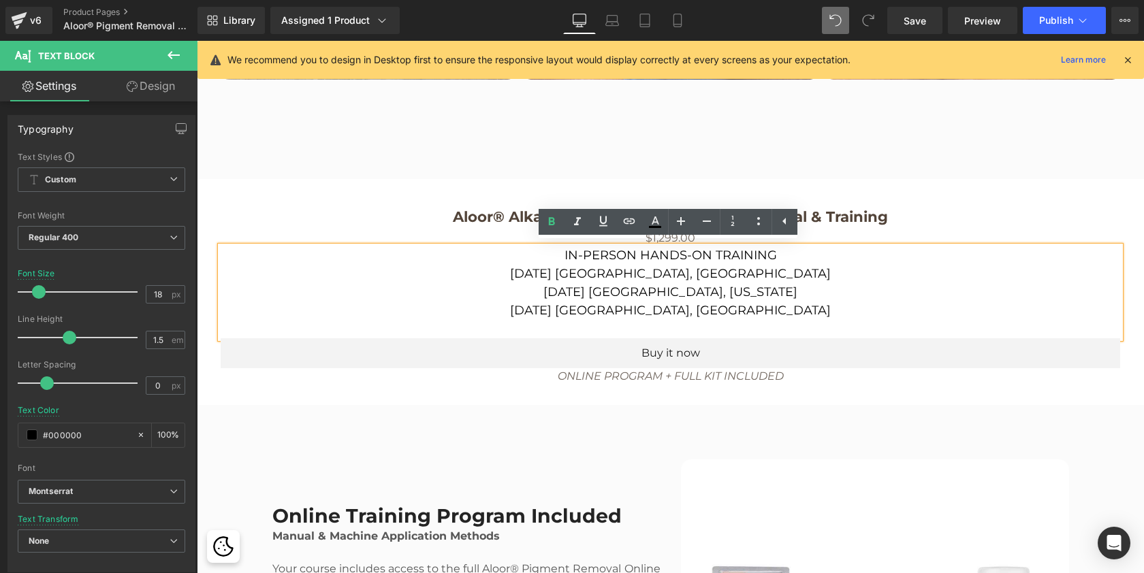
click at [778, 252] on p "IN-PERSON HANDS-ON TRAINING" at bounding box center [671, 256] width 900 height 18
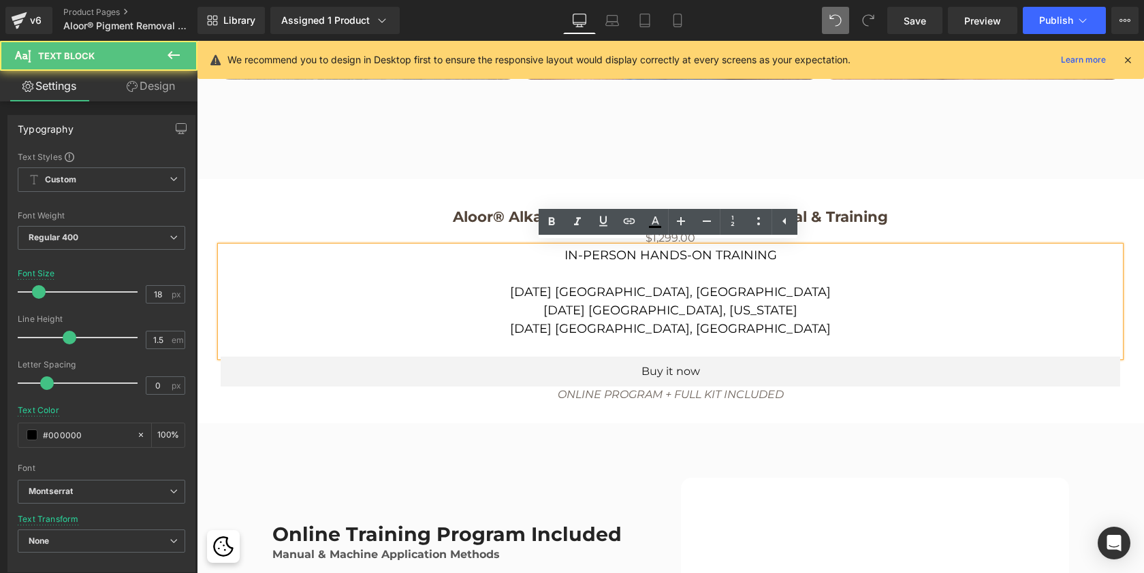
scroll to position [6272, 942]
click at [746, 303] on p "October 19 Miami, Florida" at bounding box center [671, 311] width 900 height 18
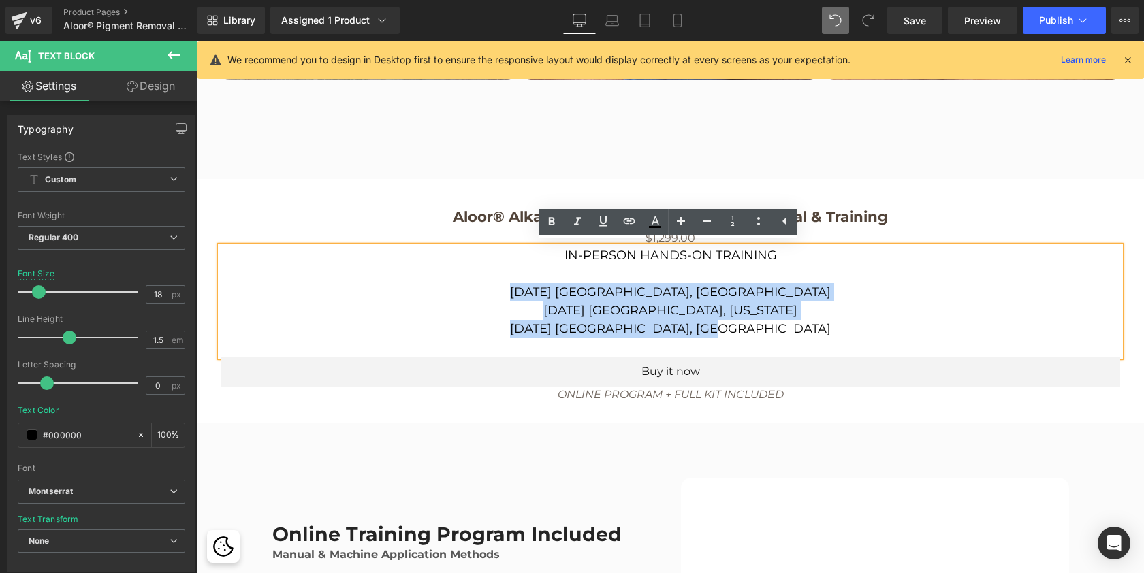
drag, startPoint x: 756, startPoint y: 333, endPoint x: 564, endPoint y: 289, distance: 196.9
click at [564, 289] on div "IN-PERSON HANDS-ON TRAINING September 26 Malaga, Spain October 19 Miami, Florid…" at bounding box center [671, 302] width 900 height 110
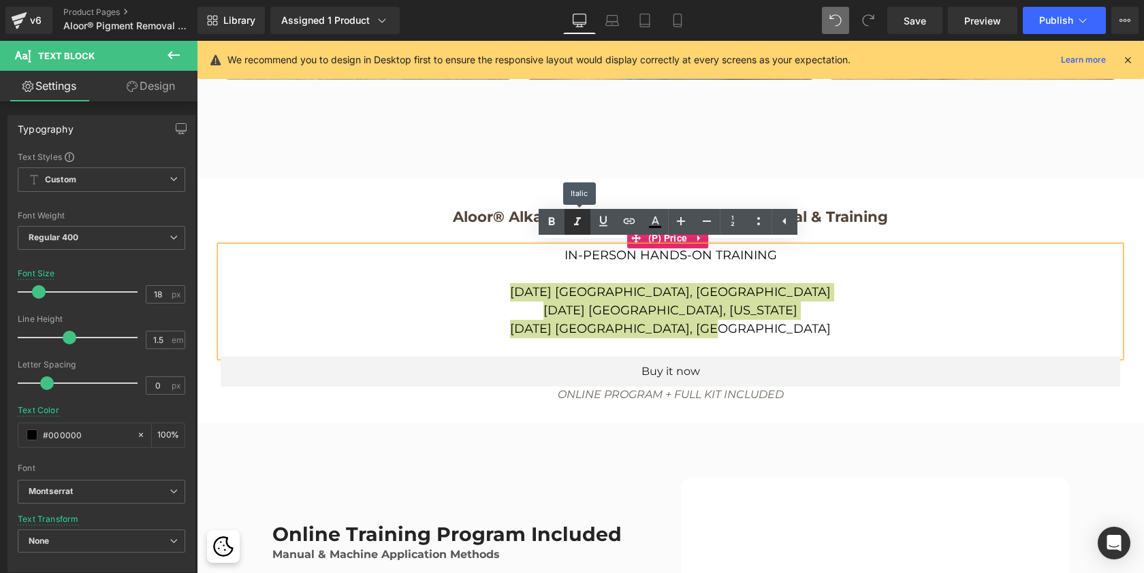
click at [584, 219] on icon at bounding box center [577, 222] width 16 height 16
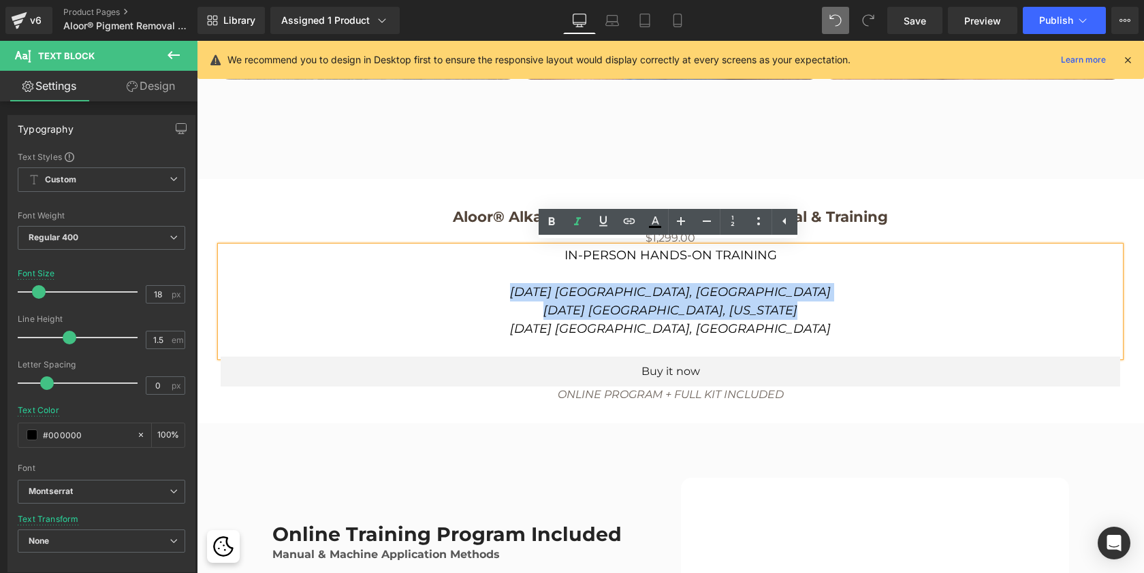
click at [560, 283] on p "September 26 Malaga, Spain" at bounding box center [671, 292] width 900 height 18
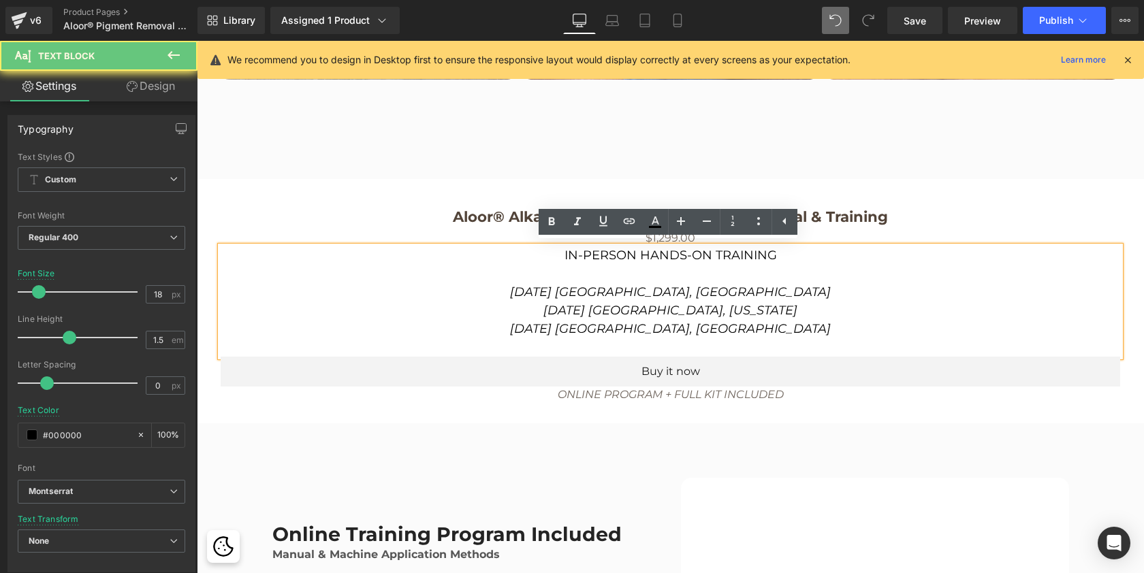
click at [799, 349] on p at bounding box center [671, 347] width 900 height 18
click at [783, 307] on p "October 19 Miami, Florida" at bounding box center [671, 311] width 900 height 18
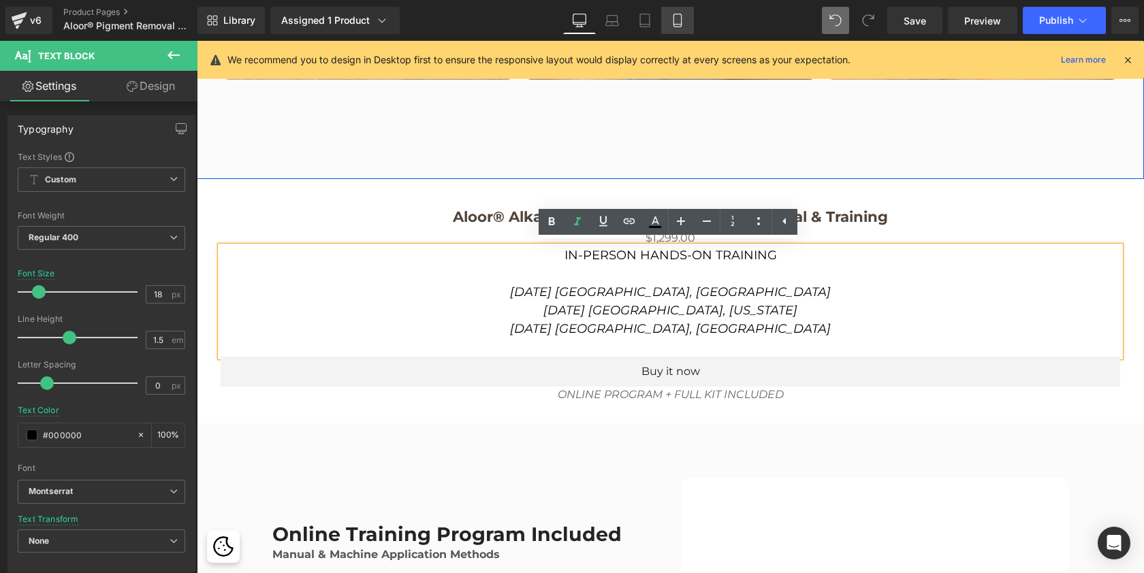
click at [678, 18] on icon at bounding box center [678, 21] width 14 height 14
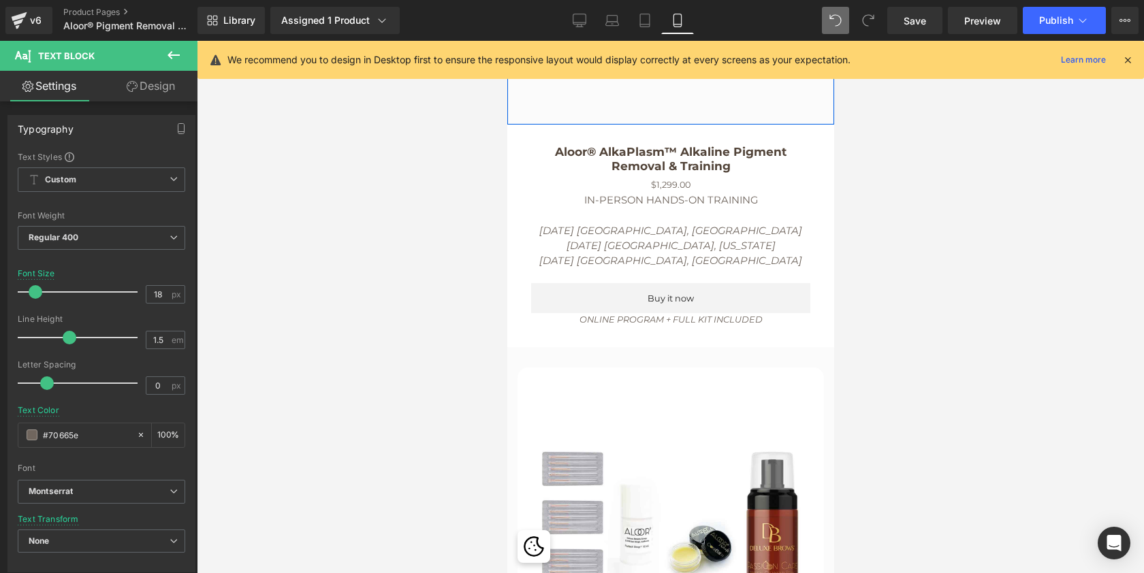
scroll to position [3486, 0]
click at [579, 20] on icon at bounding box center [580, 21] width 14 height 14
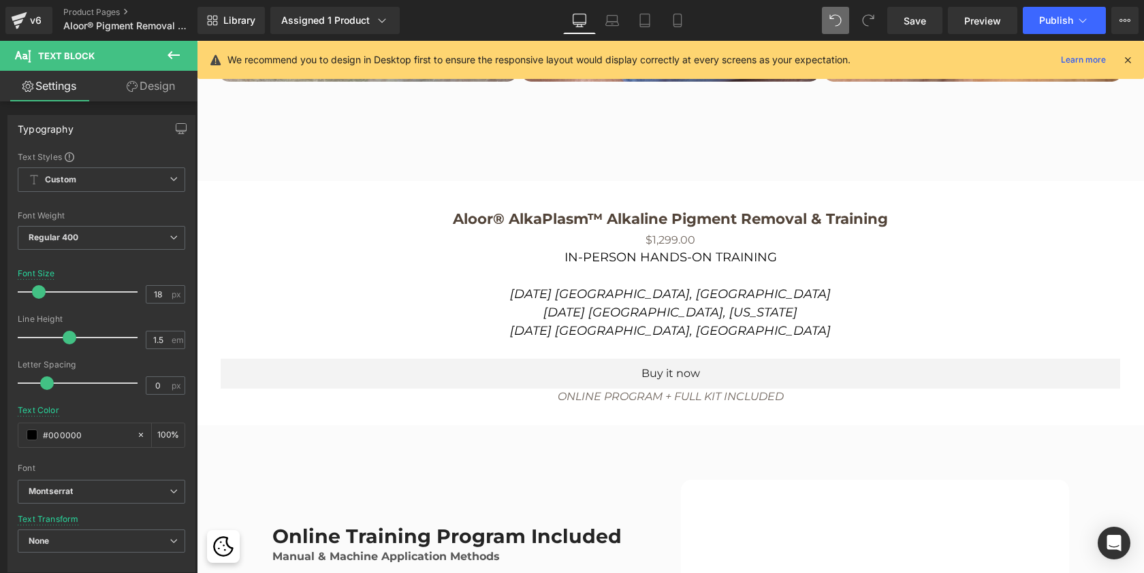
scroll to position [7, 7]
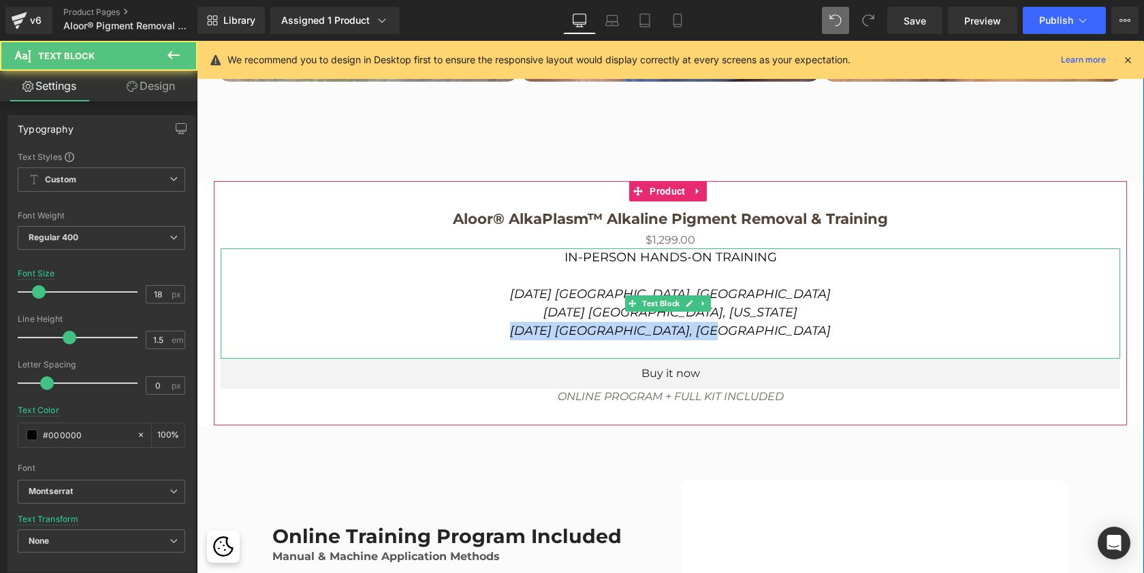
drag, startPoint x: 759, startPoint y: 328, endPoint x: 541, endPoint y: 327, distance: 217.9
click at [541, 327] on p "October 4 Vilnius, Lithuania" at bounding box center [671, 331] width 900 height 18
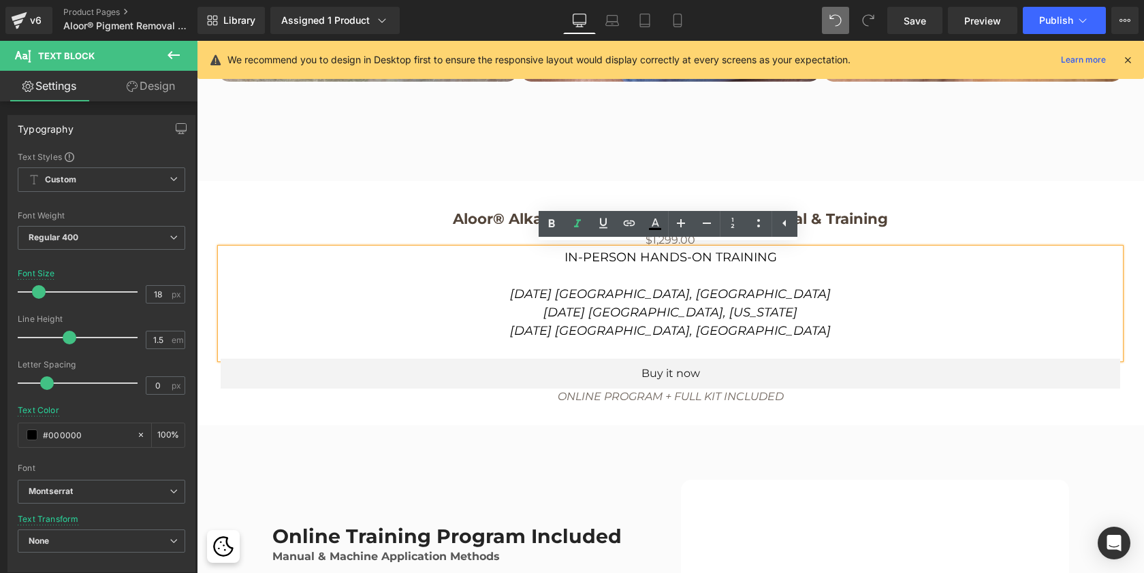
scroll to position [6272, 942]
click at [772, 297] on p "September 26 Malaga, Spain" at bounding box center [671, 294] width 900 height 18
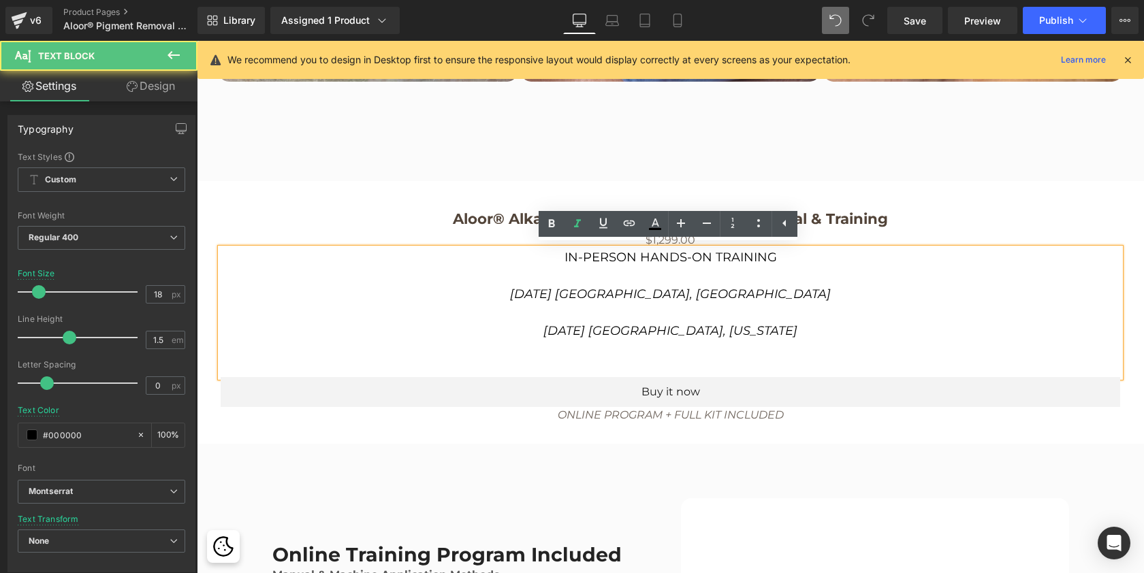
scroll to position [6291, 942]
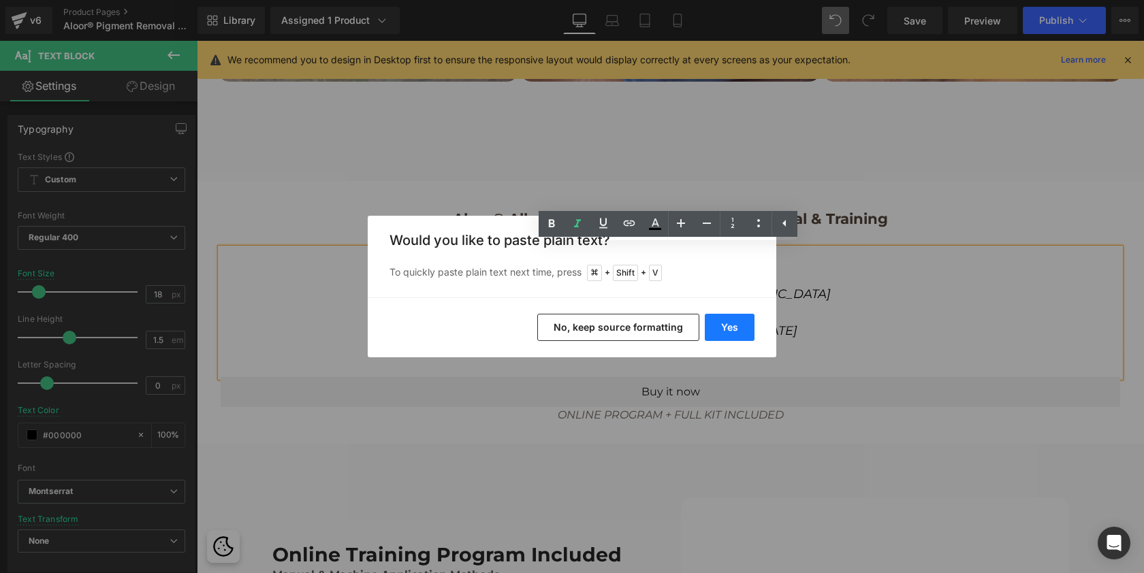
click at [721, 330] on button "Yes" at bounding box center [730, 327] width 50 height 27
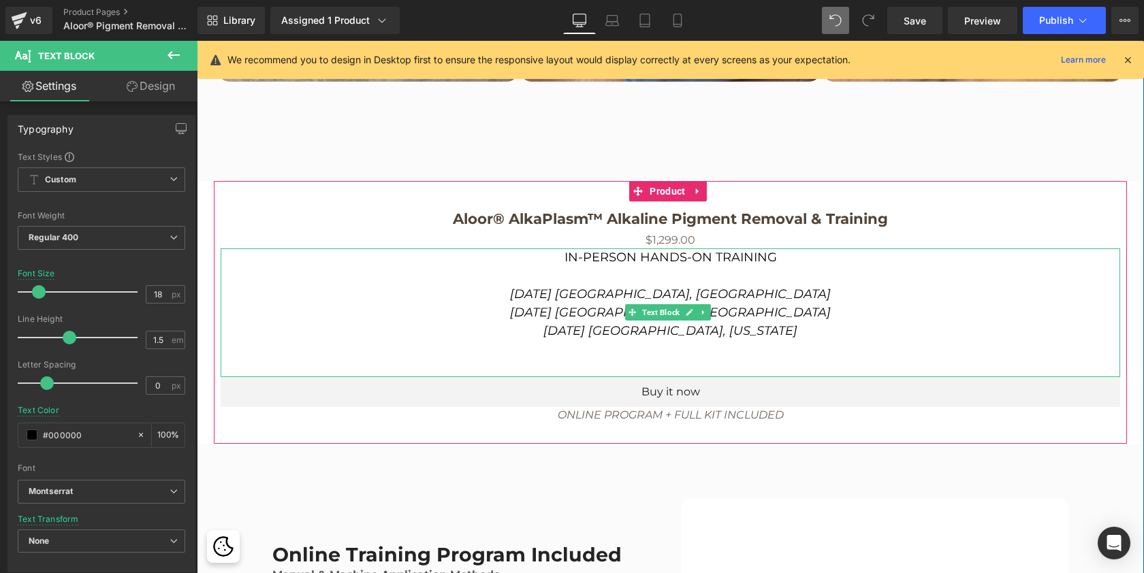
click at [676, 359] on p at bounding box center [671, 368] width 900 height 18
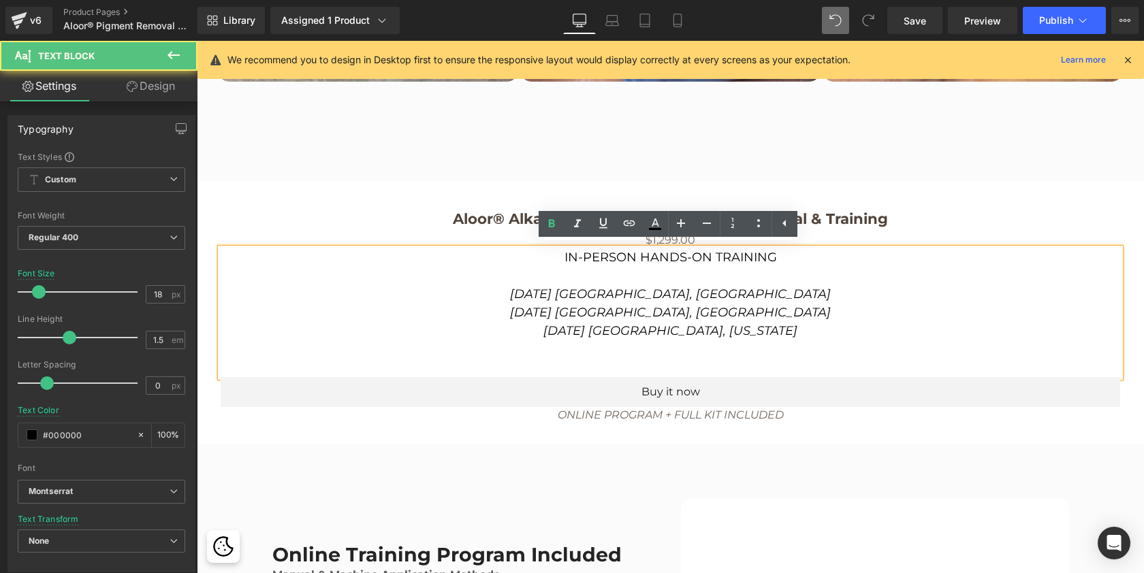
scroll to position [6272, 942]
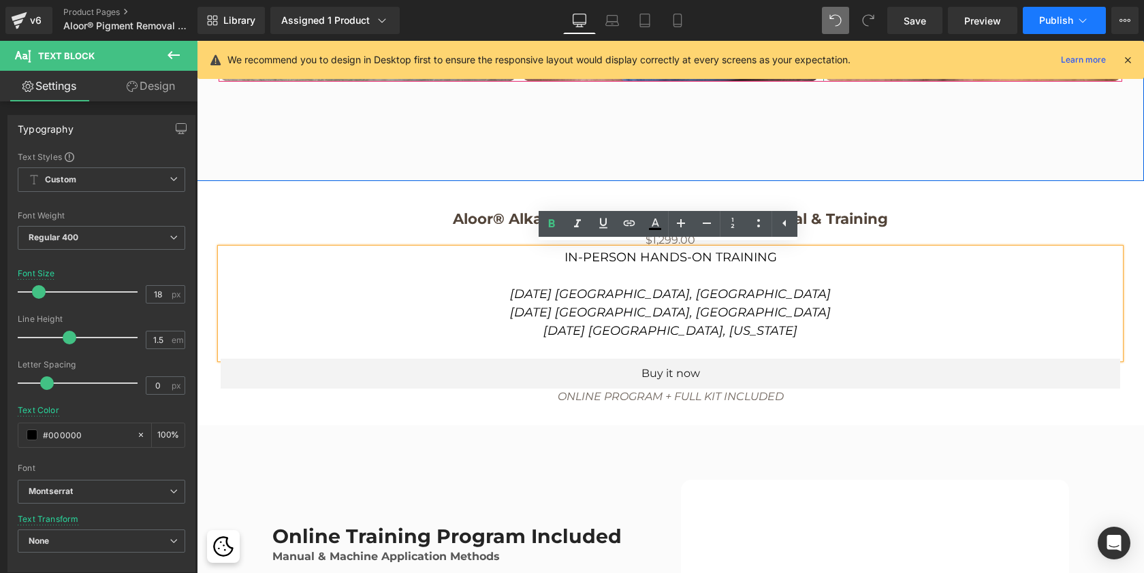
click at [1045, 17] on span "Publish" at bounding box center [1056, 20] width 34 height 11
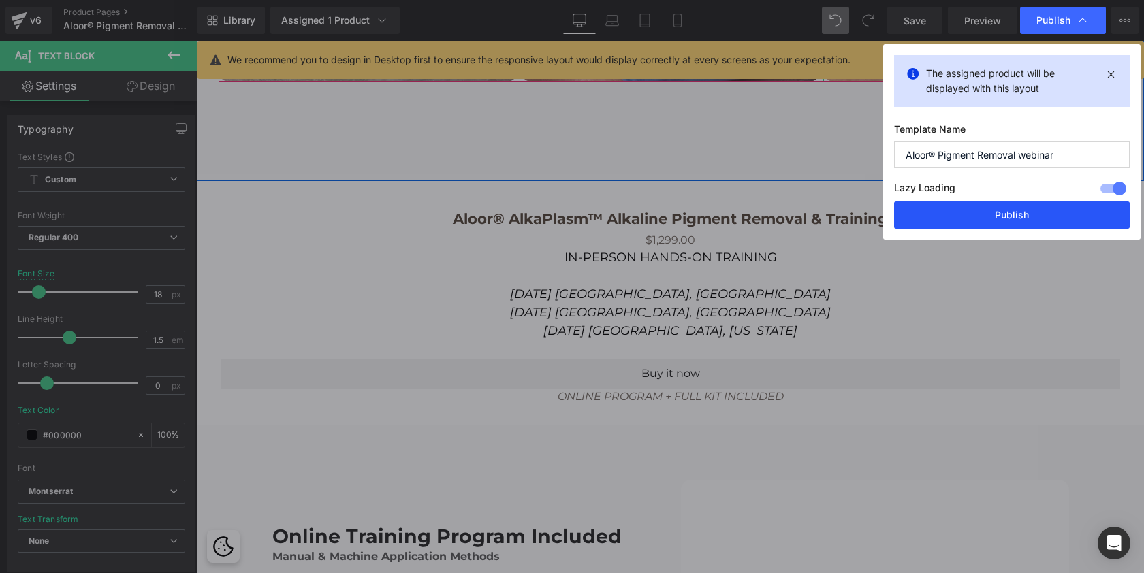
click at [997, 217] on button "Publish" at bounding box center [1012, 215] width 236 height 27
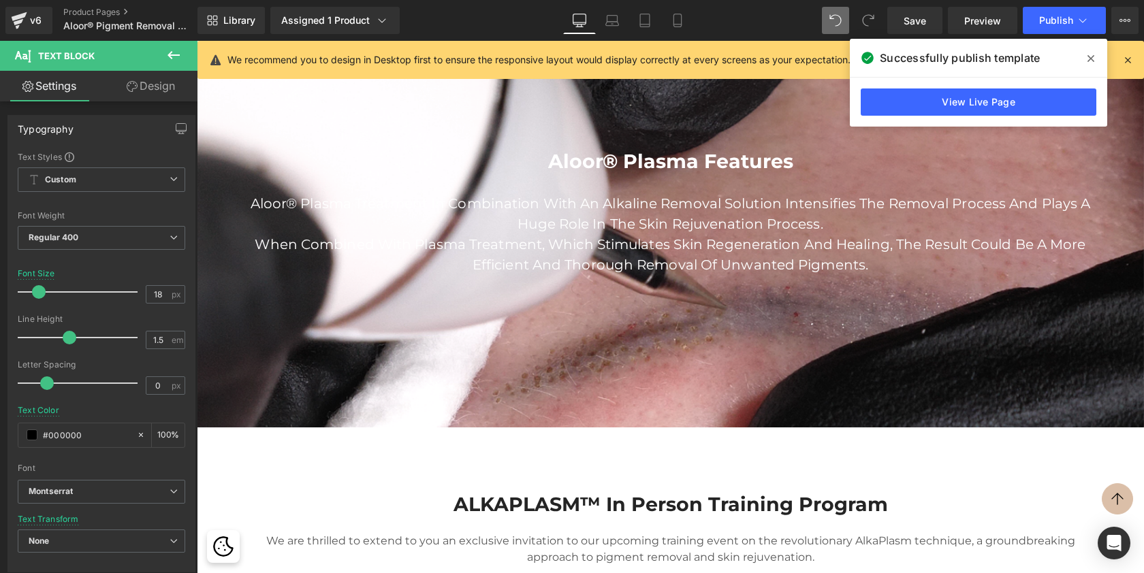
scroll to position [1542, 0]
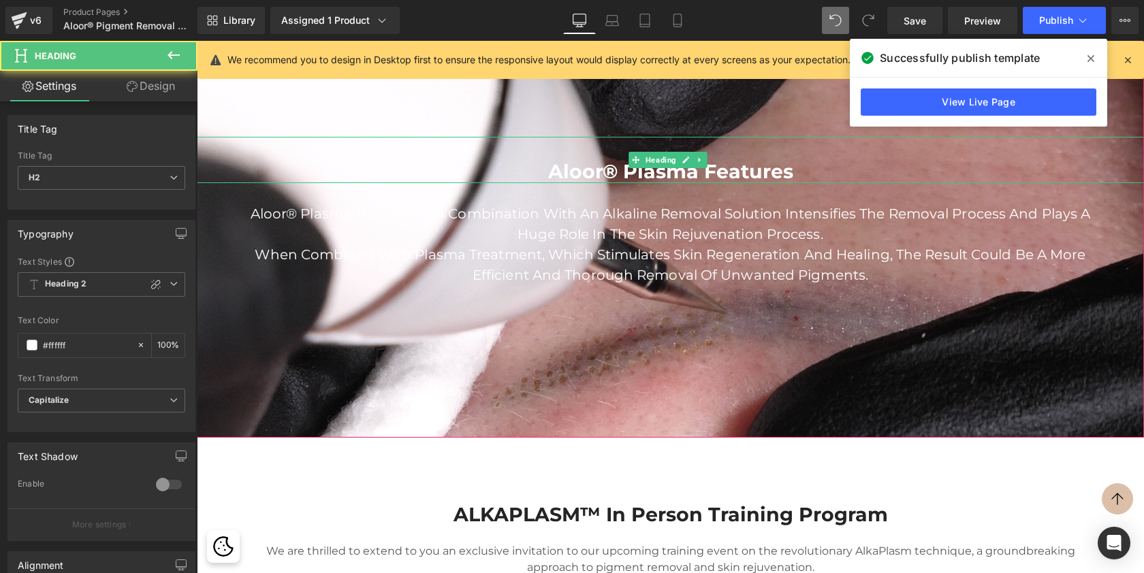
click at [459, 155] on h2 at bounding box center [670, 148] width 947 height 23
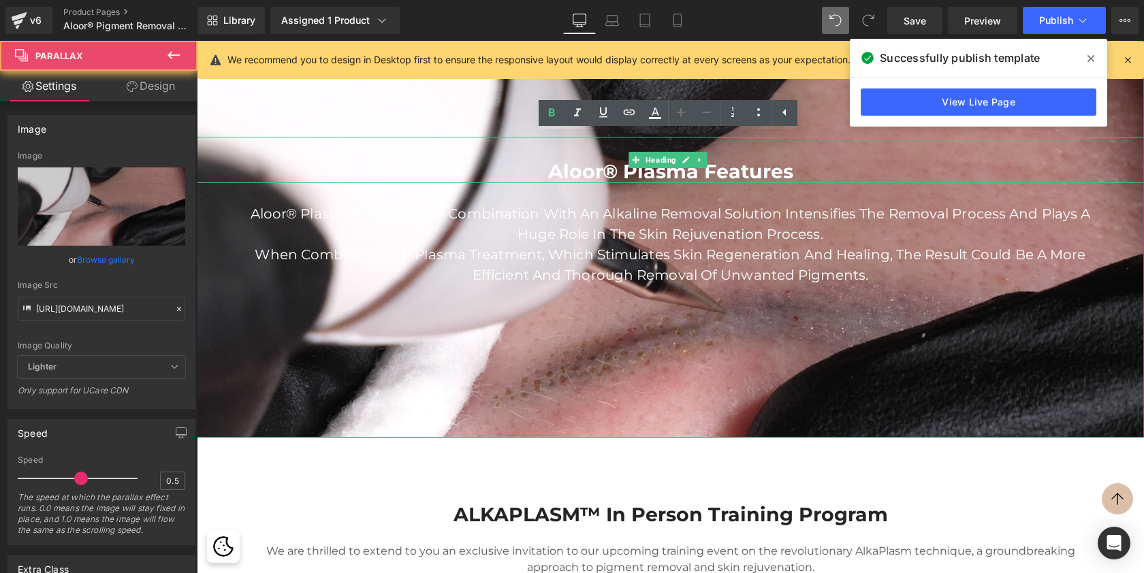
click at [430, 106] on div at bounding box center [670, 298] width 947 height 744
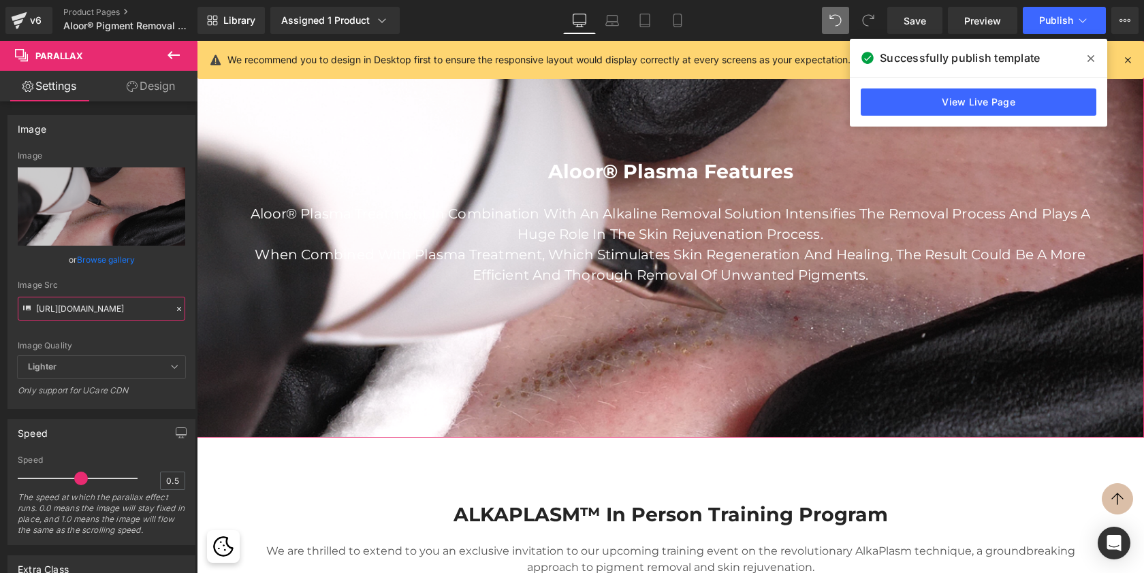
click at [116, 305] on input "https://cdn.shopify.com/s/files/1/0574/0593/1713/files/AlkaPlasm_1920x1920.png?…" at bounding box center [102, 309] width 168 height 24
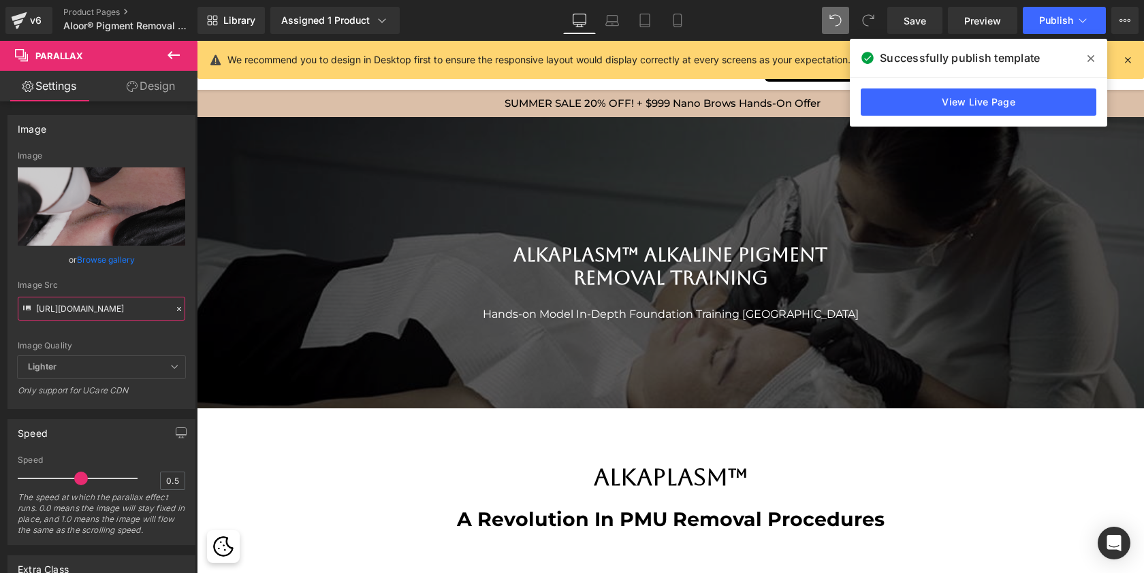
scroll to position [0, 0]
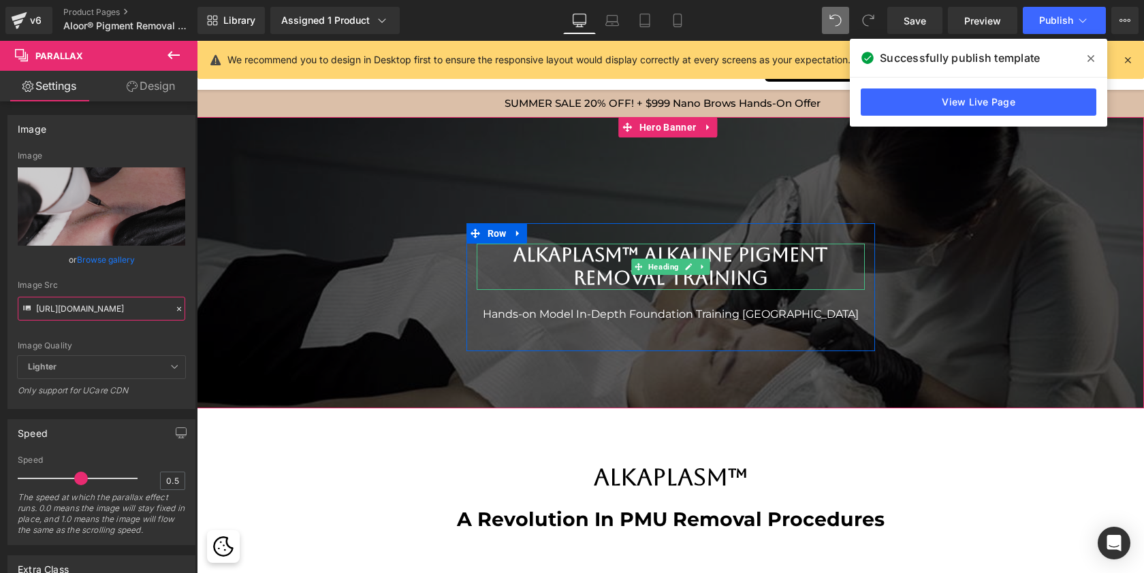
drag, startPoint x: 660, startPoint y: 263, endPoint x: 736, endPoint y: 262, distance: 76.3
click at [660, 263] on span "Heading" at bounding box center [664, 267] width 36 height 16
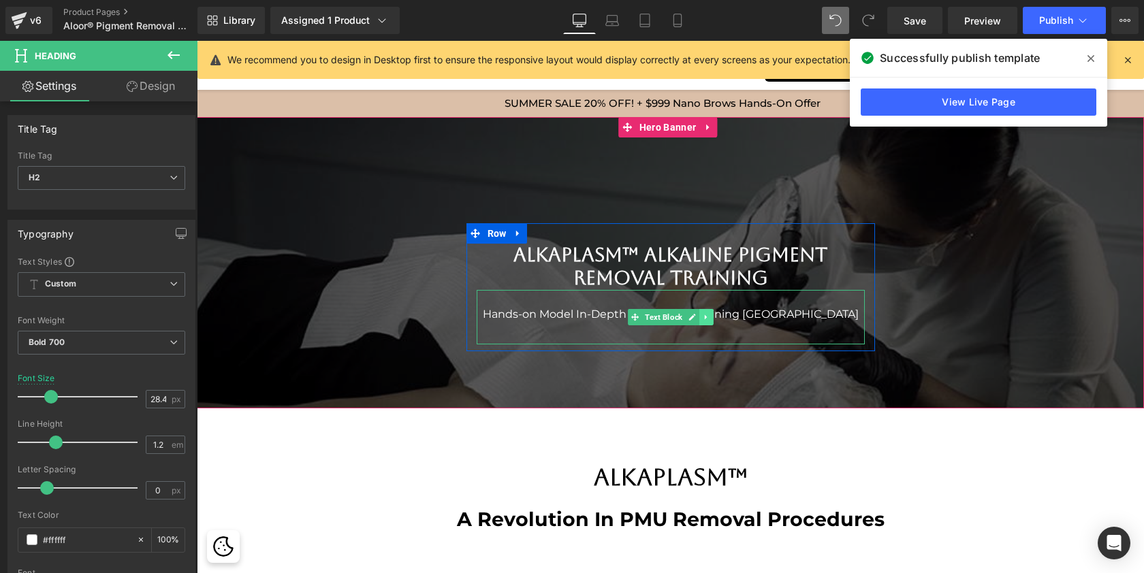
click at [706, 315] on icon at bounding box center [705, 317] width 7 height 8
click at [765, 312] on p "Hands-on Model In-Depth Foundation Training Miami" at bounding box center [671, 314] width 388 height 16
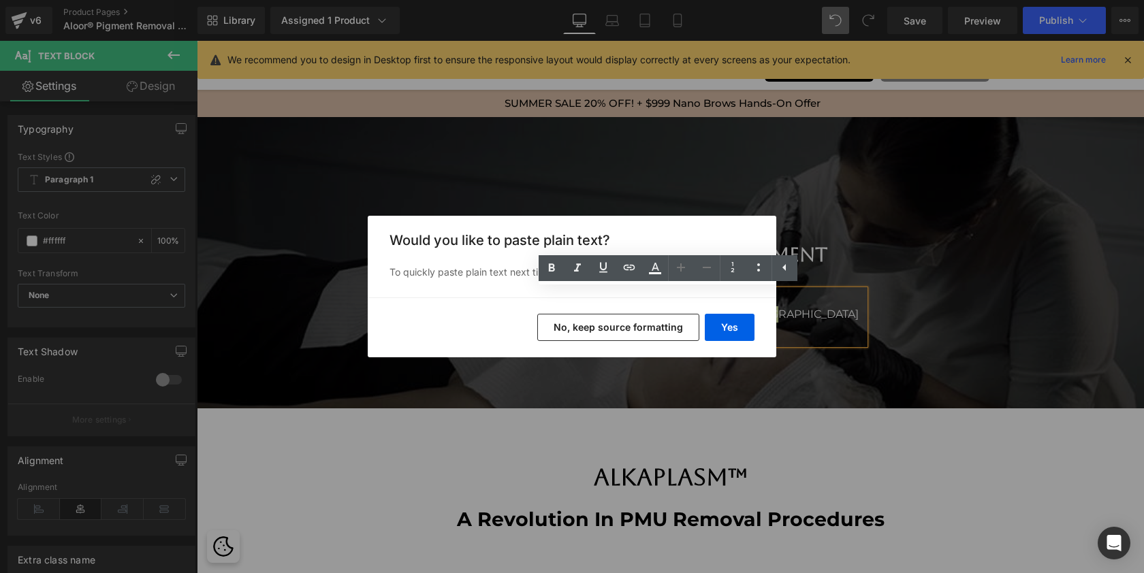
click at [783, 472] on div "Back to Library Insert Would you like to paste plain text? To quickly paste pla…" at bounding box center [572, 286] width 1144 height 573
click at [663, 330] on button "No, keep source formatting" at bounding box center [618, 327] width 162 height 27
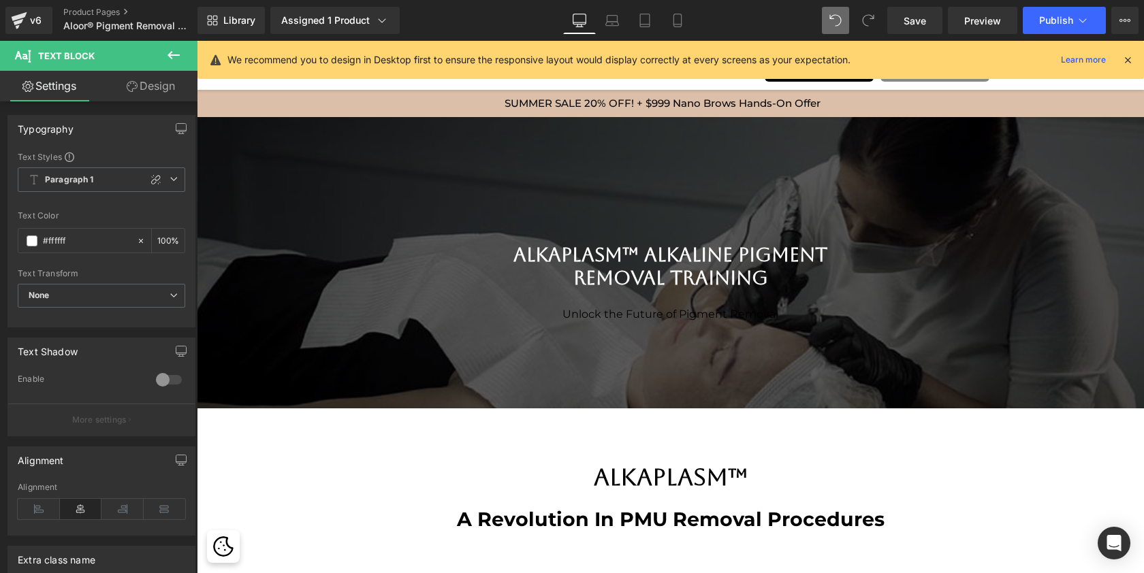
scroll to position [6272, 942]
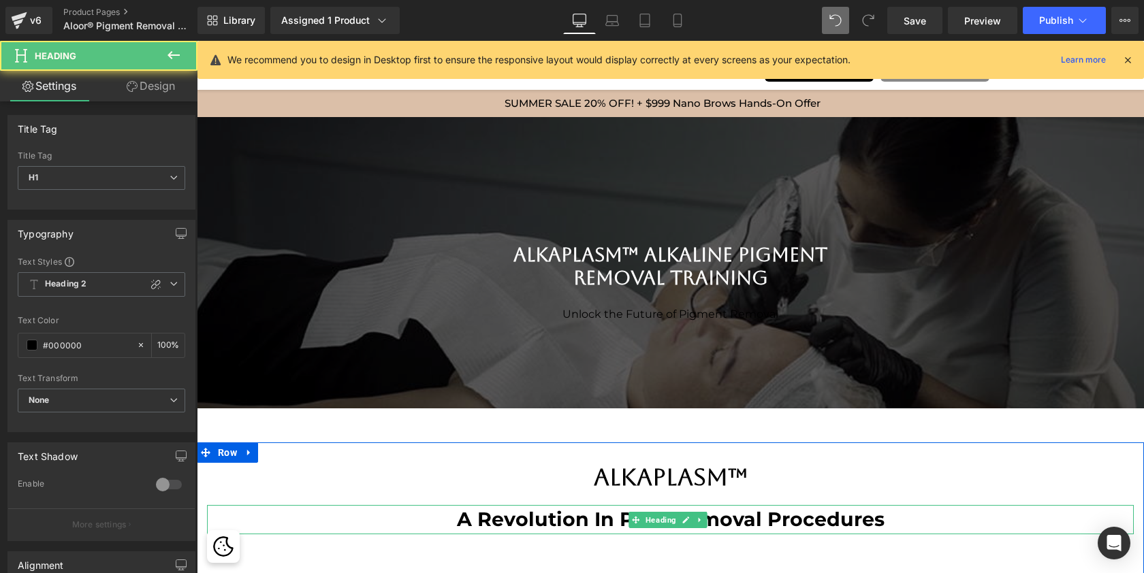
click at [622, 522] on h1 "A Revolution In PMU Removal Procedures" at bounding box center [670, 519] width 927 height 29
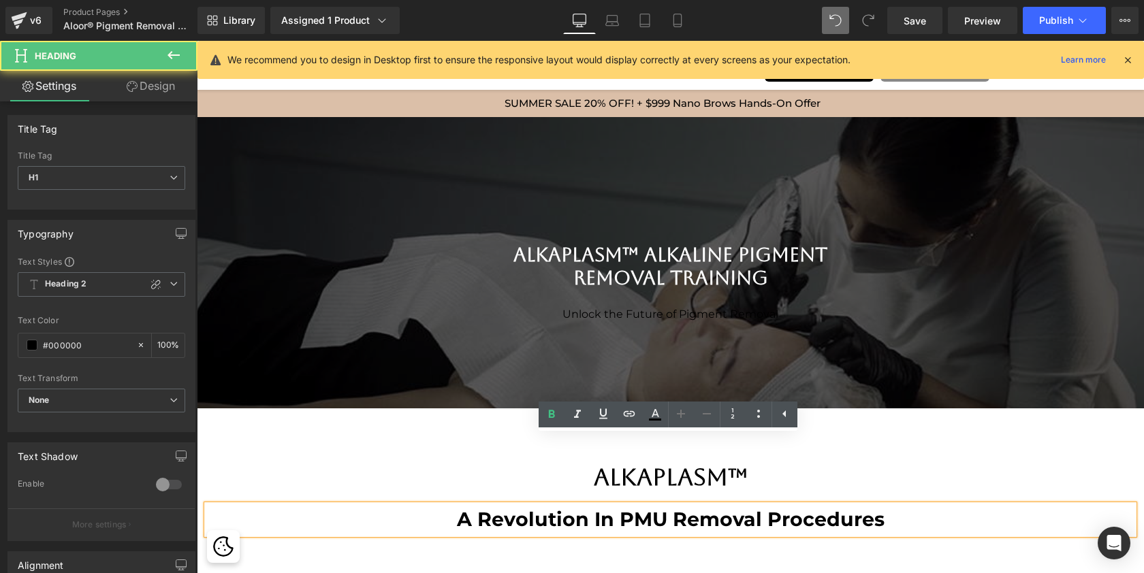
scroll to position [69, 0]
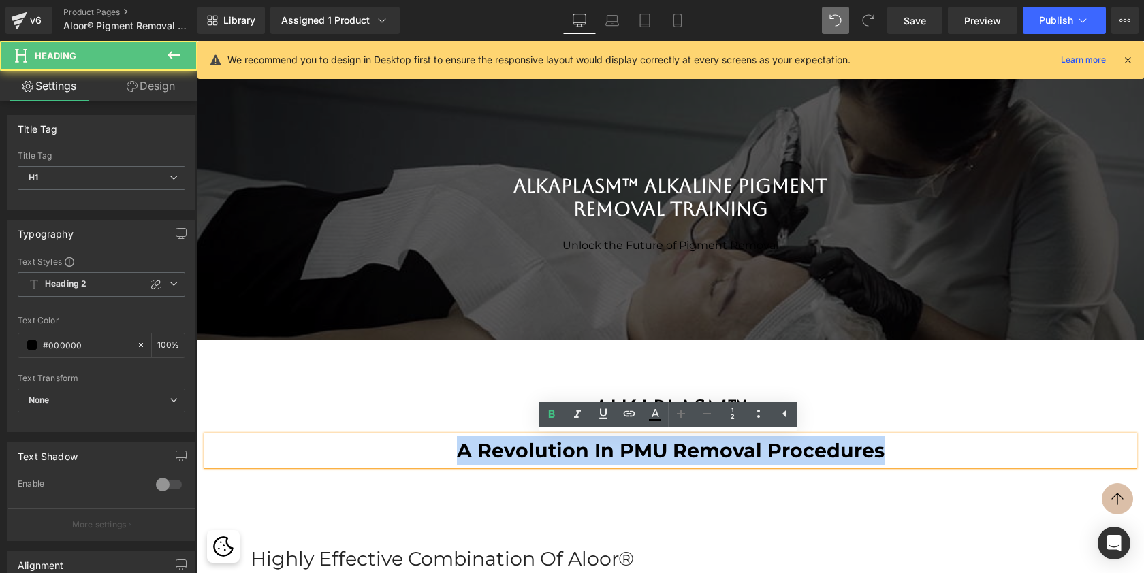
drag, startPoint x: 454, startPoint y: 447, endPoint x: 964, endPoint y: 448, distance: 509.4
click at [964, 448] on h1 "A Revolution In PMU Removal Procedures" at bounding box center [670, 450] width 927 height 29
paste div
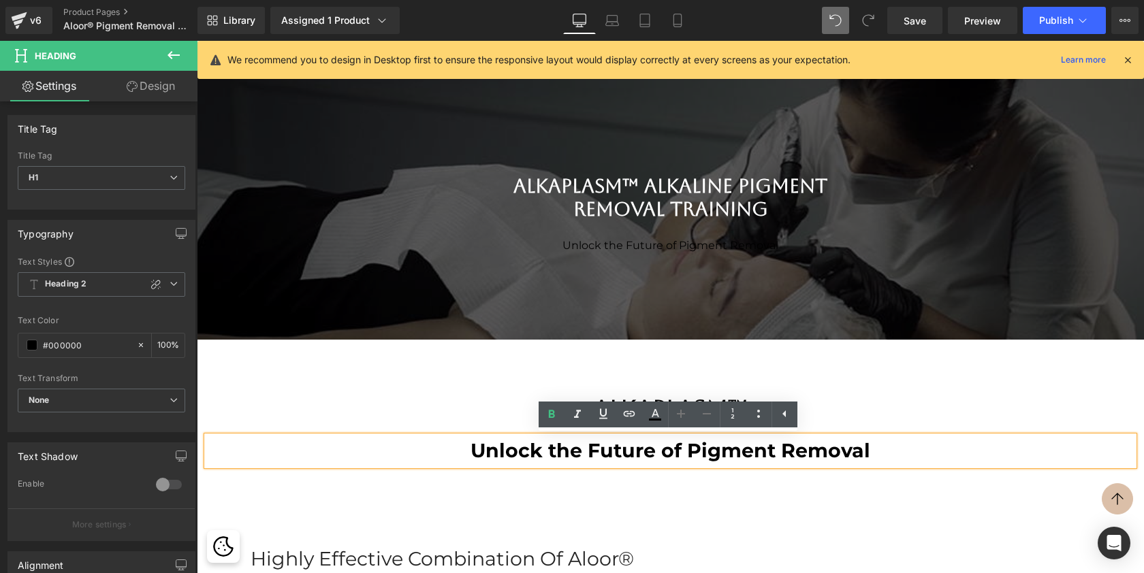
scroll to position [6272, 942]
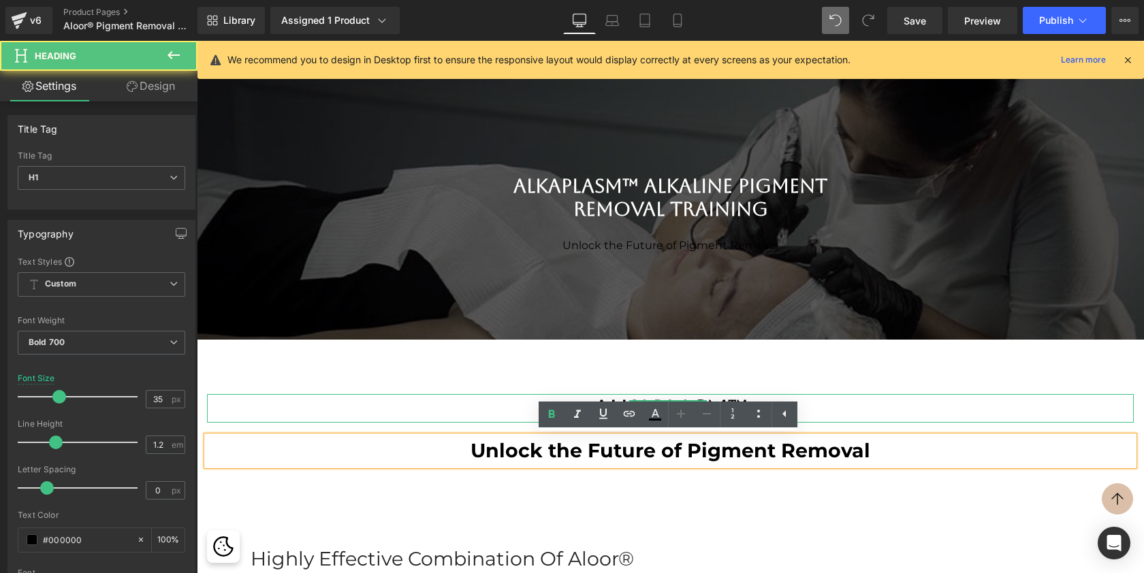
click at [463, 420] on div "ALKAPLASM™ Heading" at bounding box center [670, 408] width 927 height 29
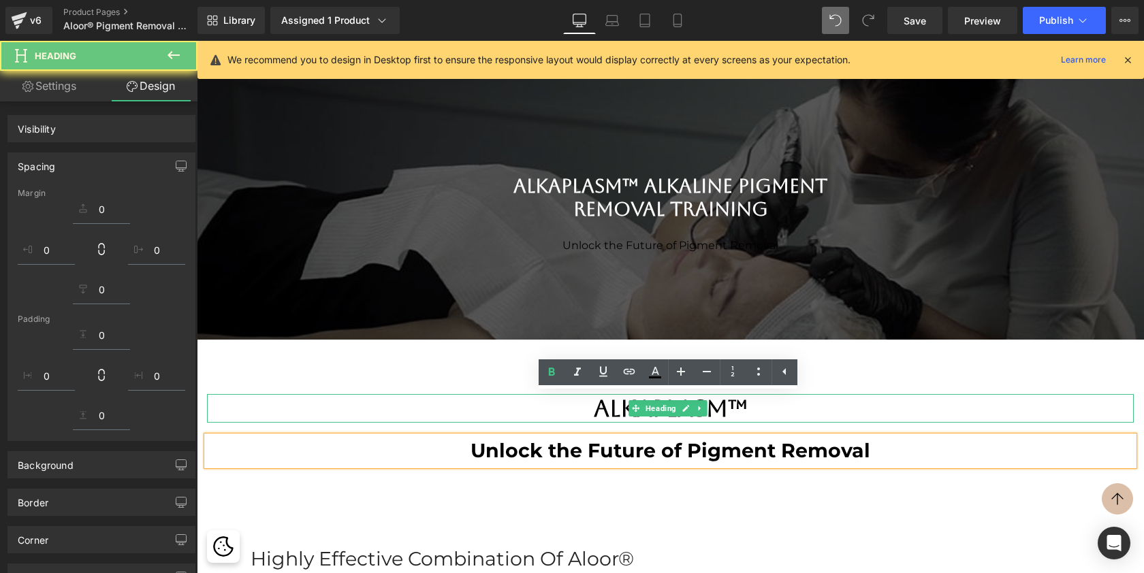
click at [811, 408] on h1 "ALKAPLASM™" at bounding box center [670, 408] width 927 height 29
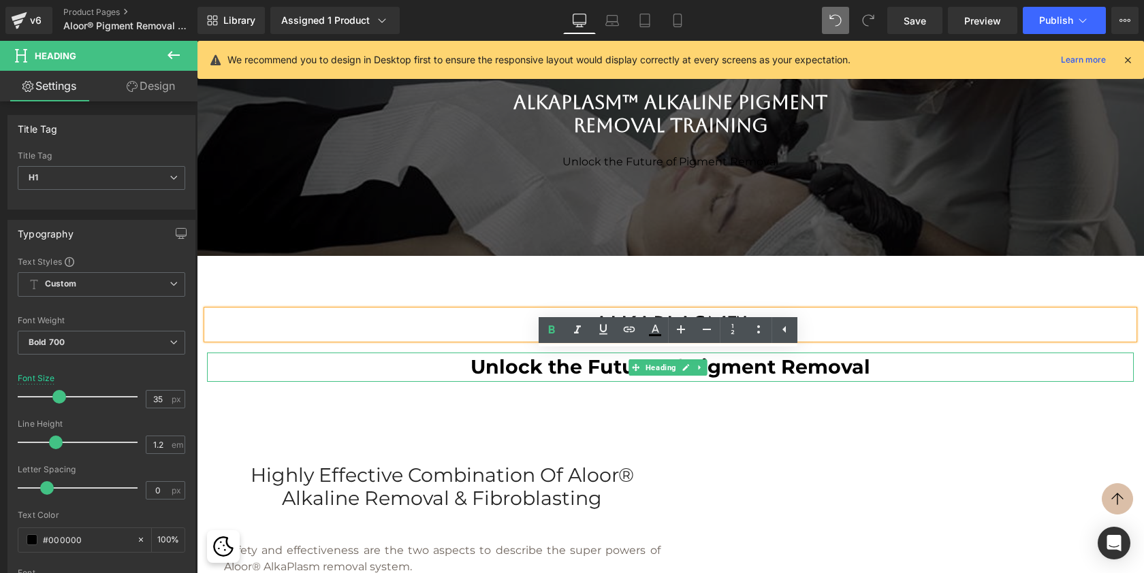
scroll to position [180, 0]
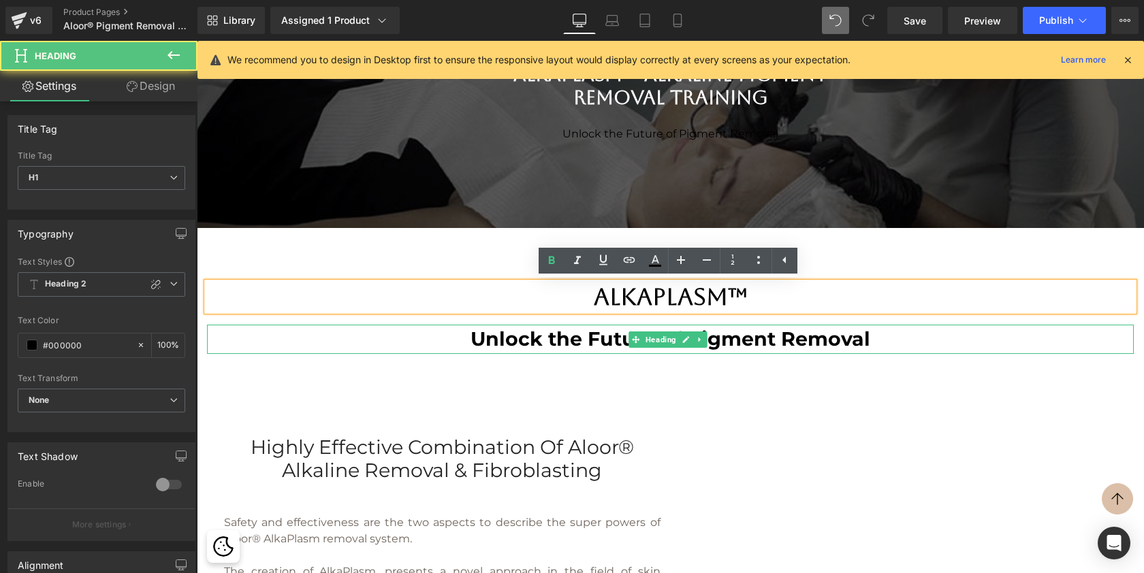
click at [907, 338] on h1 "Unlock the Future of Pigment Removal" at bounding box center [670, 339] width 927 height 29
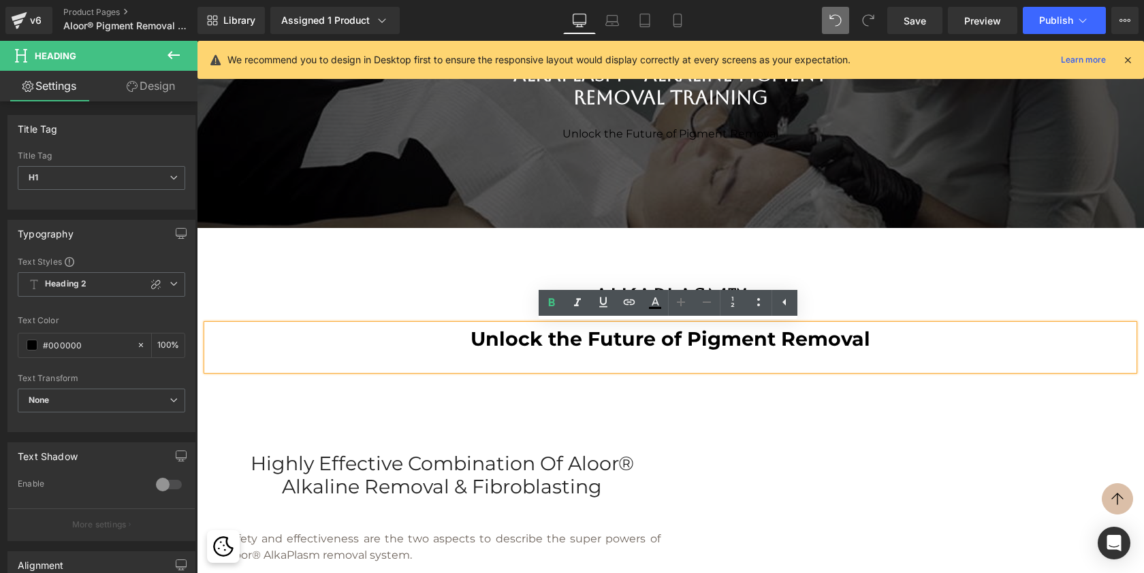
scroll to position [6305, 942]
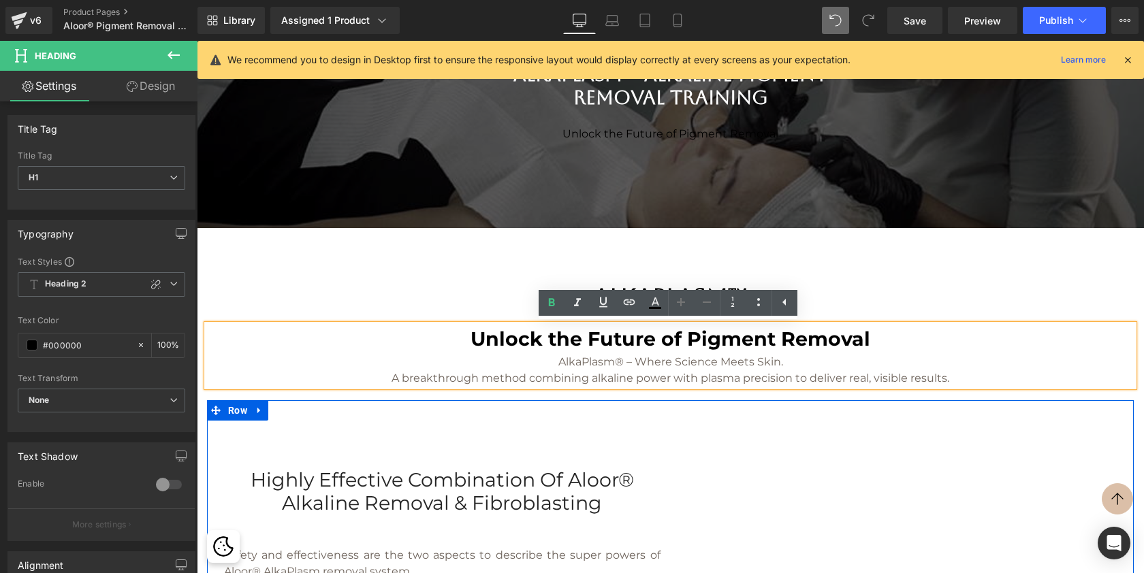
click at [637, 418] on div "Highly effective combination of Aloor® Alkaline Removal & Fibroblasting Heading…" at bounding box center [670, 549] width 927 height 298
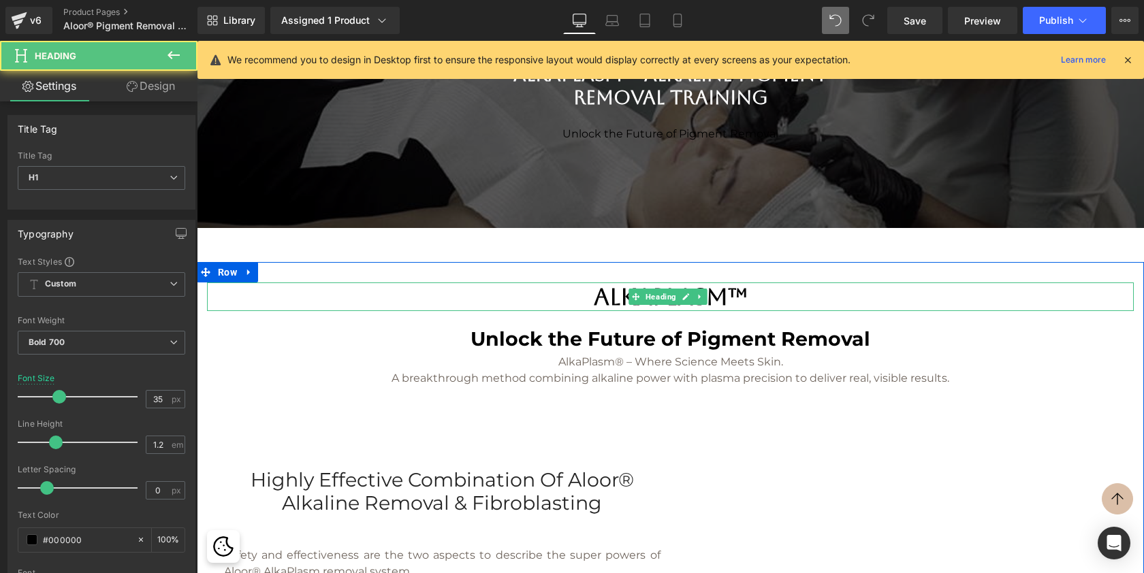
click at [603, 297] on h1 "ALKAPLASM™" at bounding box center [670, 297] width 927 height 29
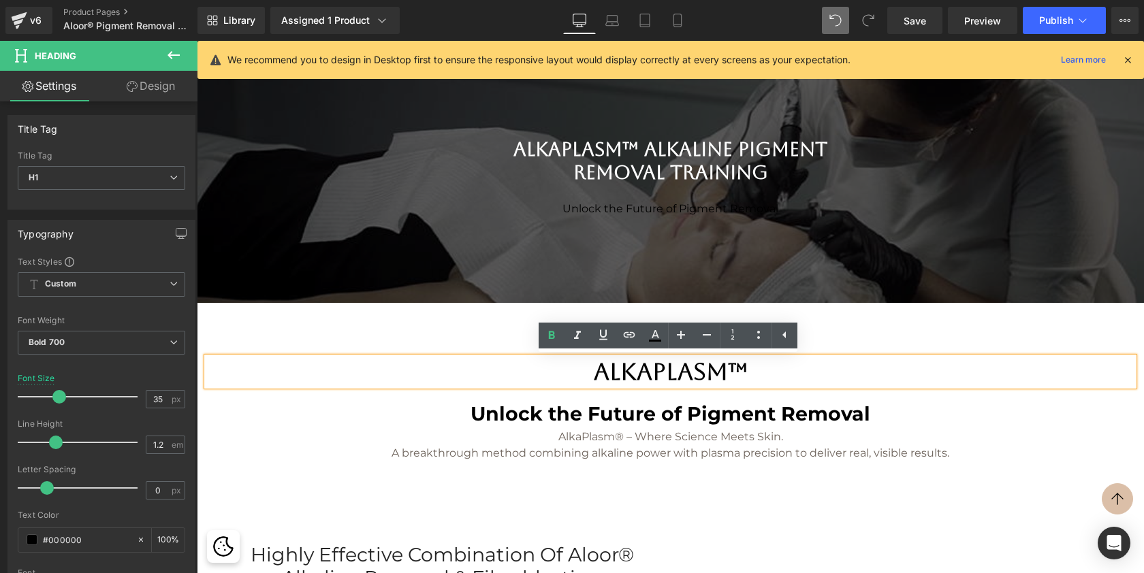
scroll to position [143, 0]
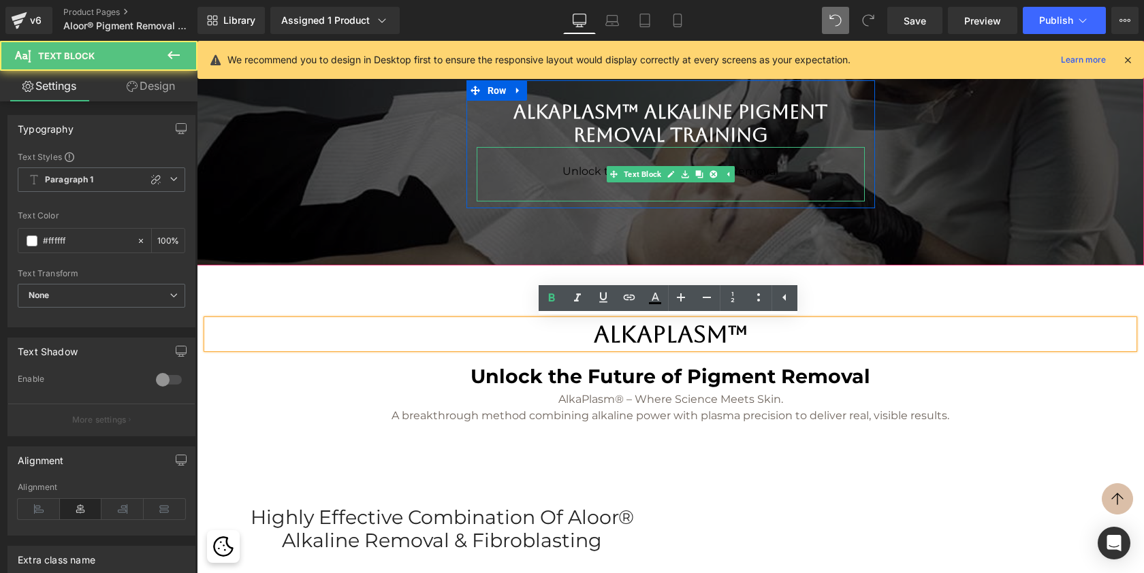
click at [577, 170] on span "Unlock the Future of Pigment Removal" at bounding box center [670, 171] width 216 height 13
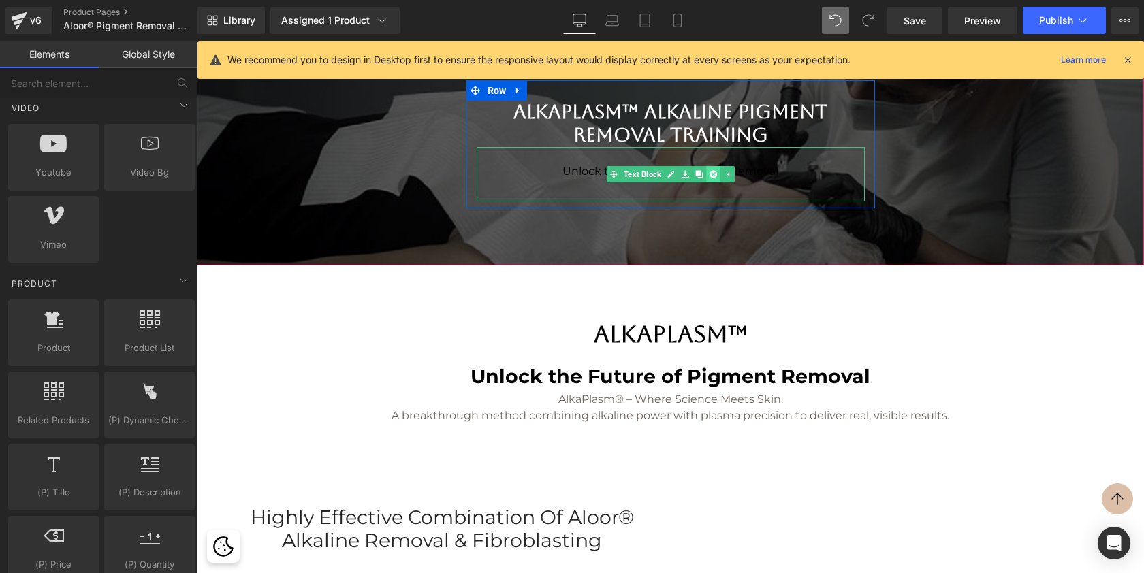
click at [707, 172] on link at bounding box center [713, 174] width 14 height 16
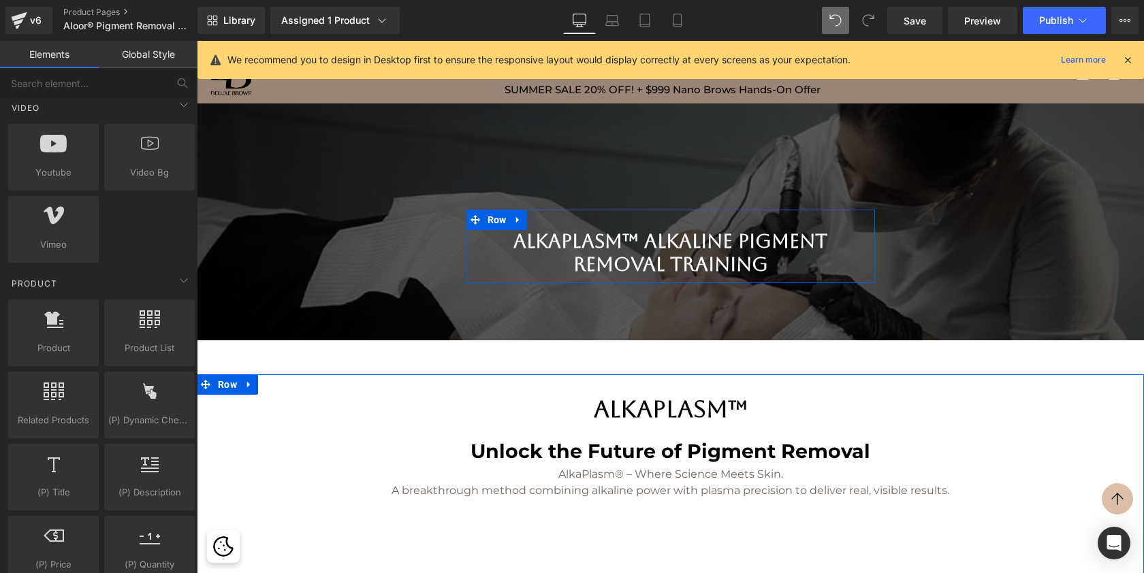
scroll to position [10, 0]
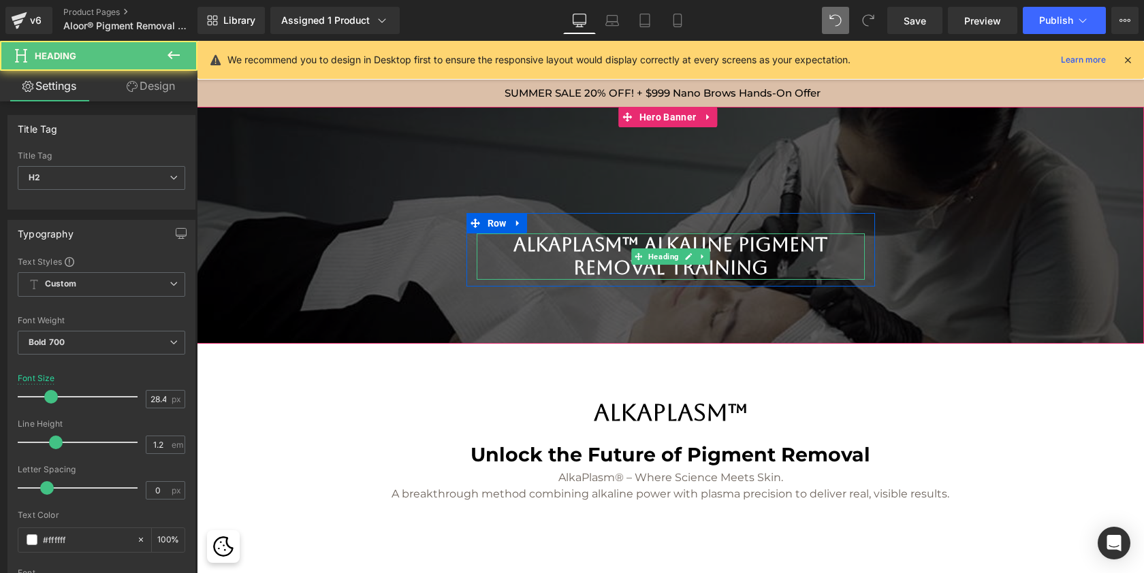
click at [635, 238] on h2 "ALKAPLASM™ Alkaline Pigment Removal Training" at bounding box center [671, 257] width 388 height 46
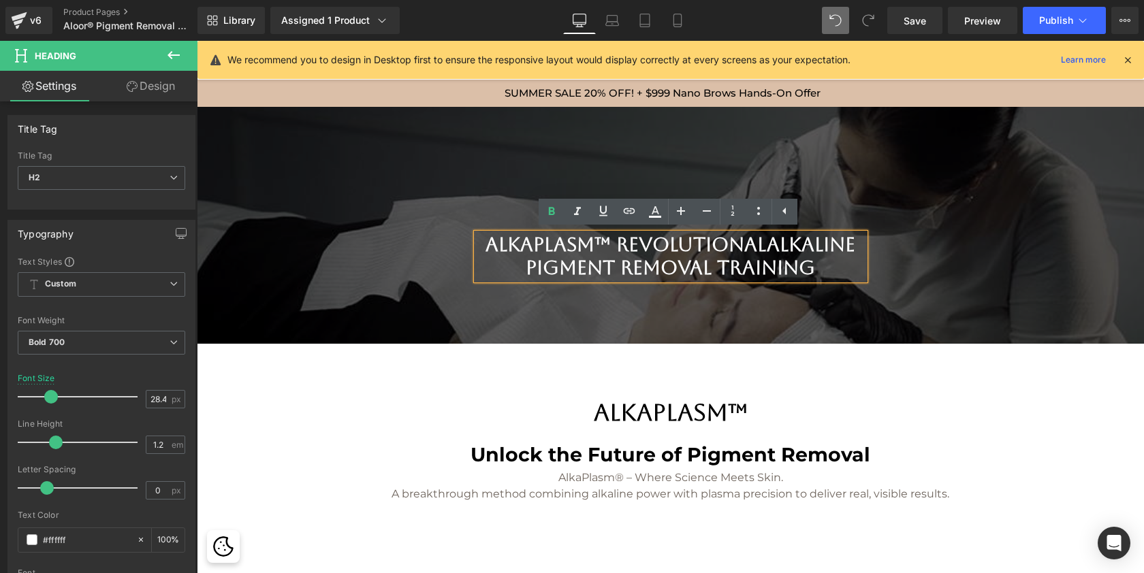
scroll to position [6274, 942]
click at [706, 242] on h2 "ALKAPLASM™ REVOLUTIONAL Alkaline Pigment Removal Training" at bounding box center [671, 257] width 388 height 46
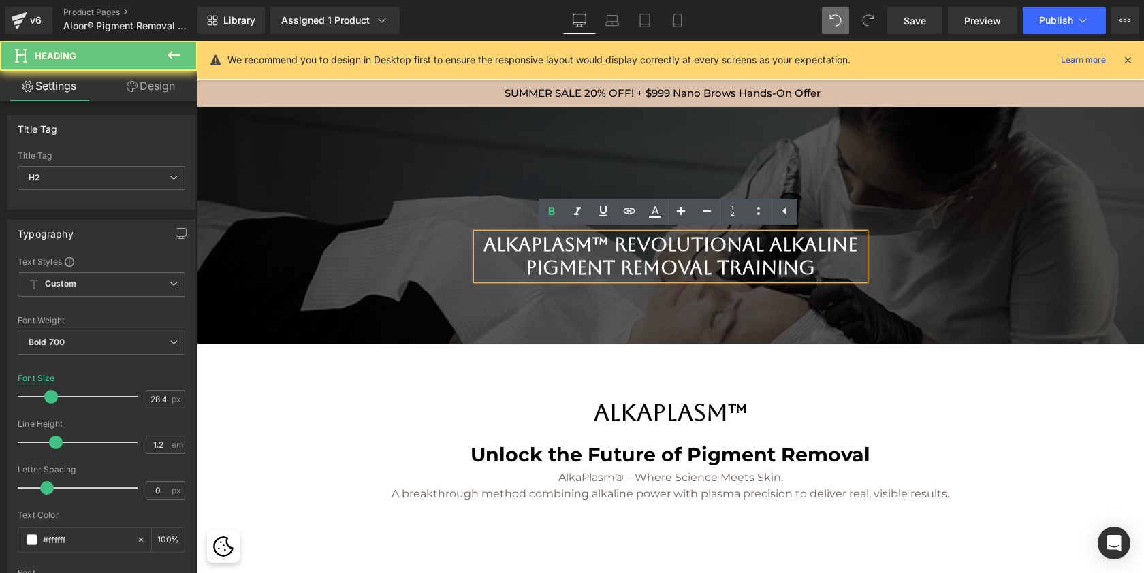
click at [706, 242] on h2 "ALKAPLASM™ REVOLUTIONAL Alkaline Pigment Removal Training" at bounding box center [671, 257] width 388 height 46
copy h2 "REVOLUTIONAL"
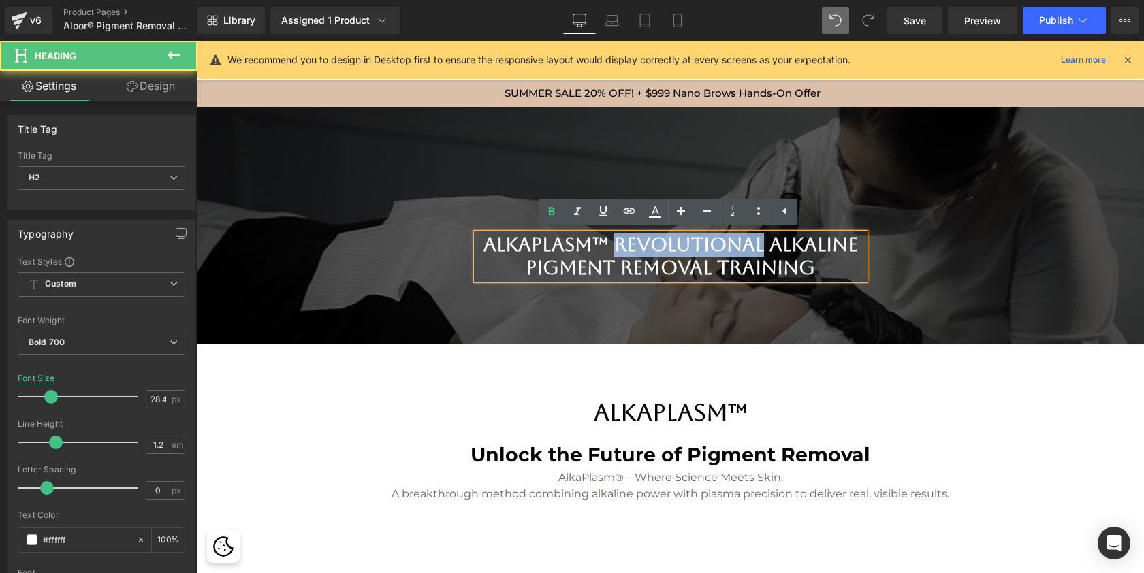
click at [562, 267] on h2 "ALKAPLASM™ REVOLUTIONAL Alkaline Pigment Removal Training" at bounding box center [671, 257] width 388 height 46
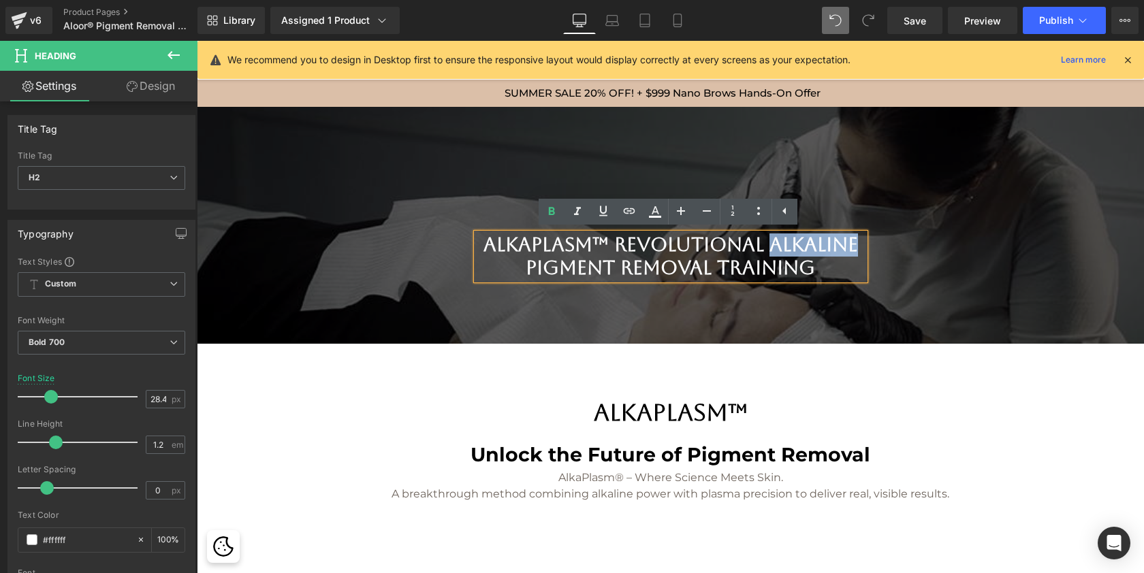
click at [823, 271] on h2 "ALKAPLASM™ REVOLUTIONAL Alkaline Pigment Removal Training" at bounding box center [671, 257] width 388 height 46
click at [550, 270] on h2 "ALKAPLASM™ REVOLUTIONAL Alkaline Pigment Removal METHOD Training" at bounding box center [671, 257] width 388 height 46
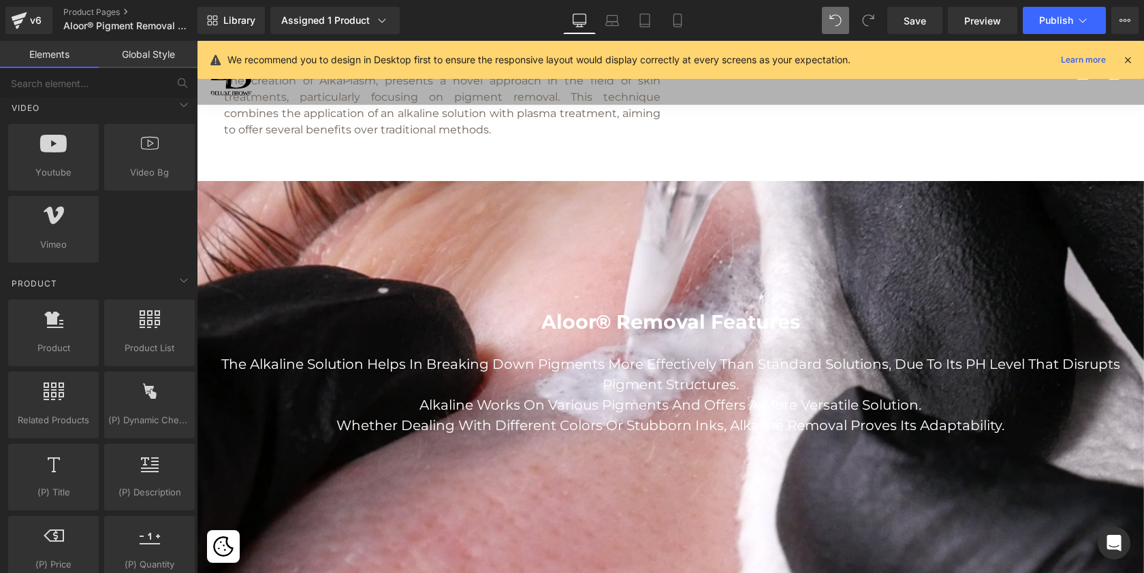
scroll to position [647, 0]
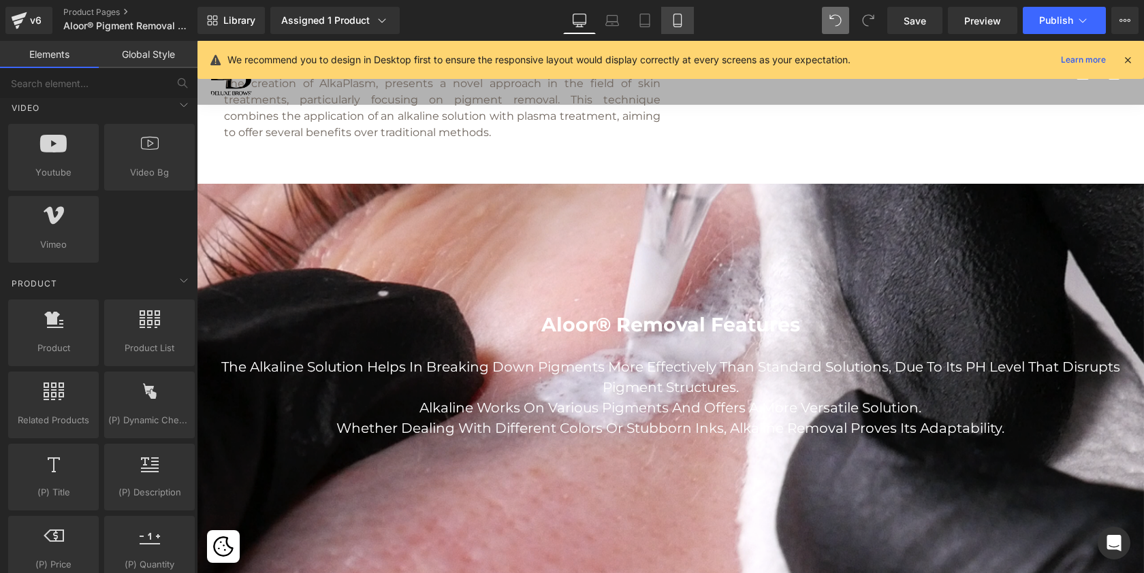
click at [678, 17] on icon at bounding box center [678, 21] width 14 height 14
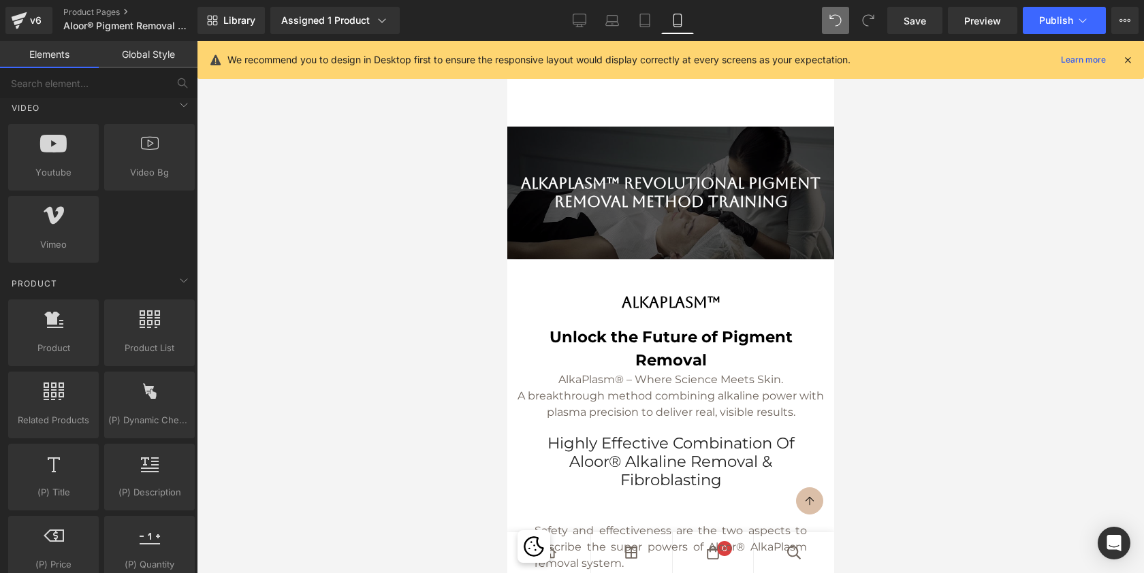
scroll to position [107, 0]
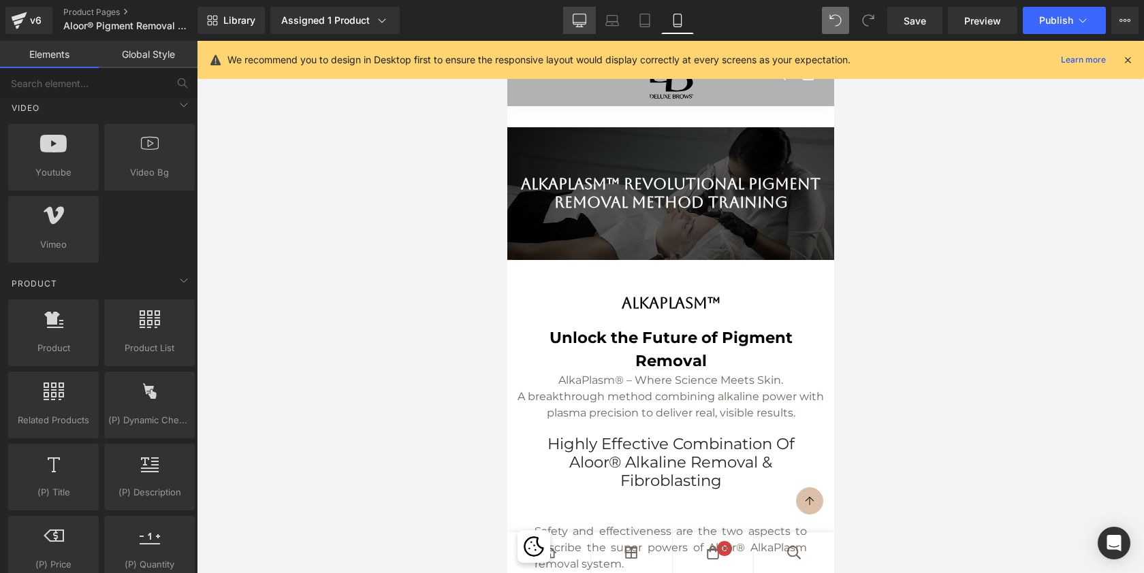
click at [582, 20] on icon at bounding box center [580, 21] width 14 height 14
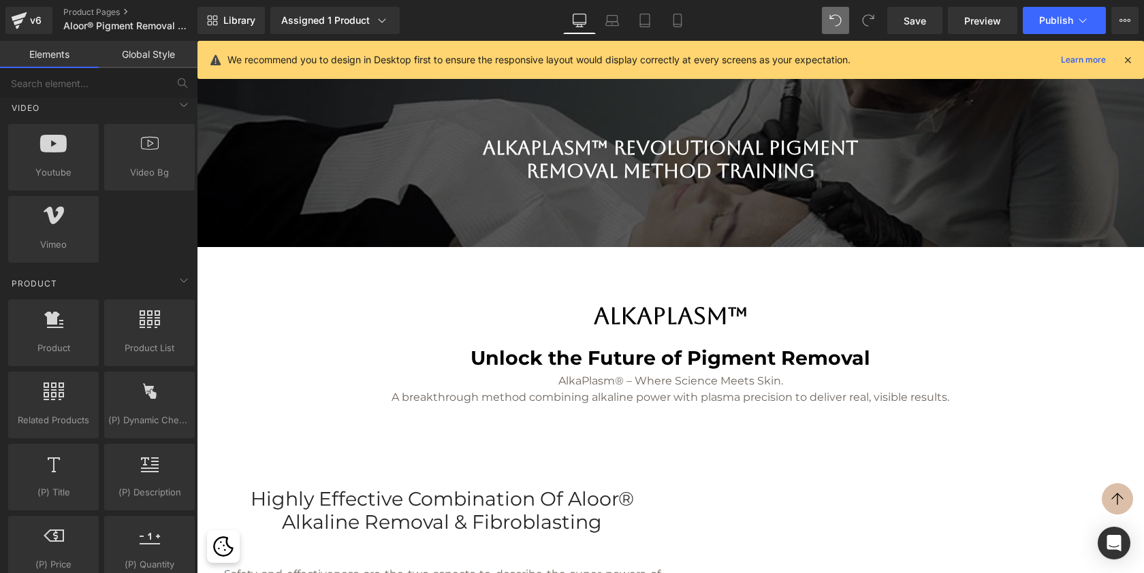
scroll to position [7, 7]
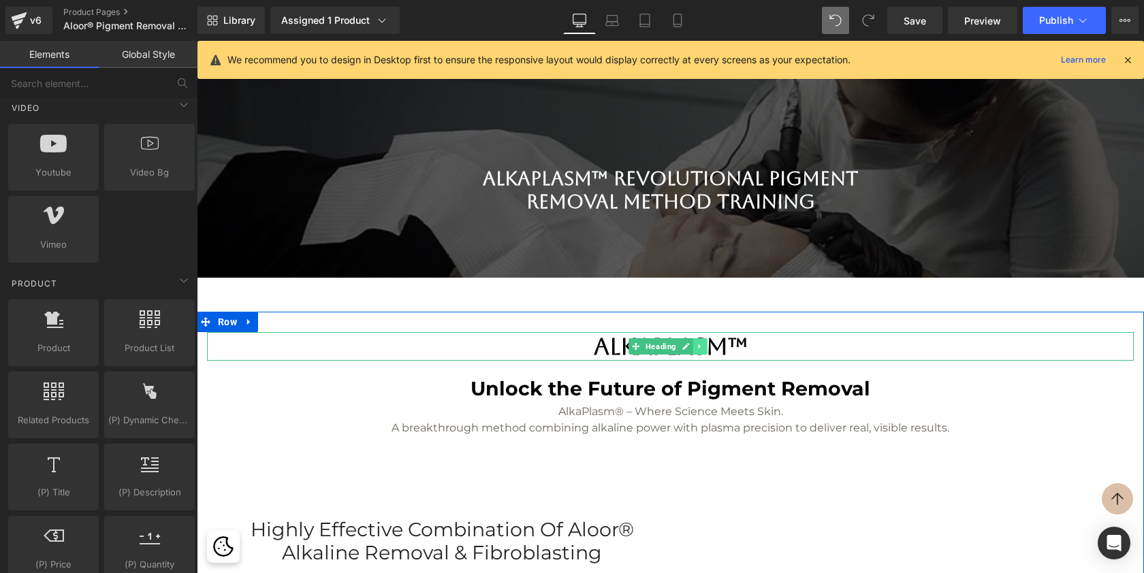
click at [703, 355] on link at bounding box center [700, 346] width 14 height 16
click at [710, 355] on link at bounding box center [707, 346] width 14 height 16
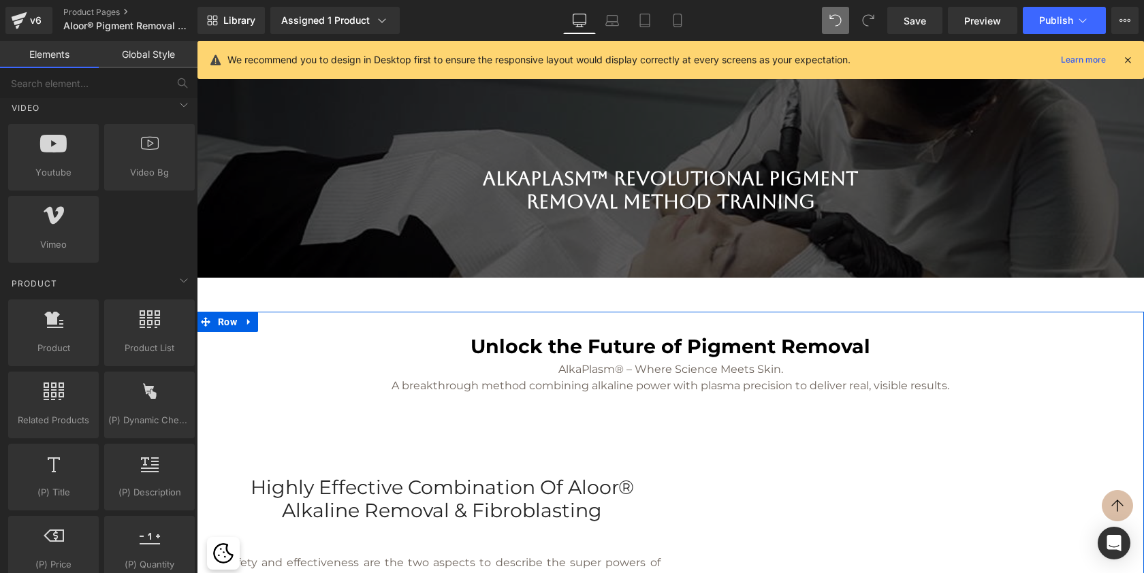
scroll to position [6231, 942]
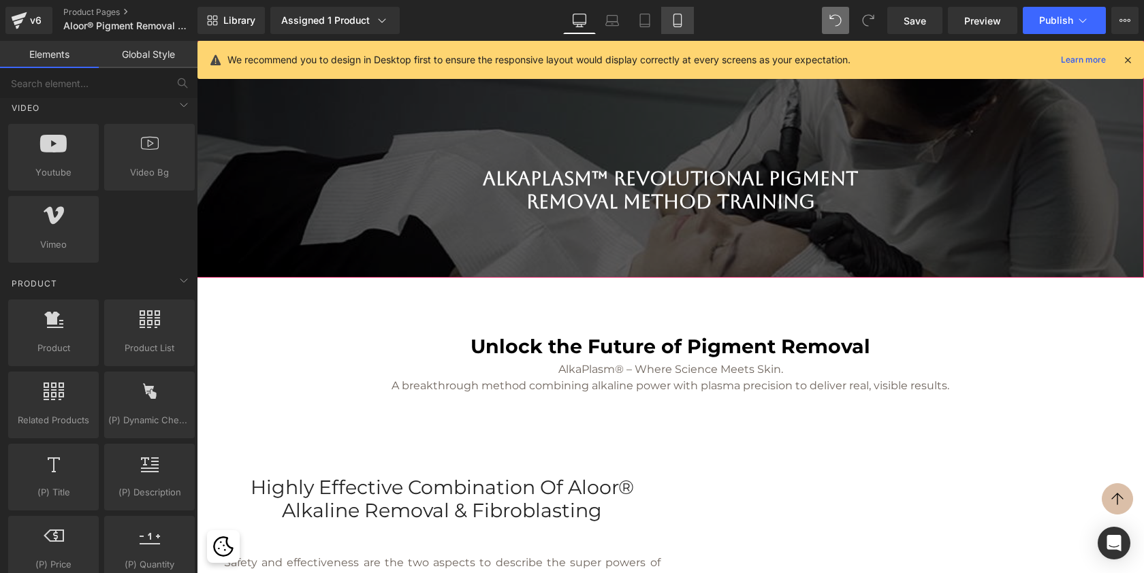
click at [676, 16] on icon at bounding box center [678, 21] width 14 height 14
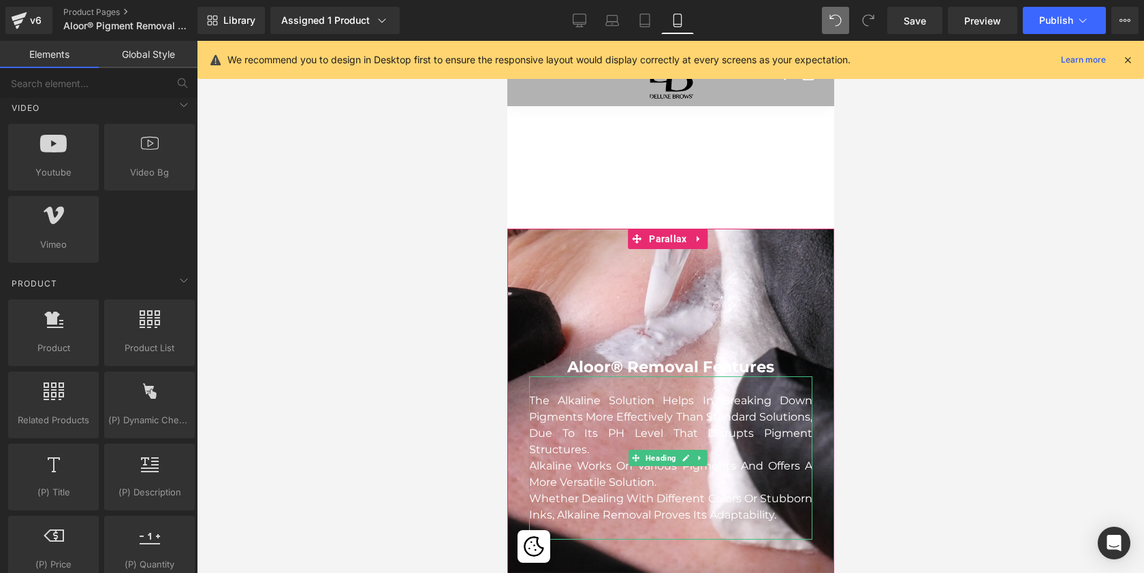
scroll to position [673, 0]
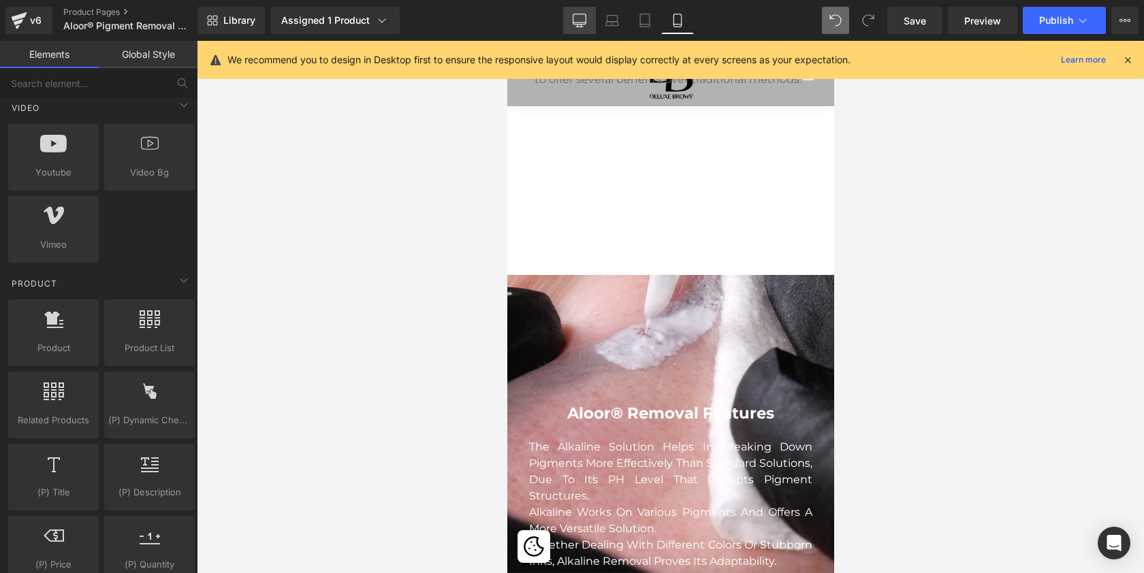
click at [577, 21] on icon at bounding box center [580, 21] width 14 height 14
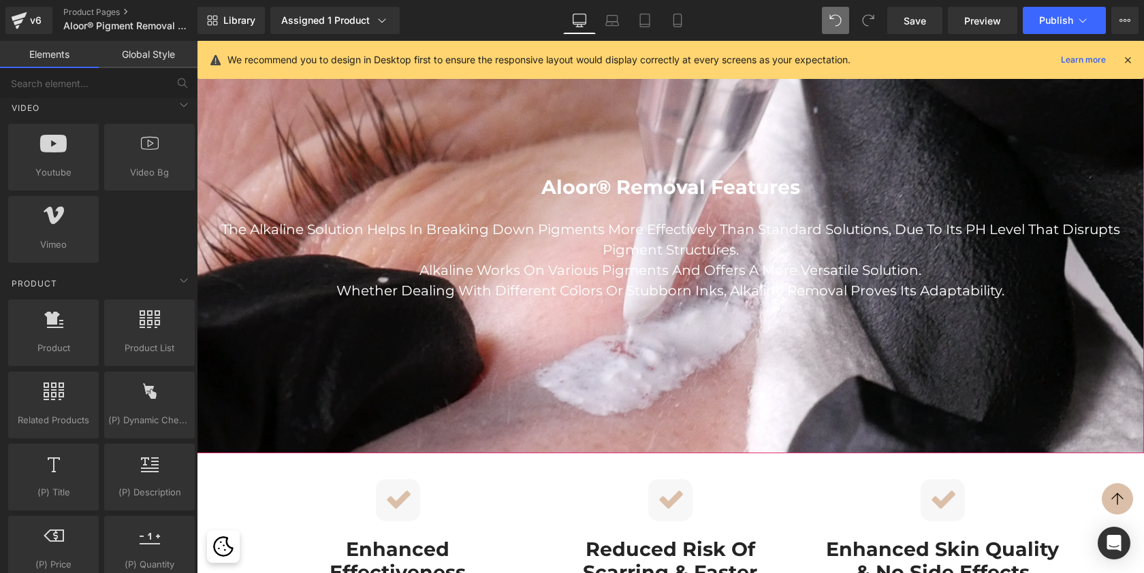
scroll to position [742, 0]
click at [388, 171] on div at bounding box center [670, 304] width 947 height 742
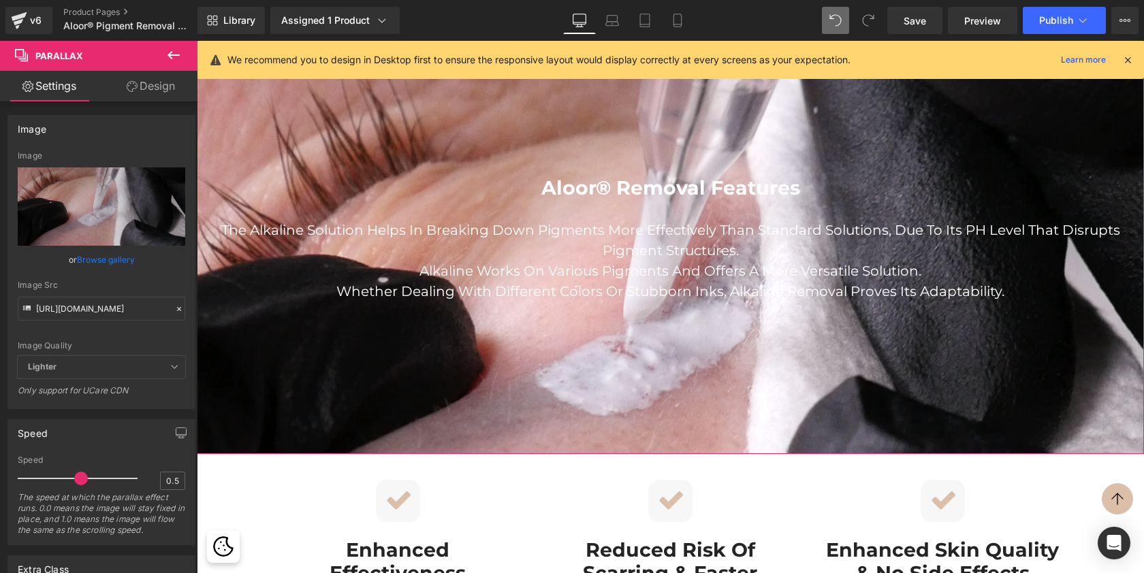
click at [155, 96] on link "Design" at bounding box center [150, 86] width 99 height 31
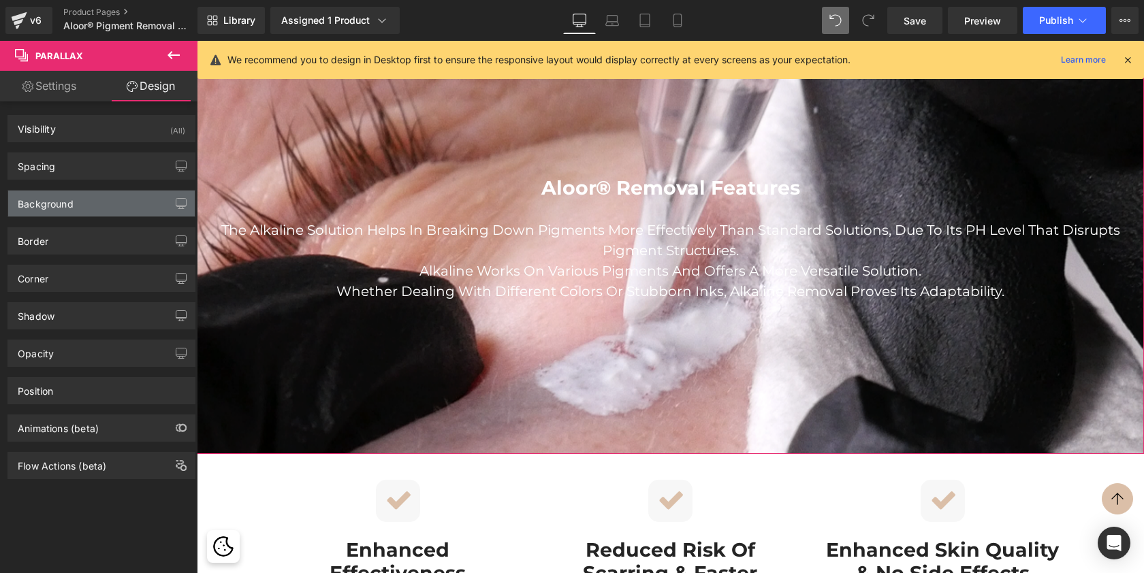
click at [97, 205] on div "Background" at bounding box center [101, 204] width 187 height 26
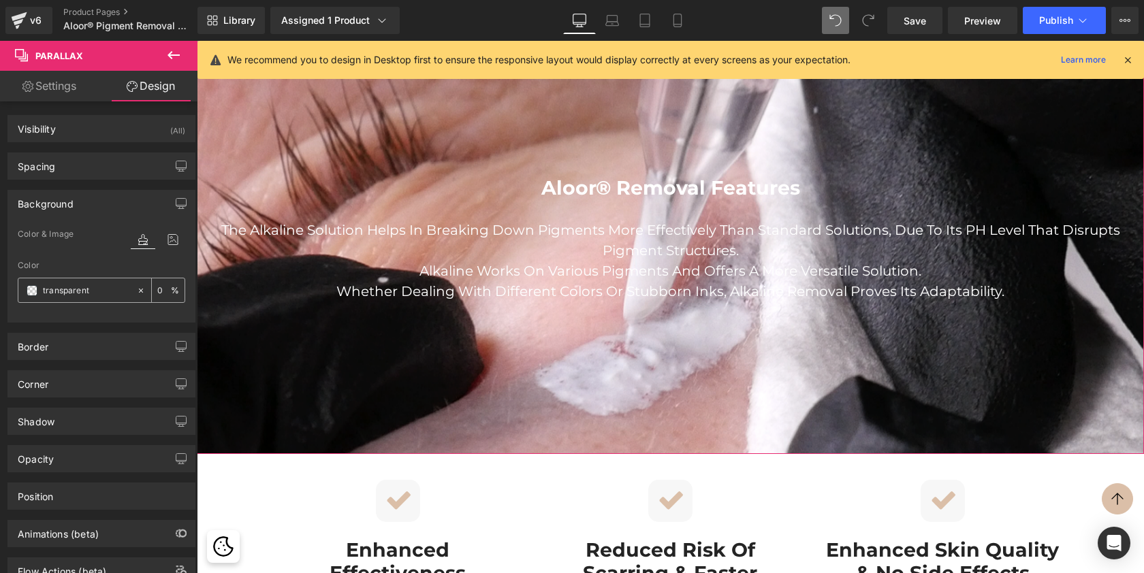
click at [29, 287] on span at bounding box center [32, 290] width 11 height 11
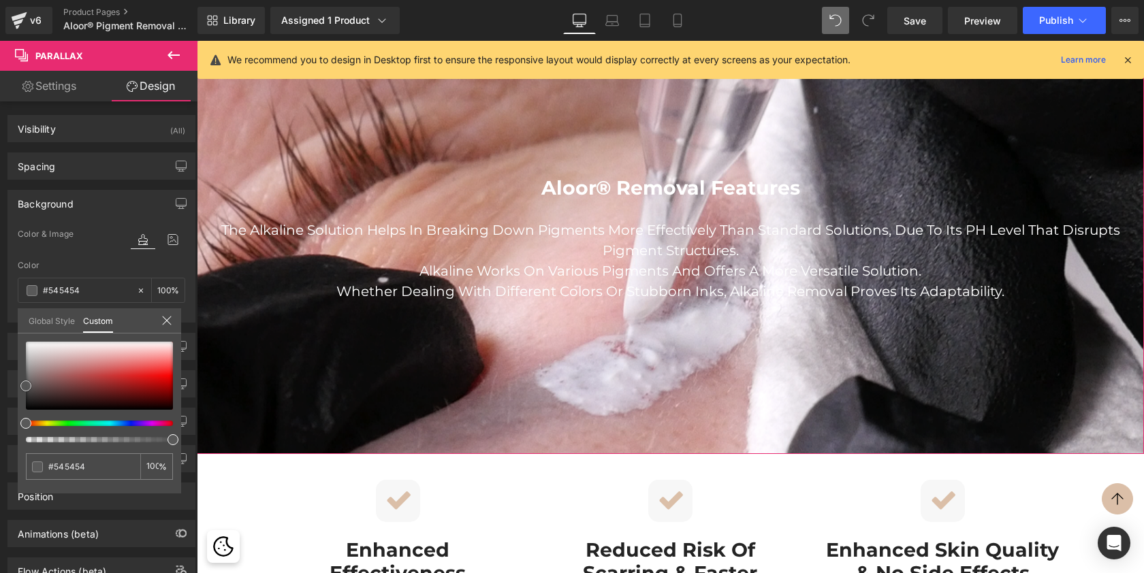
drag, startPoint x: 27, startPoint y: 407, endPoint x: 22, endPoint y: 383, distance: 24.4
click at [22, 383] on span at bounding box center [25, 386] width 11 height 11
drag, startPoint x: 166, startPoint y: 440, endPoint x: 110, endPoint y: 436, distance: 55.9
click at [110, 436] on div at bounding box center [99, 392] width 147 height 101
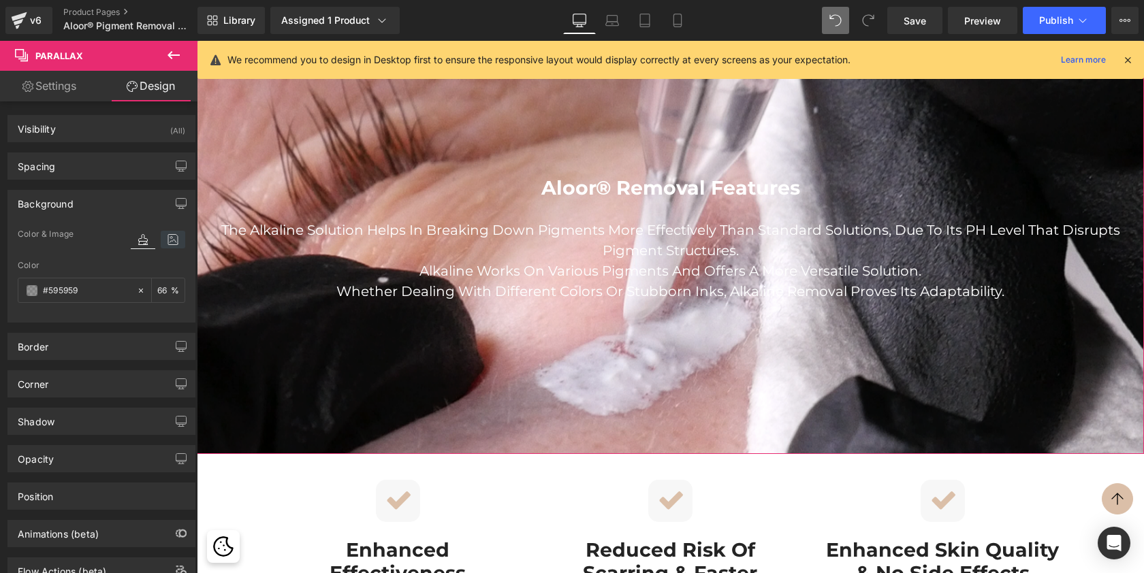
click at [163, 244] on icon at bounding box center [173, 240] width 25 height 18
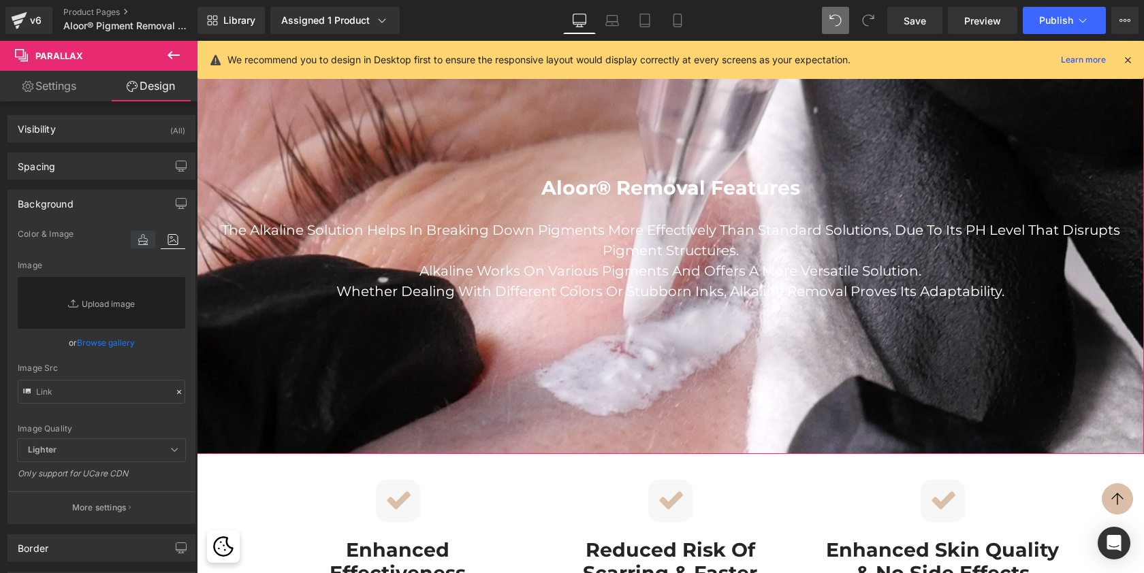
click at [140, 242] on icon at bounding box center [143, 240] width 25 height 18
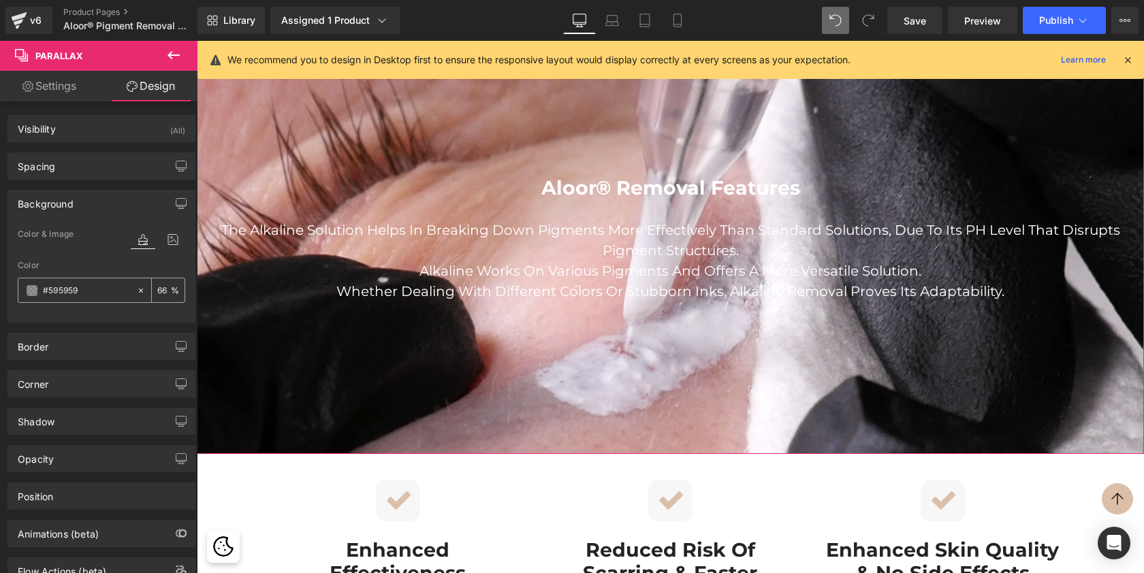
click at [137, 294] on icon at bounding box center [141, 291] width 10 height 10
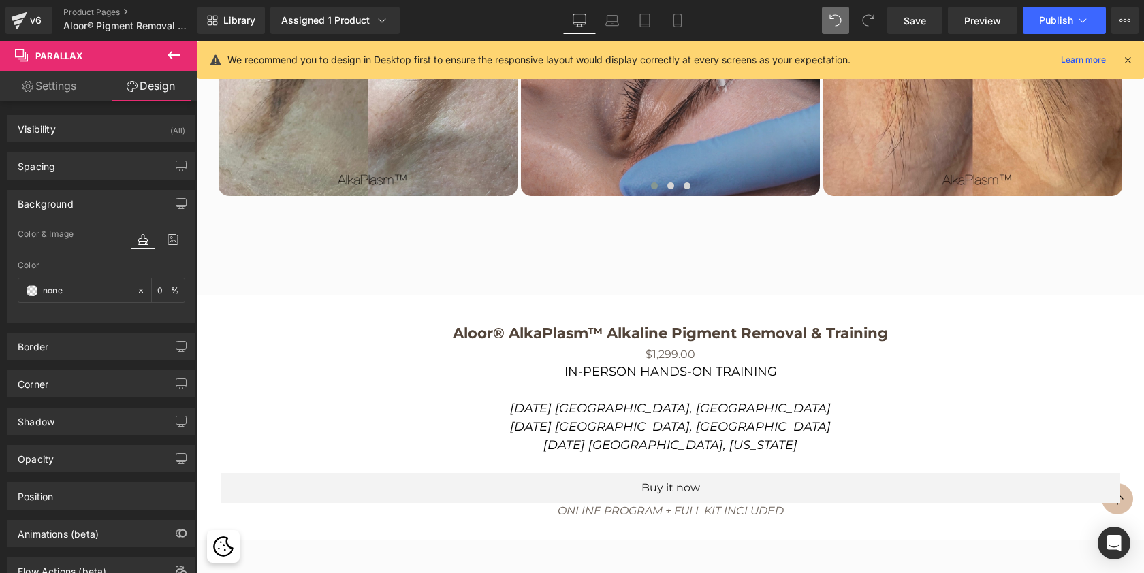
scroll to position [2537, 0]
click at [1062, 19] on span "Publish" at bounding box center [1056, 20] width 34 height 11
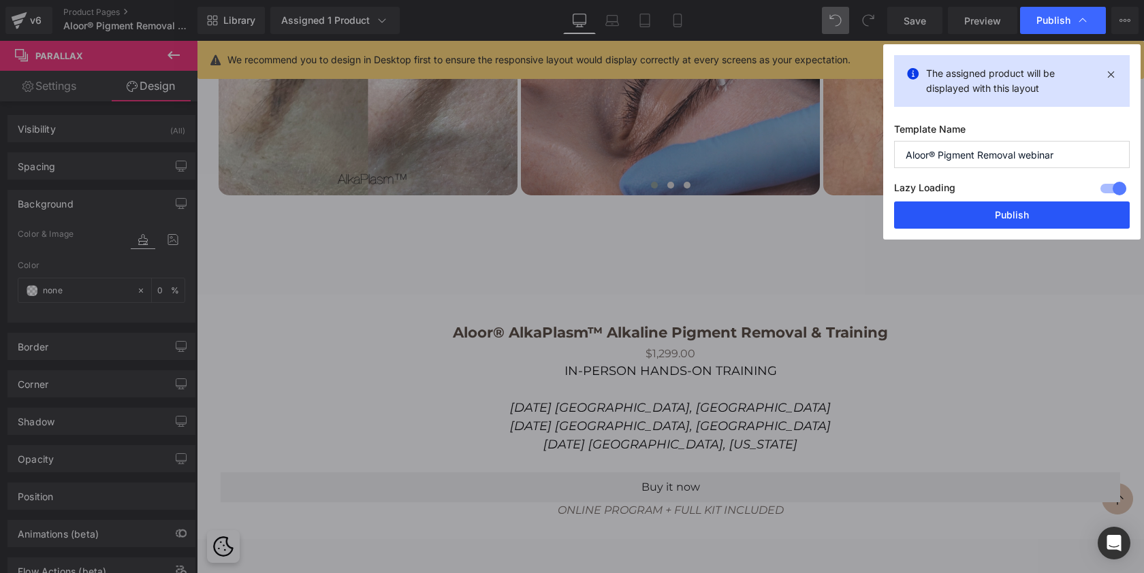
click at [970, 215] on button "Publish" at bounding box center [1012, 215] width 236 height 27
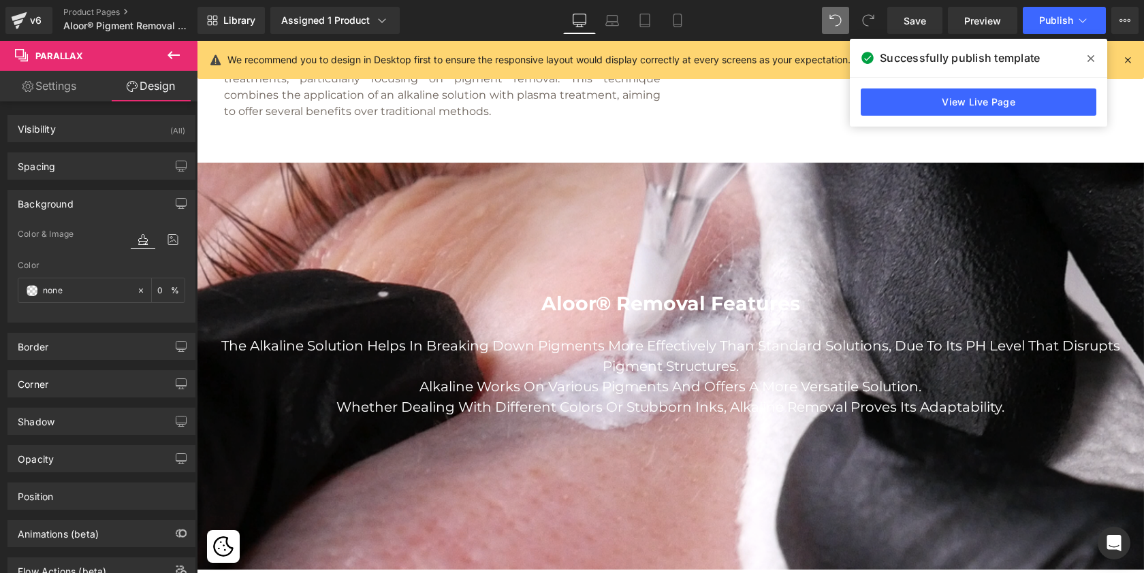
scroll to position [670, 0]
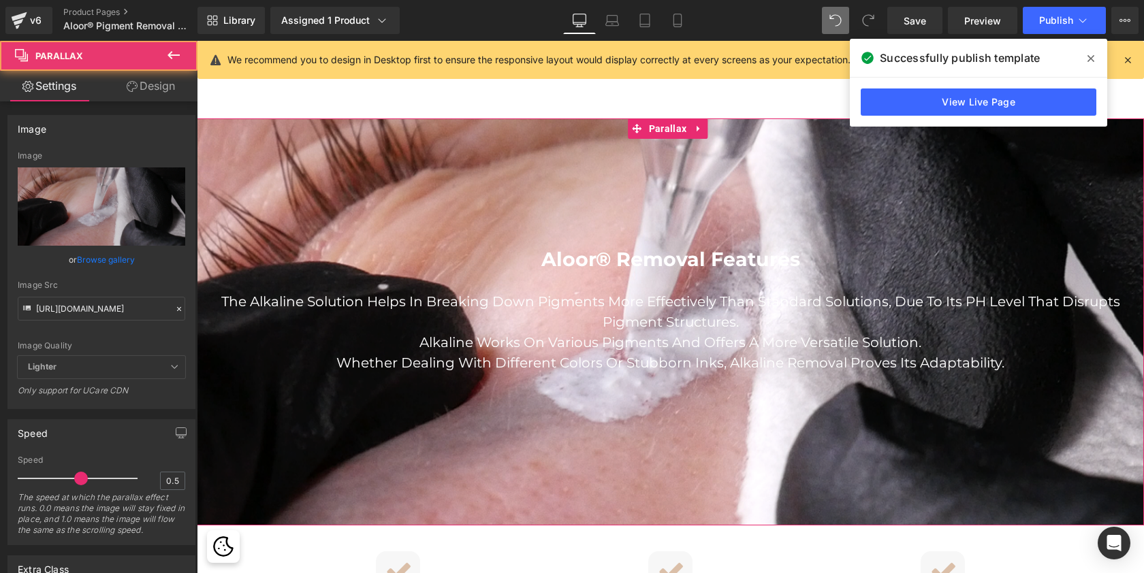
click at [490, 195] on div at bounding box center [670, 310] width 947 height 742
click at [109, 260] on link "Browse gallery" at bounding box center [106, 260] width 58 height 24
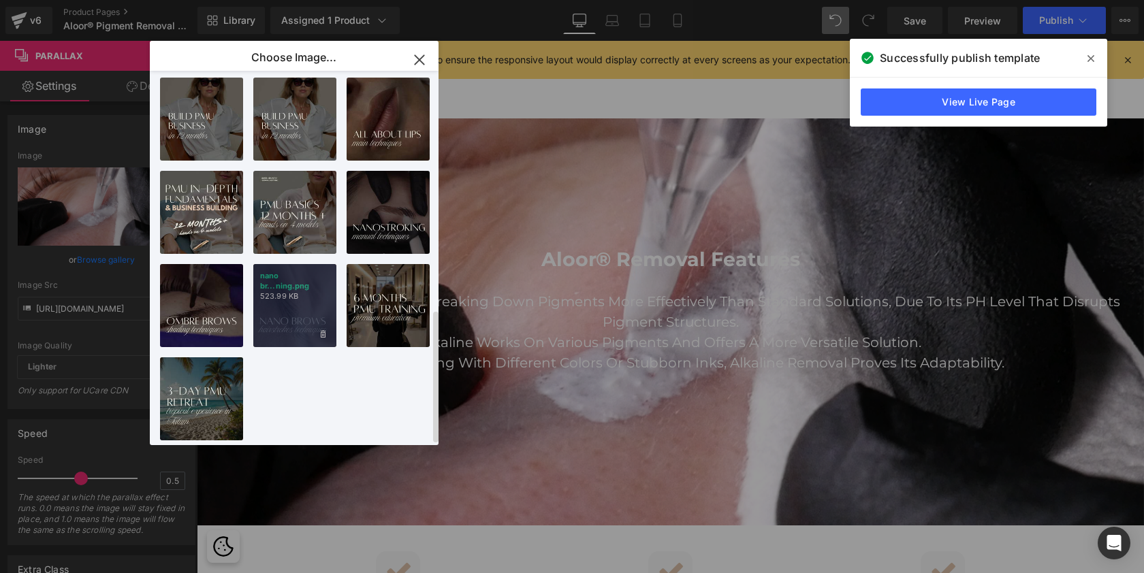
scroll to position [673, 0]
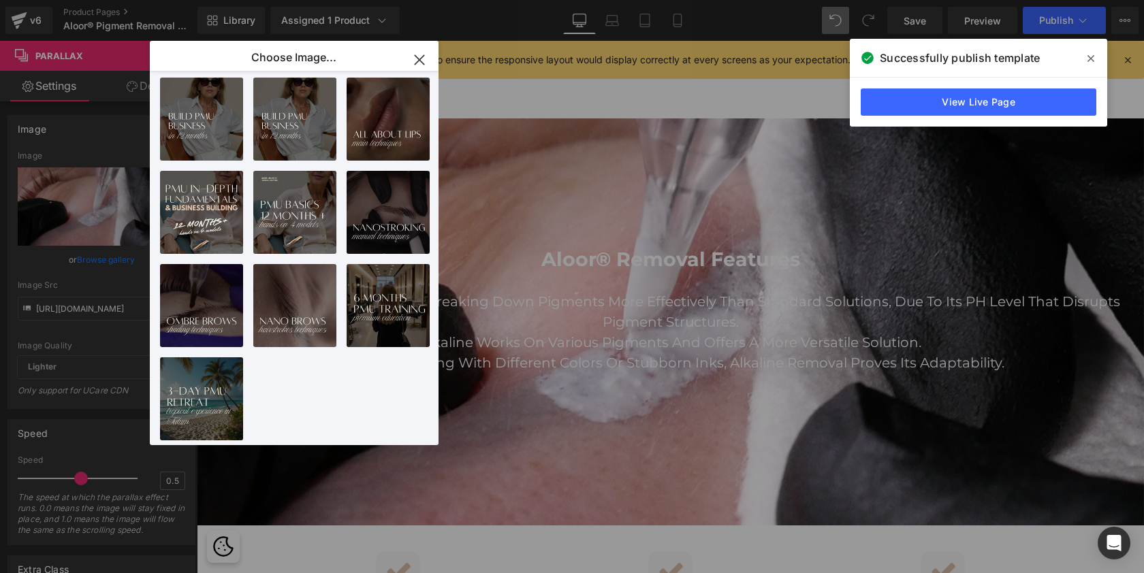
click at [424, 57] on icon "button" at bounding box center [419, 59] width 9 height 9
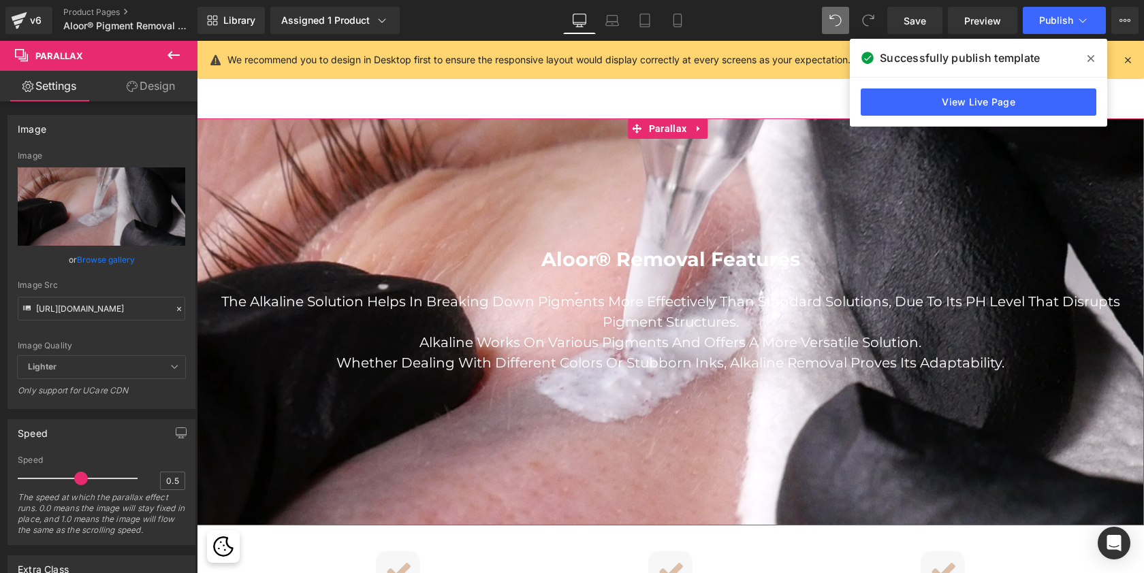
click at [515, 232] on div at bounding box center [670, 310] width 947 height 742
click at [132, 315] on input "https://cdn.shopify.com/s/files/1/0574/0593/1713/files/AlkaPlasm_Pigment_Remova…" at bounding box center [102, 309] width 168 height 24
paste input "removal_aloor_2.png?v=1711196923"
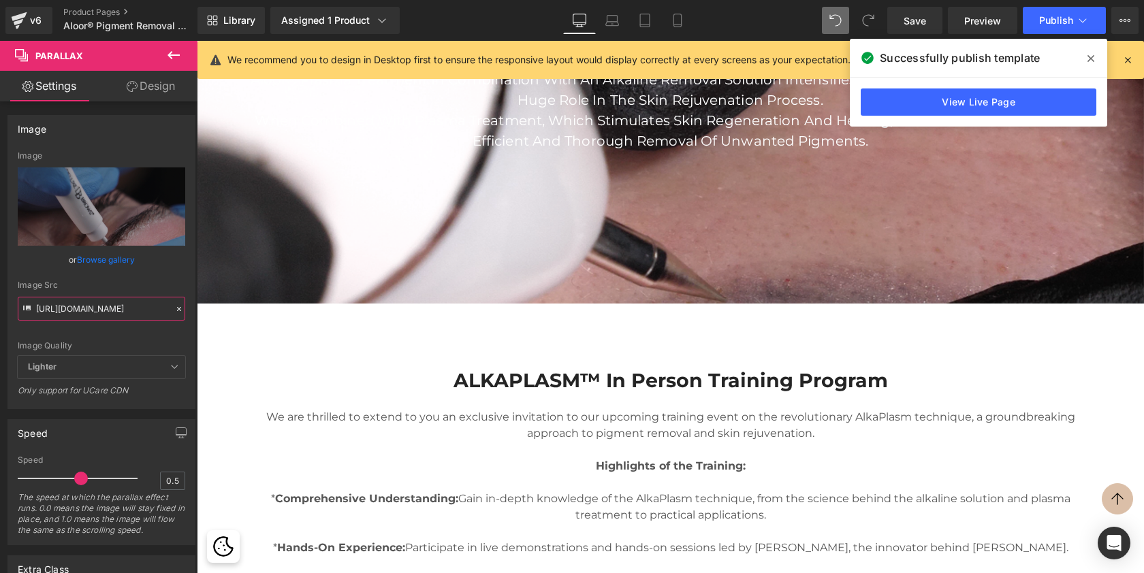
scroll to position [1613, 0]
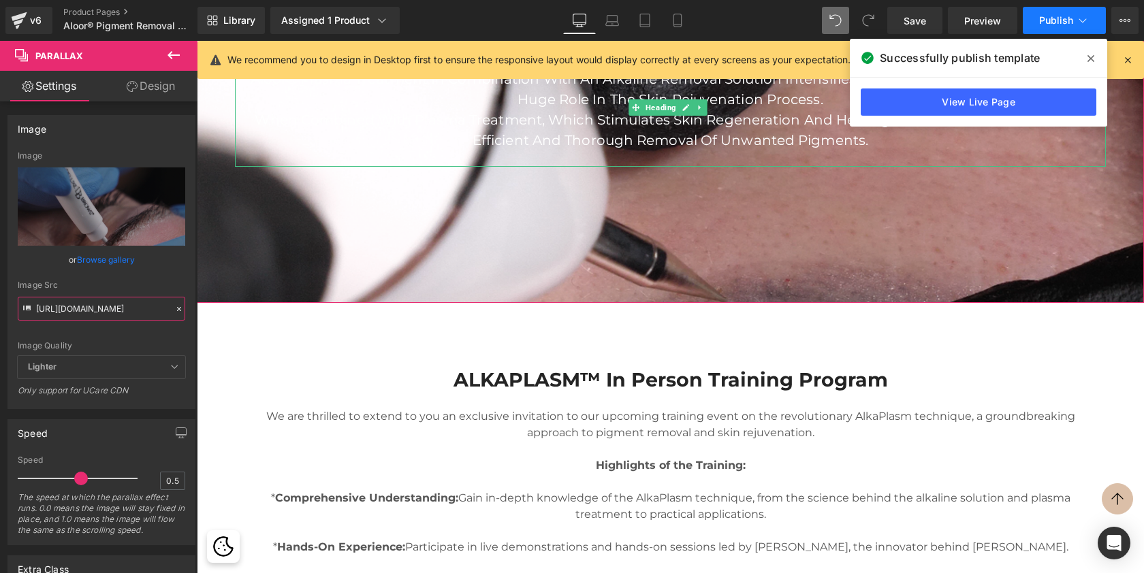
type input "https://cdn.shopify.com/s/files/1/0574/0593/1713/files/removal_aloor_2.png?v=17…"
click at [1056, 18] on span "Publish" at bounding box center [1056, 20] width 34 height 11
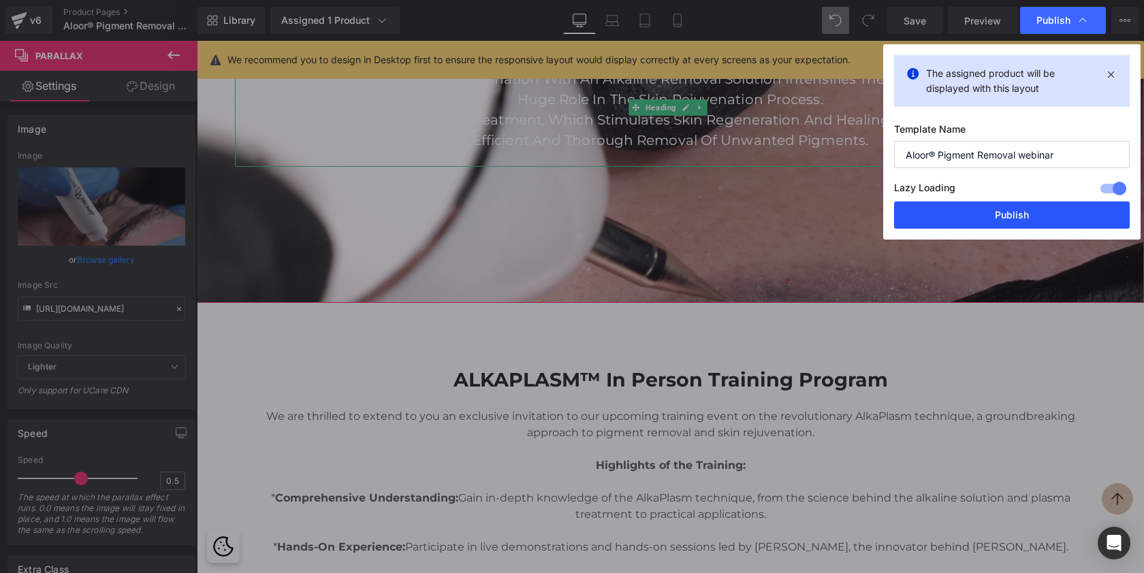
click at [949, 211] on button "Publish" at bounding box center [1012, 215] width 236 height 27
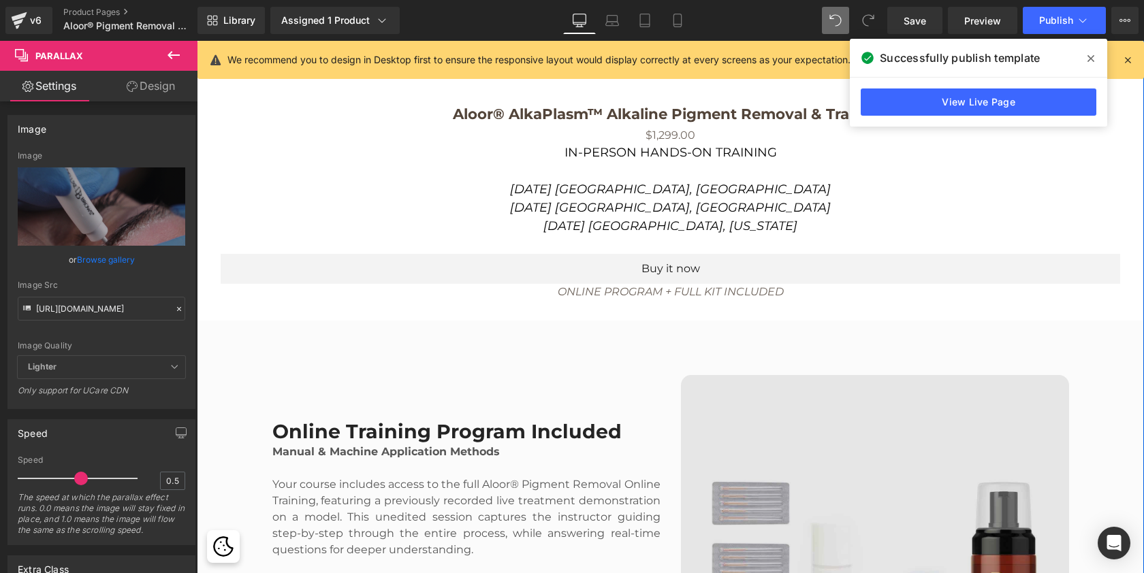
scroll to position [2770, 0]
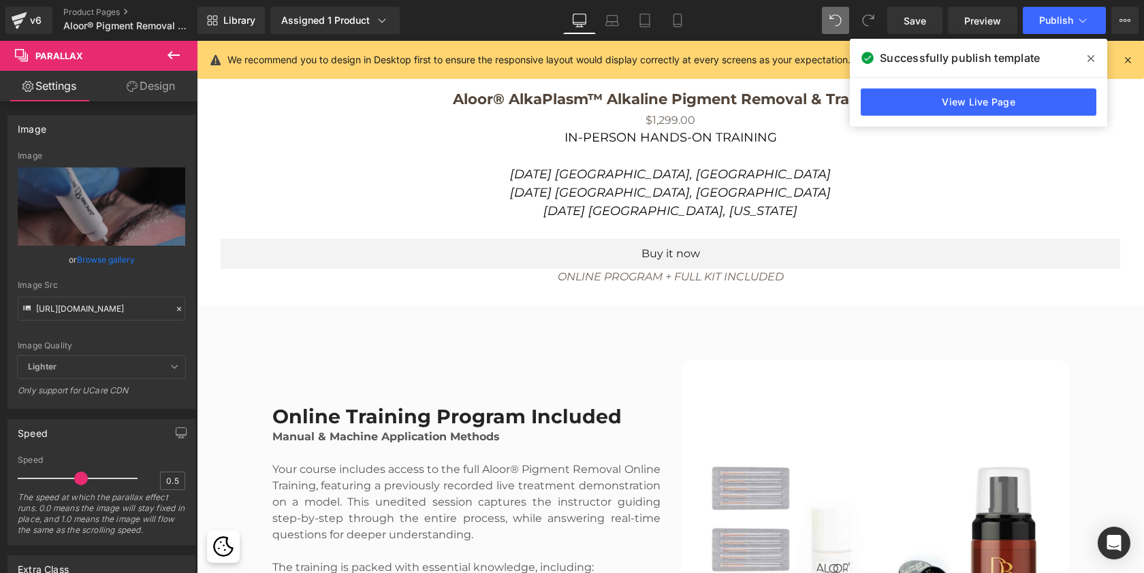
click at [174, 53] on icon at bounding box center [173, 55] width 16 height 16
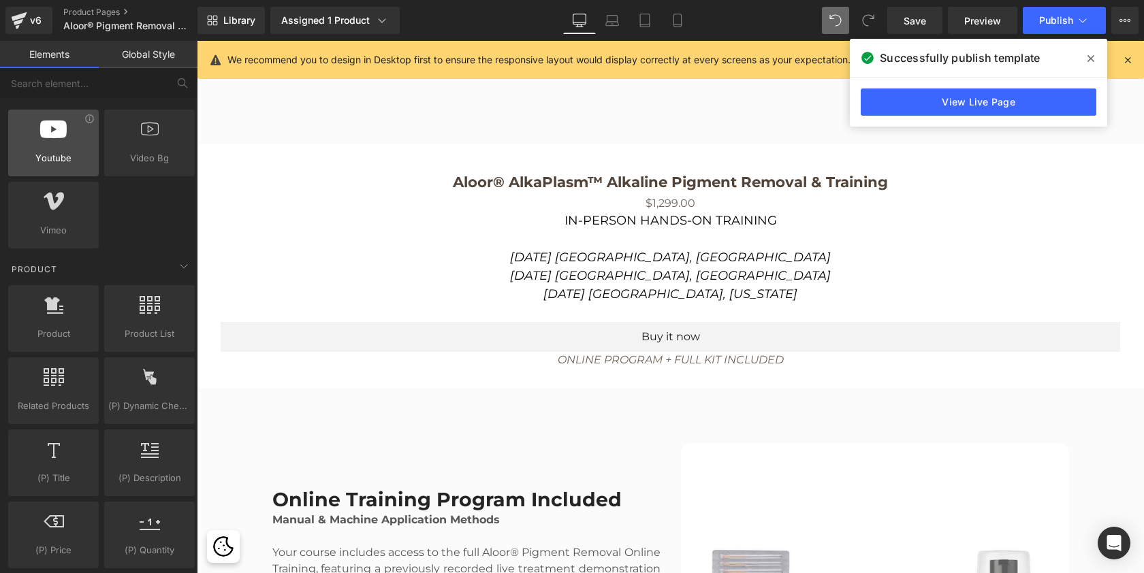
scroll to position [1030, 0]
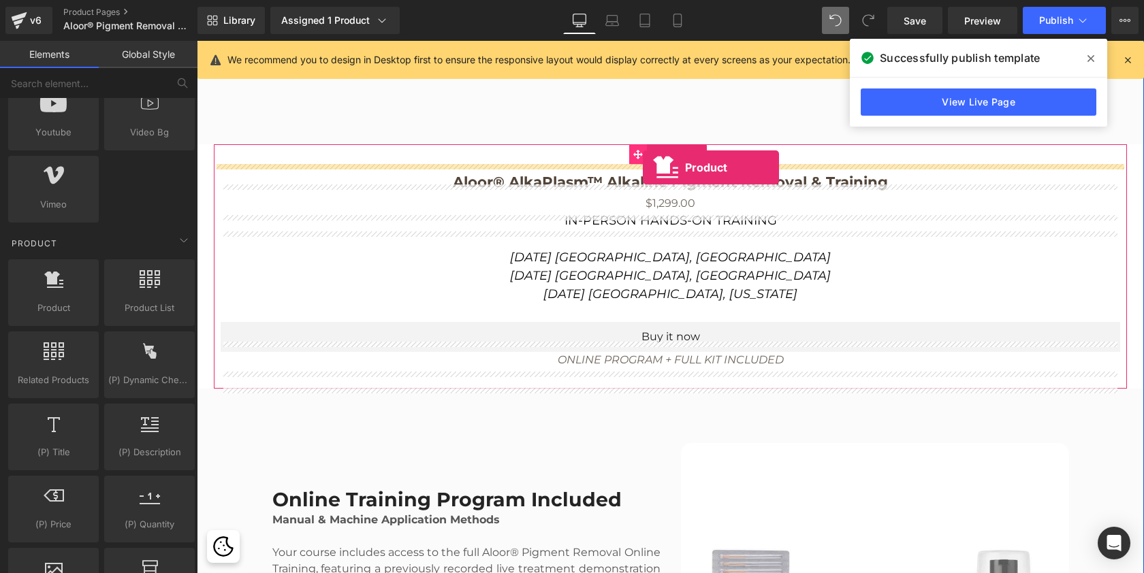
drag, startPoint x: 257, startPoint y: 343, endPoint x: 643, endPoint y: 168, distance: 423.9
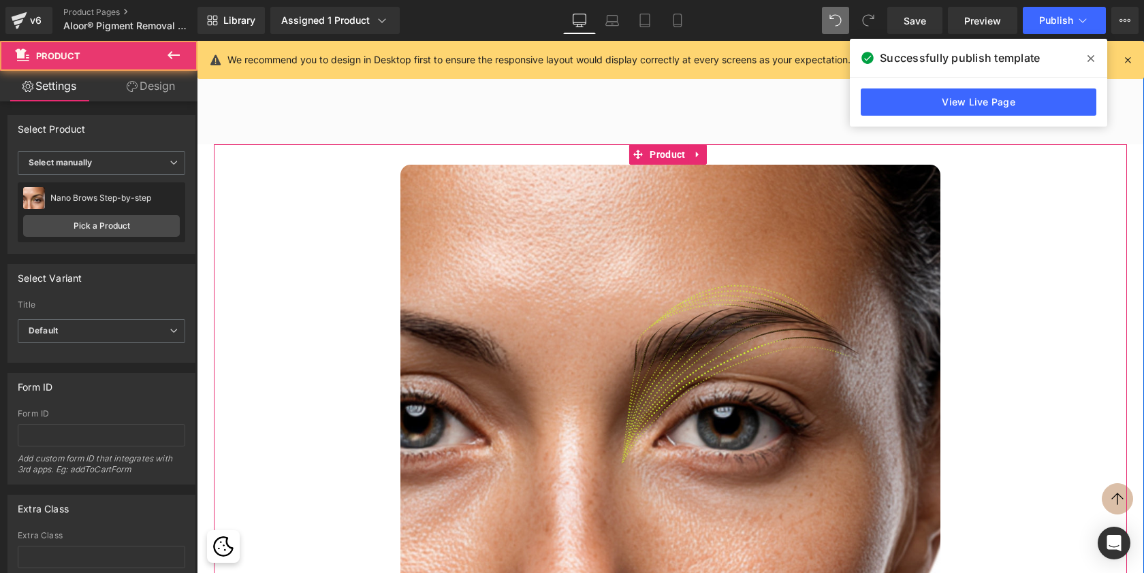
scroll to position [6767, 942]
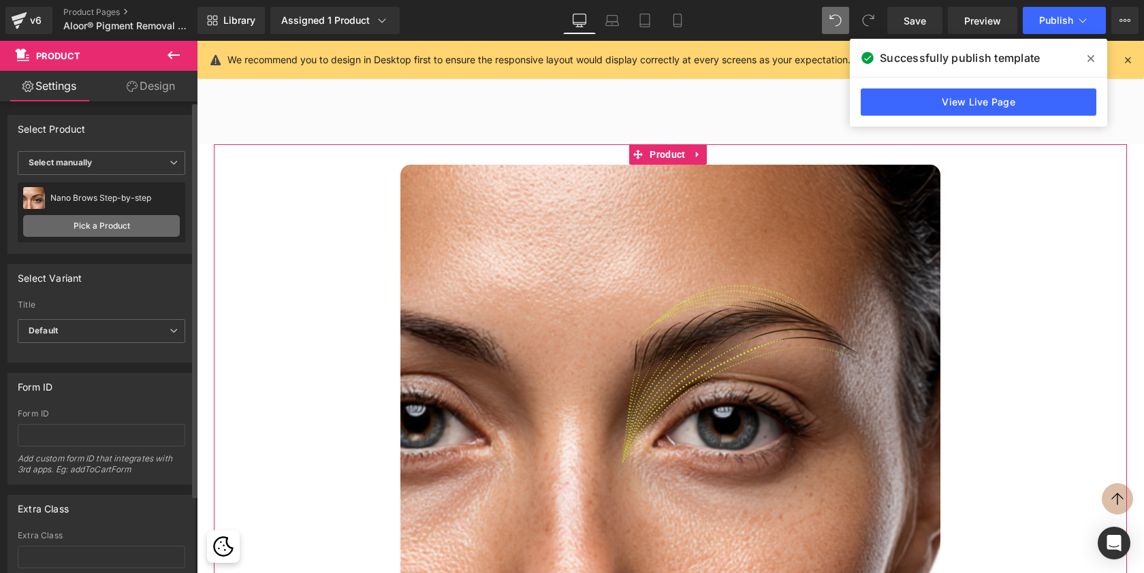
click at [113, 228] on link "Pick a Product" at bounding box center [101, 226] width 157 height 22
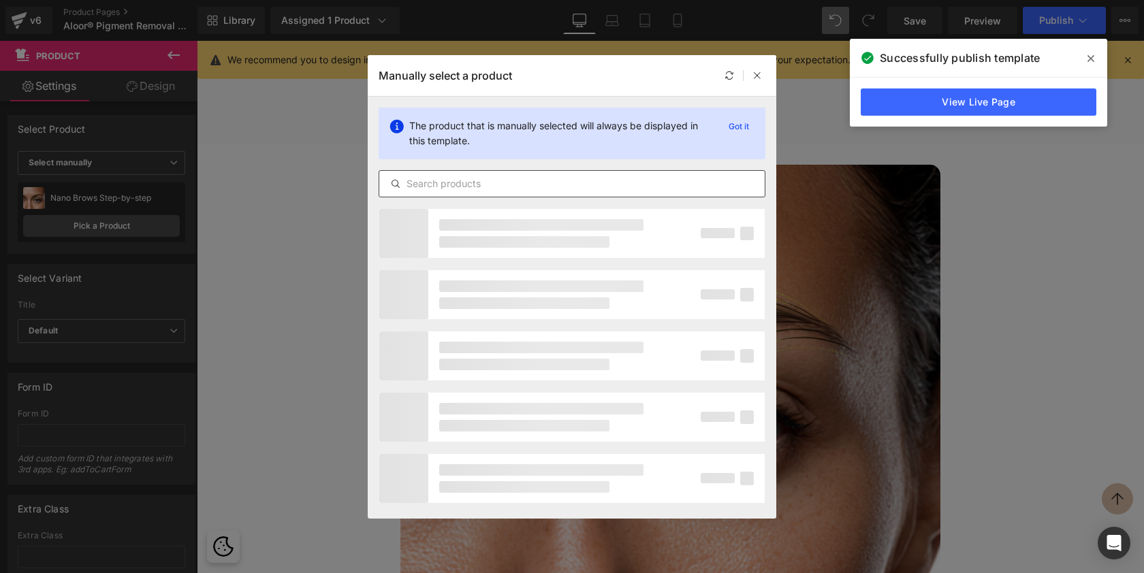
click at [507, 192] on div at bounding box center [572, 183] width 387 height 27
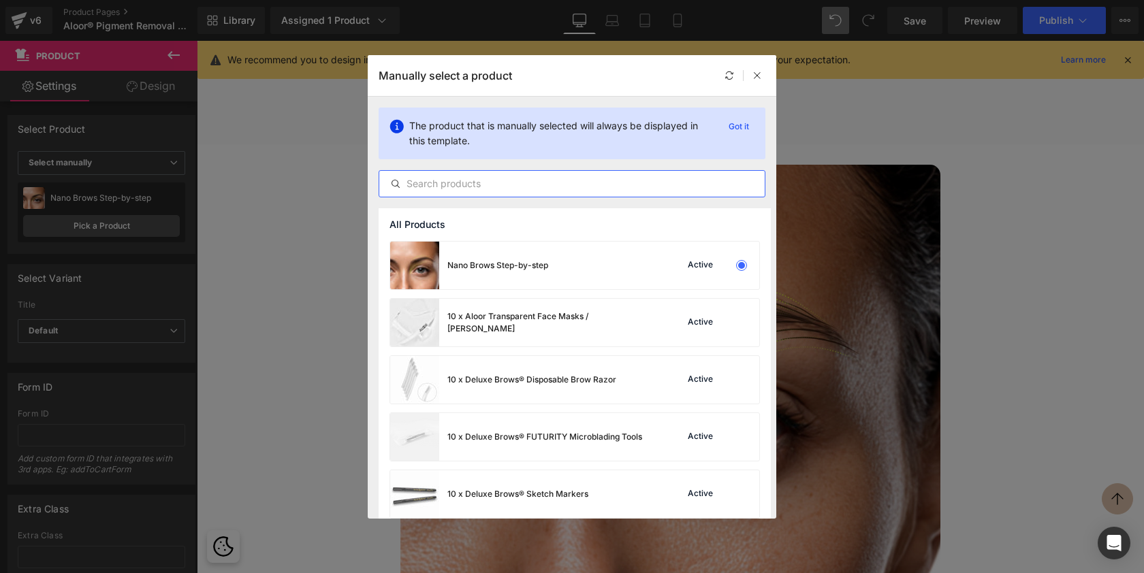
click at [504, 185] on input "text" at bounding box center [571, 184] width 385 height 16
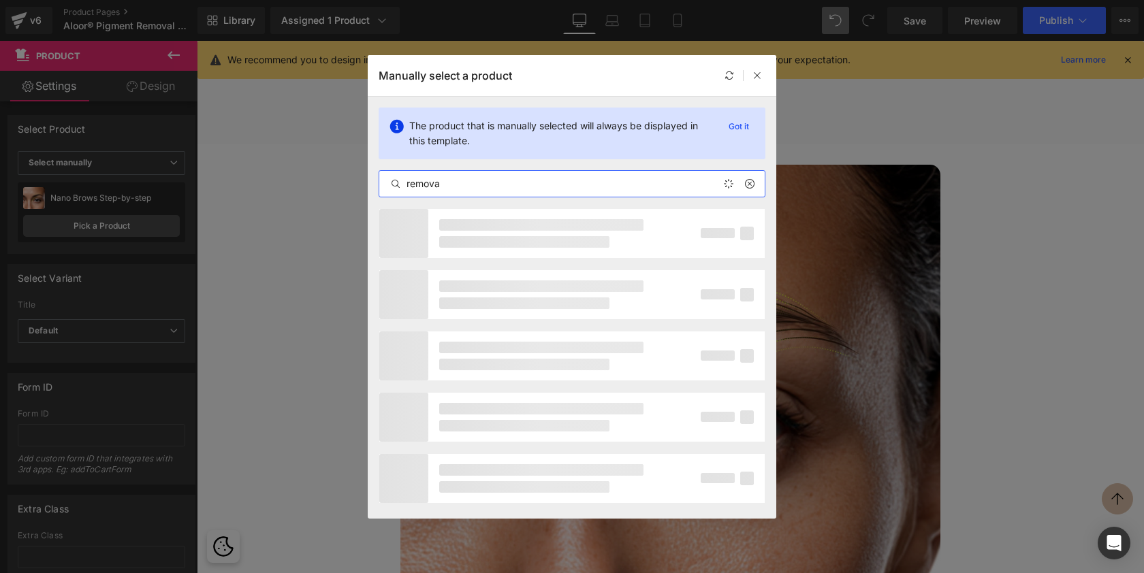
type input "removal"
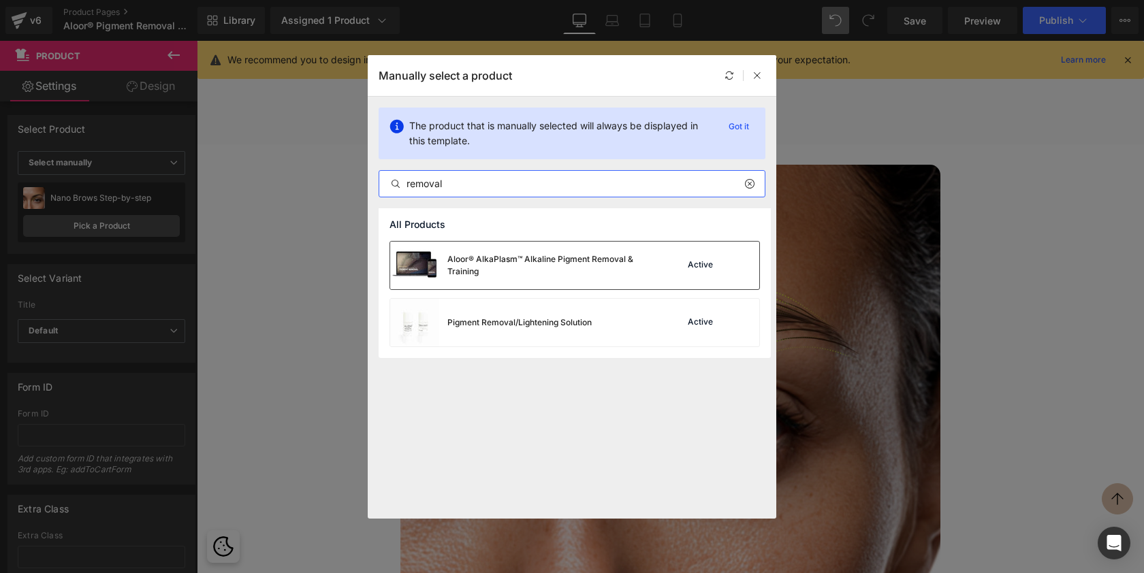
click at [509, 268] on div "Aloor® AlkaPlasm™ Alkaline Pigment Removal & Training" at bounding box center [549, 265] width 204 height 25
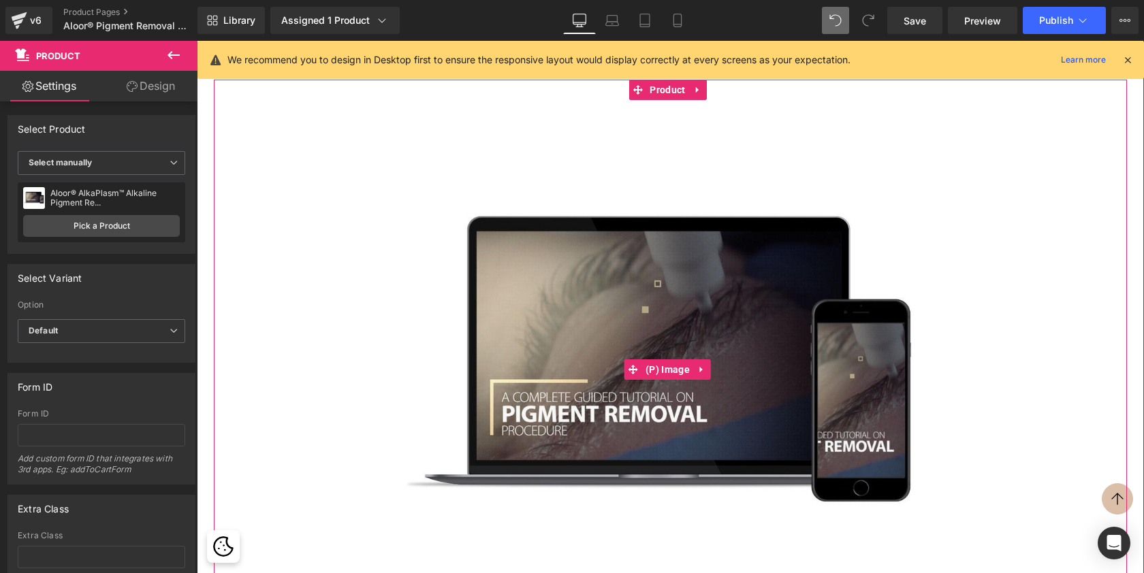
scroll to position [2793, 0]
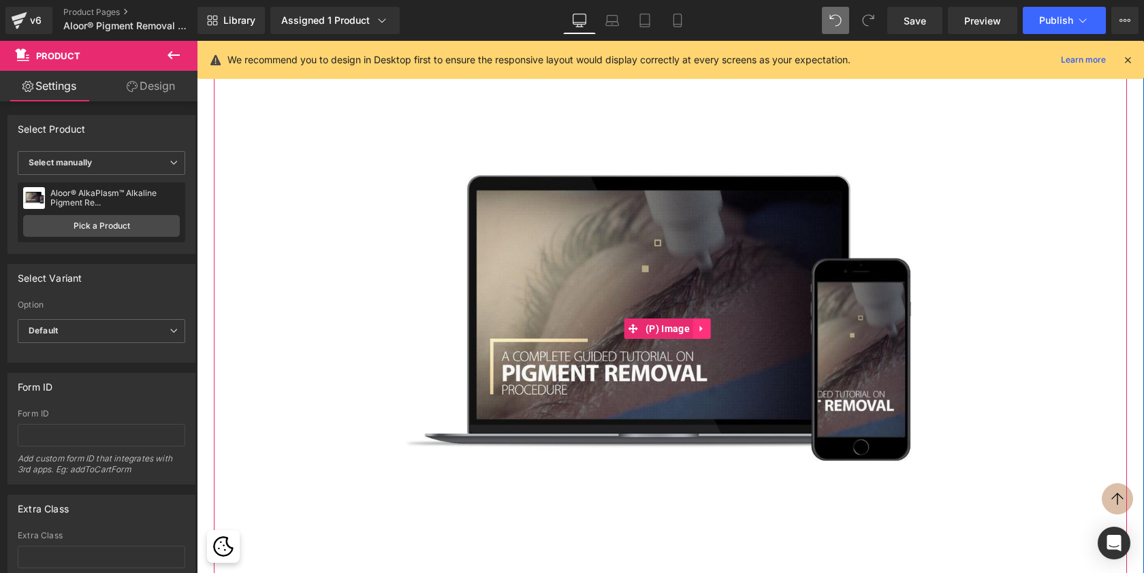
click at [703, 332] on icon at bounding box center [701, 329] width 3 height 6
click at [712, 334] on icon at bounding box center [711, 329] width 10 height 10
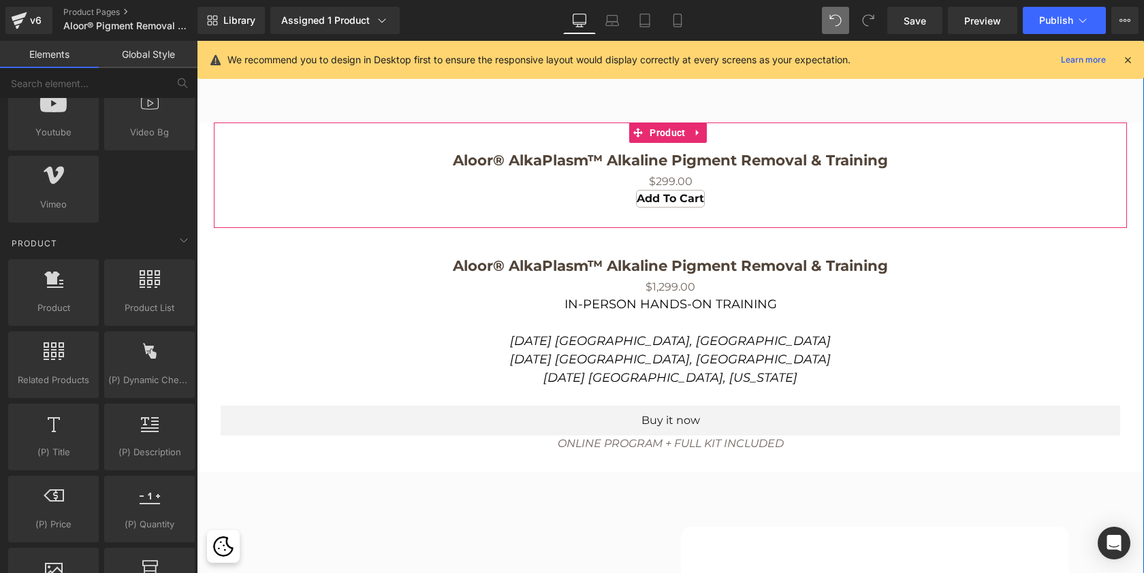
scroll to position [2697, 0]
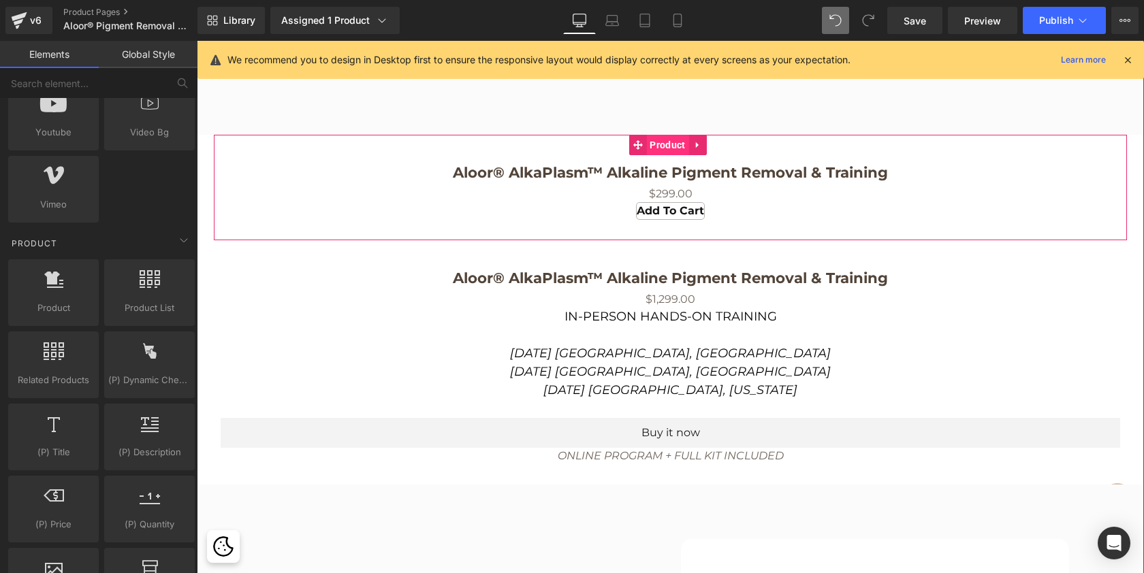
click at [667, 155] on span "Product" at bounding box center [667, 145] width 42 height 20
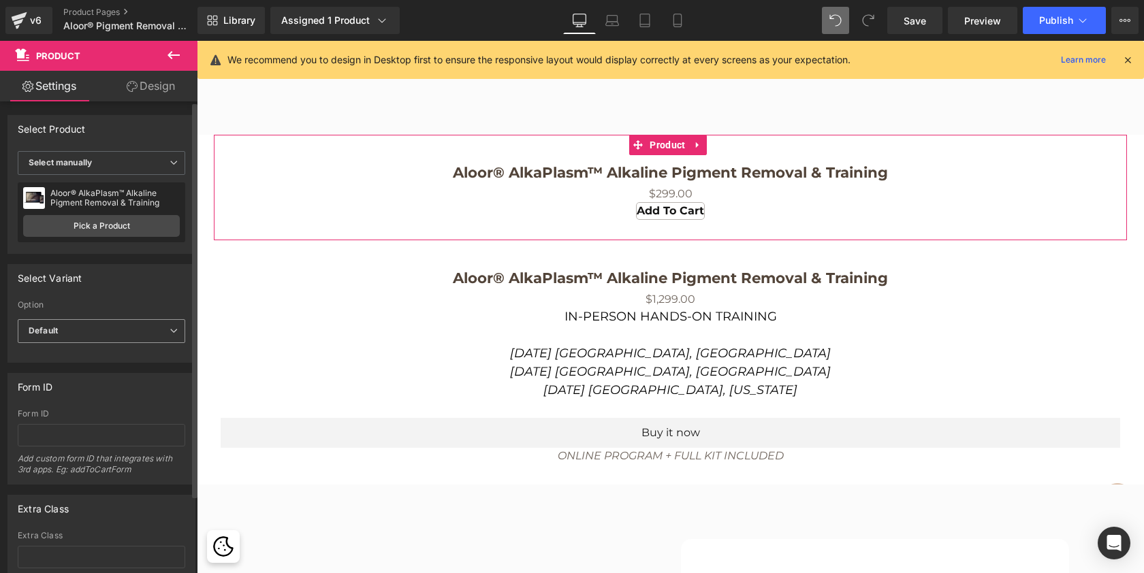
click at [80, 334] on span "Default" at bounding box center [102, 331] width 168 height 24
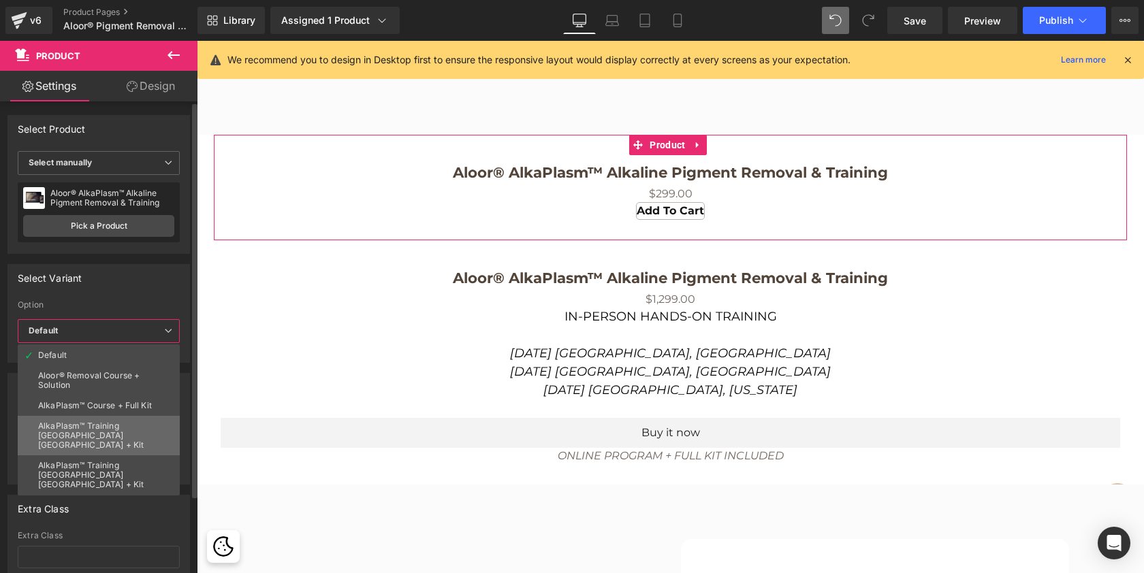
click at [93, 419] on li "AlkaPlasm™ Training Miami FL + Kit" at bounding box center [99, 435] width 162 height 39
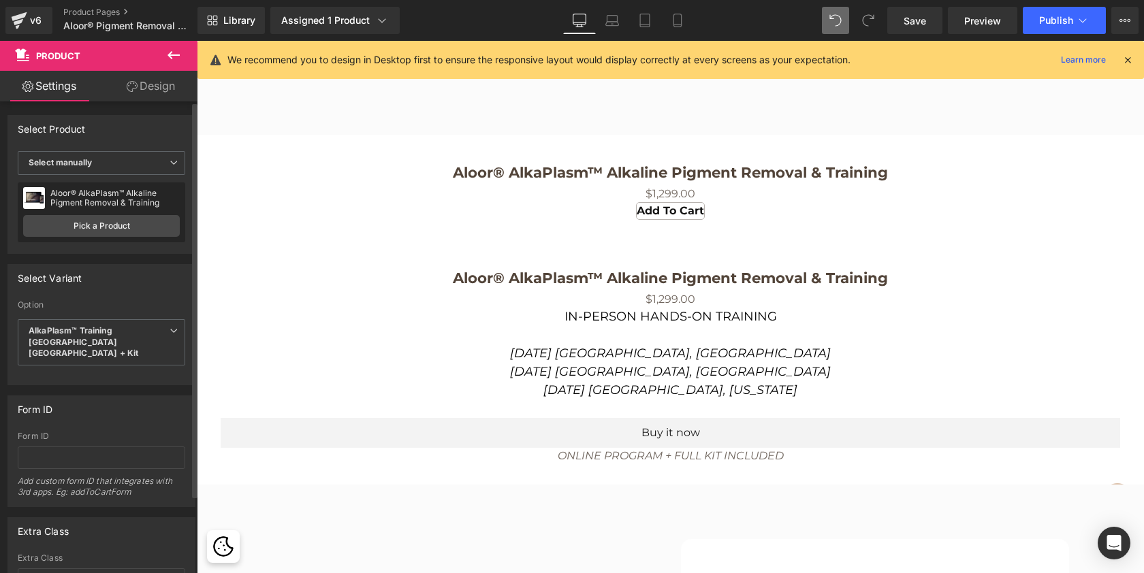
scroll to position [6337, 942]
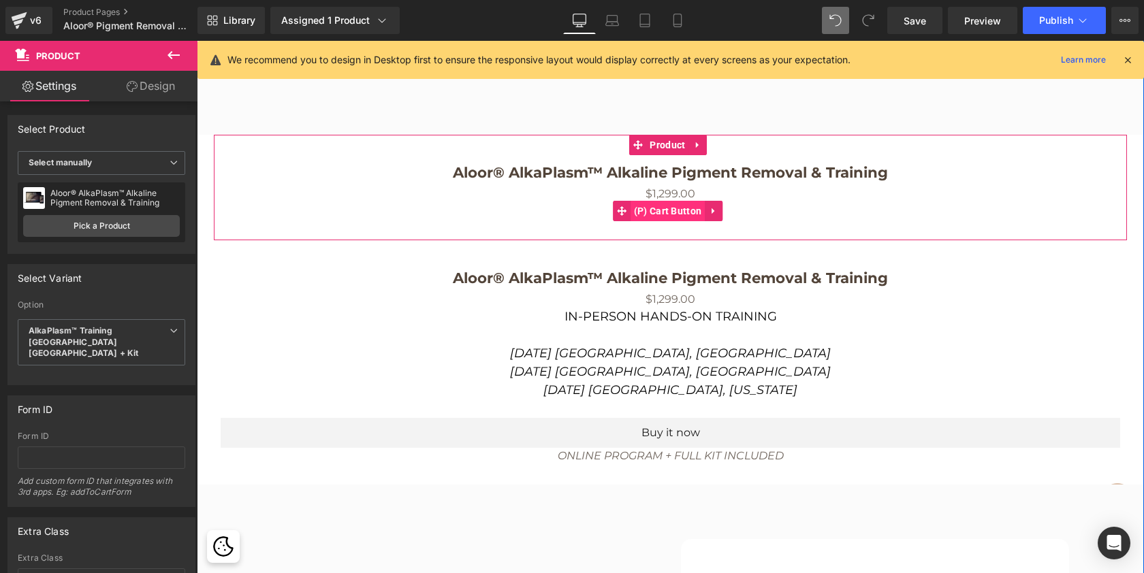
click at [674, 221] on span "(P) Cart Button" at bounding box center [668, 211] width 75 height 20
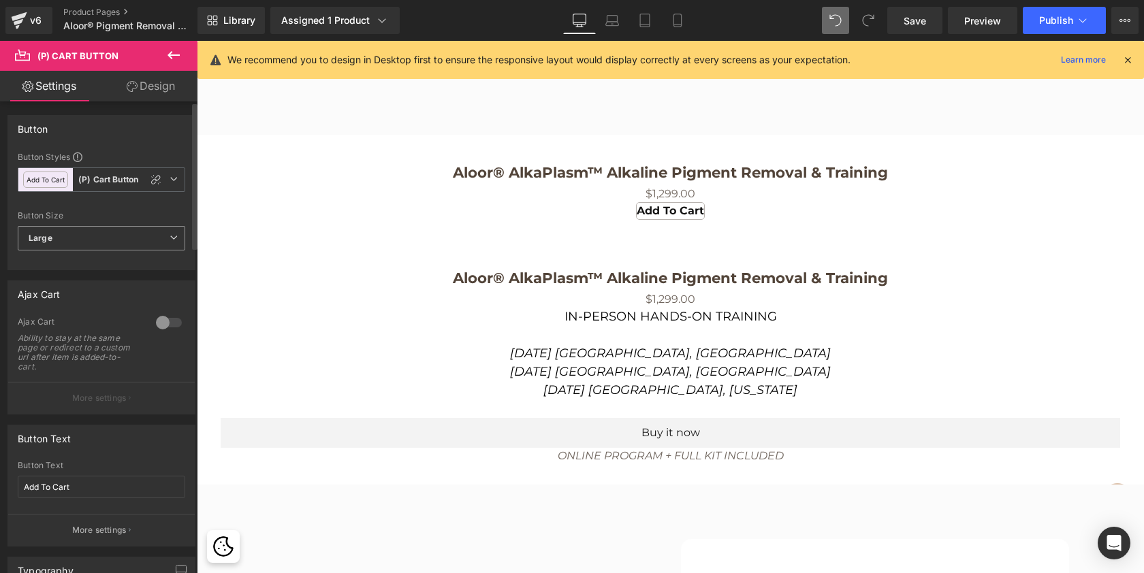
click at [121, 242] on span "Large" at bounding box center [102, 238] width 168 height 25
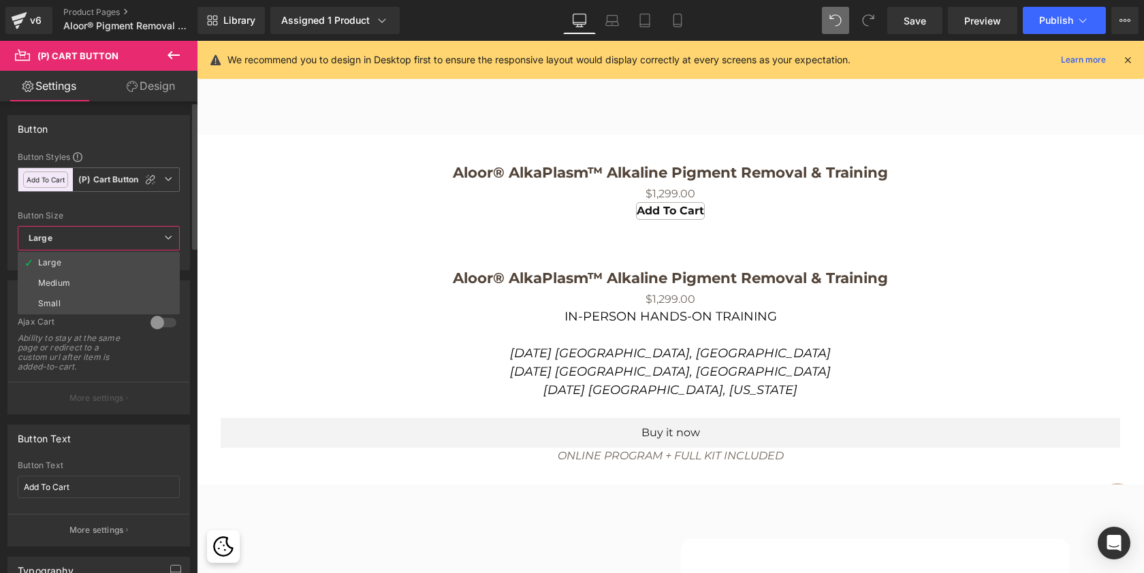
click at [121, 242] on span "Large" at bounding box center [99, 238] width 162 height 25
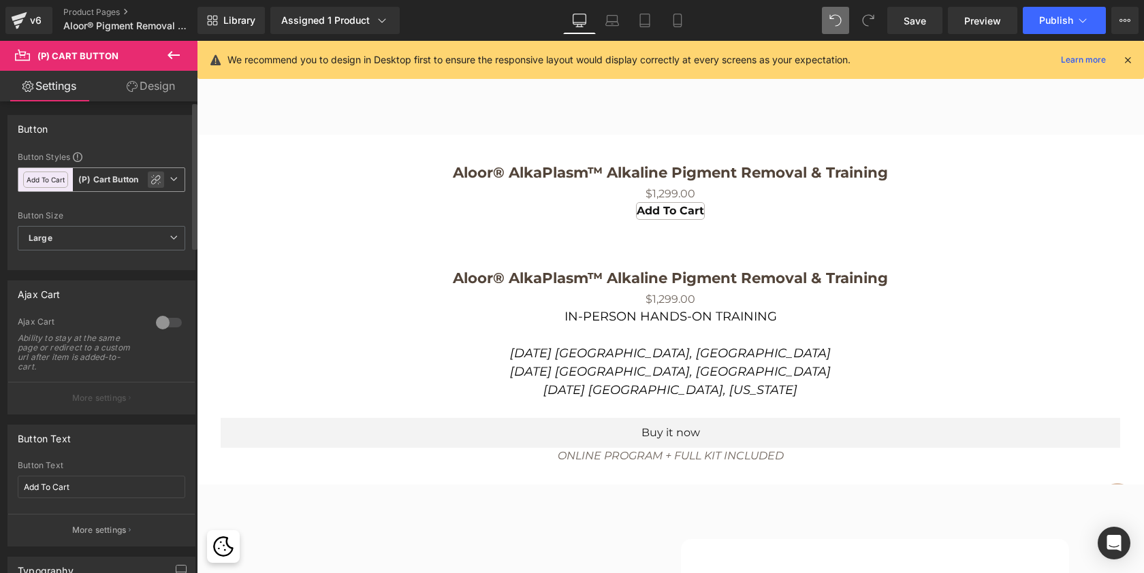
click at [150, 175] on icon at bounding box center [155, 179] width 11 height 11
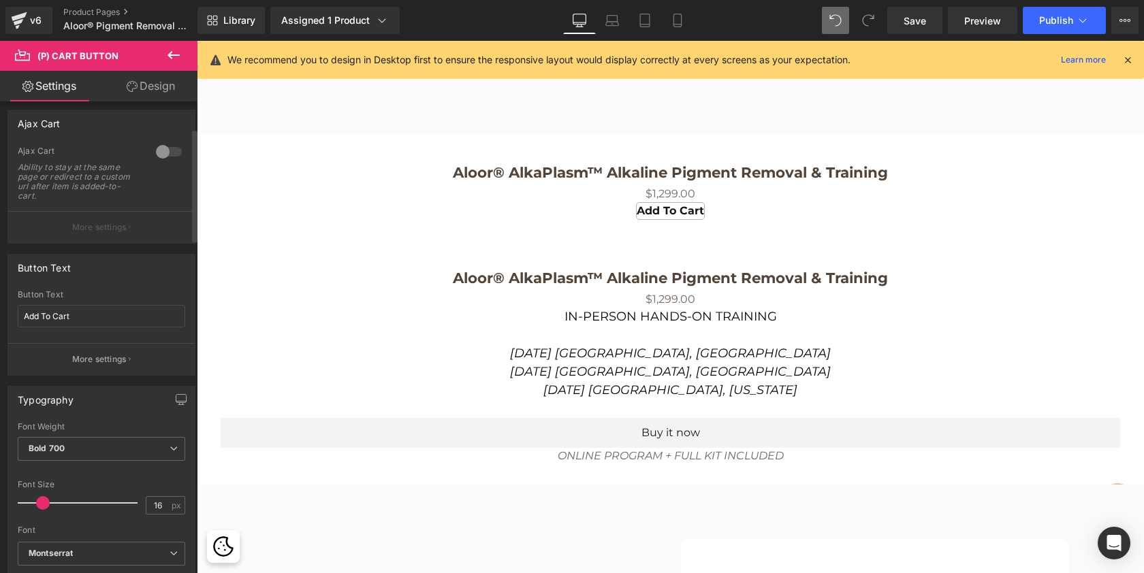
scroll to position [112, 0]
click at [159, 87] on link "Design" at bounding box center [150, 86] width 99 height 31
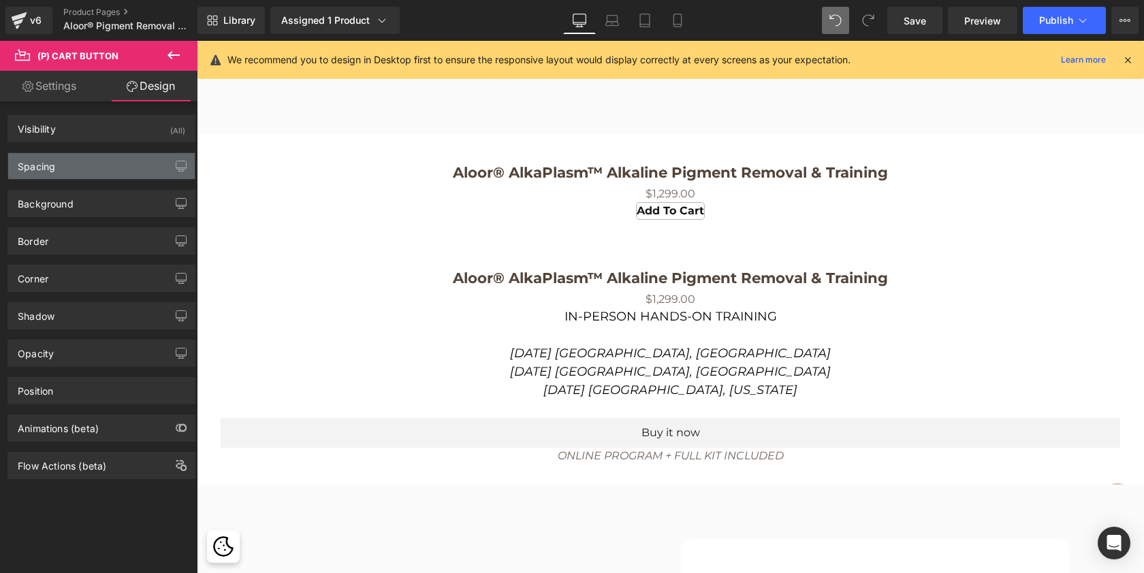
click at [76, 157] on div "Spacing" at bounding box center [101, 166] width 187 height 26
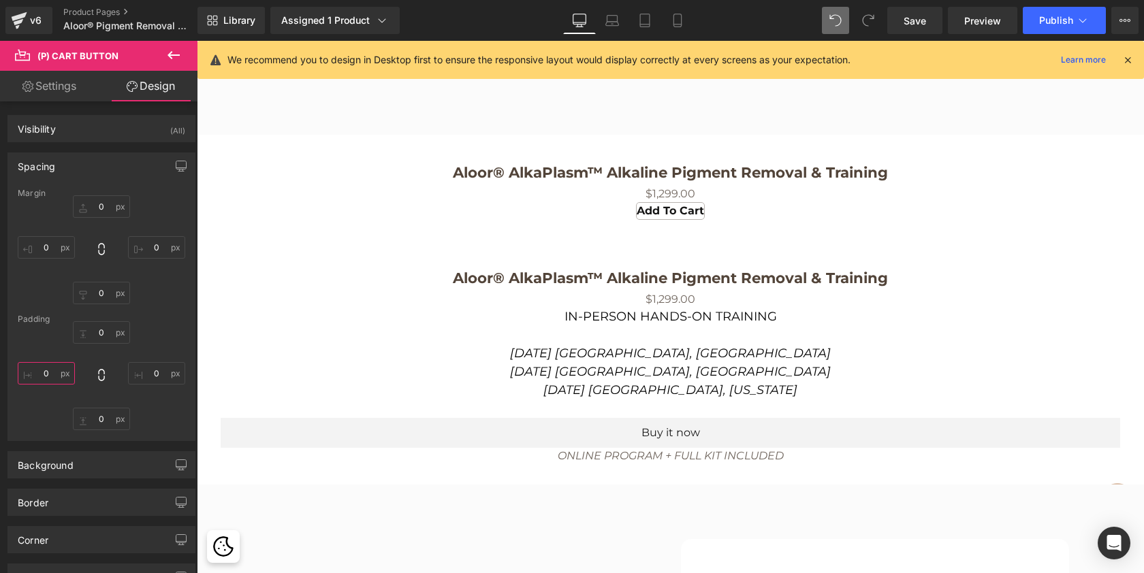
click at [38, 377] on input "0" at bounding box center [46, 373] width 57 height 22
click at [147, 371] on input "0" at bounding box center [156, 373] width 57 height 22
click at [43, 375] on input "0" at bounding box center [46, 373] width 57 height 22
click at [93, 330] on input "0" at bounding box center [101, 332] width 57 height 22
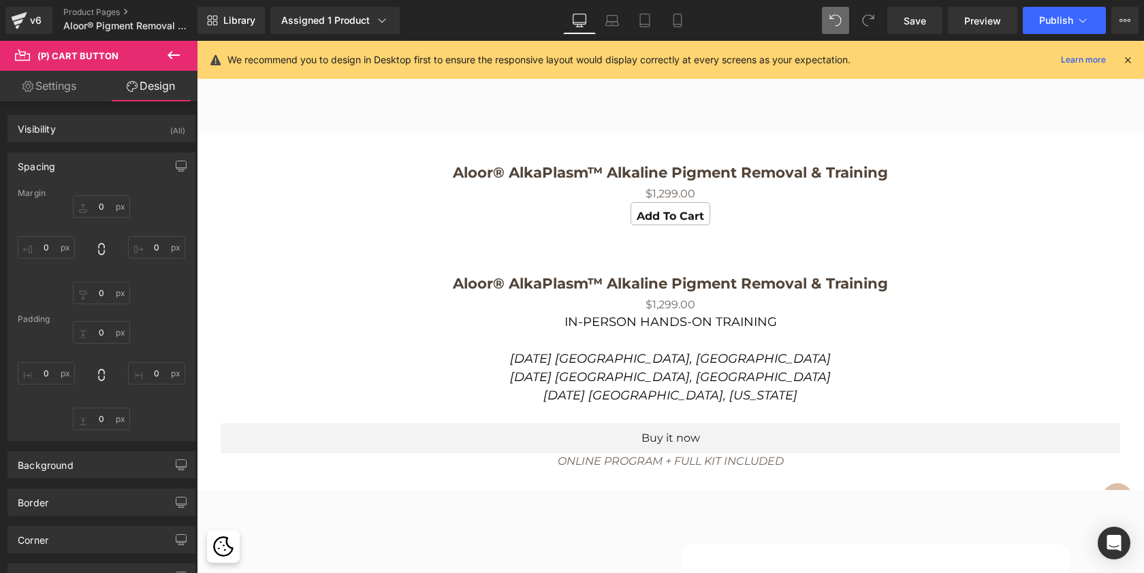
scroll to position [6342, 942]
click at [93, 419] on input "0" at bounding box center [101, 419] width 57 height 22
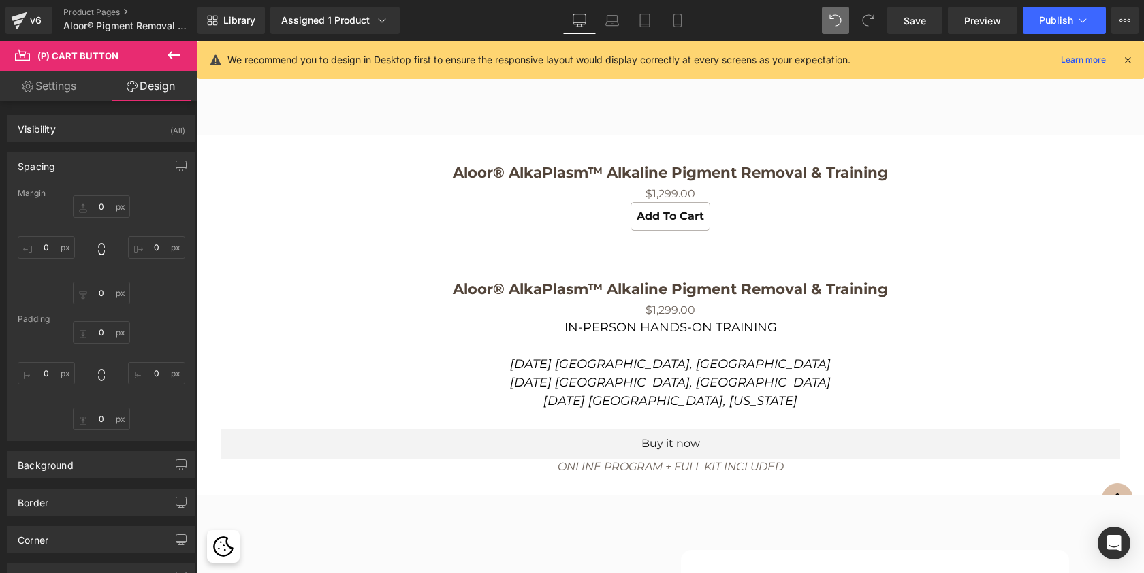
scroll to position [6348, 942]
click at [161, 414] on div "0 0 0 0" at bounding box center [102, 375] width 168 height 109
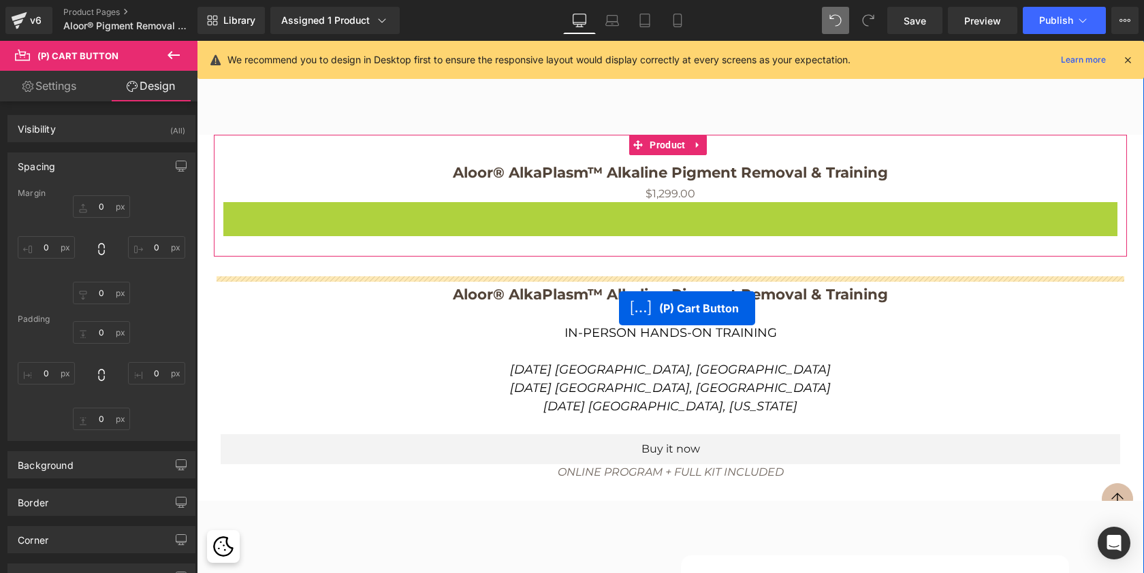
scroll to position [6353, 942]
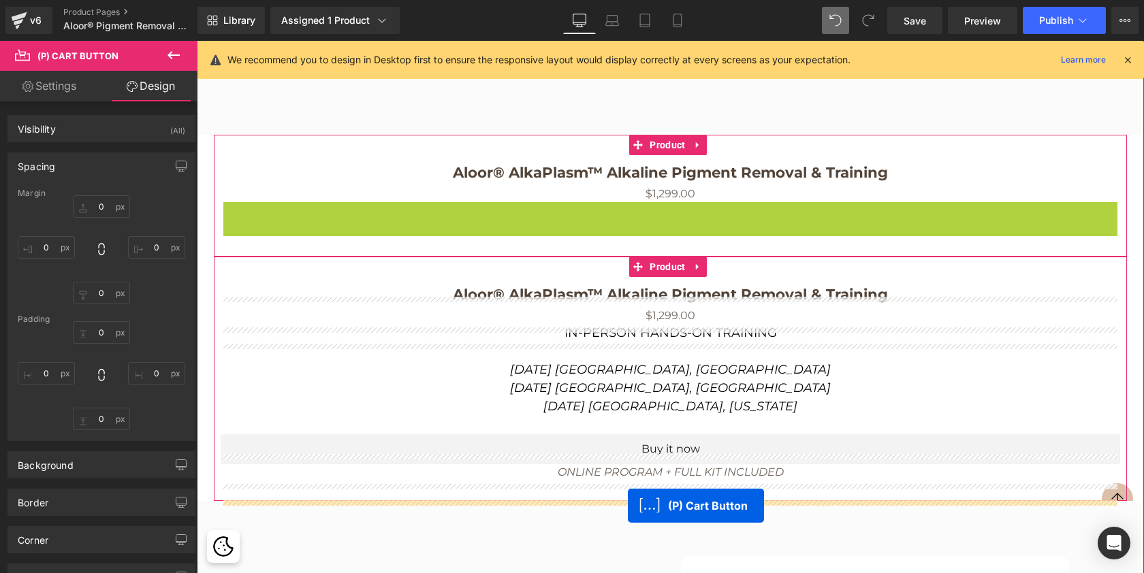
drag, startPoint x: 619, startPoint y: 236, endPoint x: 628, endPoint y: 506, distance: 269.8
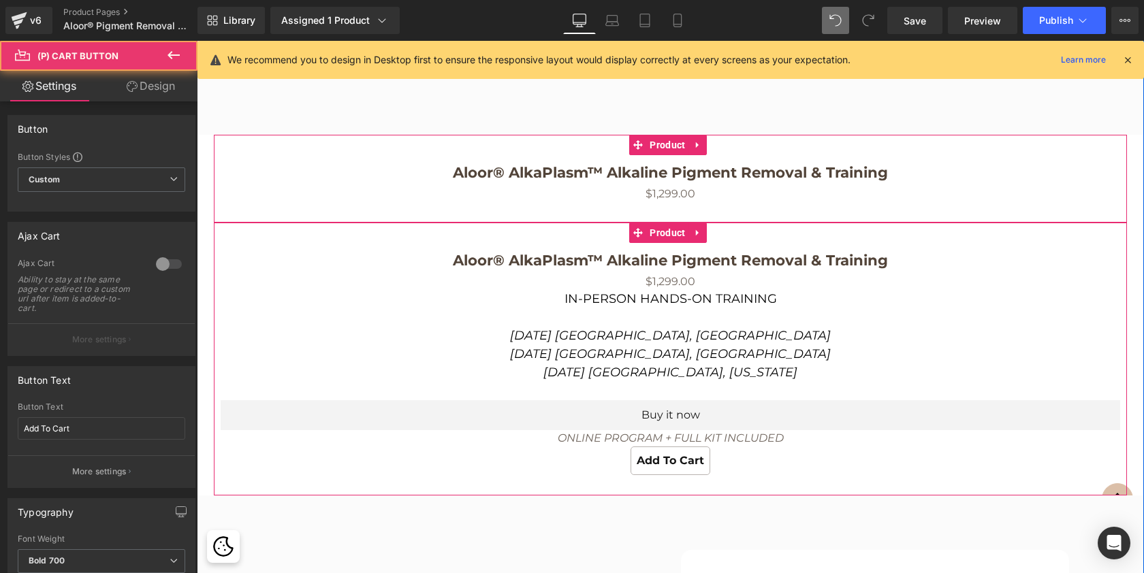
scroll to position [6348, 942]
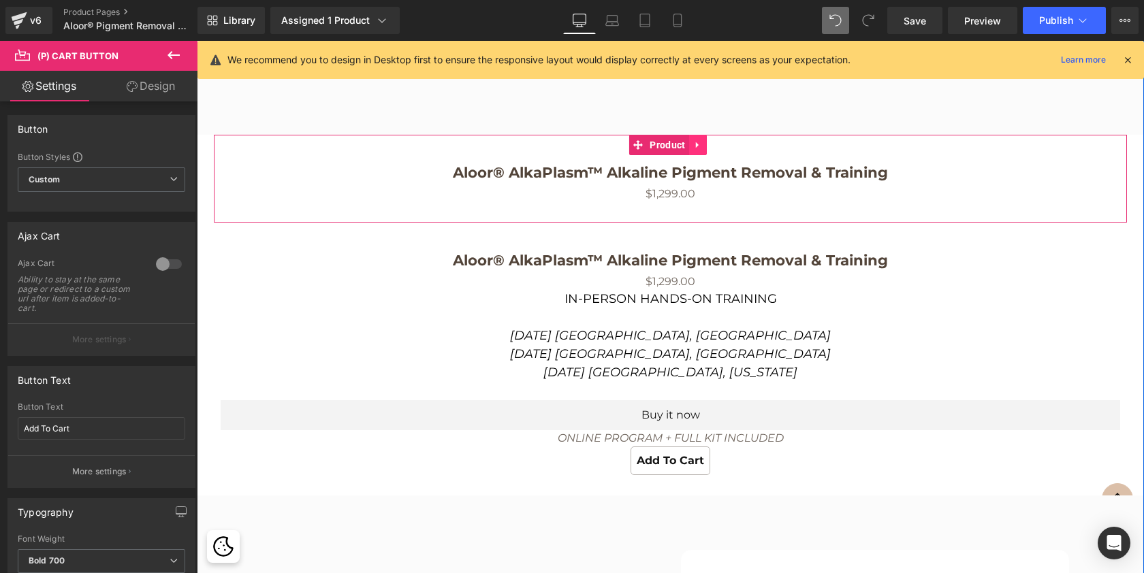
click at [697, 148] on icon at bounding box center [696, 145] width 3 height 6
click at [708, 150] on icon at bounding box center [707, 145] width 10 height 10
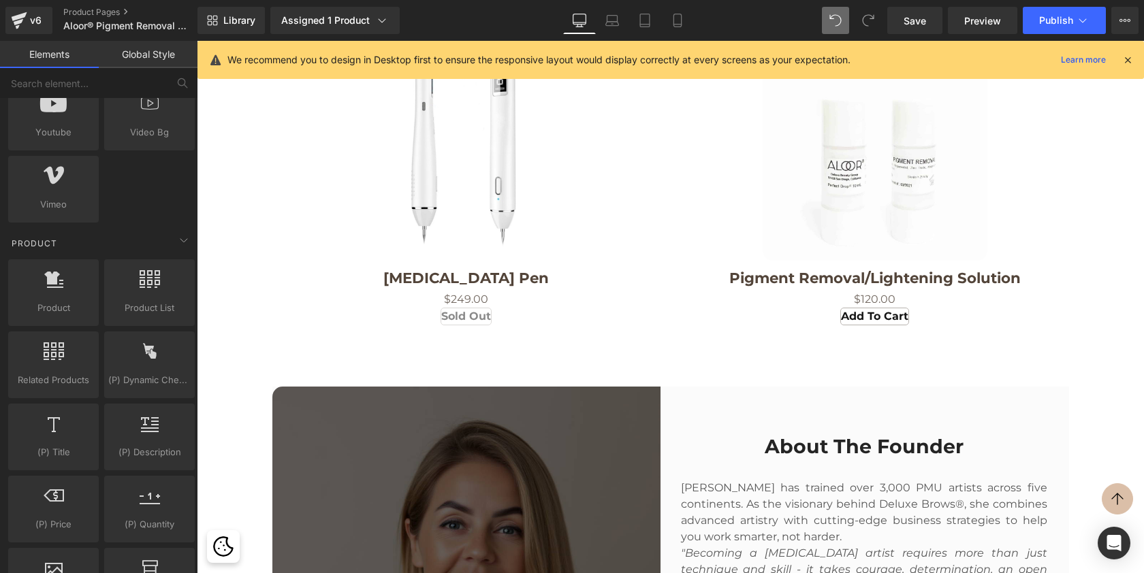
scroll to position [4035, 0]
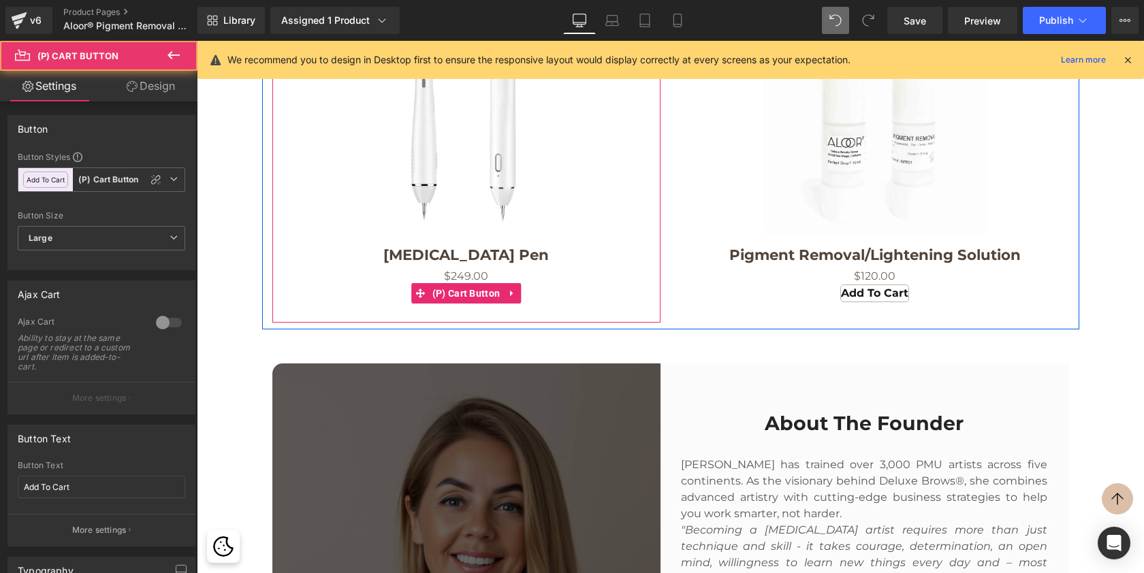
click at [457, 285] on div "Sold Out (P) Cart Button" at bounding box center [466, 294] width 375 height 18
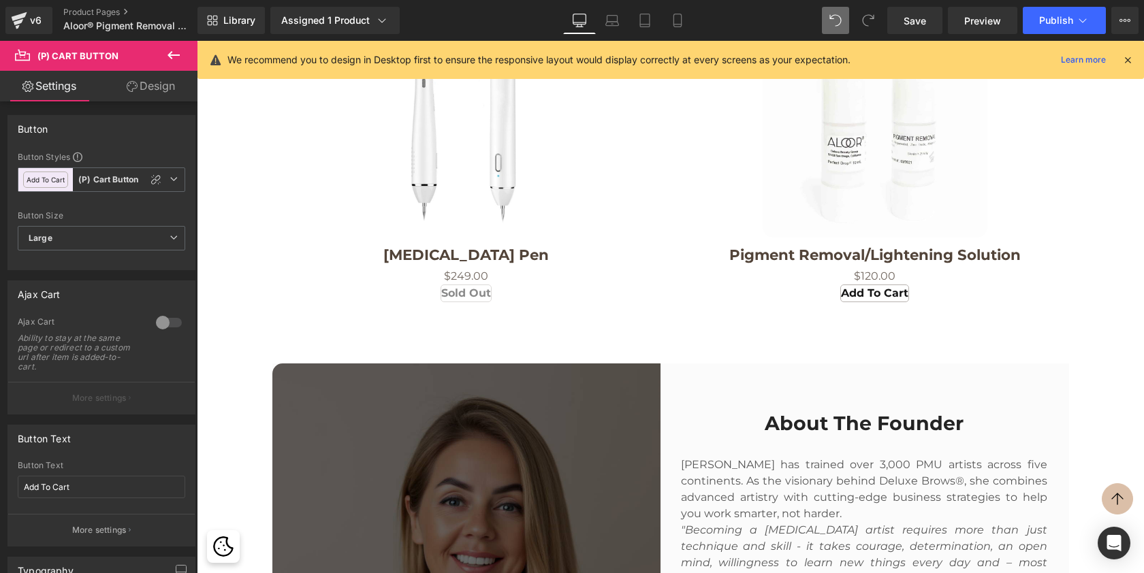
click at [160, 87] on link "Design" at bounding box center [150, 86] width 99 height 31
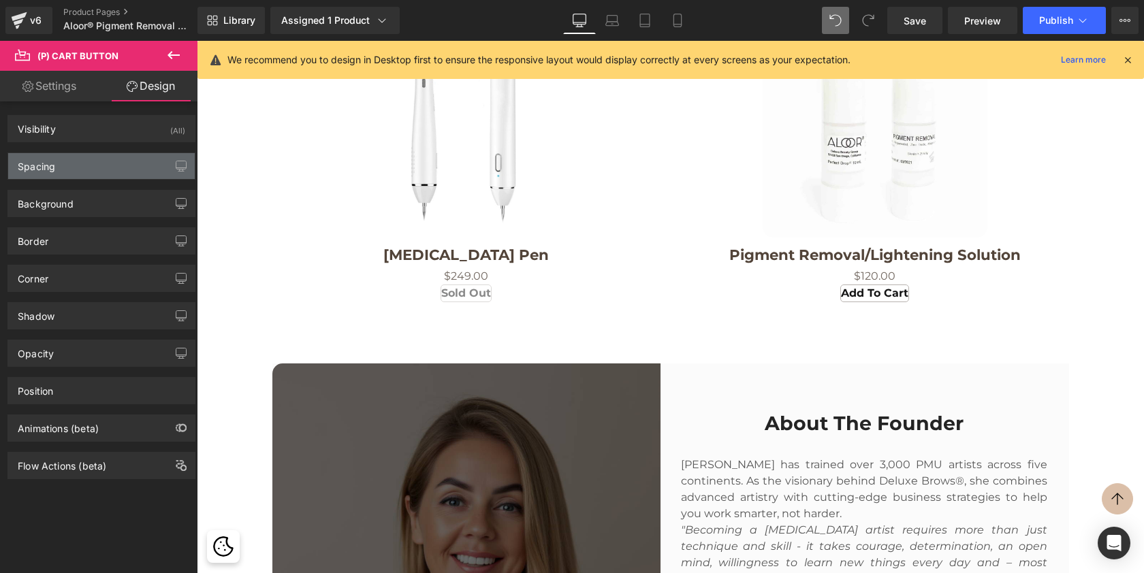
click at [67, 159] on div "Spacing" at bounding box center [101, 166] width 187 height 26
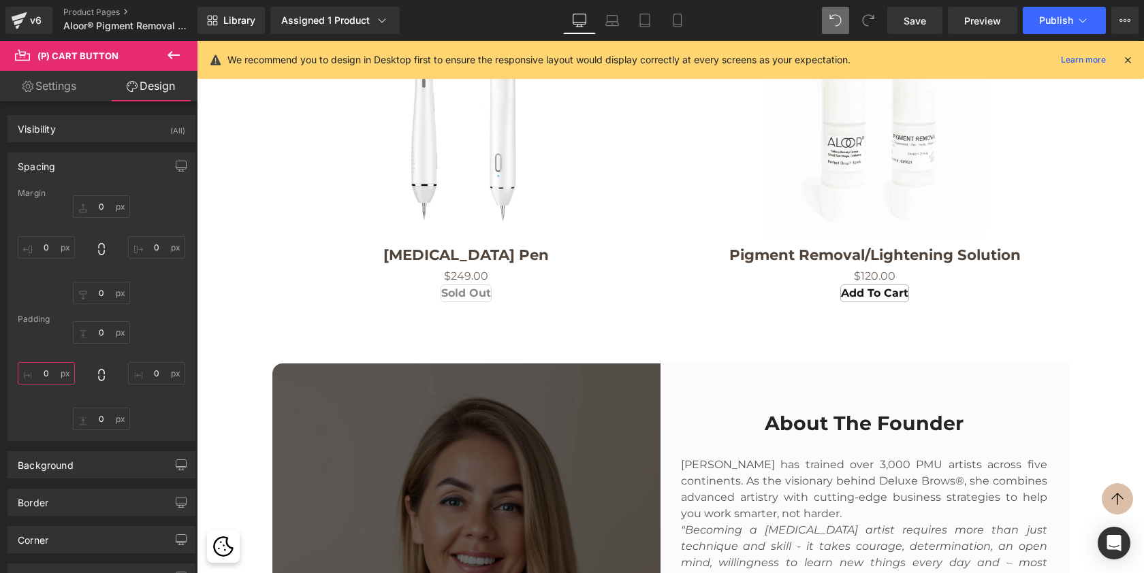
click at [48, 372] on input "0" at bounding box center [46, 373] width 57 height 22
click at [130, 373] on input "0" at bounding box center [156, 373] width 57 height 22
click at [101, 328] on input "0" at bounding box center [101, 332] width 57 height 22
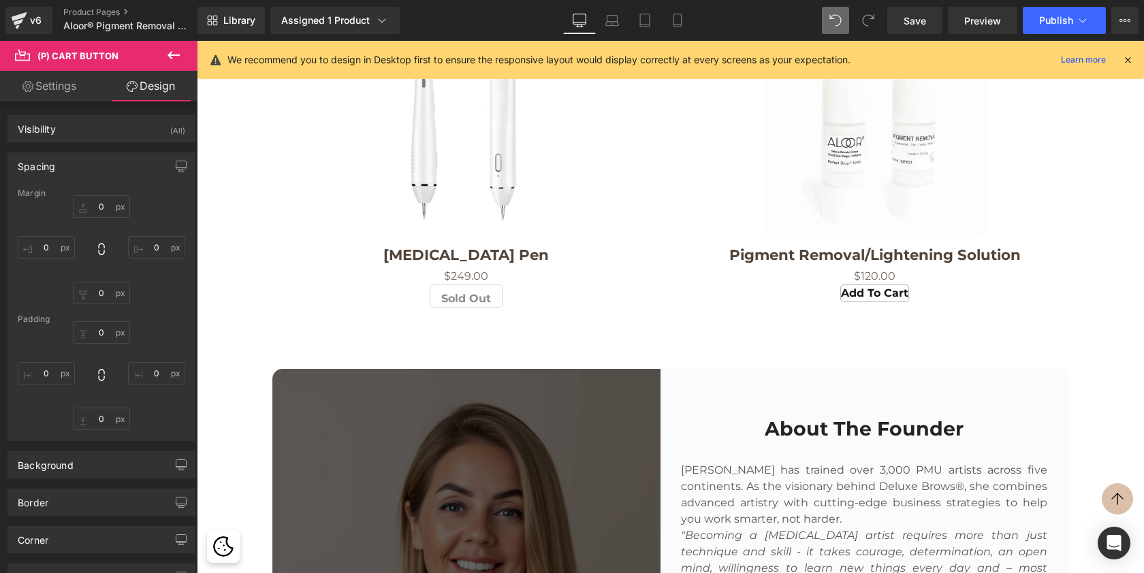
scroll to position [6265, 942]
click at [97, 413] on input "0" at bounding box center [101, 419] width 57 height 22
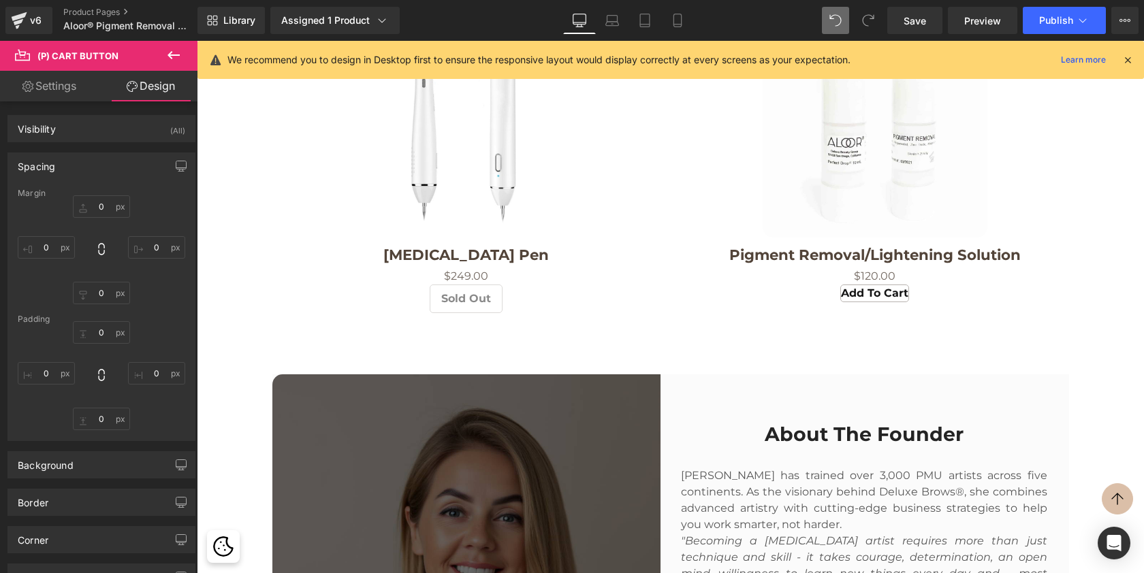
scroll to position [6271, 942]
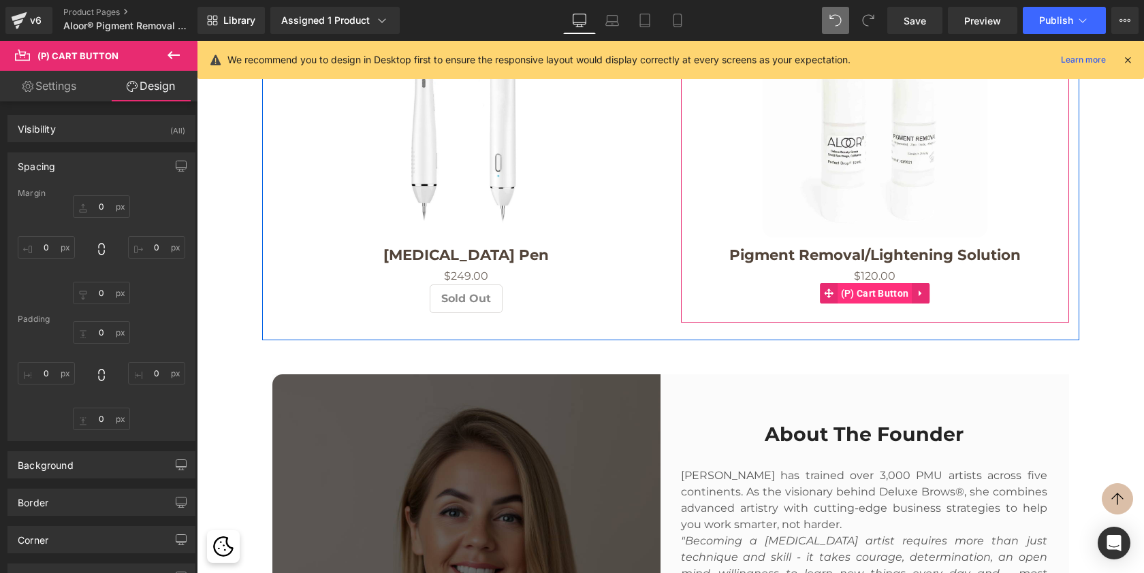
click at [868, 283] on span "(P) Cart Button" at bounding box center [875, 293] width 75 height 20
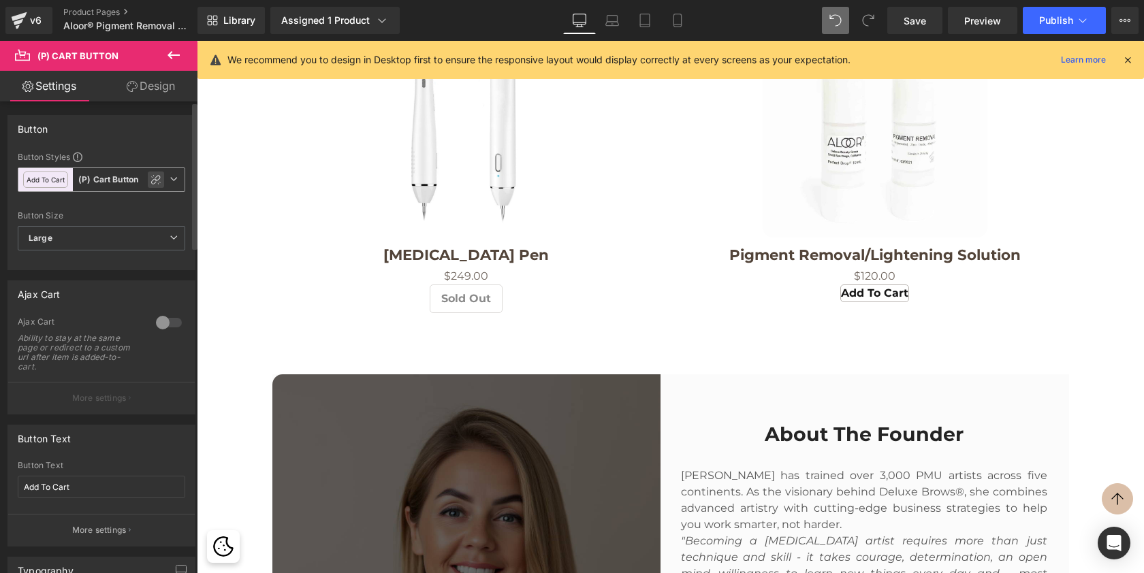
click at [149, 172] on div at bounding box center [156, 180] width 16 height 16
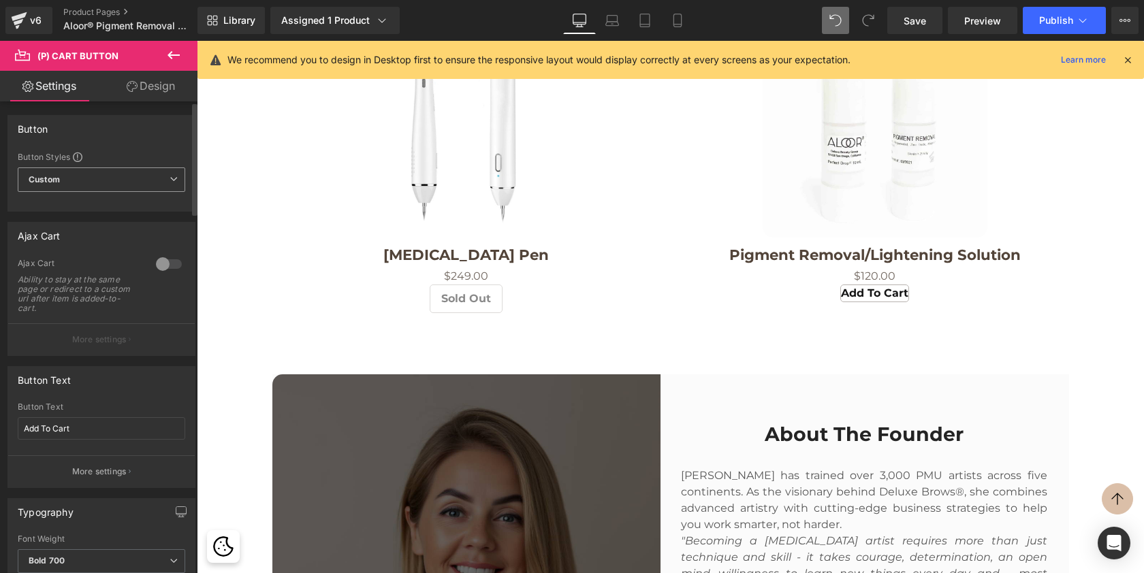
click at [155, 89] on link "Design" at bounding box center [150, 86] width 99 height 31
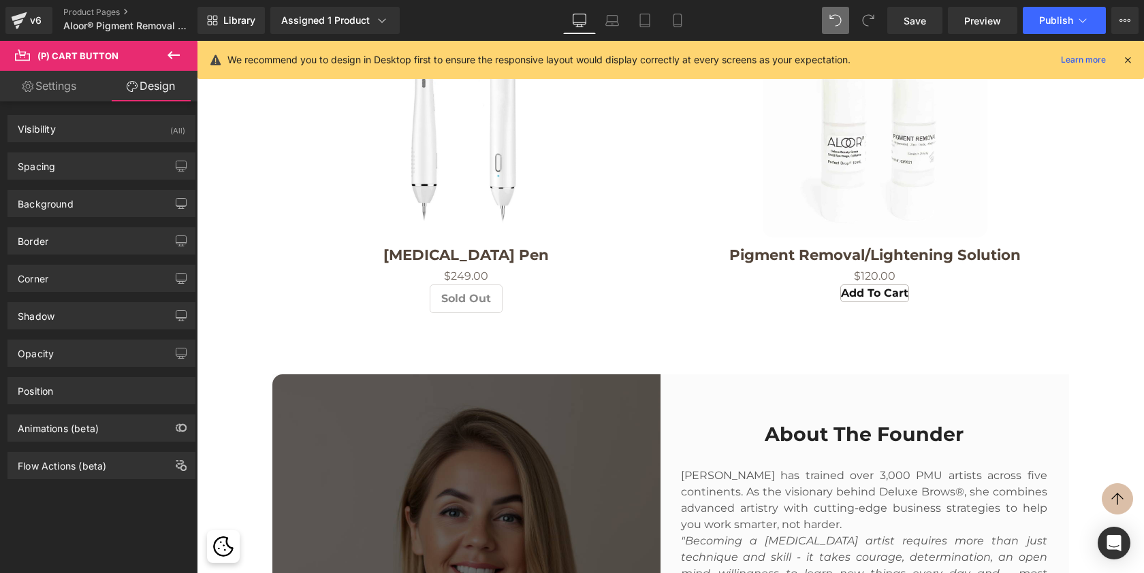
click at [155, 93] on link "Design" at bounding box center [150, 86] width 99 height 31
click at [74, 155] on div "Spacing" at bounding box center [101, 166] width 187 height 26
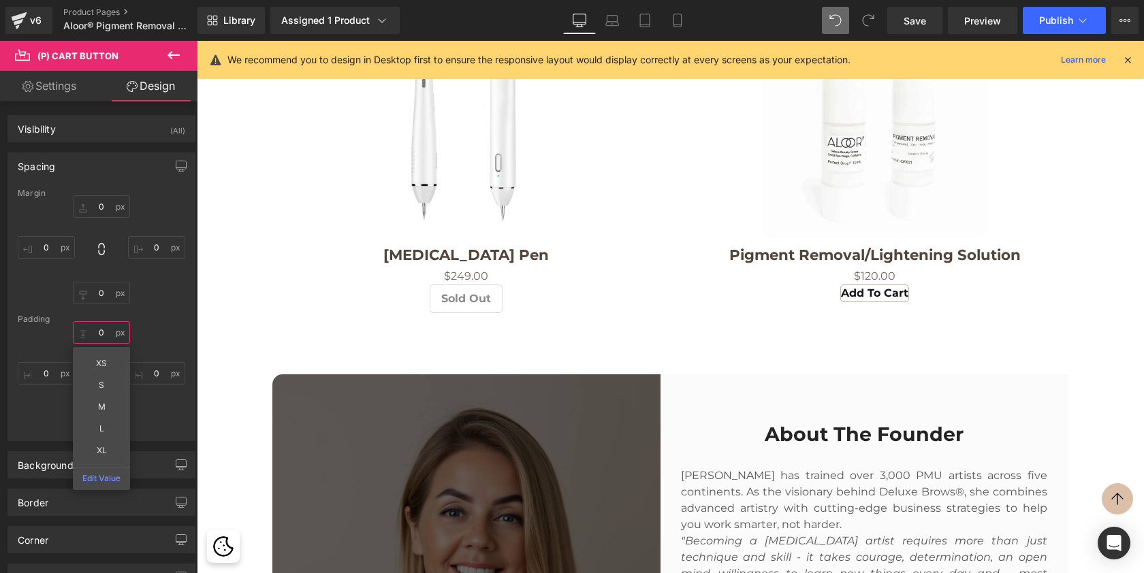
click at [97, 336] on input "0" at bounding box center [101, 332] width 57 height 22
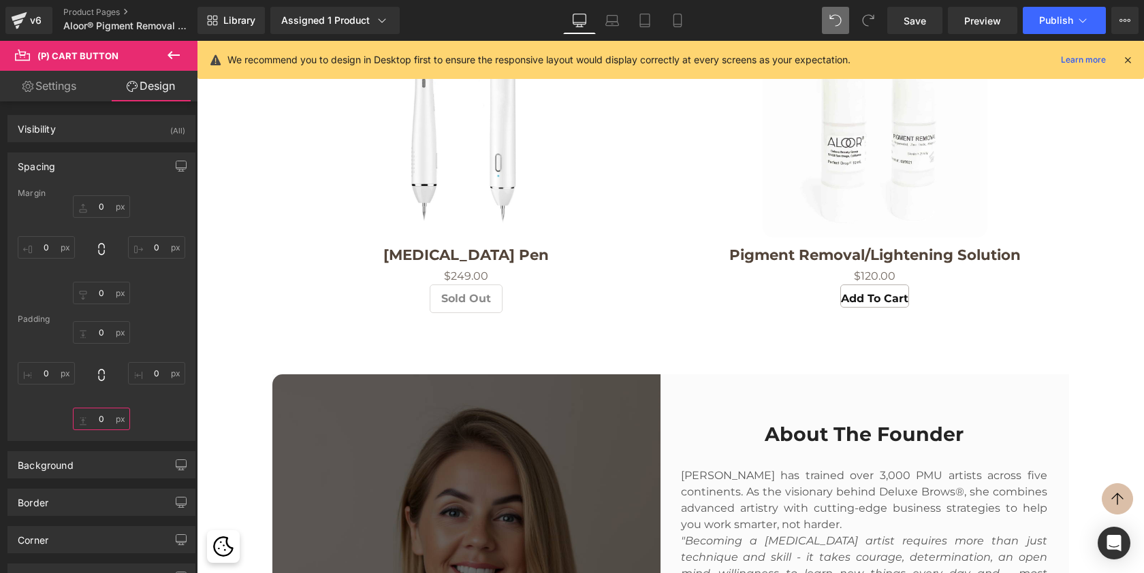
click at [94, 417] on input "0" at bounding box center [101, 419] width 57 height 22
click at [42, 368] on input "0" at bounding box center [46, 373] width 57 height 22
click at [146, 375] on input "0" at bounding box center [156, 373] width 57 height 22
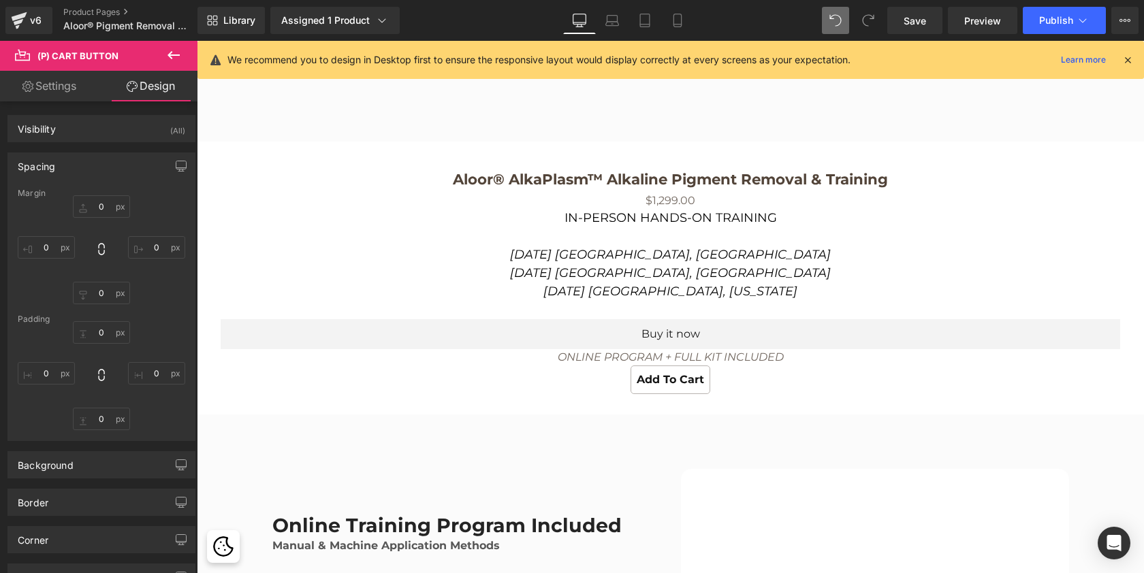
scroll to position [2689, 0]
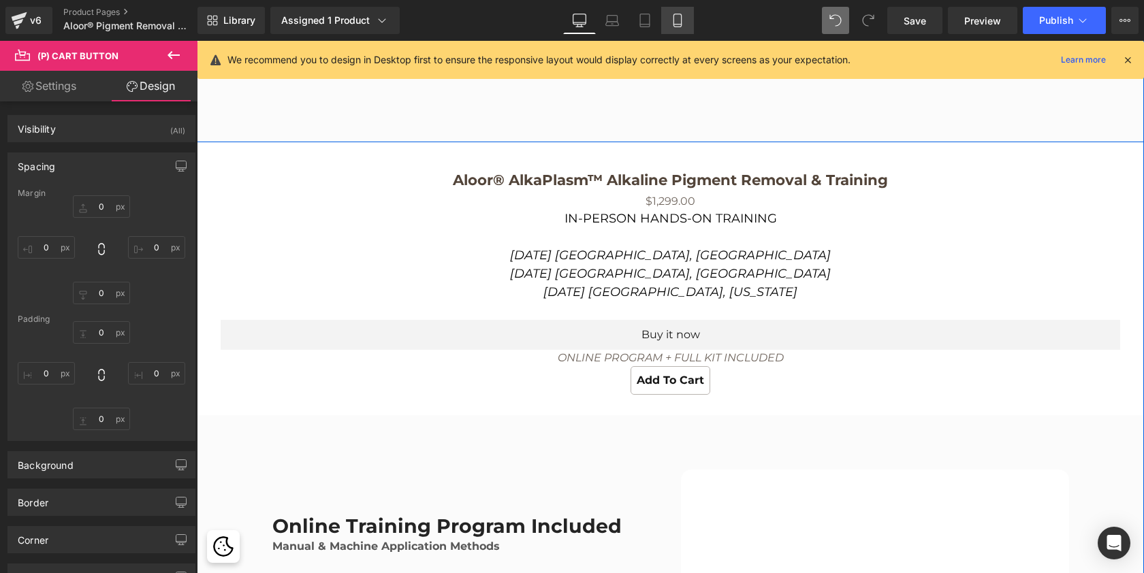
click at [678, 15] on icon at bounding box center [678, 21] width 14 height 14
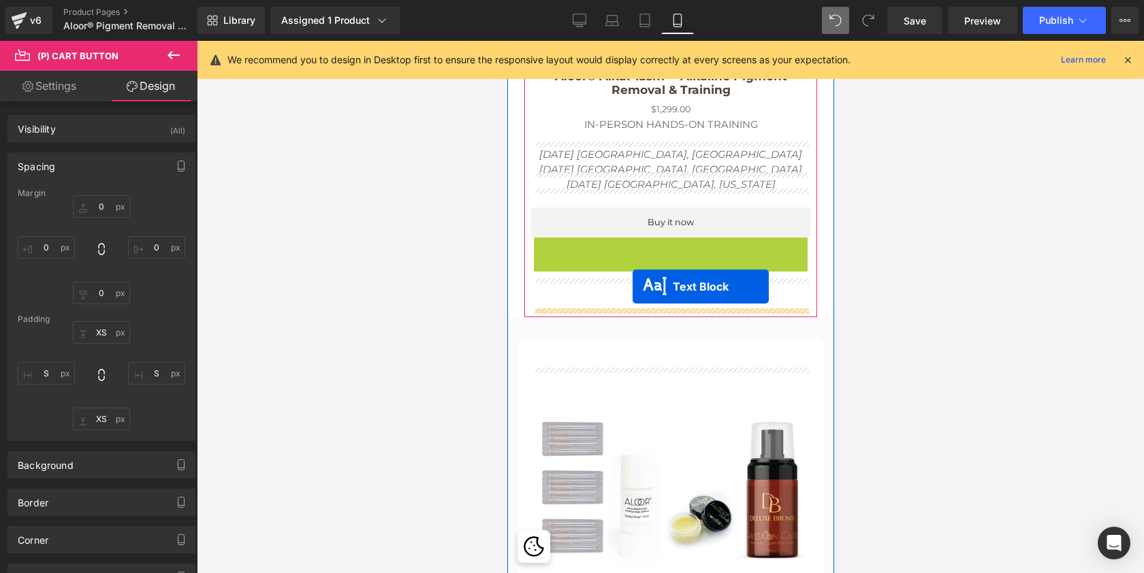
scroll to position [7, 7]
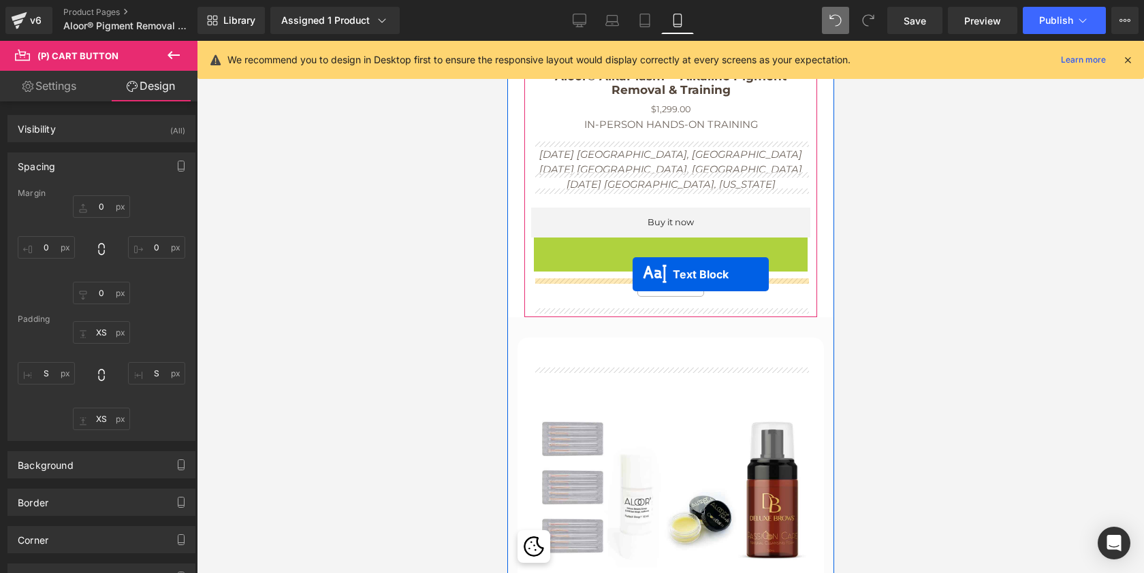
drag, startPoint x: 632, startPoint y: 316, endPoint x: 632, endPoint y: 274, distance: 41.5
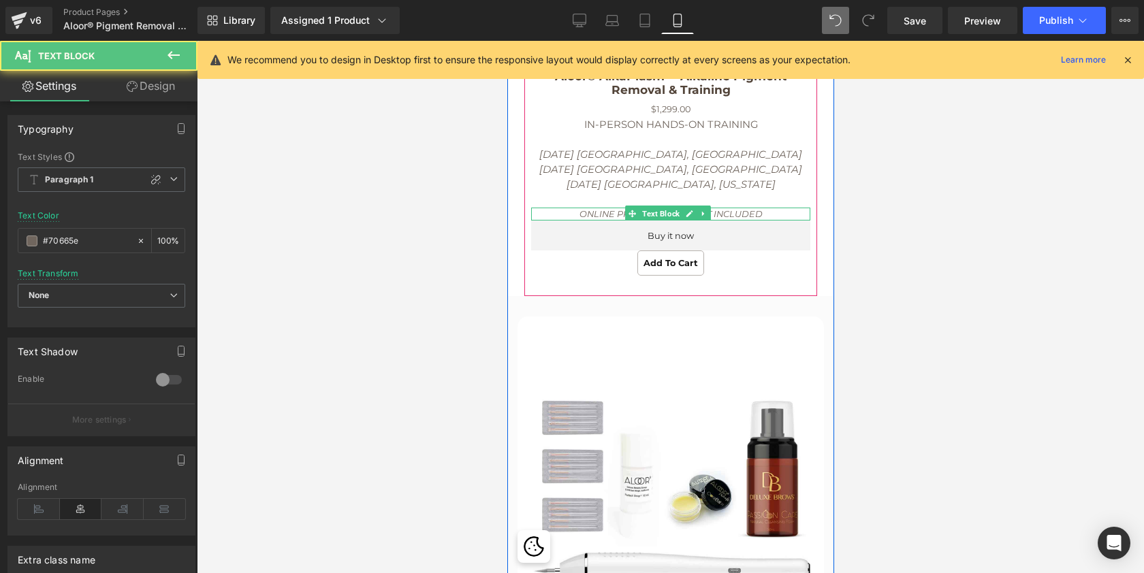
scroll to position [8236, 321]
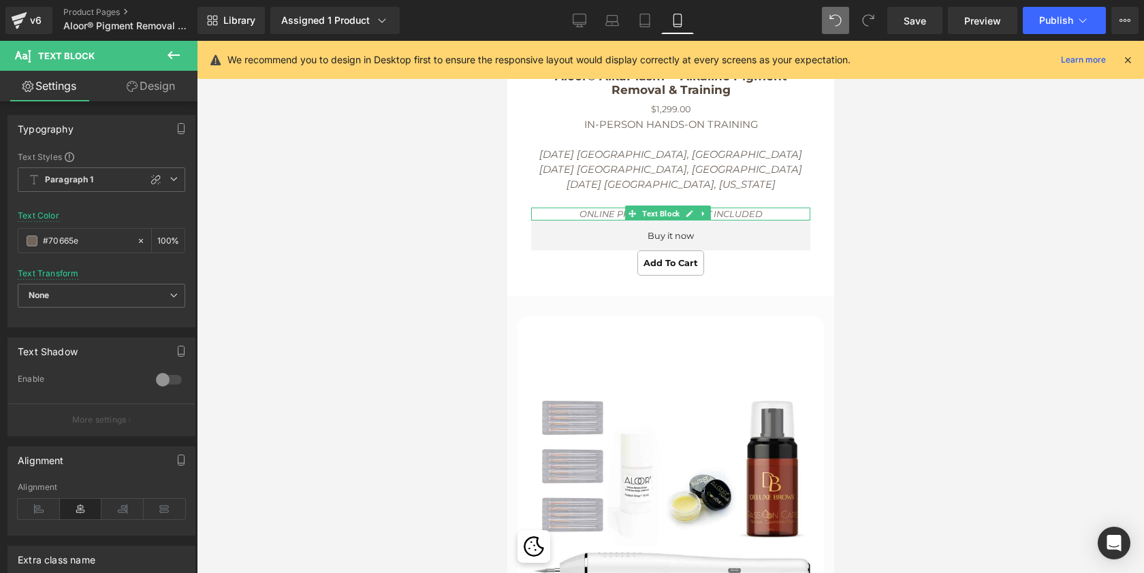
click at [882, 276] on div at bounding box center [670, 307] width 947 height 533
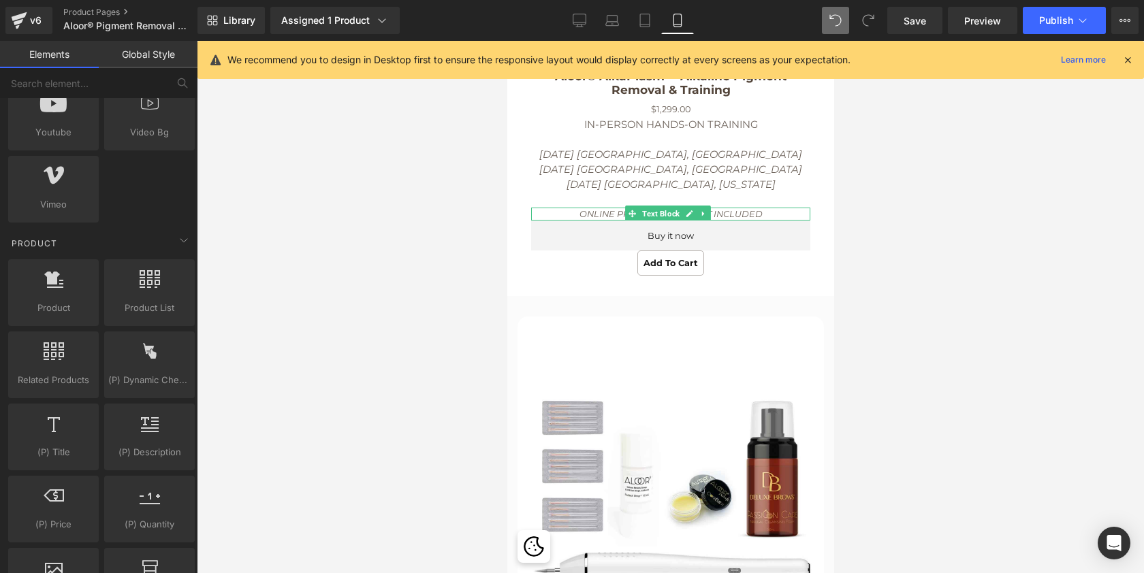
click at [870, 334] on div at bounding box center [670, 307] width 947 height 533
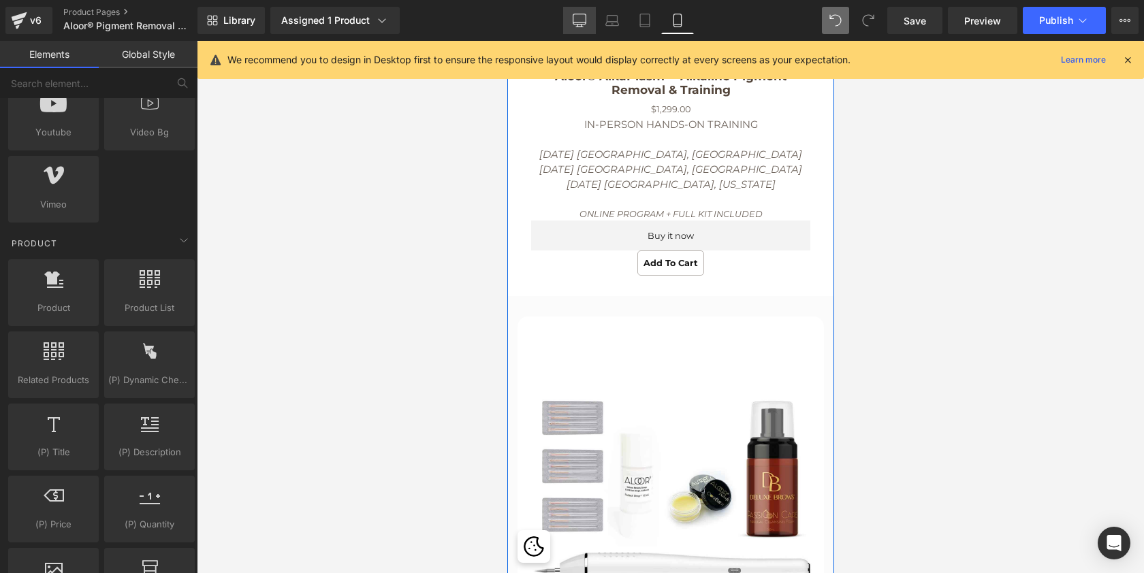
click at [582, 18] on icon at bounding box center [580, 21] width 14 height 14
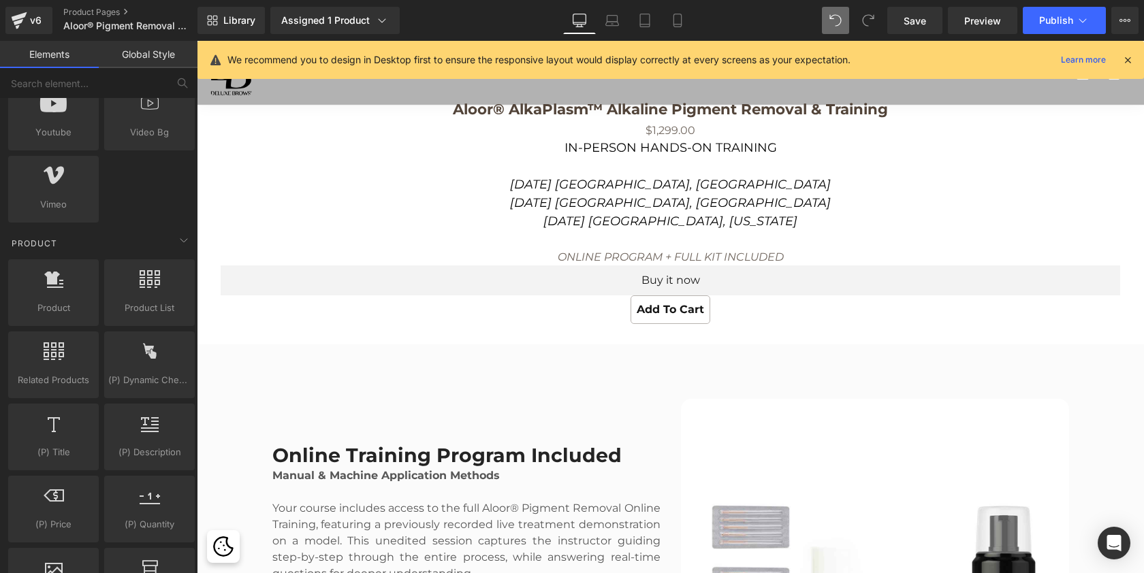
scroll to position [2722, 0]
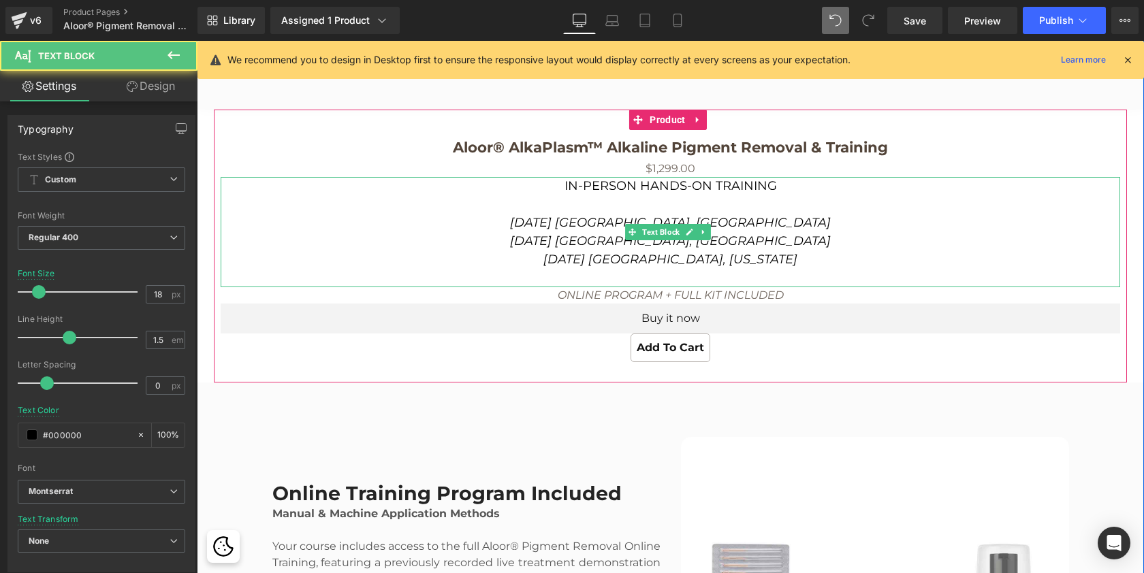
click at [594, 249] on icon "October 4 Vilnius, Lithuania" at bounding box center [670, 241] width 321 height 15
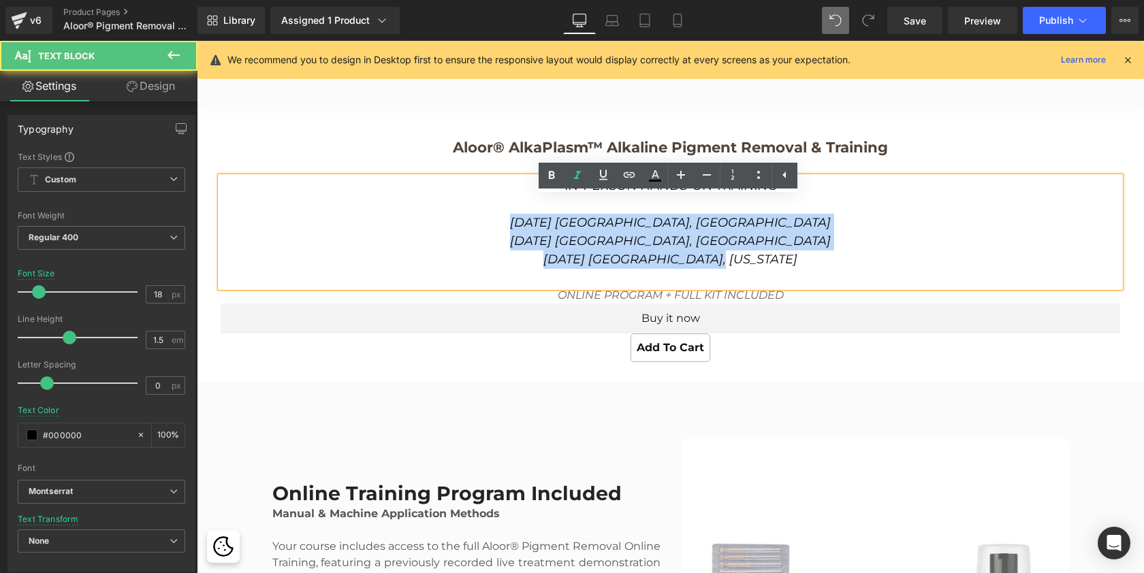
drag, startPoint x: 758, startPoint y: 274, endPoint x: 575, endPoint y: 244, distance: 185.1
click at [575, 244] on div "IN-PERSON HANDS-ON TRAINING September 26 Malaga, Spain October 4 Vilnius, Lithu…" at bounding box center [671, 232] width 900 height 110
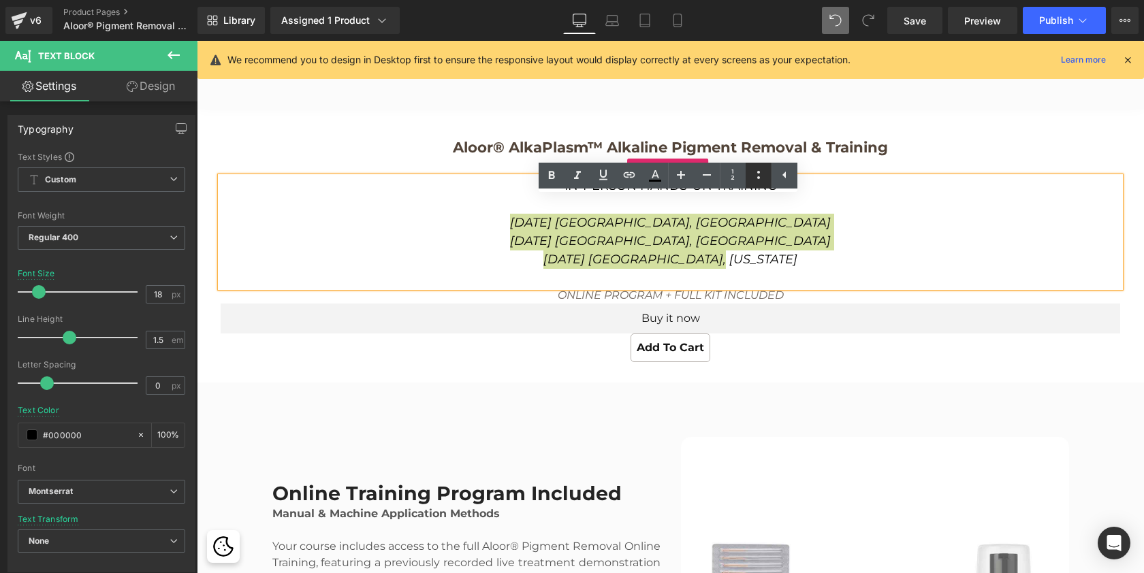
click at [763, 177] on icon at bounding box center [758, 175] width 16 height 16
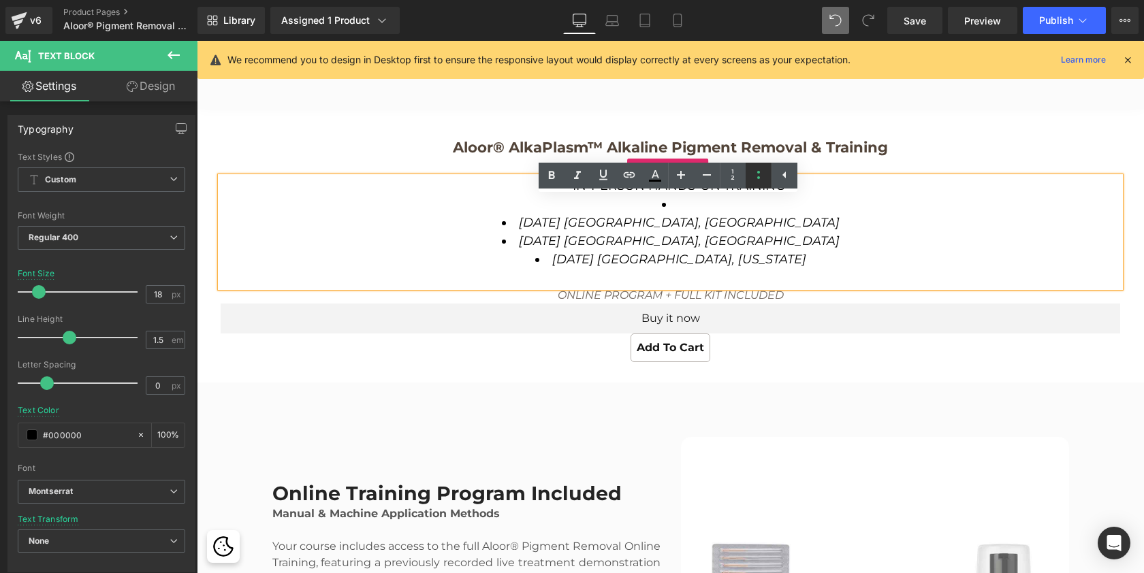
scroll to position [7, 7]
click at [685, 214] on li at bounding box center [671, 204] width 900 height 18
drag, startPoint x: 685, startPoint y: 223, endPoint x: 549, endPoint y: 206, distance: 137.3
click at [549, 206] on ul "IN-PERSON HANDS-ON TRAINING September 26 Malaga, Spain October 4 Vilnius, Lithu…" at bounding box center [671, 223] width 900 height 92
click at [759, 174] on icon at bounding box center [758, 175] width 16 height 16
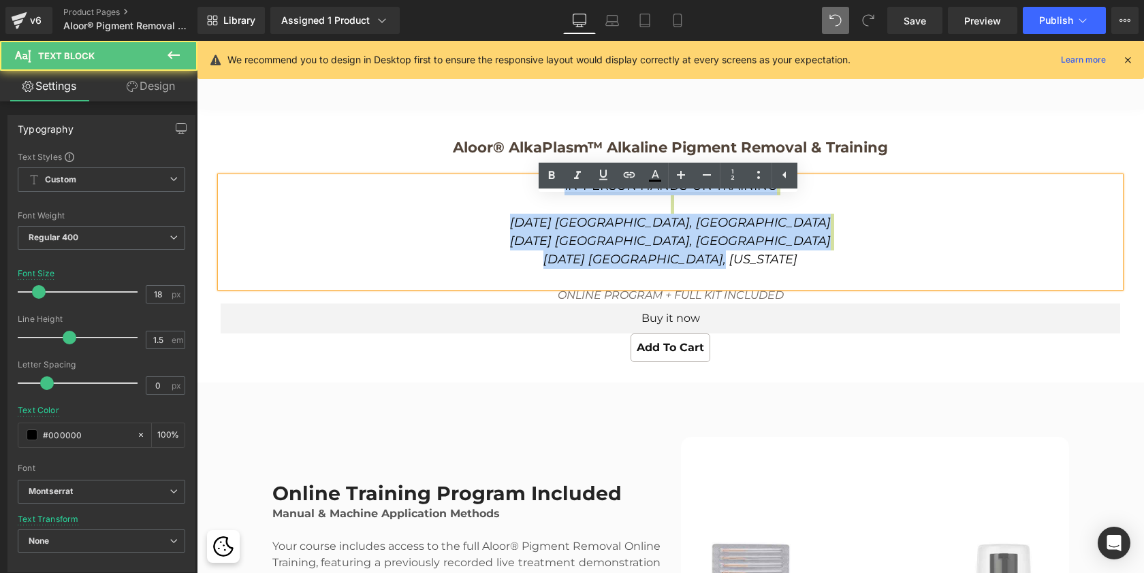
click at [702, 267] on icon "October 19 Miami, Florida" at bounding box center [670, 259] width 254 height 15
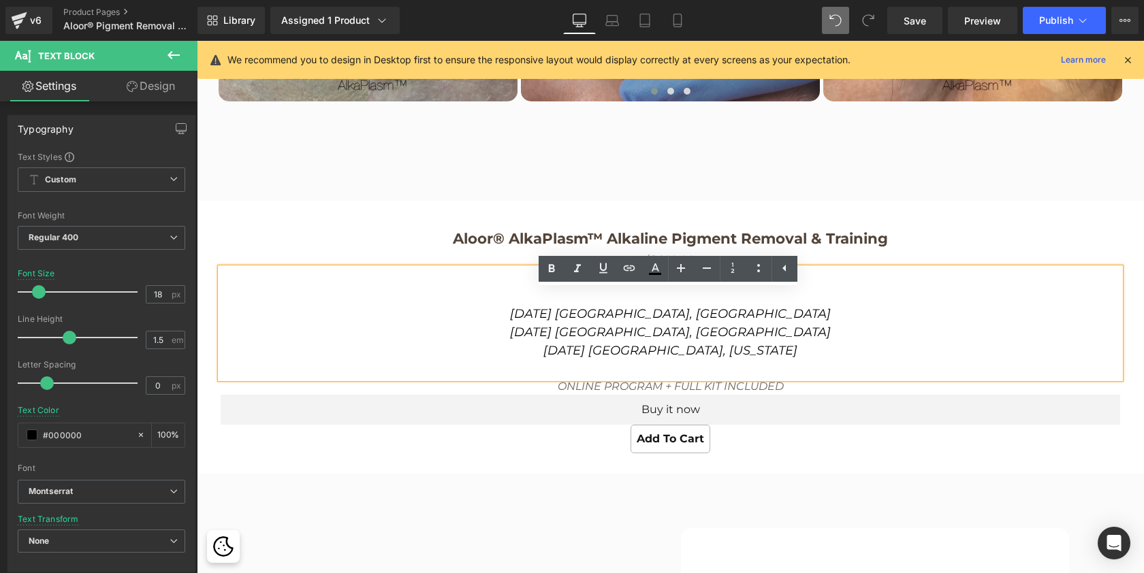
scroll to position [2628, 0]
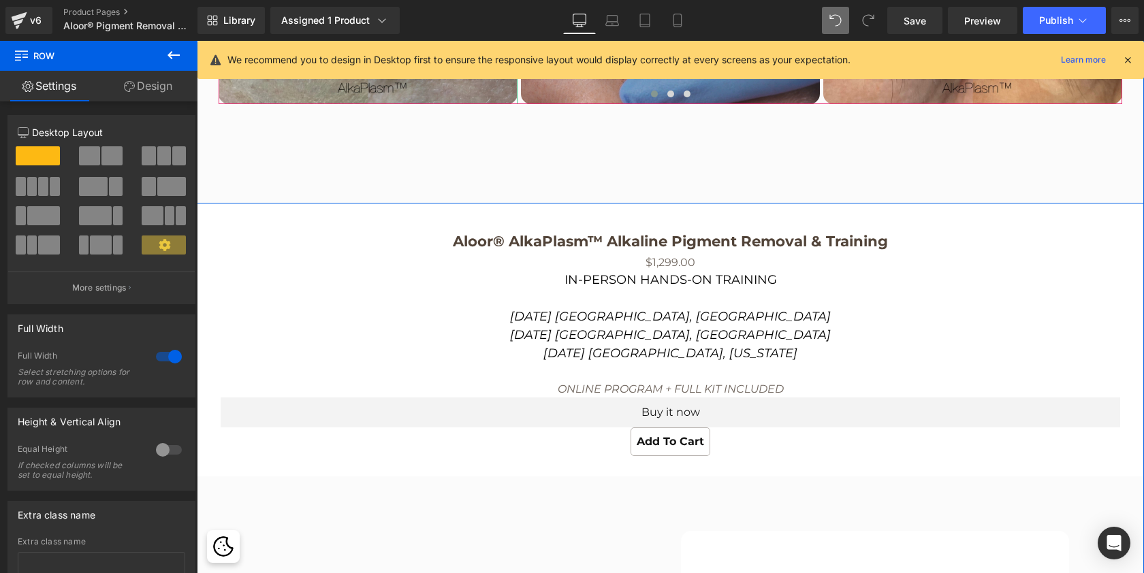
click at [173, 54] on icon at bounding box center [174, 55] width 12 height 8
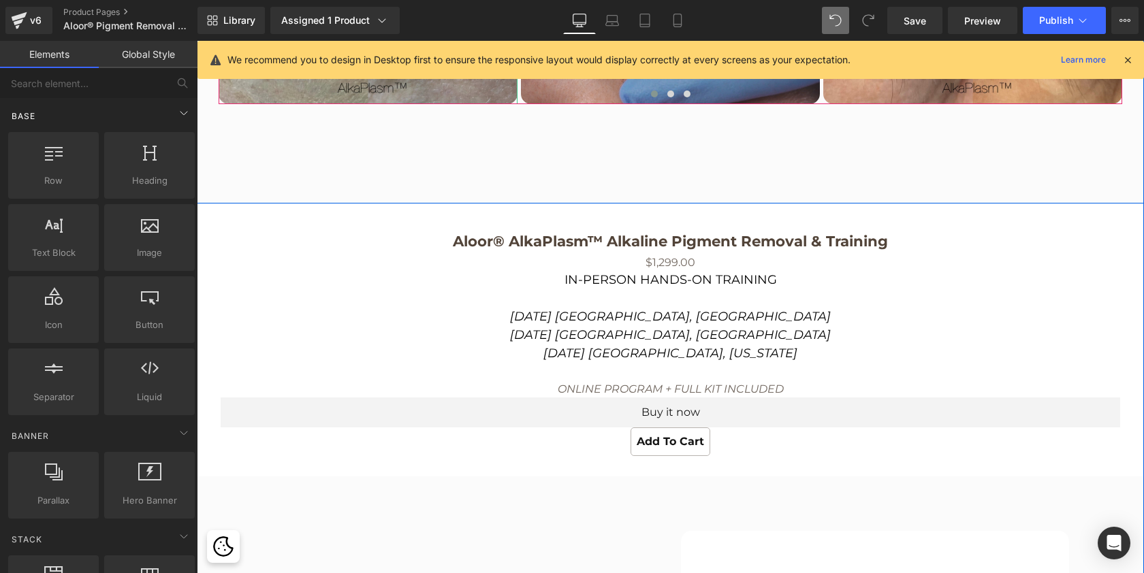
scroll to position [0, 0]
click at [70, 317] on div at bounding box center [53, 302] width 82 height 31
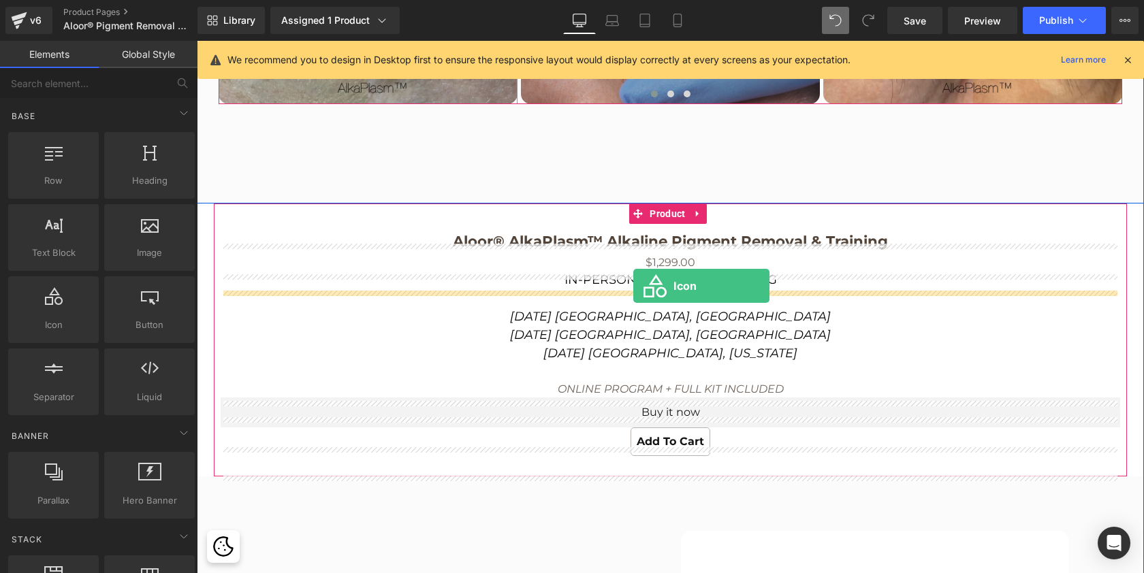
drag, startPoint x: 254, startPoint y: 348, endPoint x: 633, endPoint y: 286, distance: 384.3
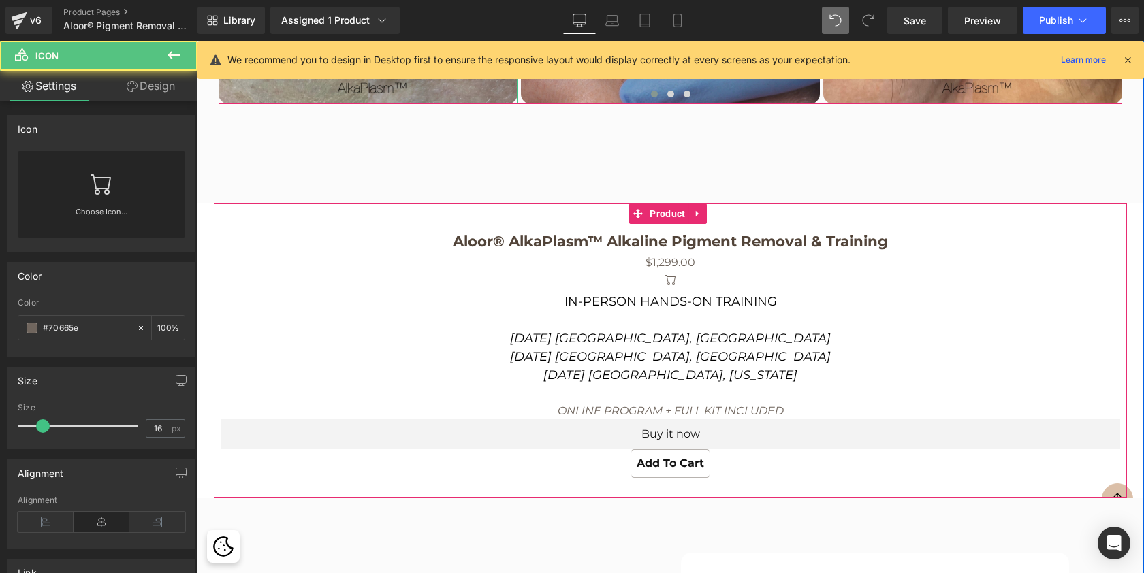
scroll to position [6293, 942]
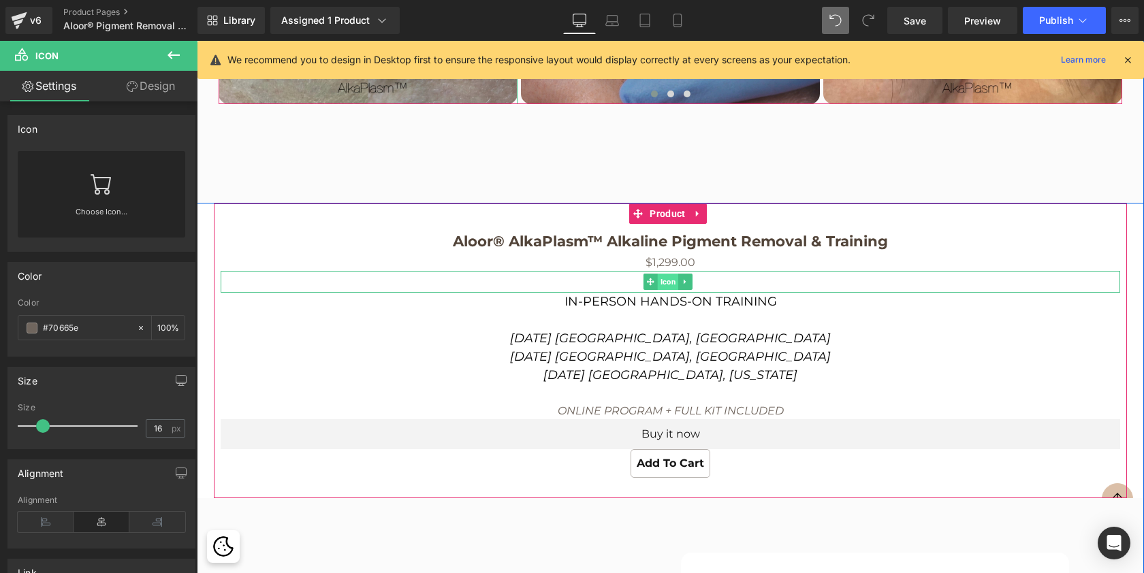
click at [664, 290] on span "Icon" at bounding box center [667, 282] width 21 height 16
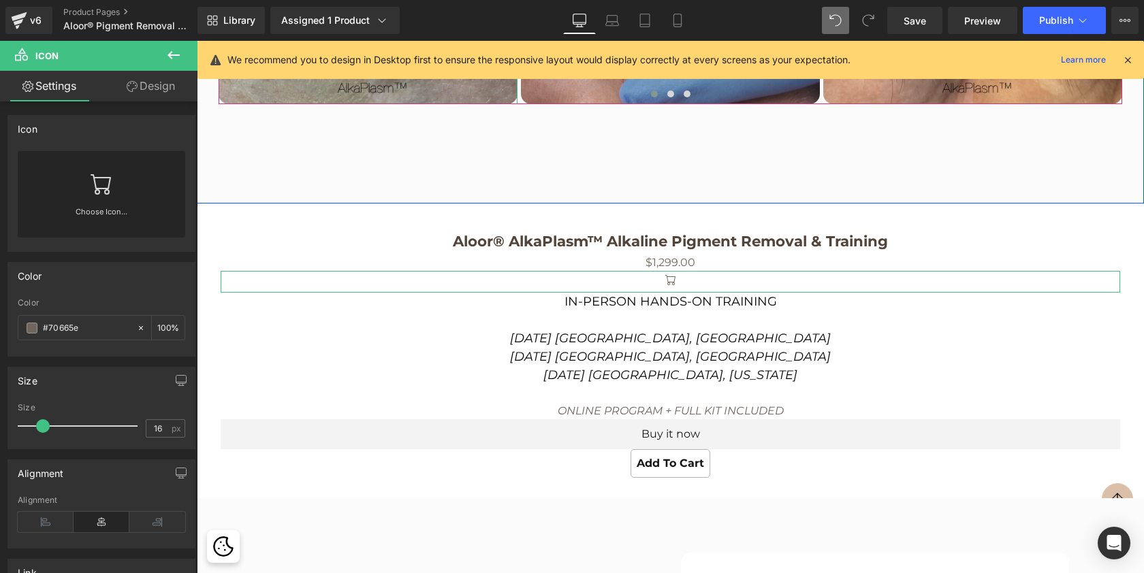
click at [95, 210] on link "Choose Icon..." at bounding box center [102, 222] width 168 height 32
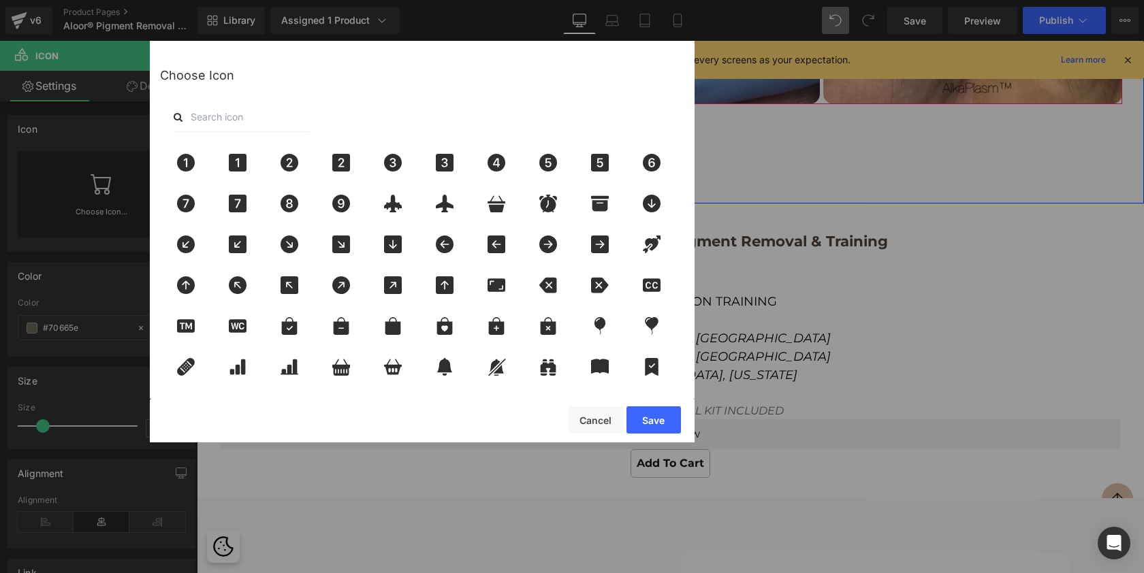
click at [238, 116] on input "text" at bounding box center [242, 117] width 136 height 30
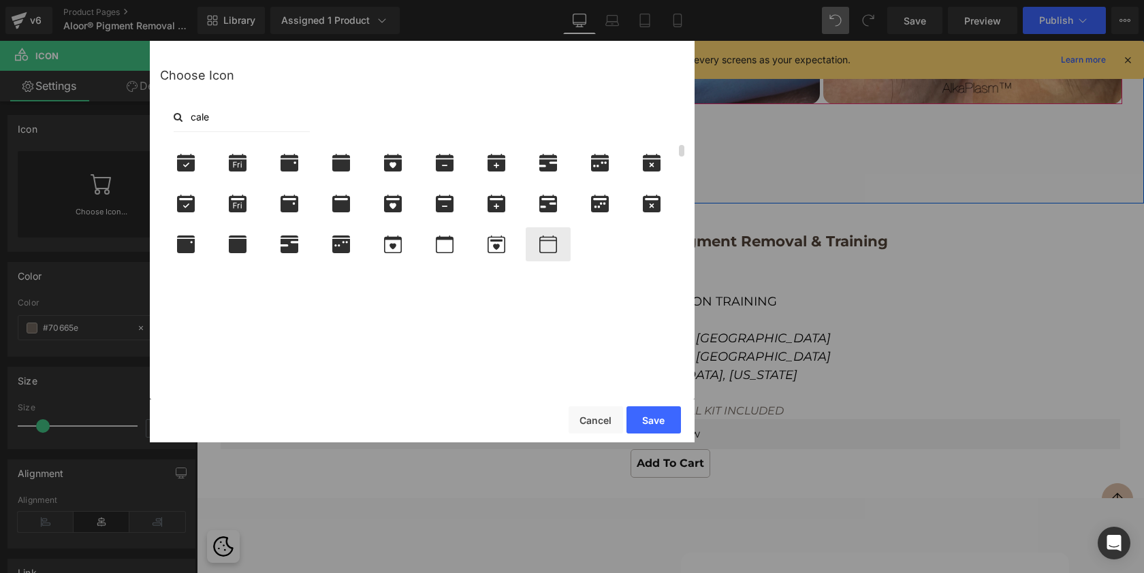
type input "cale"
click at [555, 237] on icon at bounding box center [548, 245] width 18 height 18
click at [644, 411] on button "Save" at bounding box center [653, 420] width 54 height 27
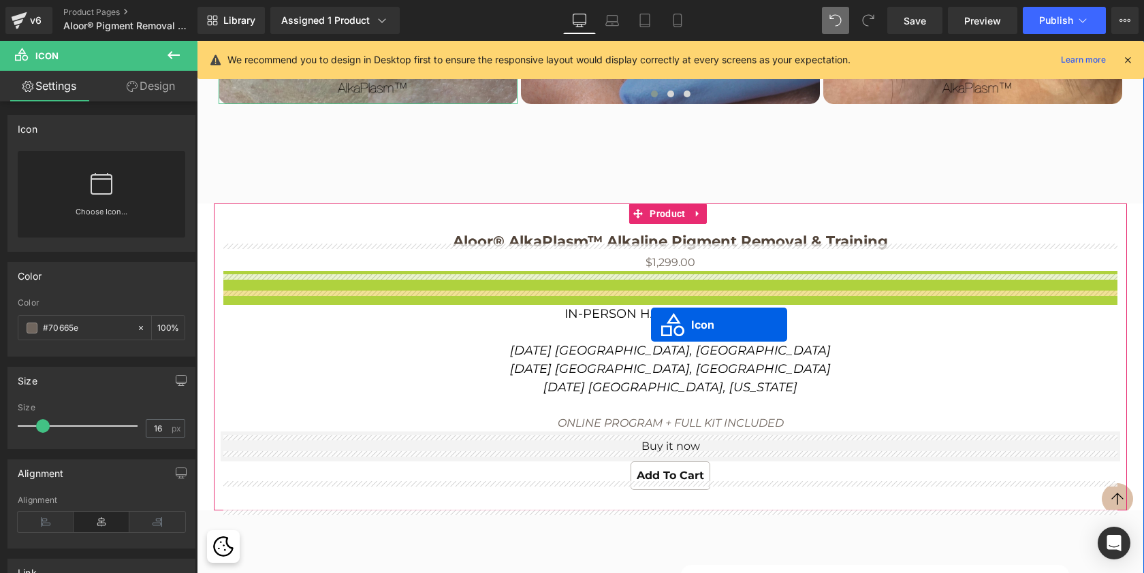
scroll to position [6305, 942]
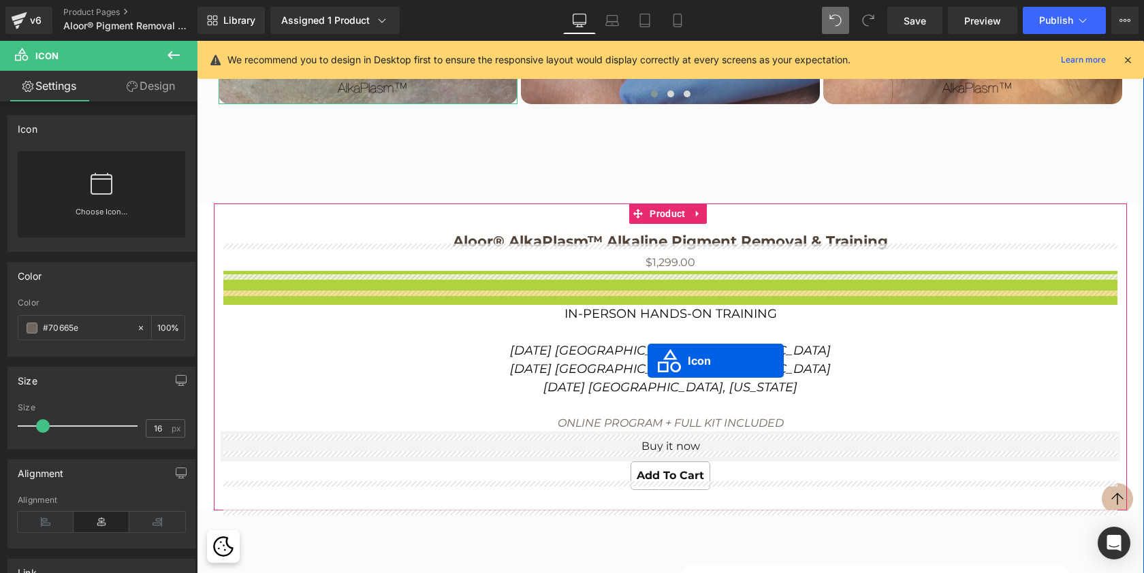
drag, startPoint x: 652, startPoint y: 300, endPoint x: 648, endPoint y: 361, distance: 60.7
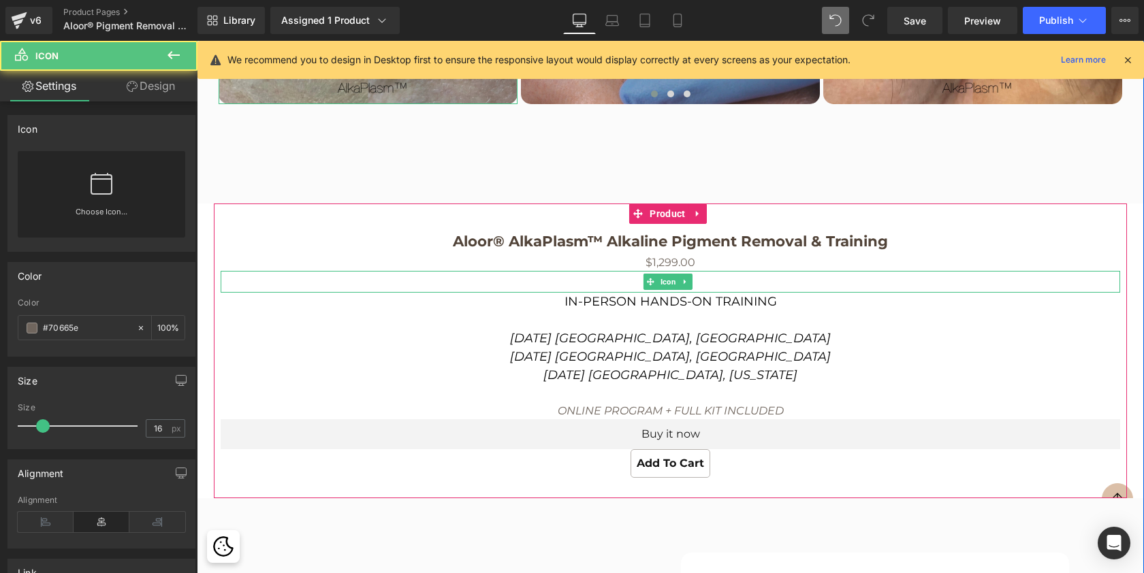
scroll to position [6293, 942]
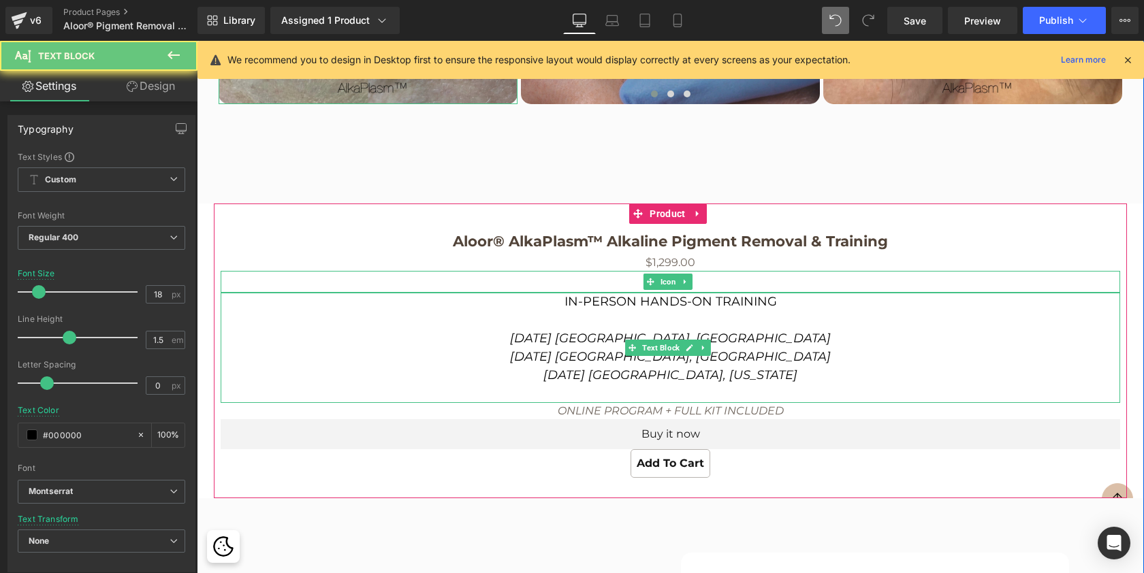
click at [648, 347] on p "IN-PERSON HANDS-ON TRAINING September 26 Malaga, Spain October 4 Vilnius, Lithu…" at bounding box center [671, 339] width 900 height 92
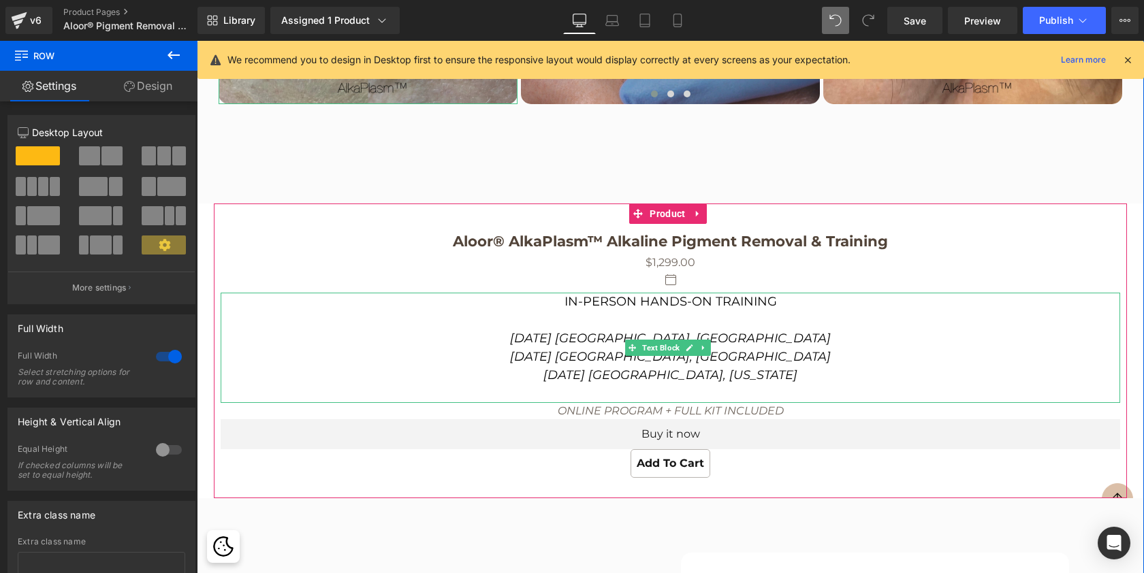
click at [853, 353] on p "IN-PERSON HANDS-ON TRAINING September 26 Malaga, Spain October 4 Vilnius, Lithu…" at bounding box center [671, 339] width 900 height 92
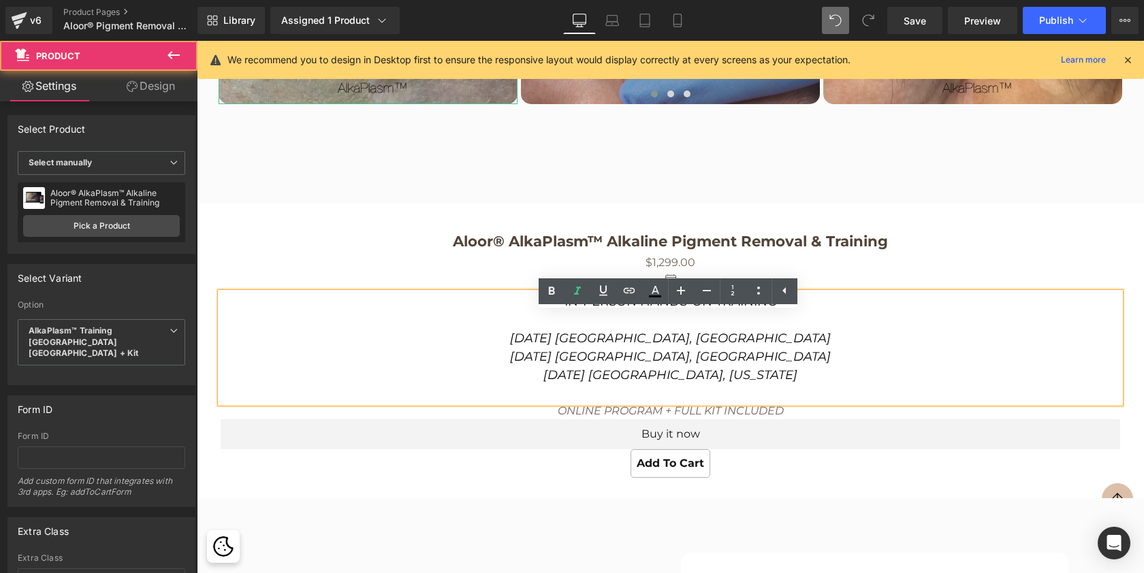
click at [919, 243] on div "Aloor® AlkaPlasm™ Alkaline Pigment Removal & Training (P) Title $0 $1,299.00 (P…" at bounding box center [670, 351] width 913 height 295
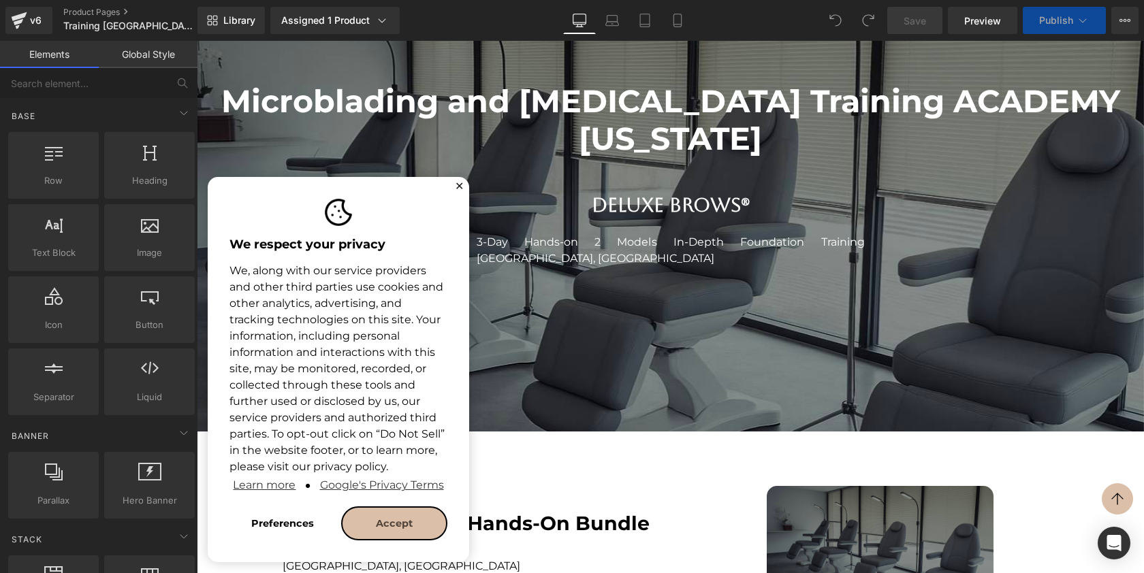
select select "NANO Brows Foundation Training (booking fee) [DATE]-[DATE]"
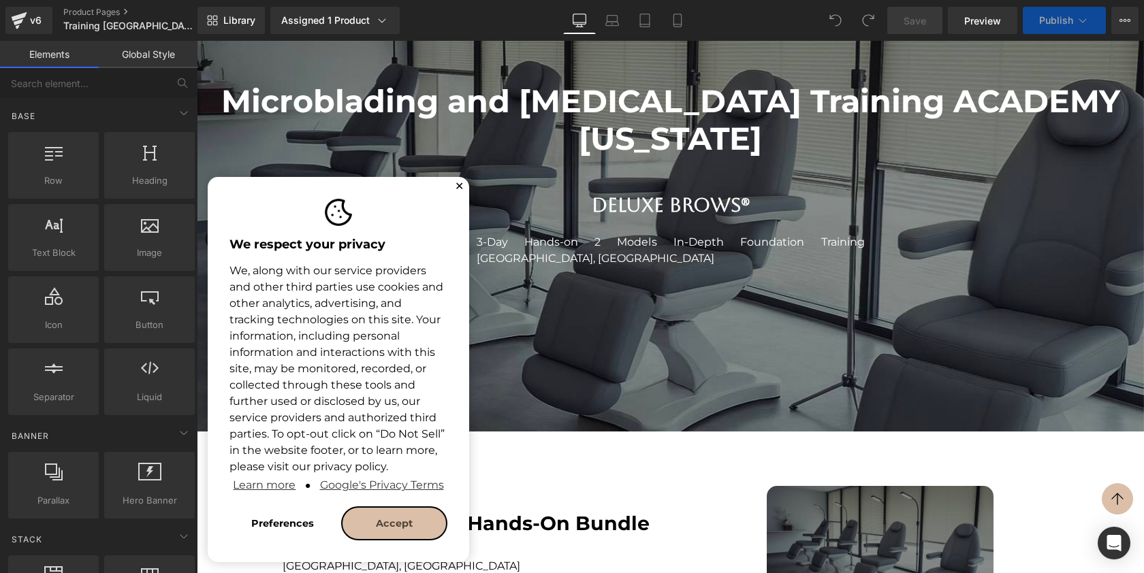
select select "OMBRE BROWS Foundation Training (booking fee) [DATE]-[DATE]"
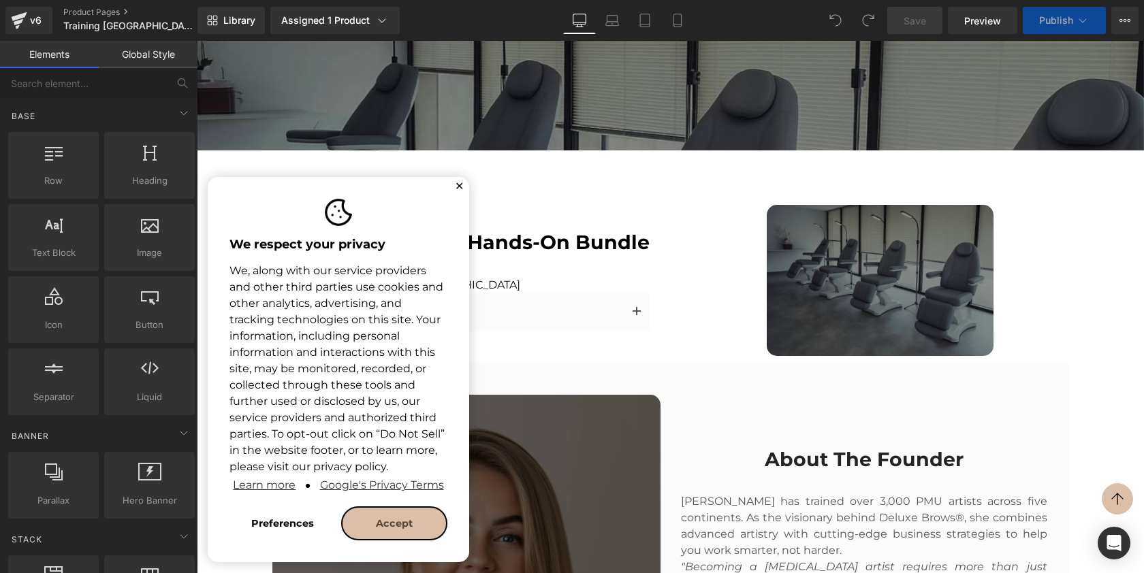
scroll to position [7083, 942]
click at [459, 187] on button "✕" at bounding box center [459, 186] width 9 height 8
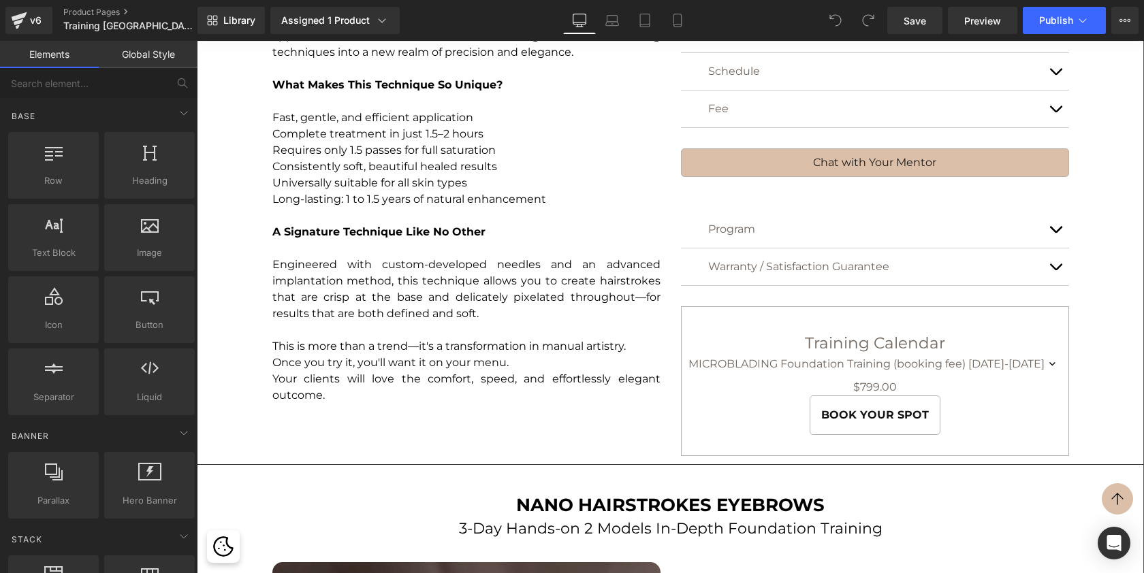
scroll to position [1738, 0]
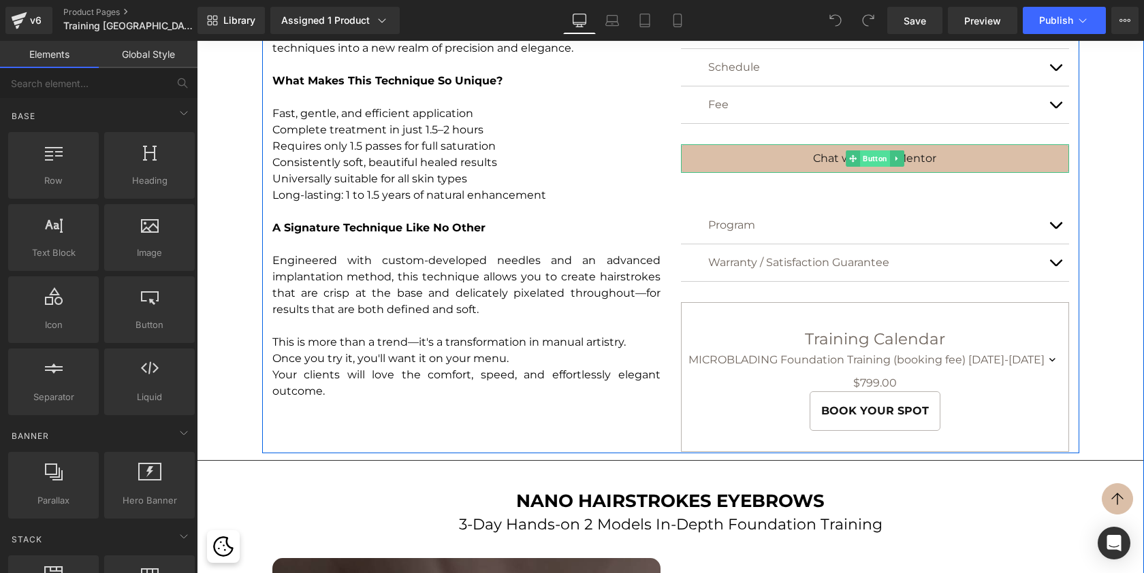
click at [878, 159] on span "Button" at bounding box center [875, 158] width 30 height 16
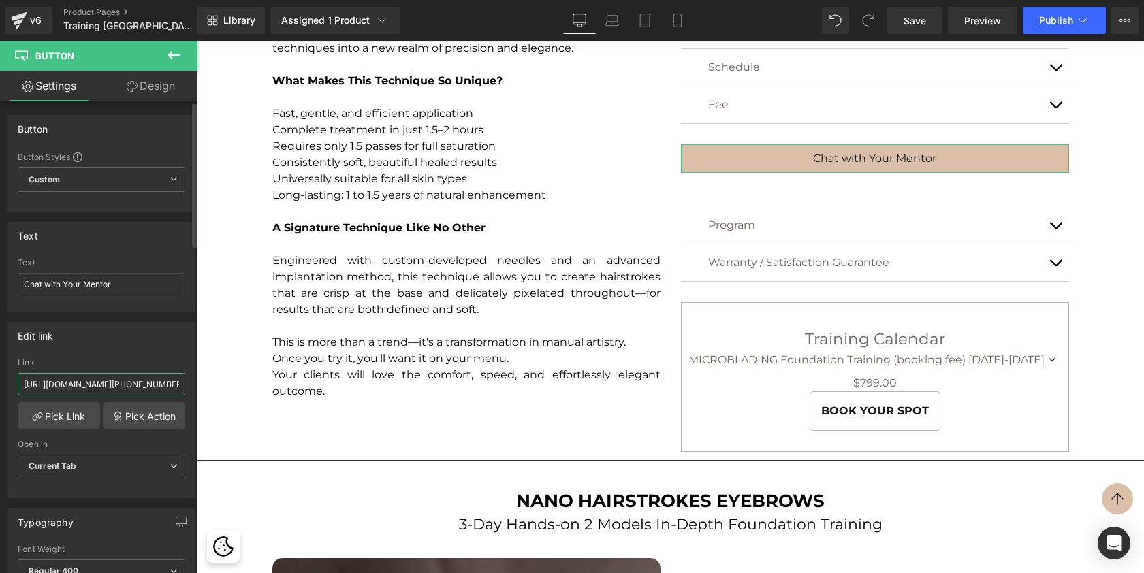
click at [108, 389] on input "https://api.whatsapp.com/send?phone=16197558887&text=" at bounding box center [102, 384] width 168 height 22
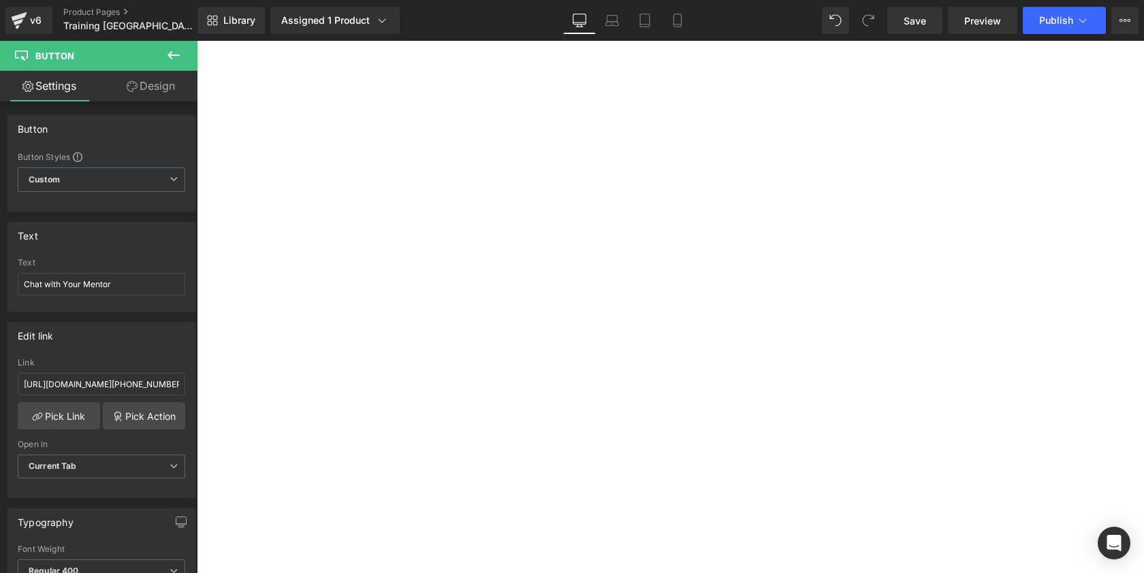
select select "NANO Brows Foundation Training (booking fee) [DATE]-[DATE]"
select select "OMBRE BROWS Foundation Training (booking fee) [DATE]-[DATE]"
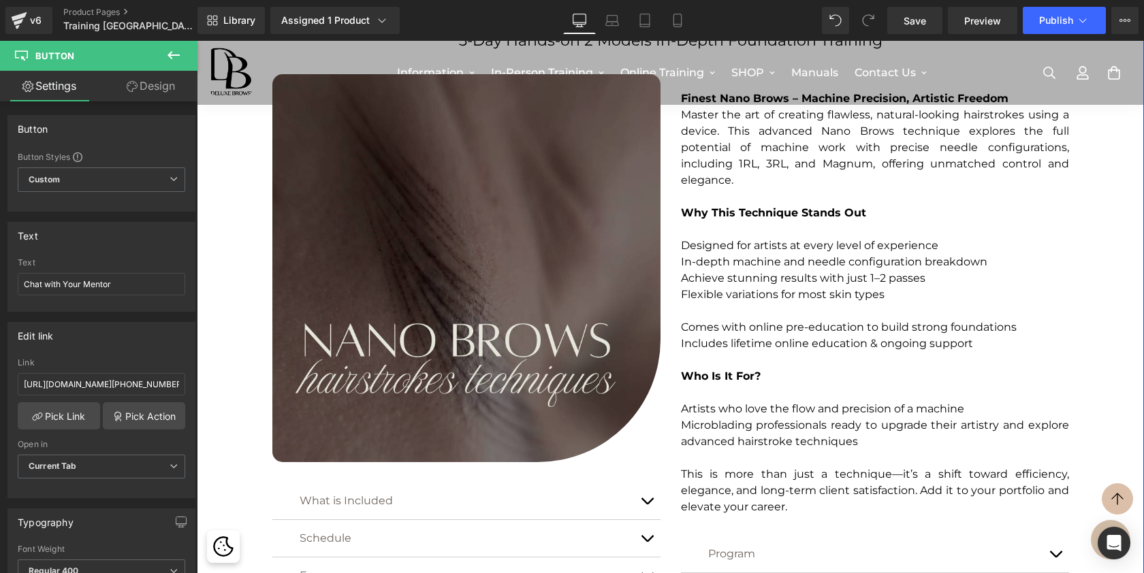
scroll to position [2210, 0]
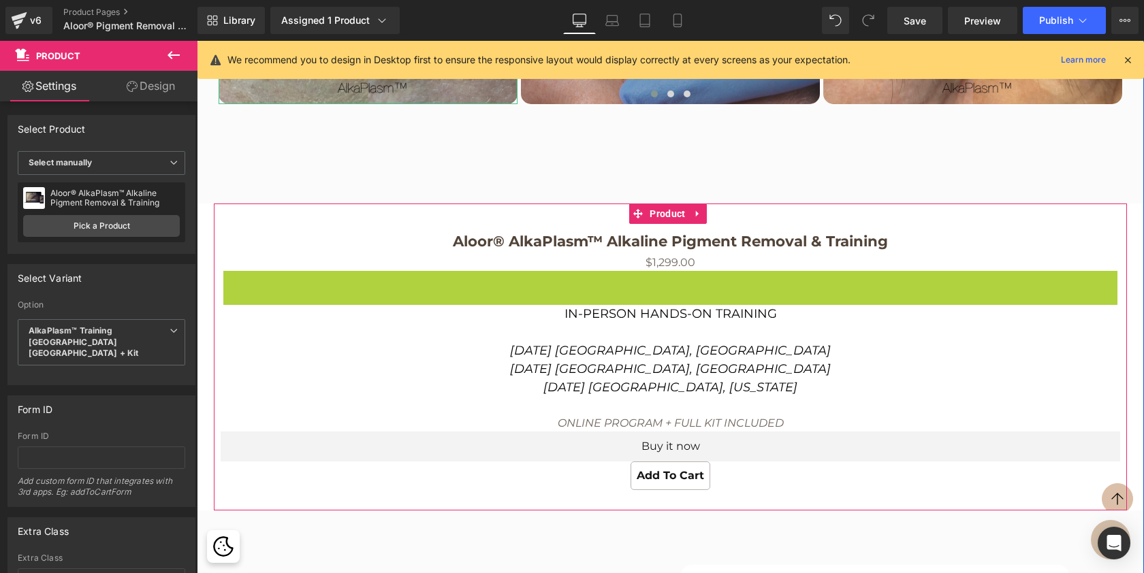
scroll to position [7, 7]
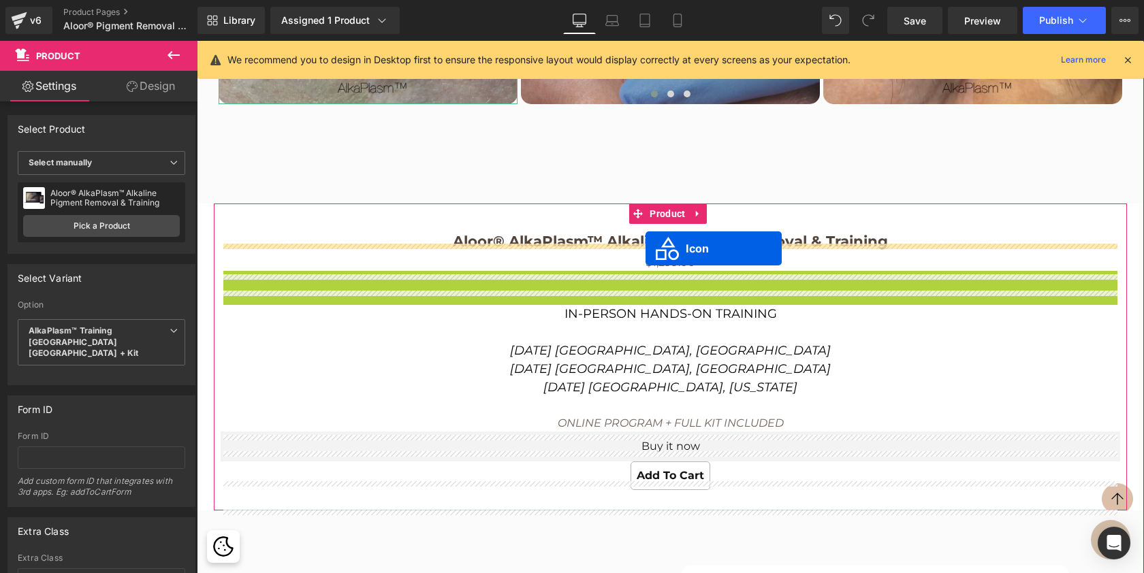
drag, startPoint x: 646, startPoint y: 302, endPoint x: 646, endPoint y: 249, distance: 53.8
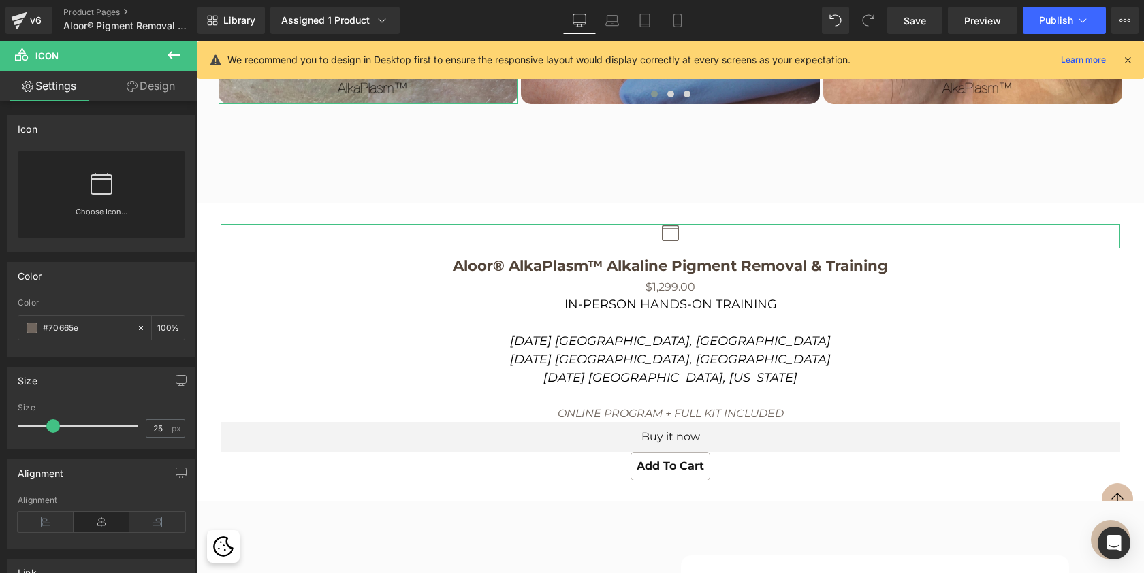
scroll to position [6295, 942]
type input "20"
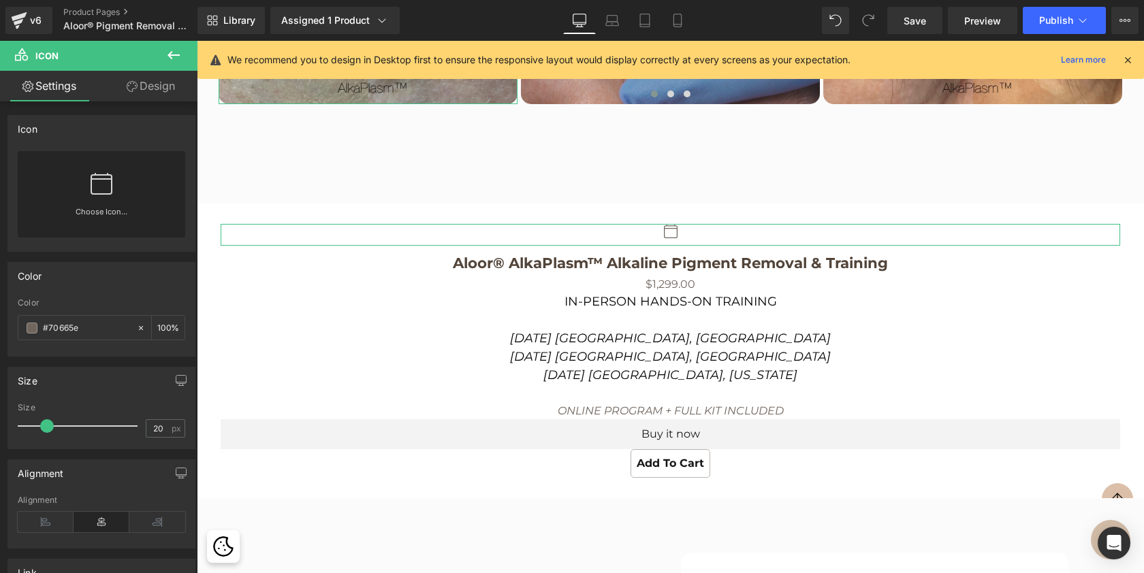
scroll to position [6293, 942]
click at [47, 427] on span at bounding box center [47, 426] width 14 height 14
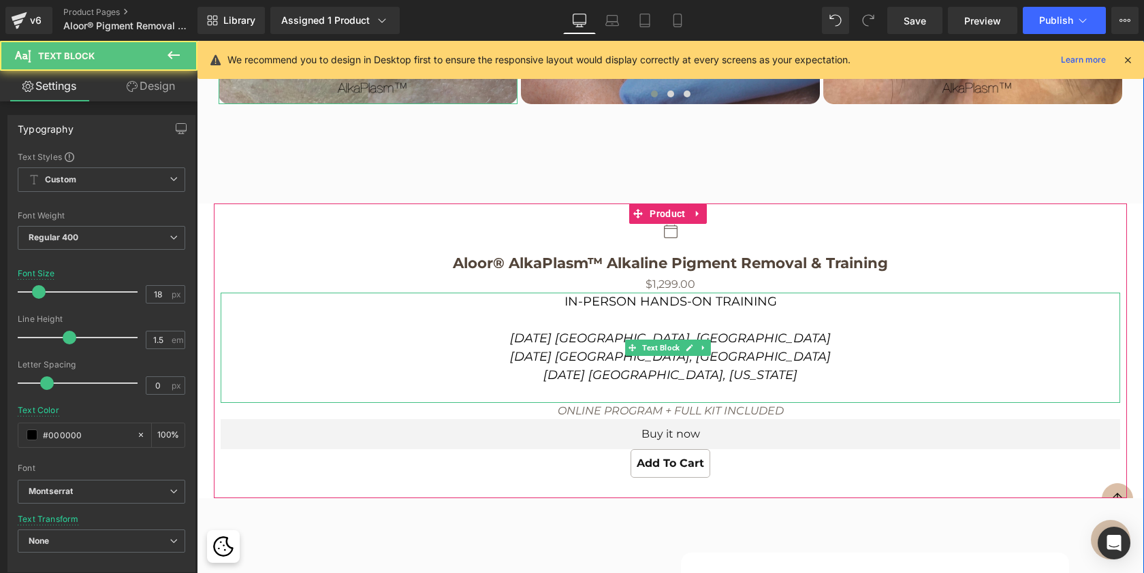
click at [268, 332] on p "IN-PERSON HANDS-ON TRAINING September 26 Malaga, Spain October 4 Vilnius, Lithu…" at bounding box center [671, 339] width 900 height 92
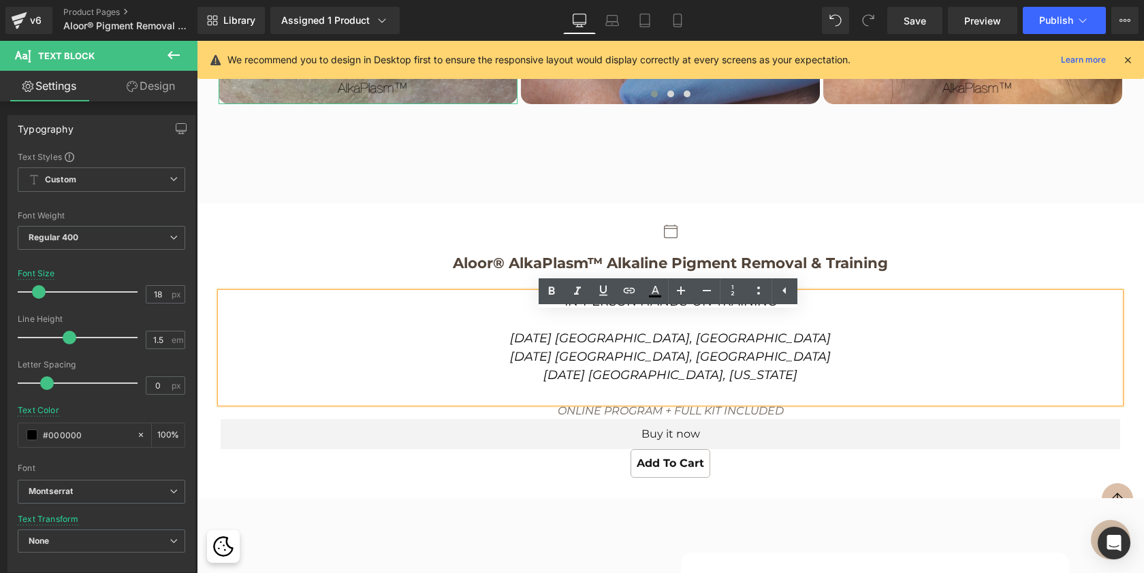
click at [861, 498] on div "Icon Aloor® AlkaPlasm™ Alkaline Pigment Removal & Training (P) Title $0 $1,299.…" at bounding box center [670, 351] width 913 height 295
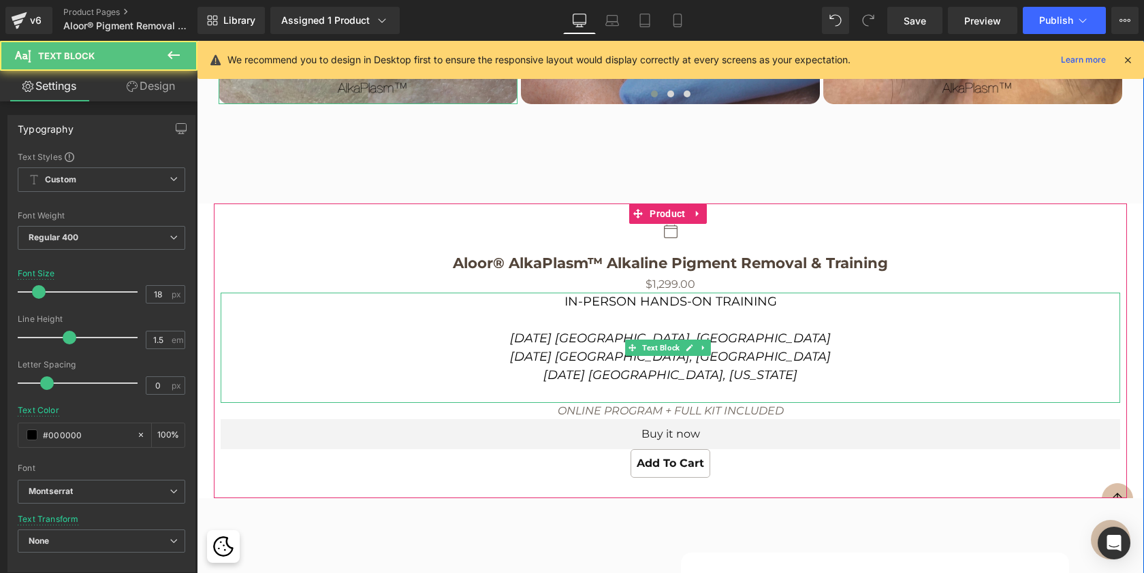
click at [625, 344] on p "IN-PERSON HANDS-ON TRAINING September 26 Malaga, Spain October 4 Vilnius, Lithu…" at bounding box center [671, 339] width 900 height 92
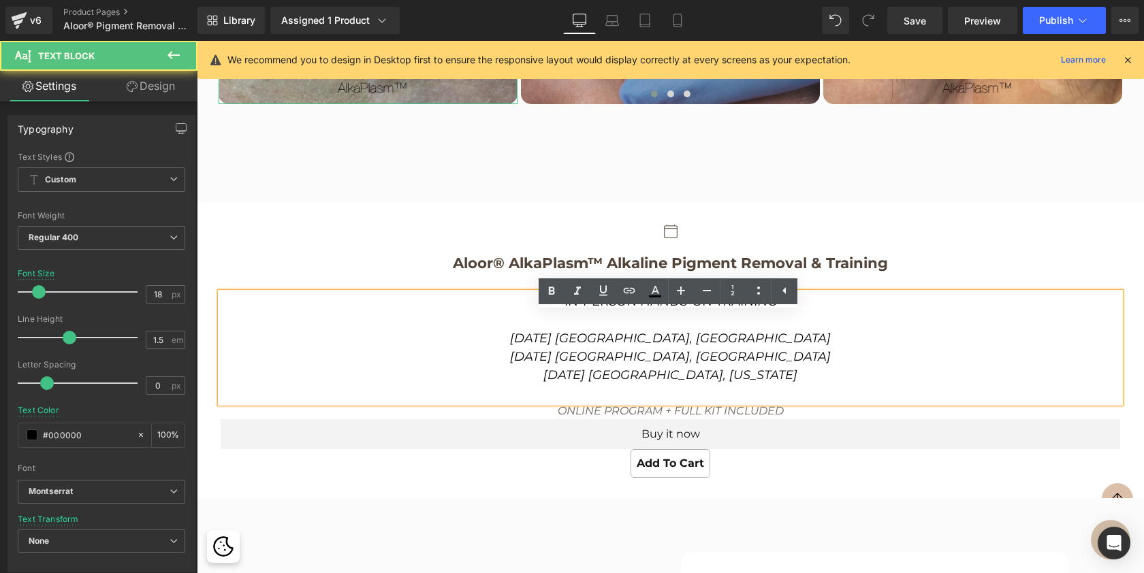
click at [591, 403] on p at bounding box center [671, 394] width 900 height 18
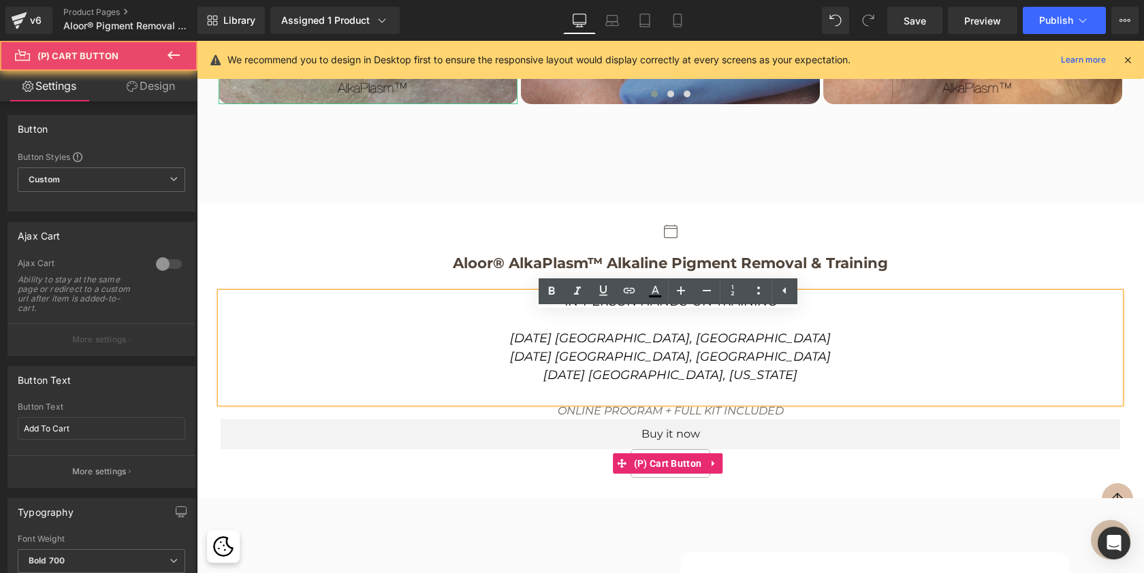
click at [464, 473] on div "Add To Cart" at bounding box center [671, 463] width 900 height 29
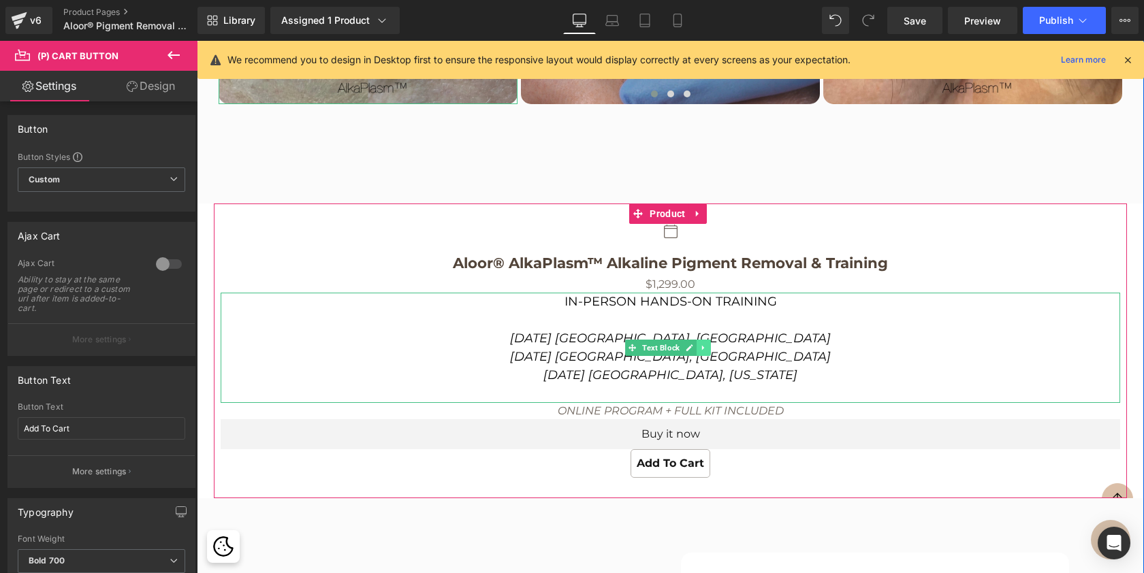
click at [710, 356] on link at bounding box center [704, 348] width 14 height 16
click at [703, 356] on link at bounding box center [696, 348] width 14 height 16
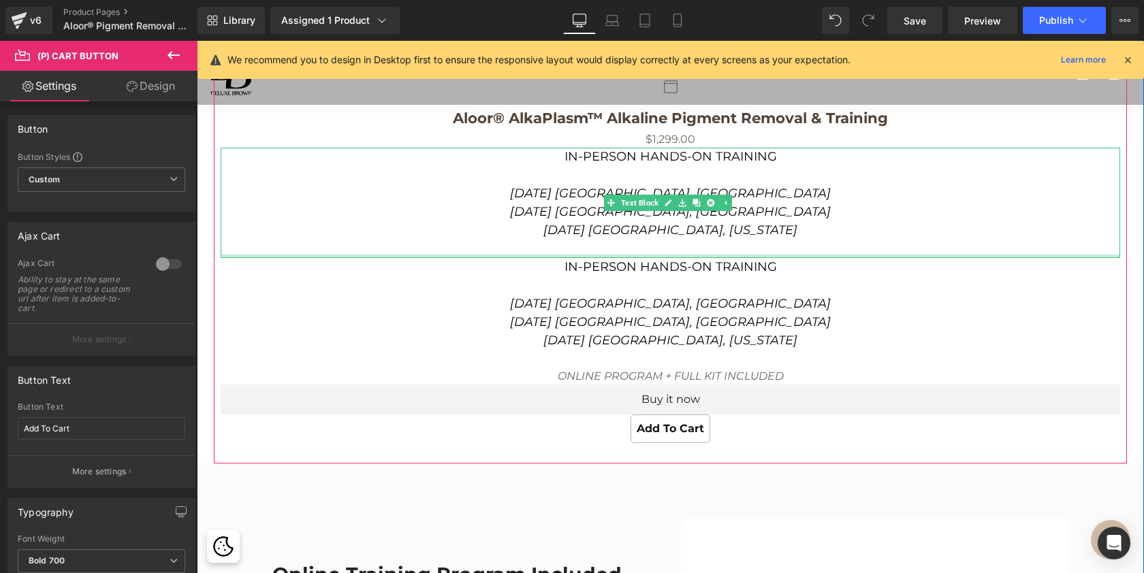
scroll to position [2771, 0]
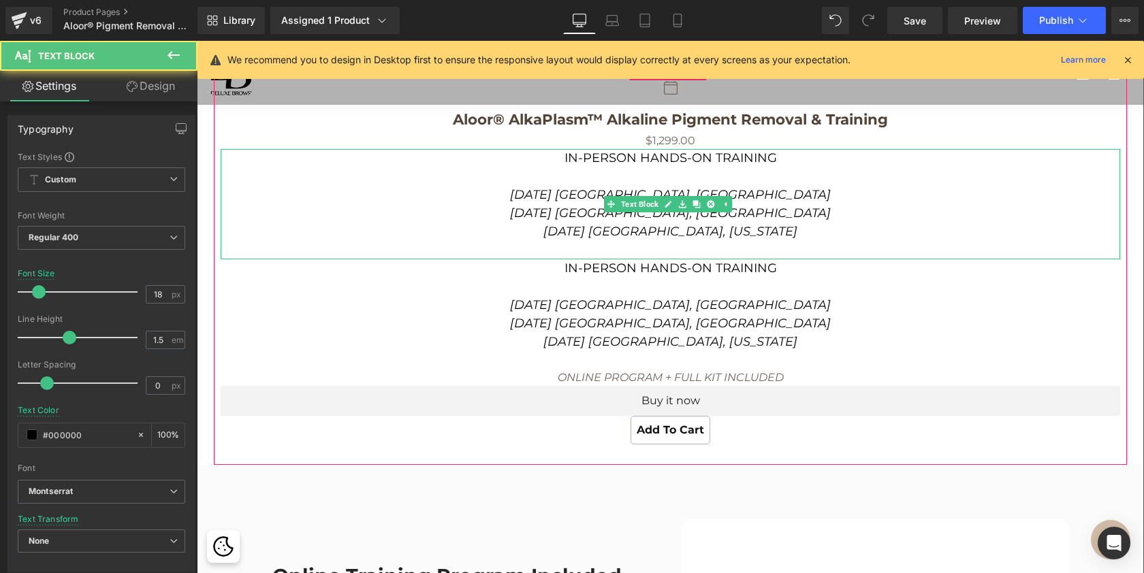
drag, startPoint x: 635, startPoint y: 261, endPoint x: 644, endPoint y: 261, distance: 9.5
click at [635, 259] on p at bounding box center [671, 250] width 900 height 18
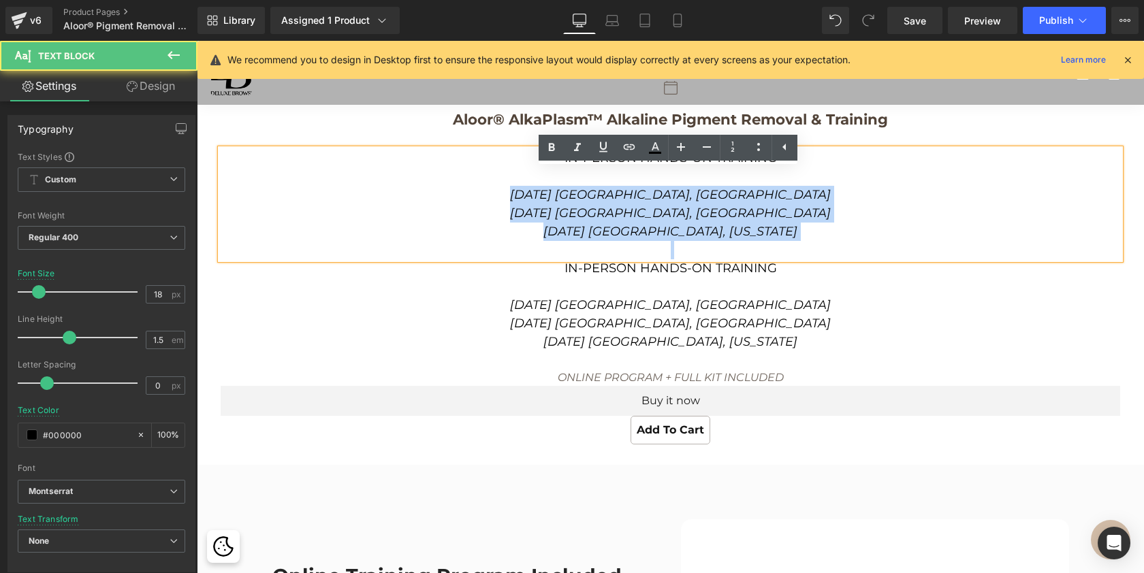
drag, startPoint x: 679, startPoint y: 271, endPoint x: 570, endPoint y: 219, distance: 120.9
click at [570, 219] on div "IN-PERSON HANDS-ON TRAINING September 26 Malaga, Spain October 4 Vilnius, Lithu…" at bounding box center [671, 204] width 900 height 110
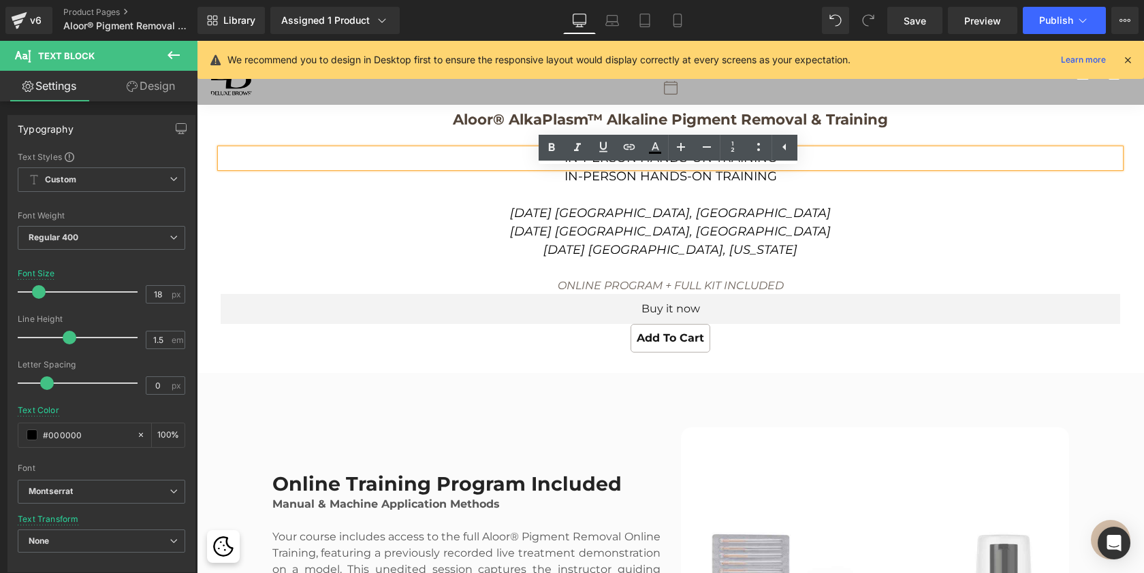
scroll to position [6311, 942]
click at [622, 210] on p "IN-PERSON HANDS-ON TRAINING September 26 Malaga, Spain October 4 Vilnius, Lithu…" at bounding box center [671, 214] width 900 height 92
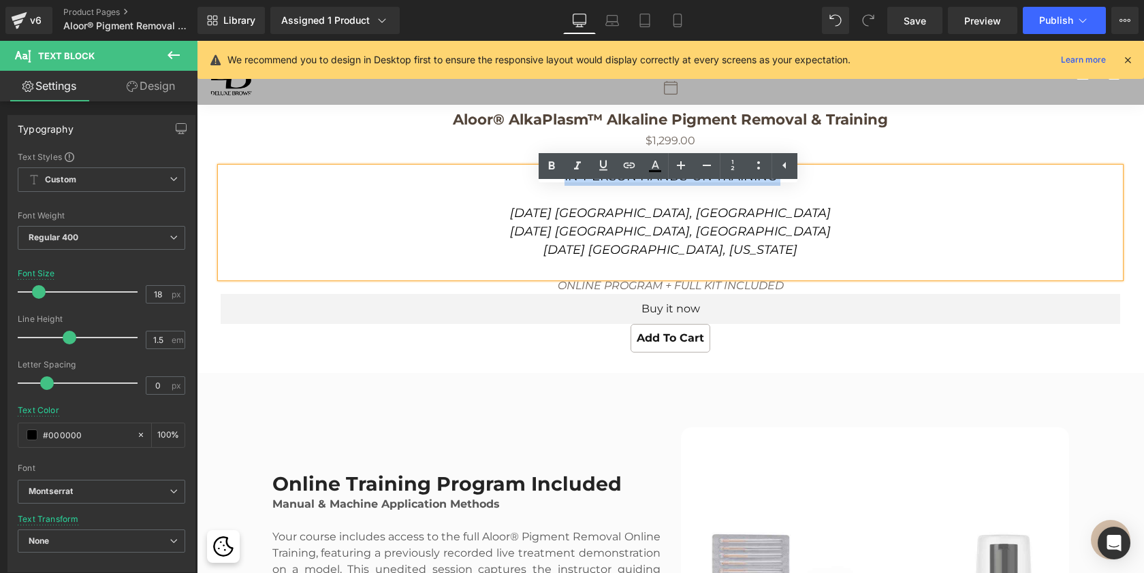
drag, startPoint x: 584, startPoint y: 214, endPoint x: 545, endPoint y: 202, distance: 40.5
click at [545, 202] on p "IN-PERSON HANDS-ON TRAINING September 26 Malaga, Spain October 4 Vilnius, Lithu…" at bounding box center [671, 214] width 900 height 92
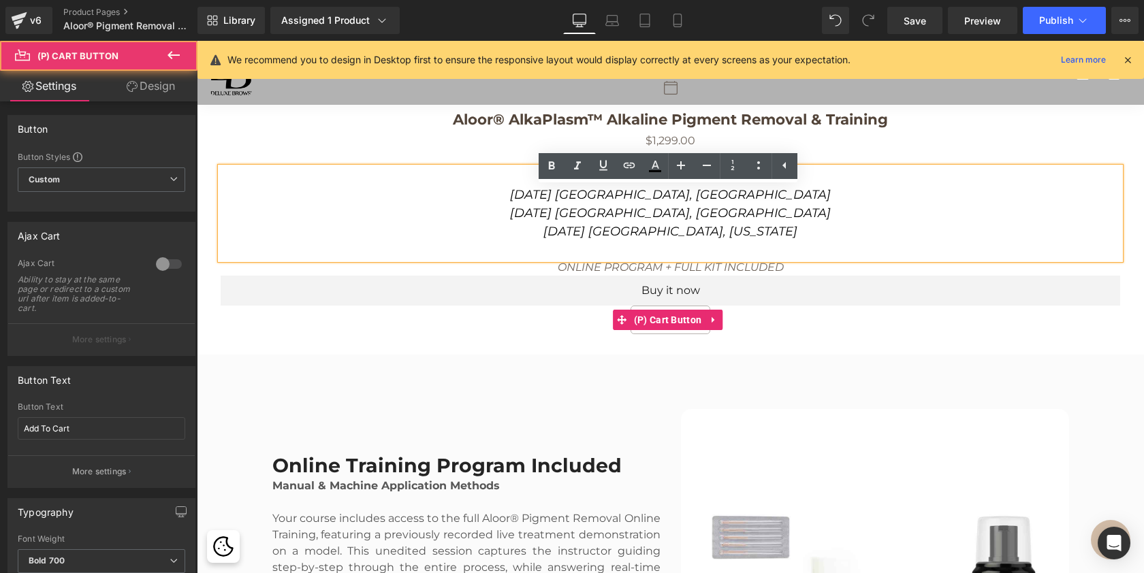
click at [792, 334] on div "Add To Cart" at bounding box center [671, 320] width 900 height 29
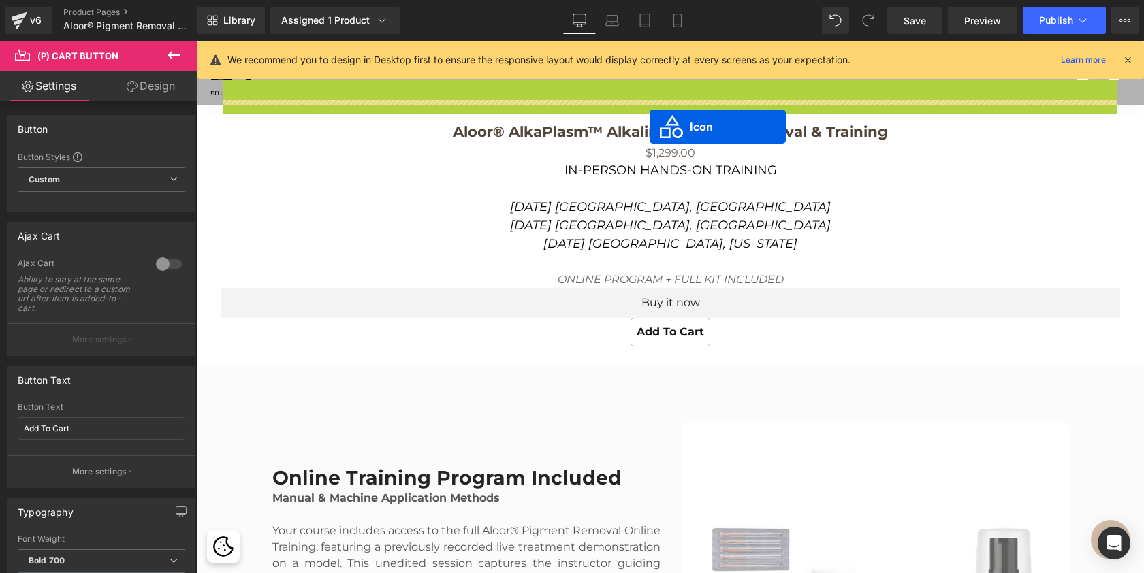
scroll to position [7, 7]
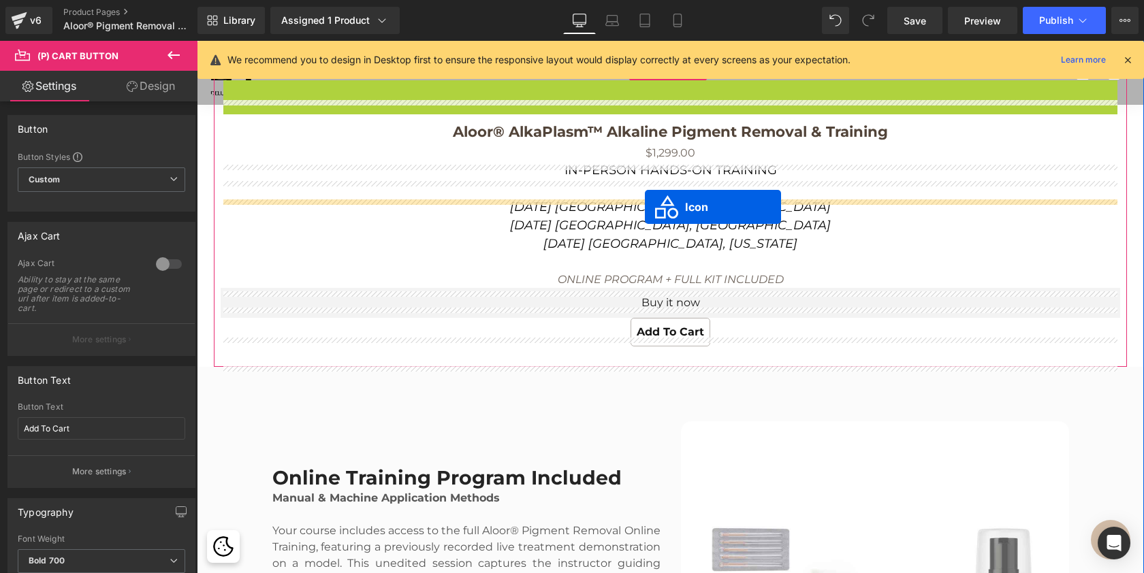
drag, startPoint x: 651, startPoint y: 110, endPoint x: 645, endPoint y: 207, distance: 97.6
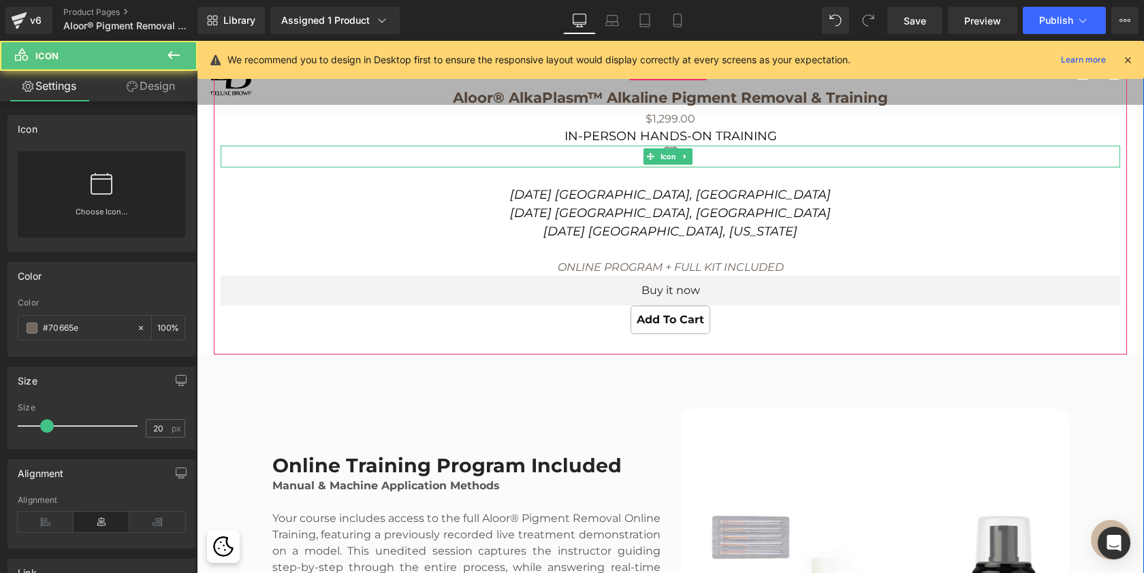
scroll to position [6293, 942]
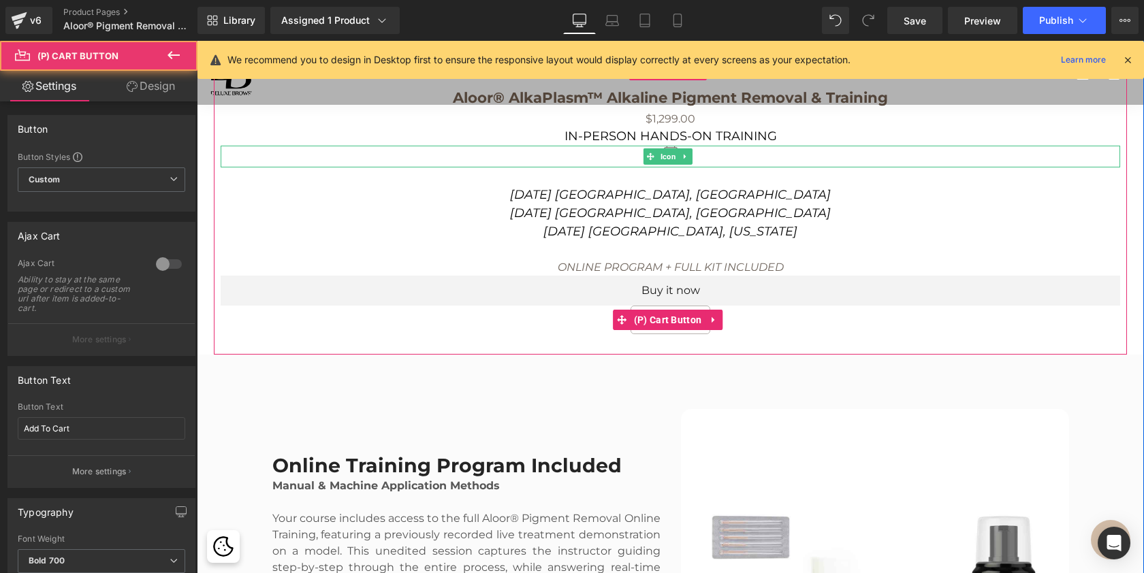
click at [817, 333] on div "Add To Cart" at bounding box center [671, 320] width 900 height 29
click at [804, 334] on div "Add To Cart" at bounding box center [671, 320] width 900 height 29
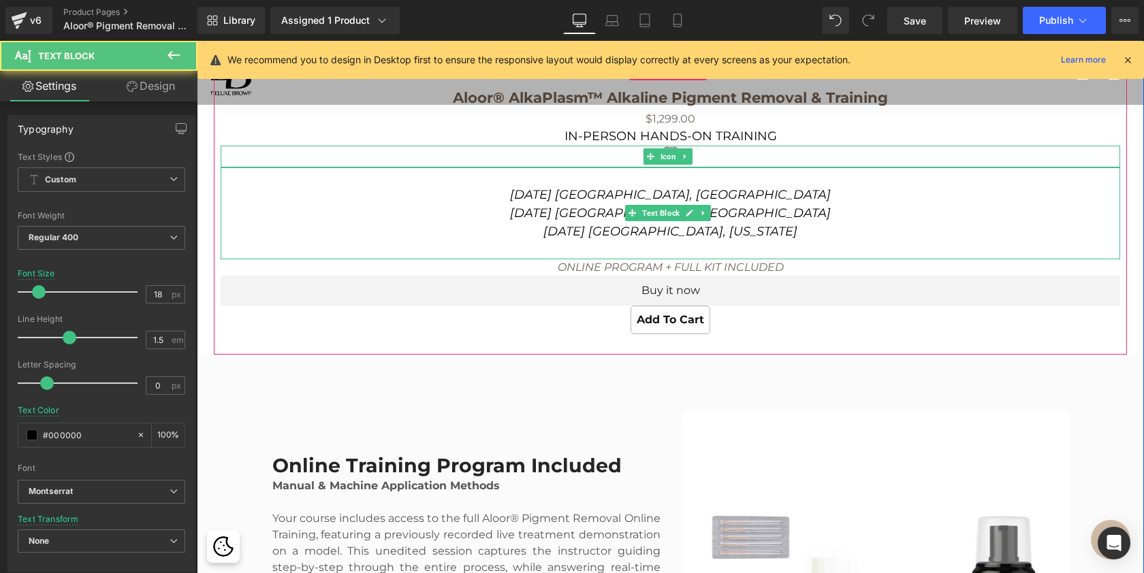
click at [823, 238] on p "September 26 Malaga, Spain October 4 Vilnius, Lithuania October 19 Miami, Flori…" at bounding box center [671, 205] width 900 height 74
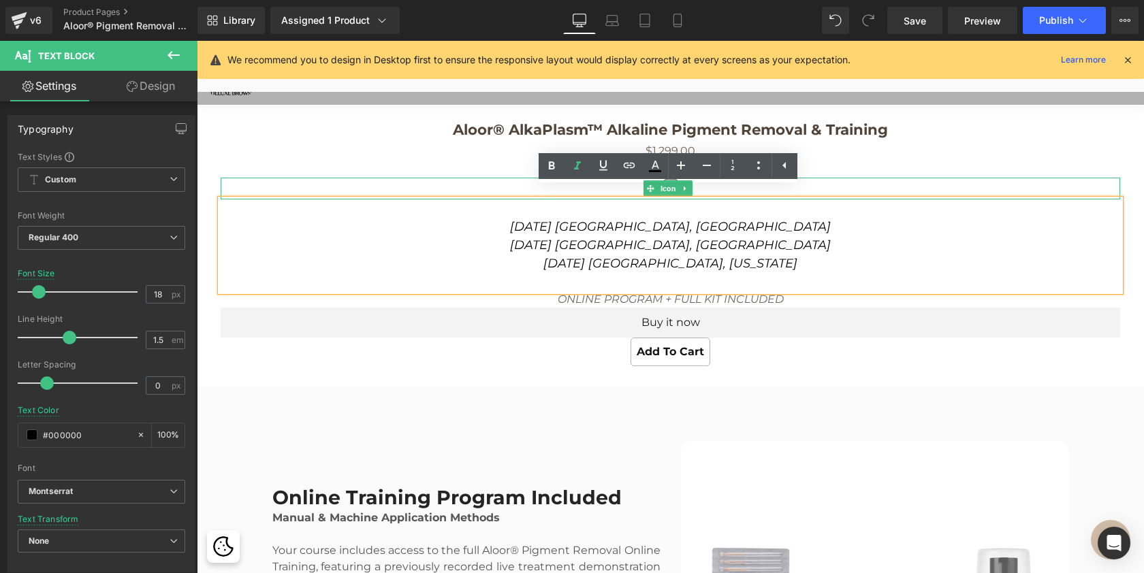
scroll to position [2690, 0]
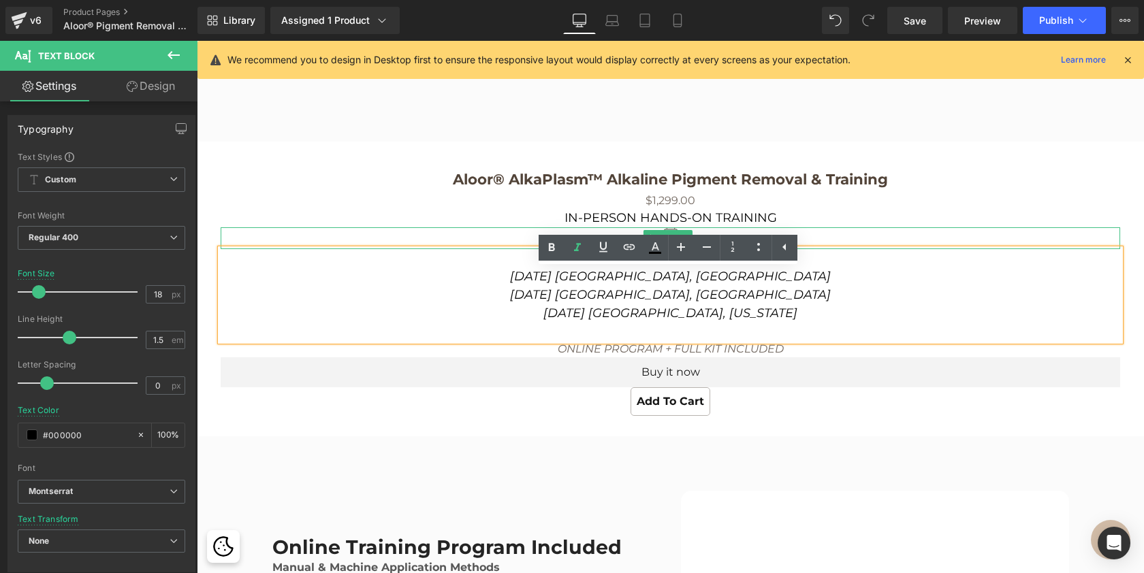
click at [932, 175] on div "Aloor® AlkaPlasm™ Alkaline Pigment Removal & Training (P) Title $0 $1,299.00 (P…" at bounding box center [670, 289] width 913 height 295
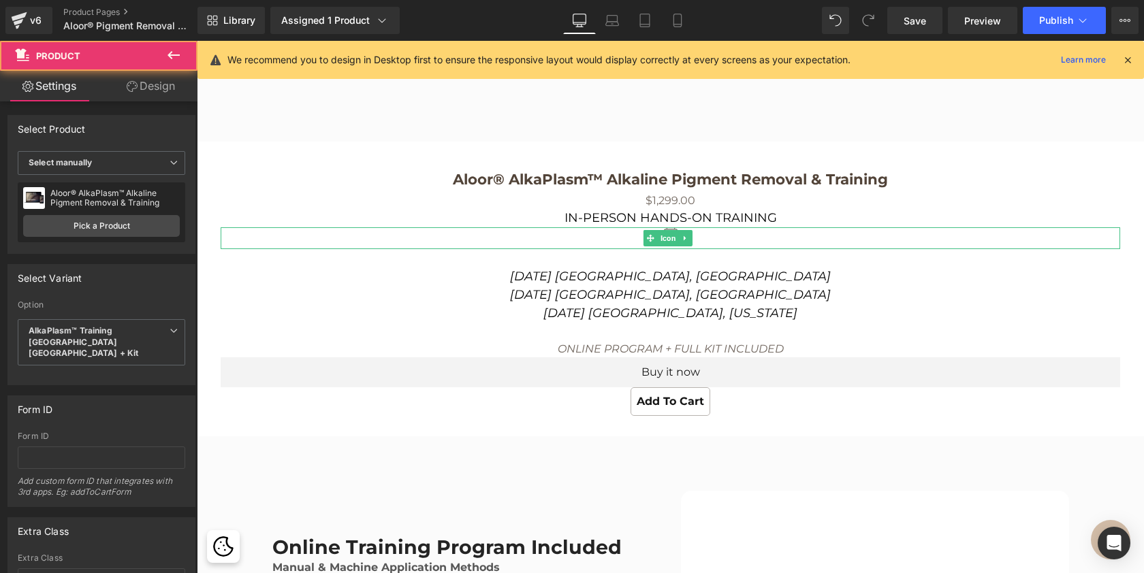
click at [810, 185] on h3 "Aloor® AlkaPlasm™ Alkaline Pigment Removal & Training" at bounding box center [671, 177] width 900 height 31
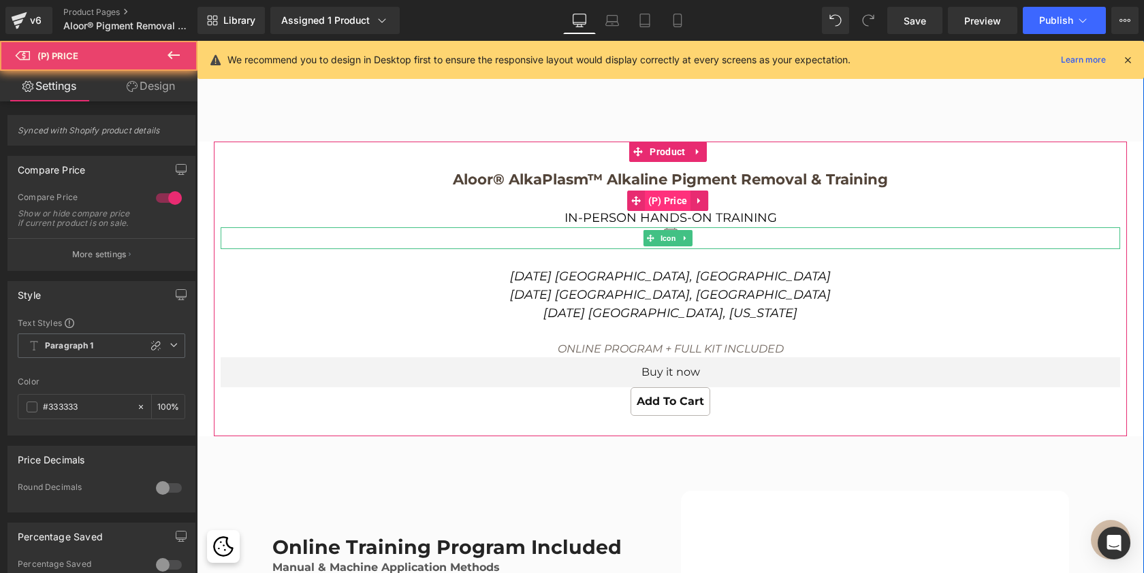
click at [644, 209] on div "$0 $1,299.00 (P) Price" at bounding box center [671, 201] width 900 height 16
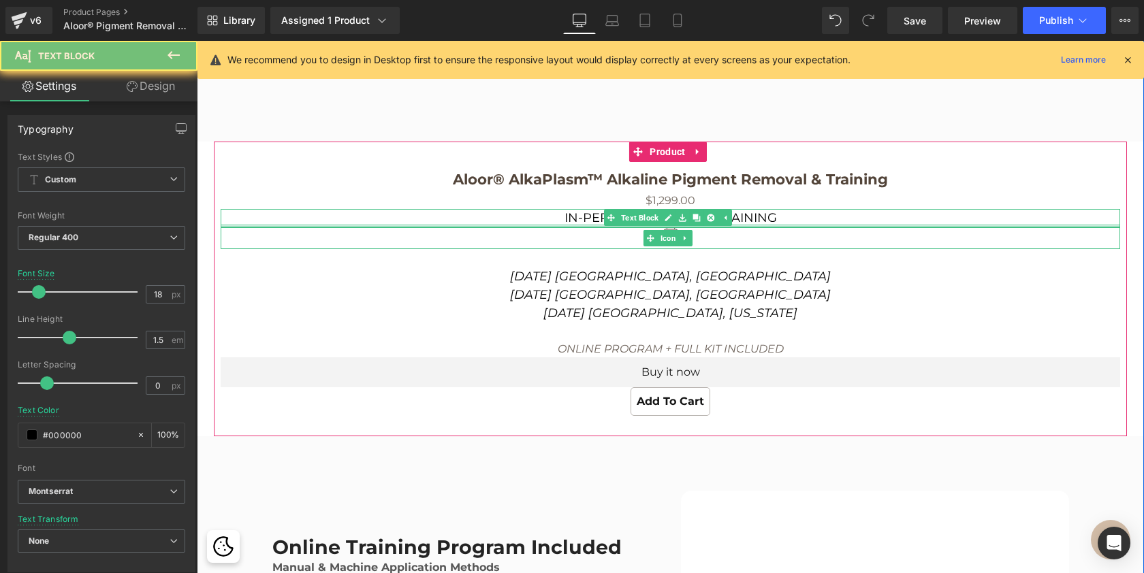
click at [602, 227] on div at bounding box center [671, 225] width 900 height 3
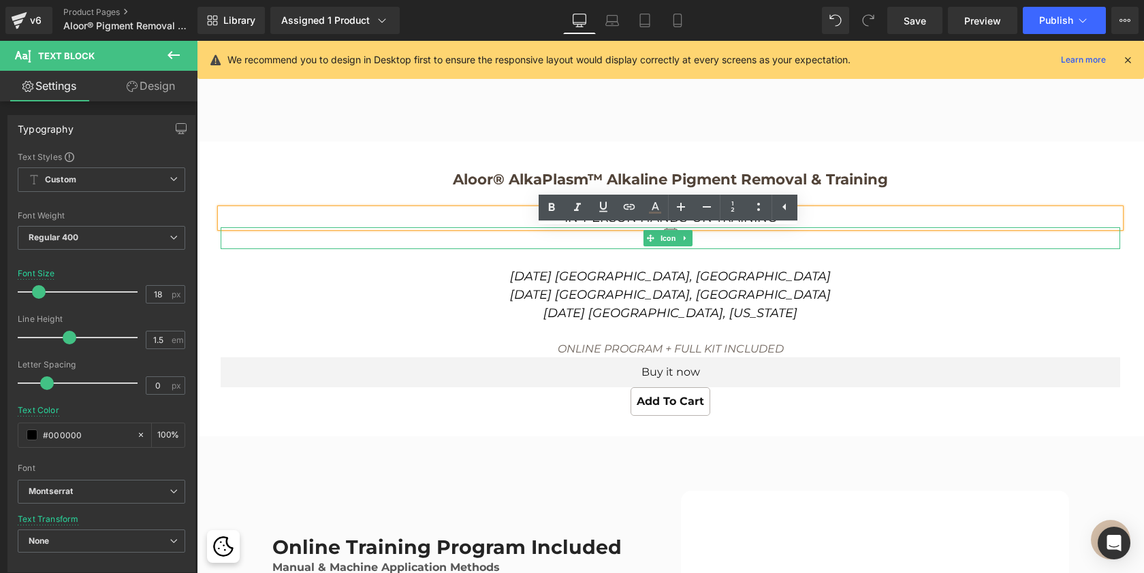
click at [601, 249] on div at bounding box center [671, 247] width 900 height 3
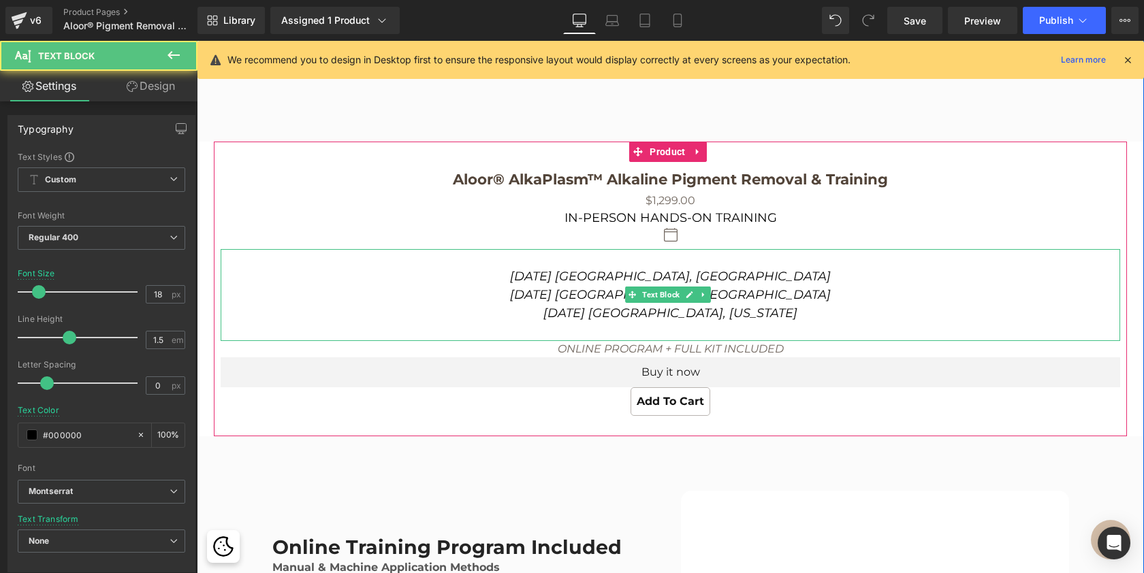
click at [600, 284] on icon "September 26 Malaga, Spain" at bounding box center [670, 276] width 321 height 15
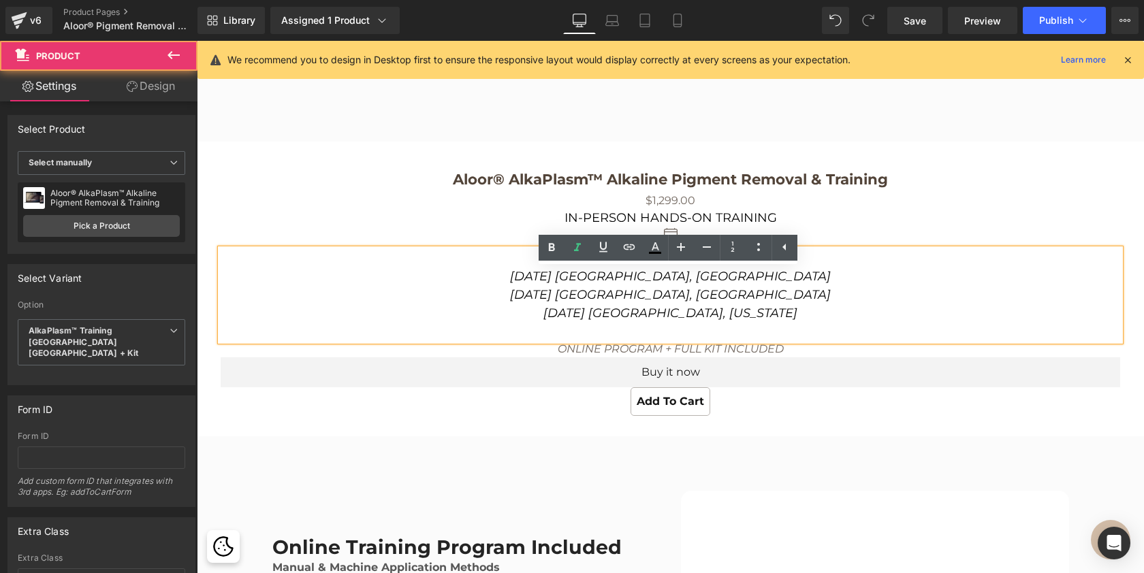
click at [509, 161] on div "Aloor® AlkaPlasm™ Alkaline Pigment Removal & Training (P) Title $0 $1,299.00 (P…" at bounding box center [670, 289] width 913 height 295
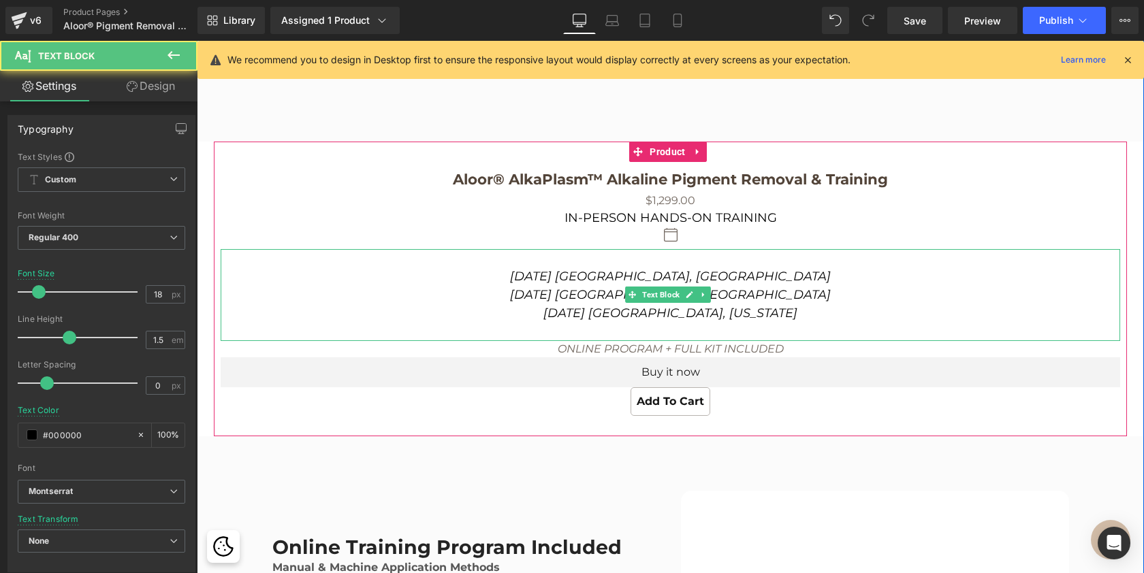
click at [711, 284] on icon "September 26 Malaga, Spain" at bounding box center [670, 276] width 321 height 15
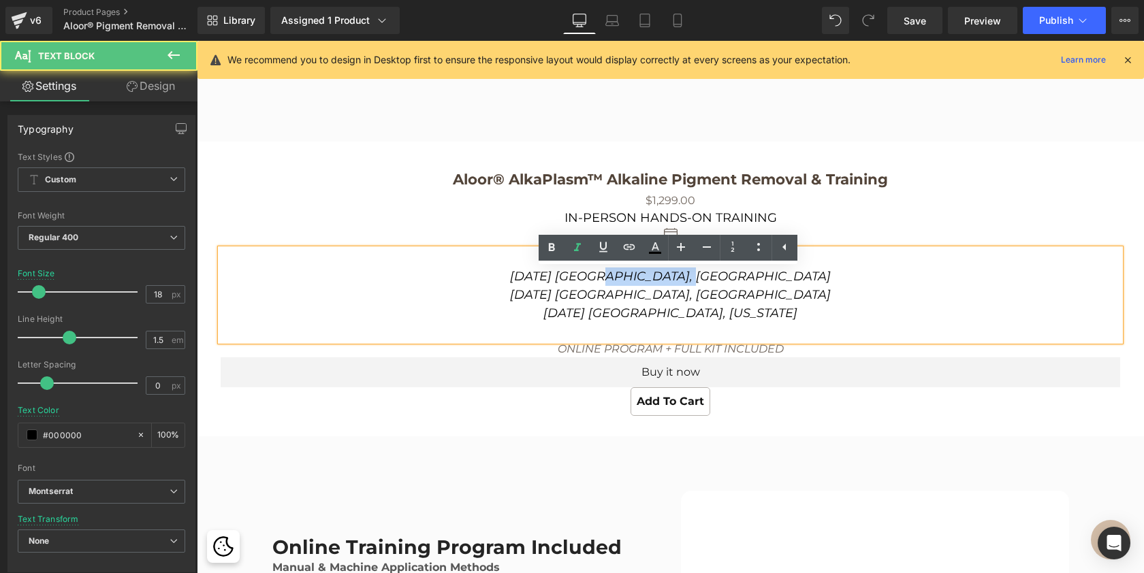
drag, startPoint x: 671, startPoint y: 296, endPoint x: 761, endPoint y: 298, distance: 90.6
click at [761, 298] on p "September 26 Malaga, Spain October 4 Vilnius, Lithuania October 19 Miami, Flori…" at bounding box center [671, 286] width 900 height 74
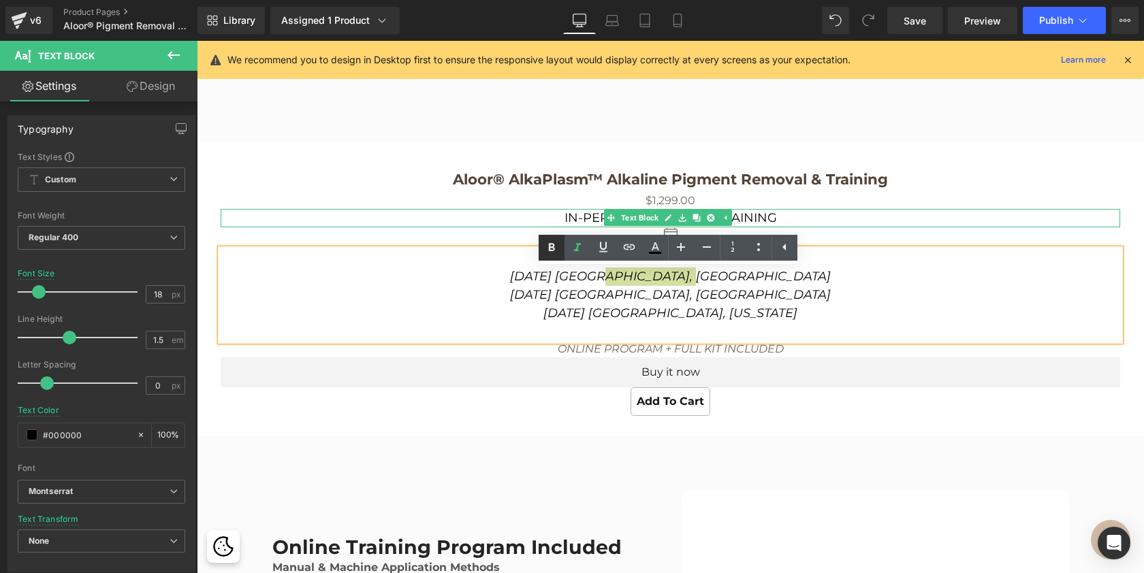
click at [555, 249] on icon at bounding box center [551, 248] width 16 height 16
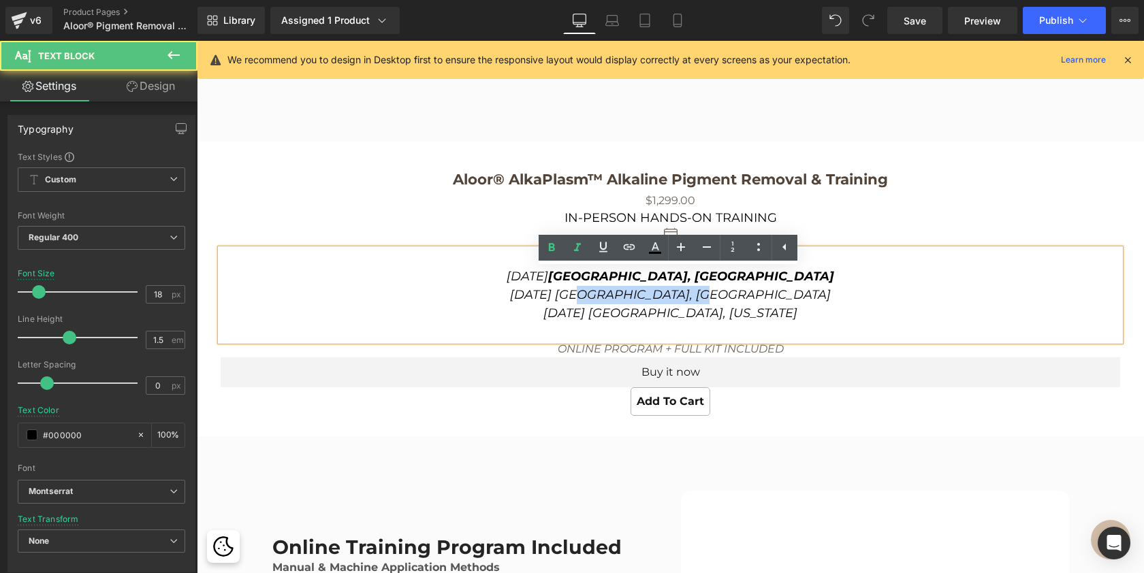
drag, startPoint x: 648, startPoint y: 313, endPoint x: 752, endPoint y: 311, distance: 104.2
click at [752, 302] on icon "October 4 Vilnius, Lithuania" at bounding box center [670, 294] width 321 height 15
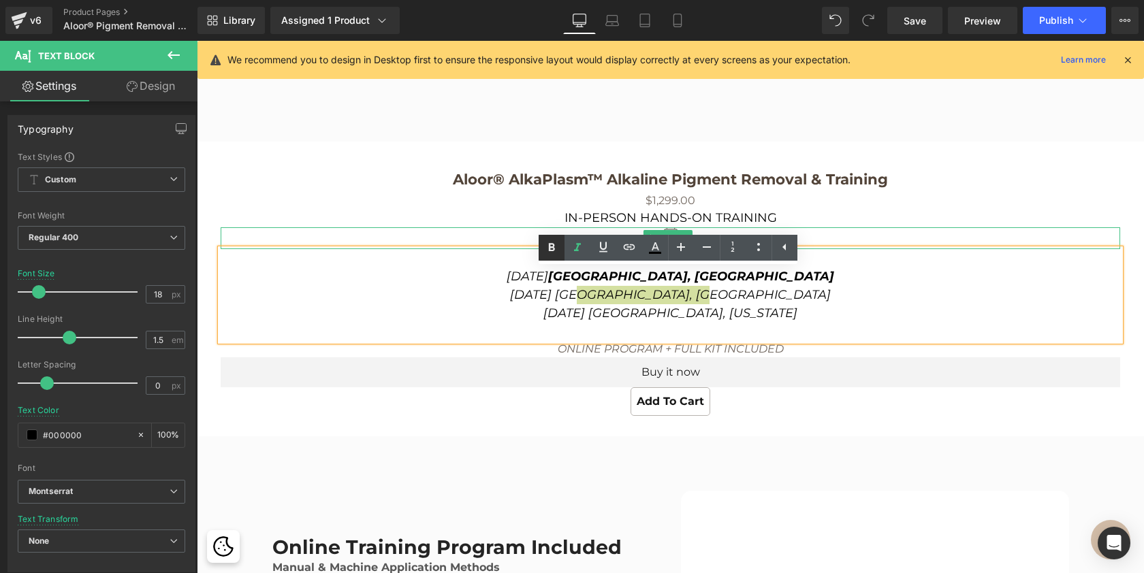
click at [550, 251] on icon at bounding box center [551, 248] width 16 height 16
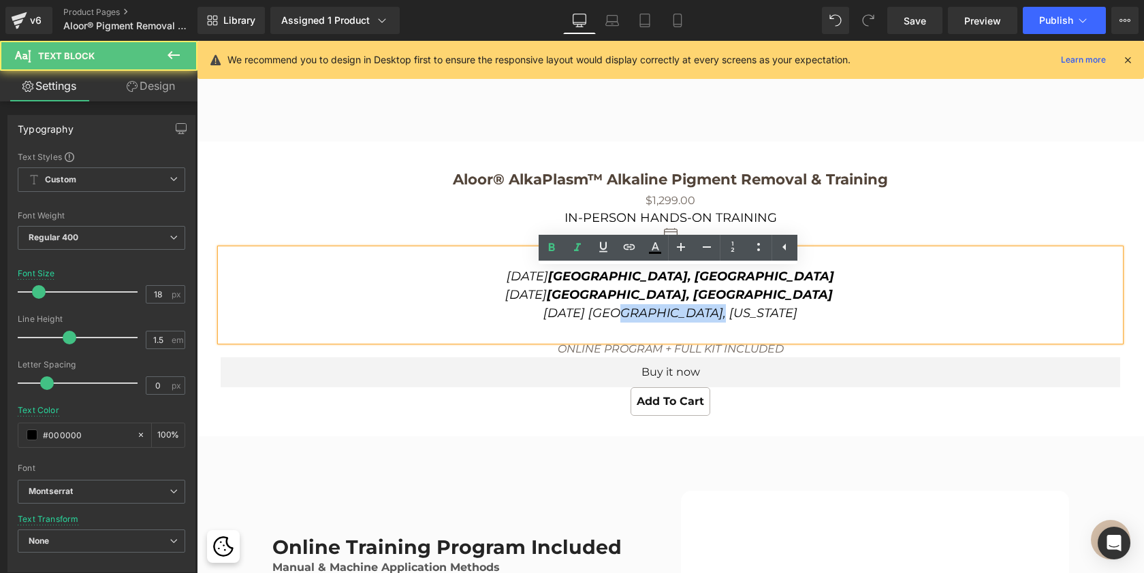
drag, startPoint x: 658, startPoint y: 334, endPoint x: 748, endPoint y: 336, distance: 89.2
click at [748, 323] on p "September 26 Malaga, Spain October 4 Vilnius, Lithuania October 19 Miami, Flori…" at bounding box center [671, 286] width 900 height 74
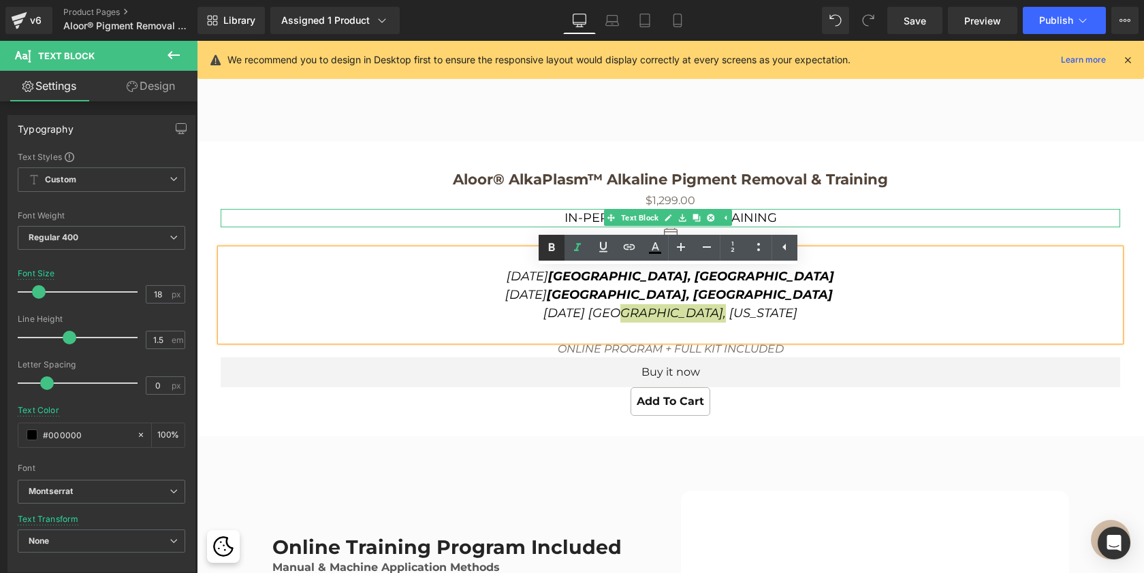
click at [553, 247] on icon at bounding box center [551, 247] width 6 height 8
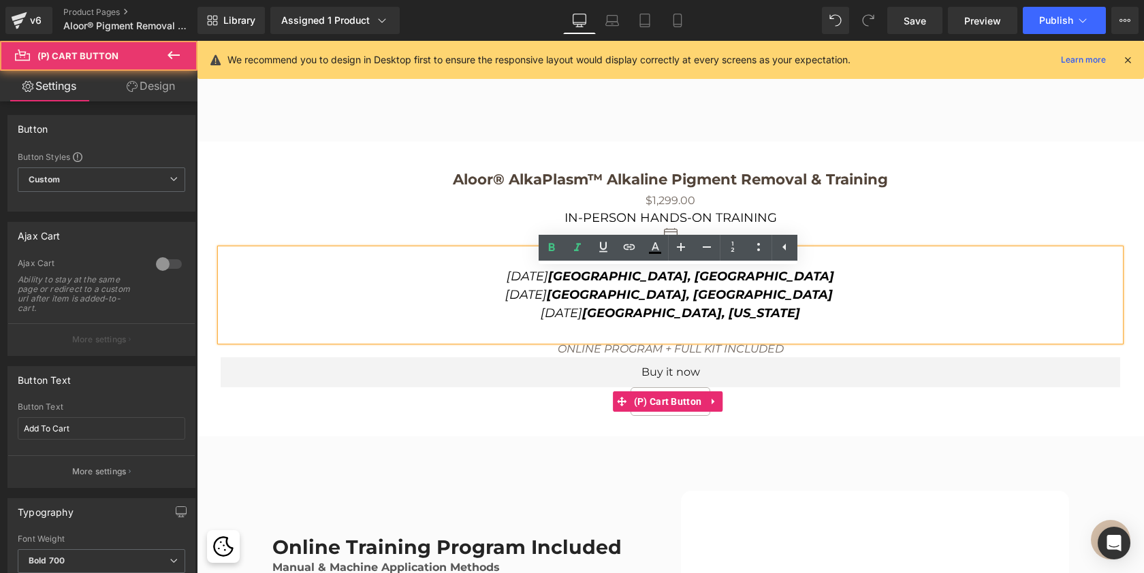
click at [762, 415] on div "Add To Cart" at bounding box center [671, 401] width 900 height 29
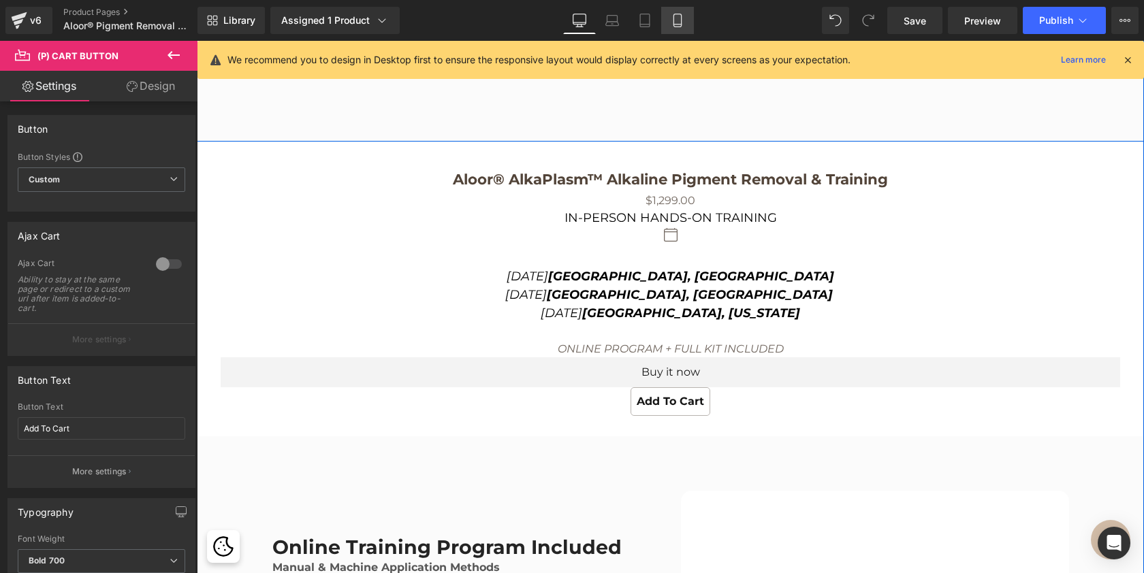
click at [678, 17] on icon at bounding box center [678, 21] width 14 height 14
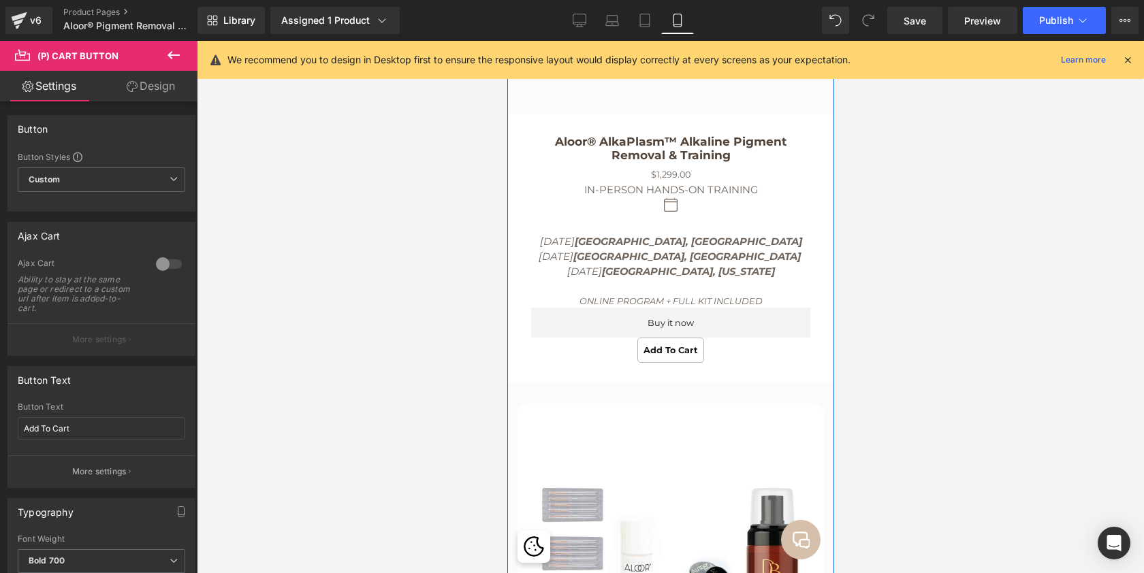
scroll to position [8258, 321]
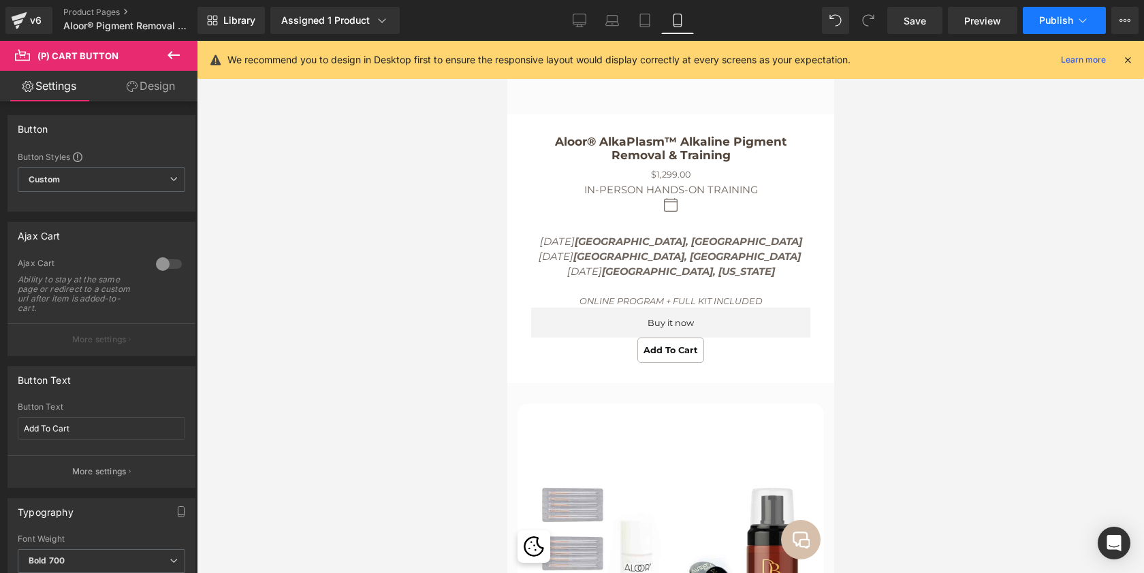
click at [1060, 18] on span "Publish" at bounding box center [1056, 20] width 34 height 11
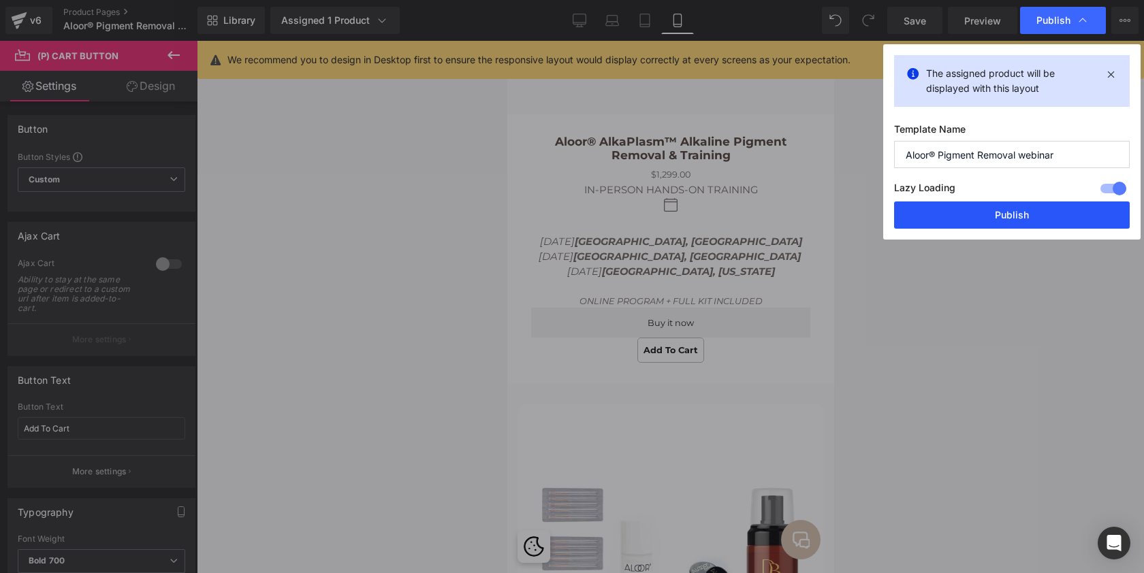
click at [991, 219] on button "Publish" at bounding box center [1012, 215] width 236 height 27
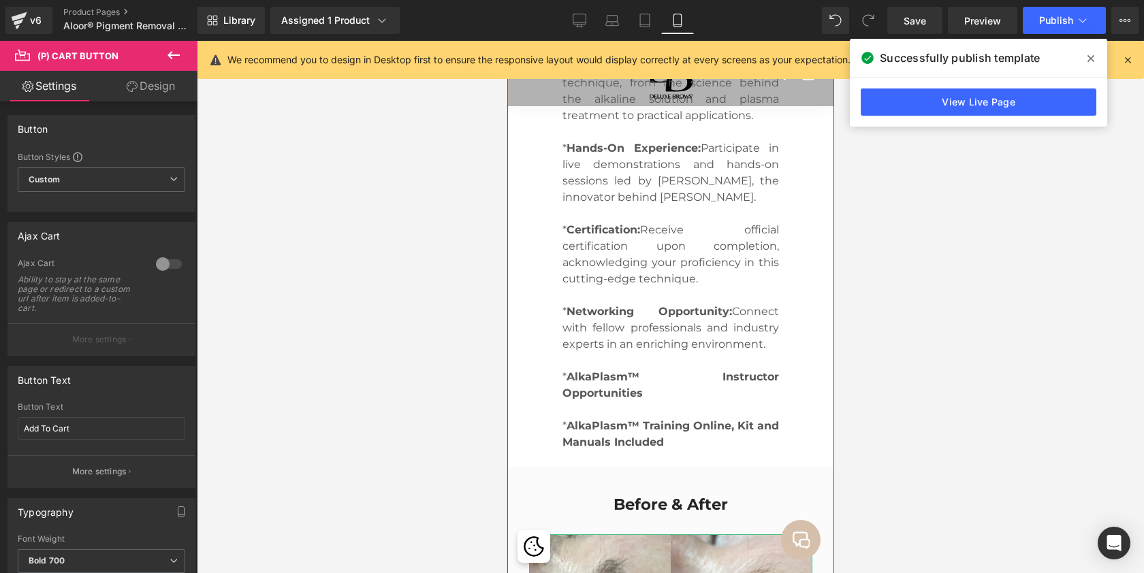
scroll to position [2479, 0]
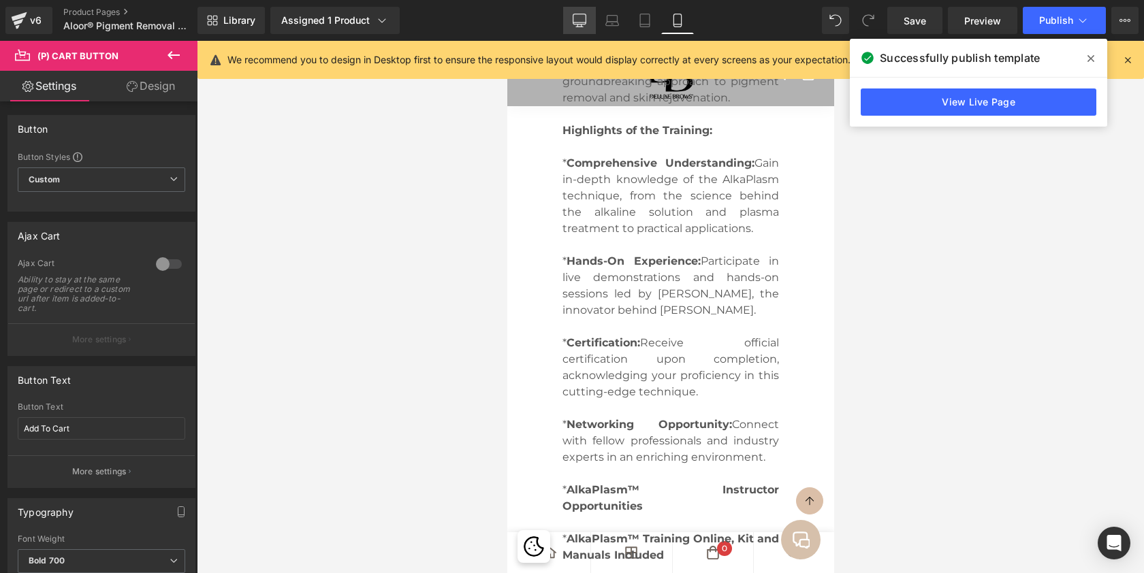
click at [576, 16] on icon at bounding box center [580, 21] width 14 height 14
type input "16"
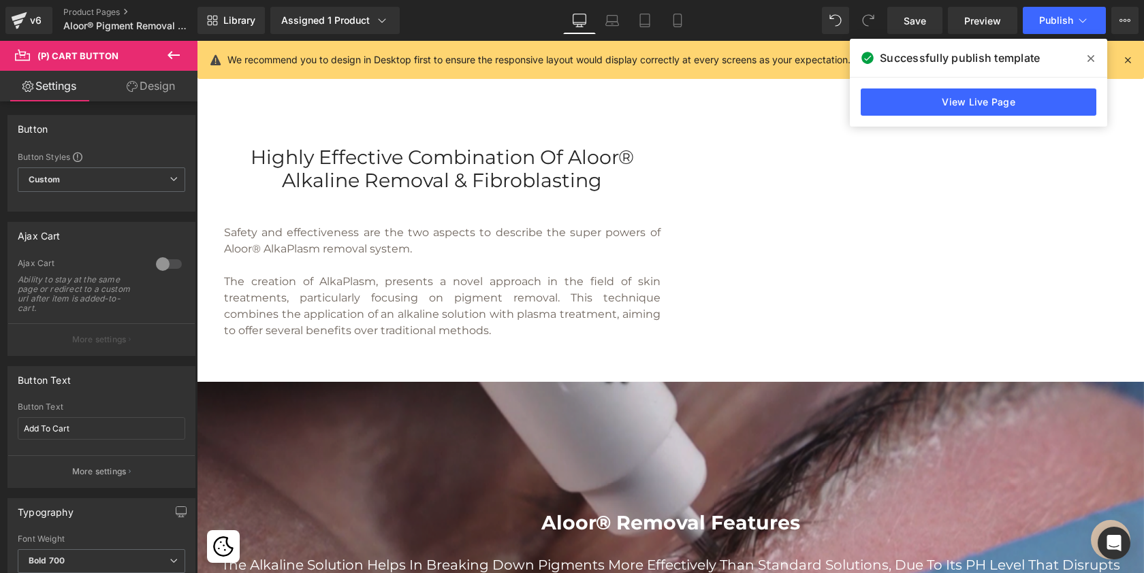
scroll to position [407, 0]
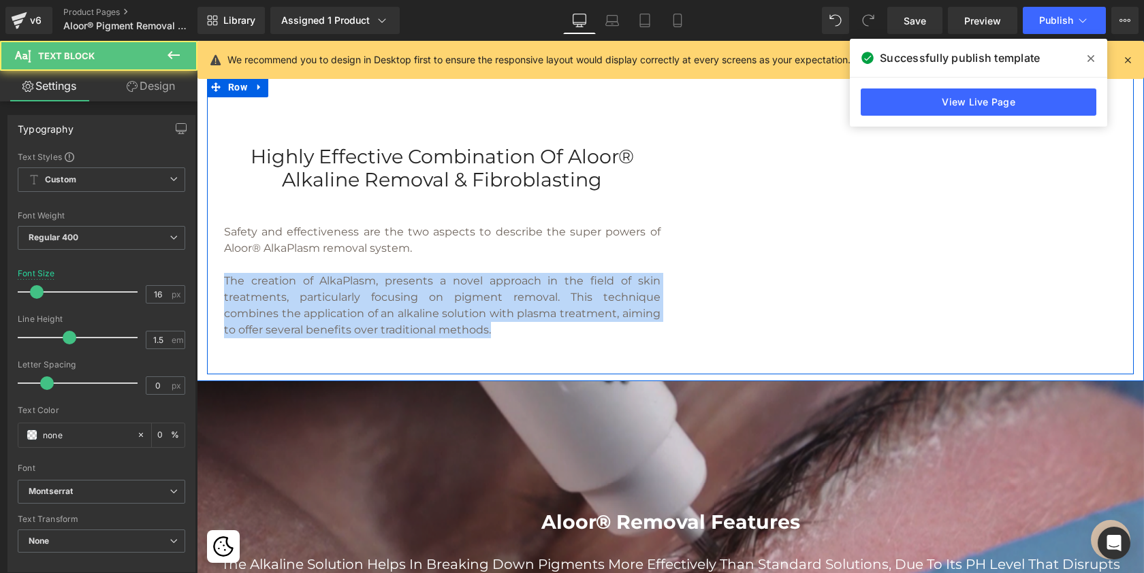
drag, startPoint x: 542, startPoint y: 353, endPoint x: 218, endPoint y: 304, distance: 327.7
click at [218, 304] on div "Highly effective combination of Aloor® Alkaline Removal & Fibroblasting Heading…" at bounding box center [442, 250] width 457 height 236
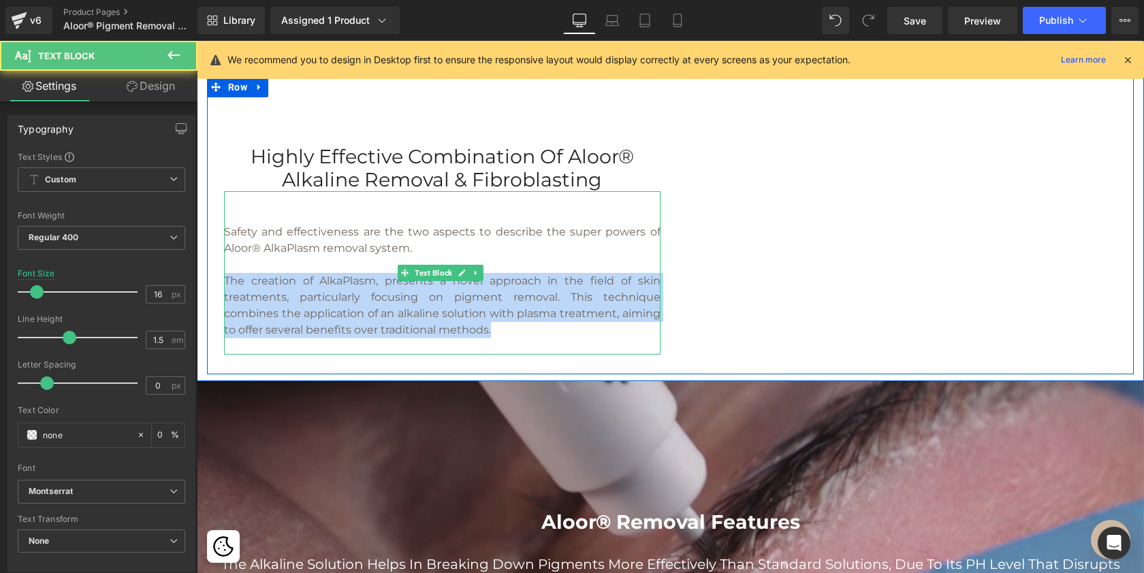
click at [485, 338] on p "The creation of AlkaPlasm, presents a novel approach in the field of skin treat…" at bounding box center [442, 305] width 436 height 65
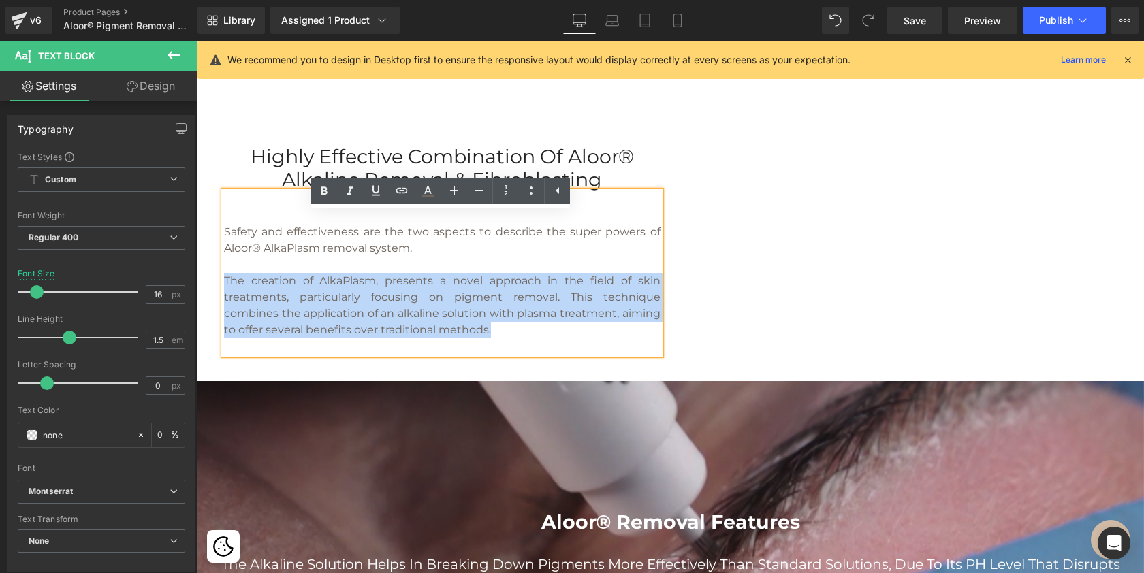
drag, startPoint x: 547, startPoint y: 357, endPoint x: 227, endPoint y: 298, distance: 325.4
click at [227, 298] on p "The creation of AlkaPlasm, presents a novel approach in the field of skin treat…" at bounding box center [442, 305] width 436 height 65
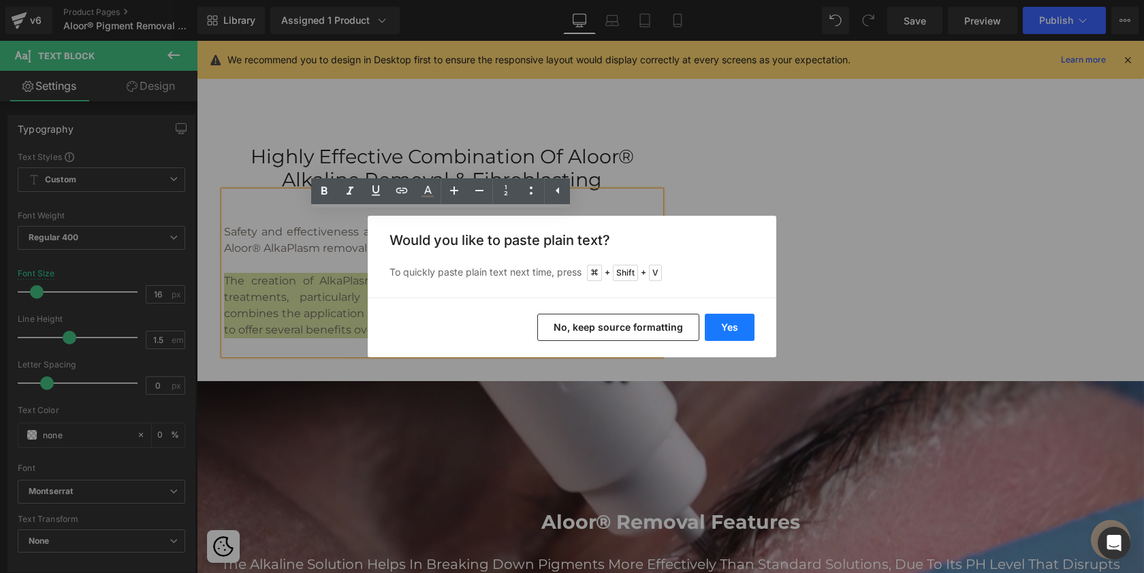
click at [730, 334] on button "Yes" at bounding box center [730, 327] width 50 height 27
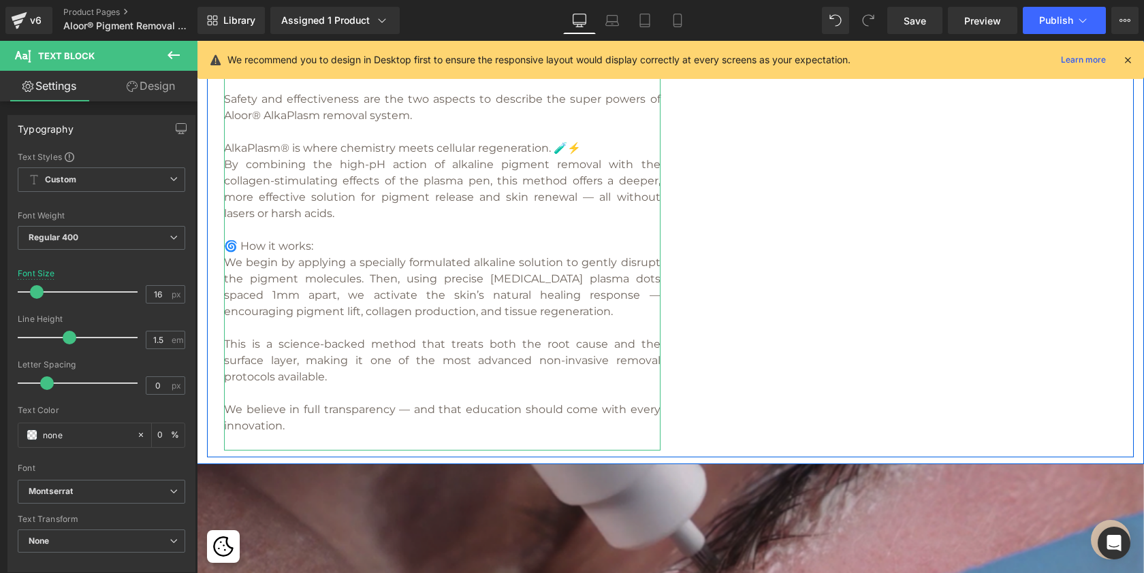
scroll to position [530, 0]
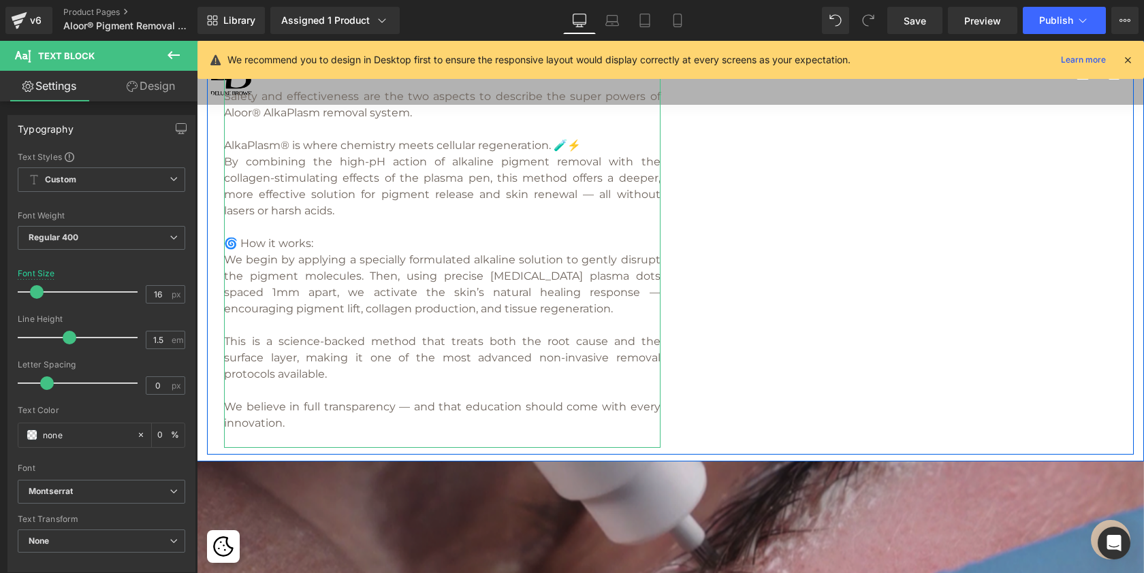
click at [604, 154] on p "AlkaPlasm® is where chemistry meets cellular regeneration. 🧪⚡️" at bounding box center [442, 146] width 436 height 16
click at [242, 252] on p "🌀 How it works:" at bounding box center [442, 244] width 436 height 16
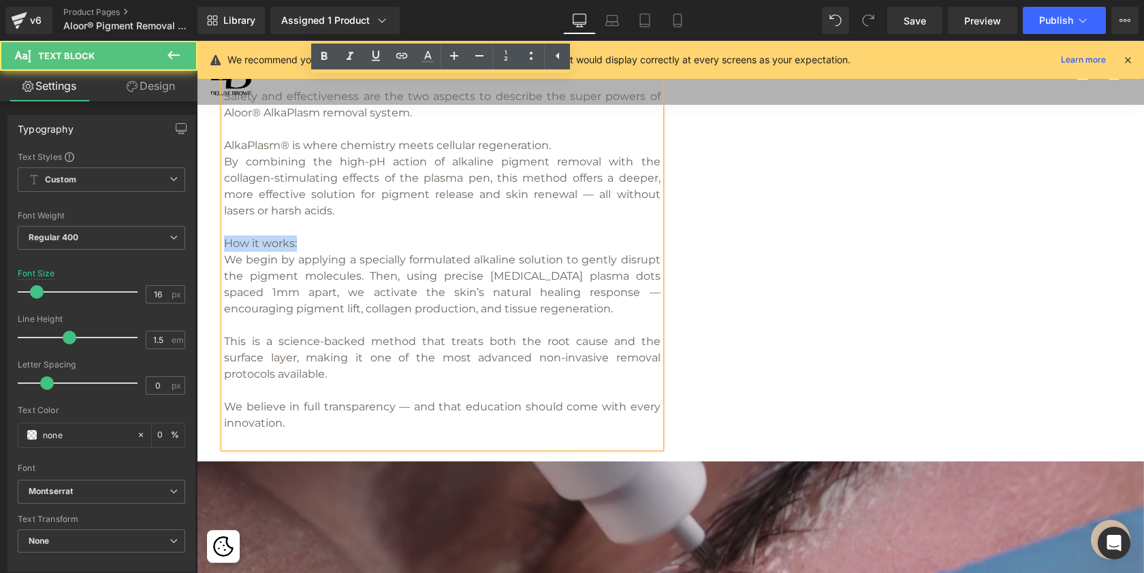
drag, startPoint x: 304, startPoint y: 267, endPoint x: 225, endPoint y: 266, distance: 79.0
click at [225, 252] on p "How it works:" at bounding box center [442, 244] width 436 height 16
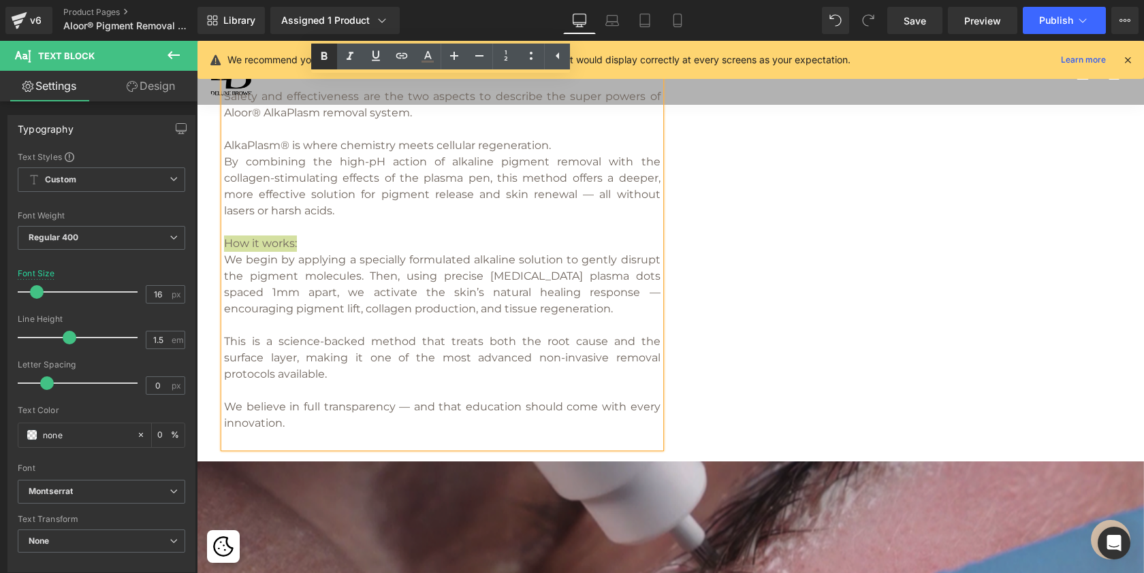
click at [327, 51] on icon at bounding box center [324, 56] width 16 height 16
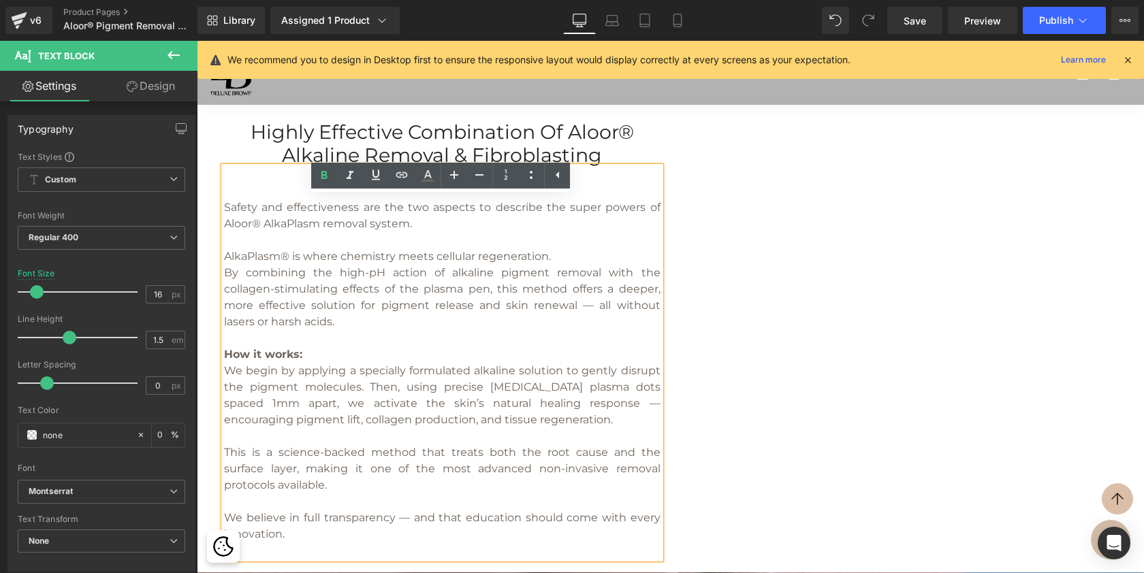
scroll to position [411, 0]
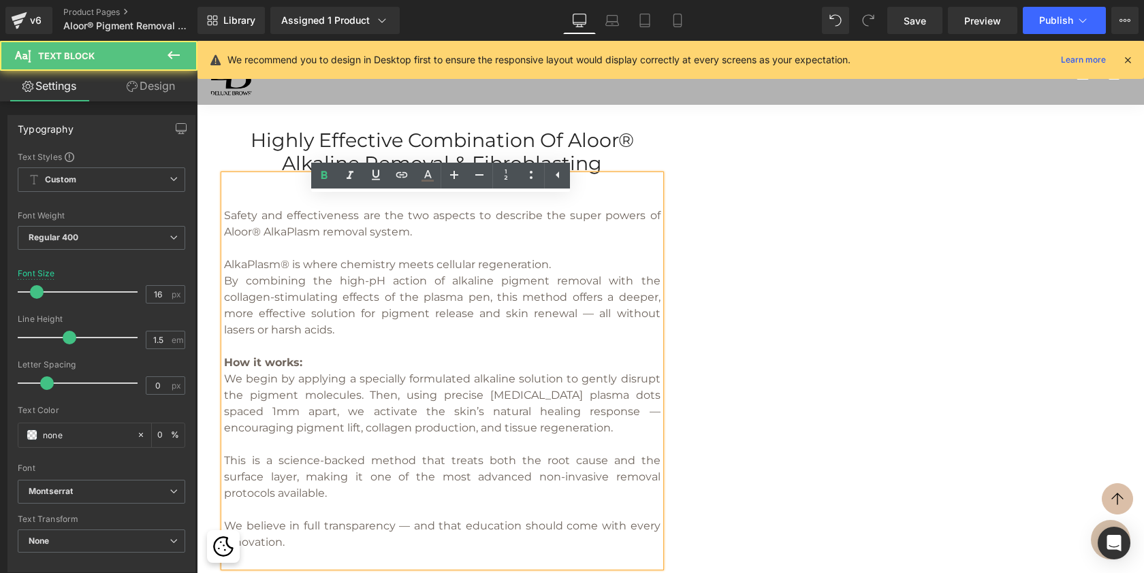
click at [441, 240] on p "Safety and effectiveness are the two aspects to describe the super powers of Al…" at bounding box center [442, 215] width 436 height 49
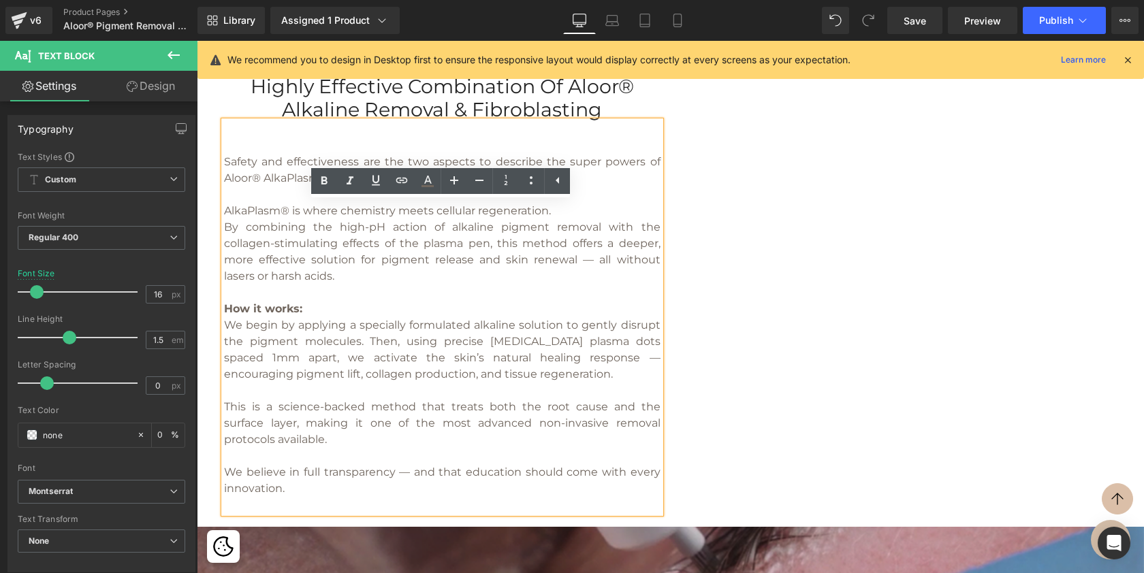
scroll to position [486, 0]
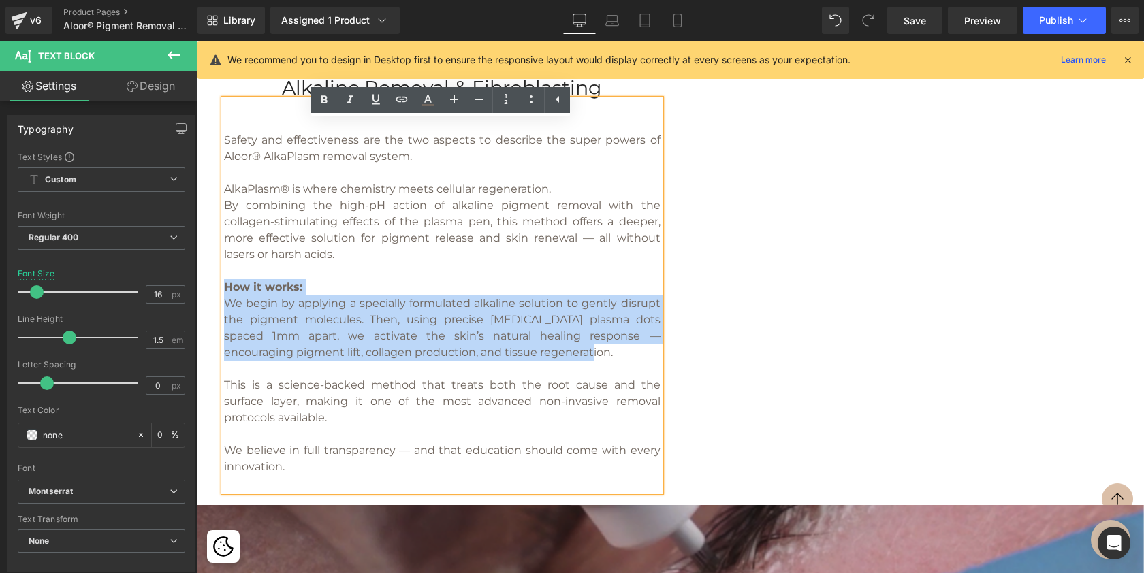
drag, startPoint x: 549, startPoint y: 374, endPoint x: 216, endPoint y: 311, distance: 338.8
click at [216, 311] on div "Highly effective combination of Aloor® Alkaline Removal & Fibroblasting Heading…" at bounding box center [442, 272] width 457 height 439
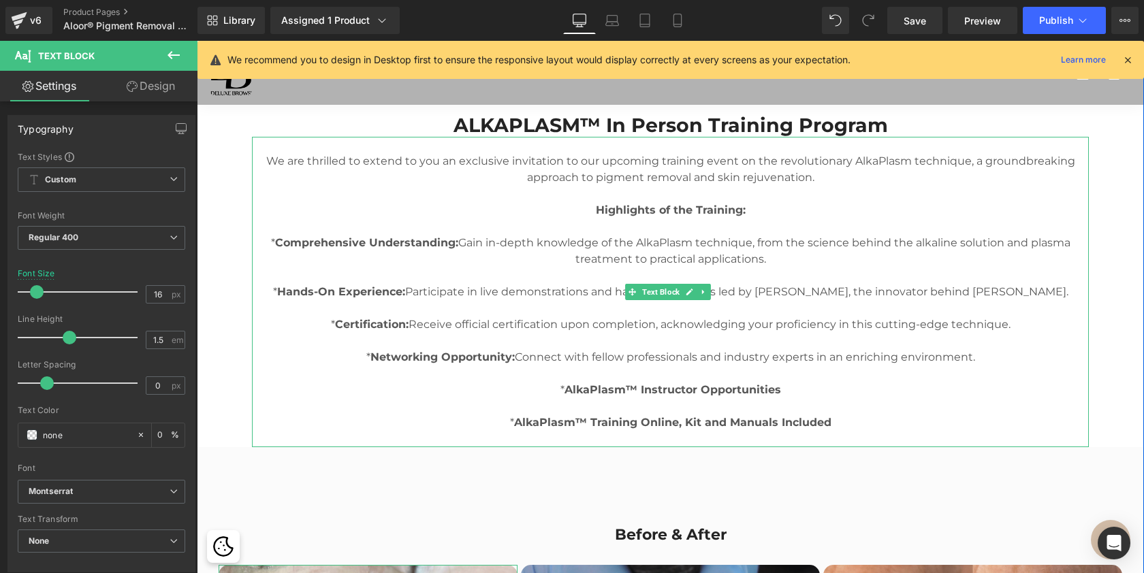
scroll to position [1964, 0]
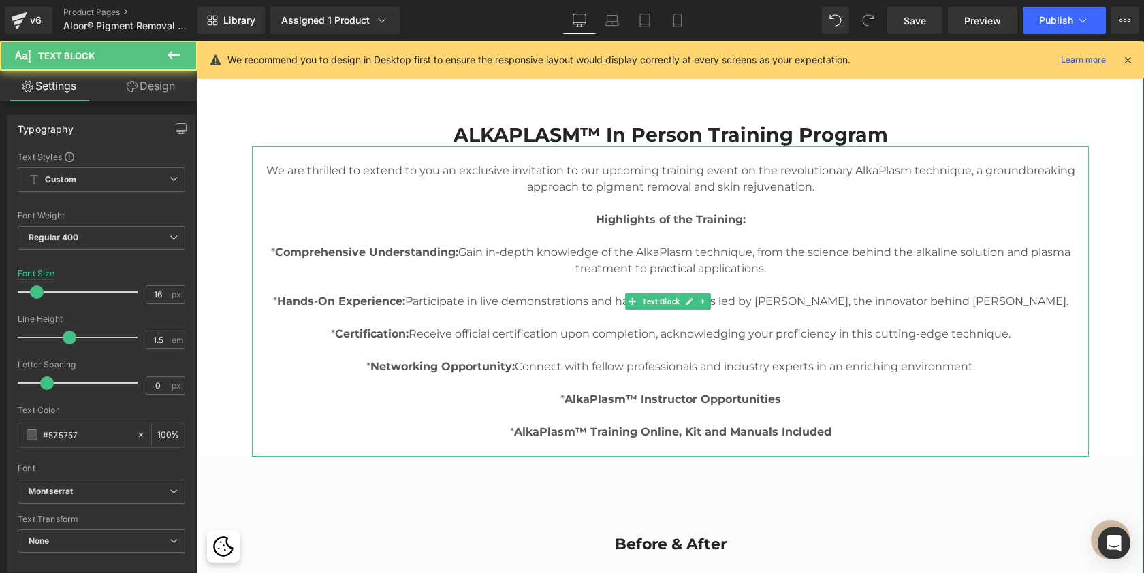
click at [275, 259] on strong "Comprehensive Understanding:" at bounding box center [366, 252] width 183 height 13
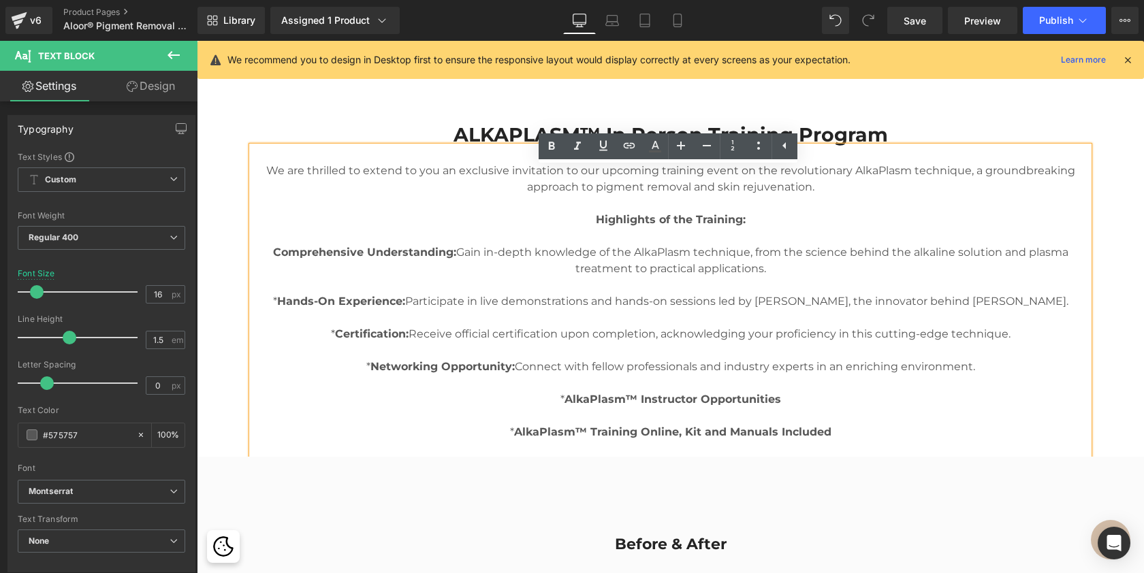
click at [287, 308] on strong "Hands-On Experience:" at bounding box center [341, 301] width 128 height 13
click at [333, 343] on p "* Certification: Receive official certification upon completion, acknowledging …" at bounding box center [670, 334] width 837 height 16
click at [370, 373] on strong "Networking Opportunity:" at bounding box center [442, 366] width 144 height 13
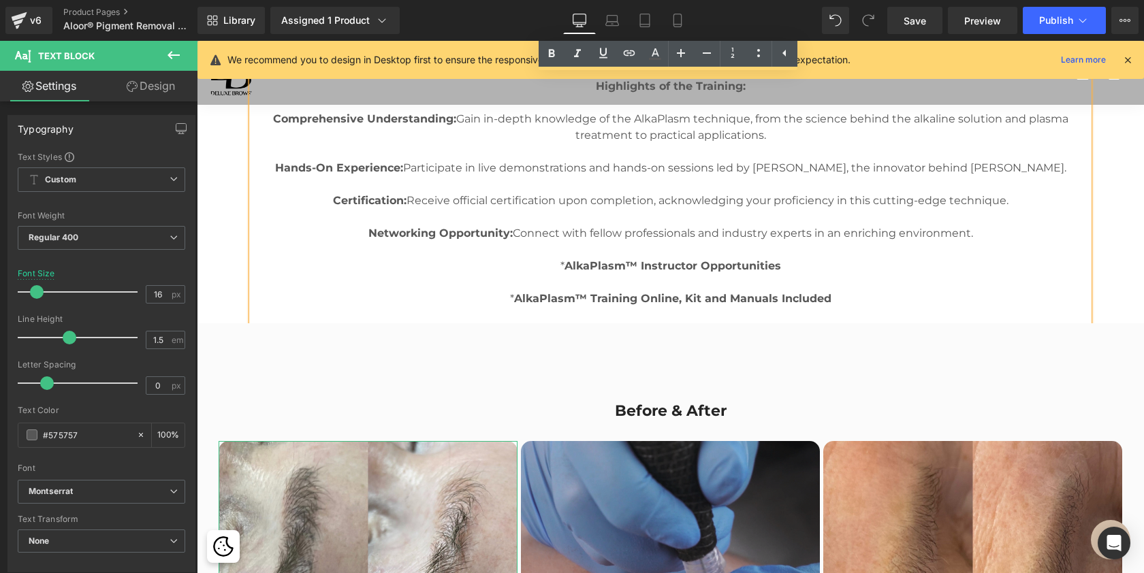
scroll to position [2084, 0]
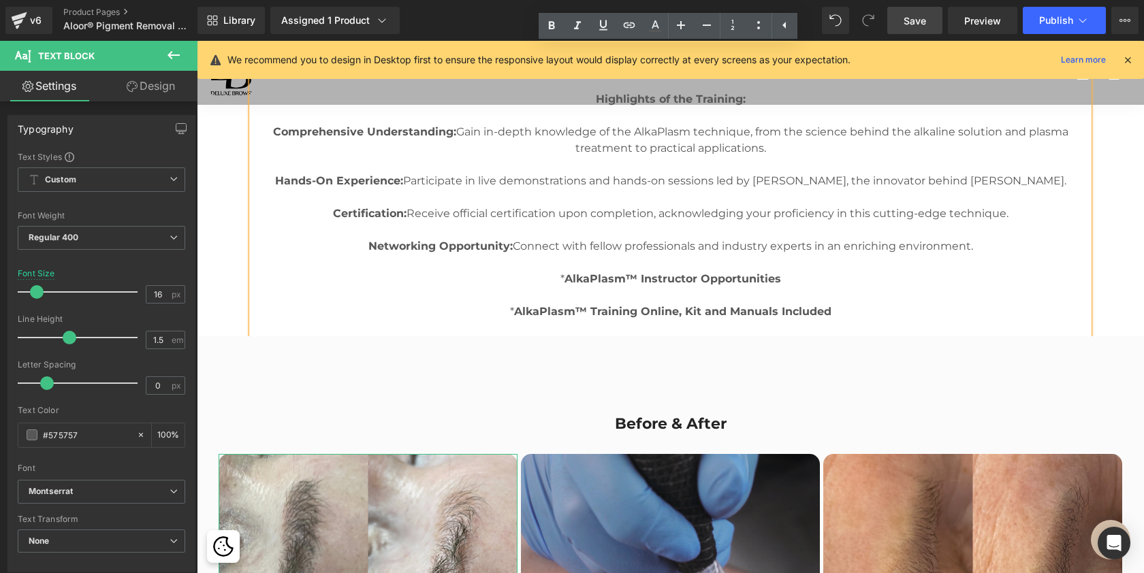
click at [911, 27] on span "Save" at bounding box center [915, 21] width 22 height 14
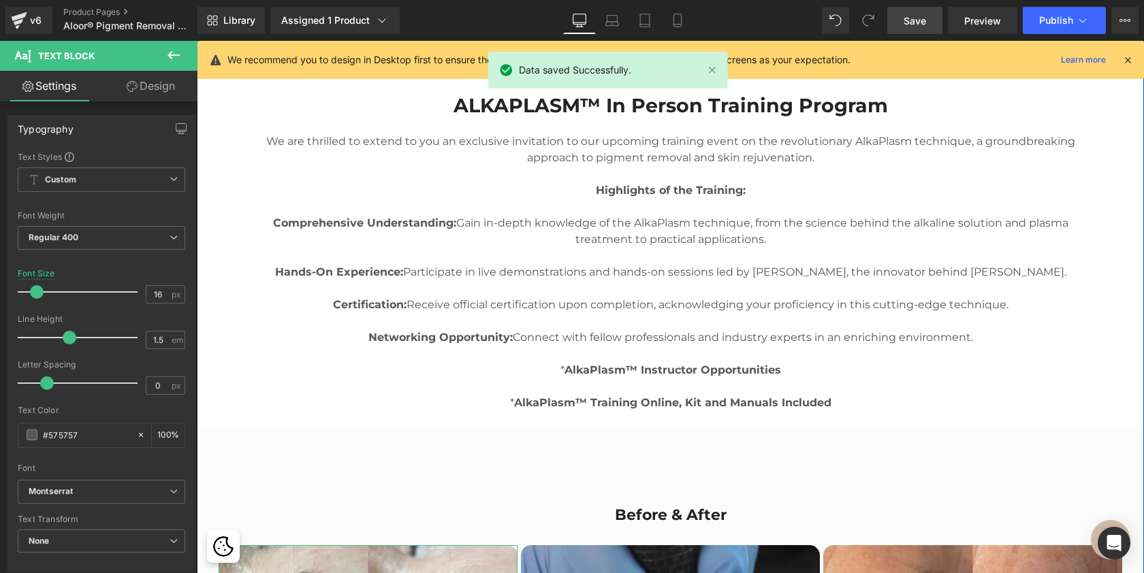
scroll to position [1996, 0]
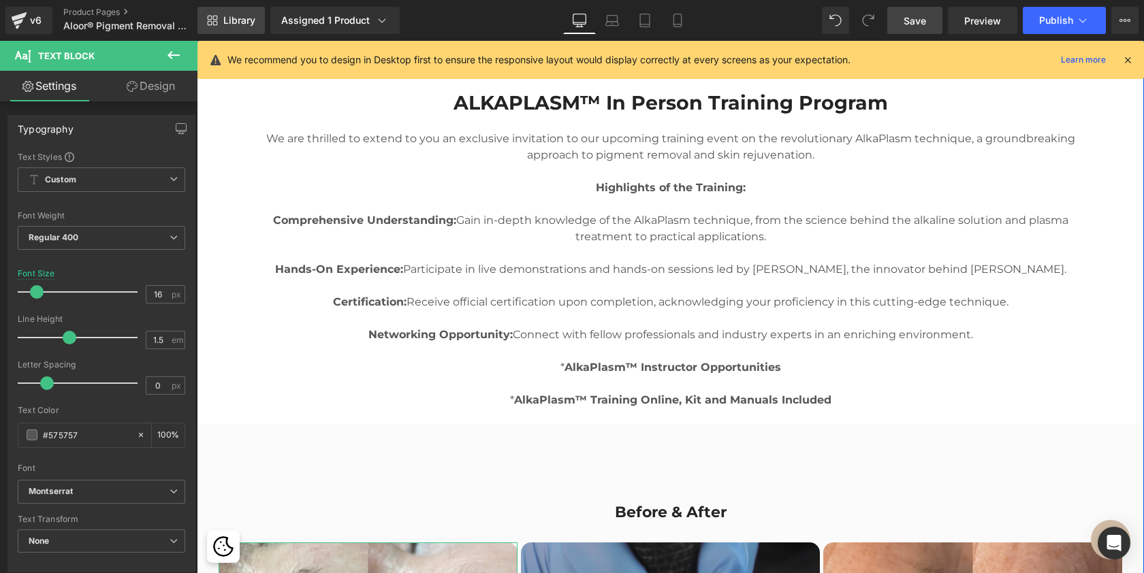
click at [234, 19] on span "Library" at bounding box center [239, 20] width 32 height 12
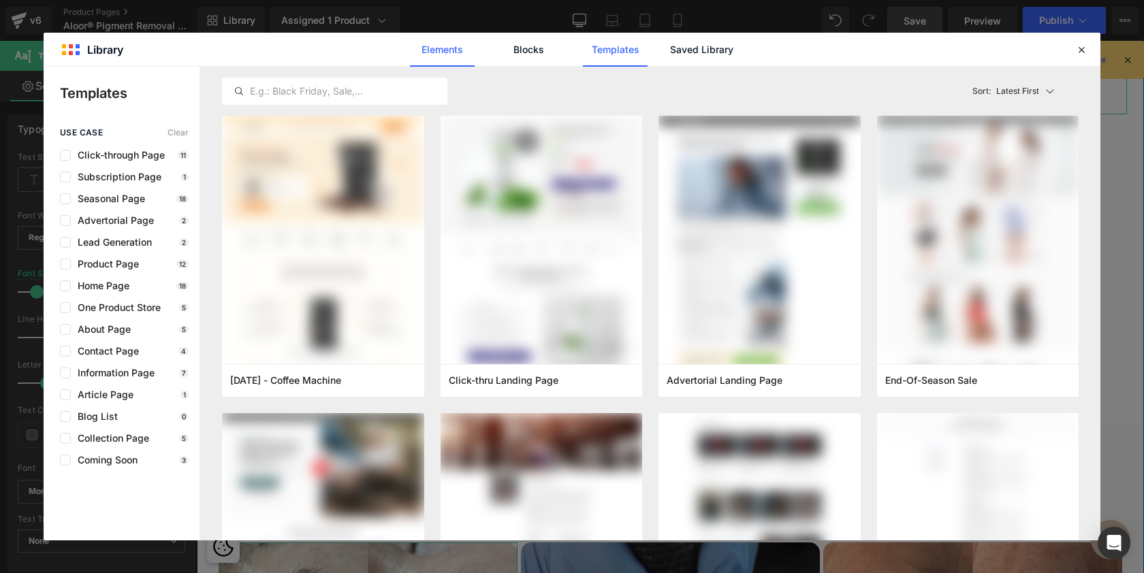
click at [583, 51] on link "Elements" at bounding box center [615, 50] width 65 height 34
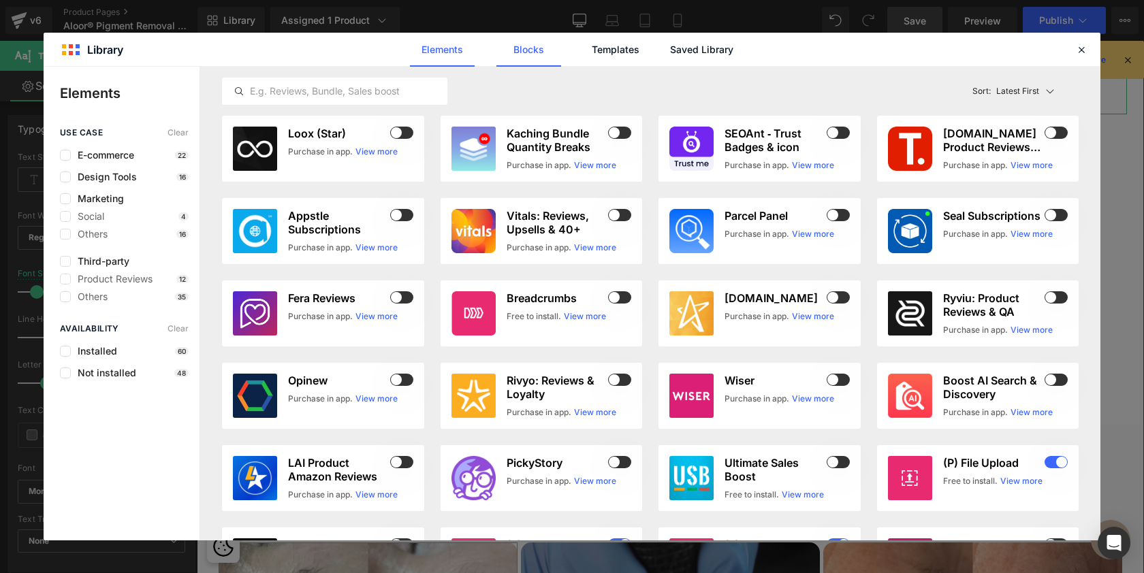
click at [669, 53] on link "Blocks" at bounding box center [701, 50] width 65 height 34
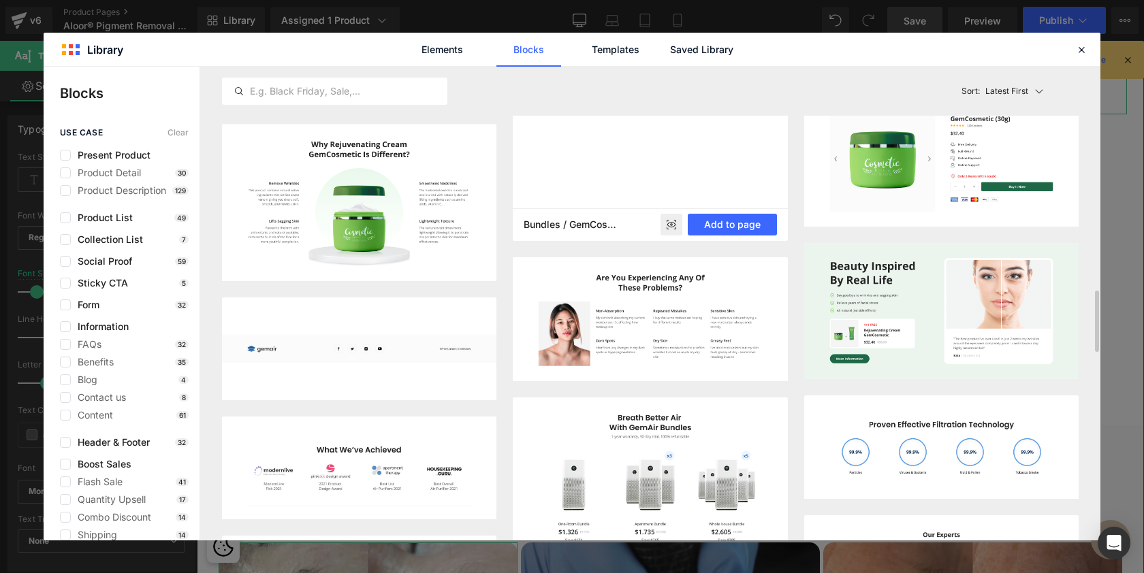
scroll to position [1711, 0]
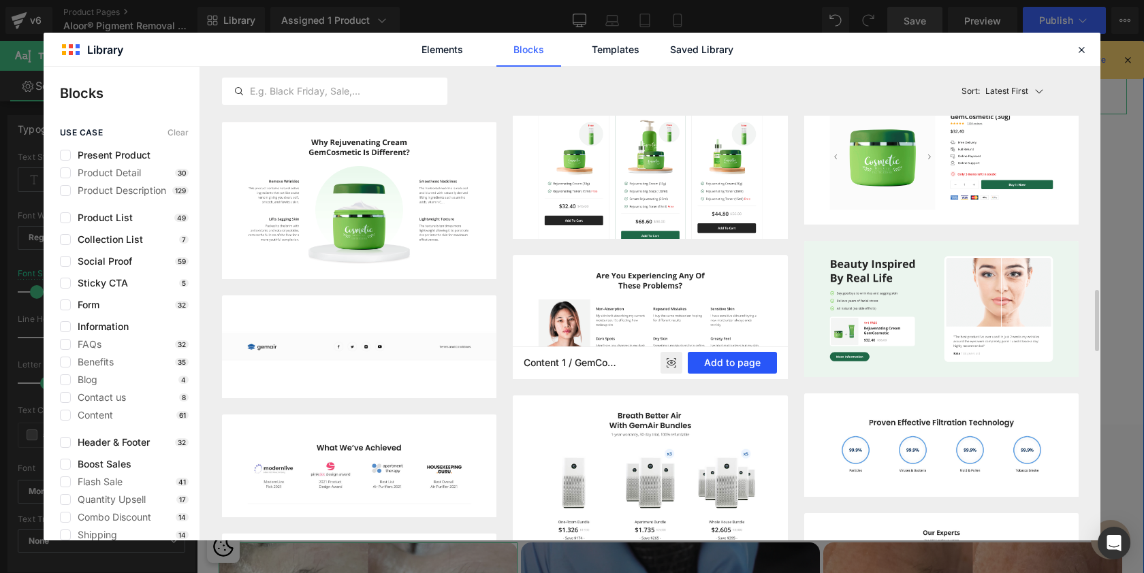
click at [733, 370] on button "Add to page" at bounding box center [732, 363] width 89 height 22
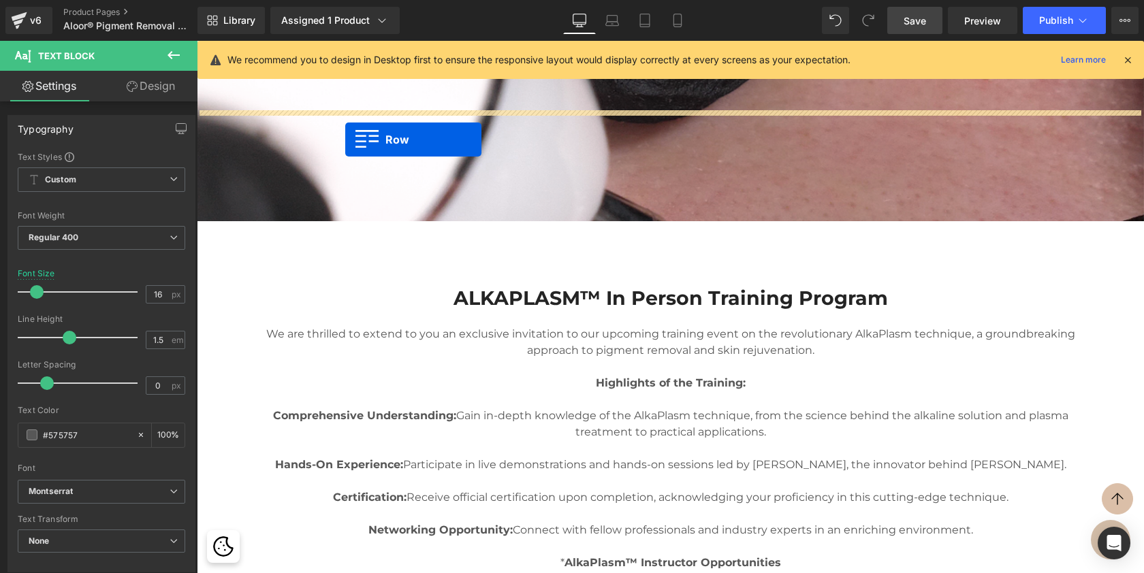
scroll to position [1797, 0]
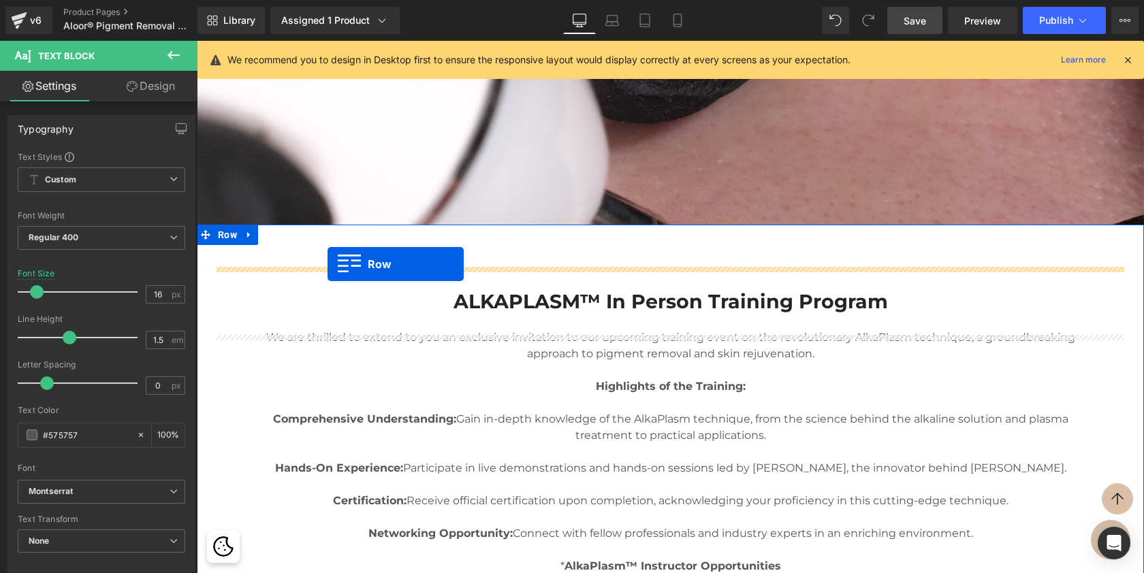
drag, startPoint x: 203, startPoint y: 187, endPoint x: 328, endPoint y: 265, distance: 146.8
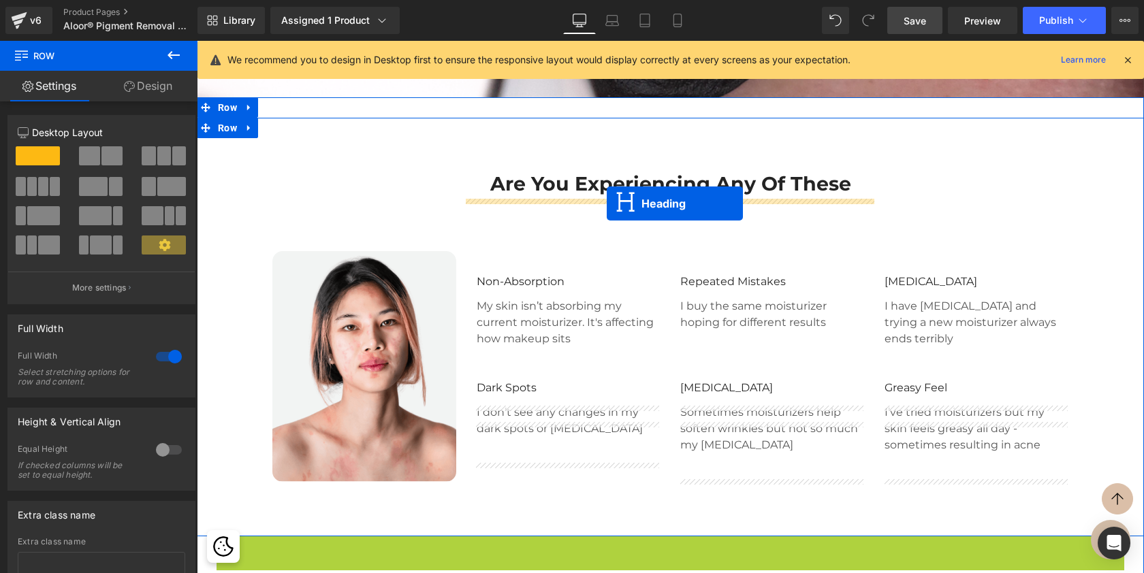
scroll to position [1920, 0]
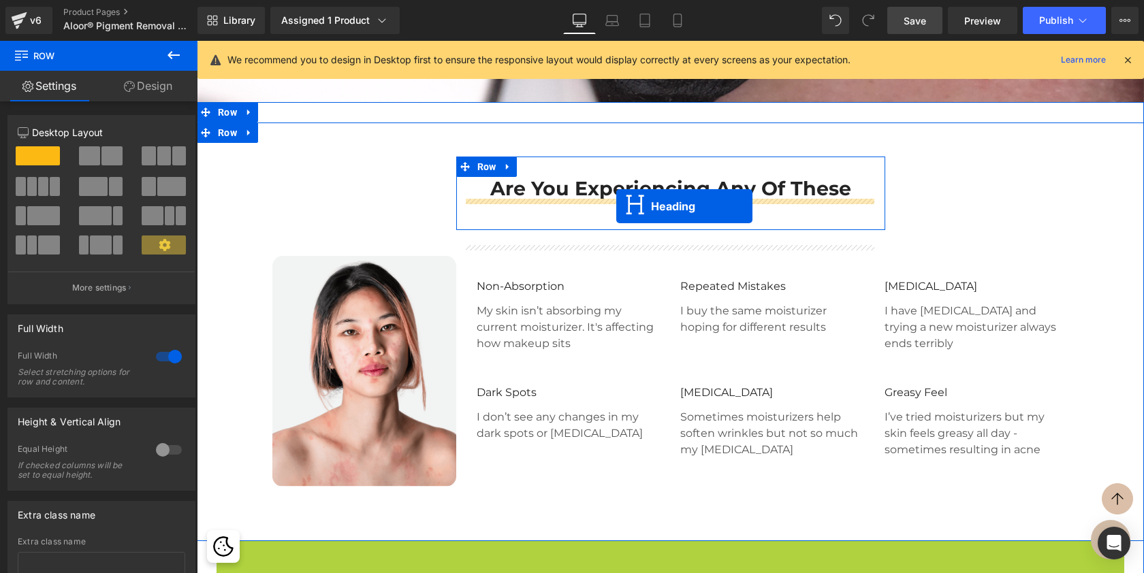
drag, startPoint x: 610, startPoint y: 456, endPoint x: 627, endPoint y: 176, distance: 280.4
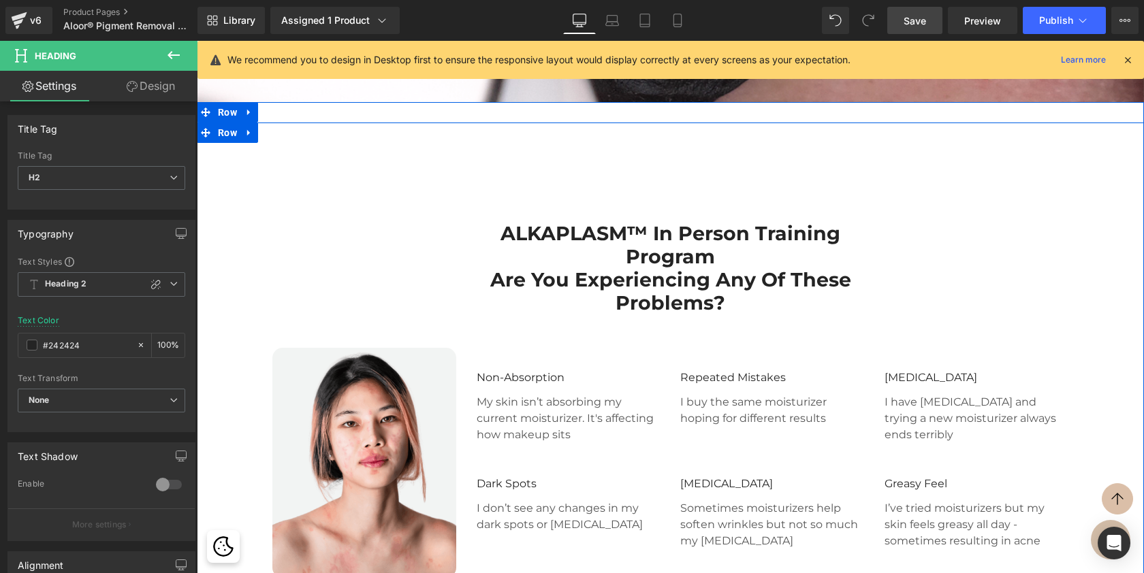
scroll to position [6842, 942]
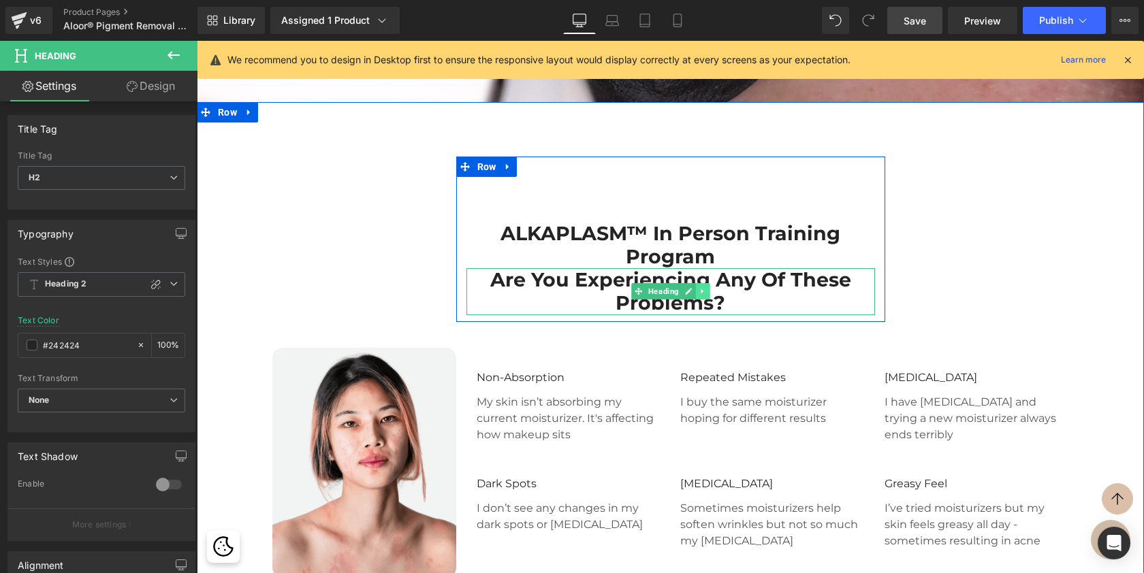
click at [701, 294] on icon at bounding box center [702, 291] width 2 height 5
click at [706, 296] on icon at bounding box center [709, 291] width 7 height 7
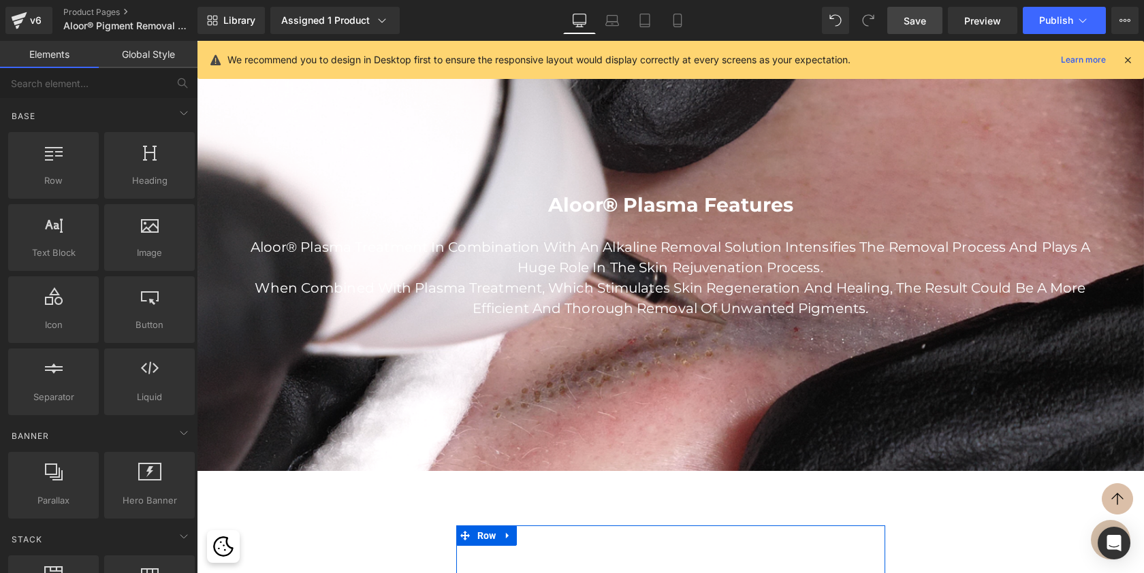
scroll to position [1553, 0]
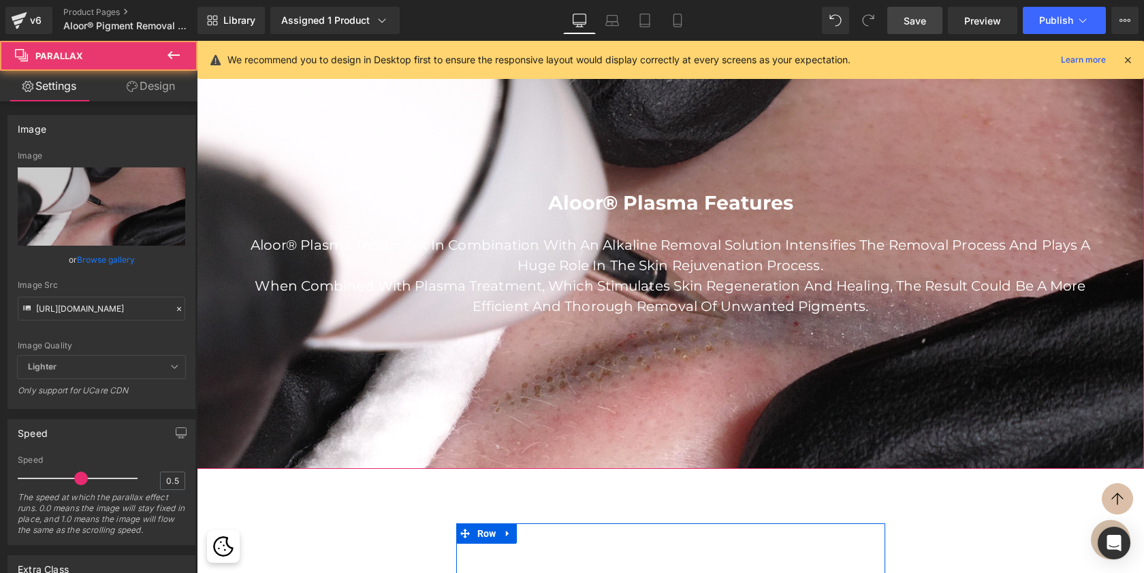
click at [663, 153] on div at bounding box center [670, 304] width 947 height 744
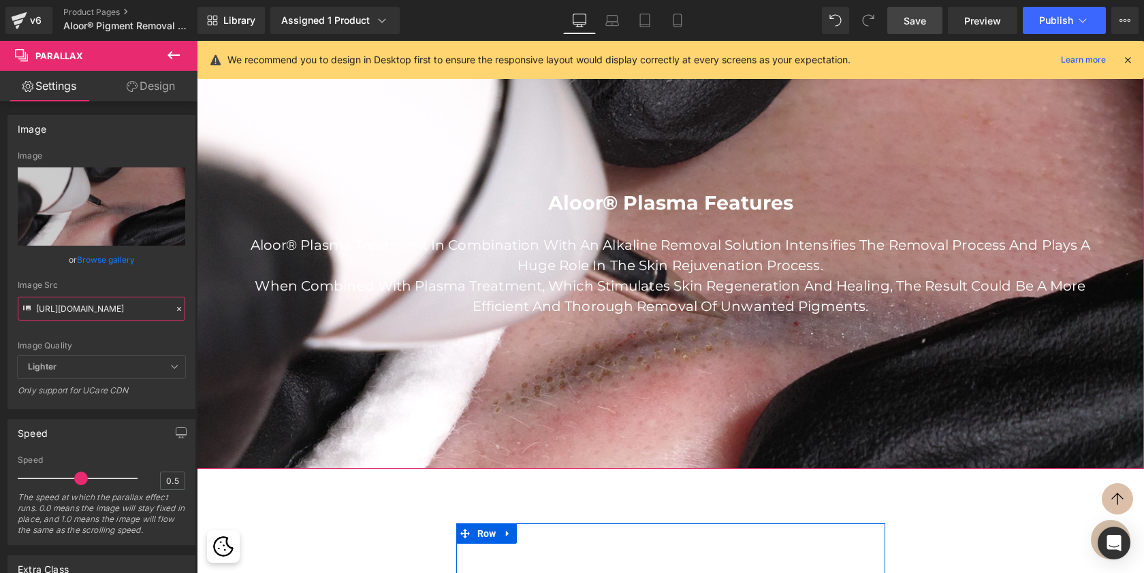
click at [103, 312] on input "https://cdn.shopify.com/s/files/1/0574/0593/1713/files/AlkaPlasm_1920x1920.png?…" at bounding box center [102, 309] width 168 height 24
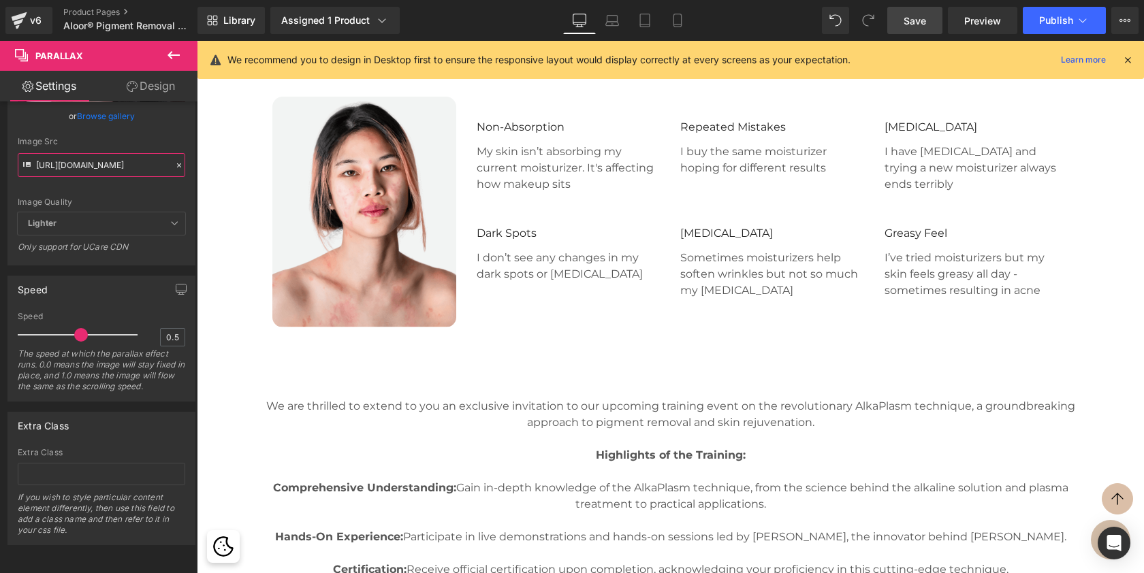
scroll to position [2125, 0]
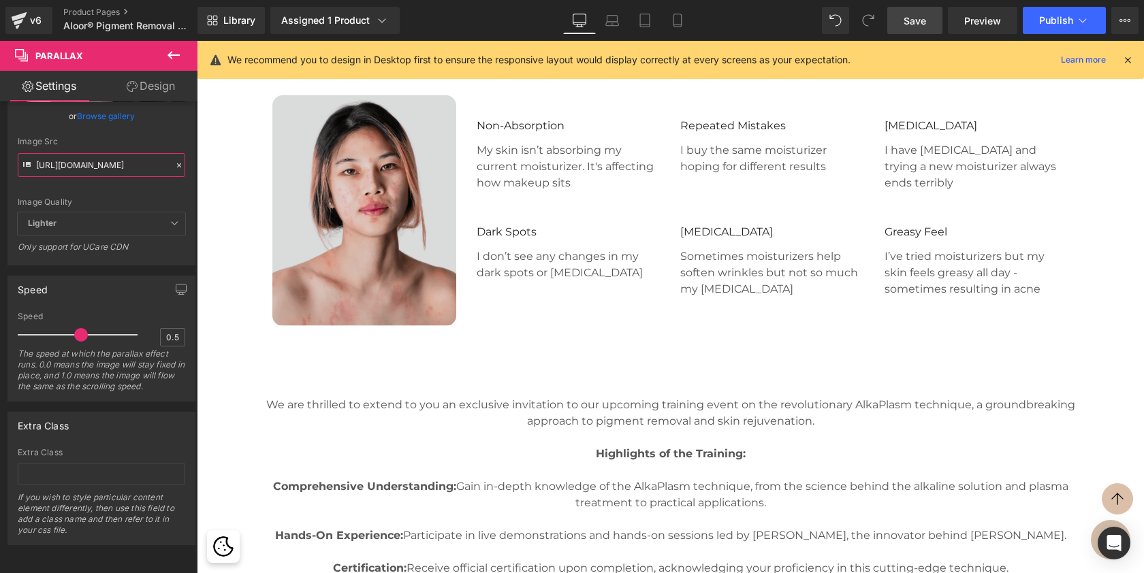
click at [394, 272] on img at bounding box center [364, 210] width 184 height 231
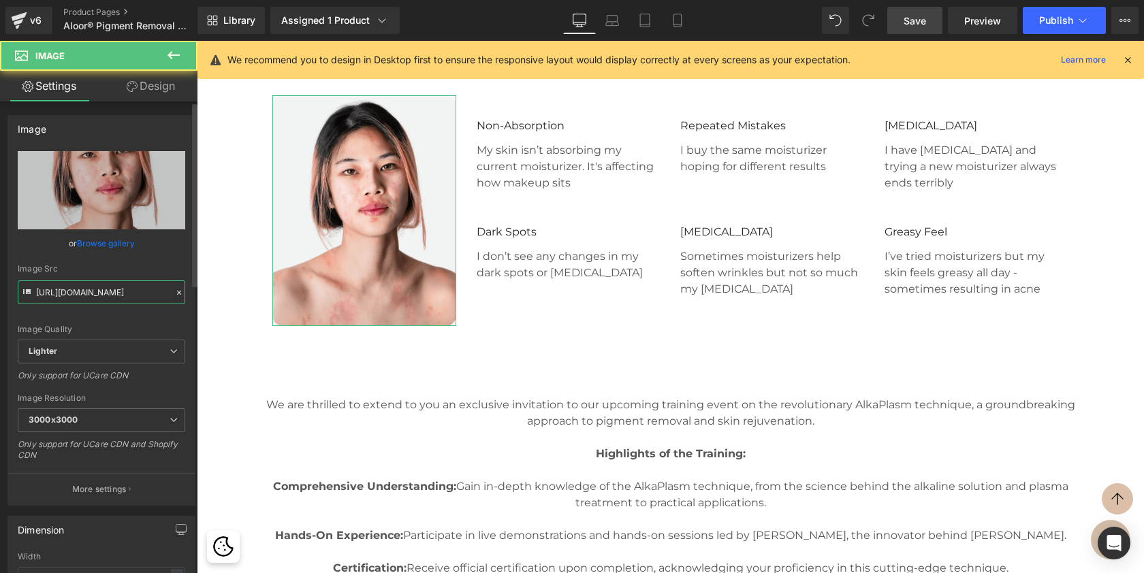
click at [142, 296] on input "https://ucarecdn.com/35b92657-93bb-4b6d-9f43-70bdabd97ba3/-/format/auto/-/previ…" at bounding box center [102, 293] width 168 height 24
paste input "cdn.shopify.com/s/files/1/0574/0593/1713/files/AlkaPlasm_1920x1920.png?v=171119…"
type input "https://cdn.shopify.com/s/files/1/0574/0593/1713/files/AlkaPlasm_1920x1920.png?…"
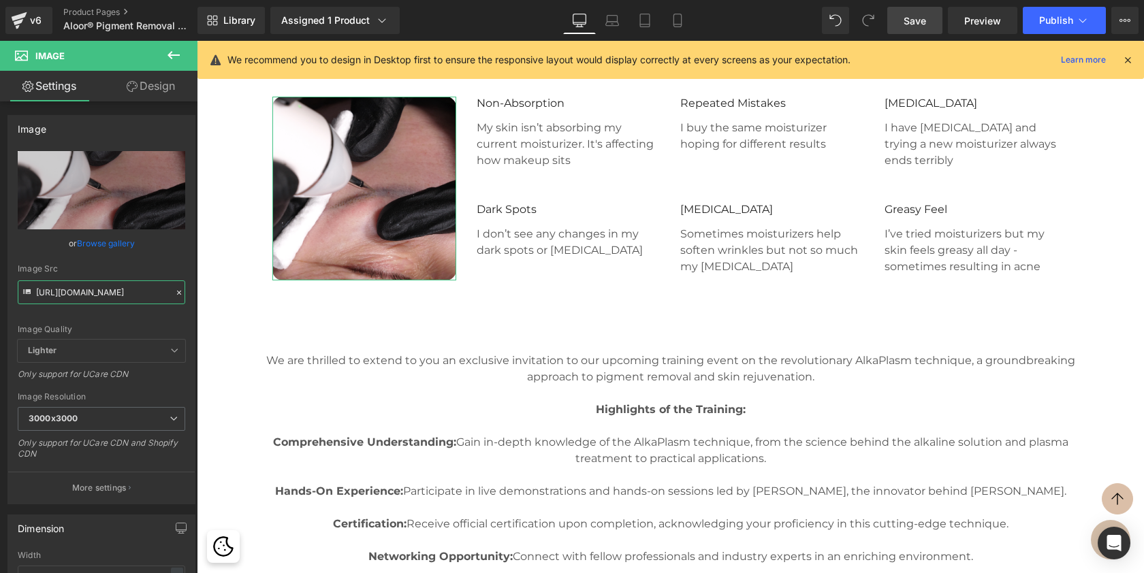
click at [210, 336] on div "ALKAPLASM™ In Person Training Program Heading Row Image Row Non-Absorption Text…" at bounding box center [670, 126] width 947 height 419
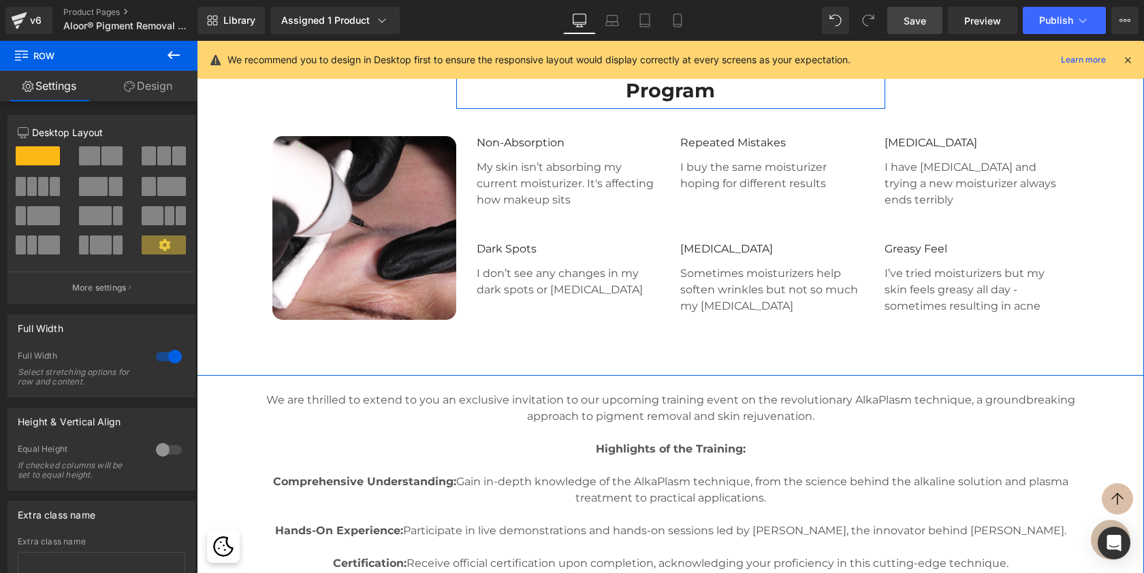
scroll to position [2098, 0]
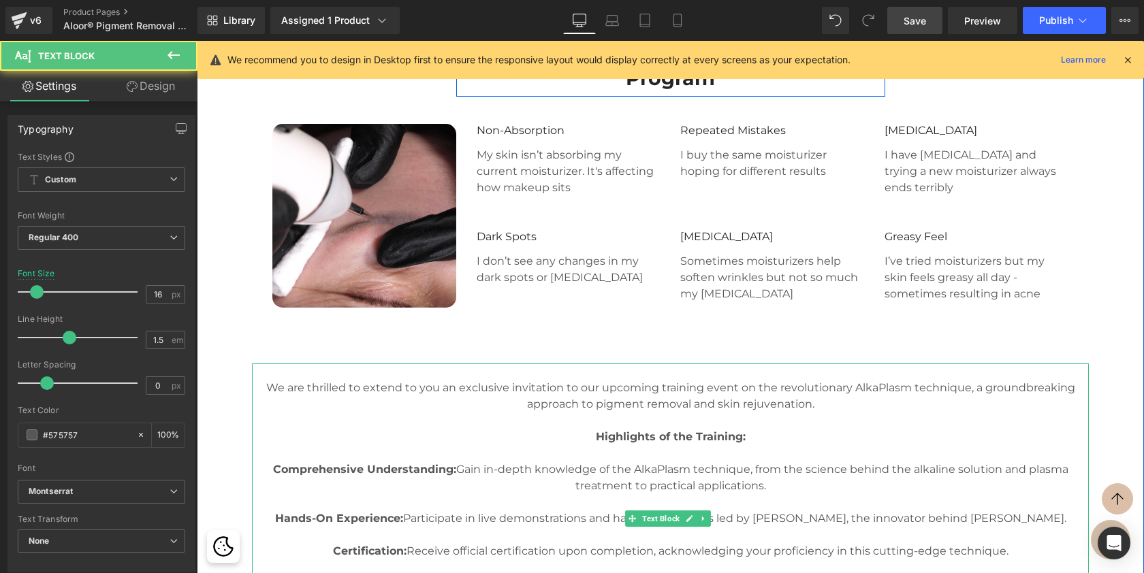
drag, startPoint x: 315, startPoint y: 490, endPoint x: 352, endPoint y: 506, distance: 40.9
click at [315, 476] on strong "Comprehensive Understanding:" at bounding box center [364, 469] width 183 height 13
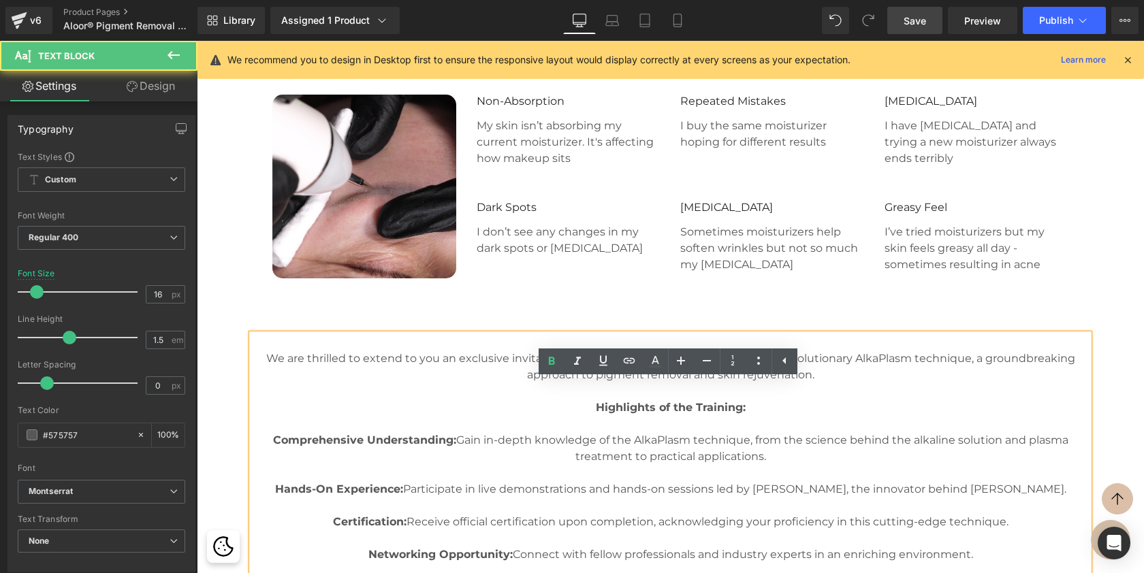
scroll to position [2142, 0]
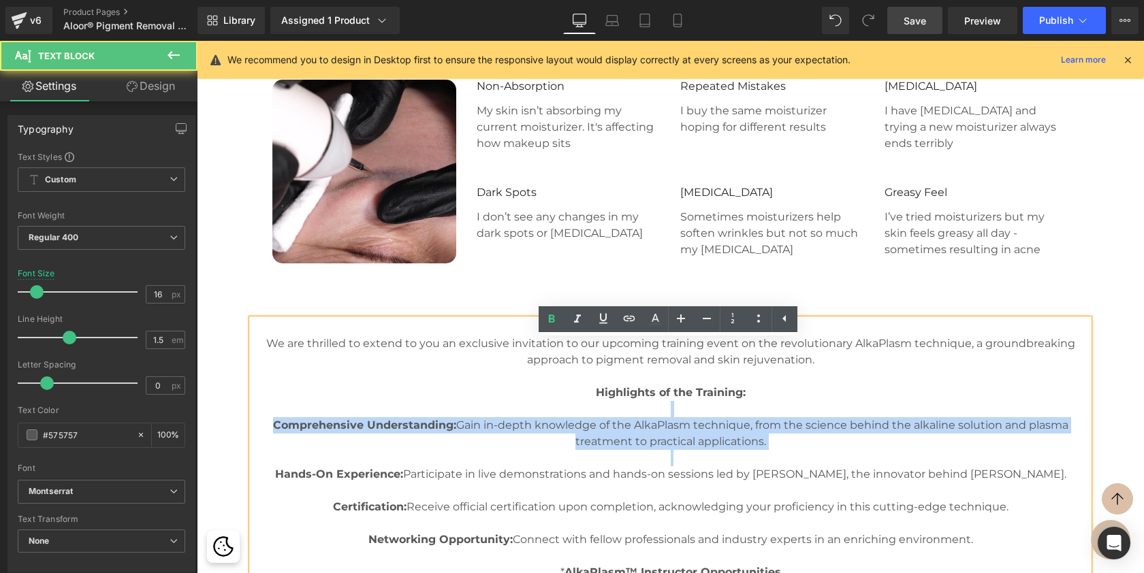
drag, startPoint x: 774, startPoint y: 472, endPoint x: 292, endPoint y: 434, distance: 482.9
click at [292, 434] on div "We are thrilled to extend to you an exclusive invitation to our upcoming traini…" at bounding box center [670, 474] width 837 height 311
copy div "Comprehensive Understanding: Gain in-depth knowledge of the AlkaPlasm technique…"
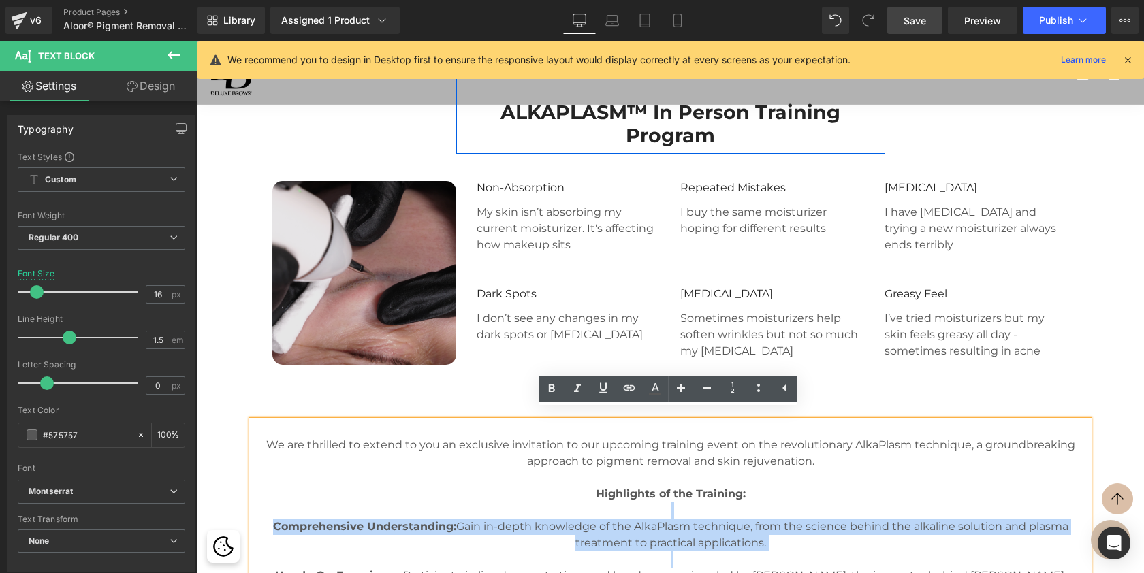
scroll to position [2010, 0]
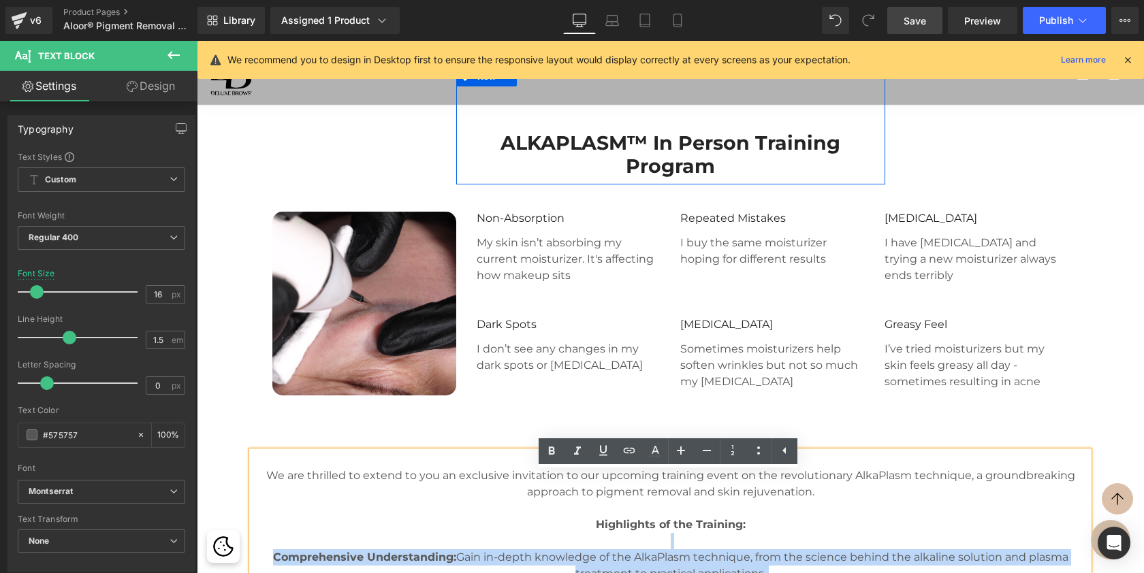
click at [490, 267] on p "My skin isn’t absorbing my current moisturizer. It's affecting how makeup sits" at bounding box center [569, 259] width 184 height 49
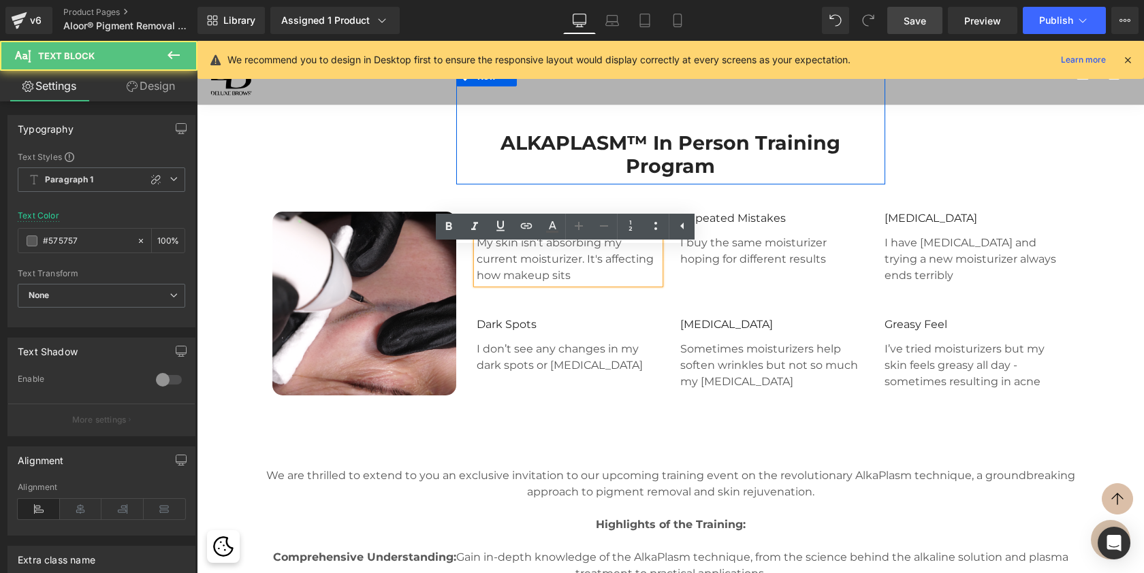
click at [518, 247] on div "My skin isn’t absorbing my current moisturizer. It's affecting how makeup sits" at bounding box center [569, 255] width 184 height 57
click at [501, 274] on p "My skin isn’t absorbing my current moisturizer. It's affecting how makeup sits" at bounding box center [569, 259] width 184 height 49
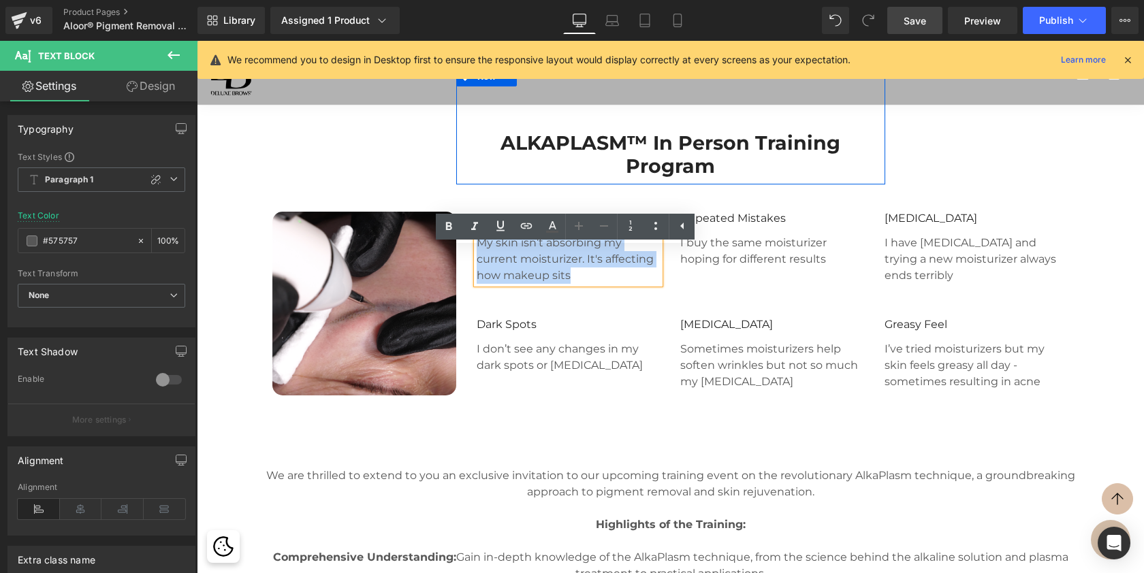
drag, startPoint x: 585, startPoint y: 293, endPoint x: 466, endPoint y: 267, distance: 121.3
click at [466, 267] on div "Non-Absorption Text Block My skin isn’t absorbing my current moisturizer. It's …" at bounding box center [568, 247] width 204 height 74
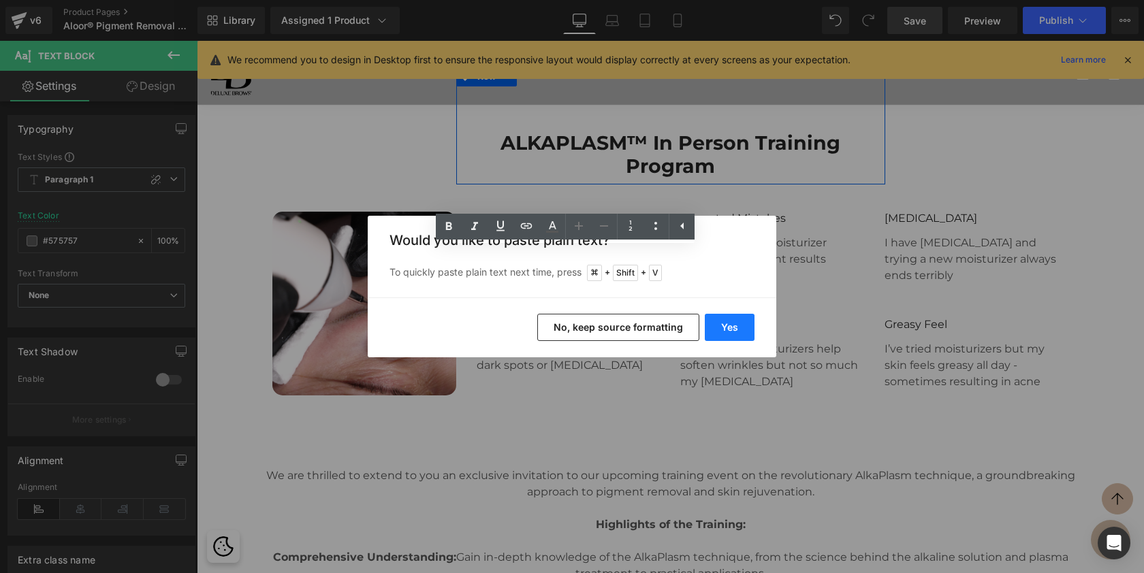
click at [735, 320] on button "Yes" at bounding box center [730, 327] width 50 height 27
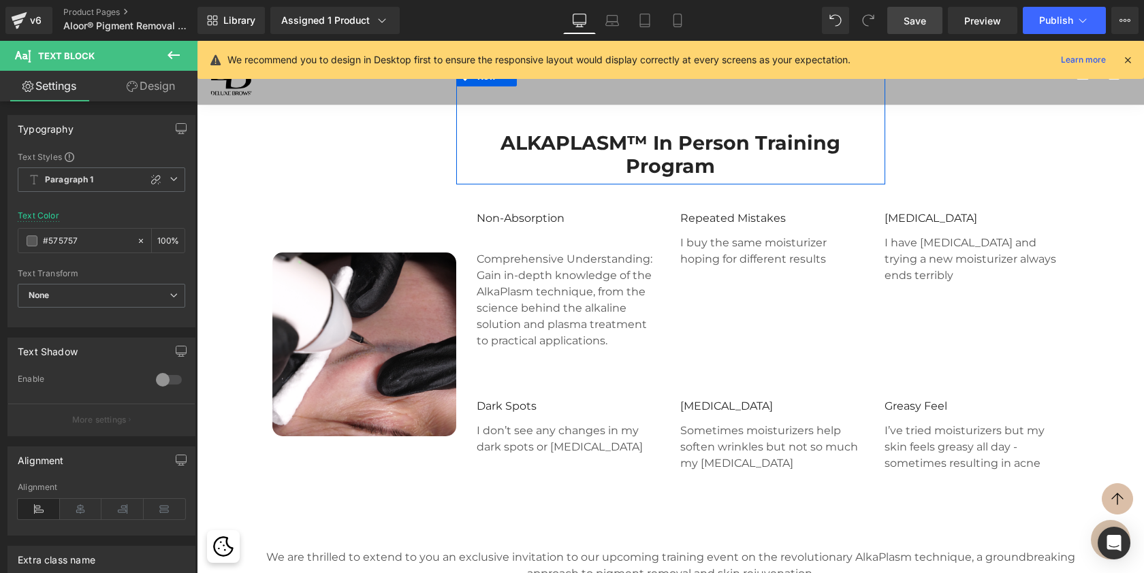
scroll to position [6833, 942]
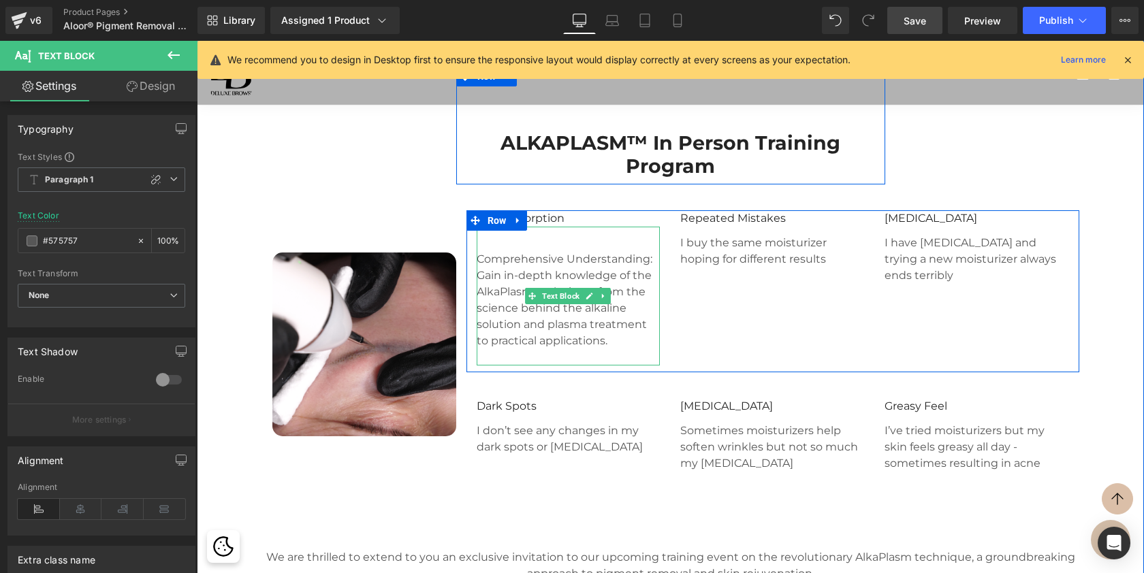
click at [554, 251] on p at bounding box center [569, 243] width 184 height 16
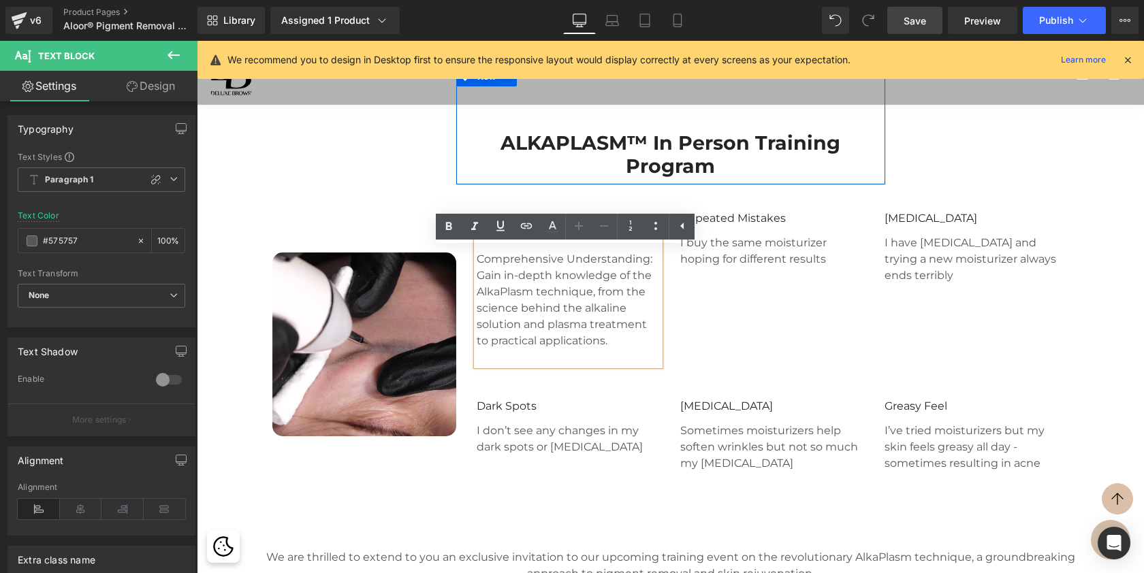
click at [434, 249] on div "Image Row" at bounding box center [364, 344] width 204 height 268
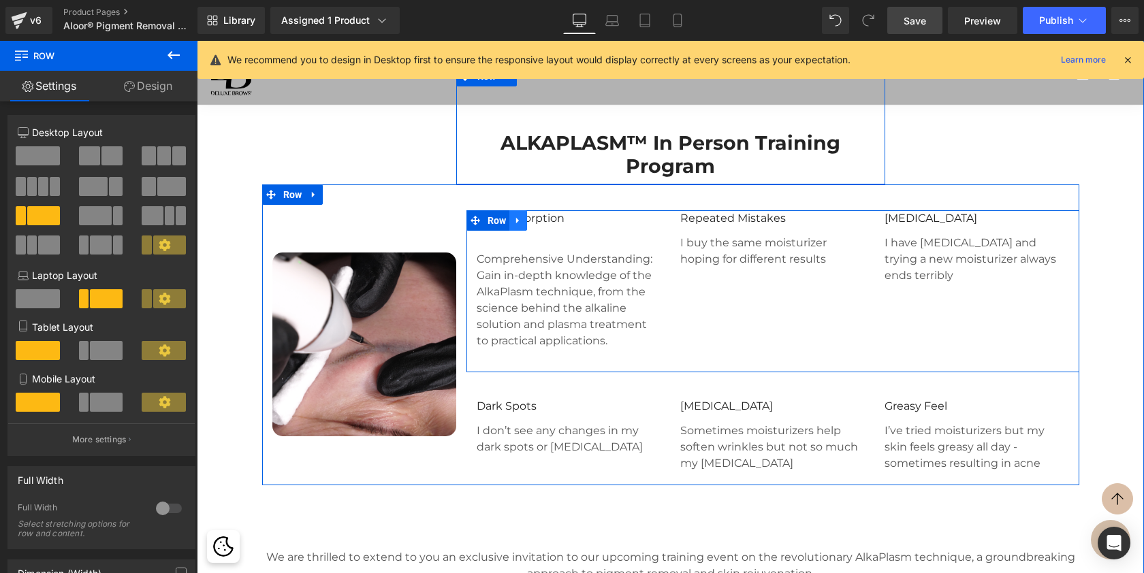
click at [522, 226] on icon at bounding box center [518, 221] width 10 height 10
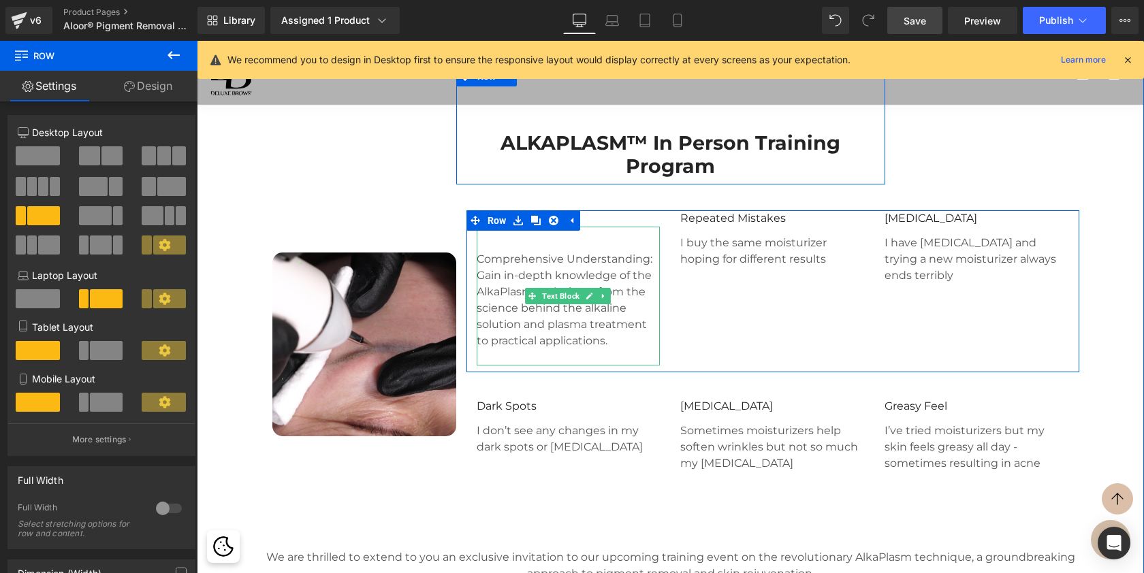
click at [513, 251] on p at bounding box center [569, 243] width 184 height 16
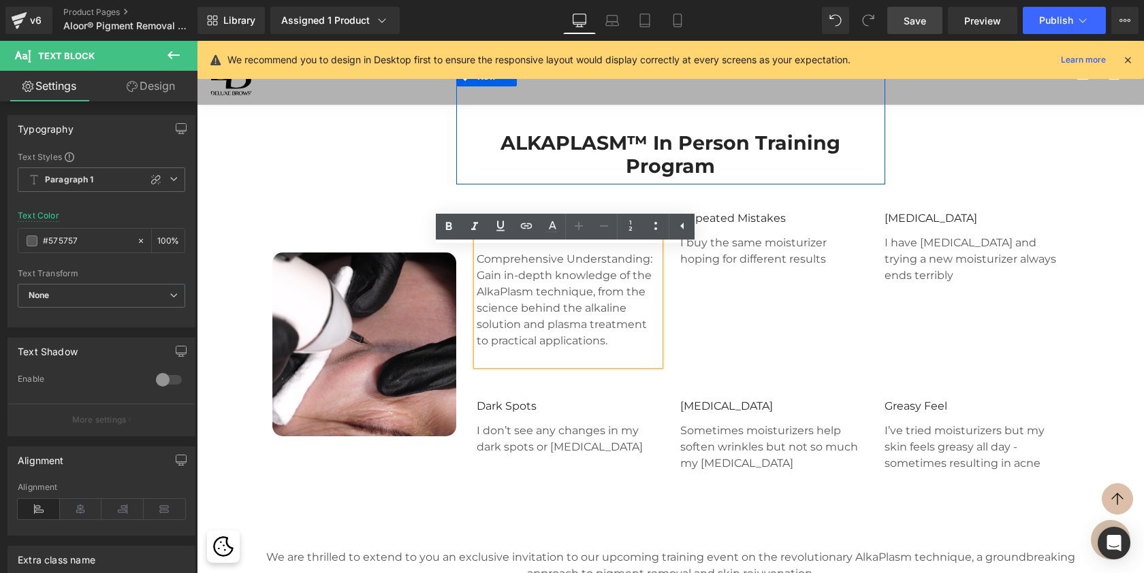
click at [411, 236] on div "Image Row" at bounding box center [364, 344] width 204 height 268
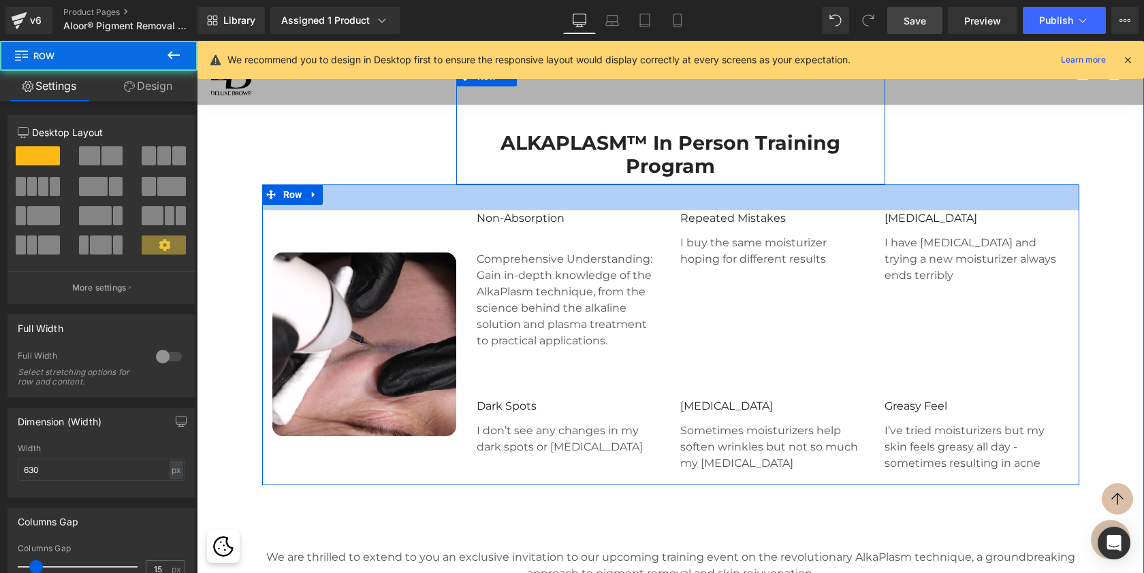
click at [520, 185] on div at bounding box center [670, 182] width 429 height 3
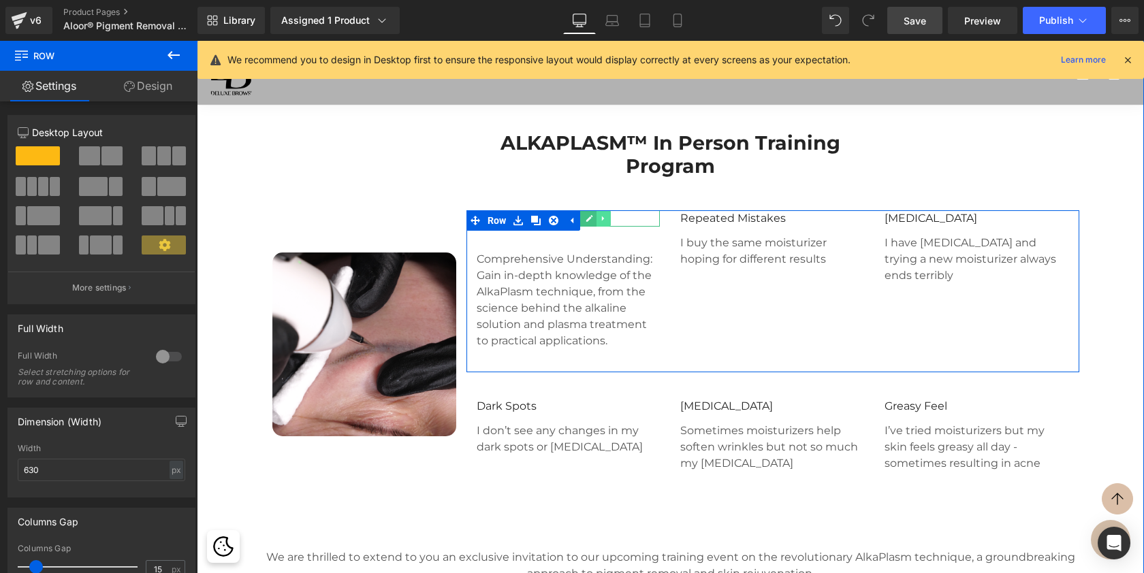
click at [601, 223] on icon at bounding box center [603, 219] width 7 height 8
click at [607, 223] on icon at bounding box center [610, 218] width 7 height 7
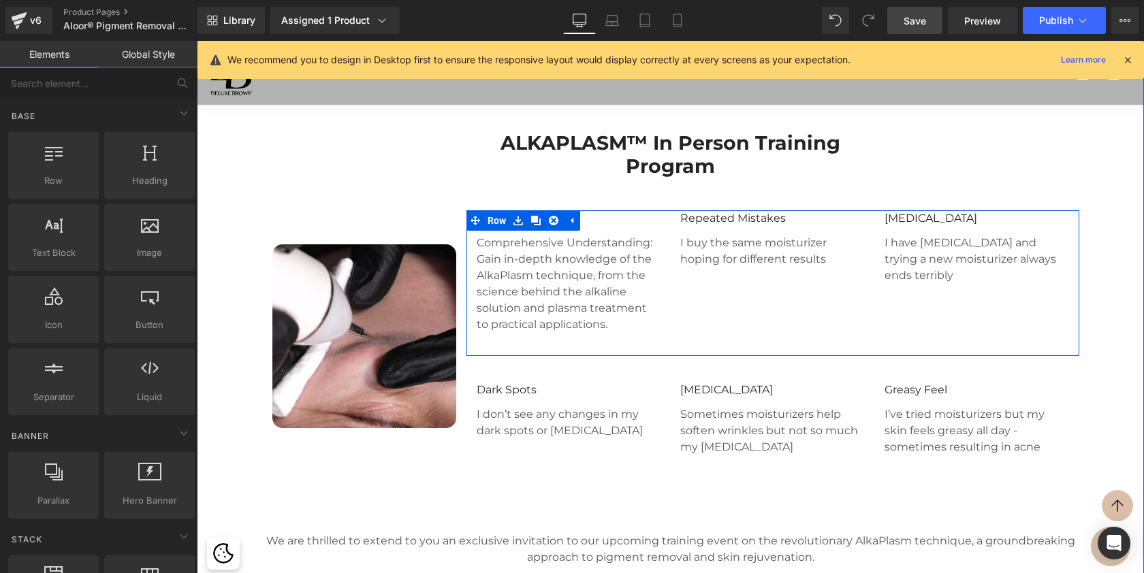
scroll to position [6816, 942]
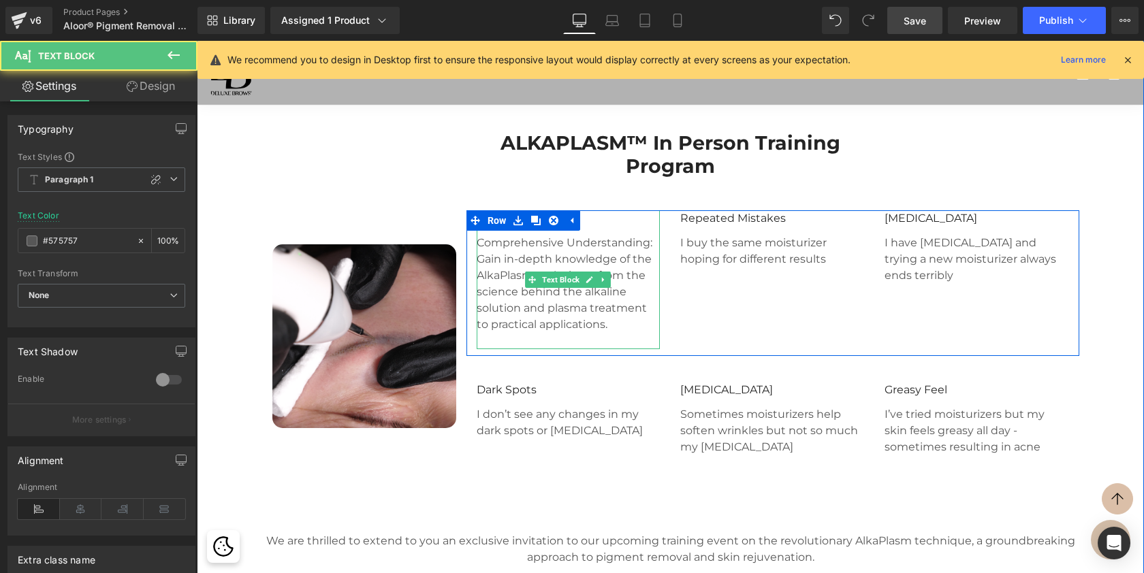
click at [509, 330] on p "Comprehensive Understanding: Gain in-depth knowledge of the AlkaPlasm technique…" at bounding box center [569, 284] width 184 height 98
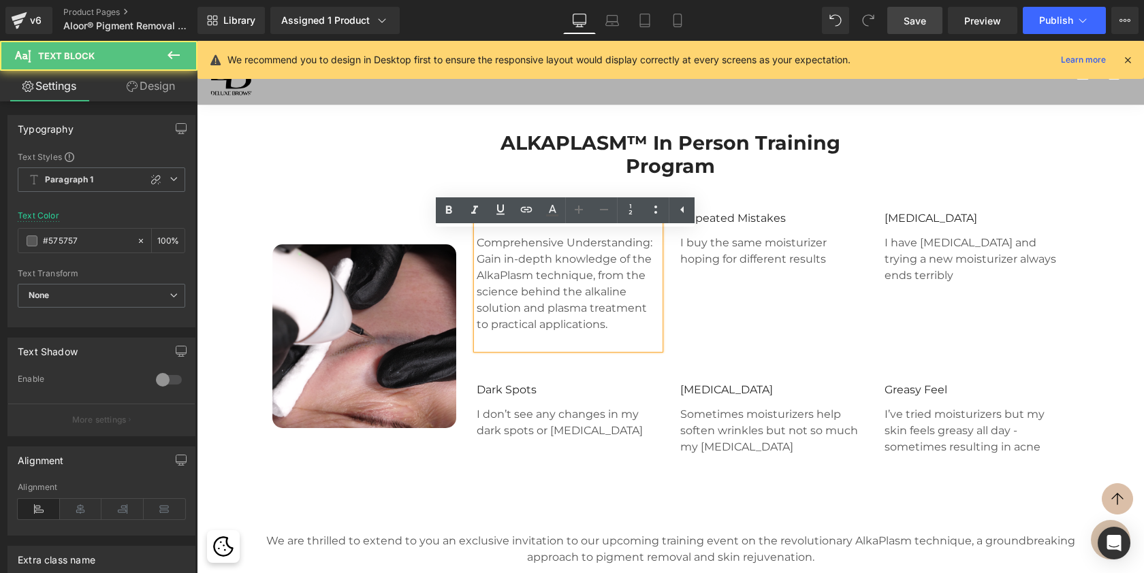
click at [646, 262] on p "Comprehensive Understanding: Gain in-depth knowledge of the AlkaPlasm technique…" at bounding box center [569, 284] width 184 height 98
click at [651, 264] on p "Comprehensive Understanding: Gain in-depth knowledge of the AlkaPlasm technique…" at bounding box center [569, 284] width 184 height 98
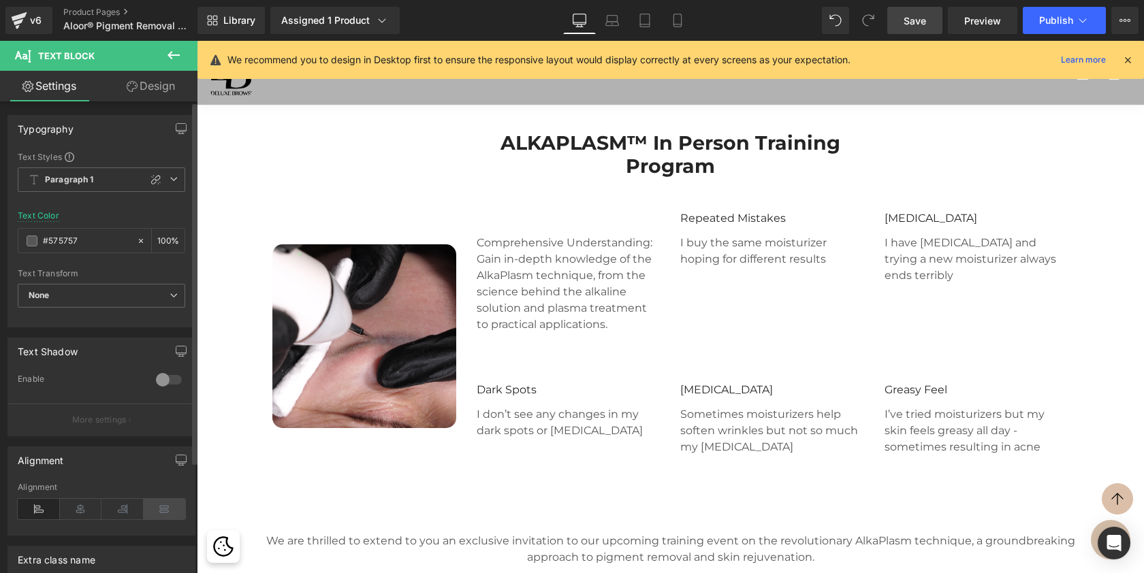
click at [165, 505] on icon at bounding box center [165, 509] width 42 height 20
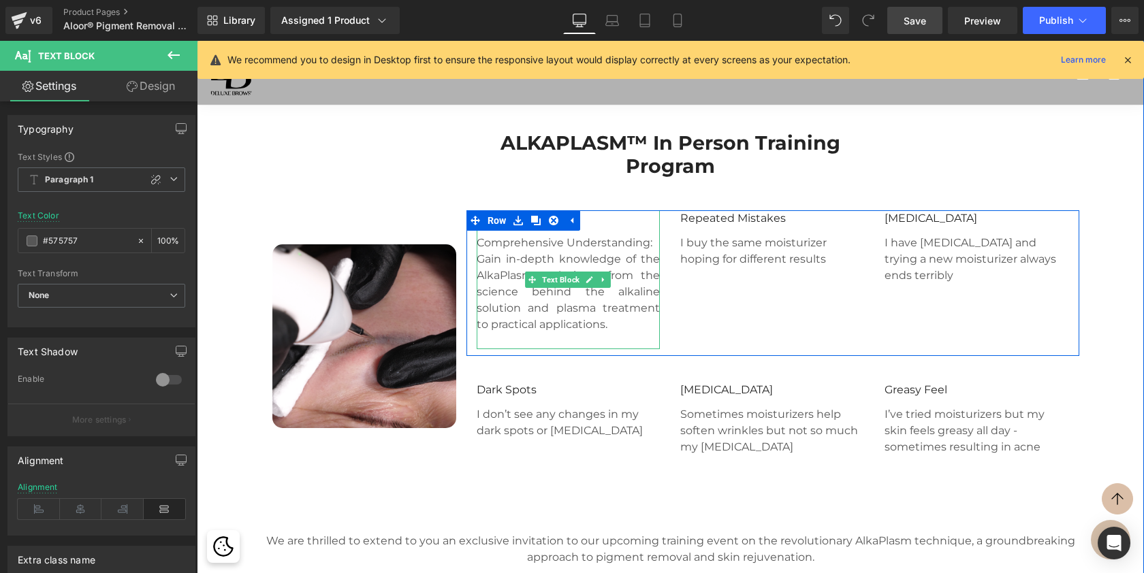
click at [650, 251] on p "Comprehensive Understanding:" at bounding box center [569, 243] width 184 height 16
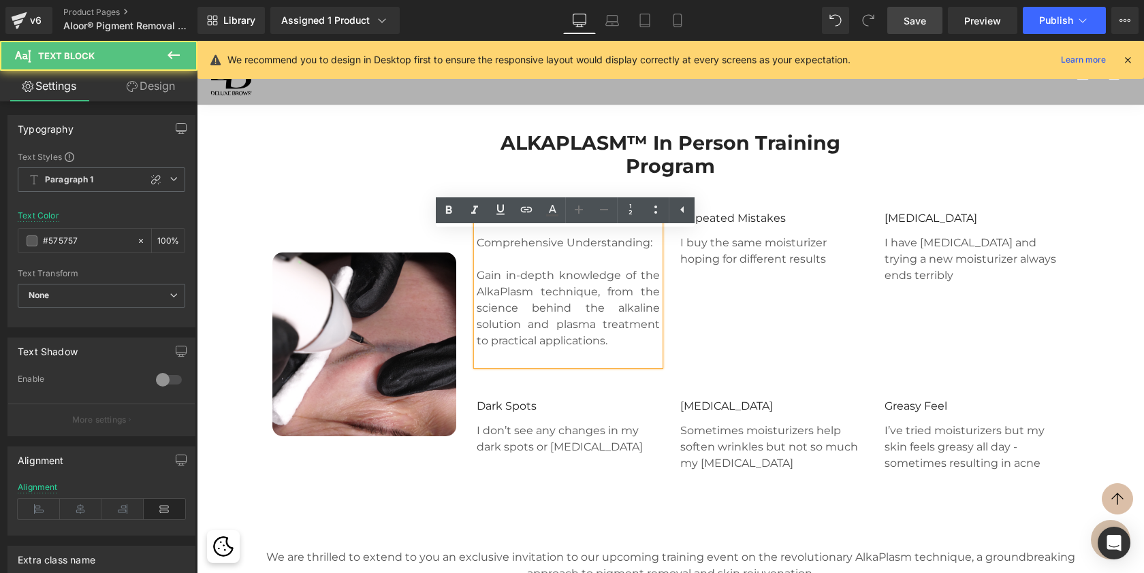
scroll to position [6833, 942]
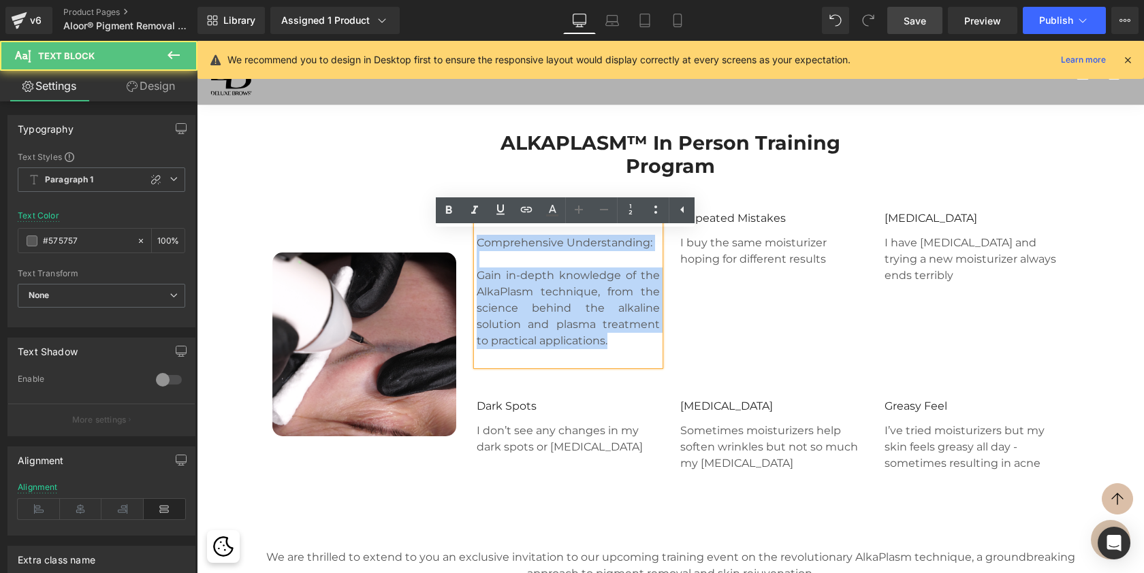
drag, startPoint x: 601, startPoint y: 368, endPoint x: 468, endPoint y: 265, distance: 168.9
click at [468, 265] on div "Comprehensive Understanding: Gain in-depth knowledge of the AlkaPlasm technique…" at bounding box center [568, 287] width 204 height 155
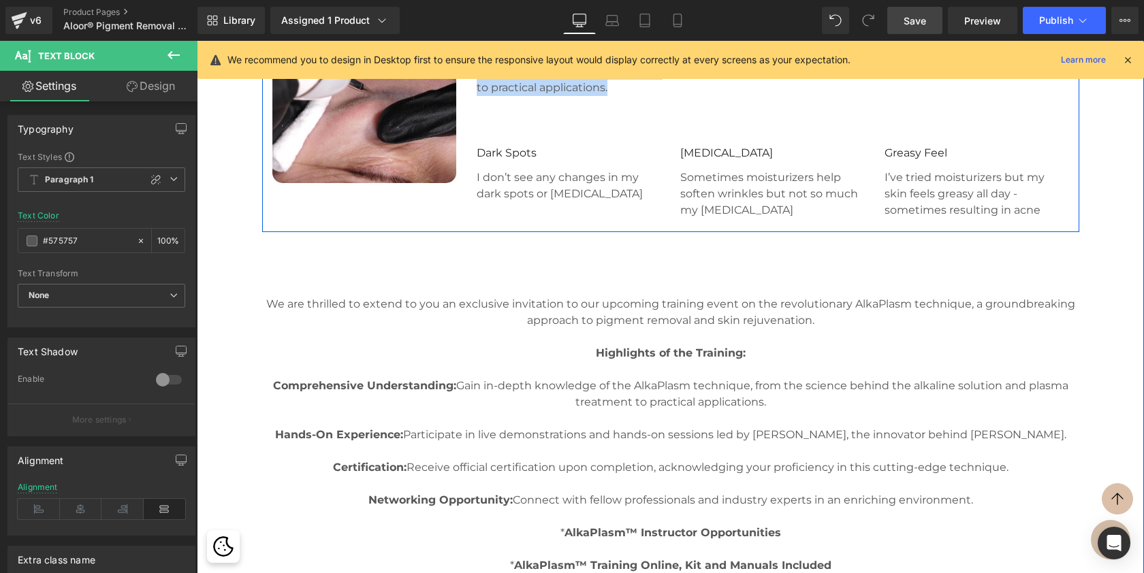
scroll to position [2266, 0]
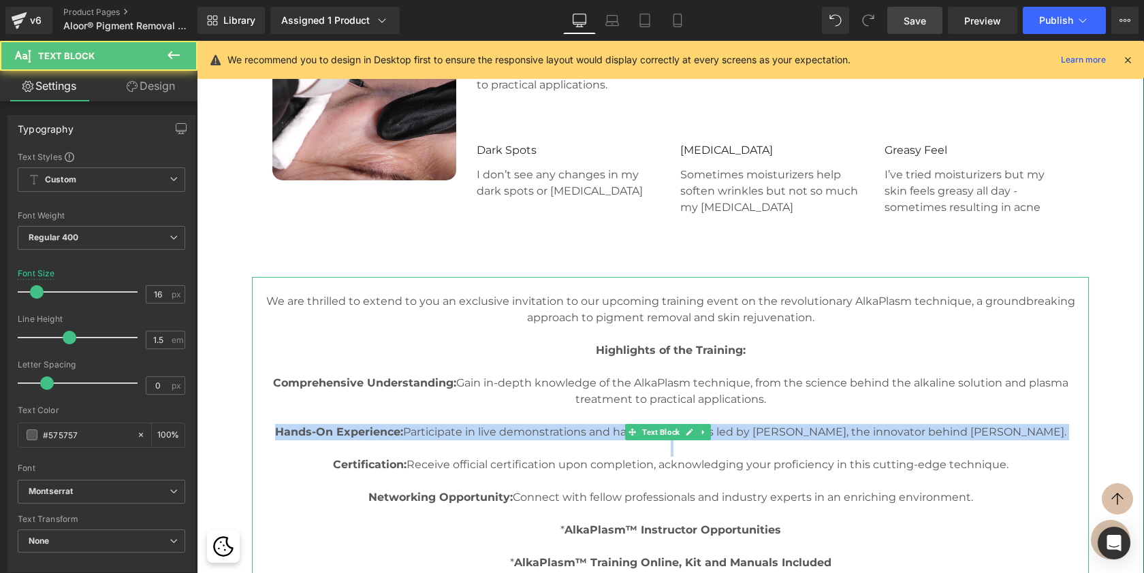
drag, startPoint x: 284, startPoint y: 453, endPoint x: 990, endPoint y: 464, distance: 706.2
click at [990, 464] on div "We are thrilled to extend to you an exclusive invitation to our upcoming traini…" at bounding box center [670, 432] width 837 height 311
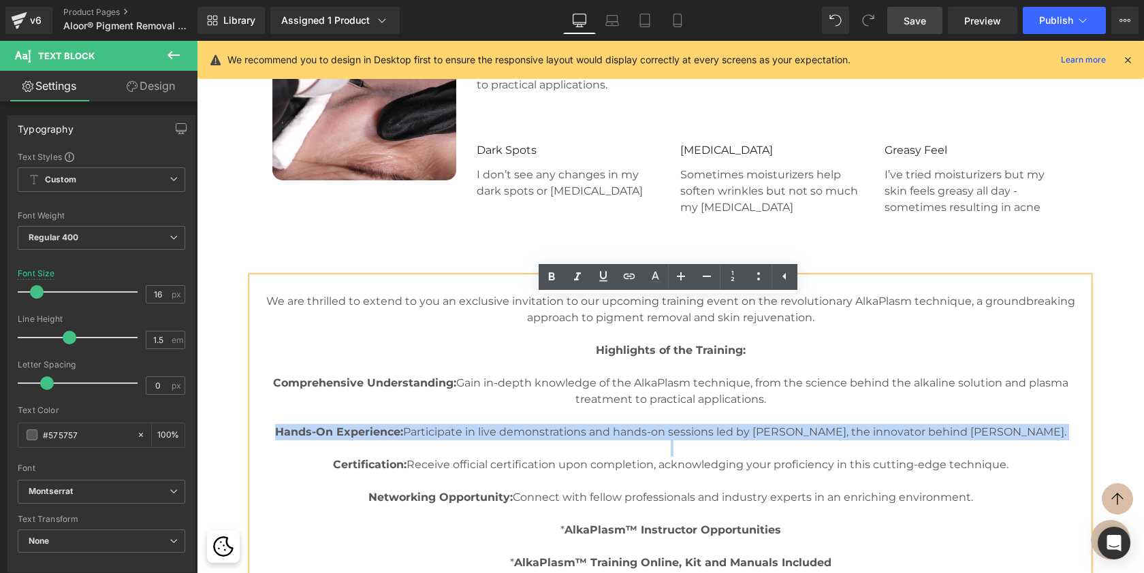
copy p "Hands-On Experience: Participate in live demonstrations and hands-on sessions l…"
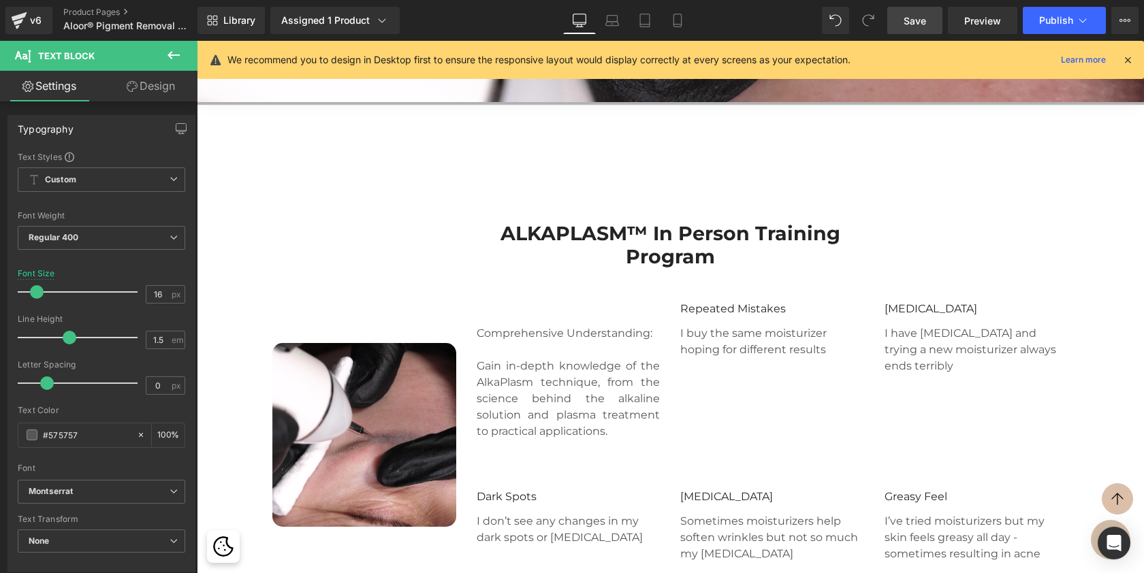
scroll to position [1906, 0]
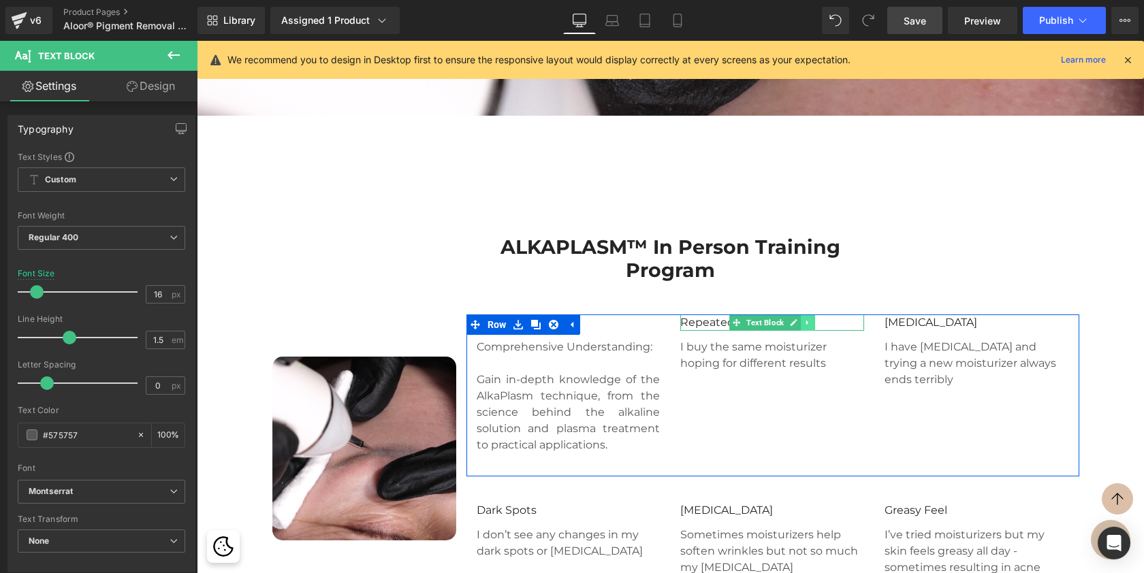
click at [807, 327] on icon at bounding box center [807, 323] width 7 height 8
click at [812, 327] on icon at bounding box center [815, 323] width 7 height 8
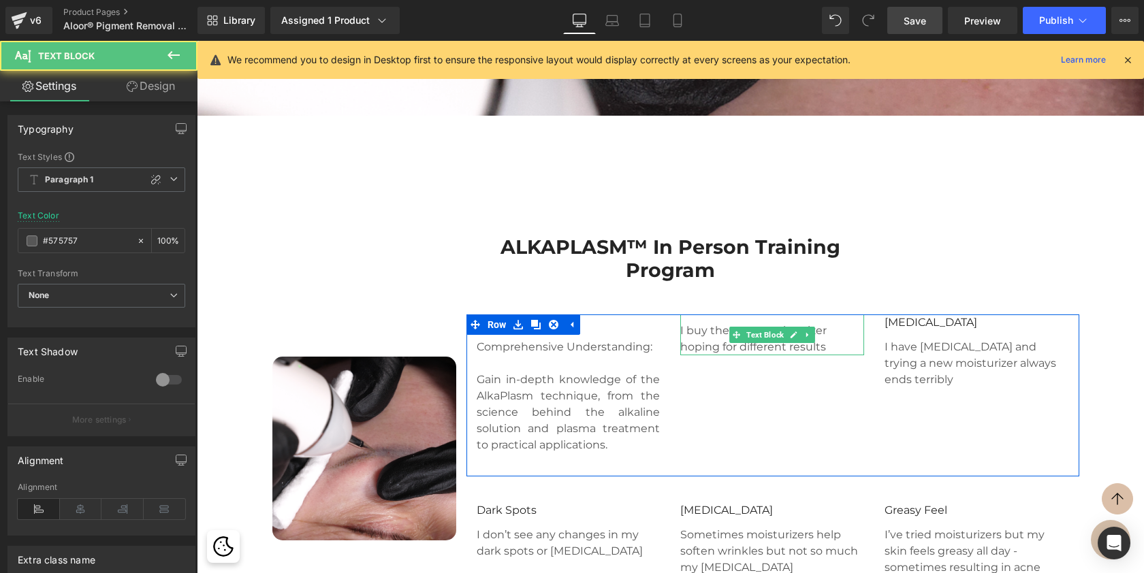
click at [722, 355] on p "I buy the same moisturizer hoping for different results" at bounding box center [772, 339] width 184 height 33
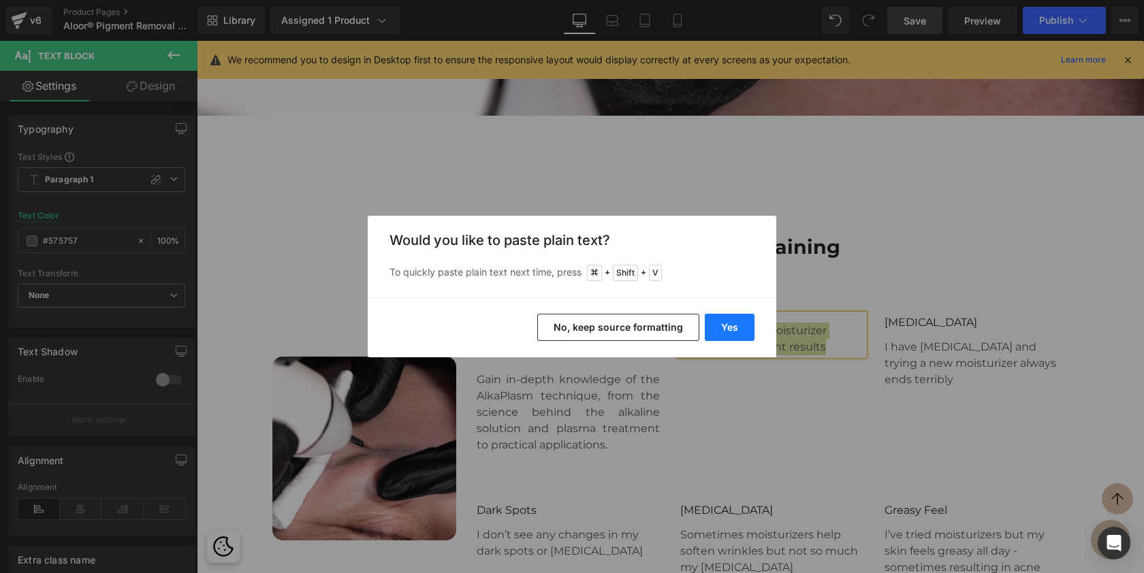
click at [720, 335] on button "Yes" at bounding box center [730, 327] width 50 height 27
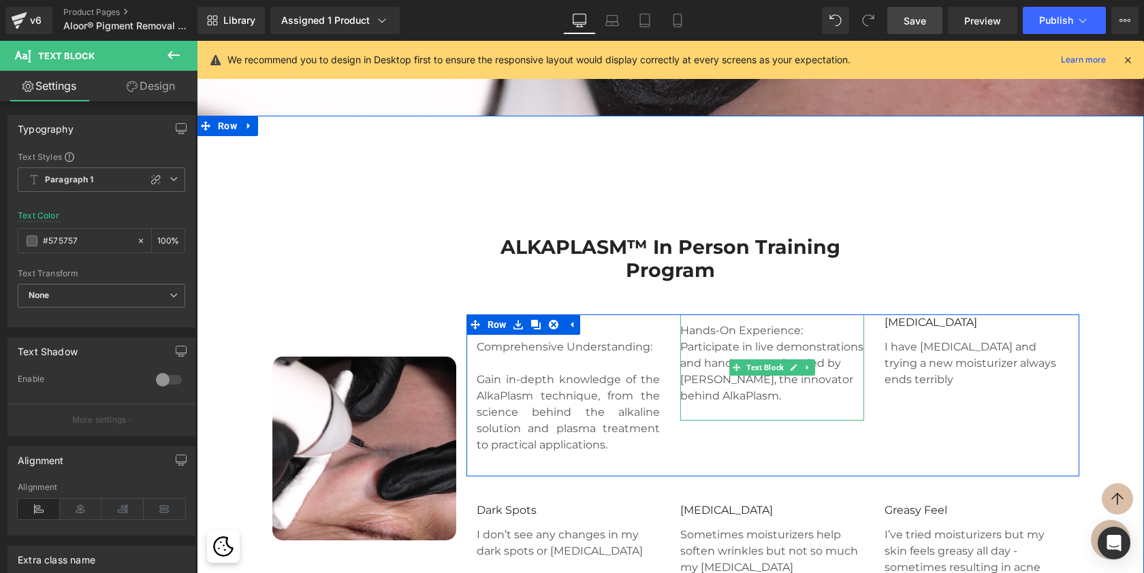
click at [808, 354] on p "Hands-On Experience: Participate in live demonstrations and hands-on sessions l…" at bounding box center [772, 364] width 184 height 82
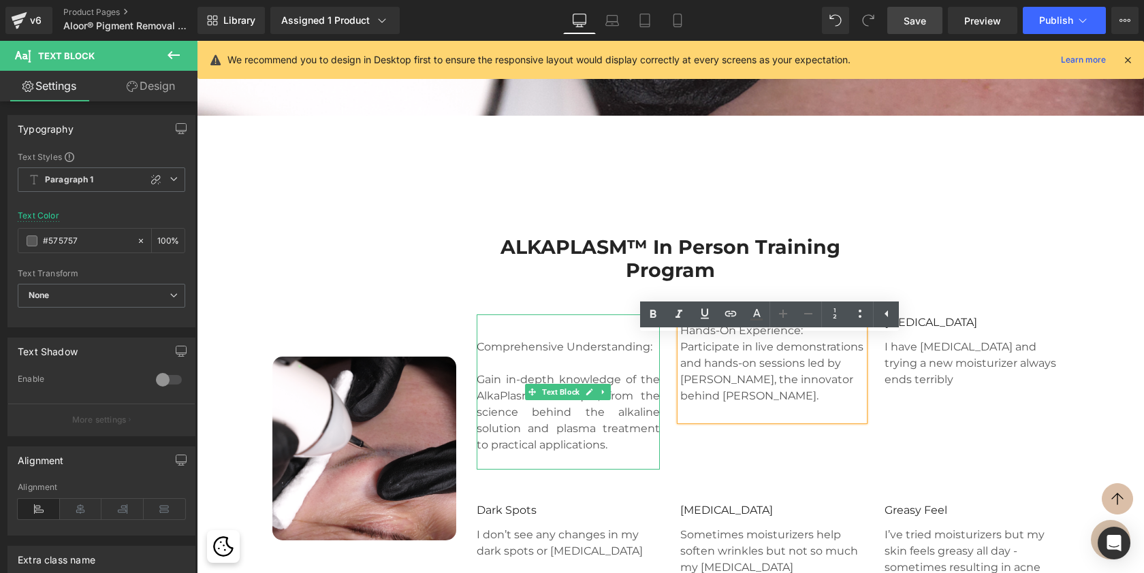
click at [587, 339] on p at bounding box center [569, 331] width 184 height 16
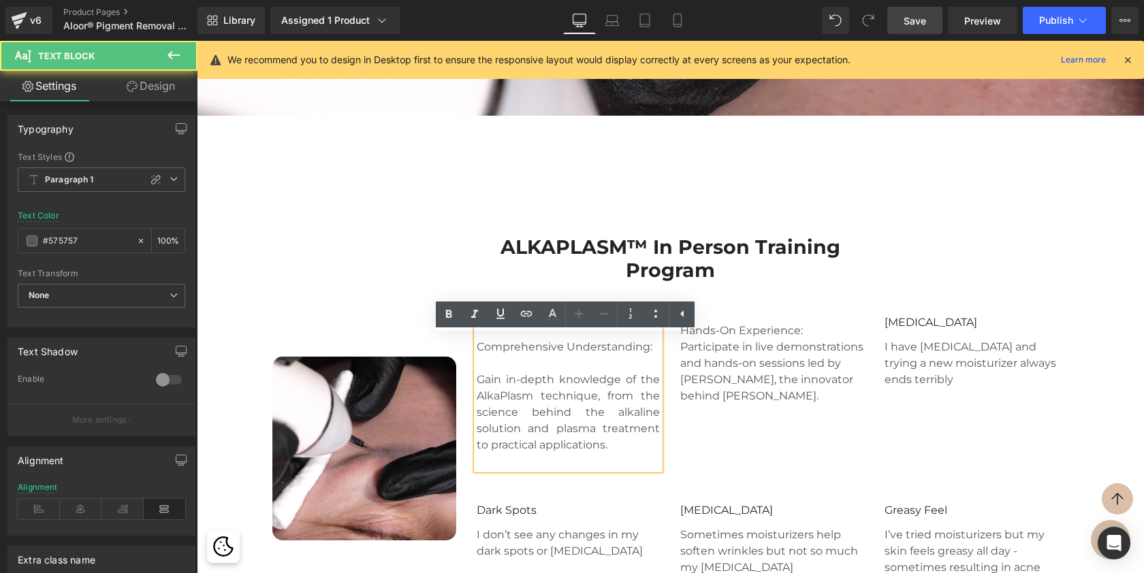
click at [477, 366] on div "Comprehensive Understanding: Gain in-depth knowledge of the AlkaPlasm technique…" at bounding box center [569, 392] width 184 height 155
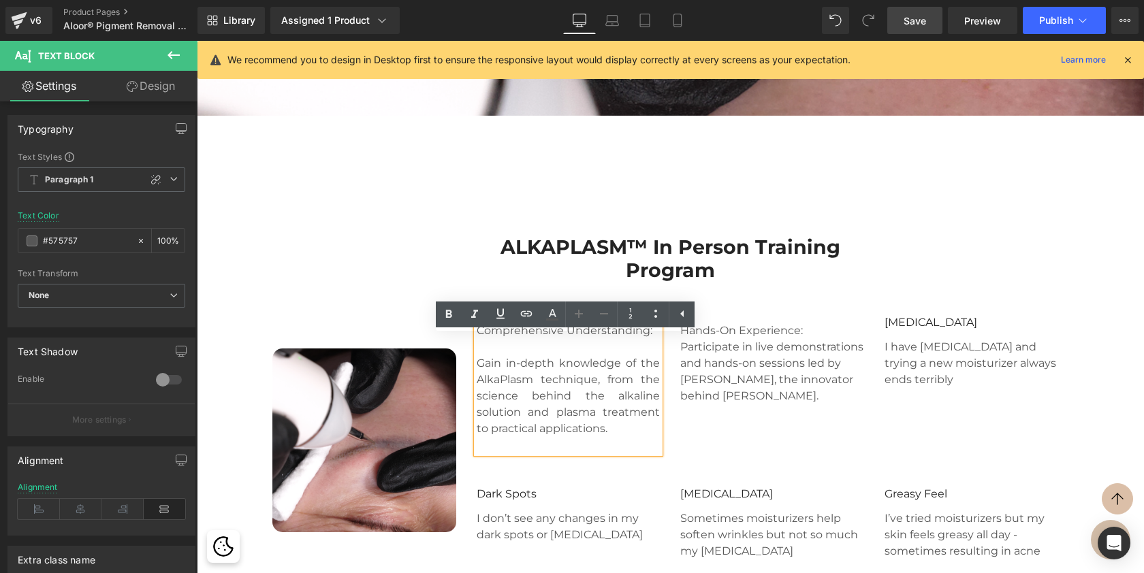
scroll to position [6816, 942]
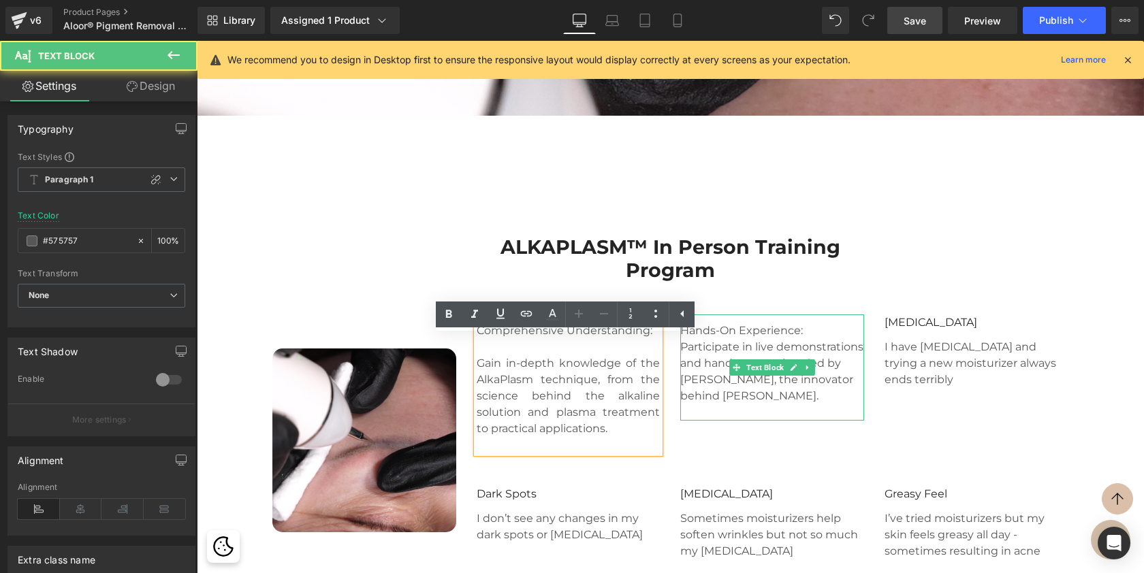
click at [811, 339] on p "Hands-On Experience:" at bounding box center [772, 331] width 184 height 16
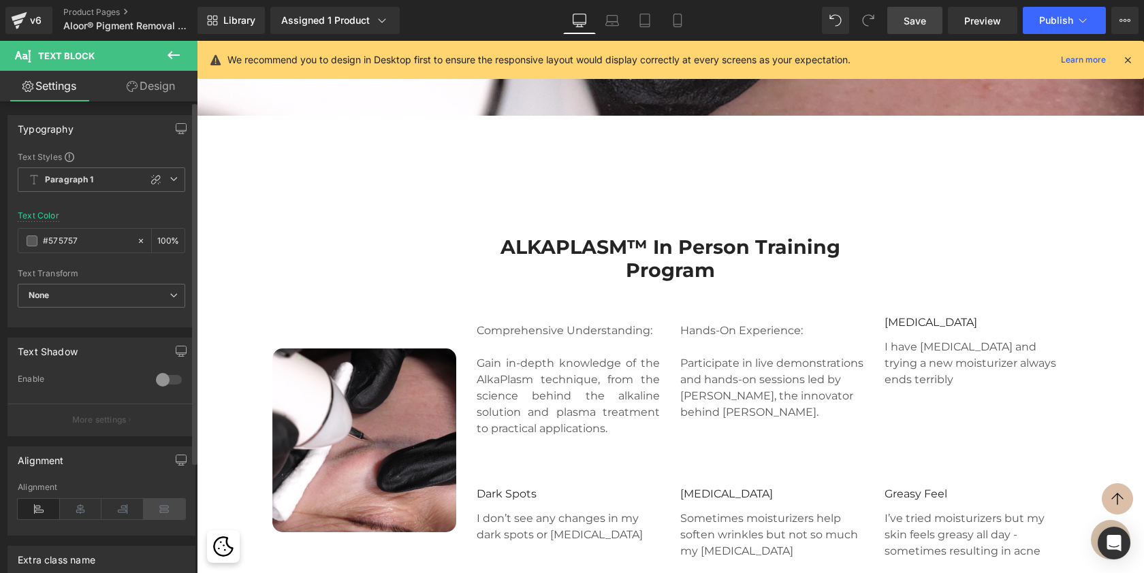
click at [168, 506] on icon at bounding box center [165, 509] width 42 height 20
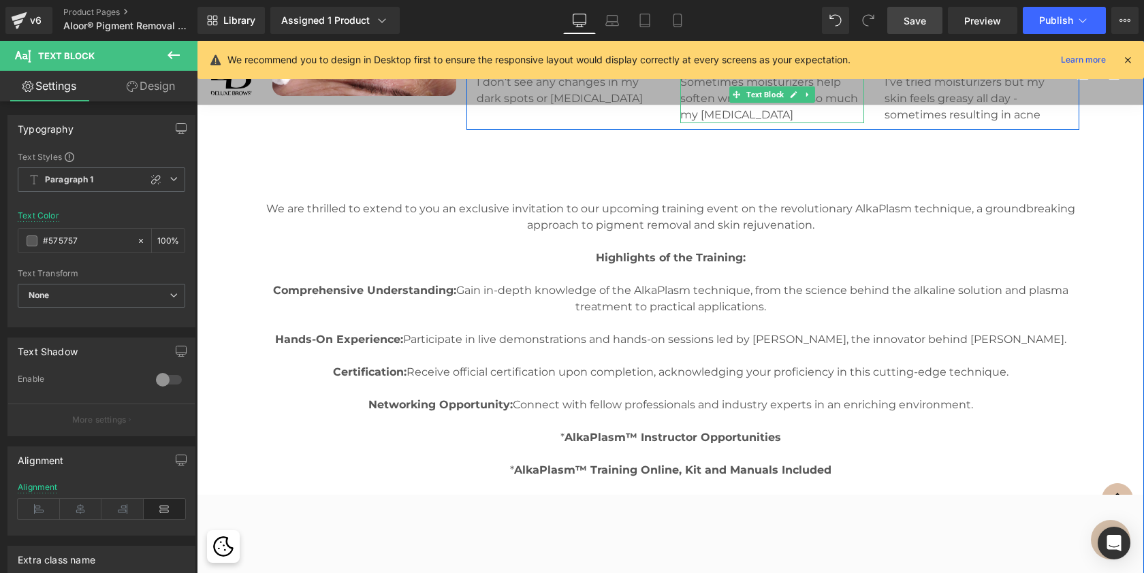
scroll to position [2342, 0]
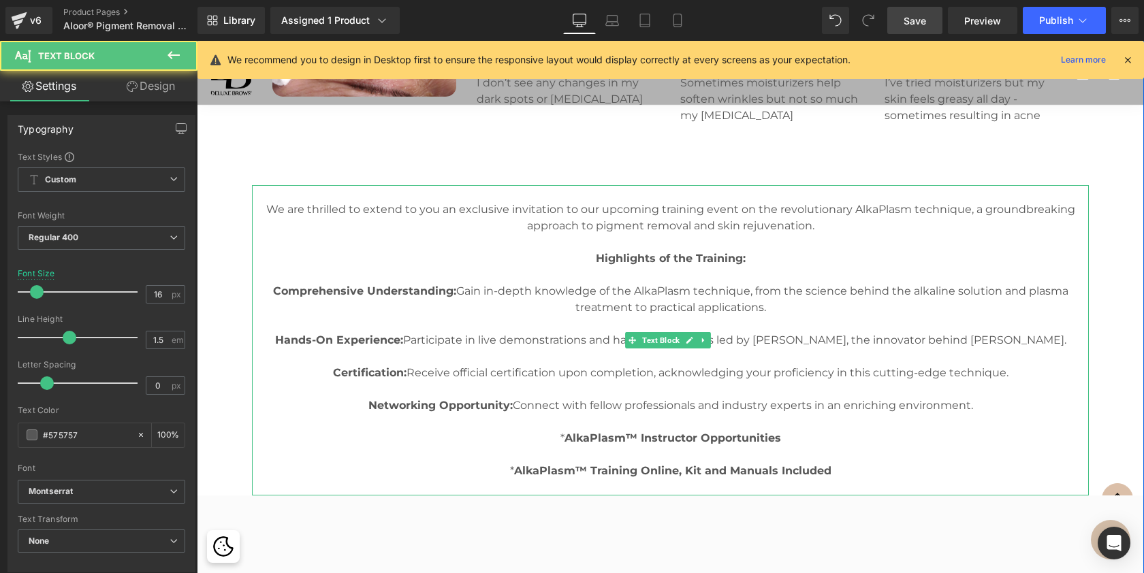
drag, startPoint x: 334, startPoint y: 393, endPoint x: 1039, endPoint y: 390, distance: 705.5
click at [1039, 381] on p "Certification: Receive official certification upon completion, acknowledging yo…" at bounding box center [670, 373] width 837 height 16
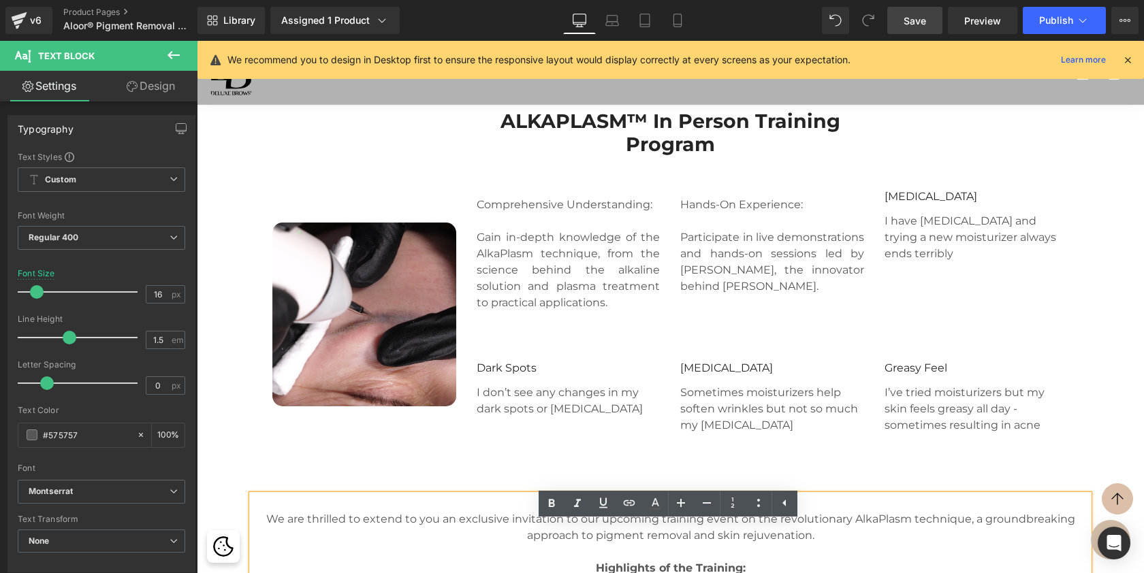
scroll to position [2016, 0]
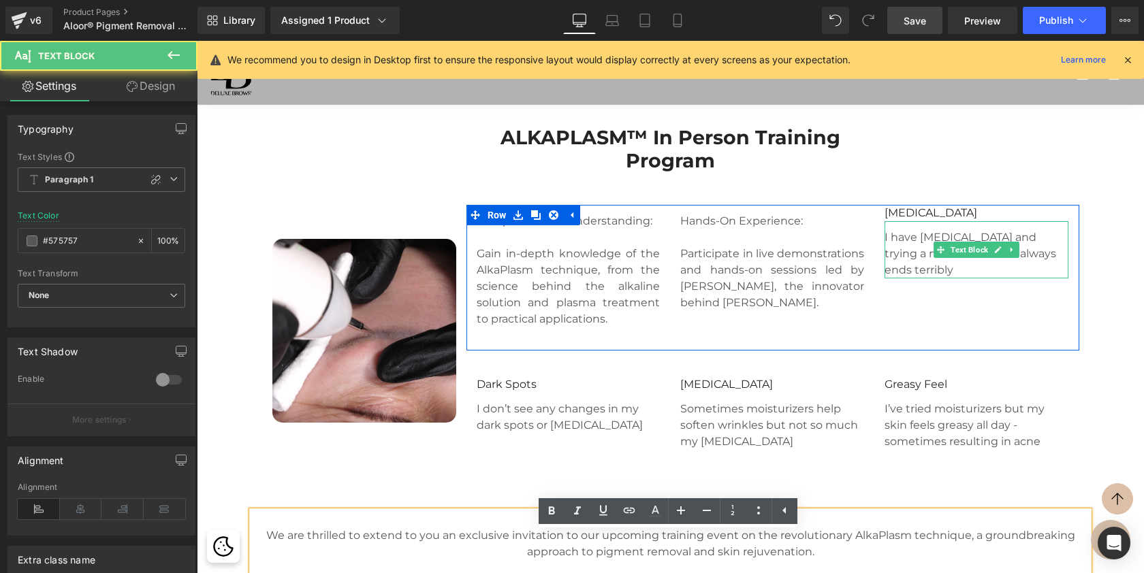
click at [940, 258] on p "I have sensitive skin and trying a new moisturizer always ends terribly" at bounding box center [977, 253] width 184 height 49
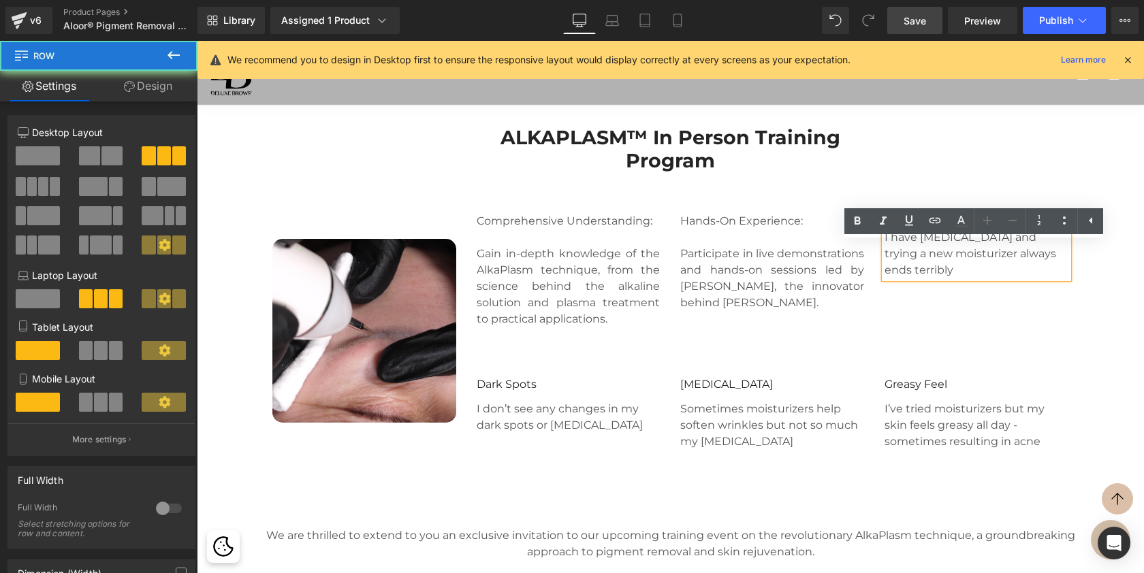
click at [869, 241] on div "Hands-On Experience: Participate in live demonstrations and hands-on sessions l…" at bounding box center [772, 266] width 204 height 123
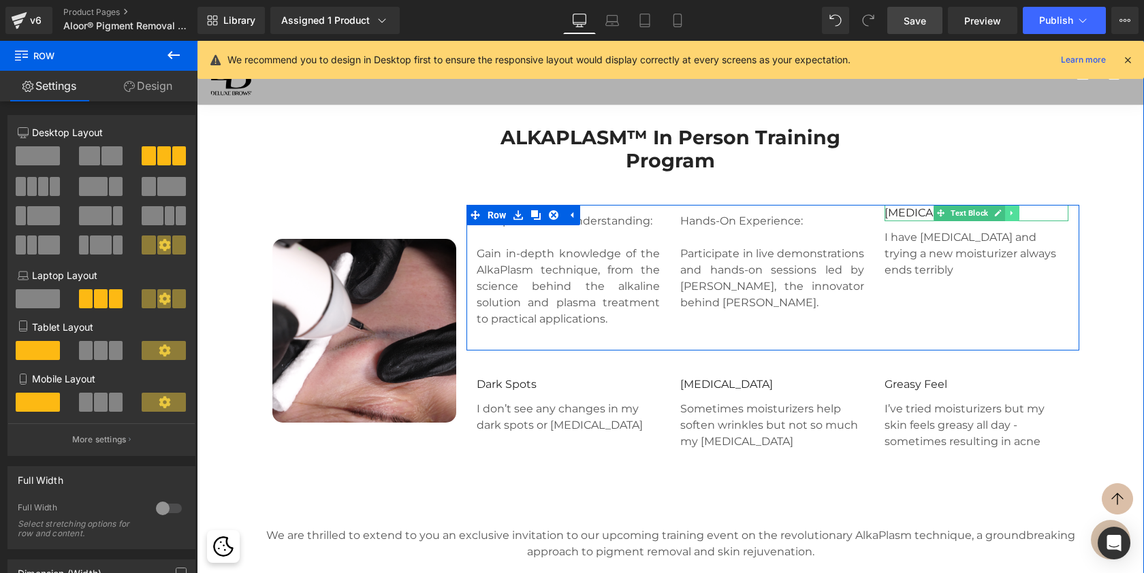
click at [1011, 216] on icon at bounding box center [1012, 213] width 2 height 5
click at [1017, 217] on icon at bounding box center [1019, 213] width 7 height 7
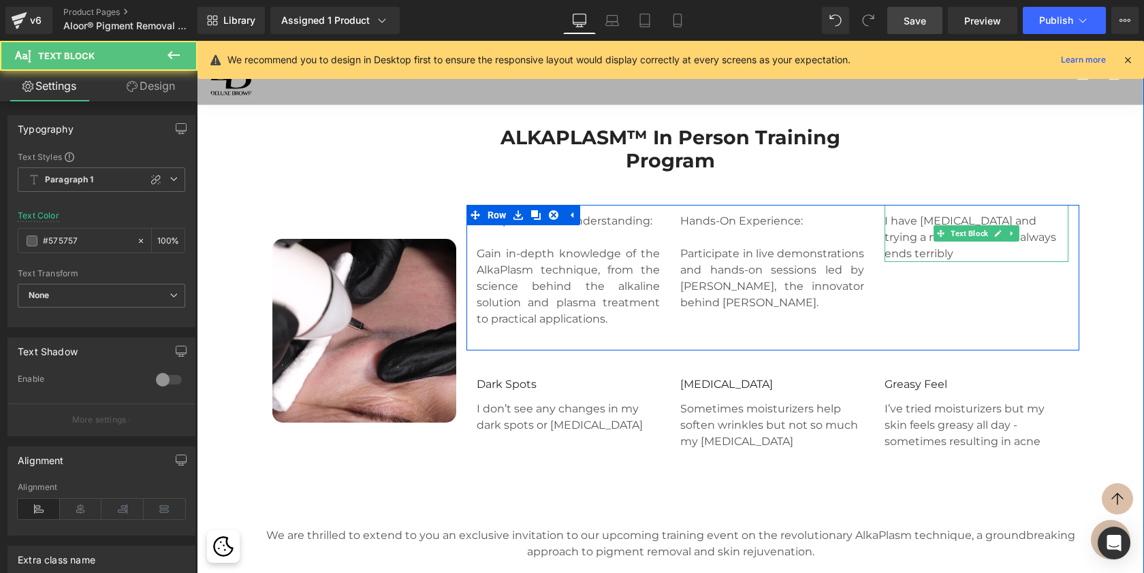
click at [904, 262] on p "I have sensitive skin and trying a new moisturizer always ends terribly" at bounding box center [977, 237] width 184 height 49
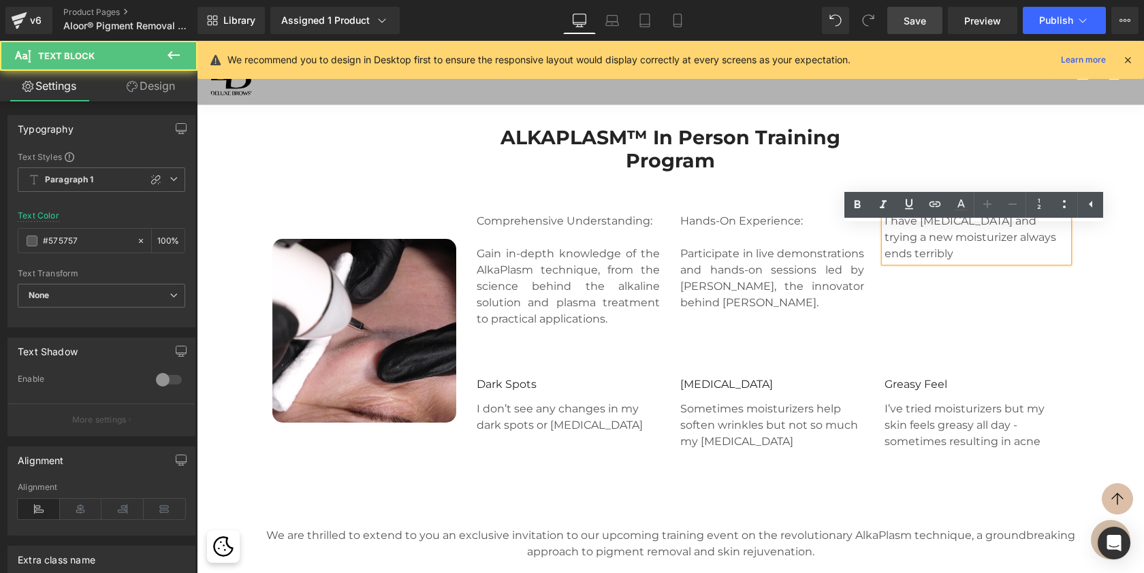
click at [915, 262] on p "I have sensitive skin and trying a new moisturizer always ends terribly" at bounding box center [977, 237] width 184 height 49
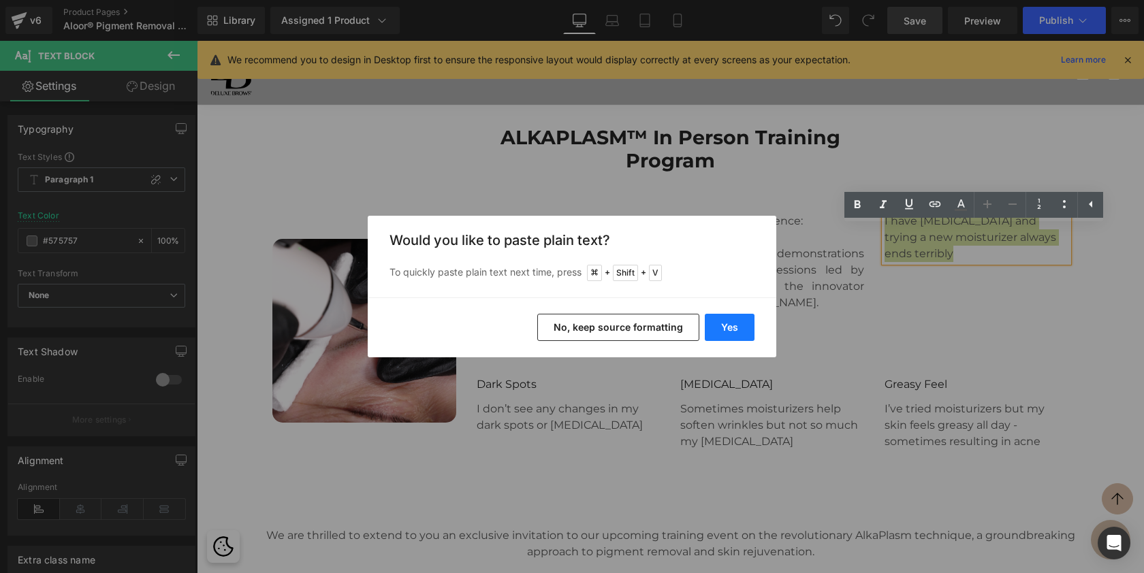
click at [723, 328] on button "Yes" at bounding box center [730, 327] width 50 height 27
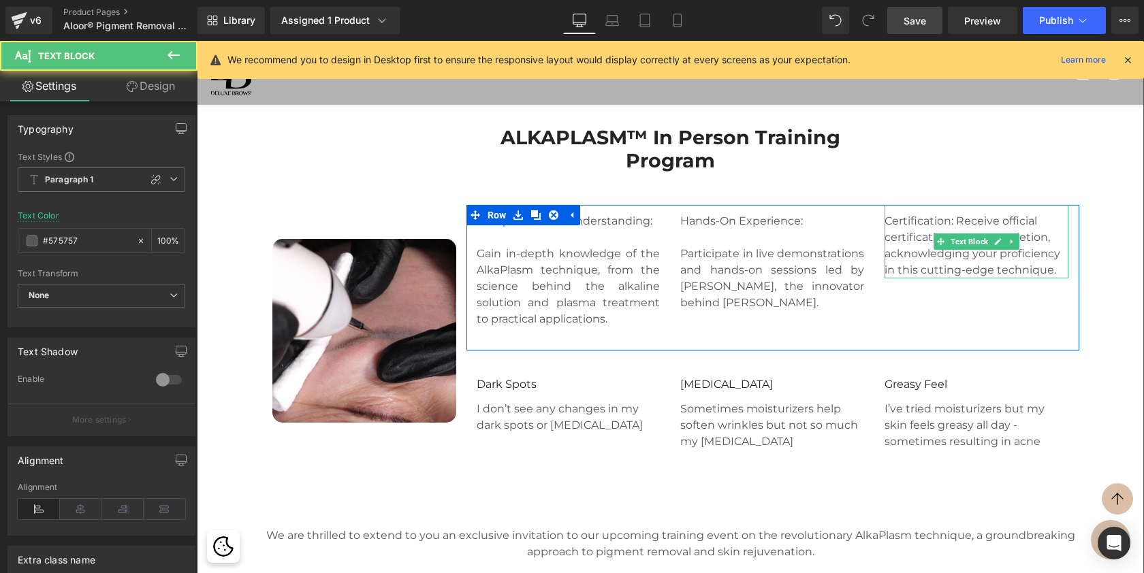
click at [954, 238] on p "Certification: Receive official certification upon completion, acknowledging yo…" at bounding box center [977, 245] width 184 height 65
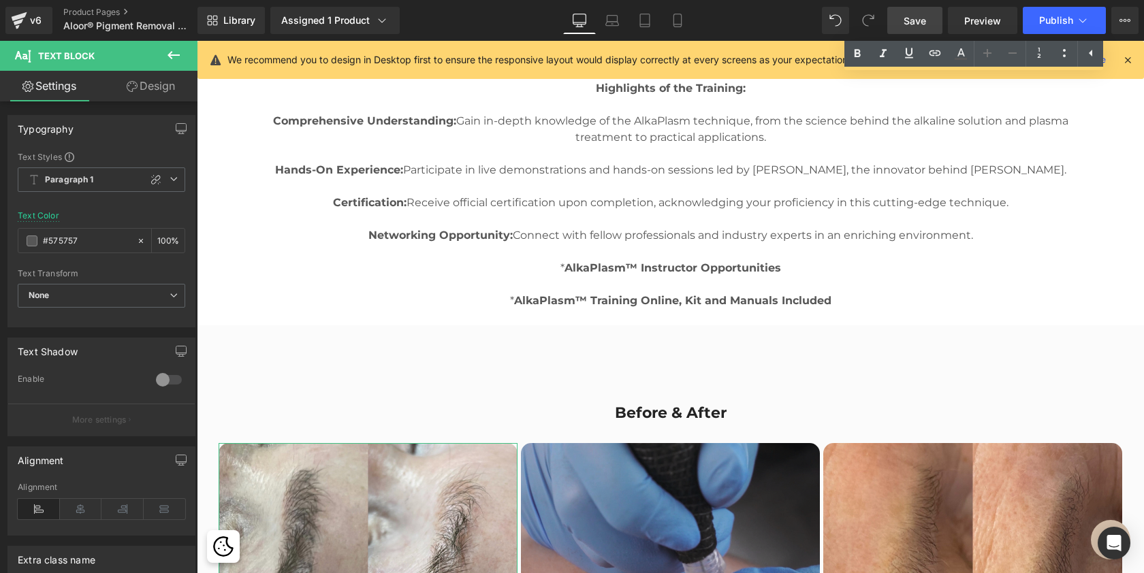
scroll to position [2514, 0]
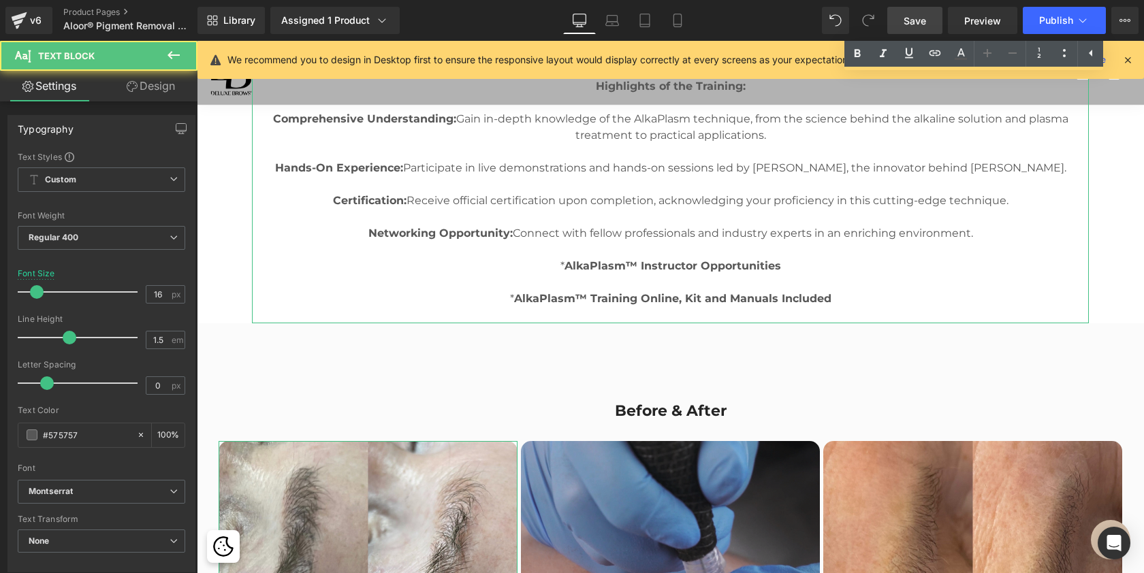
drag, startPoint x: 977, startPoint y: 256, endPoint x: 331, endPoint y: 243, distance: 646.4
click at [331, 243] on div "We are thrilled to extend to you an exclusive invitation to our upcoming traini…" at bounding box center [670, 168] width 837 height 311
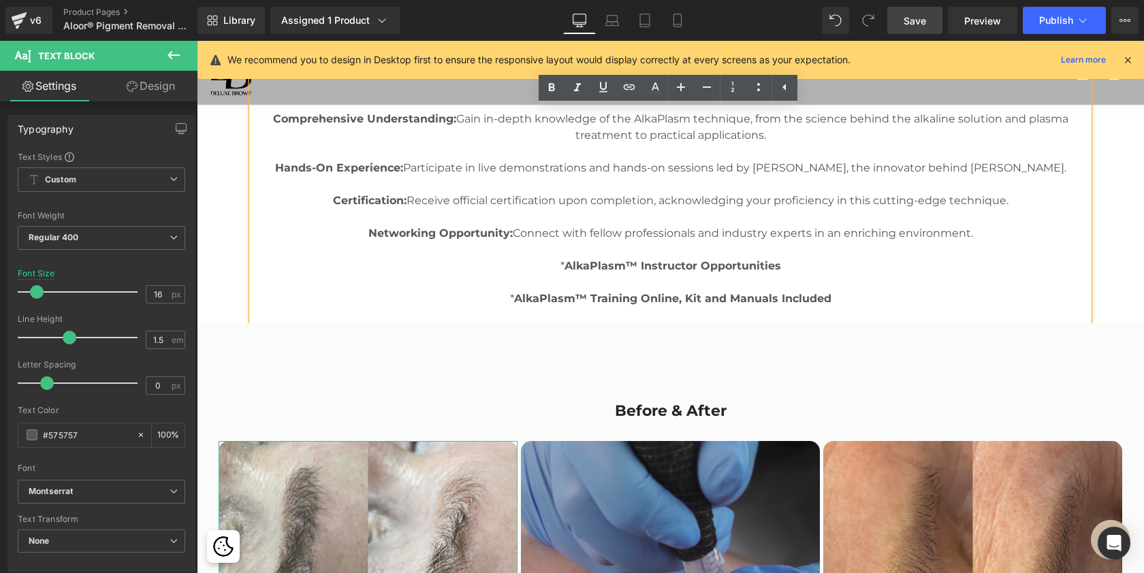
copy div "Networking Opportunity: Connect with fellow professionals and industry experts …"
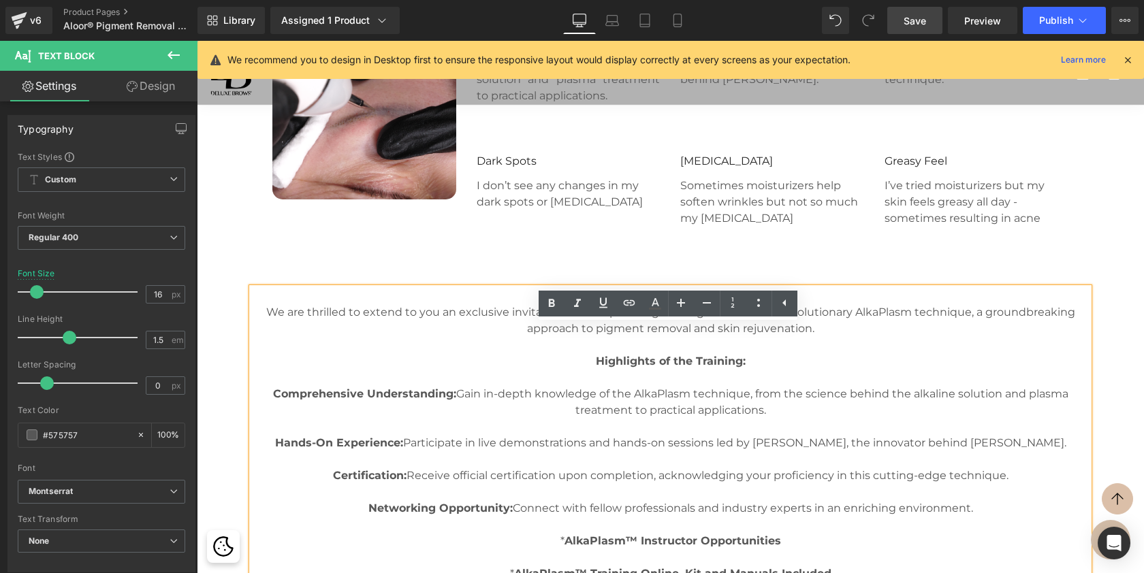
scroll to position [2223, 0]
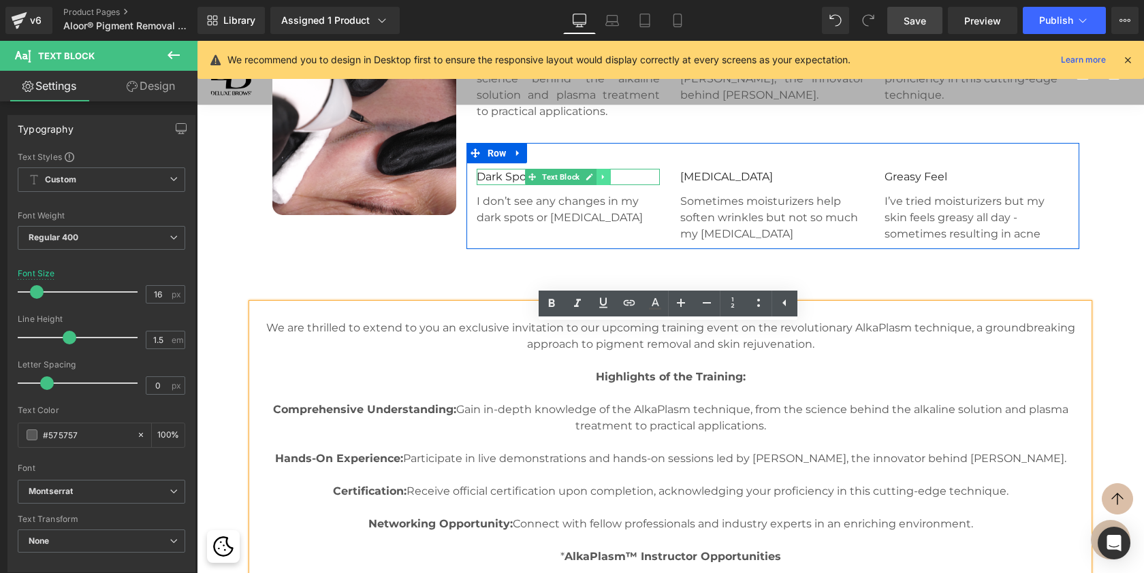
click at [607, 185] on link at bounding box center [604, 177] width 14 height 16
click at [613, 181] on icon at bounding box center [610, 177] width 7 height 7
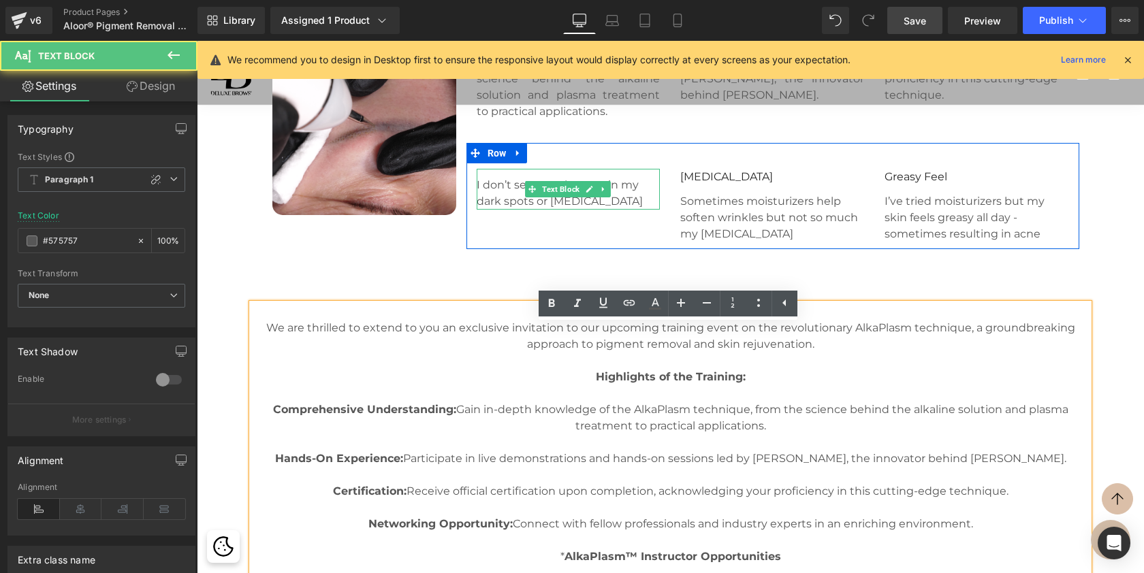
click at [487, 209] on p "I don’t see any changes in my dark spots or hyperpigmentation" at bounding box center [569, 193] width 184 height 33
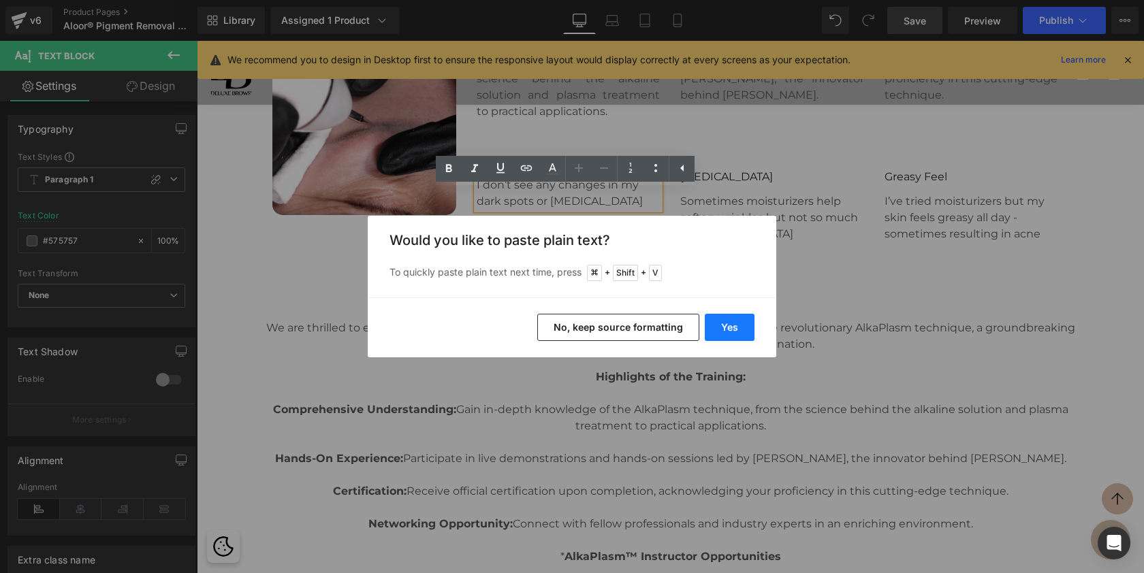
click at [724, 327] on button "Yes" at bounding box center [730, 327] width 50 height 27
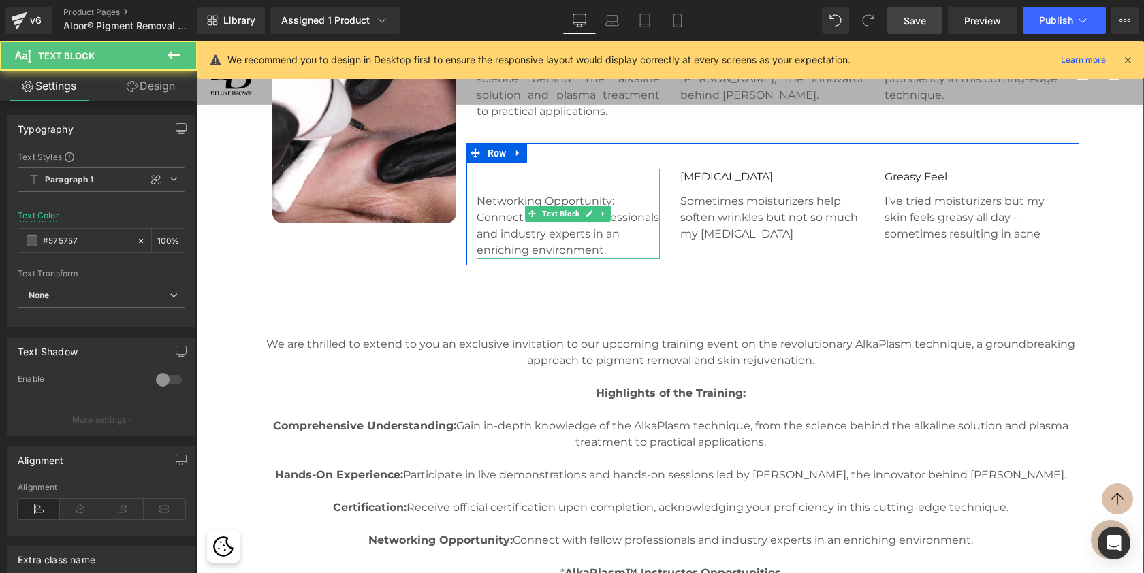
click at [617, 223] on p "Networking Opportunity: Connect with fellow professionals and industry experts …" at bounding box center [569, 225] width 184 height 65
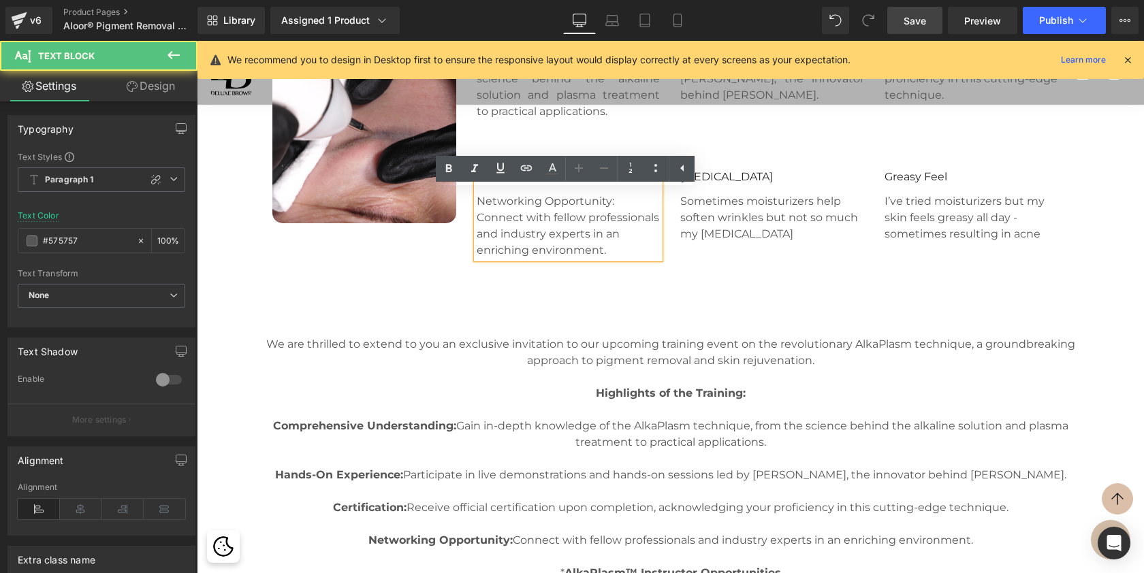
scroll to position [6849, 942]
click at [477, 210] on p "Networking Opportunity:" at bounding box center [569, 201] width 184 height 16
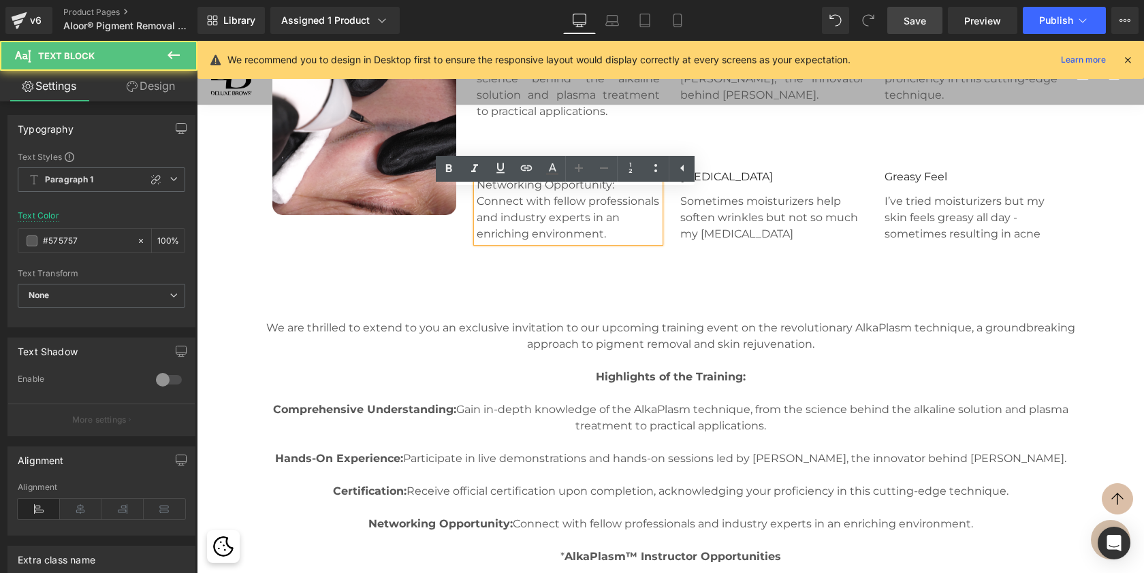
scroll to position [6816, 942]
click at [630, 193] on p "Networking Opportunity:" at bounding box center [569, 185] width 184 height 16
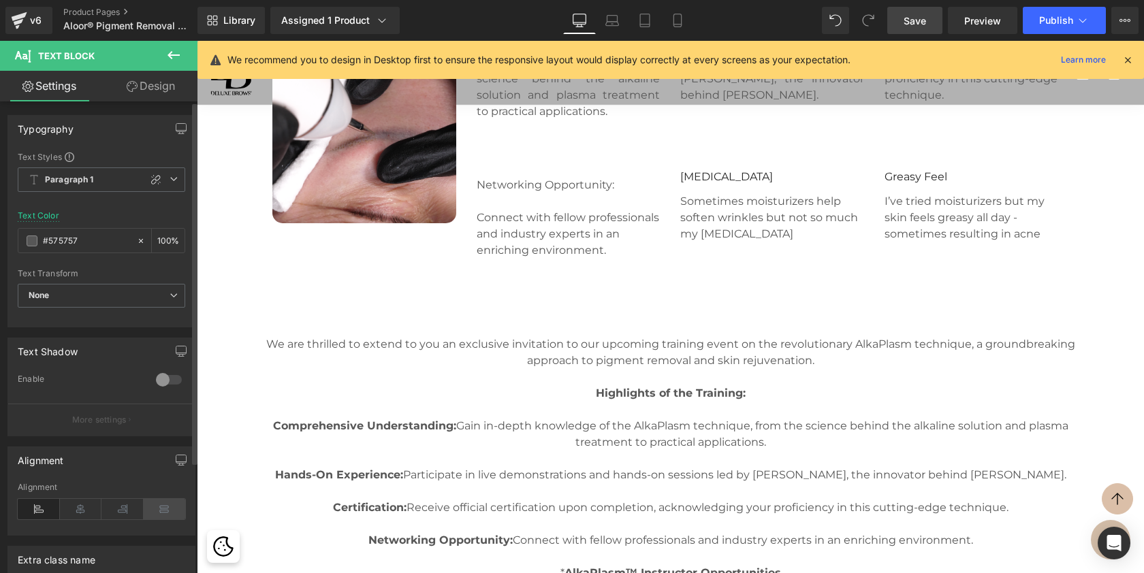
click at [161, 510] on icon at bounding box center [165, 509] width 42 height 20
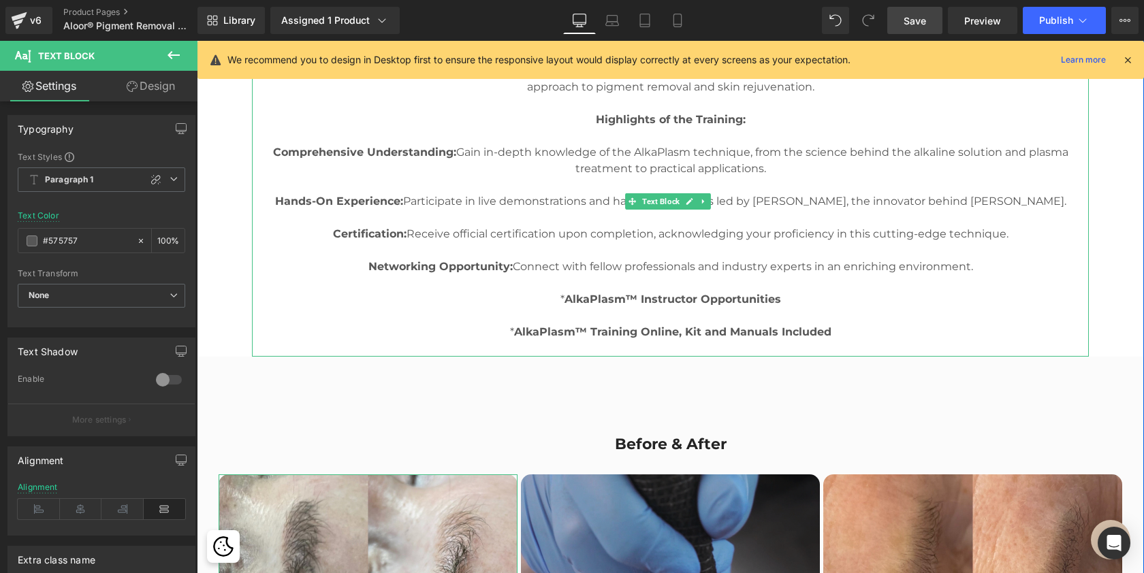
scroll to position [2498, 0]
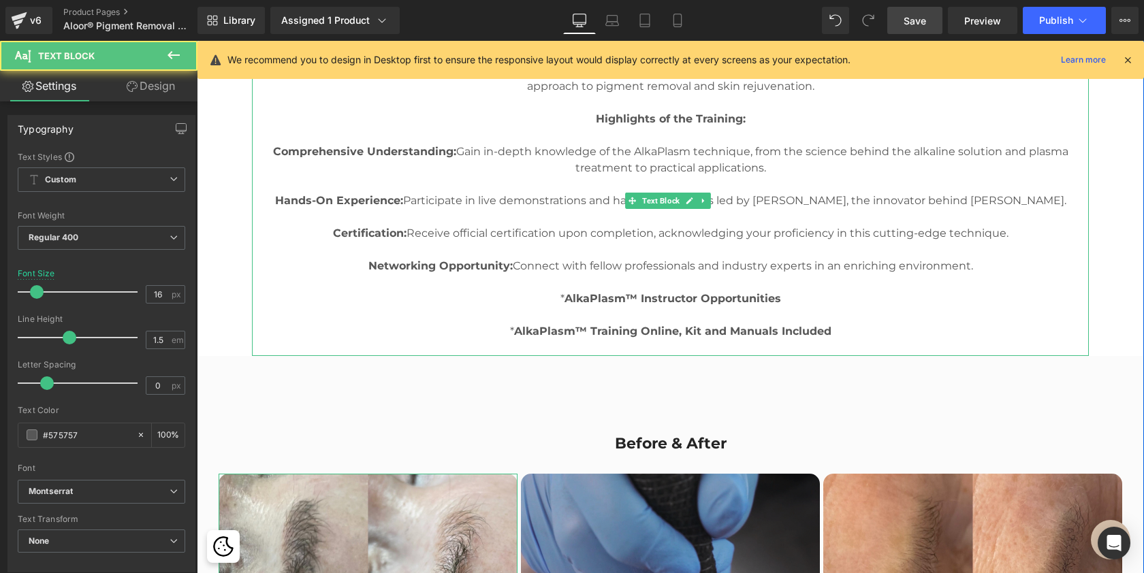
drag, startPoint x: 565, startPoint y: 317, endPoint x: 780, endPoint y: 317, distance: 214.5
click at [780, 305] on strong "AlkaPlasm™ Instructor Opportunities" at bounding box center [673, 298] width 217 height 13
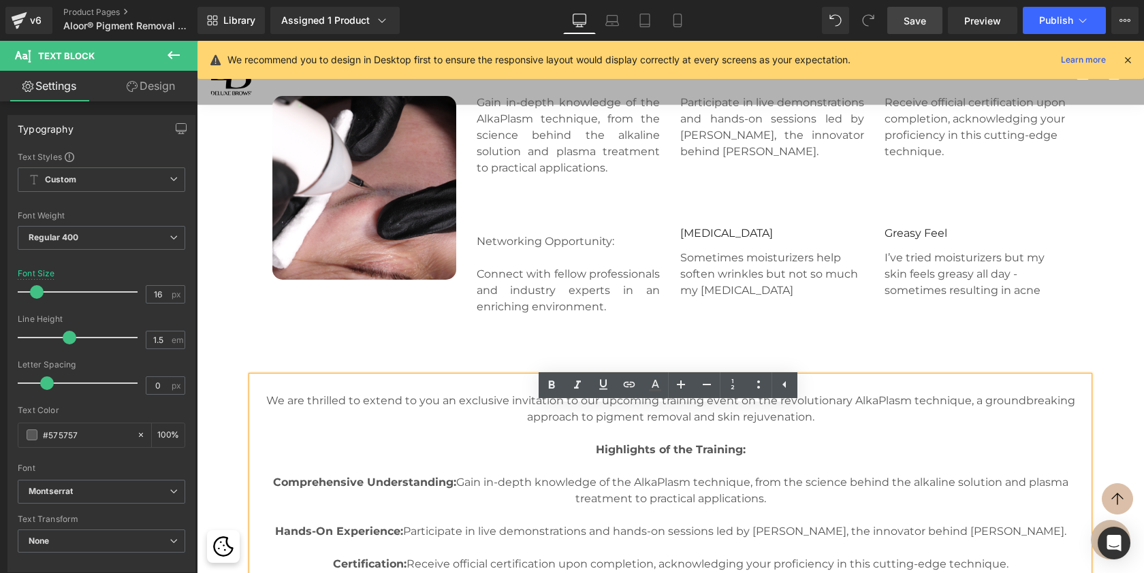
scroll to position [2158, 0]
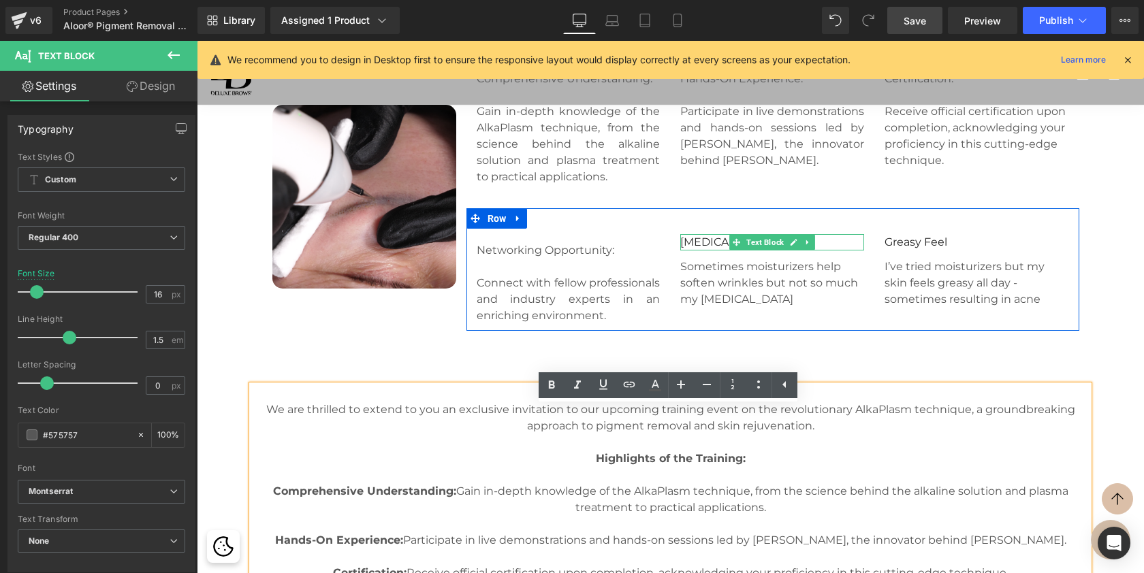
click at [703, 251] on p "Dry Skin" at bounding box center [772, 242] width 184 height 16
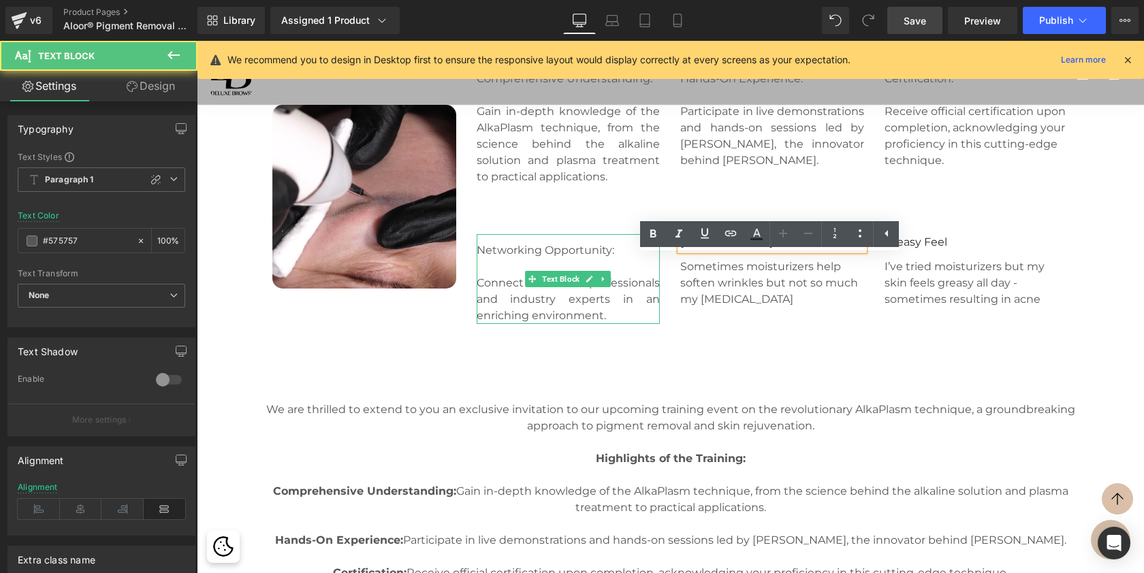
click at [622, 259] on p "Networking Opportunity:" at bounding box center [569, 250] width 184 height 16
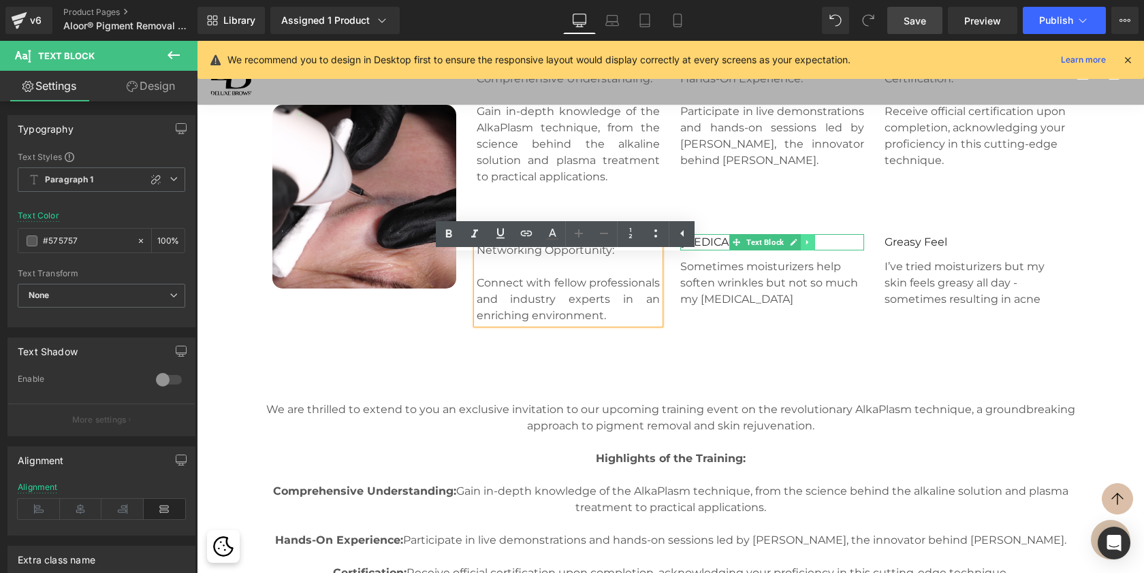
click at [805, 247] on icon at bounding box center [807, 242] width 7 height 8
click at [815, 247] on icon at bounding box center [815, 242] width 7 height 7
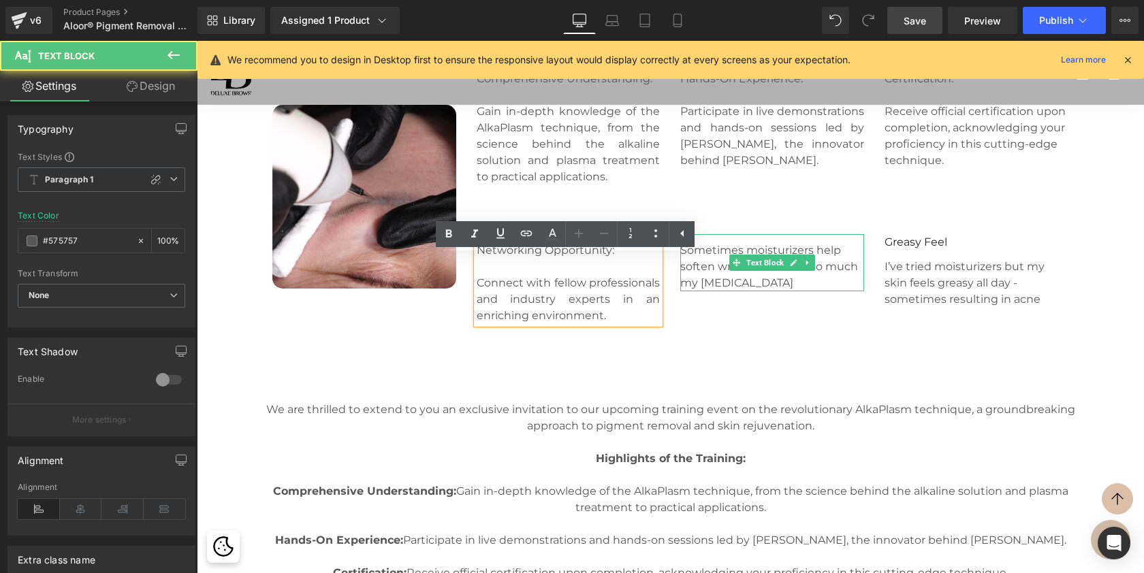
click at [705, 270] on p "Sometimes moisturizers help soften wrinkles but not so much my dry skin" at bounding box center [772, 266] width 184 height 49
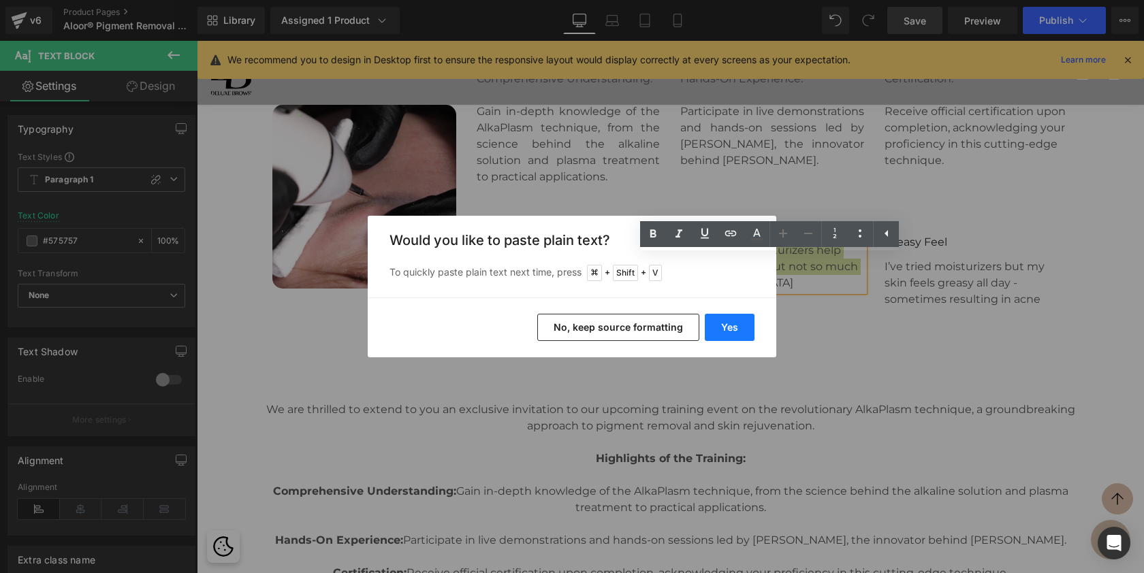
click at [735, 320] on button "Yes" at bounding box center [730, 327] width 50 height 27
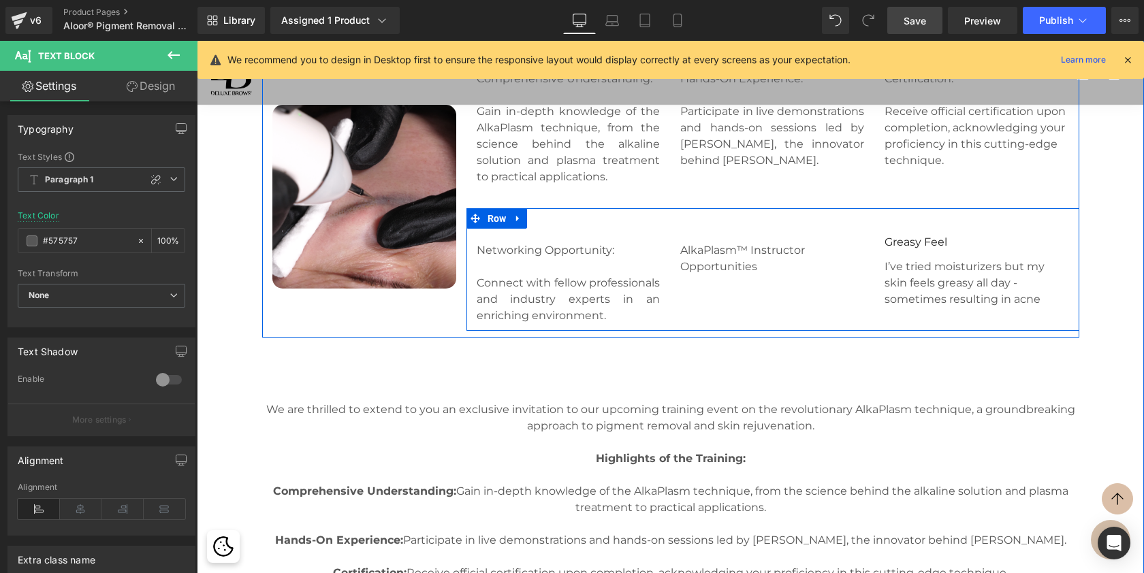
click at [773, 331] on div "Networking Opportunity: Connect with fellow professionals and industry experts …" at bounding box center [772, 269] width 613 height 123
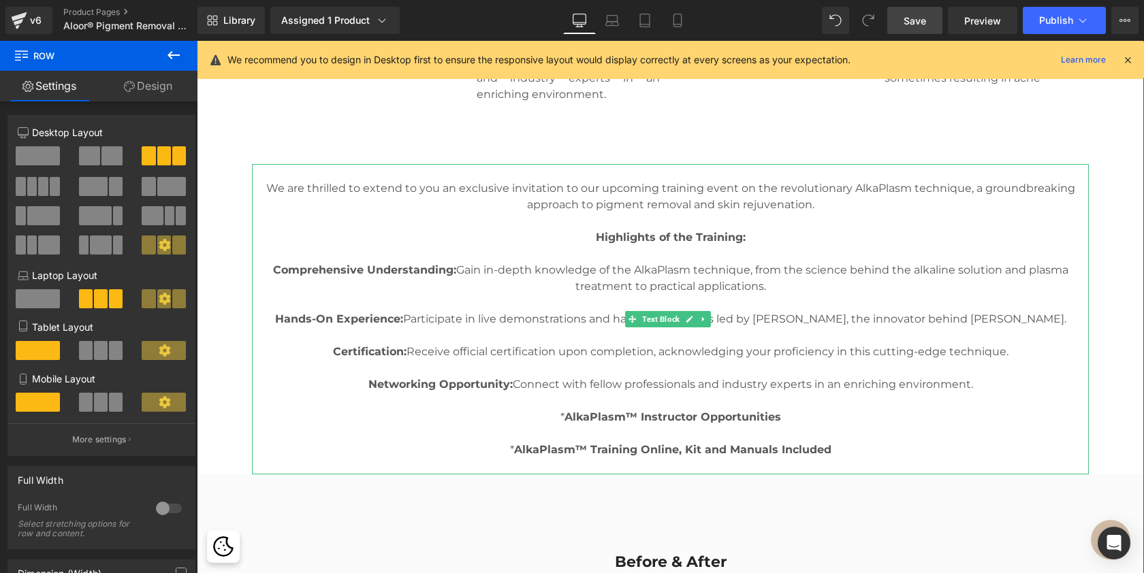
scroll to position [2396, 0]
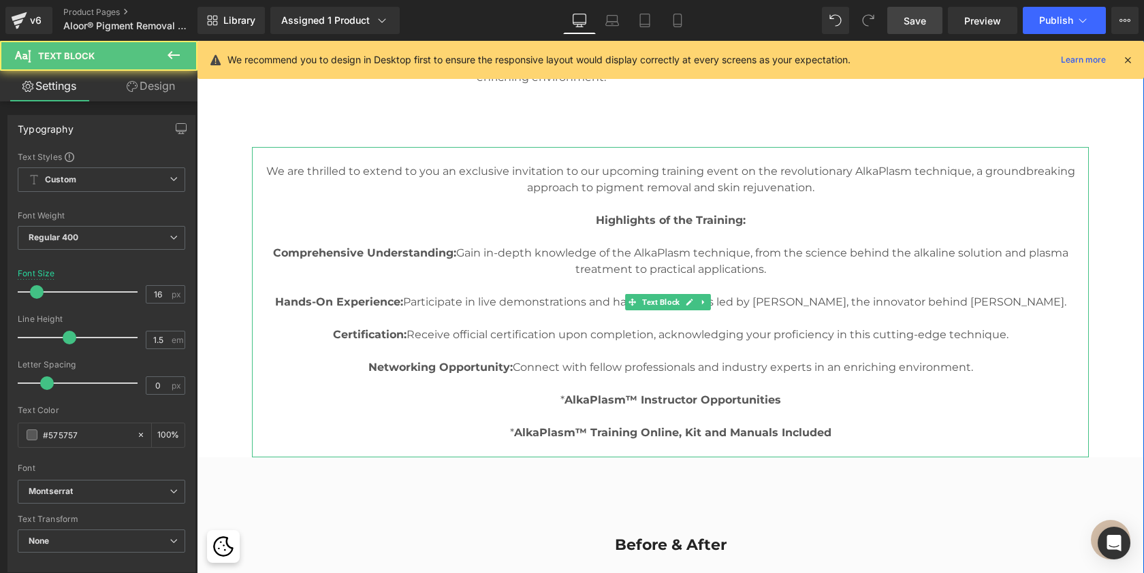
click at [556, 425] on p at bounding box center [670, 417] width 837 height 16
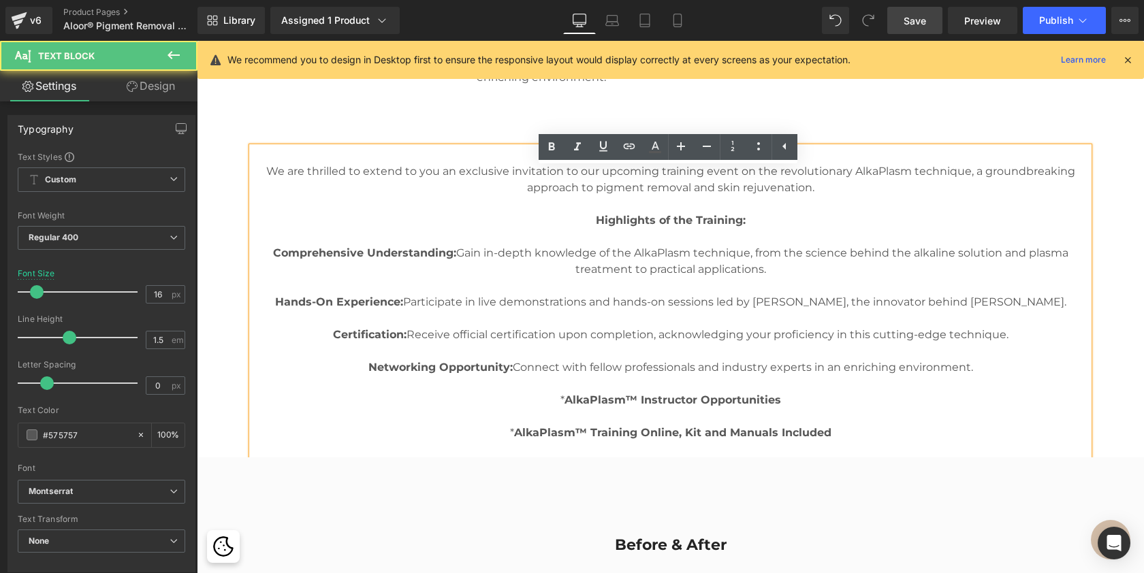
drag, startPoint x: 763, startPoint y: 449, endPoint x: 834, endPoint y: 449, distance: 71.5
click at [834, 441] on p "* AlkaPlasm™ Training Online, Kit and Manuals Included" at bounding box center [670, 433] width 837 height 16
copy p "AlkaPlasm™ Training Online, Kit and Manuals Included"
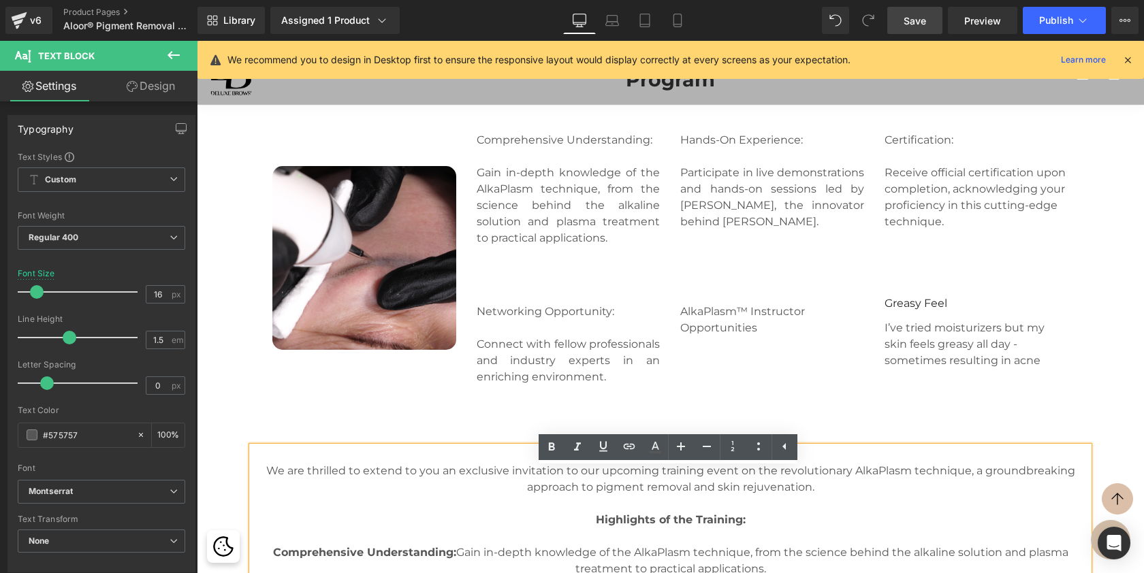
scroll to position [2096, 0]
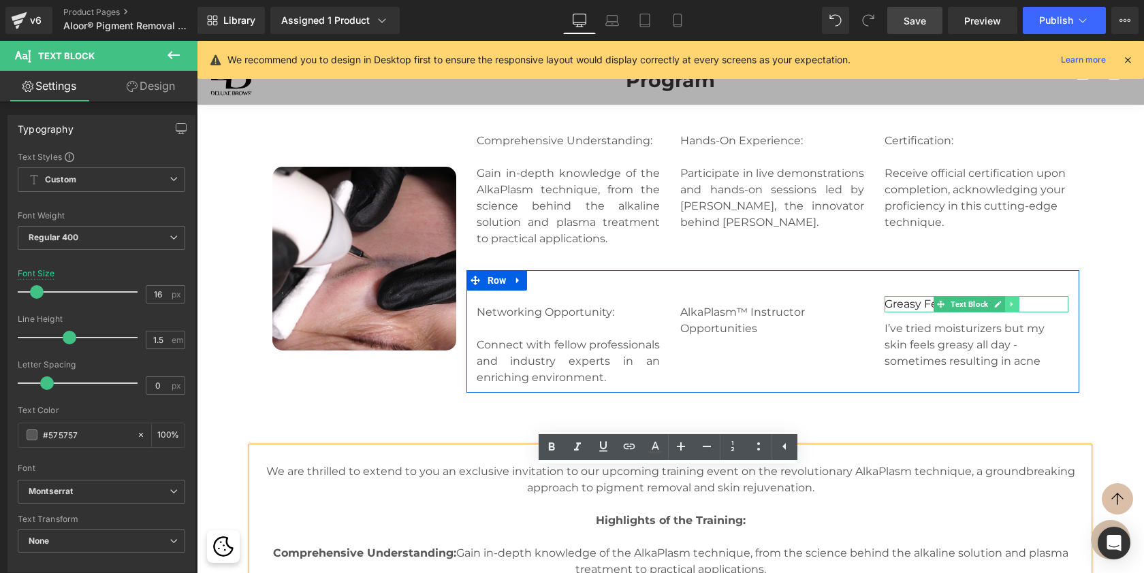
click at [1008, 308] on icon at bounding box center [1011, 304] width 7 height 8
click at [1013, 313] on link at bounding box center [1020, 304] width 14 height 16
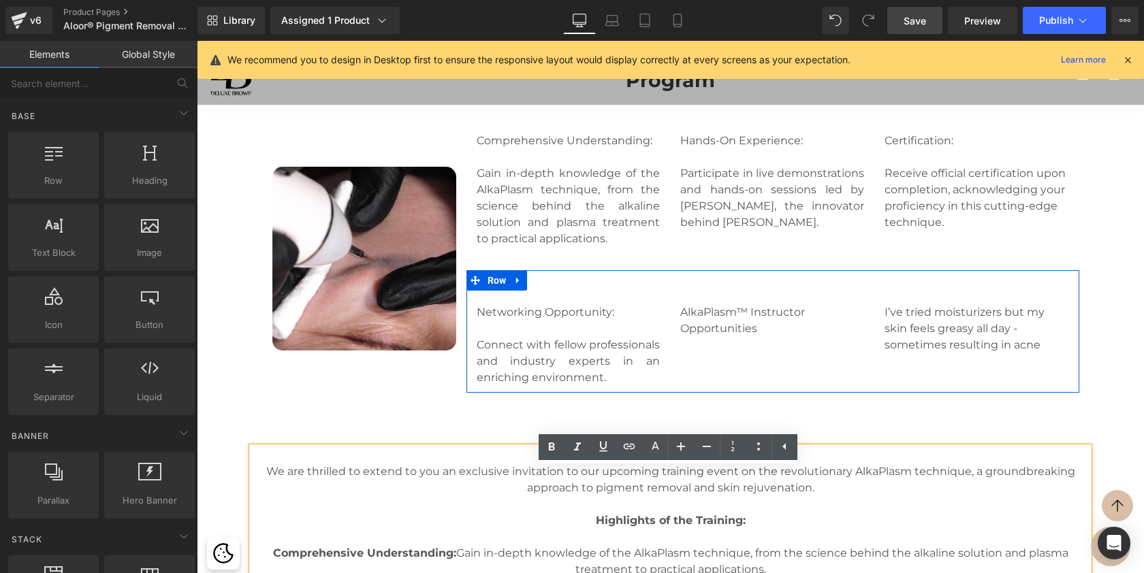
click at [926, 352] on p "I’ve tried moisturizers but my skin feels greasy all day - sometimes resulting …" at bounding box center [977, 328] width 184 height 49
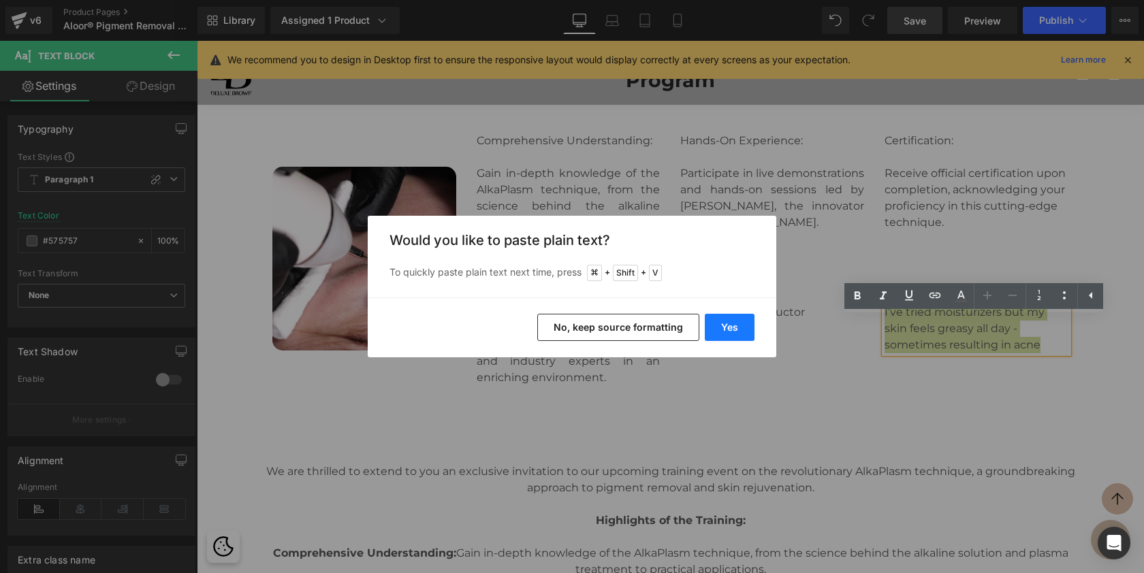
click at [729, 331] on button "Yes" at bounding box center [730, 327] width 50 height 27
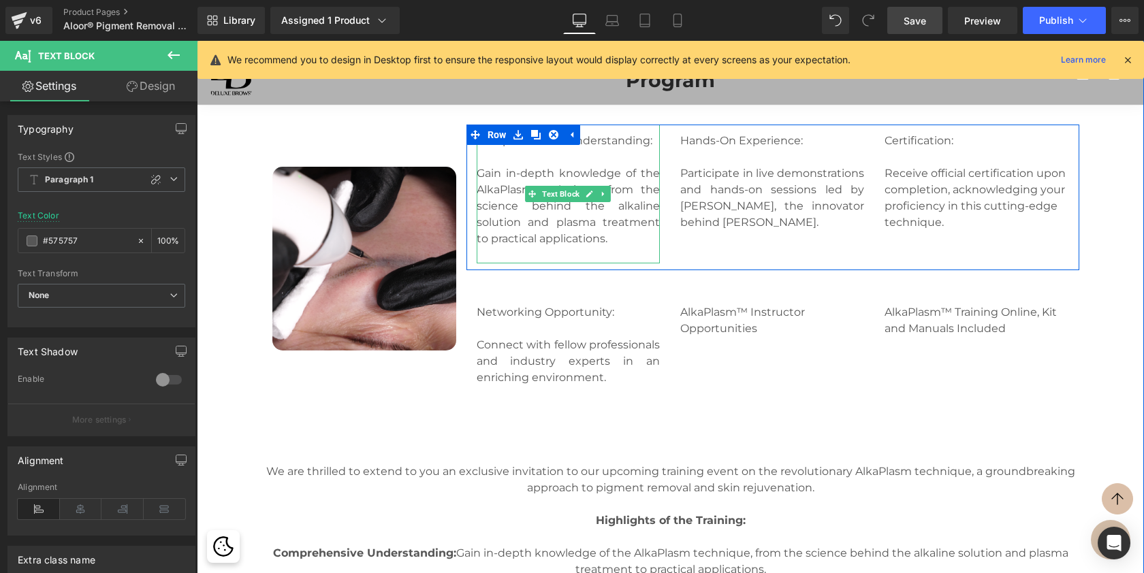
click at [633, 165] on p at bounding box center [569, 157] width 184 height 16
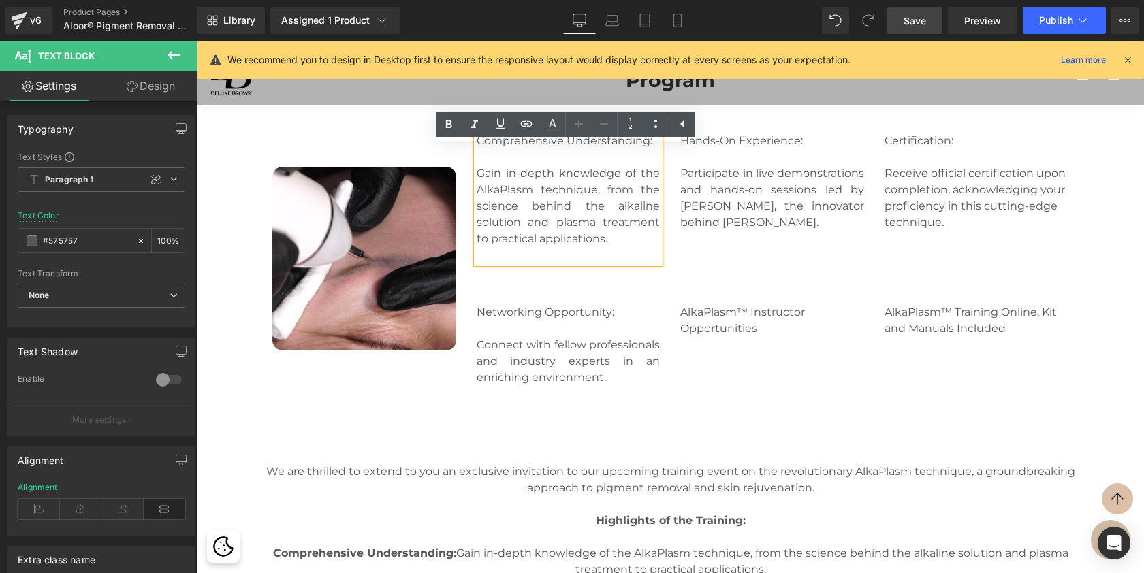
drag, startPoint x: 652, startPoint y: 160, endPoint x: 469, endPoint y: 160, distance: 182.5
click at [469, 160] on div "Comprehensive Understanding: Gain in-depth knowledge of the AlkaPlasm technique…" at bounding box center [568, 194] width 204 height 139
click at [445, 120] on icon at bounding box center [449, 124] width 16 height 16
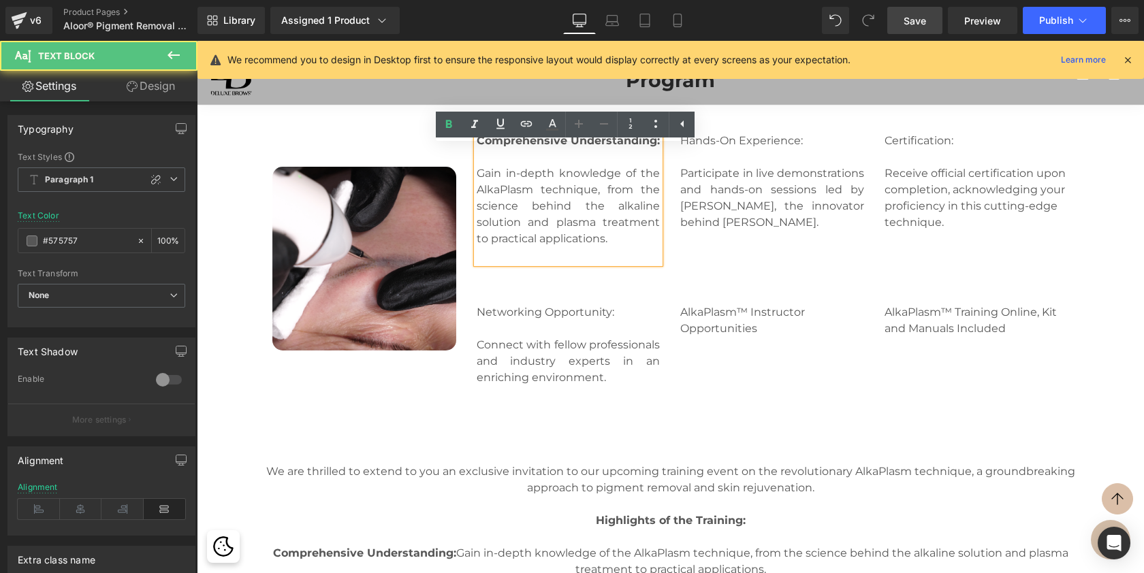
click at [545, 247] on p "Gain in-depth knowledge of the AlkaPlasm technique, from the science behind the…" at bounding box center [569, 206] width 184 height 82
click at [767, 149] on p "Hands-On Experience:" at bounding box center [772, 141] width 184 height 16
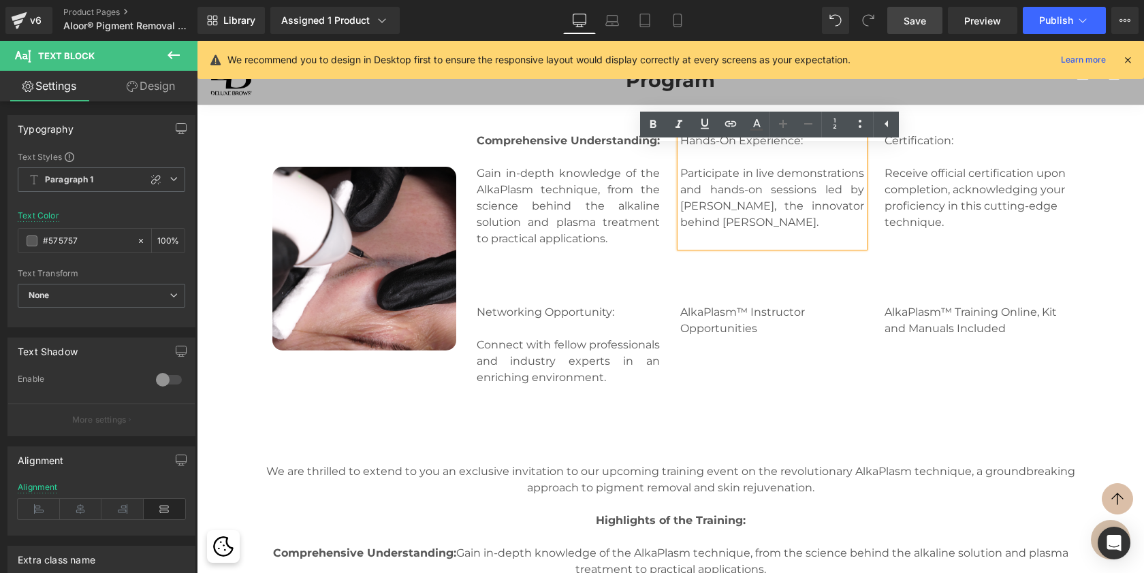
drag, startPoint x: 810, startPoint y: 163, endPoint x: 680, endPoint y: 157, distance: 130.2
click at [680, 149] on p "Hands-On Experience:" at bounding box center [772, 141] width 184 height 16
click at [656, 123] on icon at bounding box center [653, 124] width 16 height 16
click at [925, 149] on p "Certification:" at bounding box center [977, 141] width 184 height 16
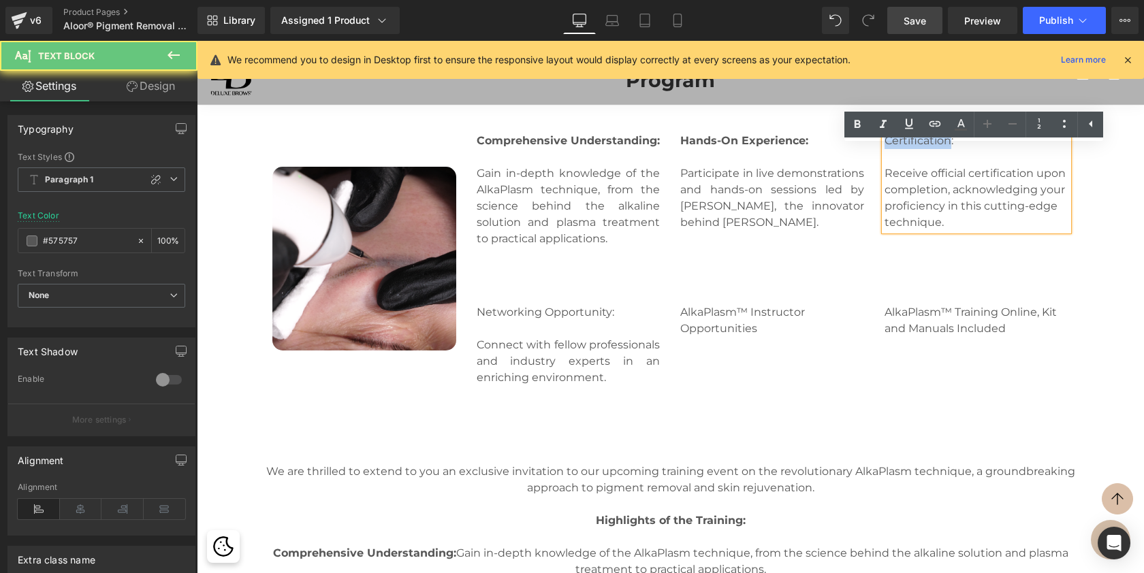
click at [925, 149] on p "Certification:" at bounding box center [977, 141] width 184 height 16
drag, startPoint x: 966, startPoint y: 161, endPoint x: 885, endPoint y: 157, distance: 80.5
click at [885, 149] on p "Certification:" at bounding box center [977, 141] width 184 height 16
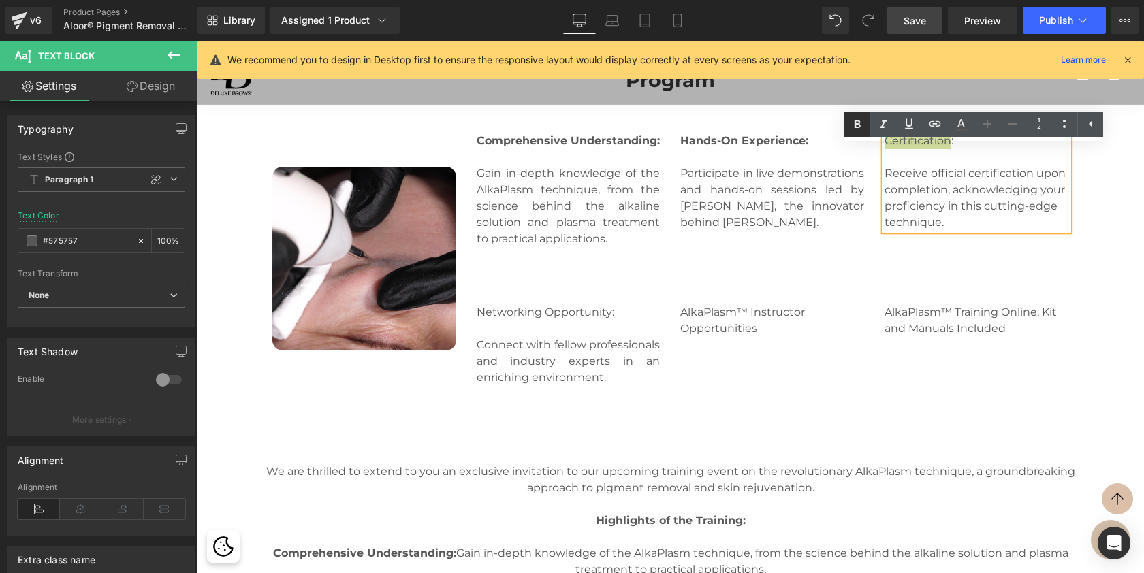
click at [853, 127] on icon at bounding box center [857, 124] width 16 height 16
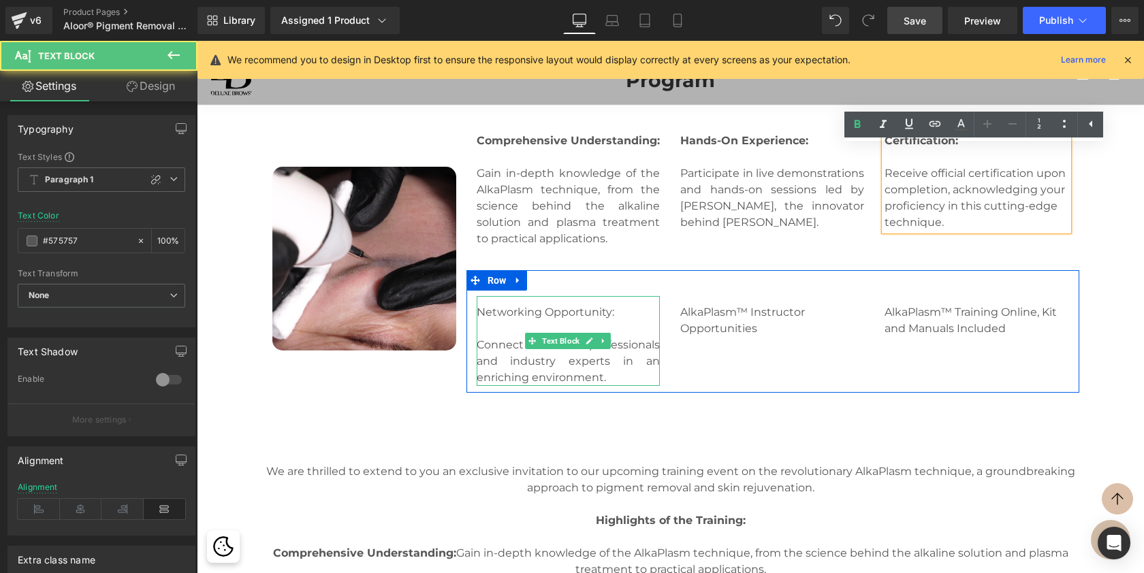
click at [545, 319] on span "Networking Opportunity:" at bounding box center [546, 312] width 138 height 13
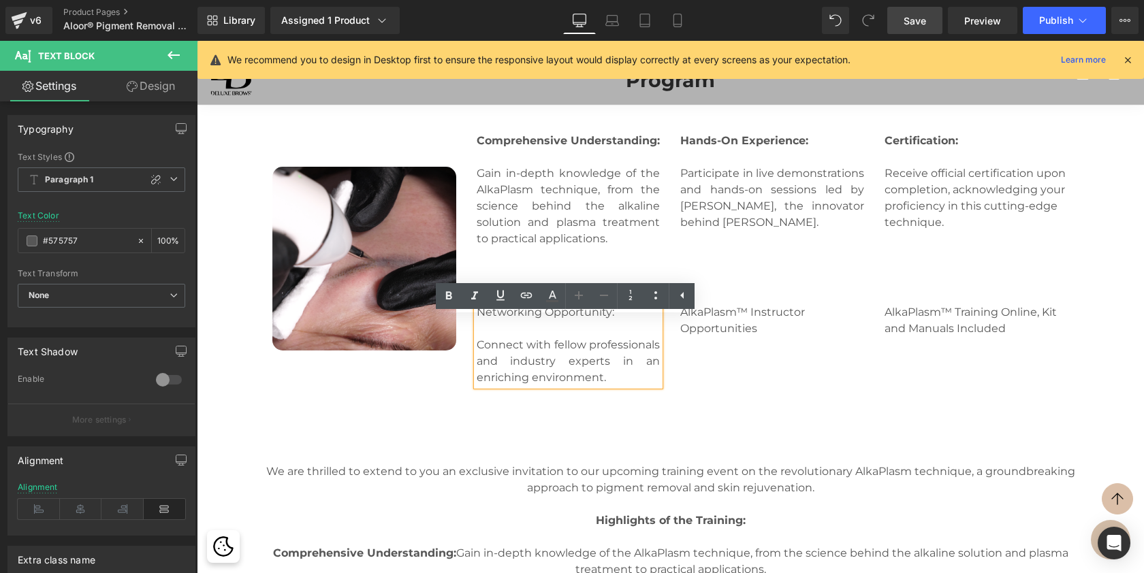
drag, startPoint x: 621, startPoint y: 334, endPoint x: 475, endPoint y: 331, distance: 146.4
click at [477, 321] on p "Networking Opportunity:" at bounding box center [569, 312] width 184 height 16
click at [447, 296] on icon at bounding box center [449, 295] width 6 height 8
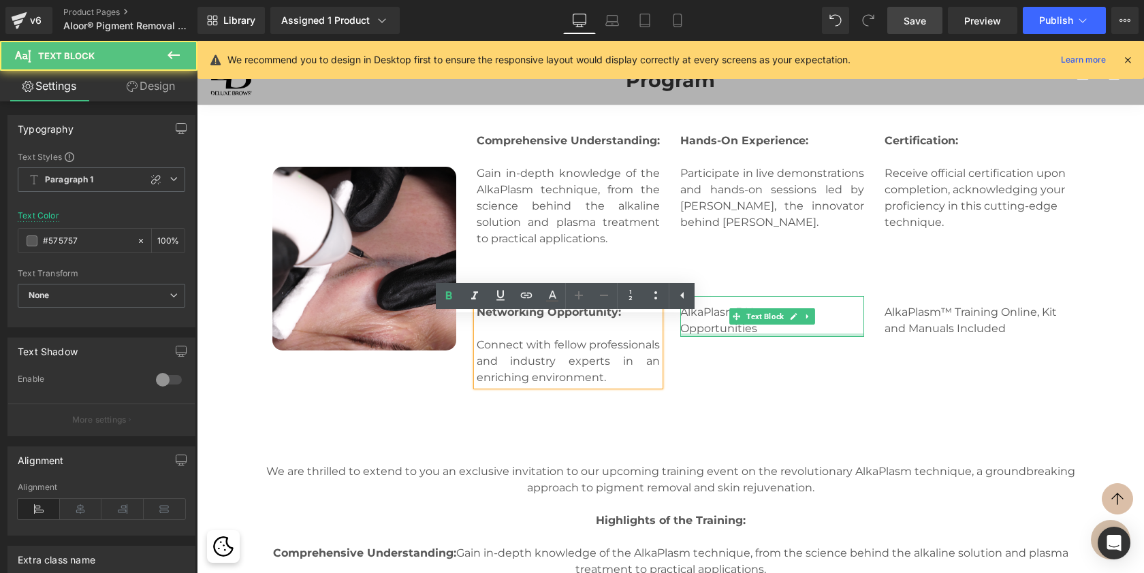
click at [761, 337] on div at bounding box center [772, 335] width 184 height 3
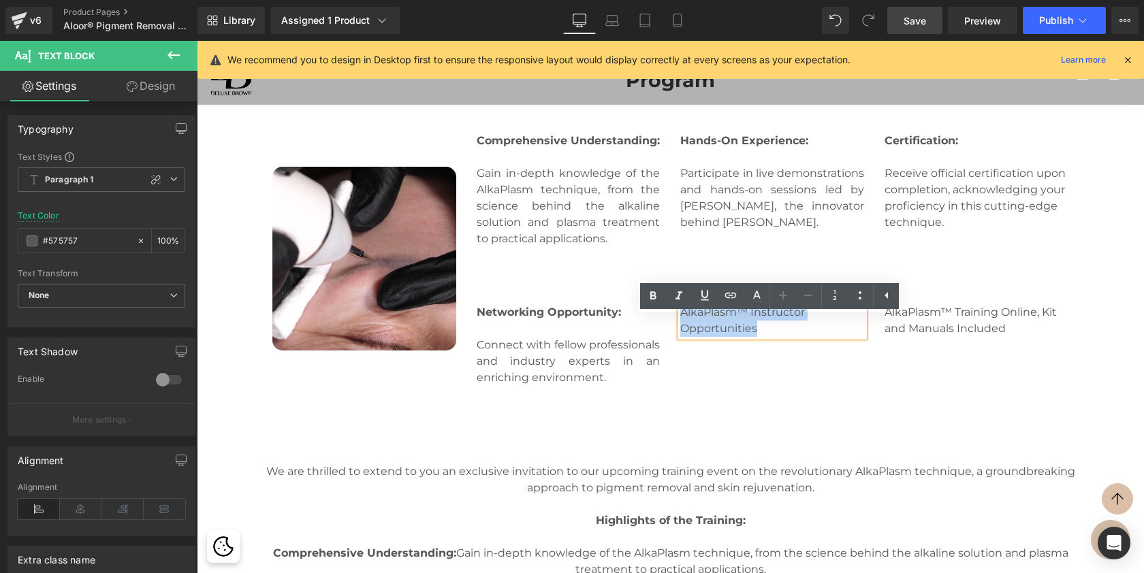
drag, startPoint x: 761, startPoint y: 350, endPoint x: 681, endPoint y: 330, distance: 82.9
click at [681, 330] on p "AlkaPlasm™ Instructor Opportunities" at bounding box center [772, 320] width 184 height 33
click at [652, 301] on icon at bounding box center [653, 296] width 16 height 16
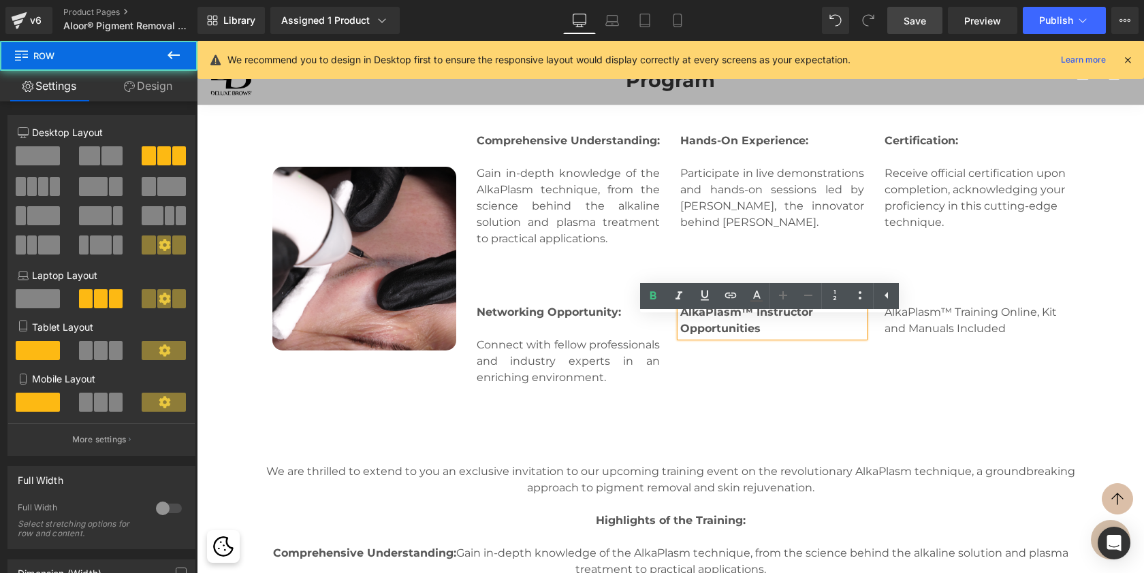
click at [908, 317] on div "Networking Opportunity: Connect with fellow professionals and industry experts …" at bounding box center [772, 331] width 613 height 123
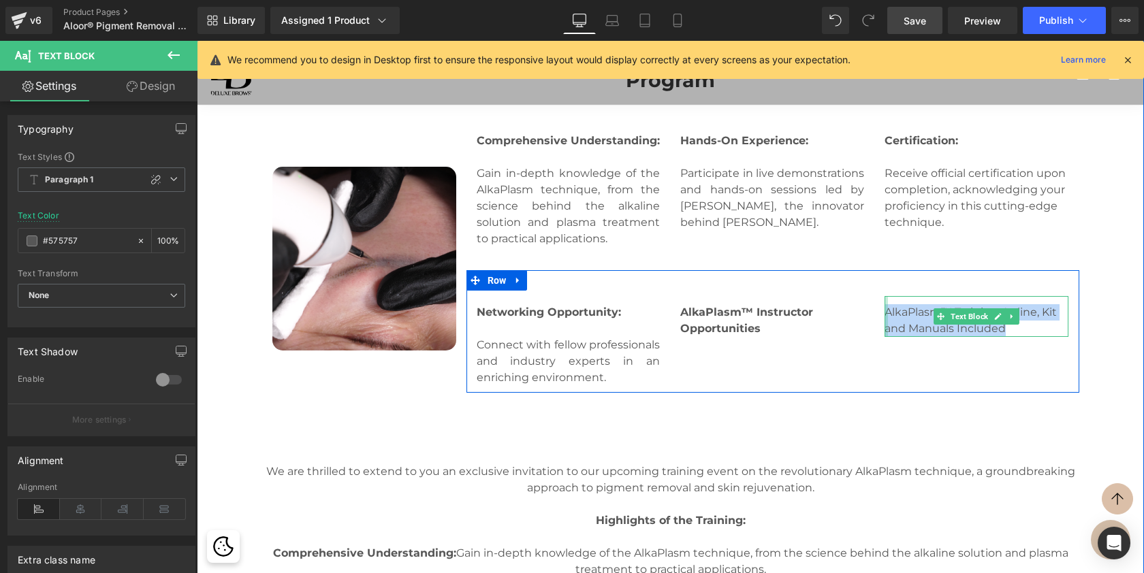
drag, startPoint x: 1026, startPoint y: 350, endPoint x: 883, endPoint y: 333, distance: 144.7
click at [885, 333] on div "AlkaPlasm™ Training Online, Kit and Manuals Included Text Block" at bounding box center [977, 316] width 184 height 41
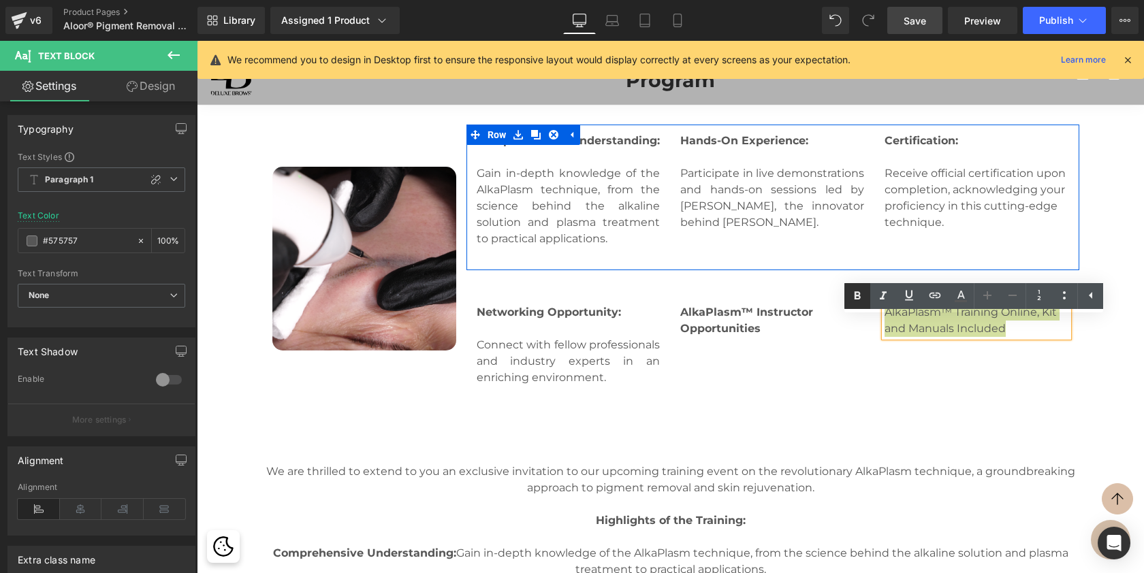
click at [854, 298] on icon at bounding box center [857, 296] width 16 height 16
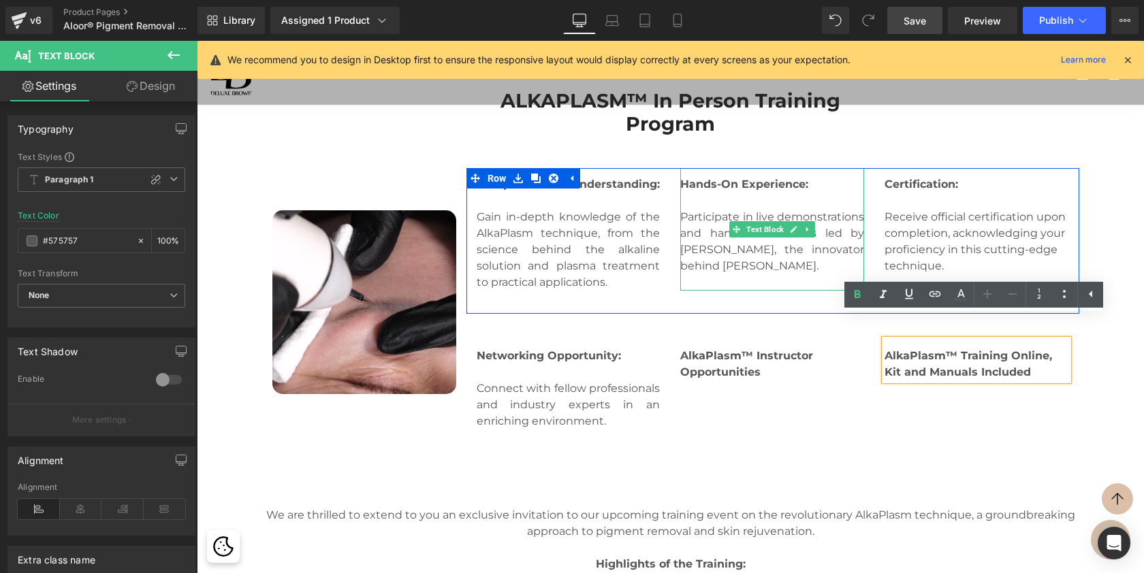
scroll to position [2047, 0]
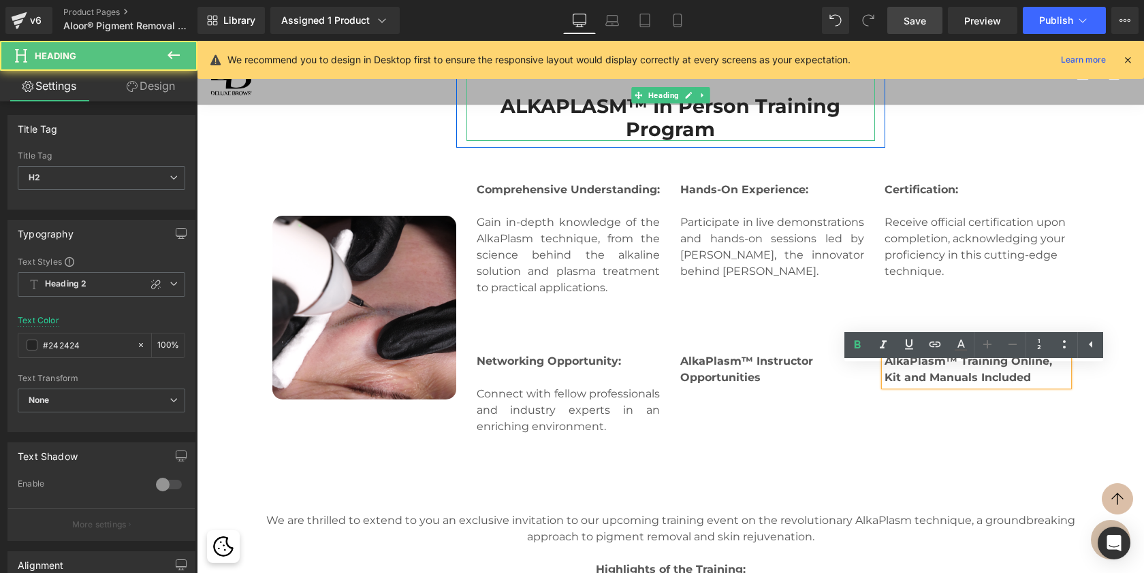
click at [727, 141] on h2 "ALKAPLASM™ In Person Training Program" at bounding box center [670, 118] width 409 height 46
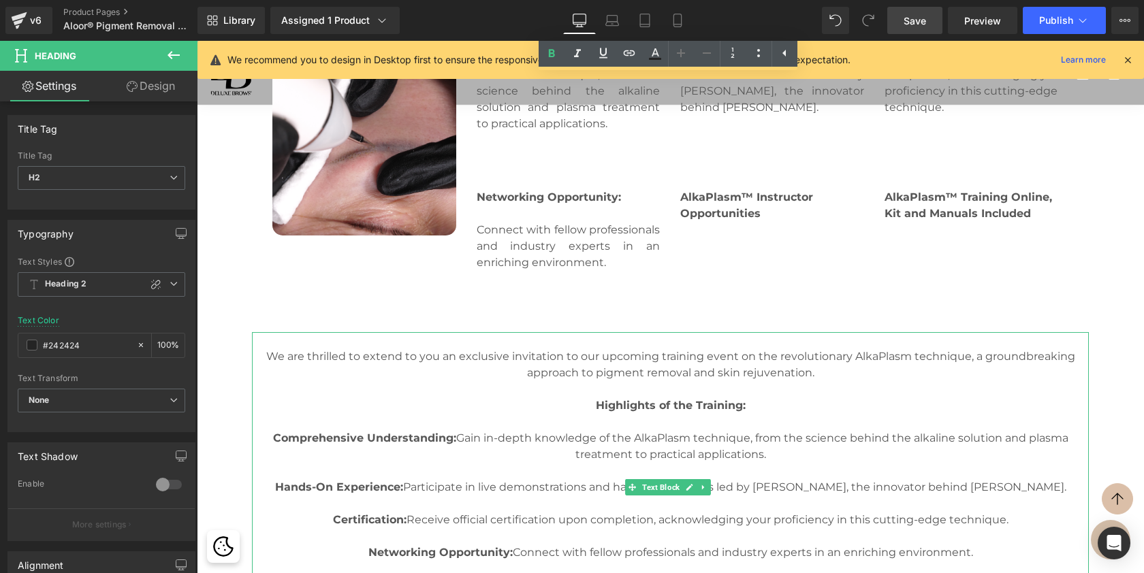
scroll to position [2212, 0]
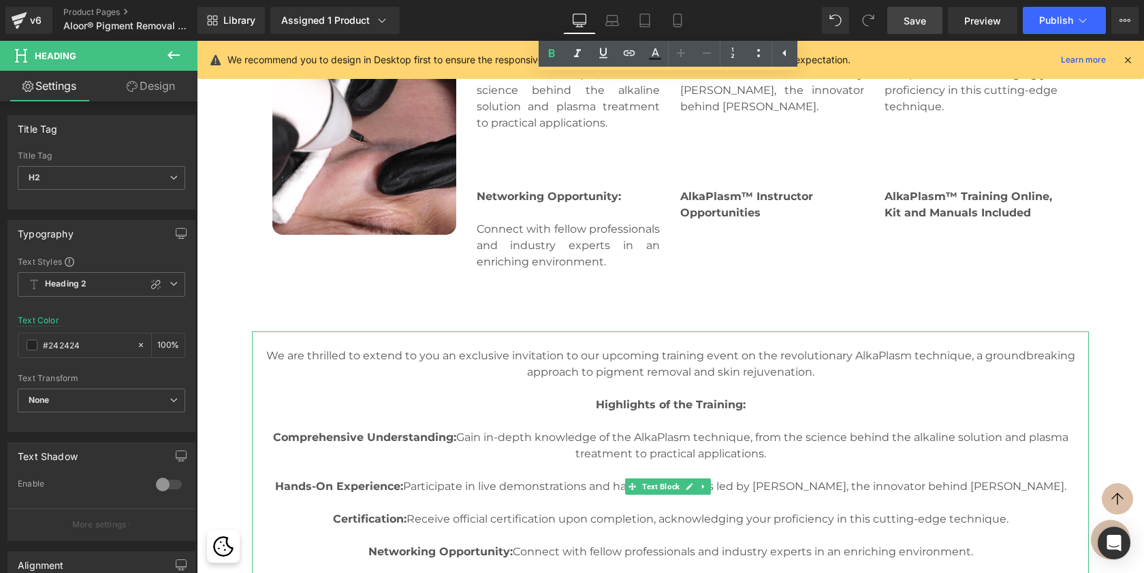
click at [436, 363] on div "We are thrilled to extend to you an exclusive invitation to our upcoming traini…" at bounding box center [670, 487] width 837 height 311
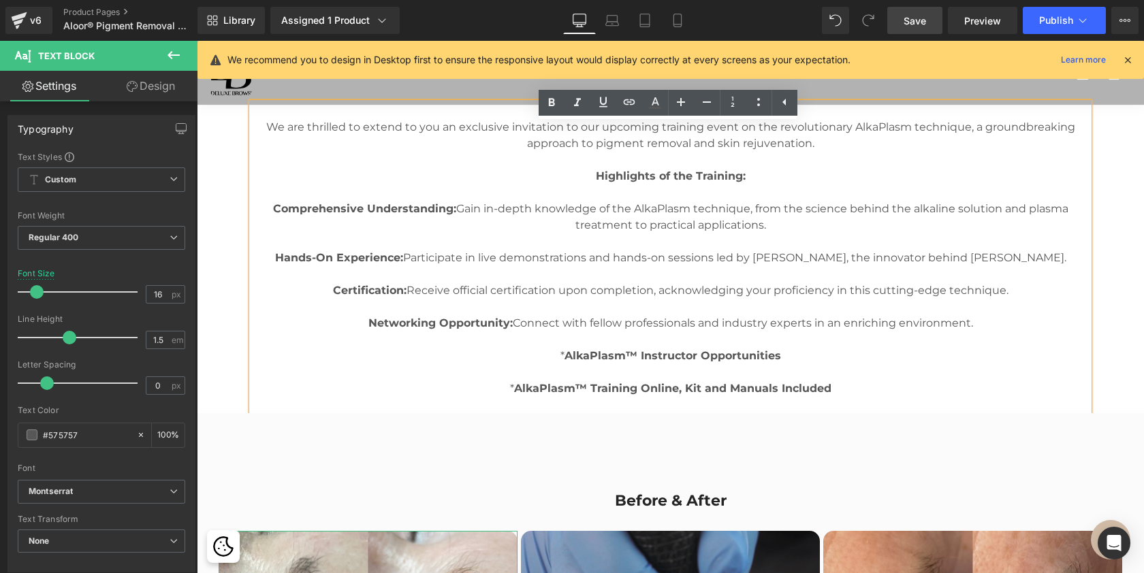
scroll to position [2370, 0]
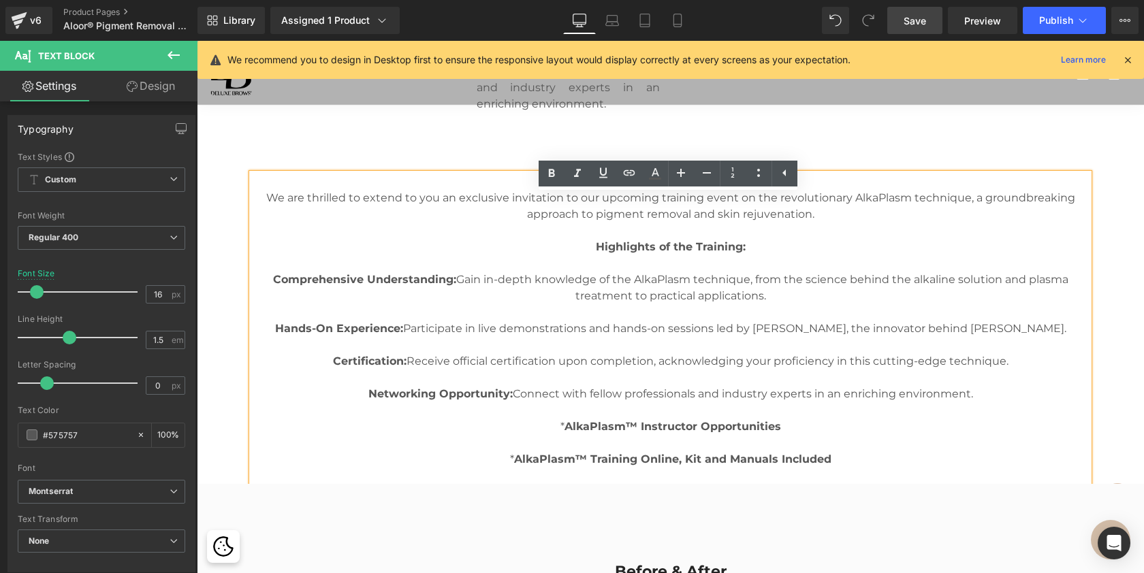
click at [252, 286] on div "We are thrilled to extend to you an exclusive invitation to our upcoming traini…" at bounding box center [670, 329] width 837 height 311
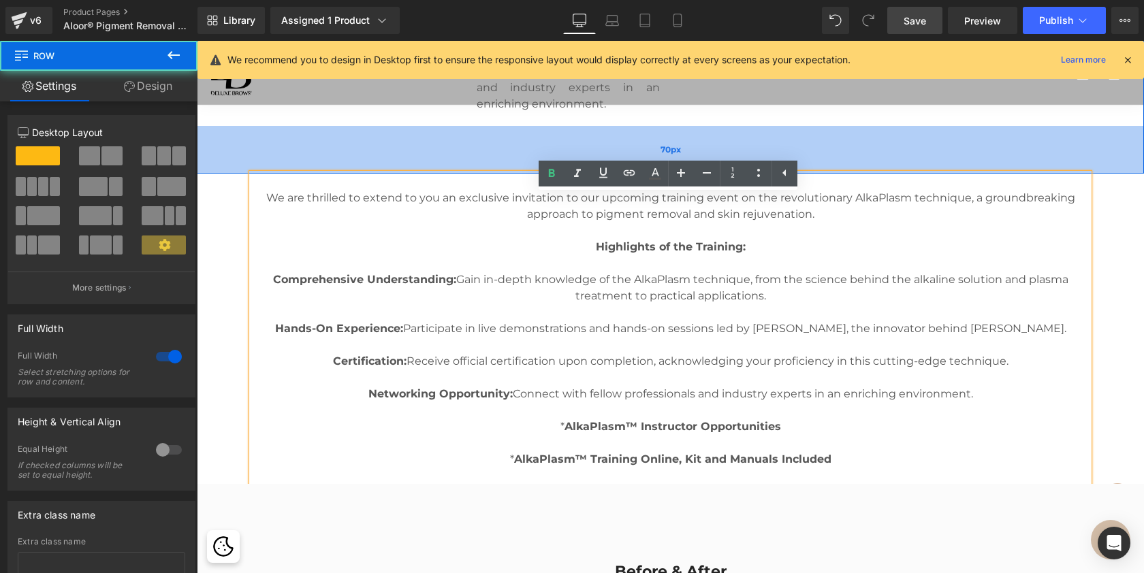
click at [455, 148] on div "70px" at bounding box center [670, 150] width 947 height 48
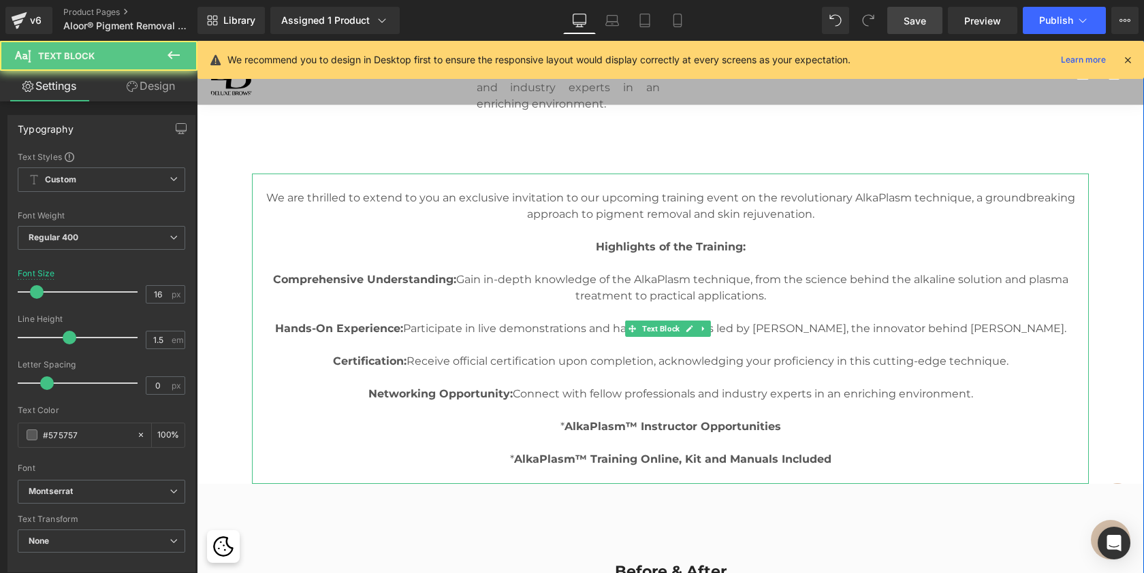
click at [473, 215] on p "We are thrilled to extend to you an exclusive invitation to our upcoming traini…" at bounding box center [670, 206] width 837 height 33
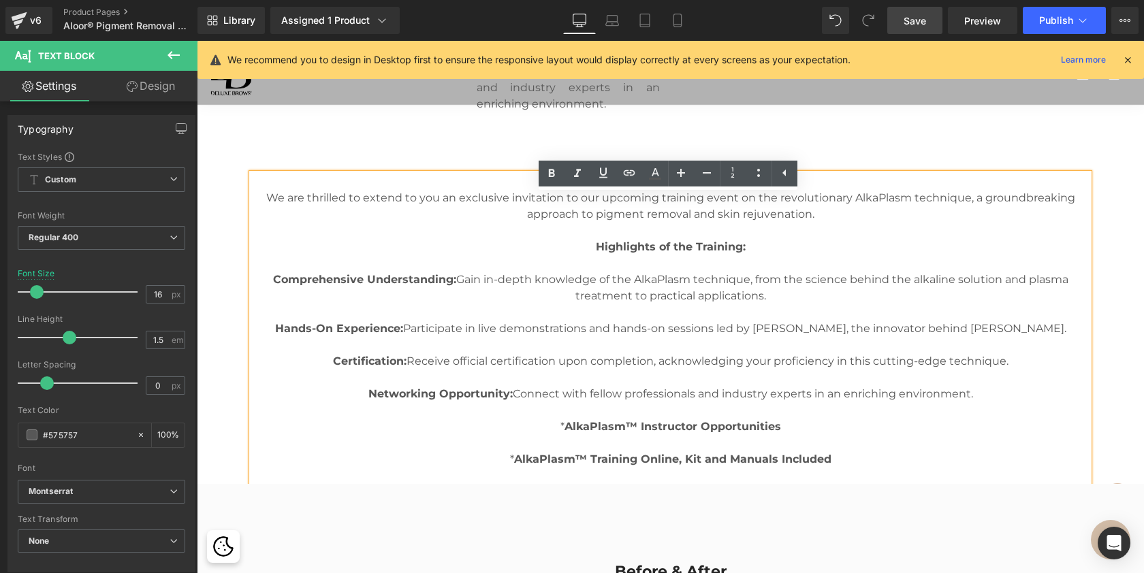
click at [314, 272] on p at bounding box center [670, 263] width 837 height 16
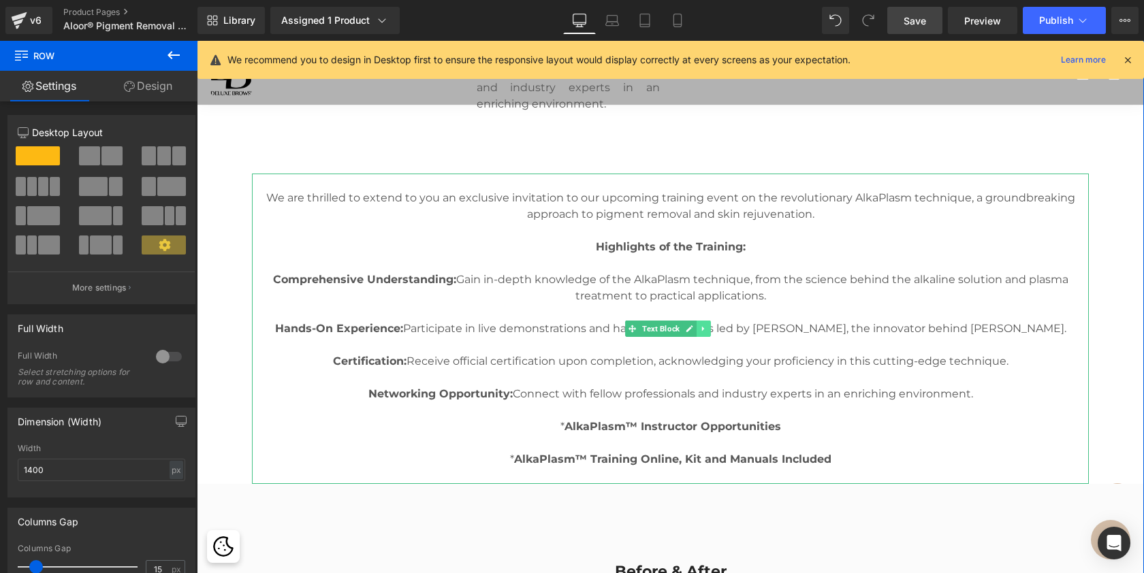
click at [709, 337] on link at bounding box center [704, 329] width 14 height 16
click at [712, 333] on icon at bounding box center [710, 329] width 7 height 8
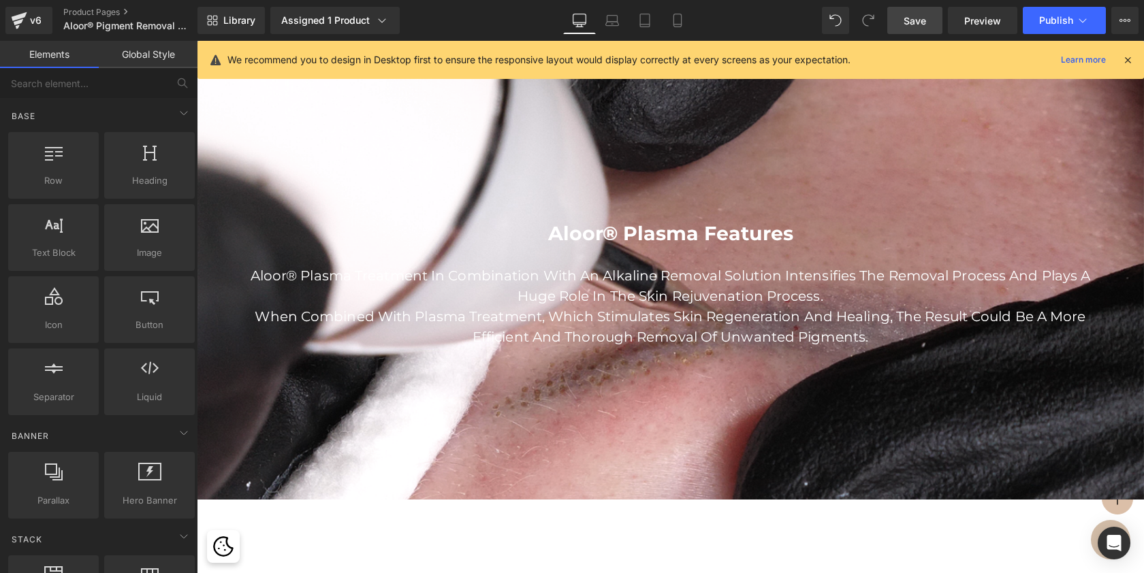
scroll to position [1514, 0]
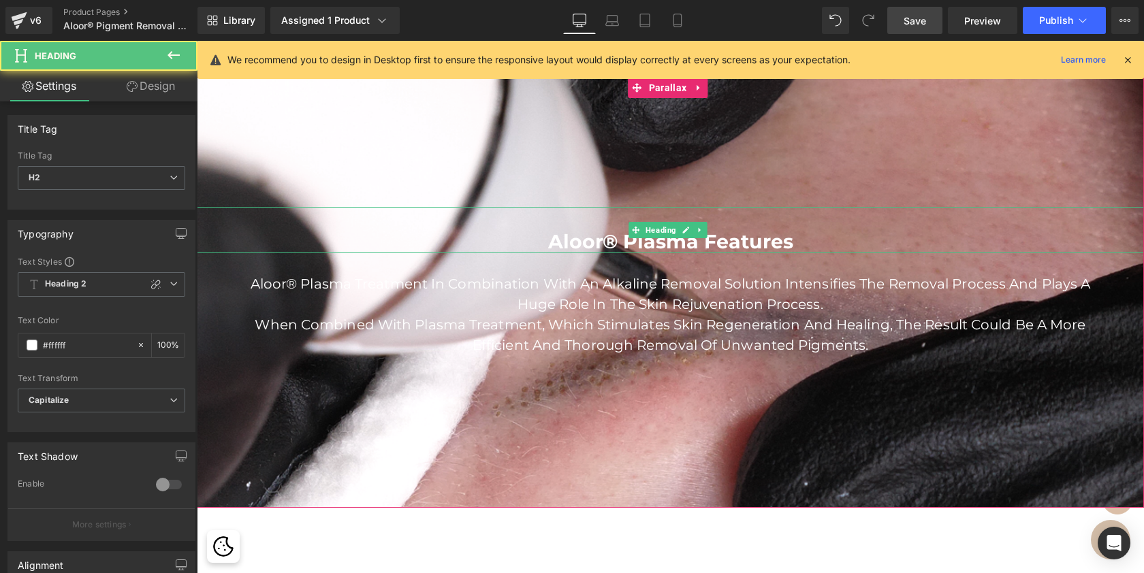
click at [589, 253] on h2 "Aloor® Plasma Features" at bounding box center [670, 241] width 947 height 23
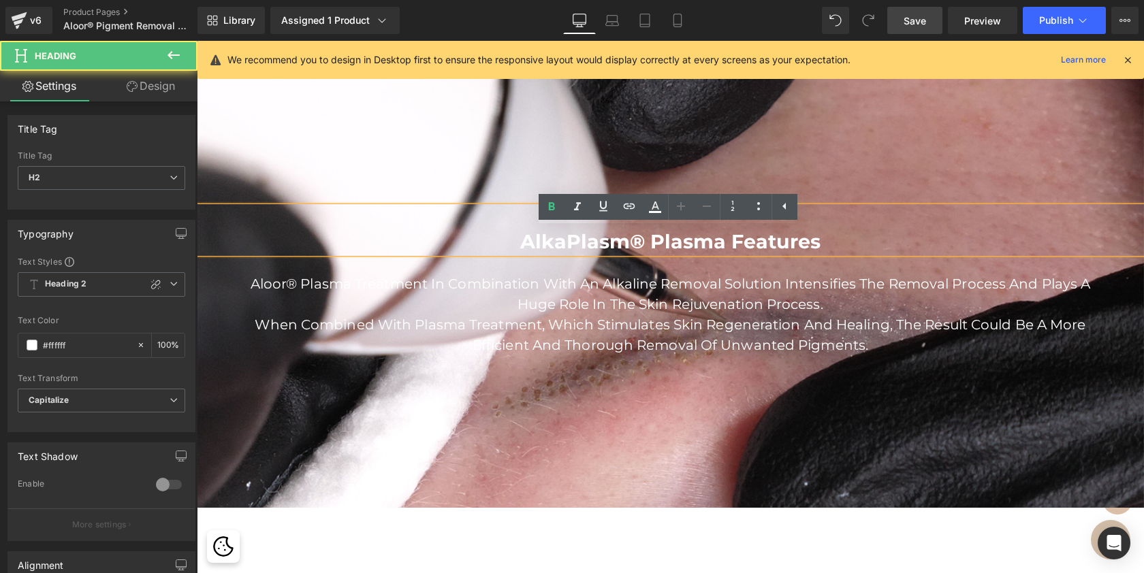
click at [639, 253] on h2 "AlkaPlasm® Plasma Features" at bounding box center [670, 241] width 947 height 23
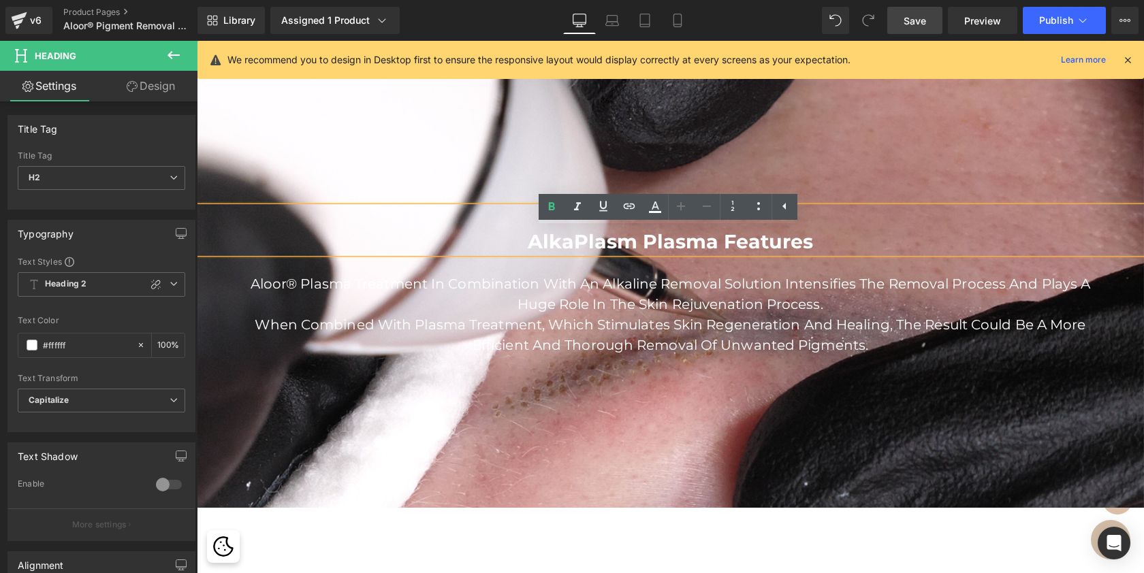
click at [674, 253] on h2 "AlkaPlasm Plasma Features" at bounding box center [670, 241] width 947 height 23
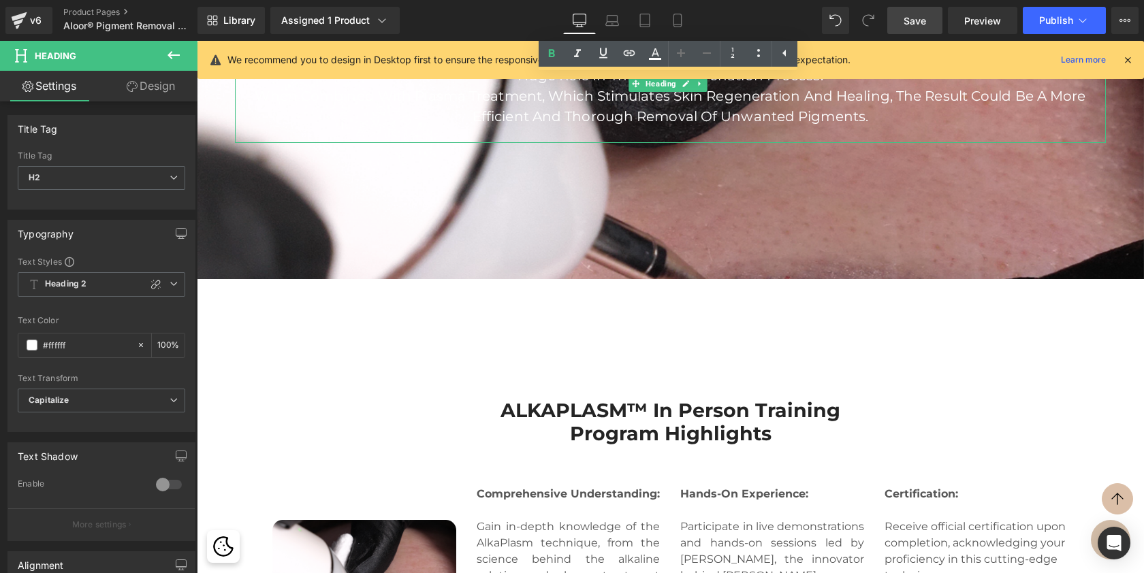
scroll to position [1751, 0]
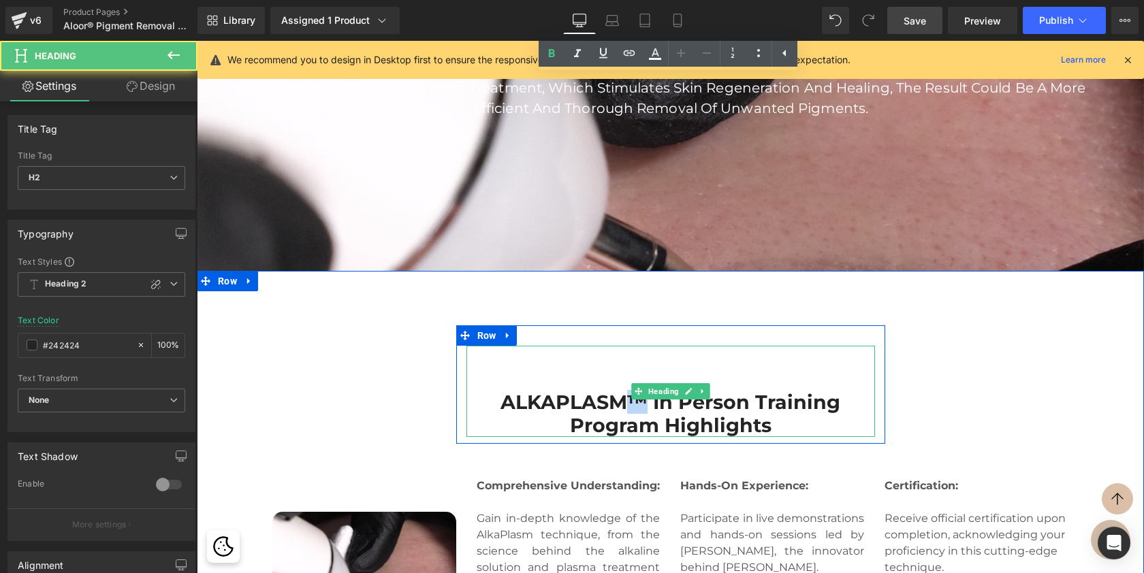
drag, startPoint x: 627, startPoint y: 424, endPoint x: 640, endPoint y: 426, distance: 13.1
click at [640, 426] on h2 "ALKAPLASM™ In Person Training Program Highlights" at bounding box center [670, 414] width 409 height 46
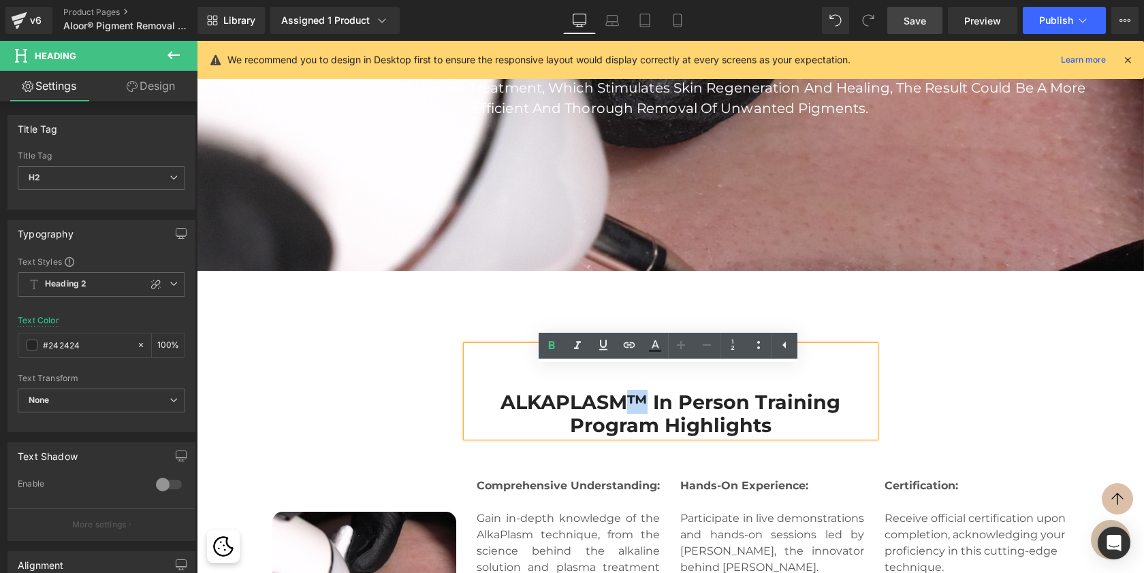
copy h2 "™"
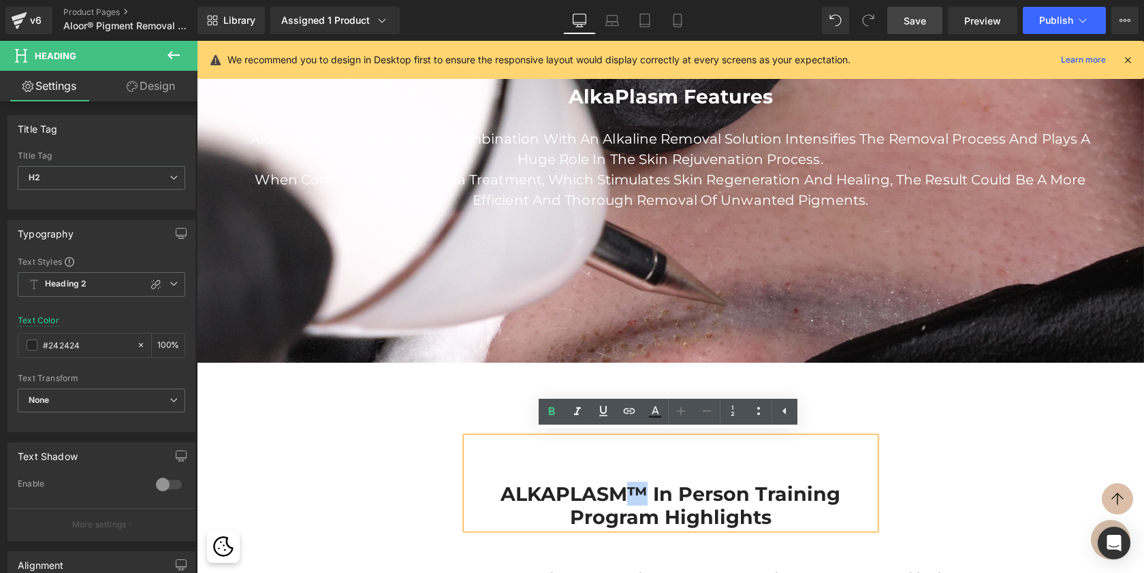
scroll to position [1585, 0]
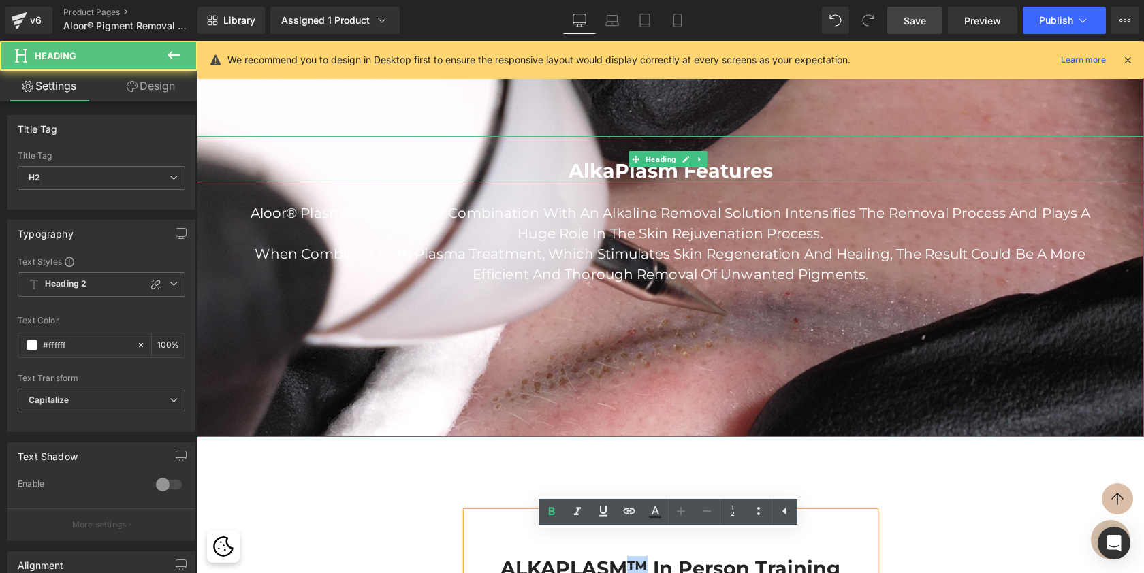
click at [671, 182] on h2 "AlkaPlasm Features" at bounding box center [670, 170] width 947 height 23
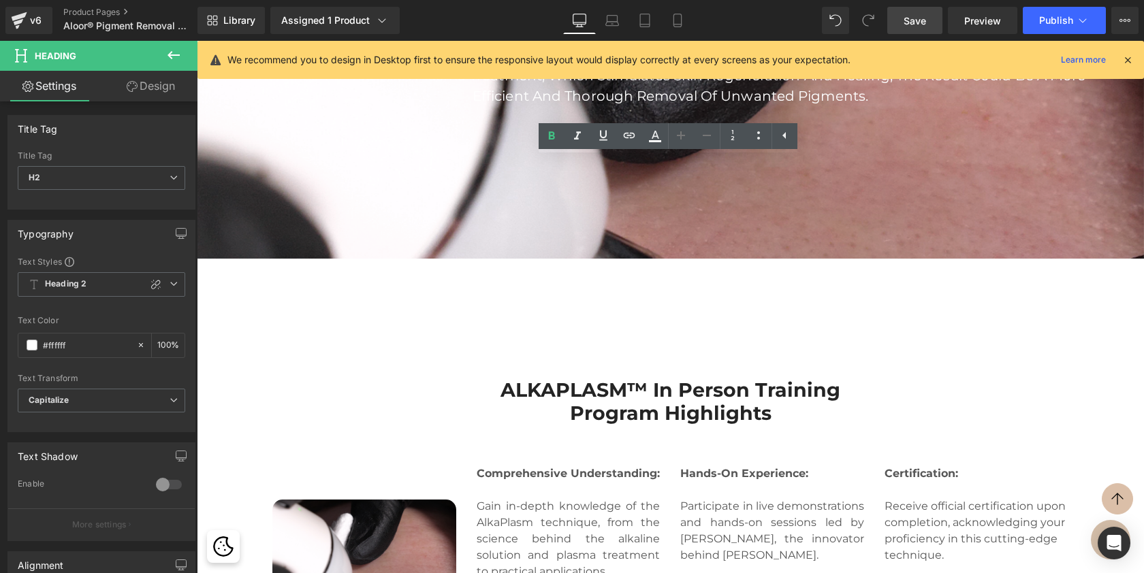
scroll to position [1788, 0]
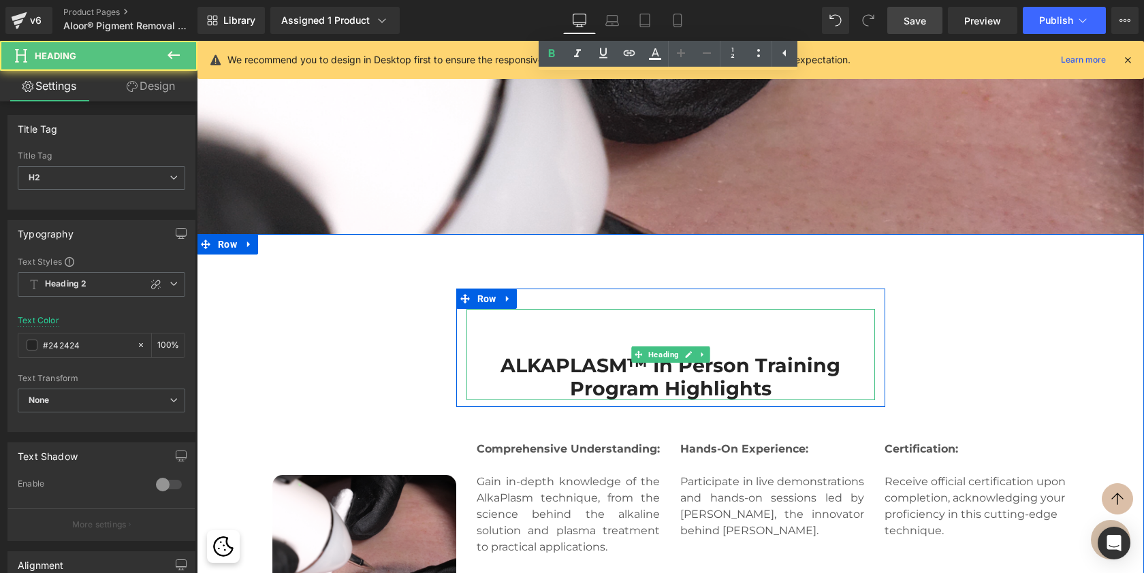
click at [554, 385] on h2 "ALKAPLASM™ In Person Training Program Highlights" at bounding box center [670, 377] width 409 height 46
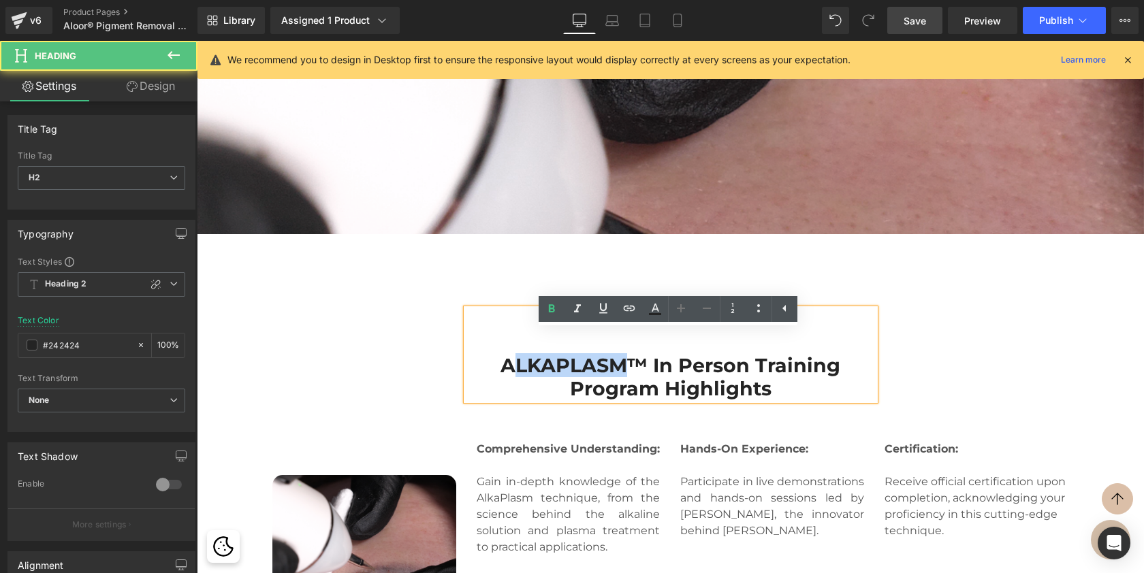
drag, startPoint x: 621, startPoint y: 384, endPoint x: 516, endPoint y: 381, distance: 104.9
click at [516, 381] on h2 "ALKAPLASM™ In Person Training Program Highlights" at bounding box center [670, 377] width 409 height 46
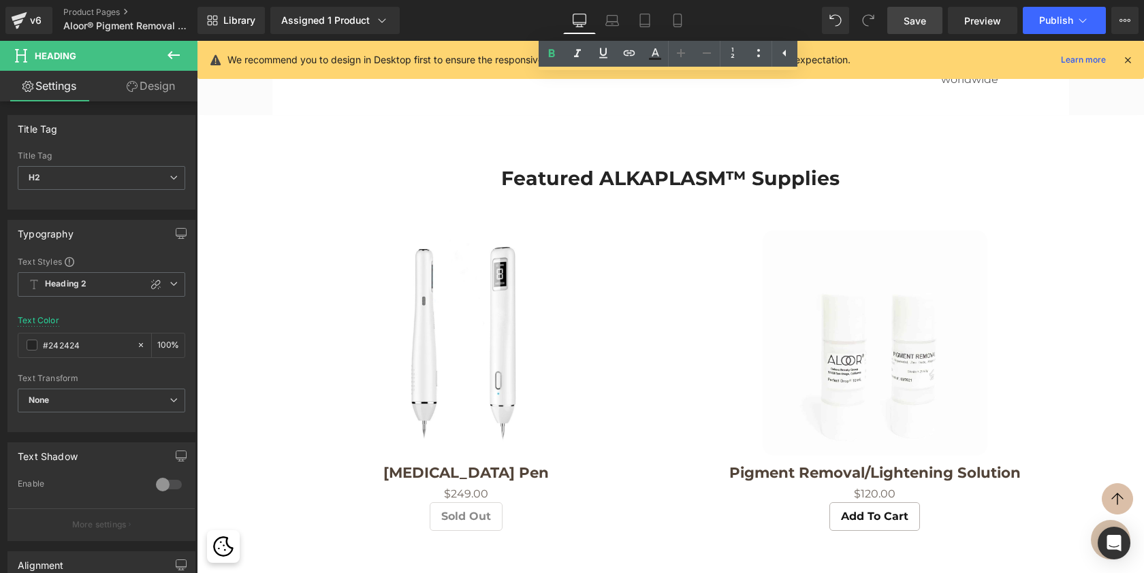
scroll to position [4051, 0]
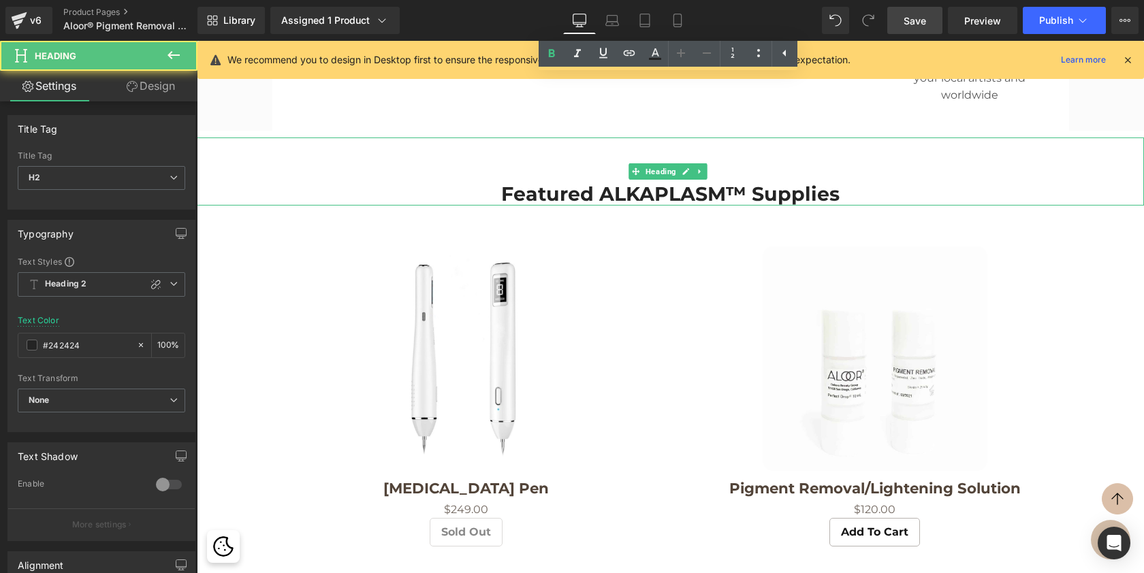
drag, startPoint x: 660, startPoint y: 185, endPoint x: 717, endPoint y: 179, distance: 57.5
click at [660, 185] on h2 "Featured ALKAPLASM™ Supplies" at bounding box center [670, 193] width 947 height 23
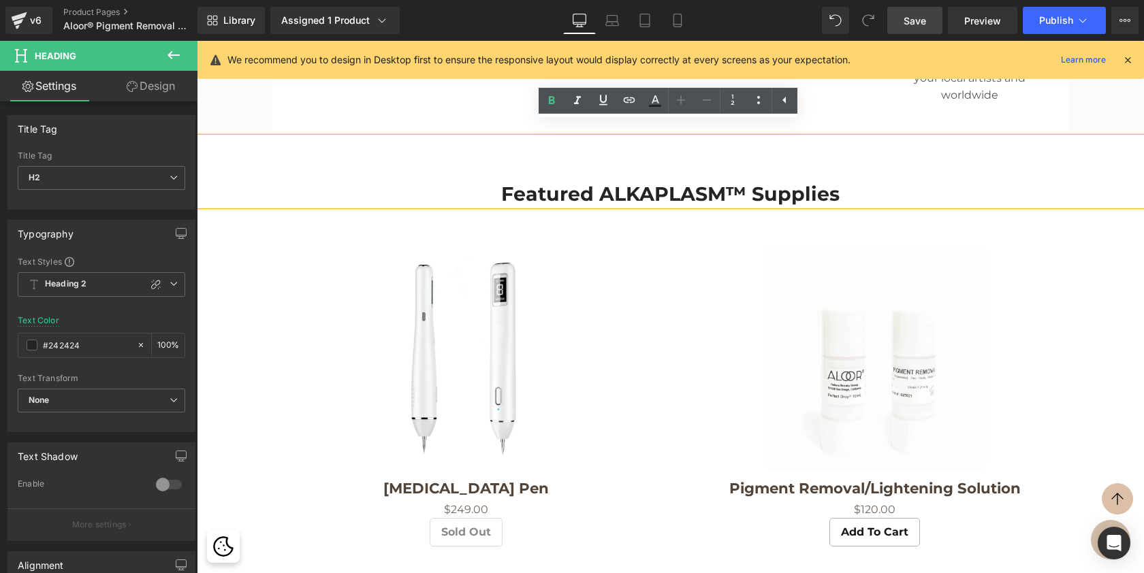
click at [722, 182] on h2 "Featured ALKAPLASM™ Supplies" at bounding box center [670, 193] width 947 height 23
drag, startPoint x: 722, startPoint y: 182, endPoint x: 612, endPoint y: 179, distance: 109.7
click at [612, 182] on h2 "Featured ALKAPLASM™ Supplies" at bounding box center [670, 193] width 947 height 23
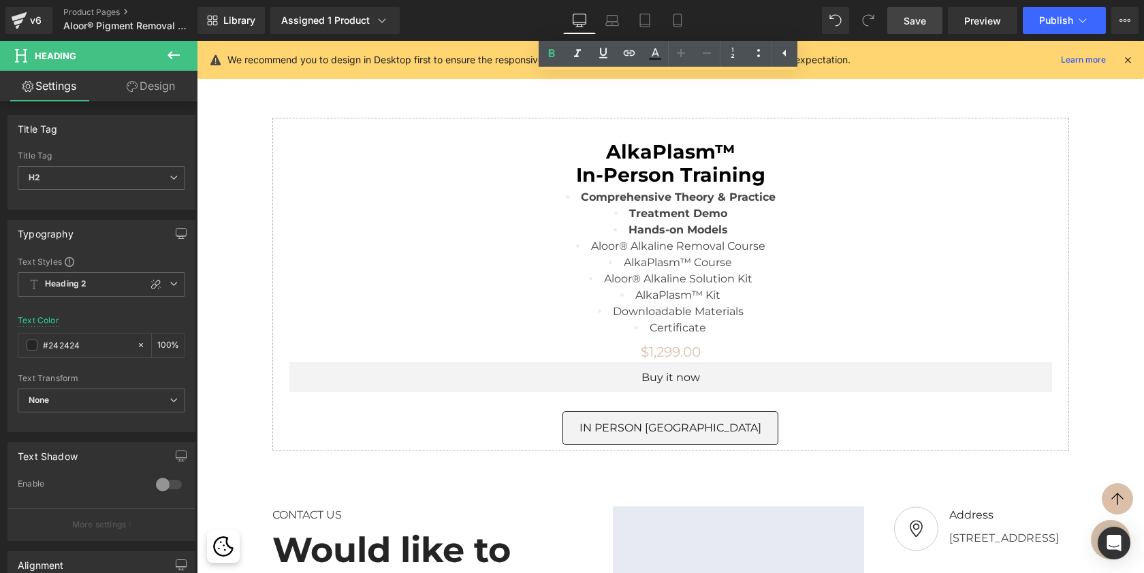
scroll to position [5084, 0]
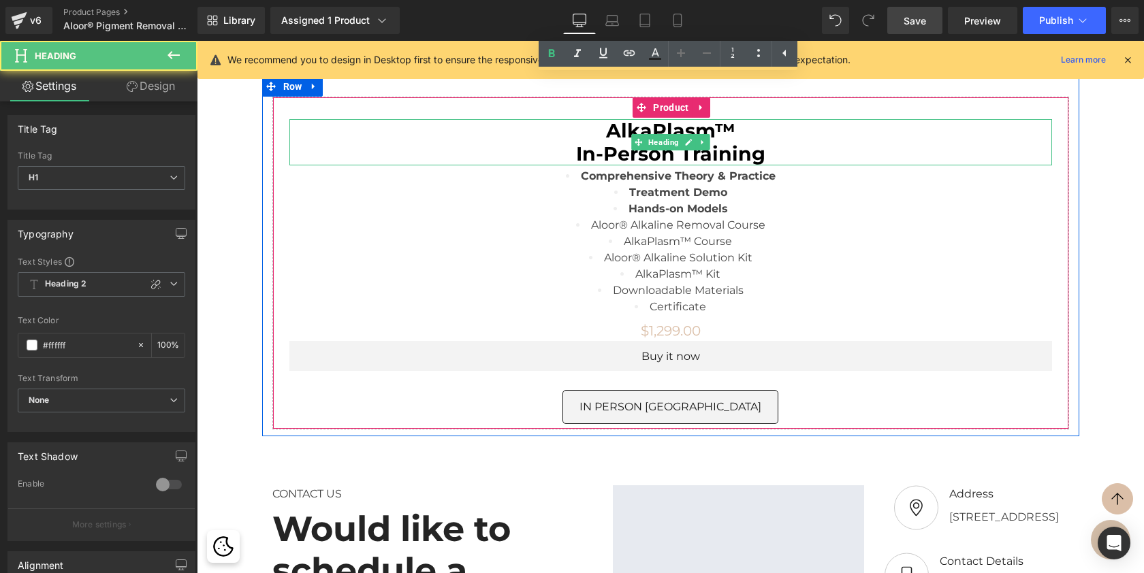
click at [763, 144] on h1 "In-Person Training" at bounding box center [670, 153] width 763 height 23
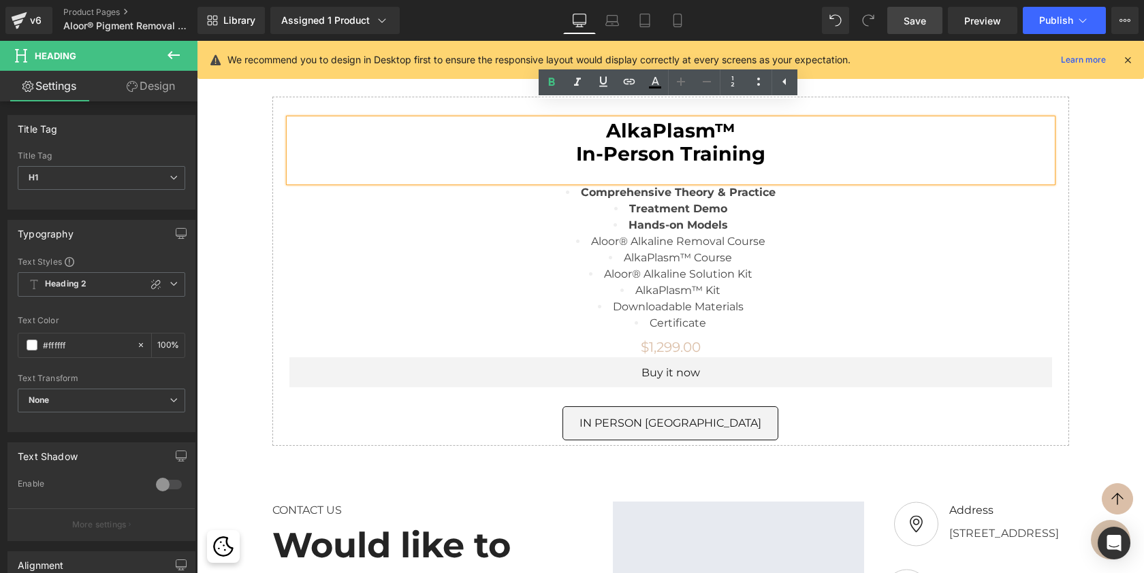
scroll to position [6539, 942]
click at [663, 414] on span "(P) Cart Button" at bounding box center [670, 424] width 75 height 20
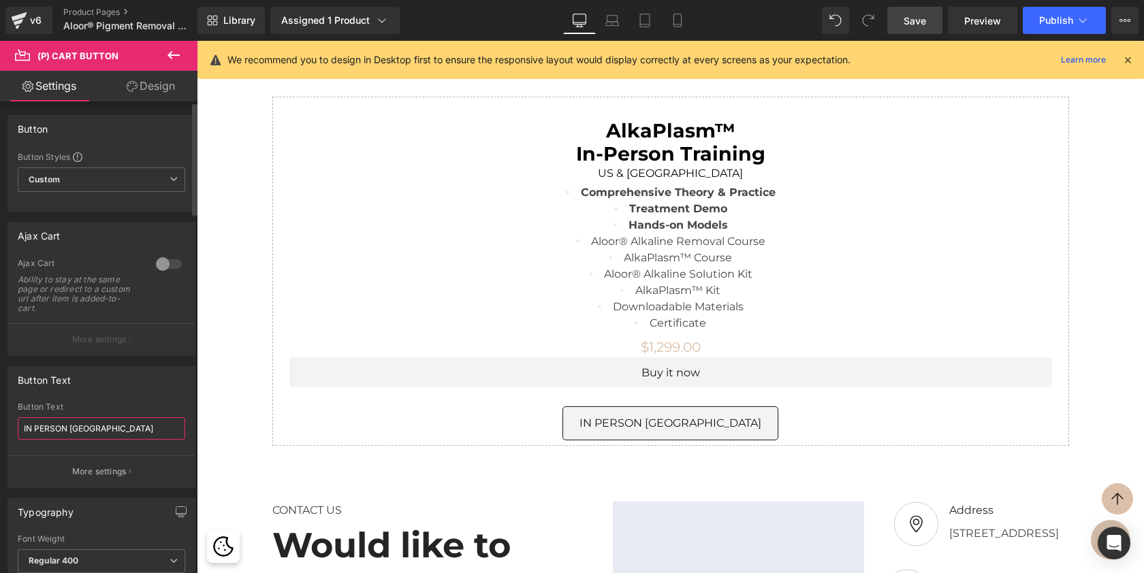
drag, startPoint x: 110, startPoint y: 430, endPoint x: 3, endPoint y: 430, distance: 106.9
click at [3, 430] on div "Button Text IN PERSON MIAMI Button Text IN PERSON MIAMI More settings" at bounding box center [102, 422] width 204 height 132
type input "b"
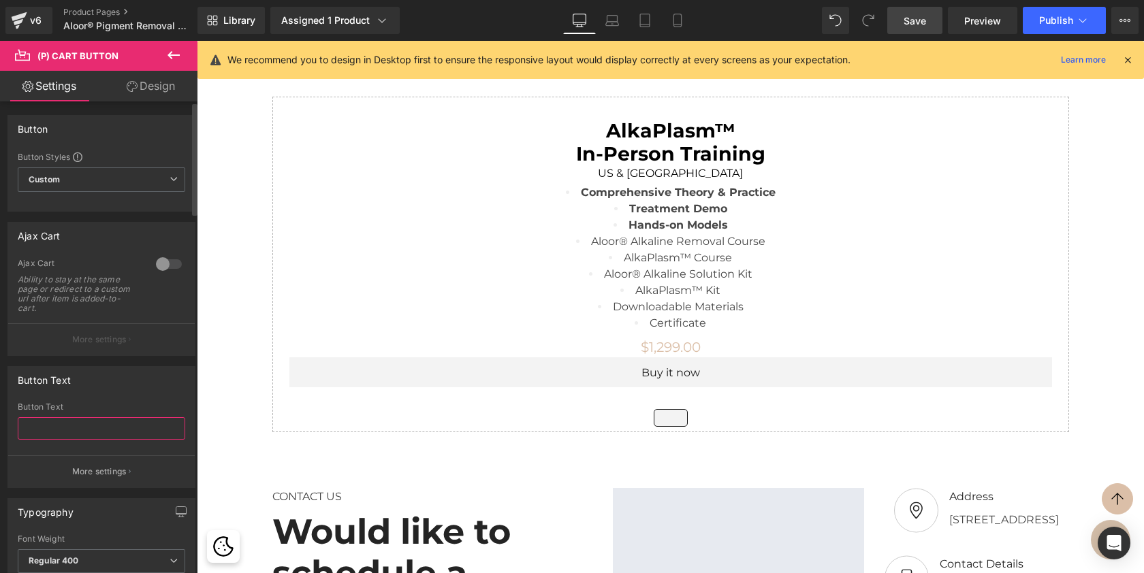
scroll to position [6525, 942]
type input "V"
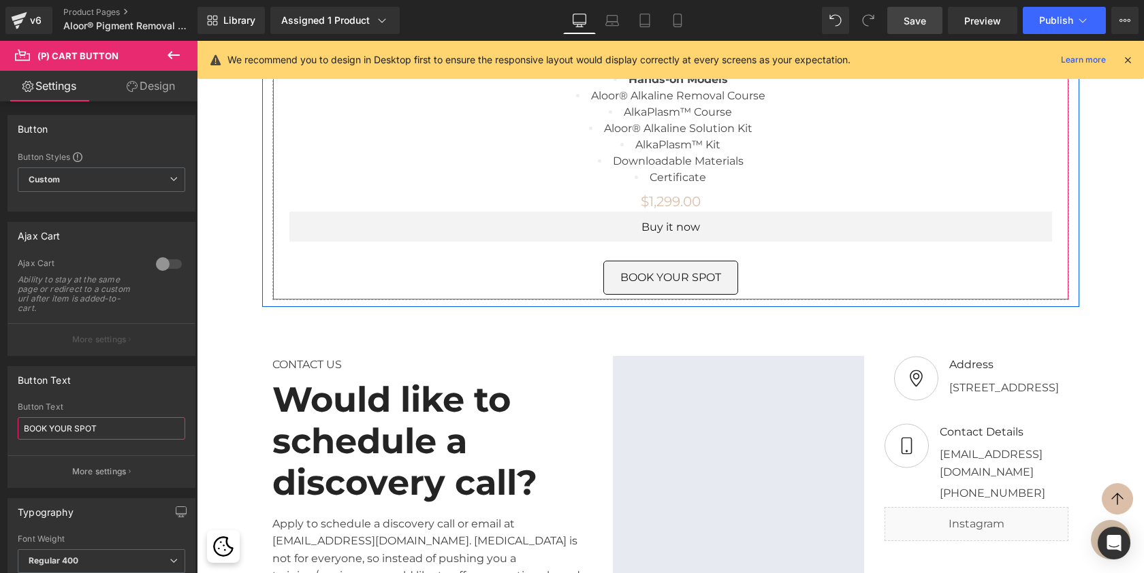
scroll to position [5215, 0]
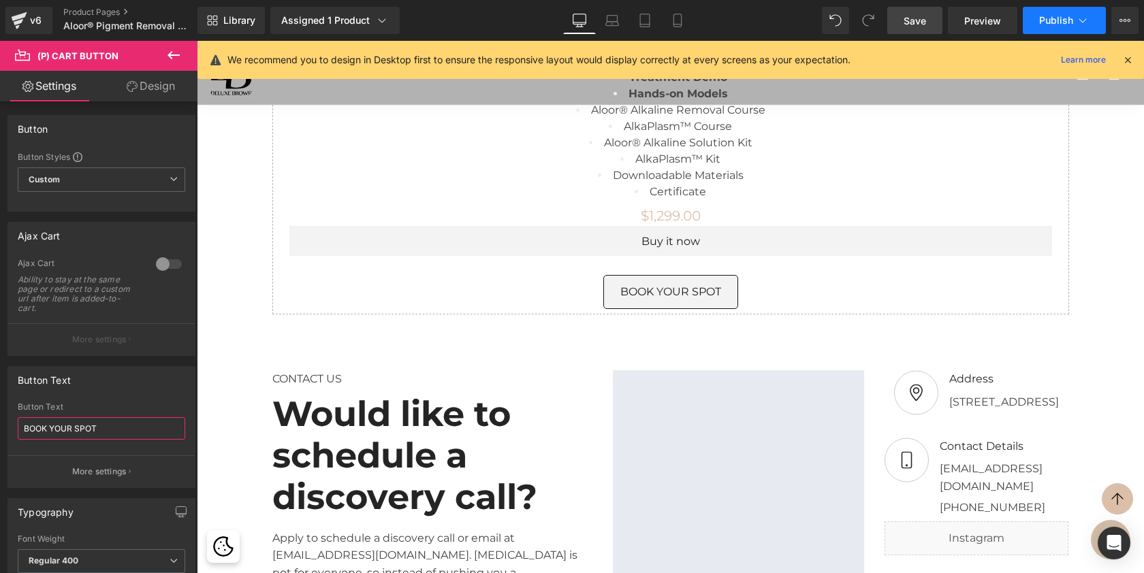
type input "BOOK YOUR SPOT"
click at [1053, 22] on span "Publish" at bounding box center [1056, 20] width 34 height 11
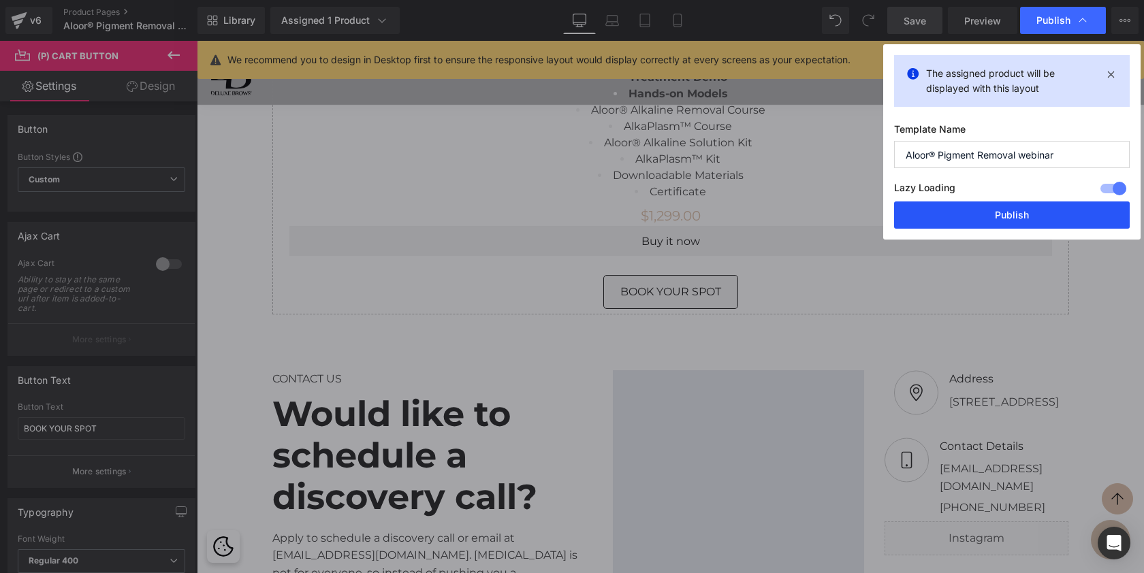
click at [1016, 217] on button "Publish" at bounding box center [1012, 215] width 236 height 27
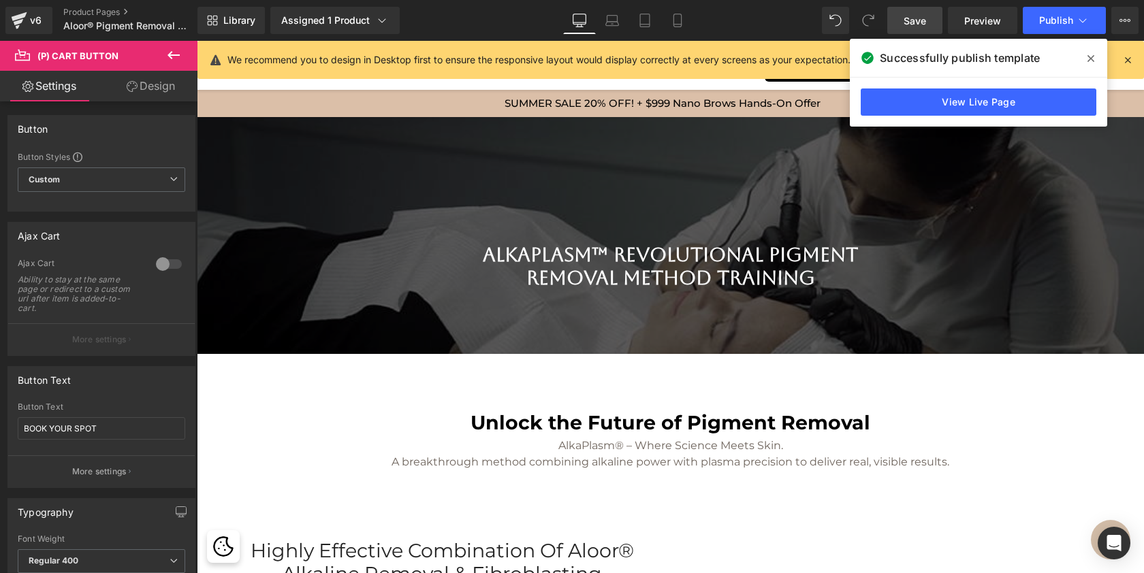
scroll to position [0, 0]
click at [1128, 16] on icon at bounding box center [1124, 20] width 11 height 11
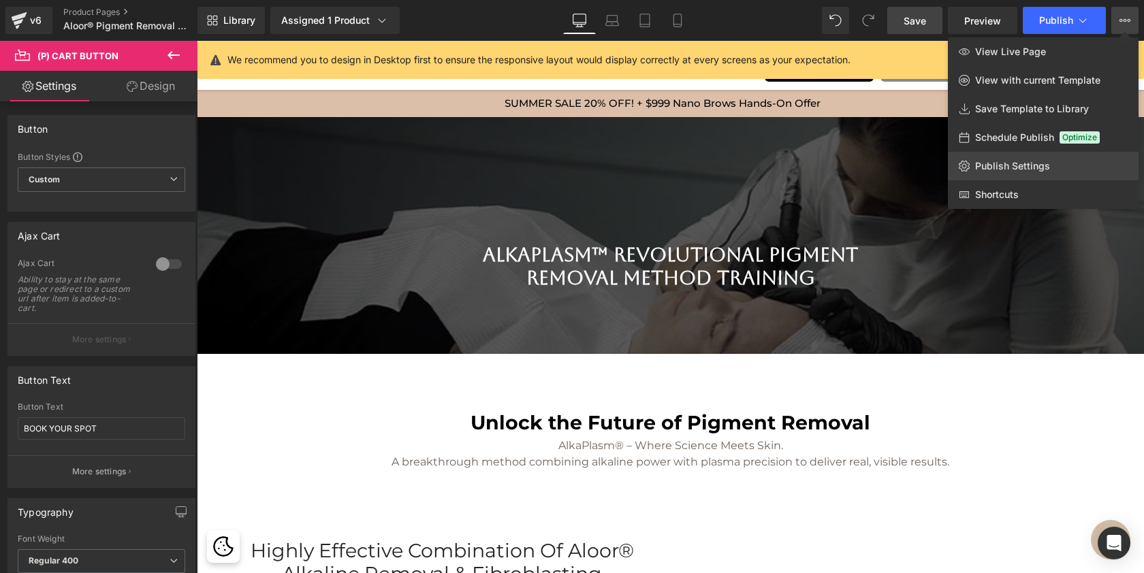
click at [1004, 168] on span "Publish Settings" at bounding box center [1012, 166] width 75 height 12
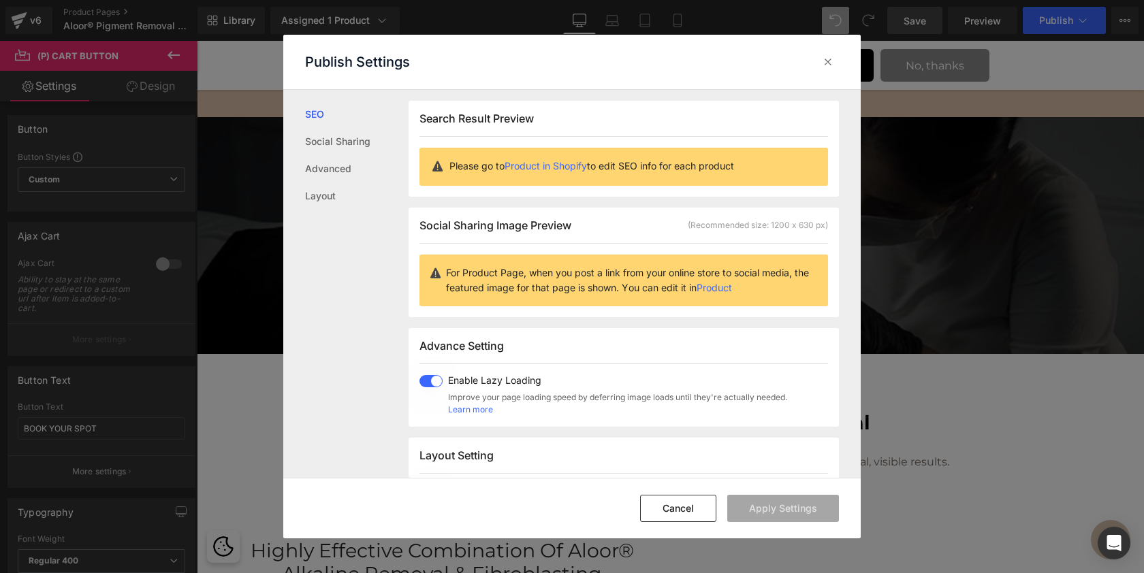
scroll to position [1, 0]
click at [353, 141] on link "Social Sharing" at bounding box center [357, 141] width 104 height 27
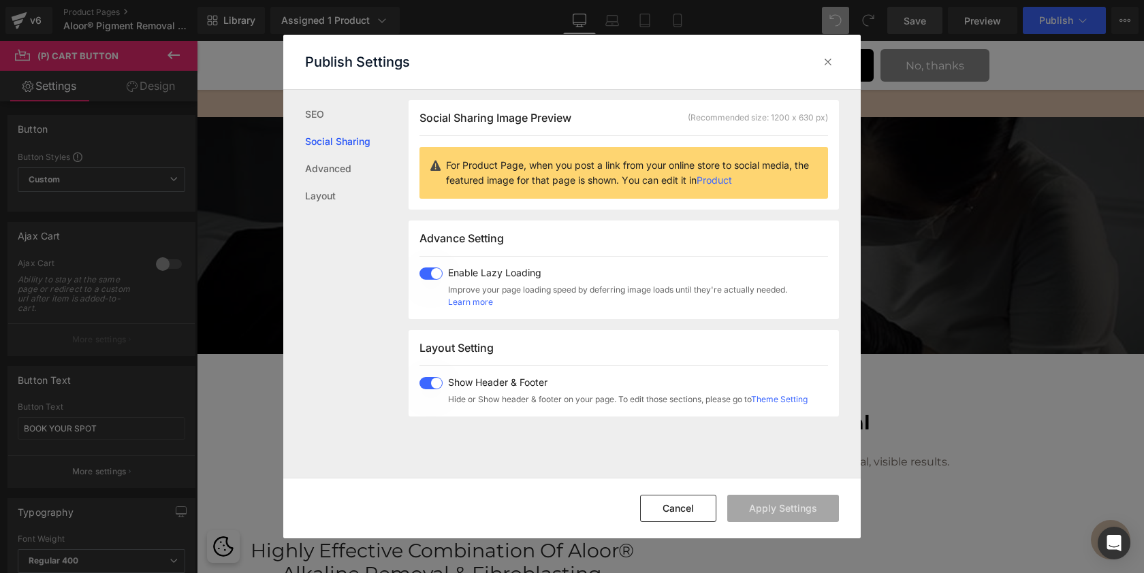
click at [732, 178] on link "Product" at bounding box center [714, 180] width 35 height 12
